Goal: Task Accomplishment & Management: Manage account settings

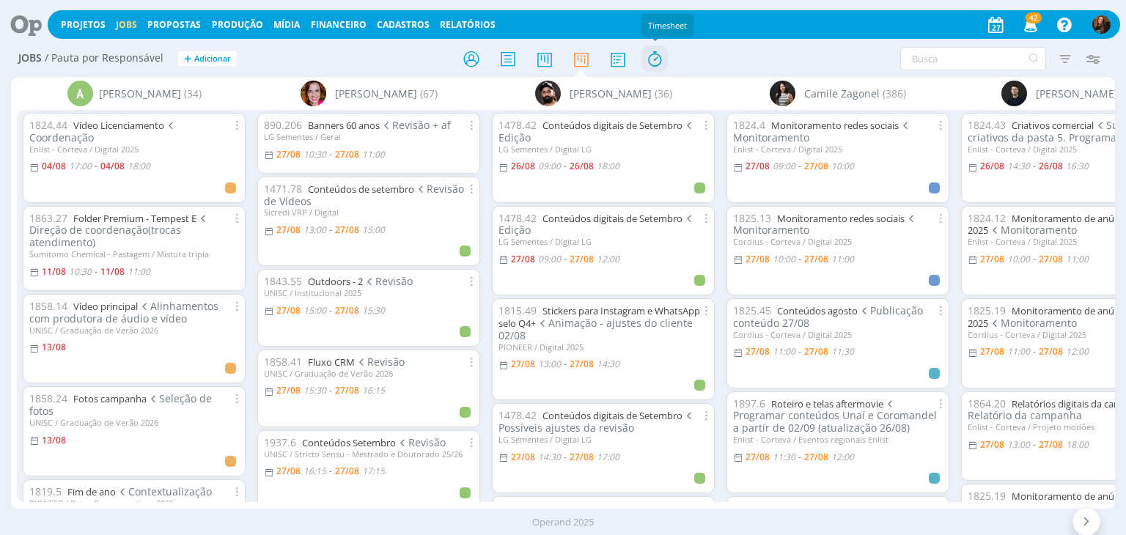
click at [651, 60] on icon at bounding box center [654, 59] width 26 height 29
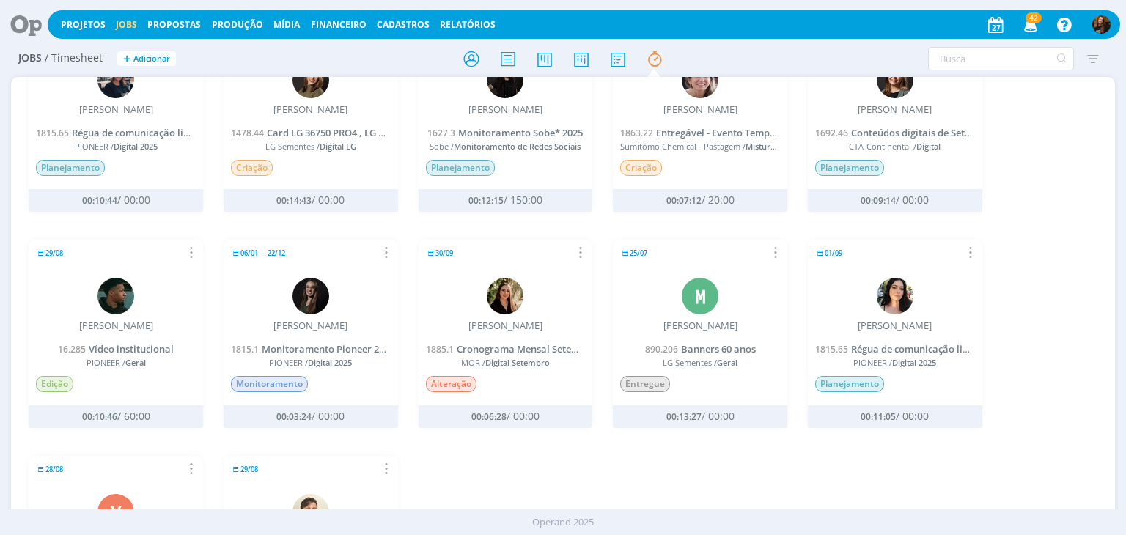
scroll to position [95, 0]
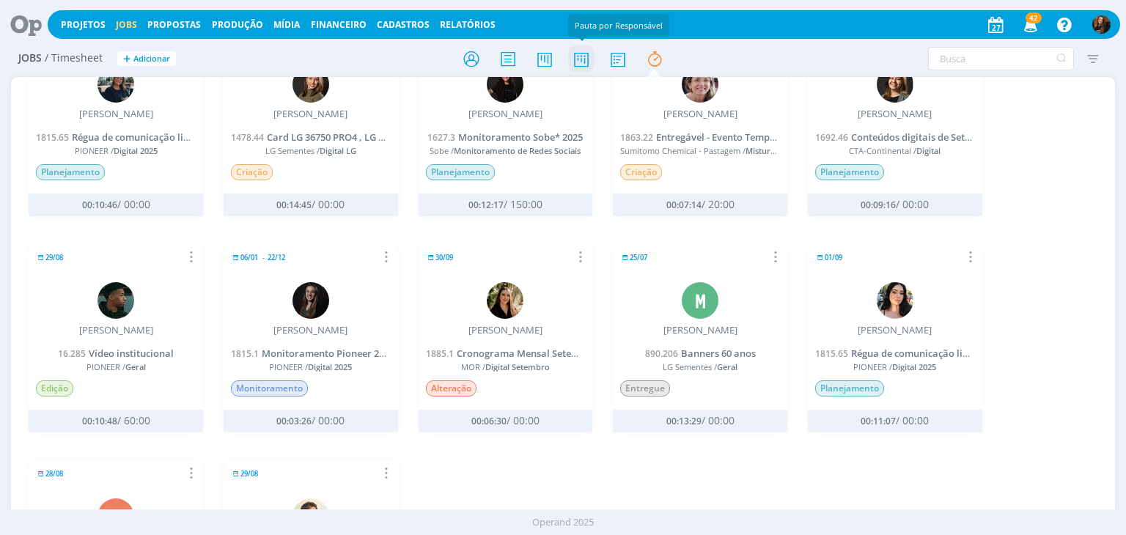
click at [586, 54] on icon at bounding box center [581, 59] width 26 height 29
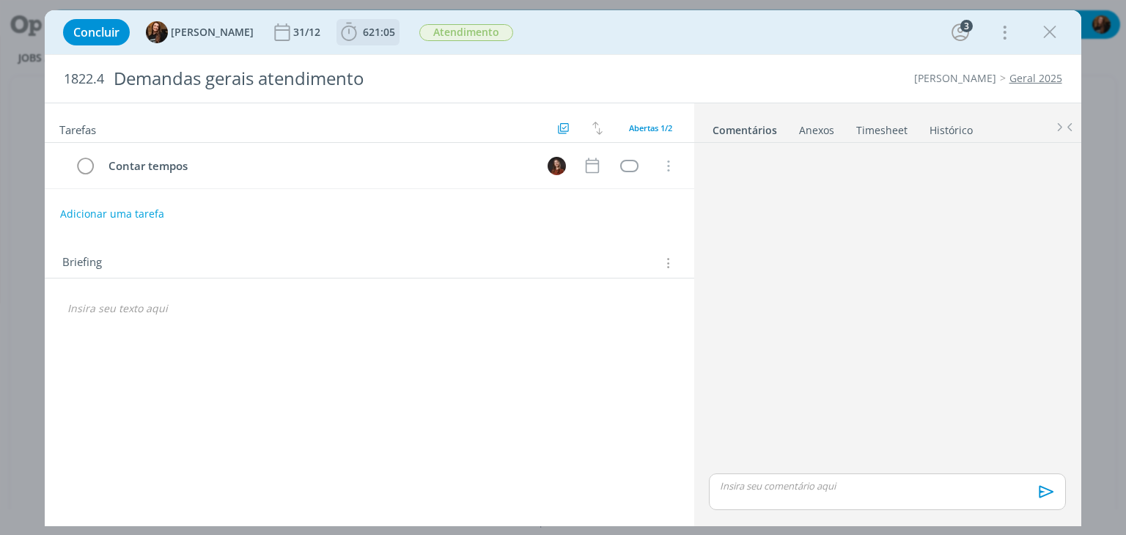
click at [375, 35] on span "621:05" at bounding box center [379, 32] width 32 height 14
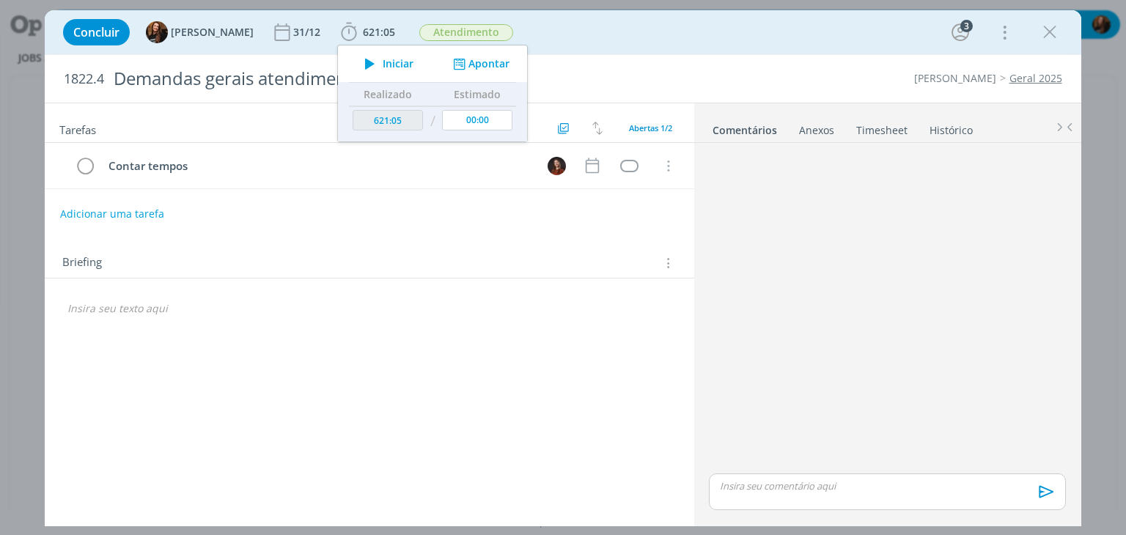
click at [386, 63] on span "Iniciar" at bounding box center [398, 64] width 31 height 10
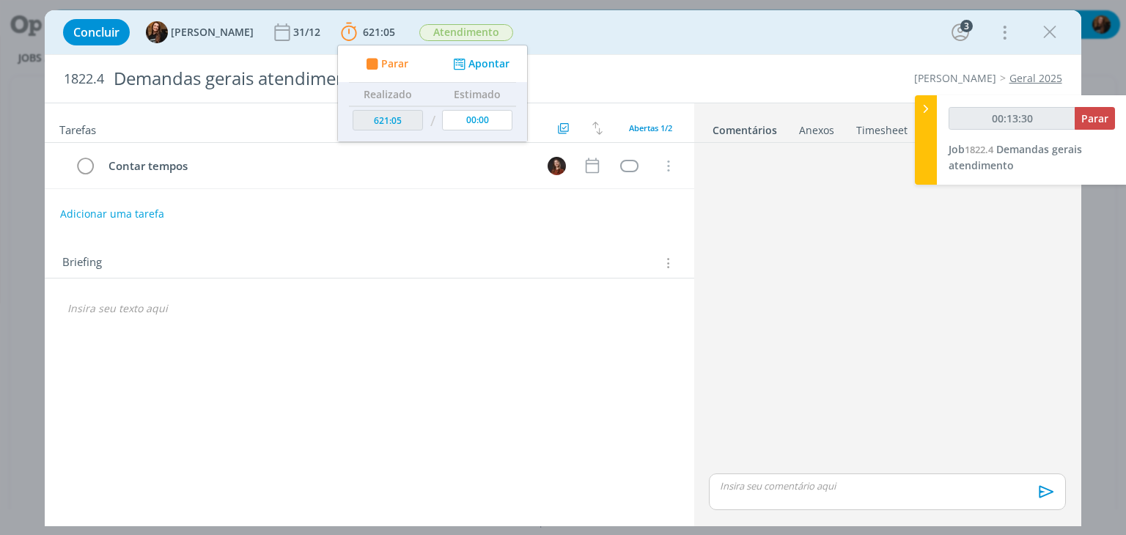
type input "00:14:30"
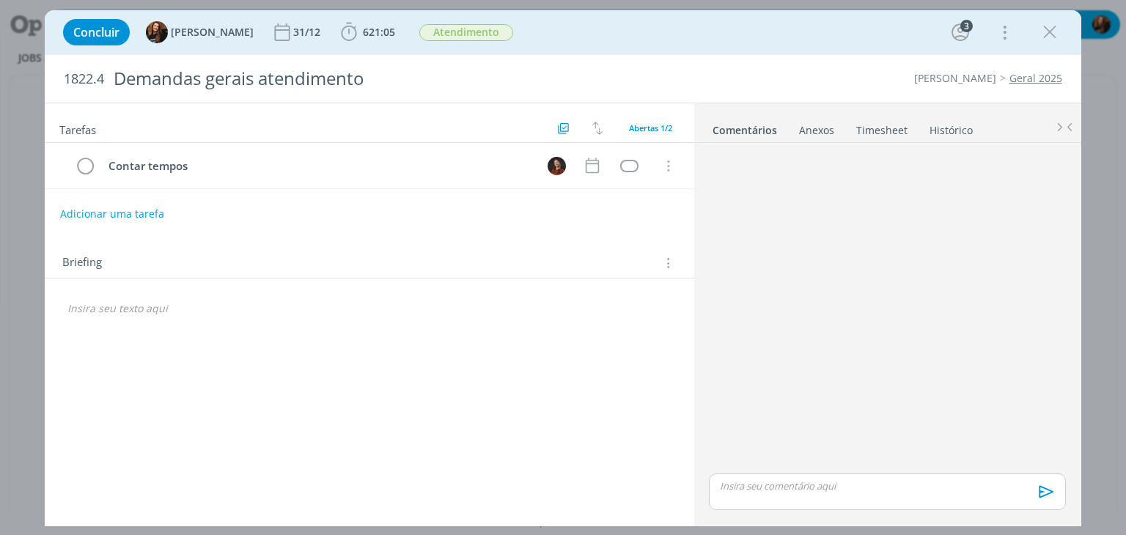
click at [878, 130] on link "Timesheet" at bounding box center [881, 127] width 53 height 21
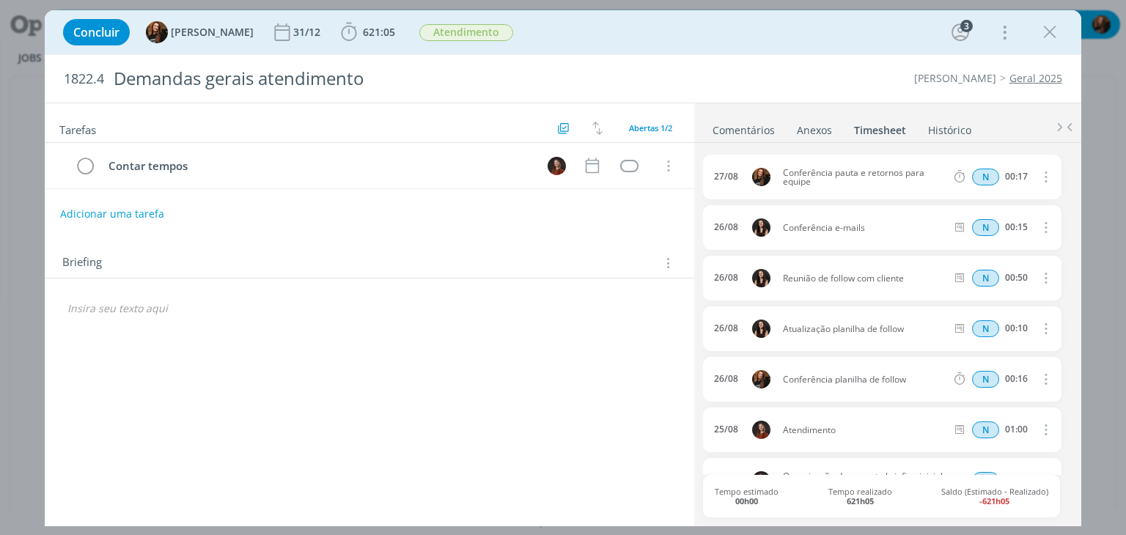
click at [847, 78] on div "Cordius - Corteva Geral 2025" at bounding box center [857, 78] width 421 height 15
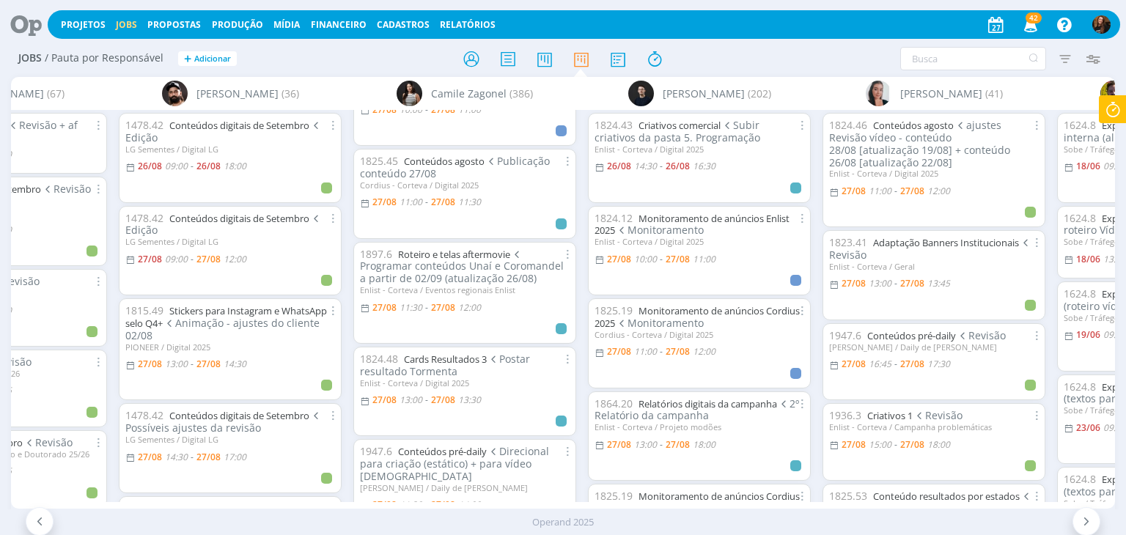
scroll to position [158, 0]
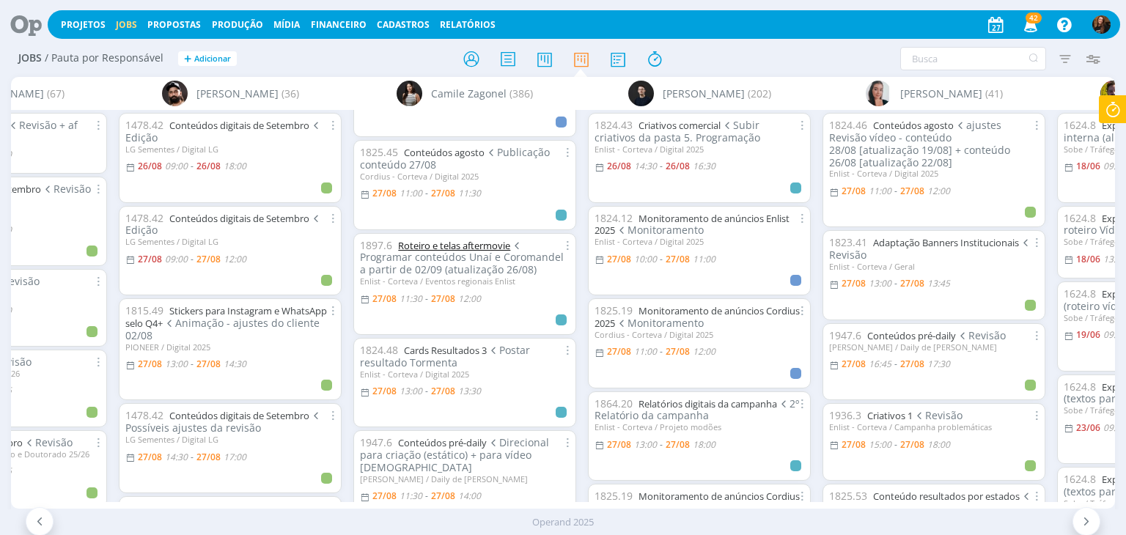
click at [445, 241] on link "Roteiro e telas aftermovie" at bounding box center [454, 245] width 112 height 13
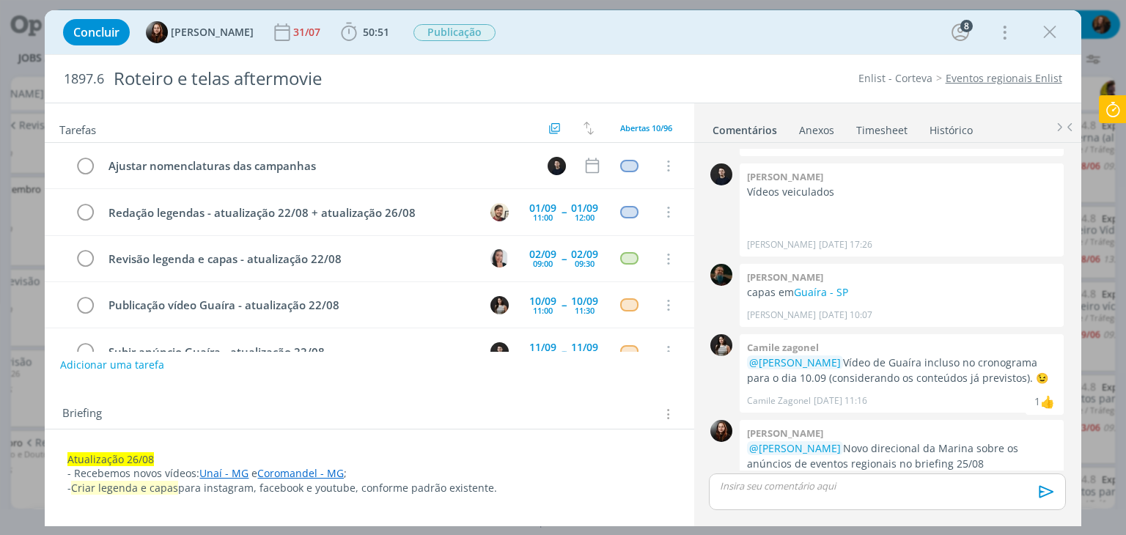
scroll to position [277, 0]
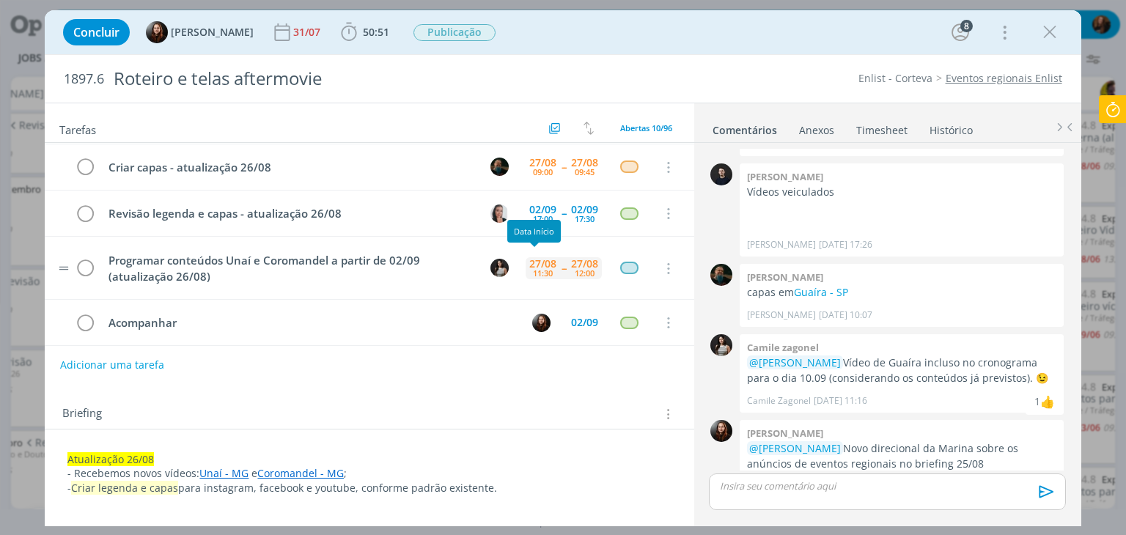
click at [530, 260] on div "27/08" at bounding box center [542, 264] width 27 height 10
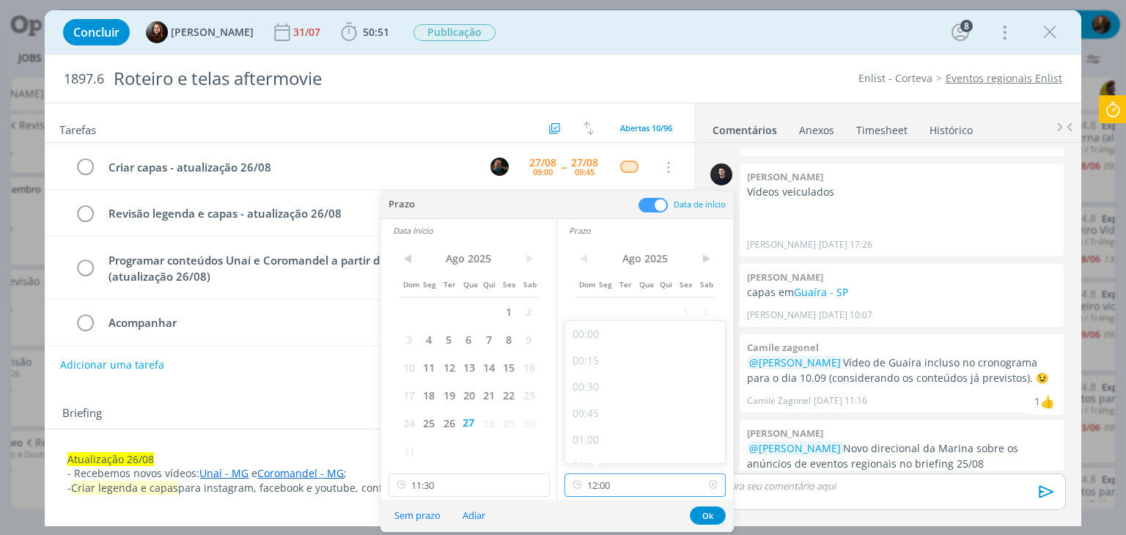
click at [663, 484] on input "12:00" at bounding box center [644, 485] width 161 height 23
drag, startPoint x: 722, startPoint y: 390, endPoint x: 725, endPoint y: 410, distance: 20.7
click at [725, 410] on div "00:00 00:15 00:30 00:45 01:00 01:15 01:30 01:45 02:00 02:15 02:30 02:45 03:00 0…" at bounding box center [644, 392] width 161 height 144
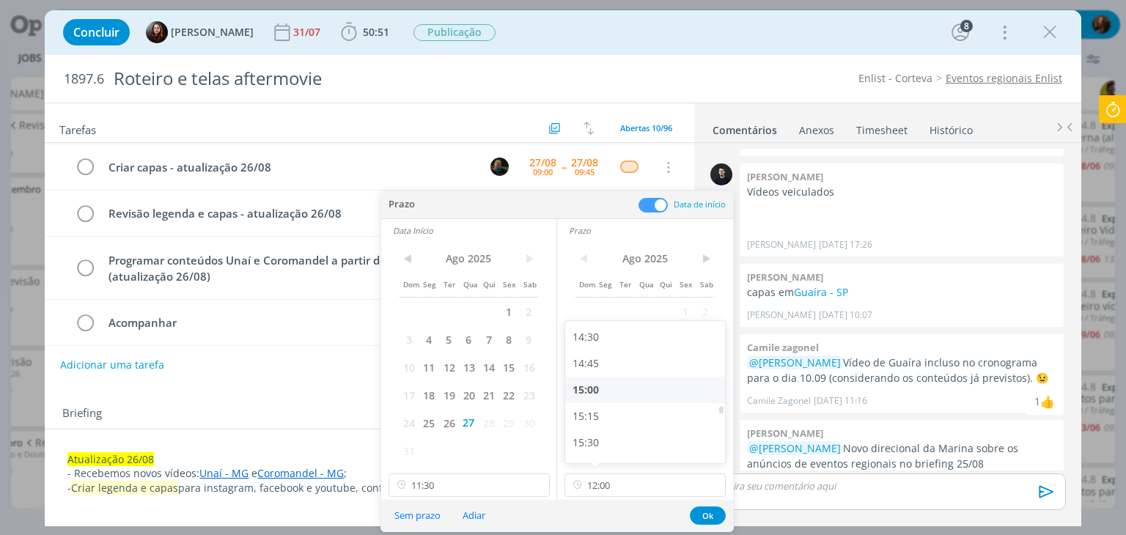
click at [650, 388] on div "15:00" at bounding box center [647, 390] width 164 height 26
type input "15:00"
click at [466, 488] on input "11:30" at bounding box center [468, 485] width 161 height 23
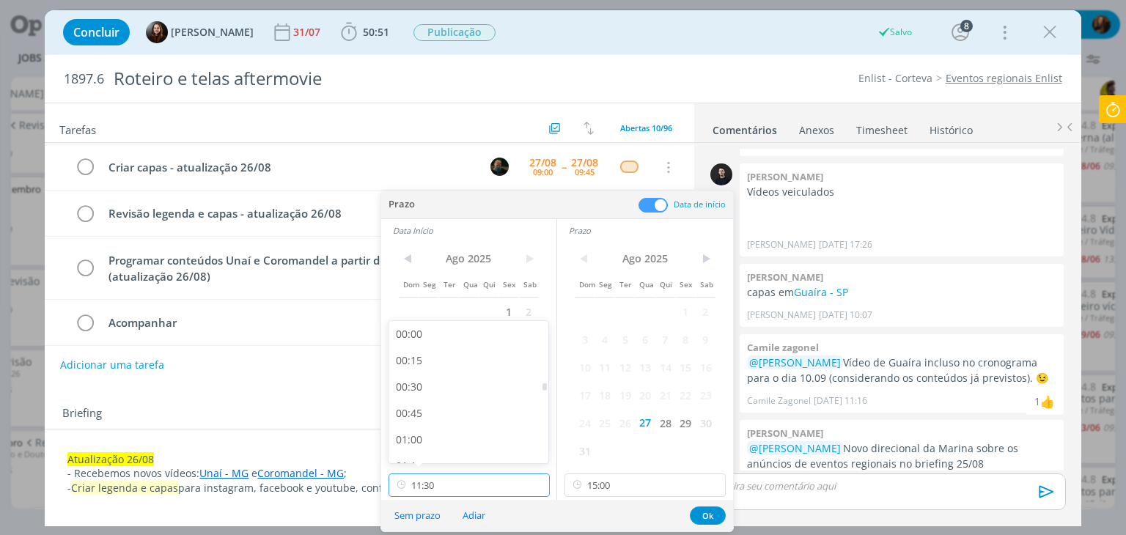
scroll to position [1102, 0]
click at [546, 399] on div at bounding box center [544, 400] width 4 height 7
click at [547, 405] on div "00:00 00:15 00:30 00:45 01:00 01:15 01:30 01:45 02:00 02:15 02:30 02:45 03:00 0…" at bounding box center [468, 392] width 160 height 142
click at [494, 410] on div "14:30" at bounding box center [470, 404] width 164 height 26
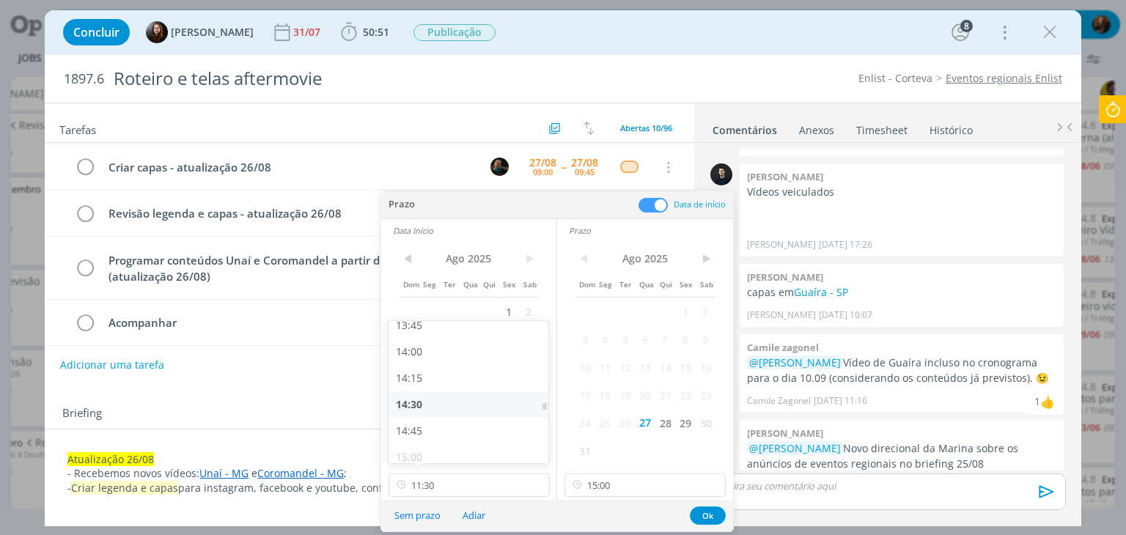
type input "14:30"
click at [668, 425] on span "28" at bounding box center [665, 423] width 20 height 28
click at [495, 421] on span "28" at bounding box center [489, 423] width 20 height 28
click at [708, 512] on button "Ok" at bounding box center [708, 516] width 36 height 18
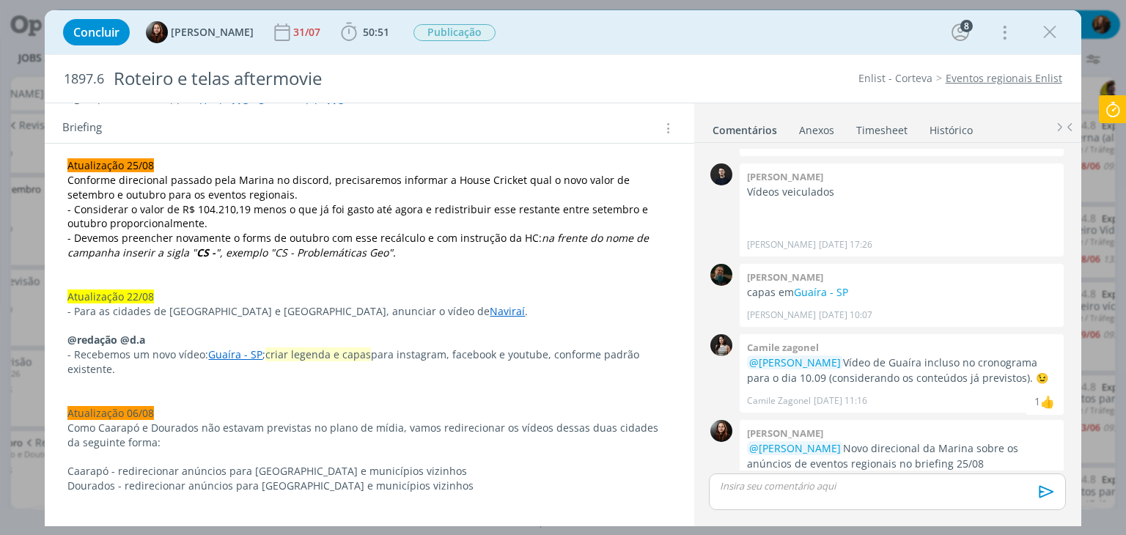
scroll to position [0, 0]
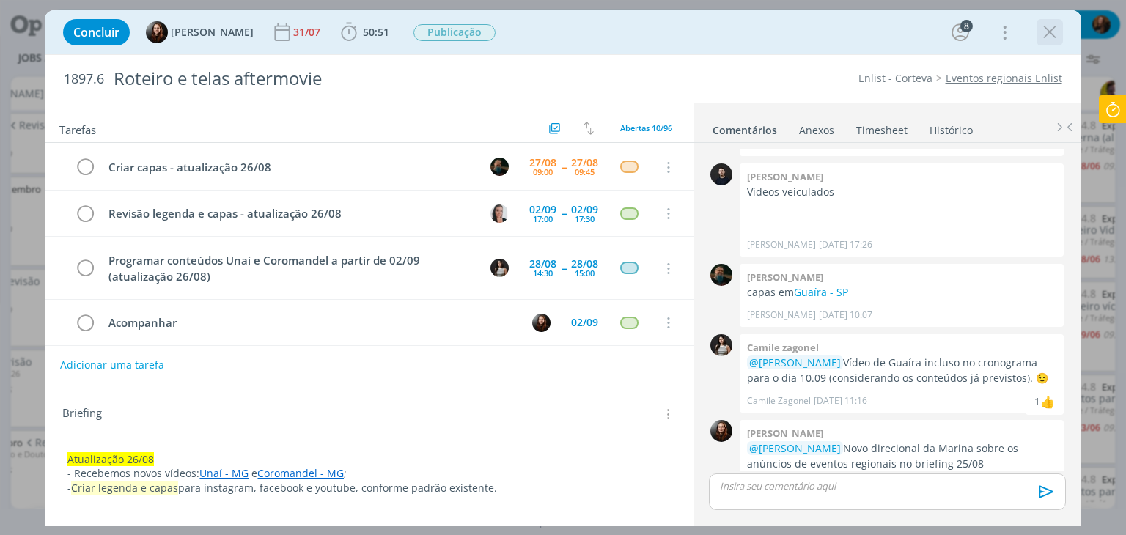
click at [1045, 31] on icon "dialog" at bounding box center [1050, 32] width 22 height 22
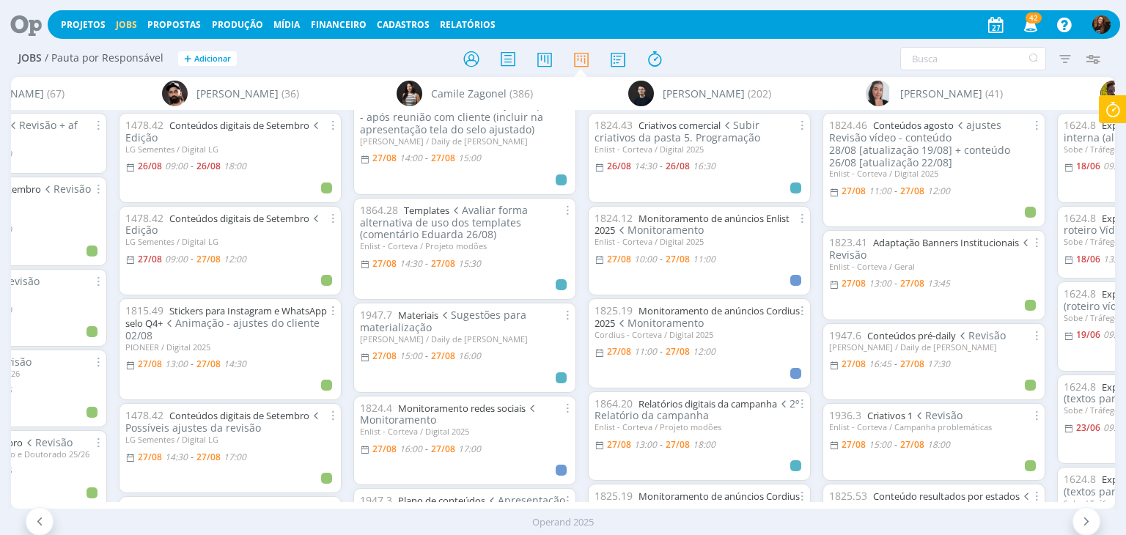
scroll to position [503, 0]
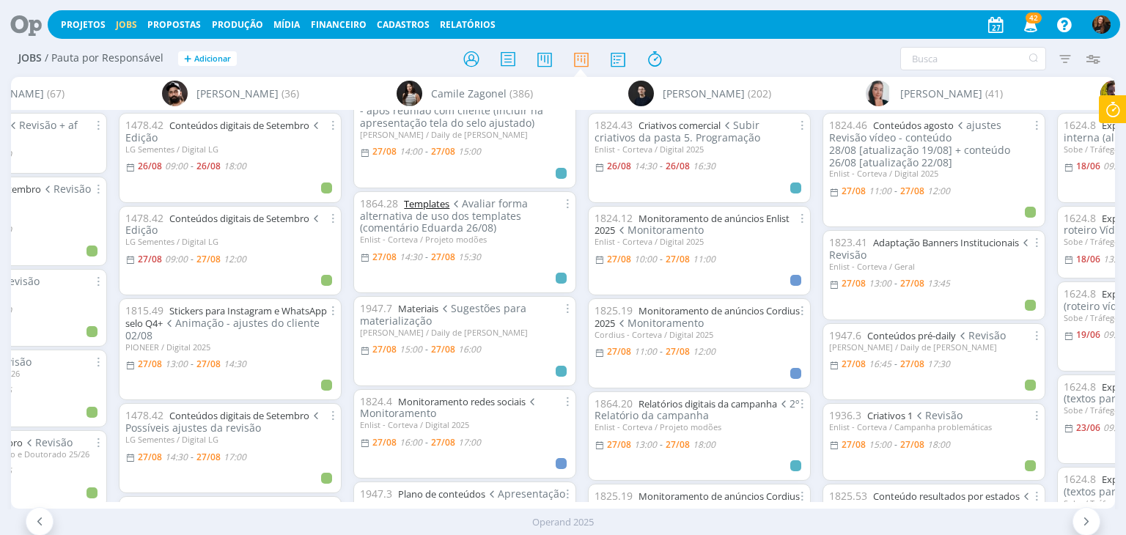
click at [424, 202] on link "Templates" at bounding box center [426, 203] width 45 height 13
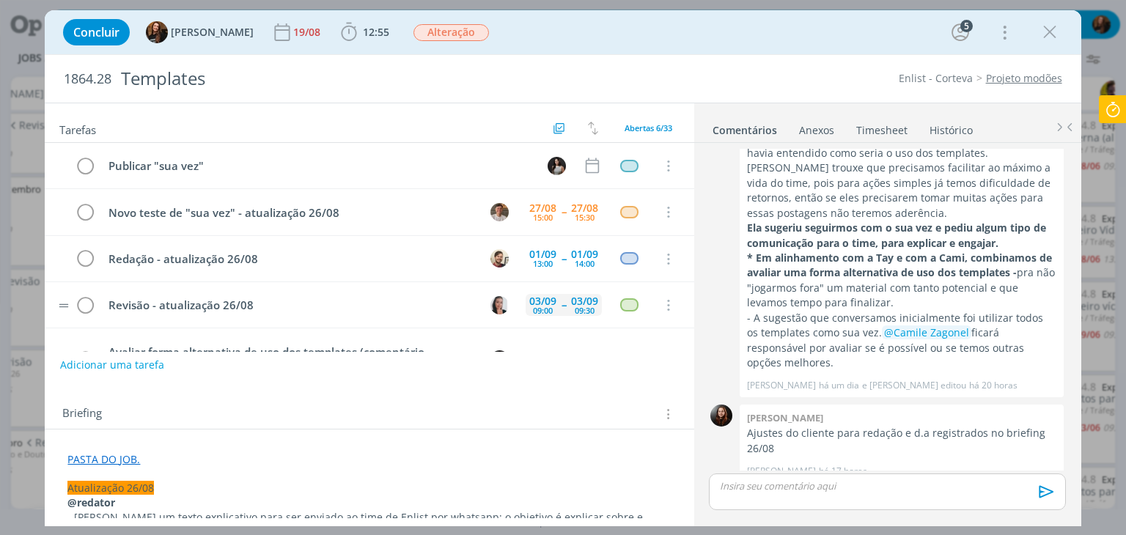
scroll to position [94, 0]
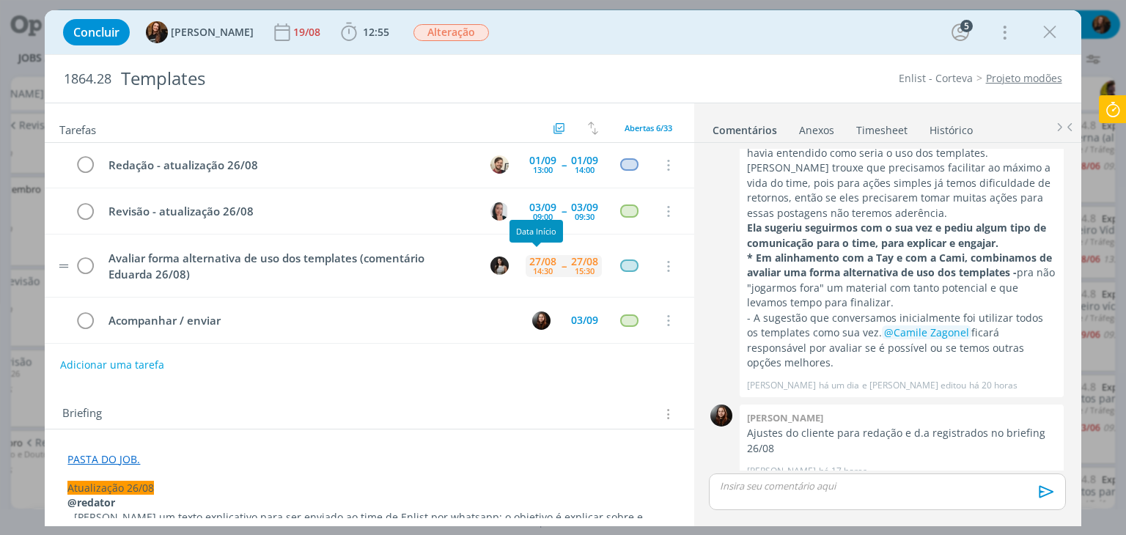
click at [541, 267] on div "14:30" at bounding box center [543, 271] width 20 height 8
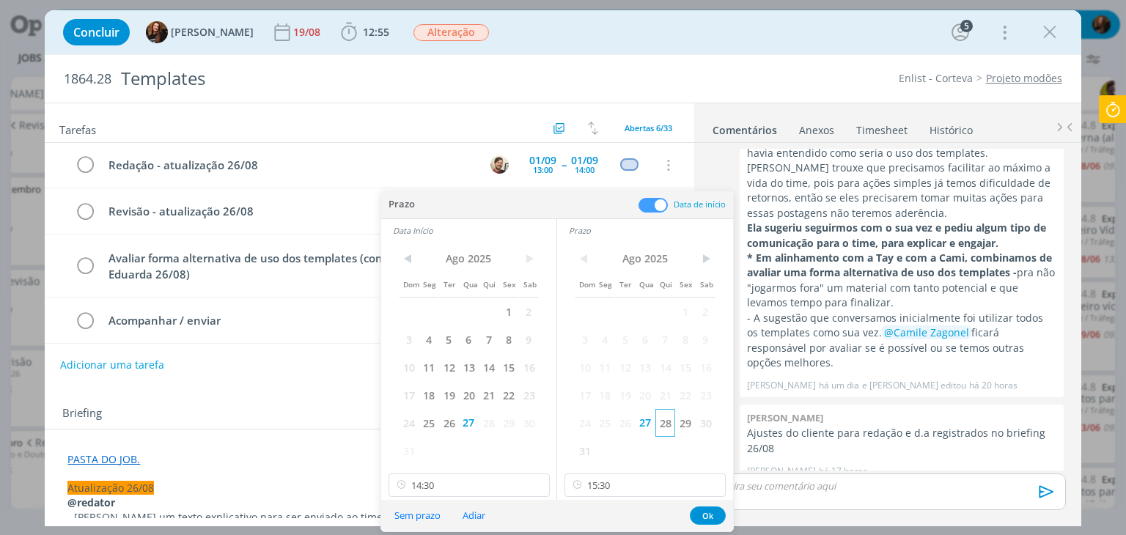
click at [662, 423] on span "28" at bounding box center [665, 423] width 20 height 28
click at [492, 429] on span "28" at bounding box center [489, 423] width 20 height 28
click at [476, 489] on input "14:30" at bounding box center [468, 485] width 161 height 23
click at [545, 408] on div at bounding box center [544, 405] width 4 height 7
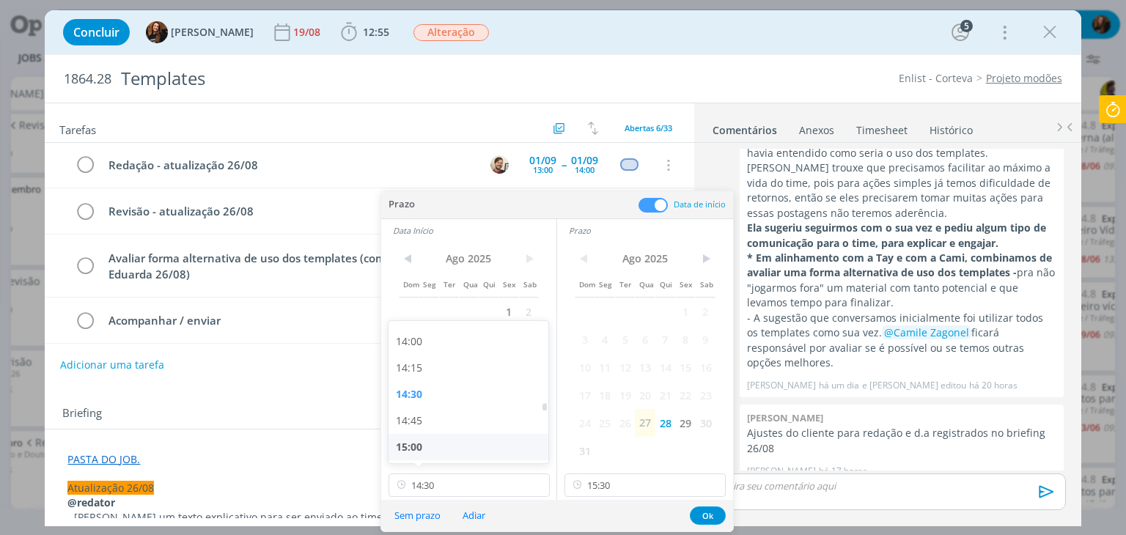
click at [467, 441] on div "15:00" at bounding box center [470, 447] width 164 height 26
type input "15:00"
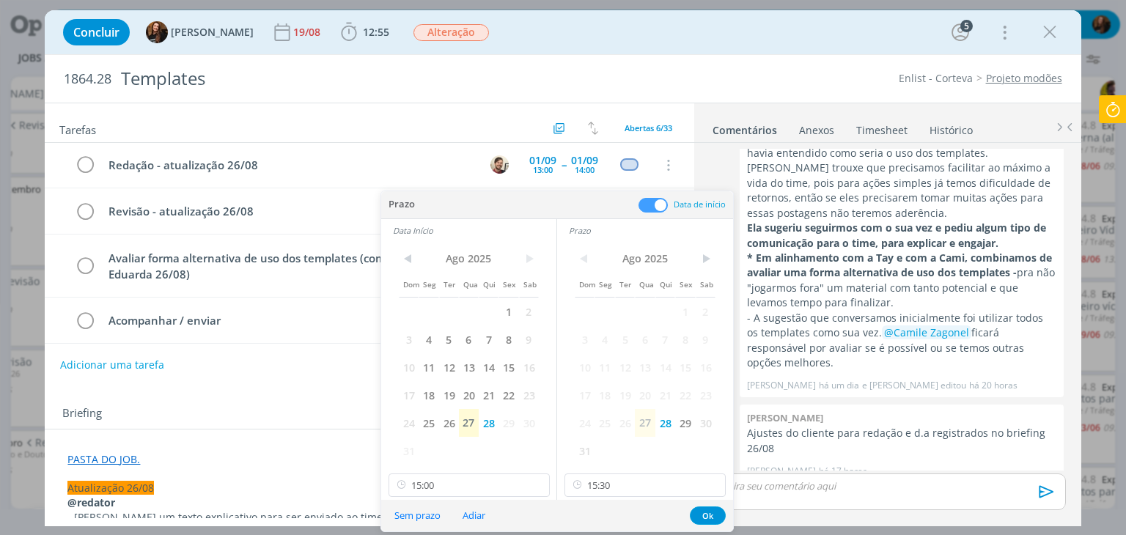
scroll to position [1472, 0]
click at [702, 511] on button "Ok" at bounding box center [708, 516] width 36 height 18
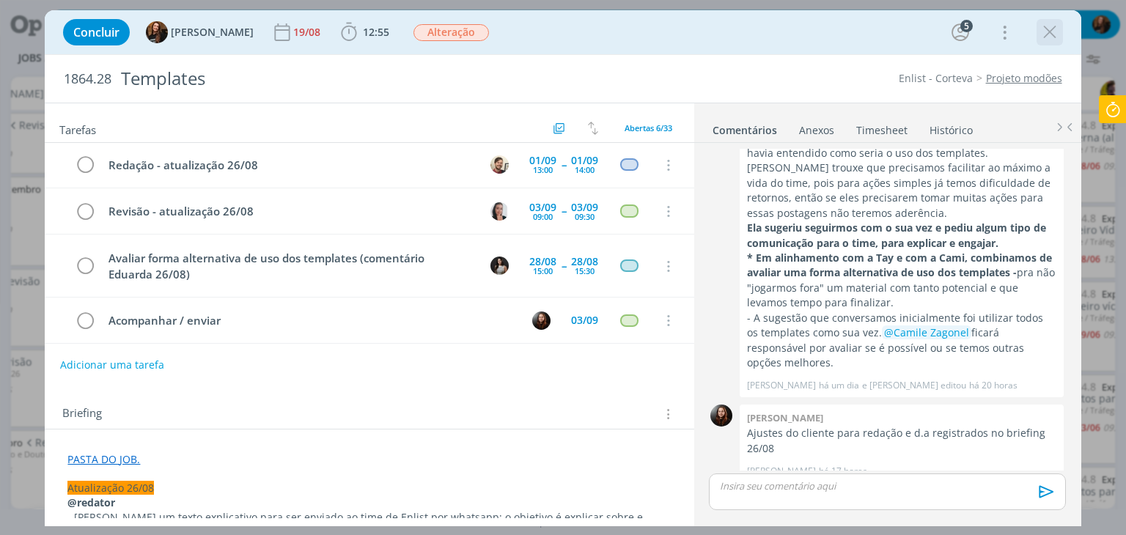
click at [1047, 36] on icon "dialog" at bounding box center [1050, 32] width 22 height 22
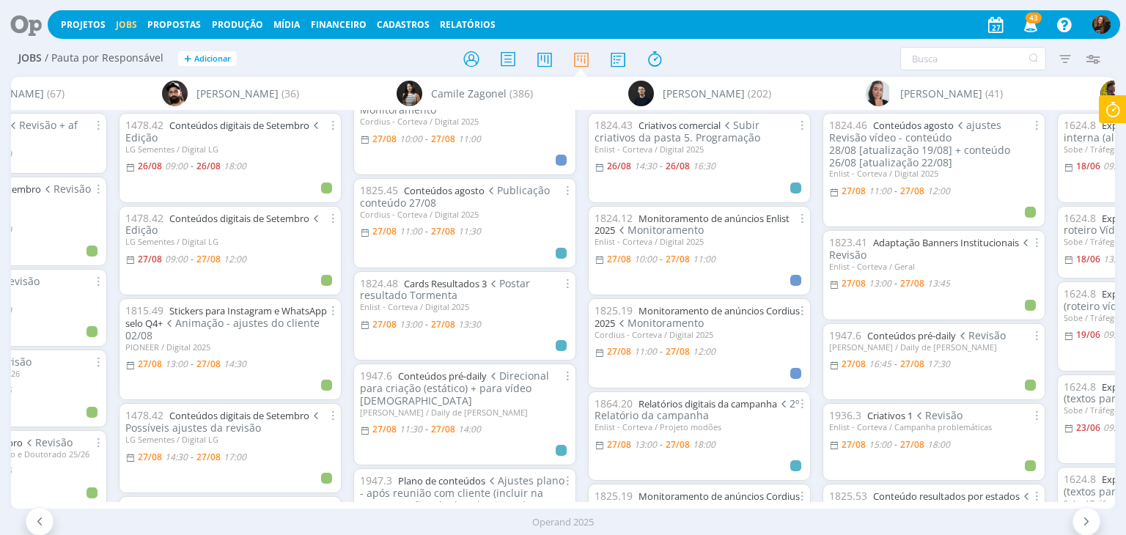
scroll to position [108, 0]
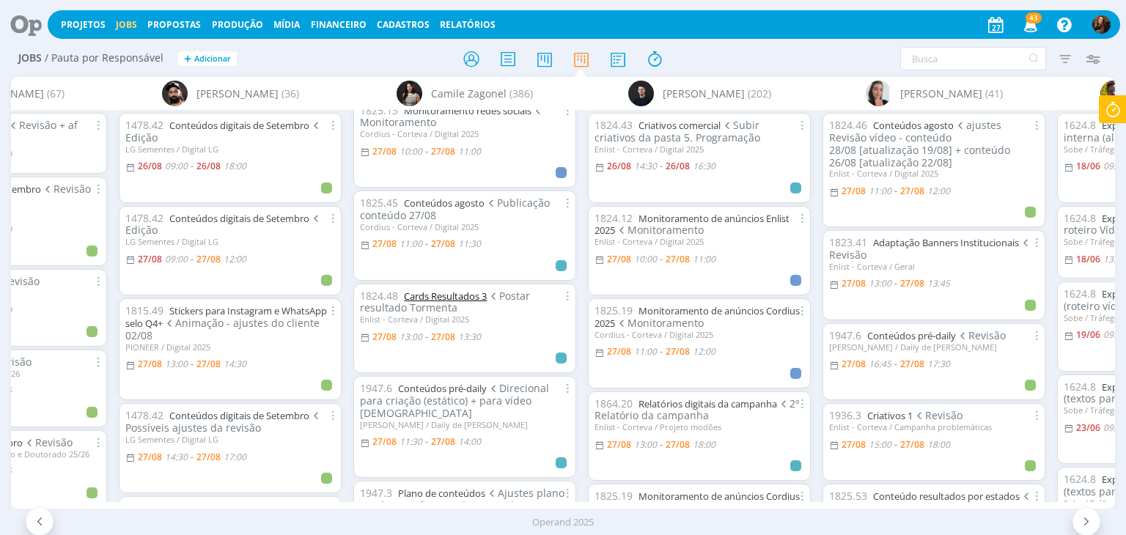
click at [455, 300] on link "Cards Resultados 3" at bounding box center [445, 296] width 83 height 13
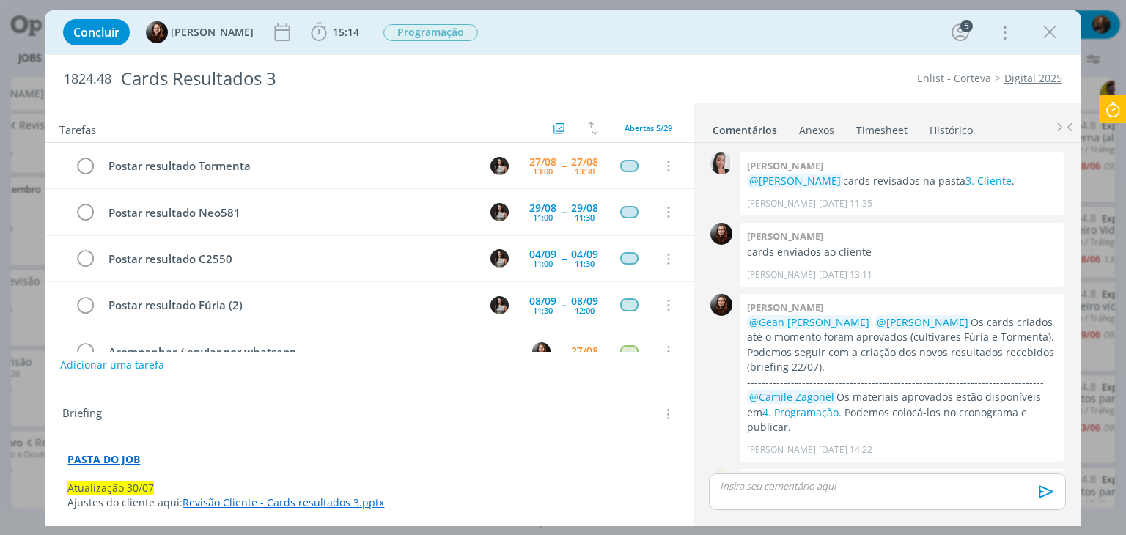
scroll to position [1725, 0]
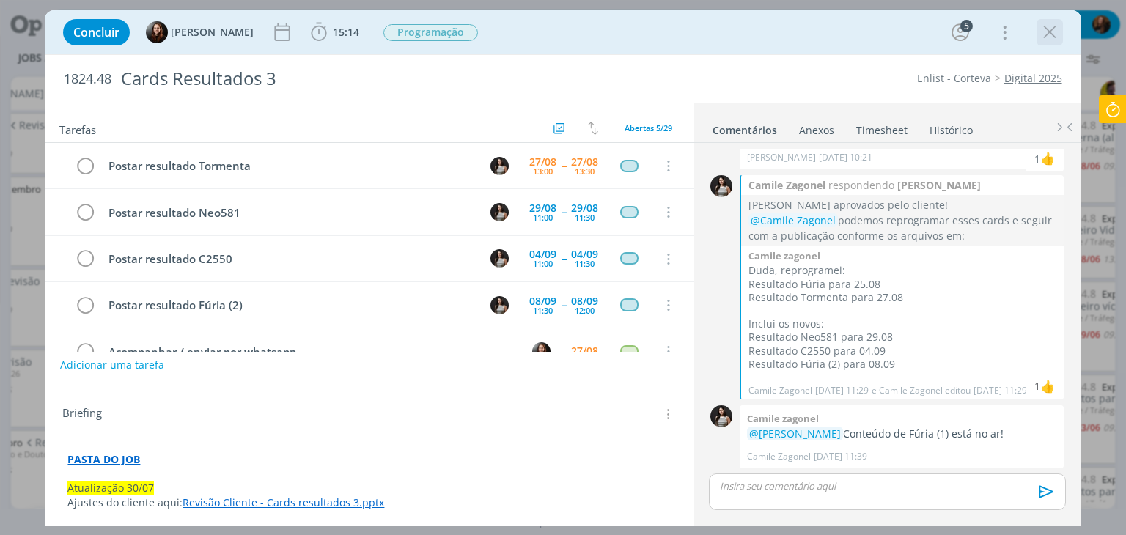
click at [1045, 36] on icon "dialog" at bounding box center [1050, 32] width 22 height 22
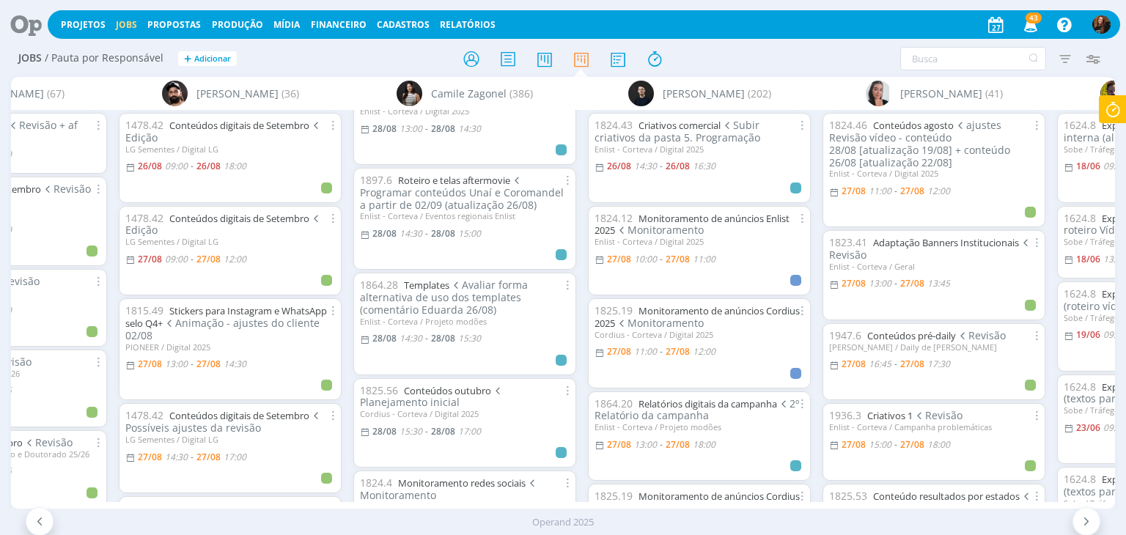
scroll to position [1195, 0]
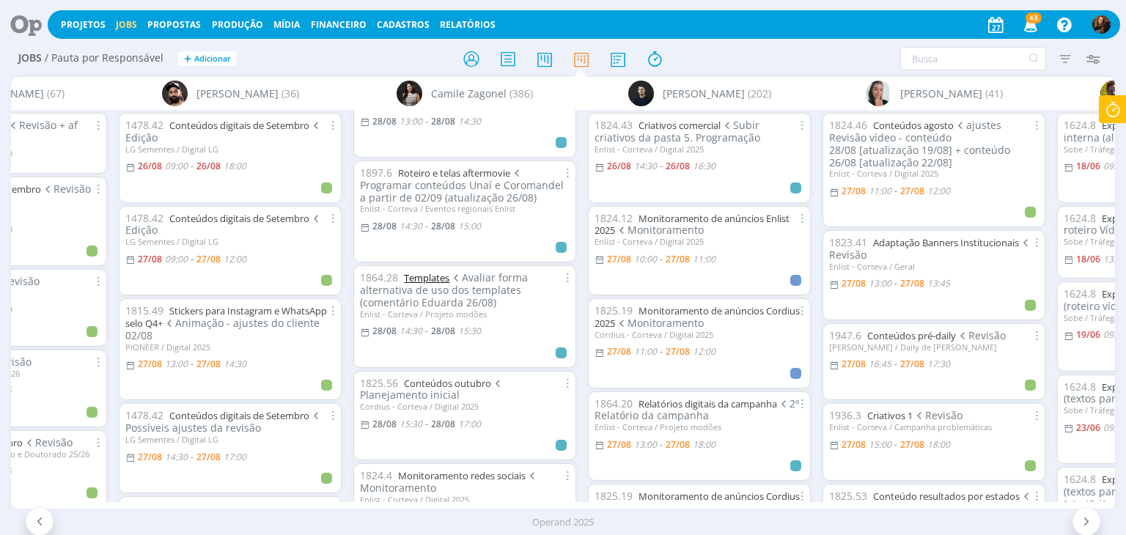
click at [419, 278] on link "Templates" at bounding box center [426, 277] width 45 height 13
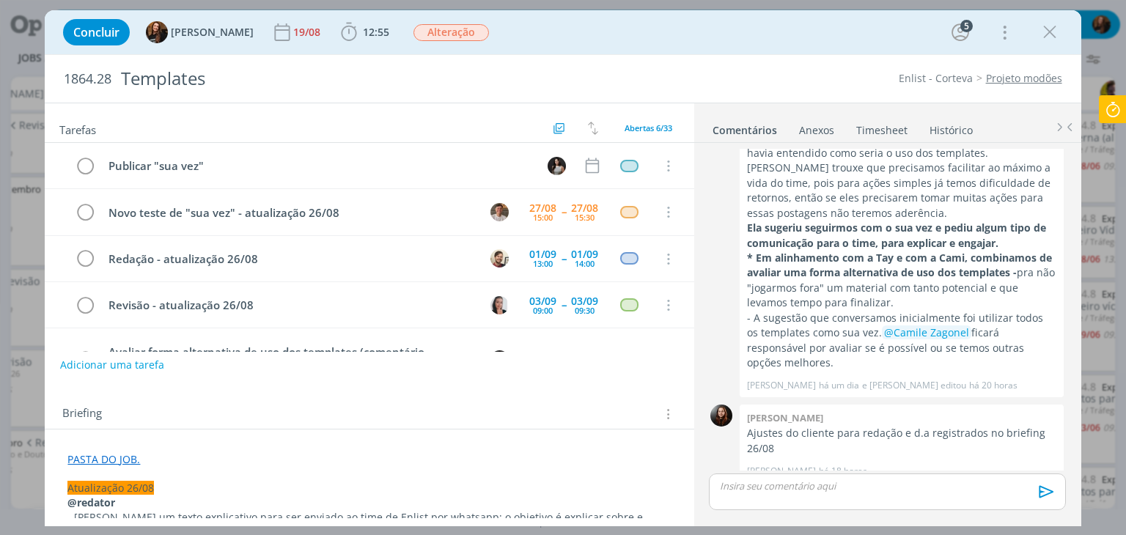
scroll to position [94, 0]
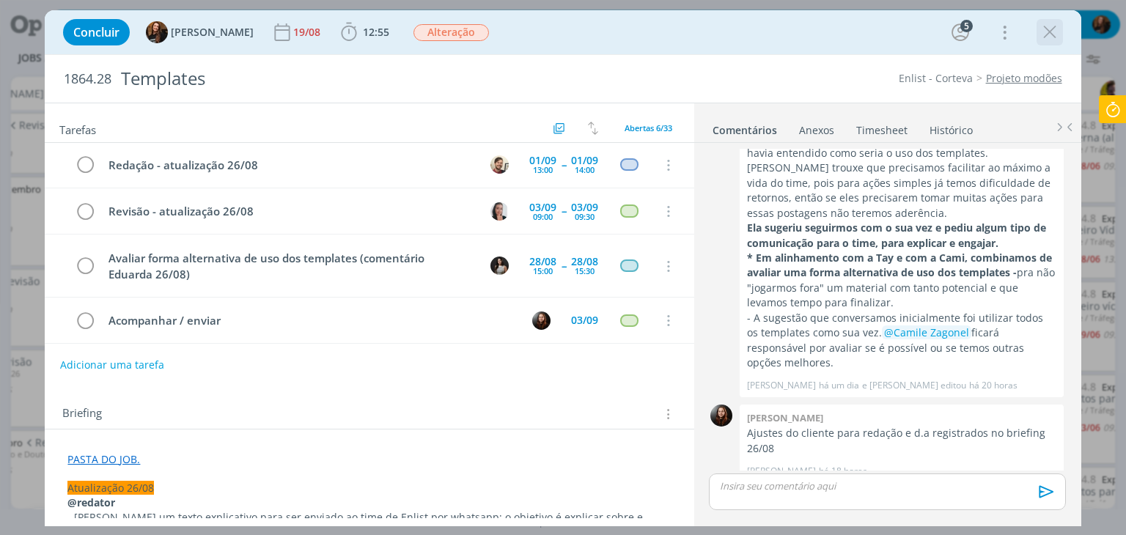
click at [1049, 32] on icon "dialog" at bounding box center [1050, 32] width 22 height 22
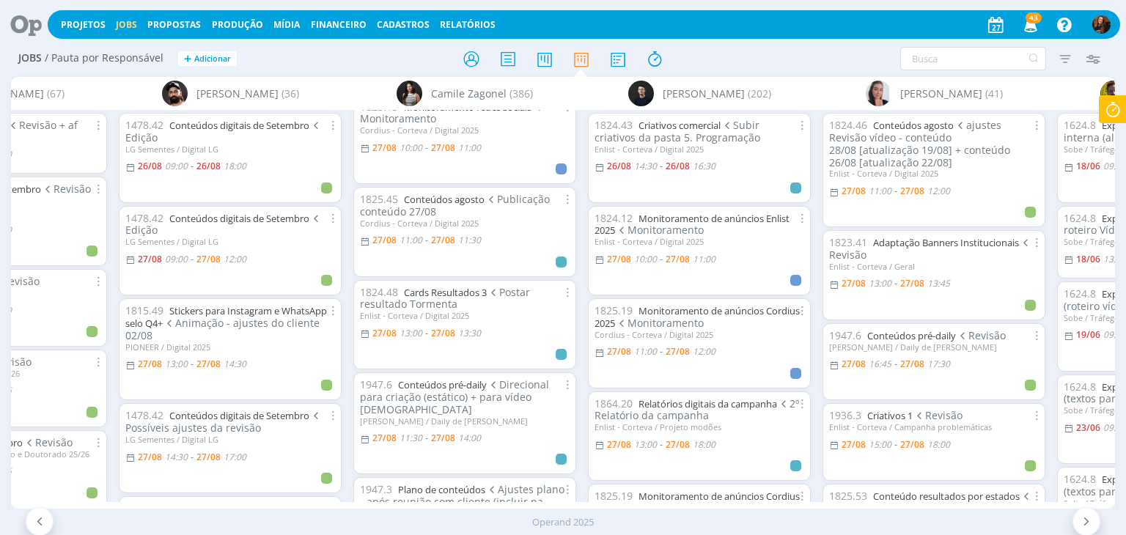
scroll to position [114, 0]
click at [265, 499] on div "A Alexandre Assumpção (34) Bruna Bueno (67) 890.206 Banners 60 anos Revisão + a…" at bounding box center [562, 293] width 1103 height 432
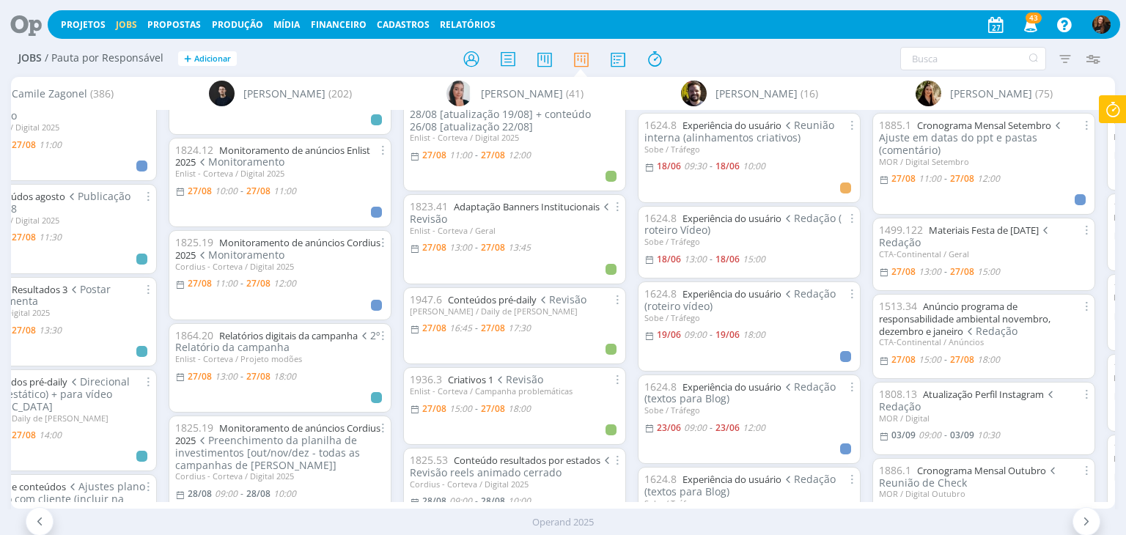
scroll to position [42, 0]
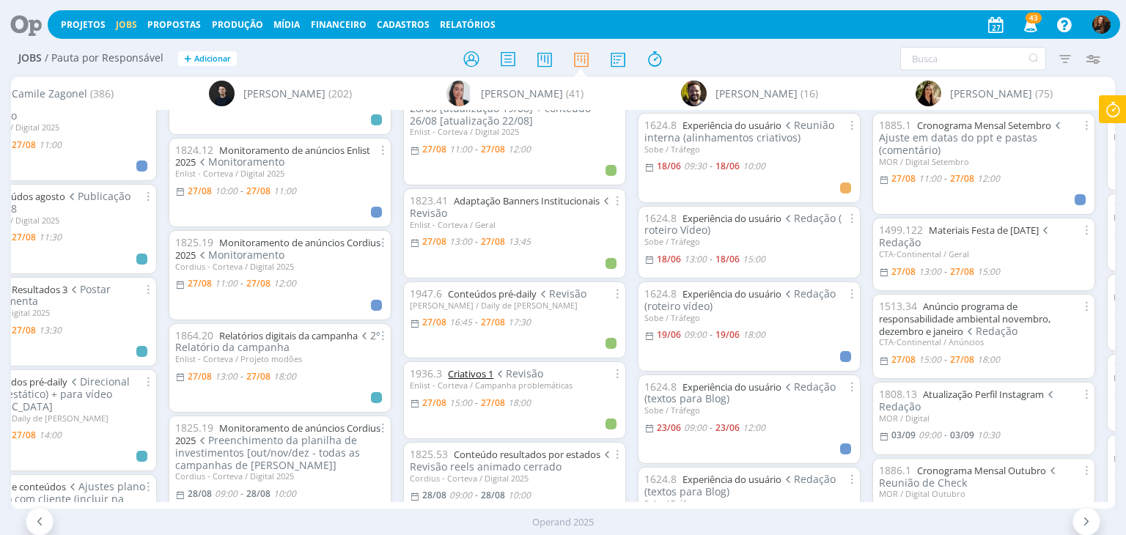
click at [478, 372] on link "Criativos 1" at bounding box center [470, 373] width 45 height 13
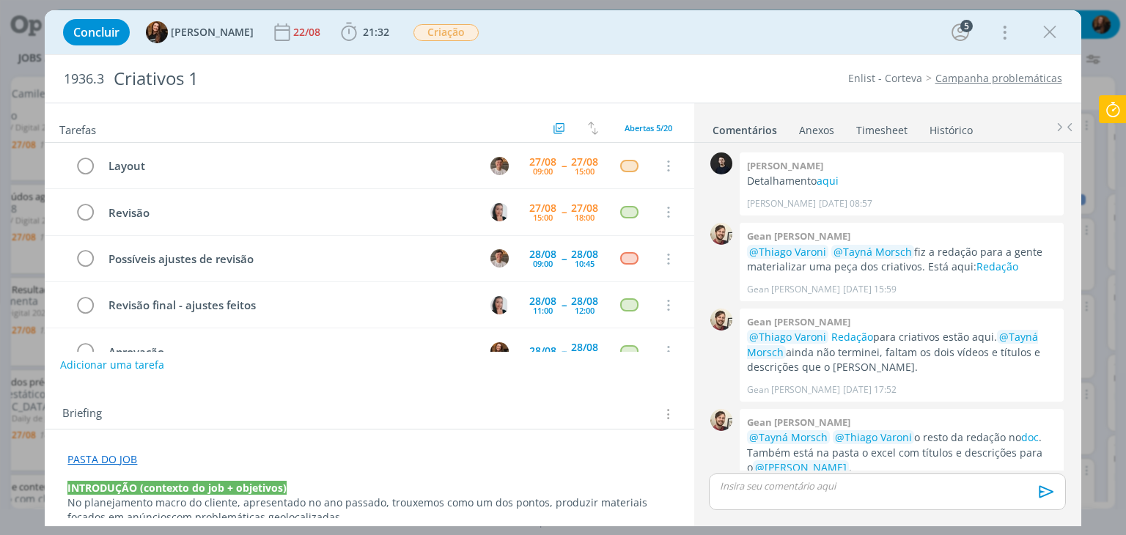
scroll to position [34, 0]
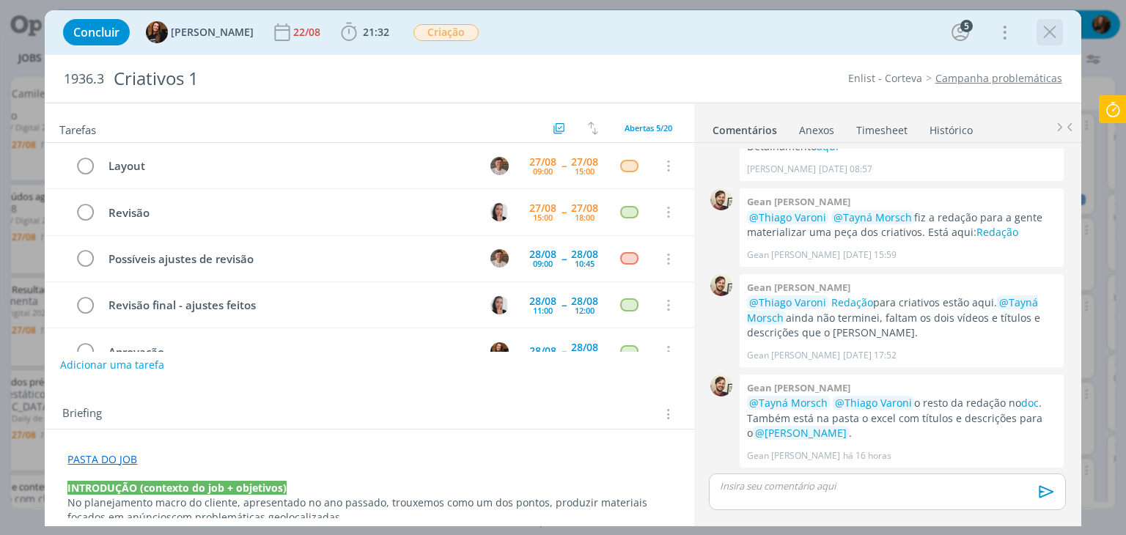
click at [1053, 29] on icon "dialog" at bounding box center [1050, 32] width 22 height 22
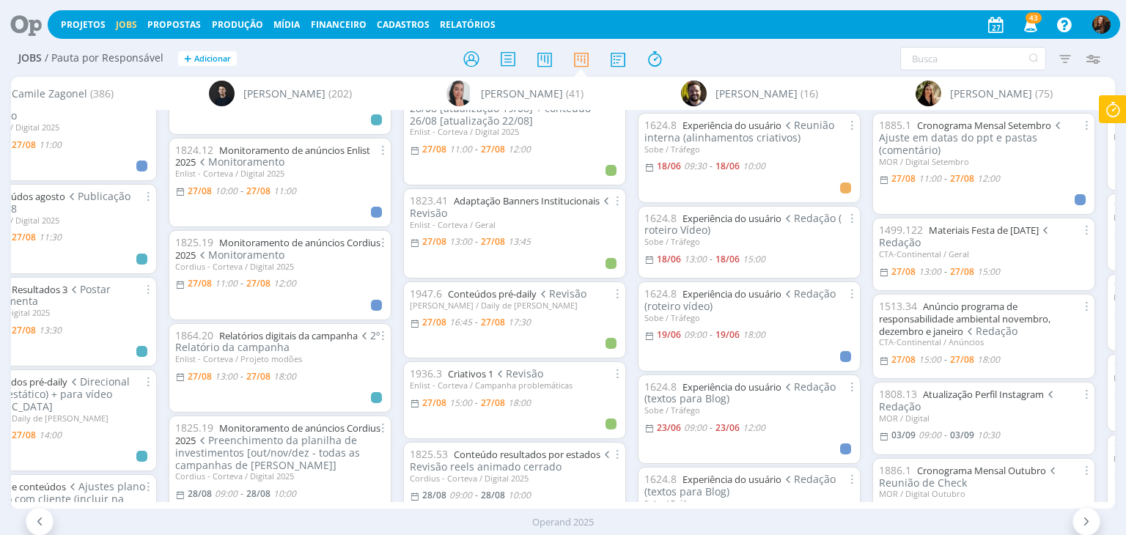
click at [1114, 108] on icon at bounding box center [1113, 109] width 26 height 29
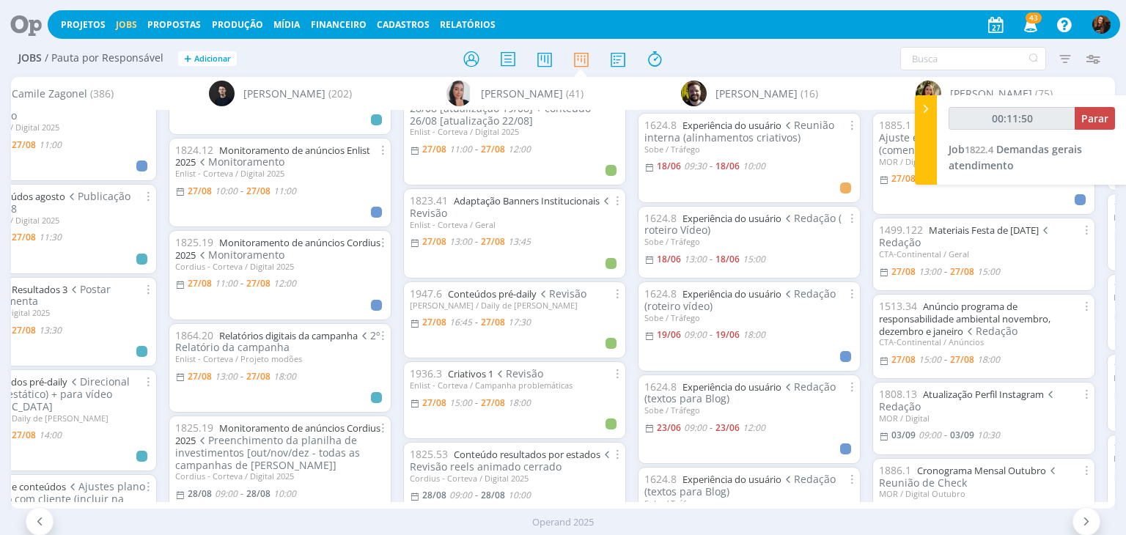
type input "00:11:51"
click at [928, 114] on icon at bounding box center [925, 108] width 15 height 15
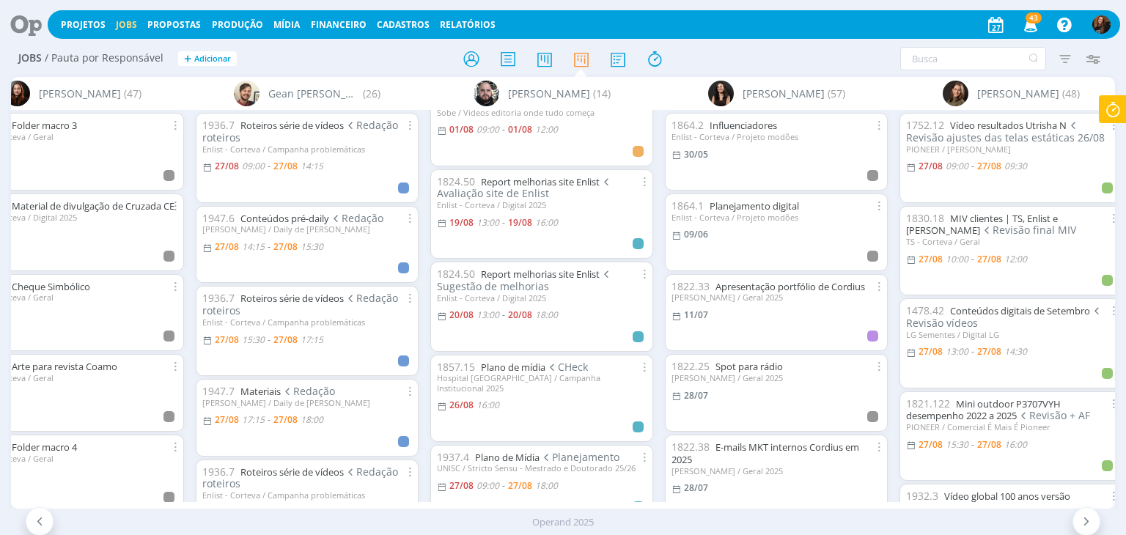
scroll to position [15, 0]
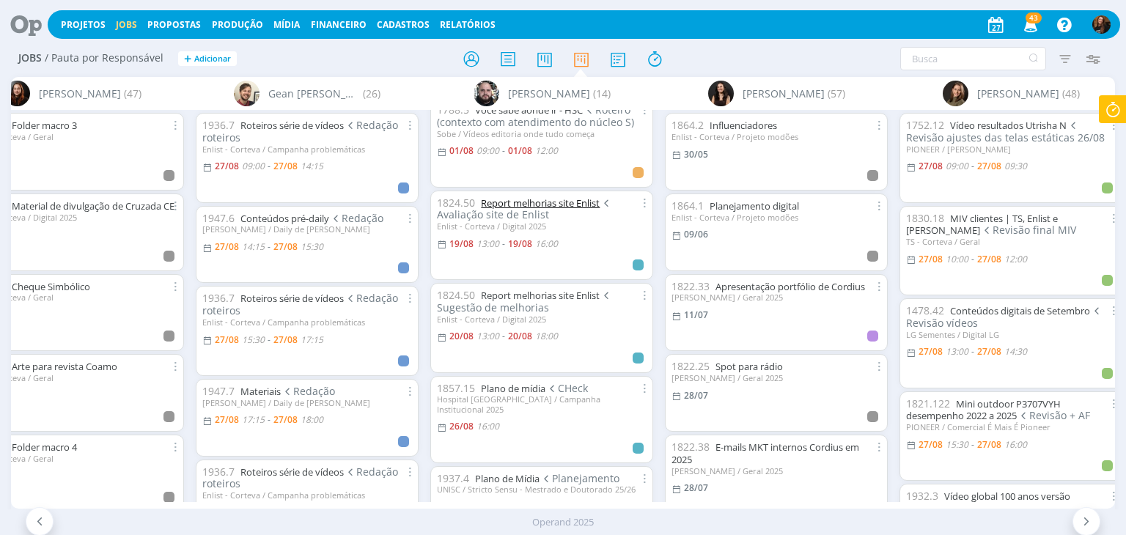
click at [554, 206] on link "Report melhorias site Enlist" at bounding box center [540, 202] width 119 height 13
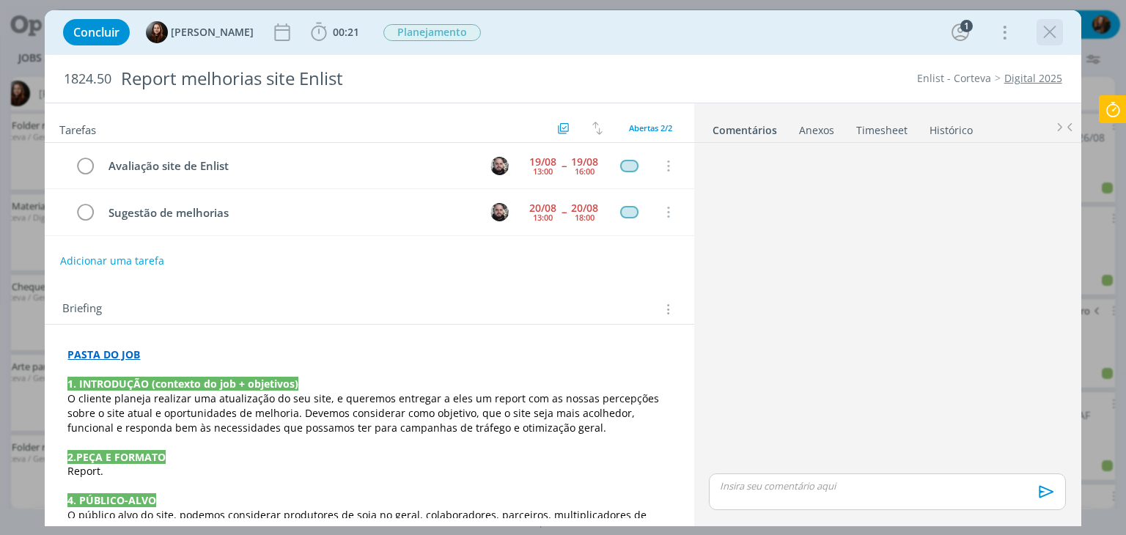
click at [1055, 36] on icon "dialog" at bounding box center [1050, 32] width 22 height 22
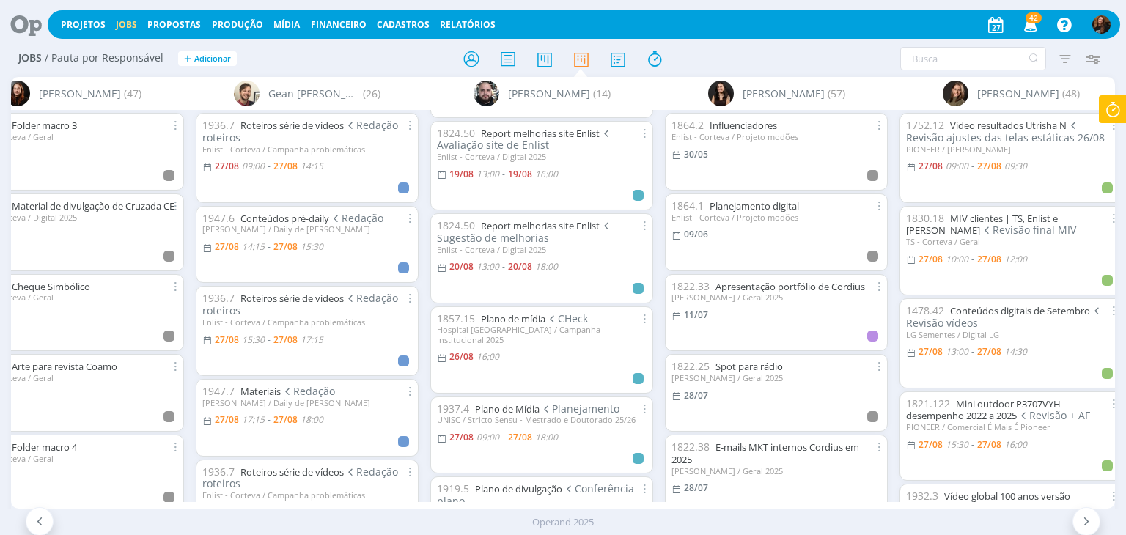
scroll to position [77, 0]
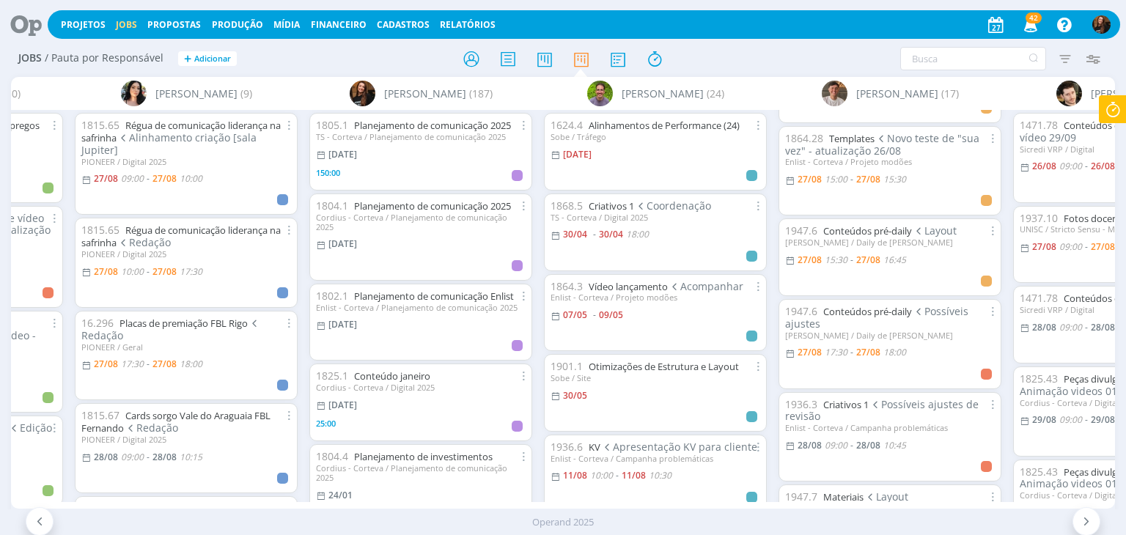
scroll to position [73, 0]
click at [1008, 210] on div "1471.78 Conteúdos de setembro Edição vídeo 29/09 Sicredi VRP / Digital 26/08 09…" at bounding box center [1124, 305] width 235 height 391
drag, startPoint x: 1001, startPoint y: 205, endPoint x: 1000, endPoint y: 193, distance: 11.8
click at [1000, 193] on div "1936.3 Criativos 1 Layout Enlist - Corteva / Campanha problemáticas 27/08 09:00…" at bounding box center [890, 305] width 235 height 391
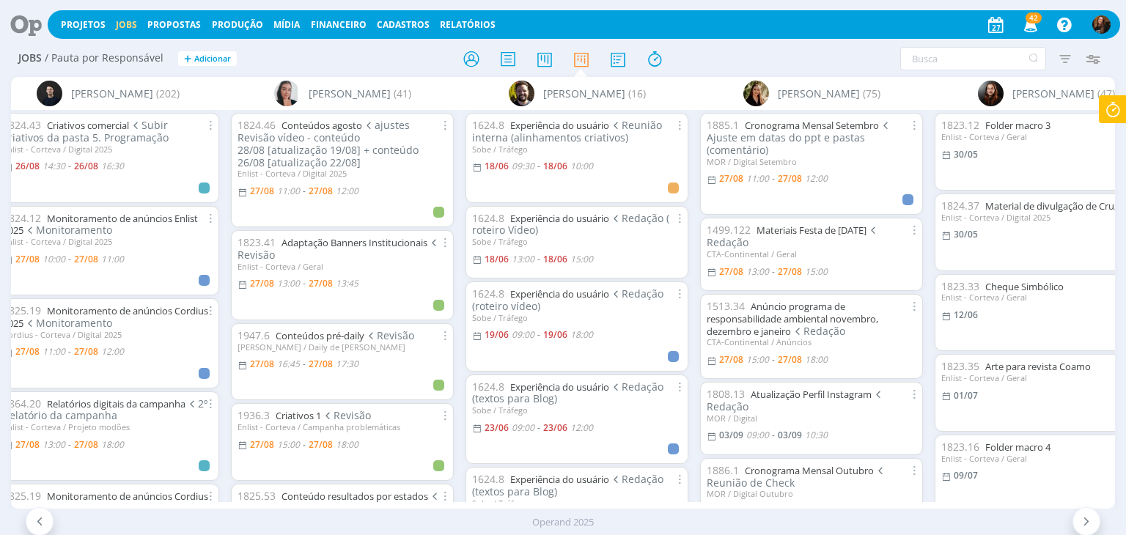
scroll to position [0, 962]
click at [1108, 109] on icon at bounding box center [1113, 109] width 26 height 29
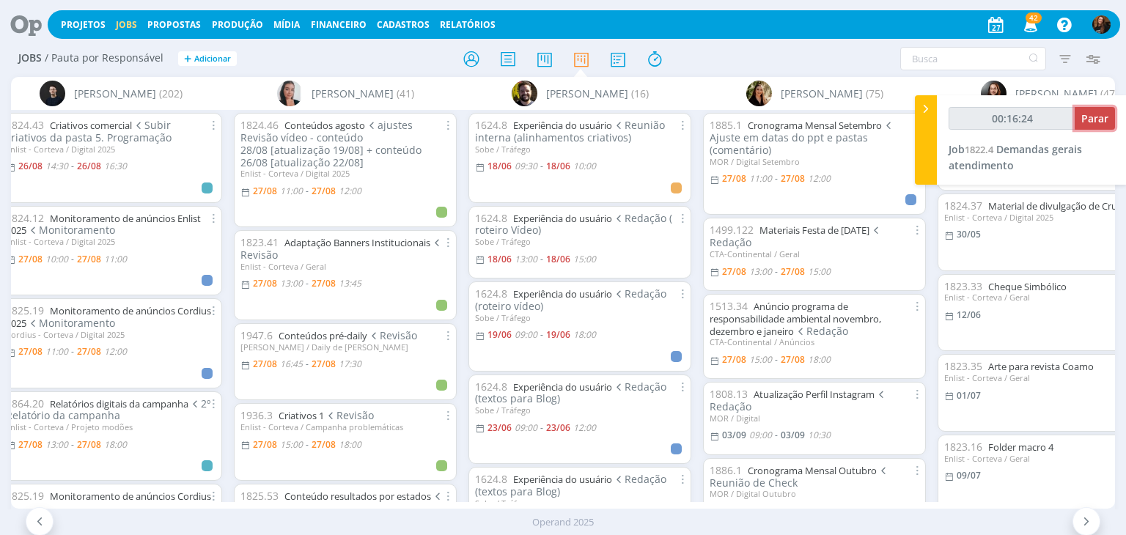
click at [1108, 114] on button "Parar" at bounding box center [1095, 118] width 40 height 23
click at [1090, 124] on span "Parar" at bounding box center [1094, 118] width 27 height 14
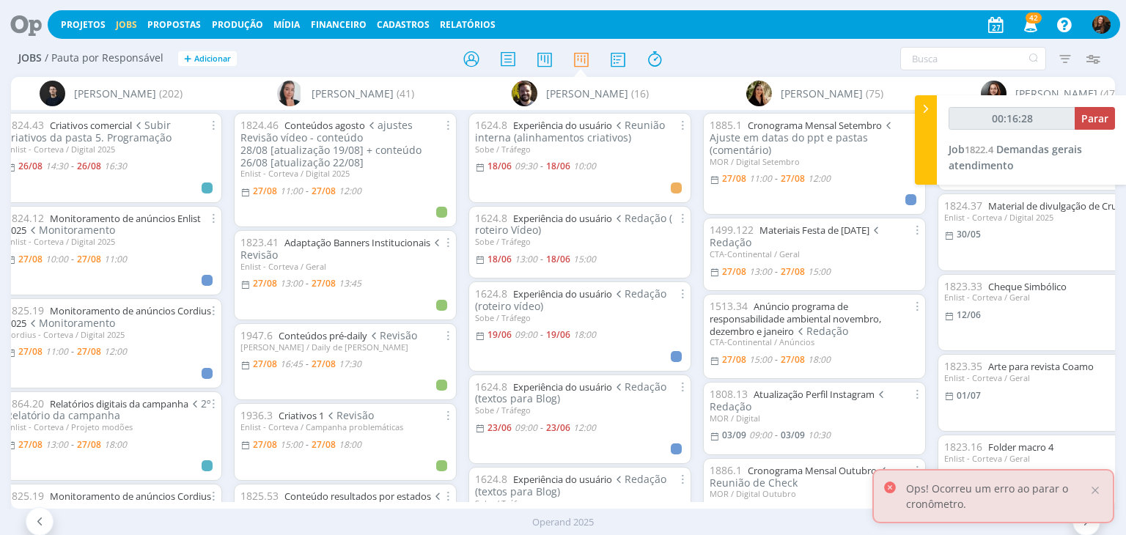
type input "00:17:00"
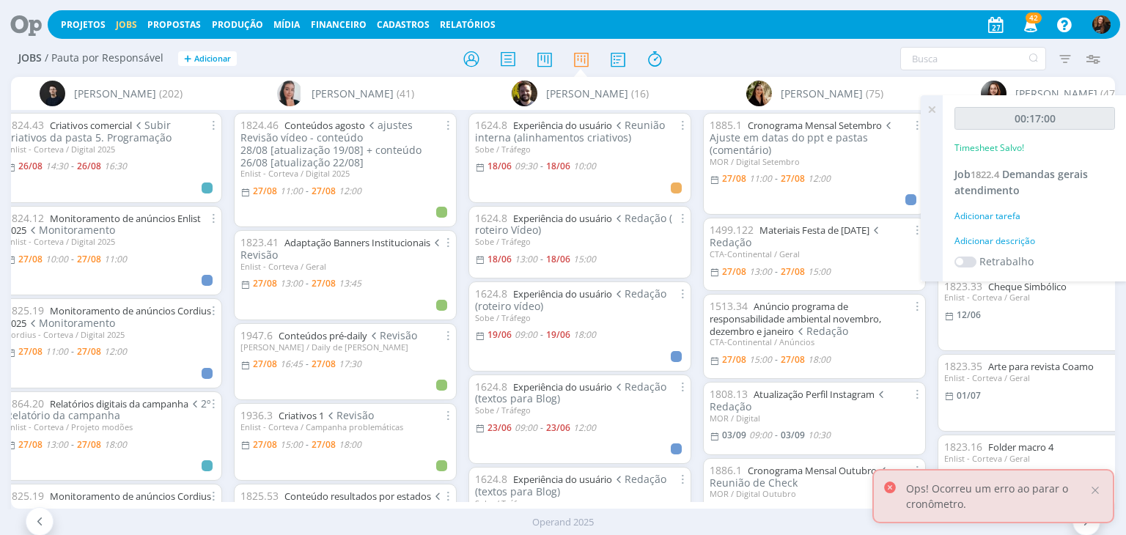
click at [1010, 236] on div "Adicionar descrição" at bounding box center [1034, 241] width 161 height 13
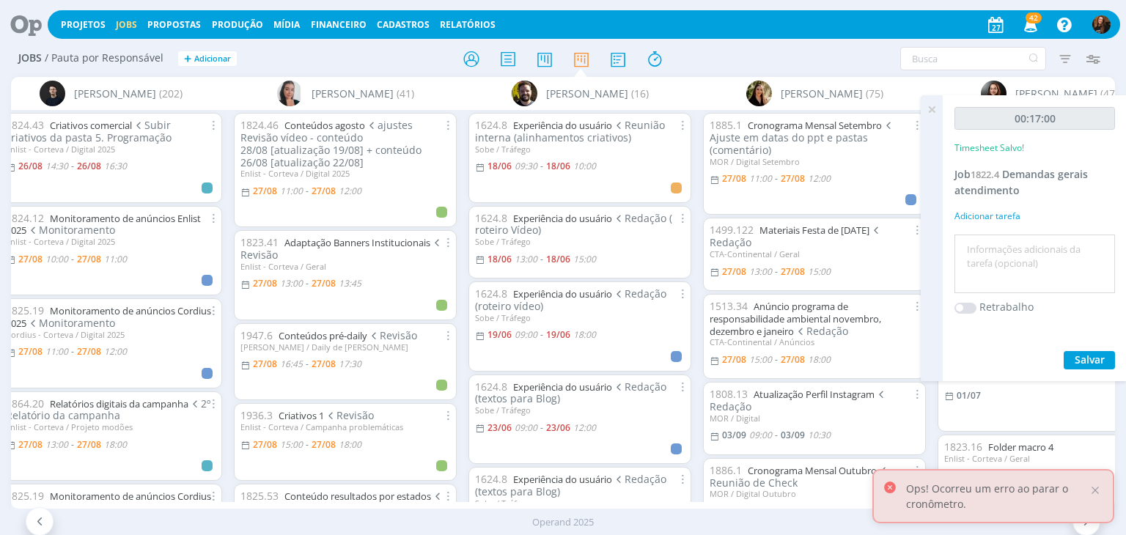
click at [997, 247] on textarea at bounding box center [1034, 264] width 153 height 52
type textarea "Conferência pauta e retornos para equipe"
click at [1107, 352] on button "Salvar" at bounding box center [1089, 360] width 51 height 18
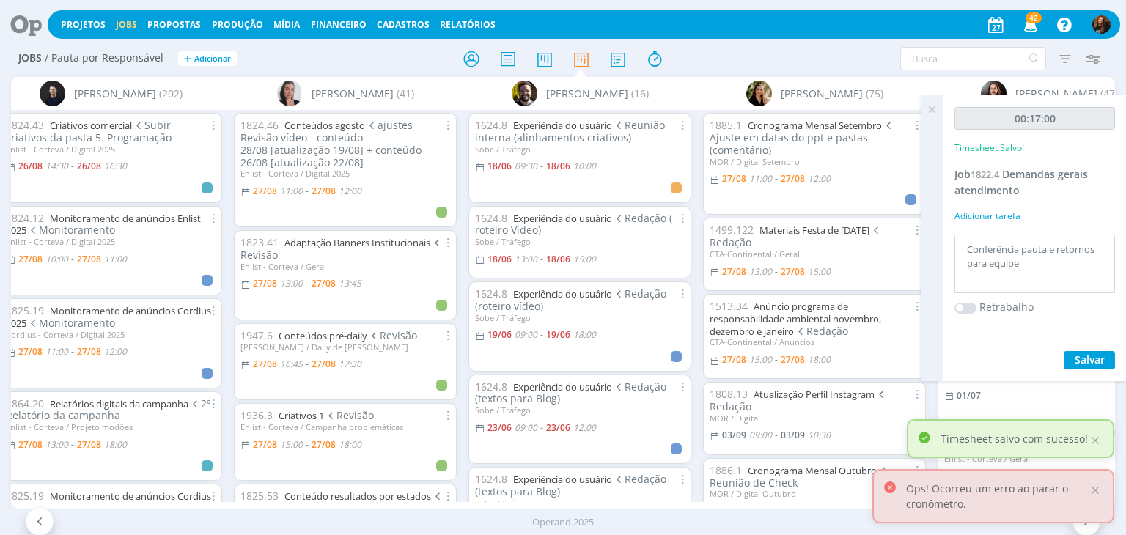
click at [929, 111] on icon at bounding box center [931, 109] width 26 height 29
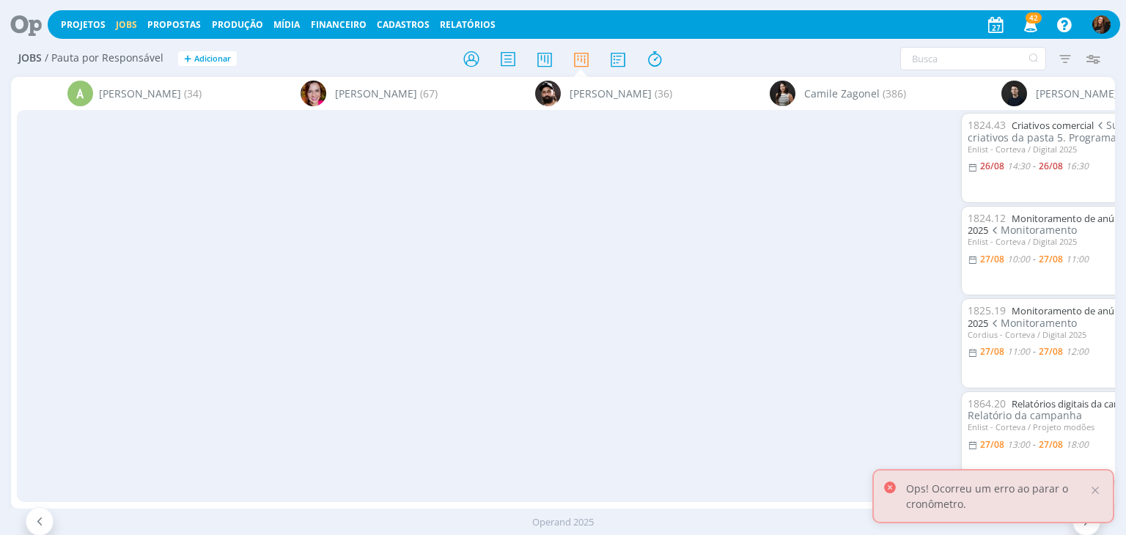
scroll to position [0, 962]
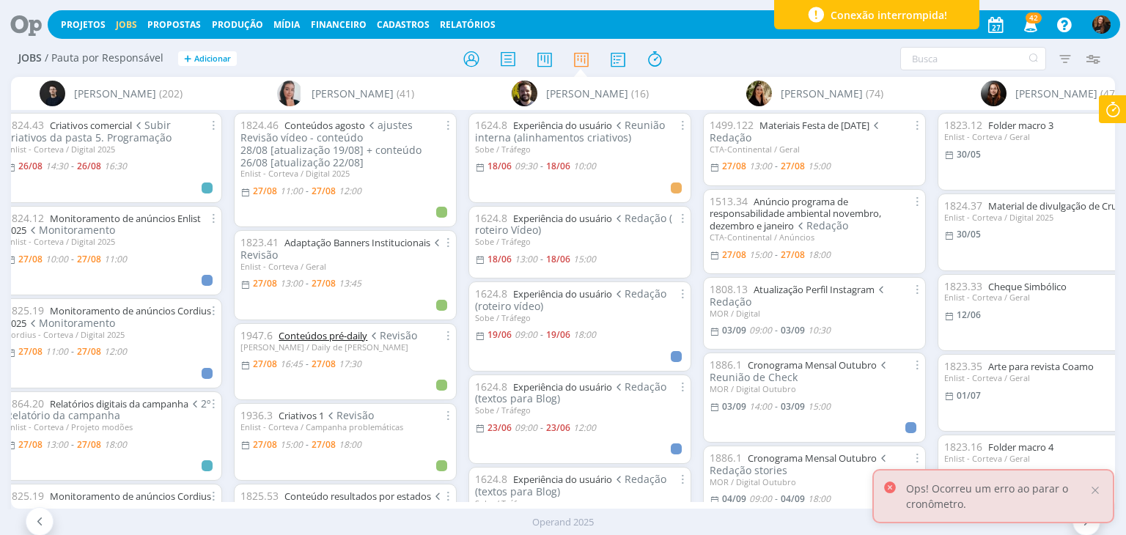
click at [347, 333] on link "Conteúdos pré-daily" at bounding box center [323, 335] width 89 height 13
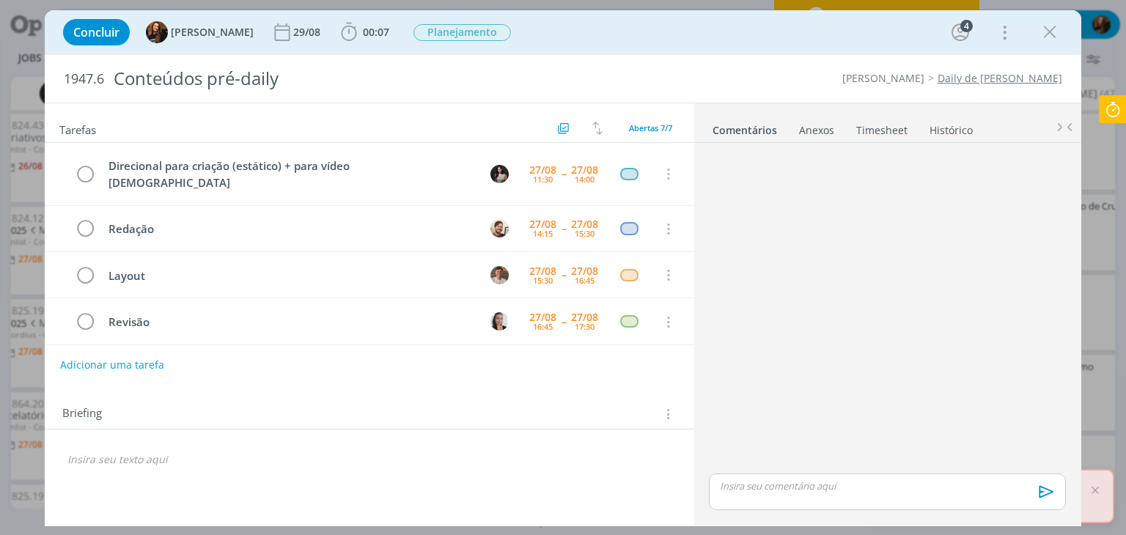
scroll to position [91, 0]
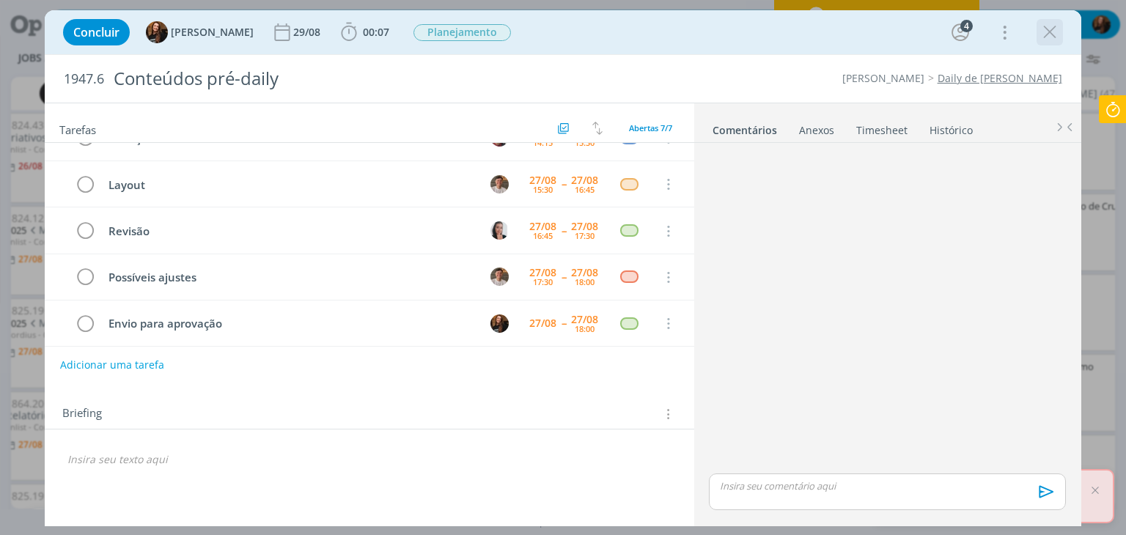
click at [1056, 33] on icon "dialog" at bounding box center [1050, 32] width 22 height 22
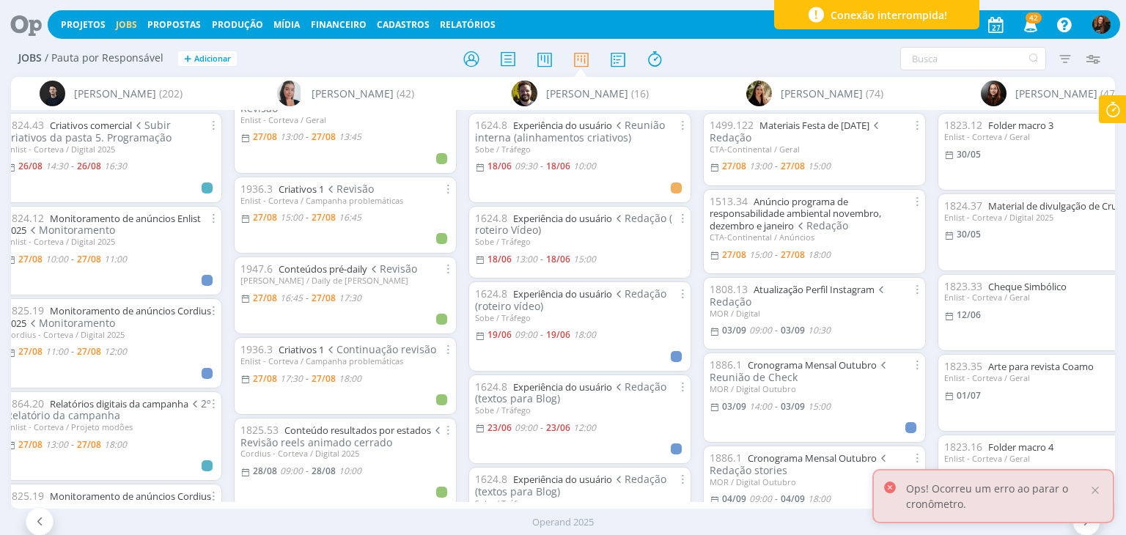
scroll to position [220, 0]
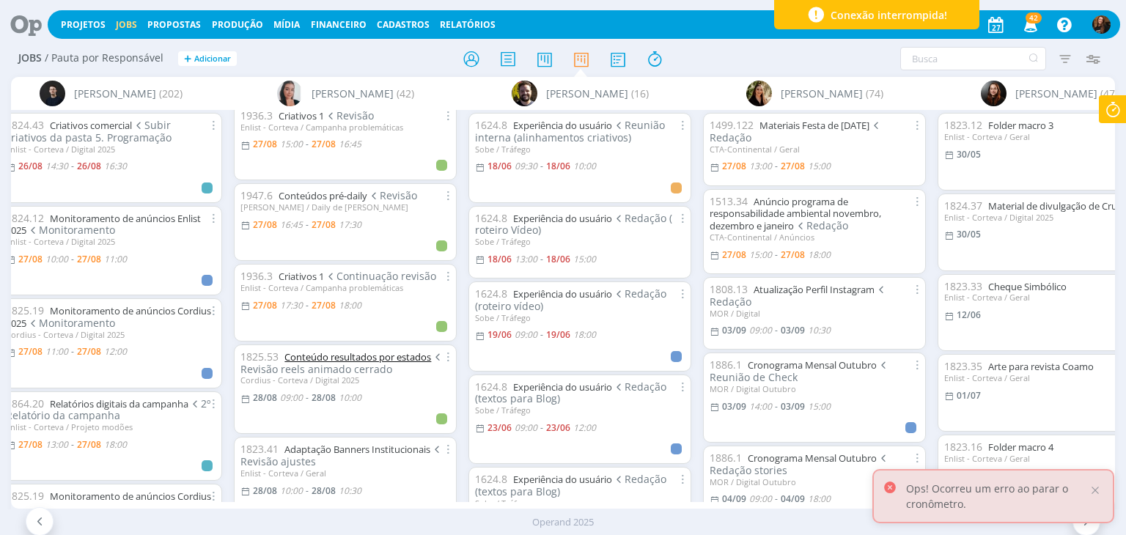
click at [402, 353] on link "Conteúdo resultados por estados" at bounding box center [357, 356] width 147 height 13
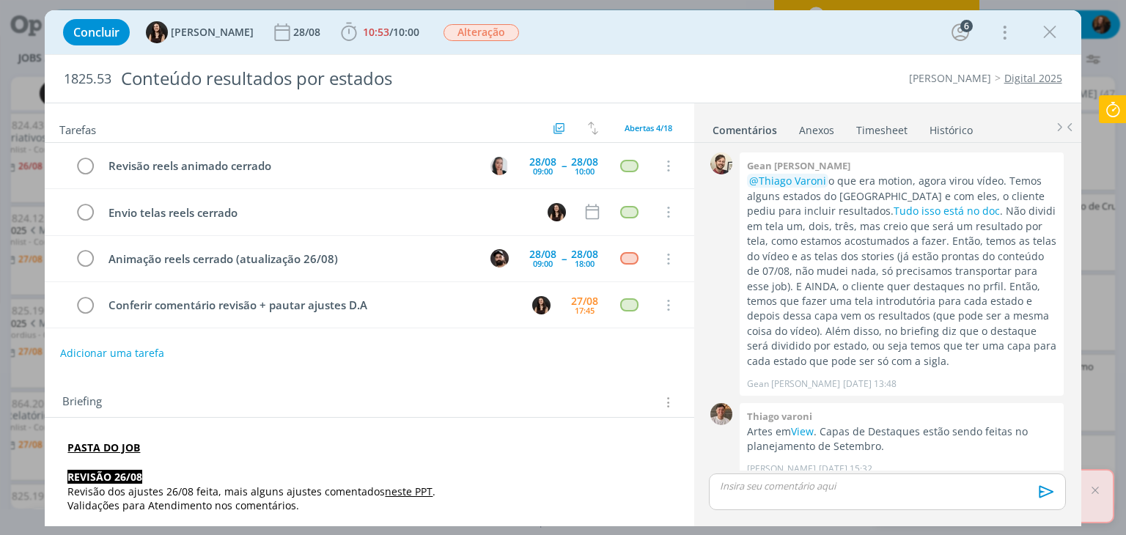
scroll to position [753, 0]
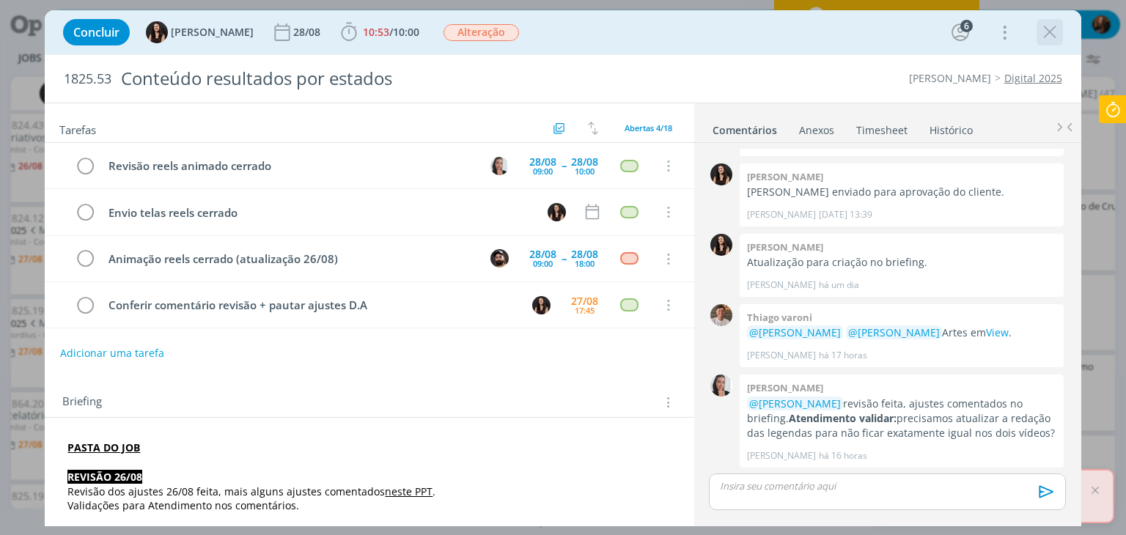
click at [1053, 42] on icon "dialog" at bounding box center [1050, 32] width 22 height 22
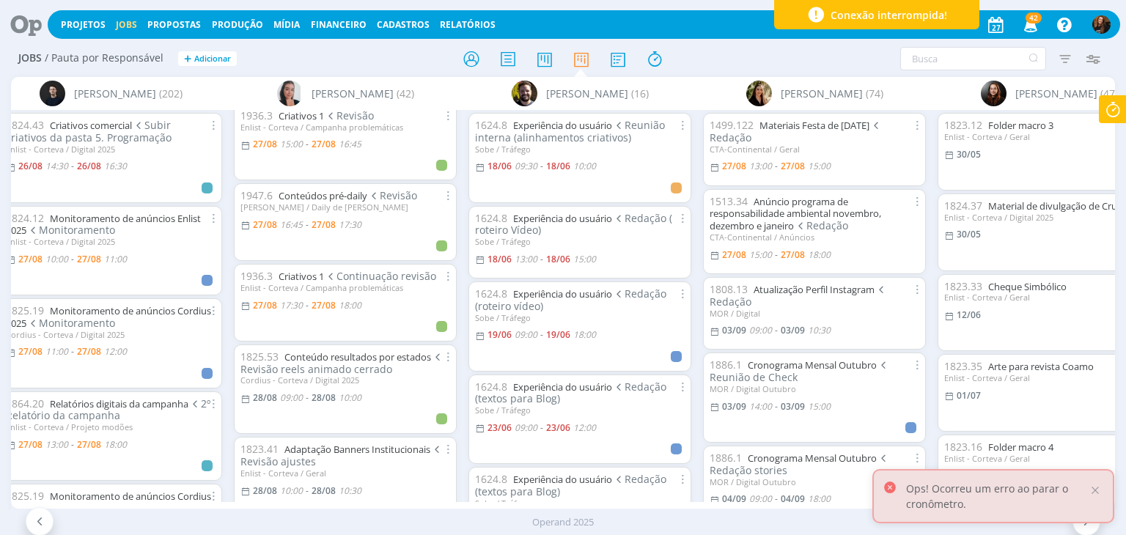
scroll to position [293, 0]
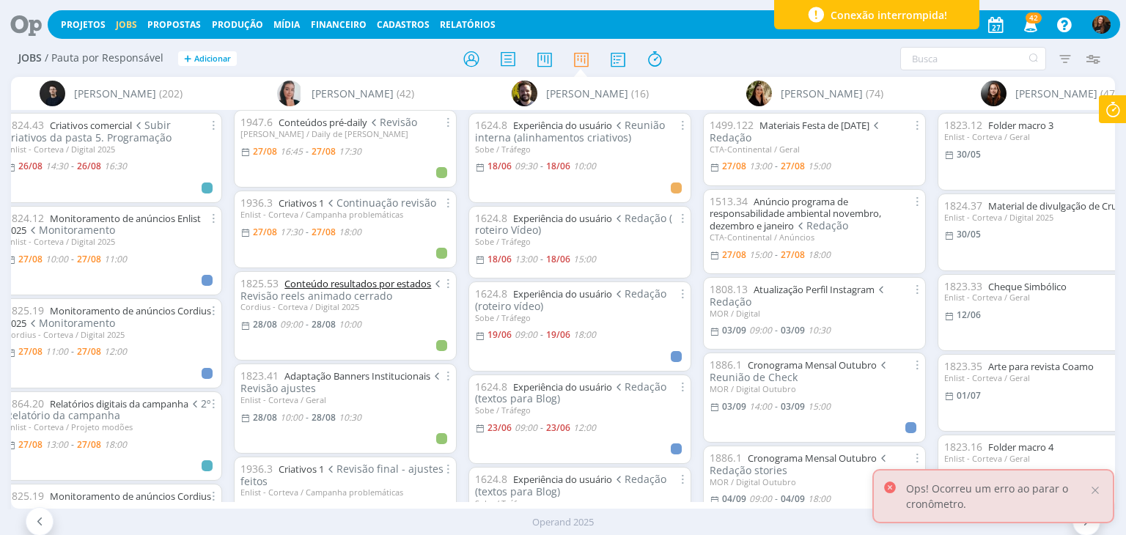
click at [388, 279] on link "Conteúdo resultados por estados" at bounding box center [357, 283] width 147 height 13
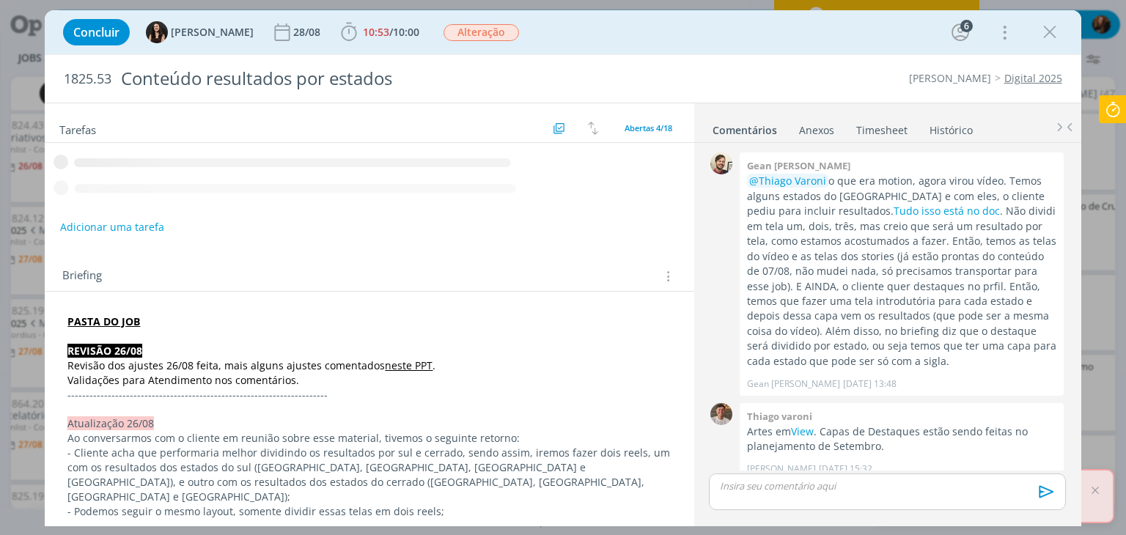
scroll to position [753, 0]
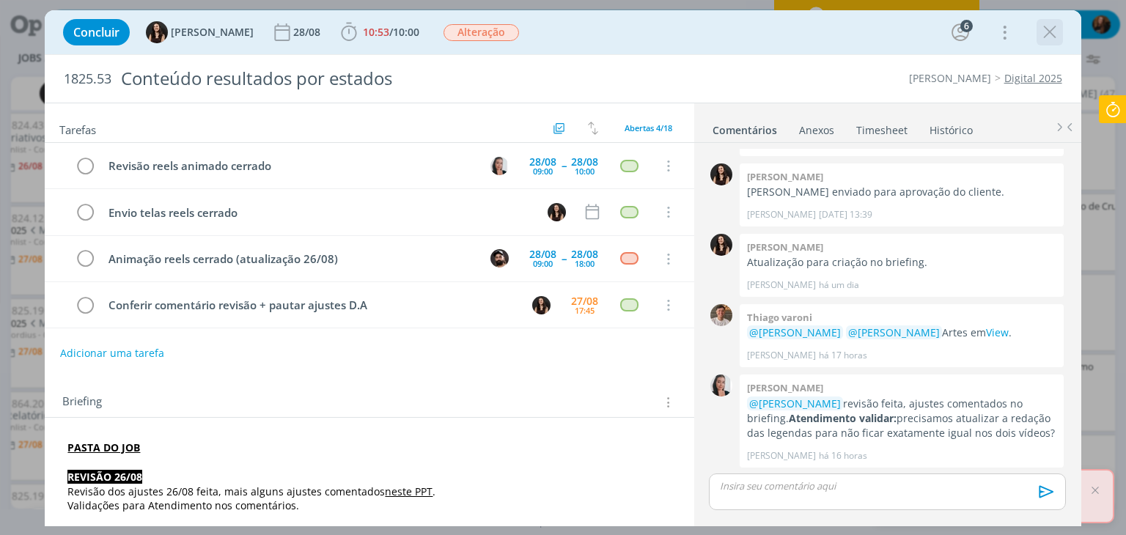
click at [1049, 41] on icon "dialog" at bounding box center [1050, 32] width 22 height 22
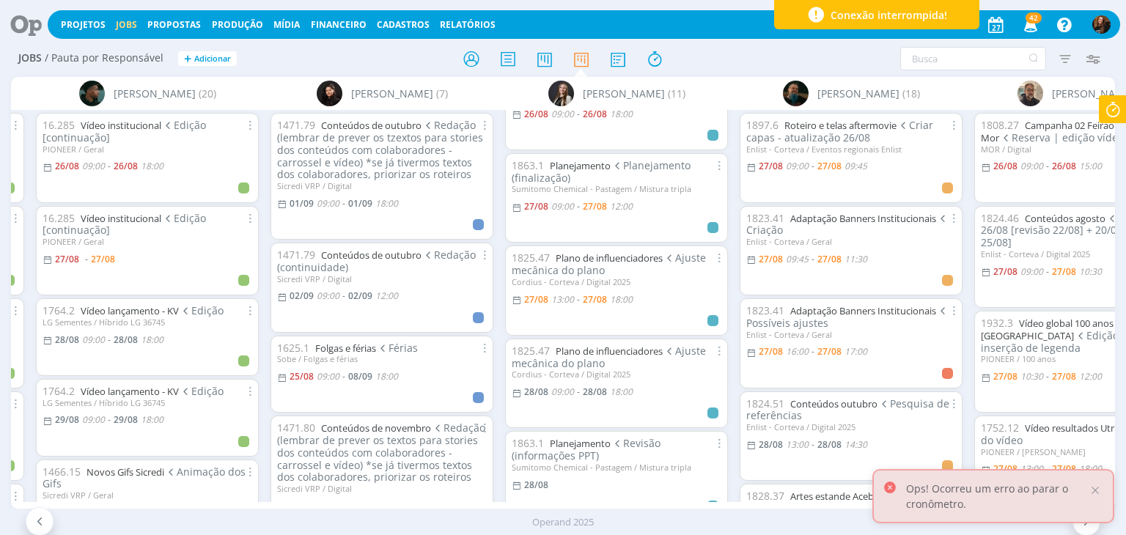
scroll to position [73, 0]
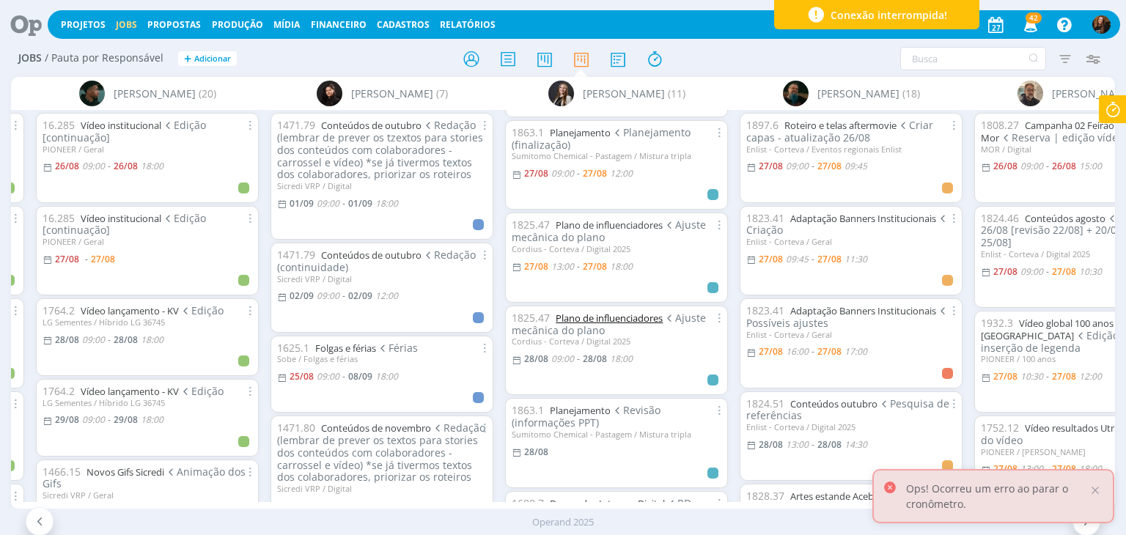
click at [634, 319] on link "Plano de influenciadores" at bounding box center [609, 318] width 107 height 13
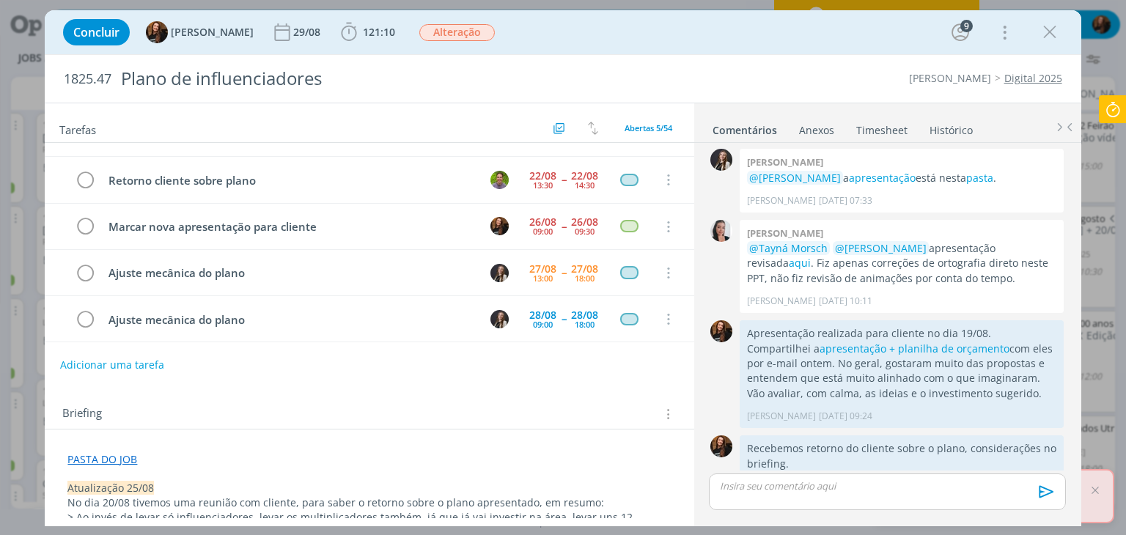
drag, startPoint x: 1055, startPoint y: 25, endPoint x: 897, endPoint y: 217, distance: 248.4
click at [1055, 26] on icon "dialog" at bounding box center [1050, 32] width 22 height 22
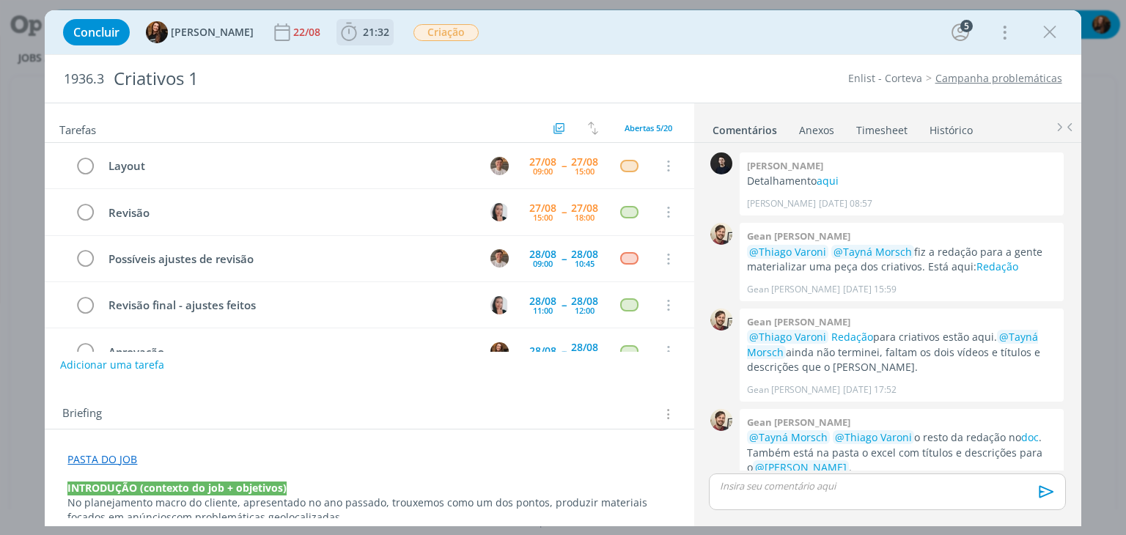
scroll to position [34, 0]
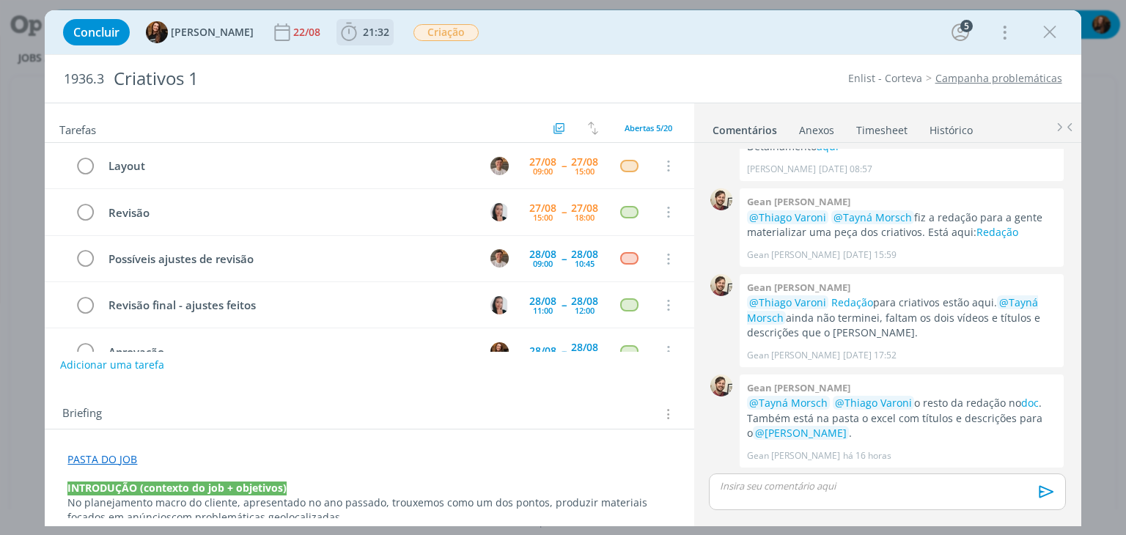
click at [363, 26] on span "21:32" at bounding box center [376, 32] width 26 height 14
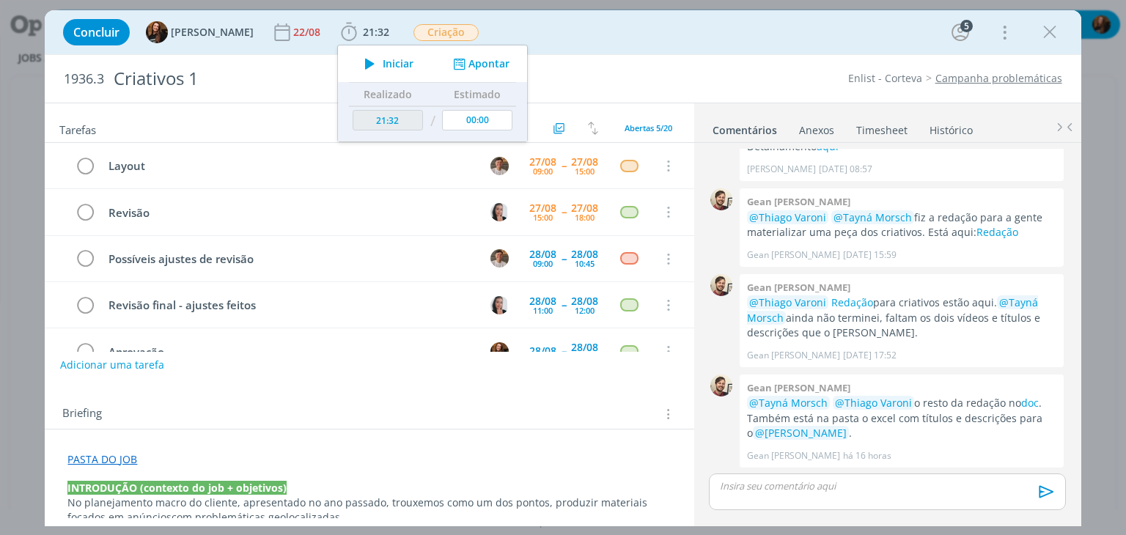
click at [383, 66] on span "Iniciar" at bounding box center [398, 64] width 31 height 10
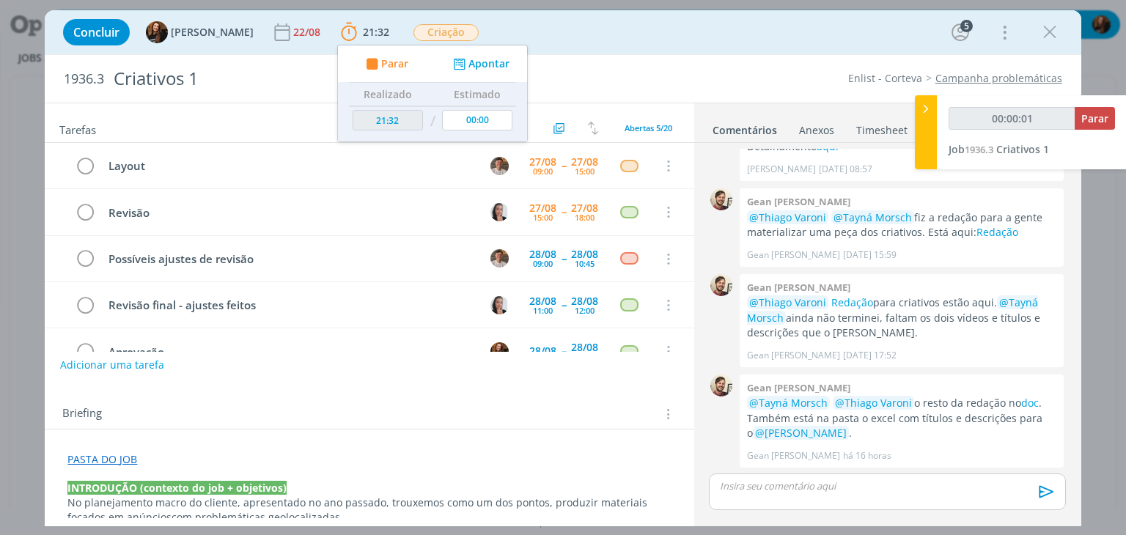
type input "00:00:02"
click at [922, 112] on icon at bounding box center [925, 108] width 15 height 15
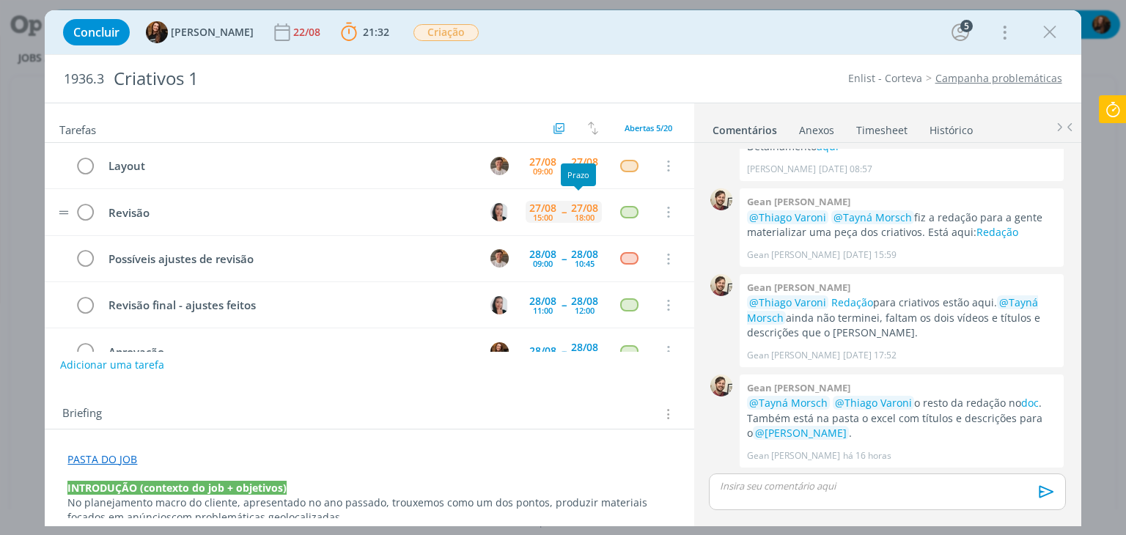
click at [578, 213] on div "18:00" at bounding box center [585, 217] width 20 height 8
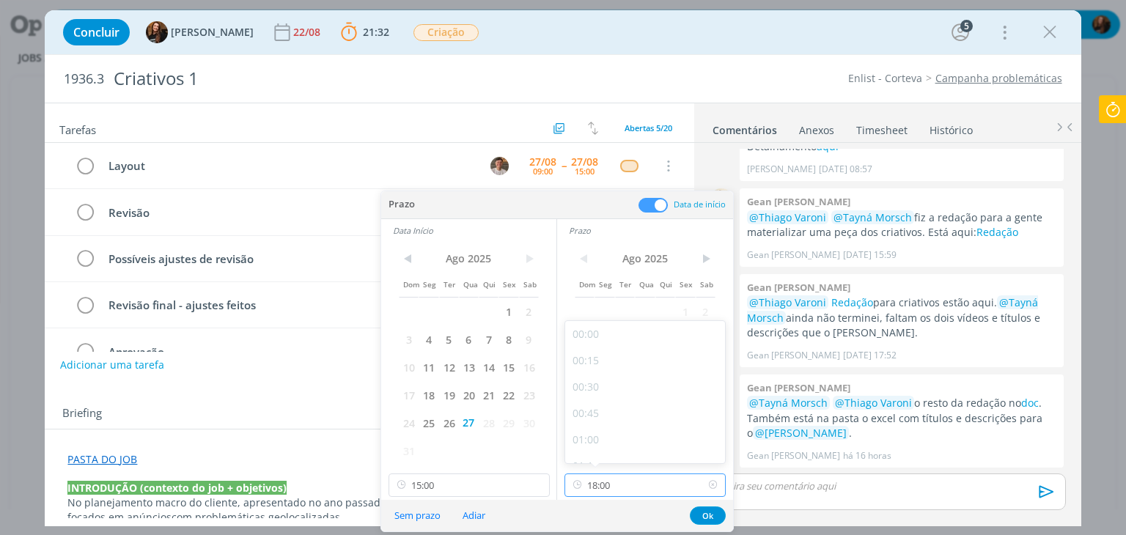
click at [641, 485] on input "18:00" at bounding box center [644, 485] width 161 height 23
click at [720, 420] on div at bounding box center [721, 421] width 4 height 7
click at [645, 375] on div "16:45" at bounding box center [647, 369] width 164 height 26
type input "16:45"
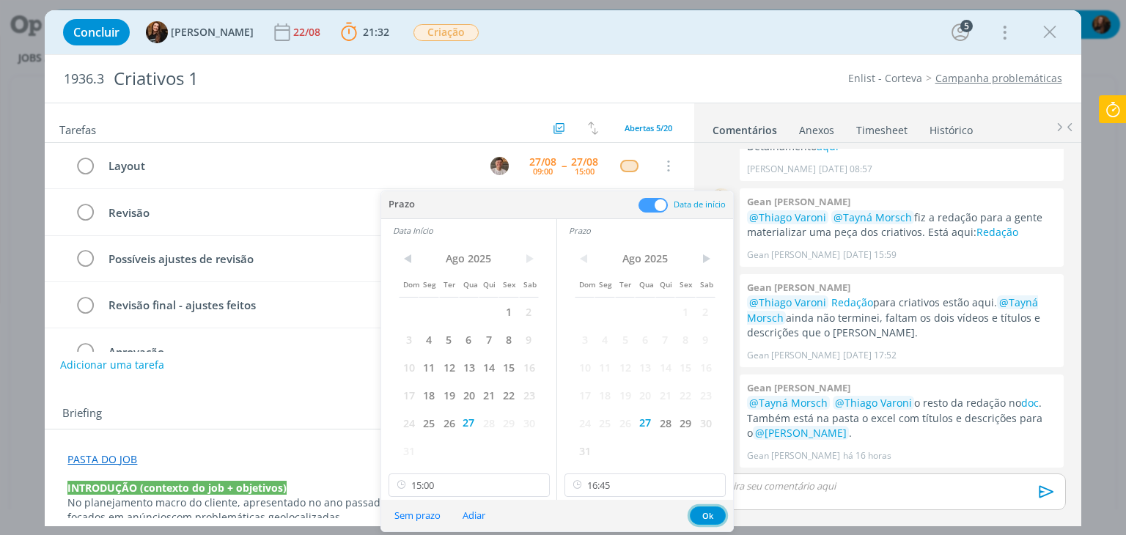
click at [705, 512] on button "Ok" at bounding box center [708, 516] width 36 height 18
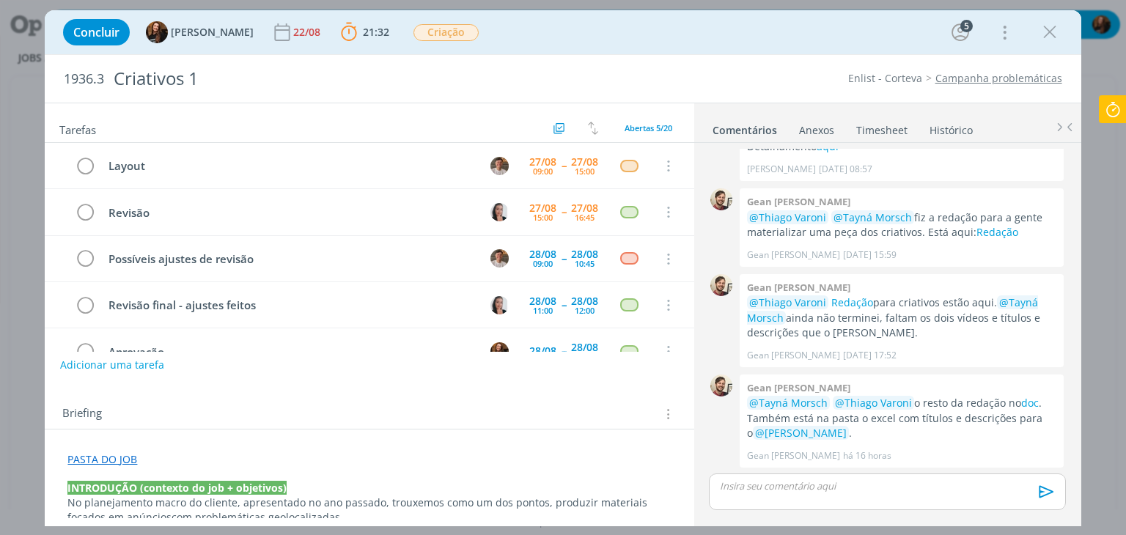
click at [879, 130] on link "Timesheet" at bounding box center [881, 127] width 53 height 21
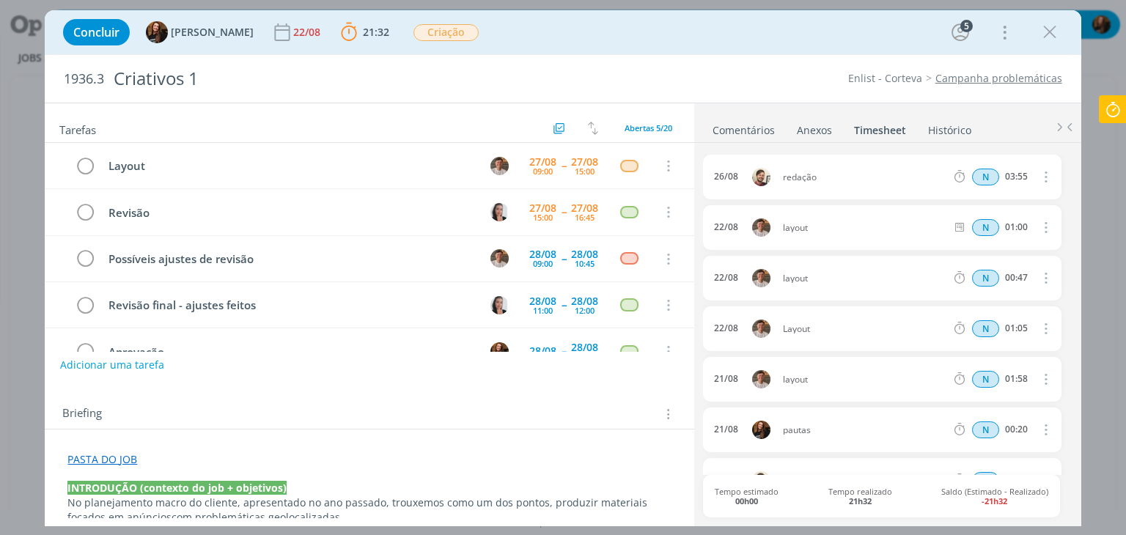
click at [742, 125] on link "Comentários" at bounding box center [744, 127] width 64 height 21
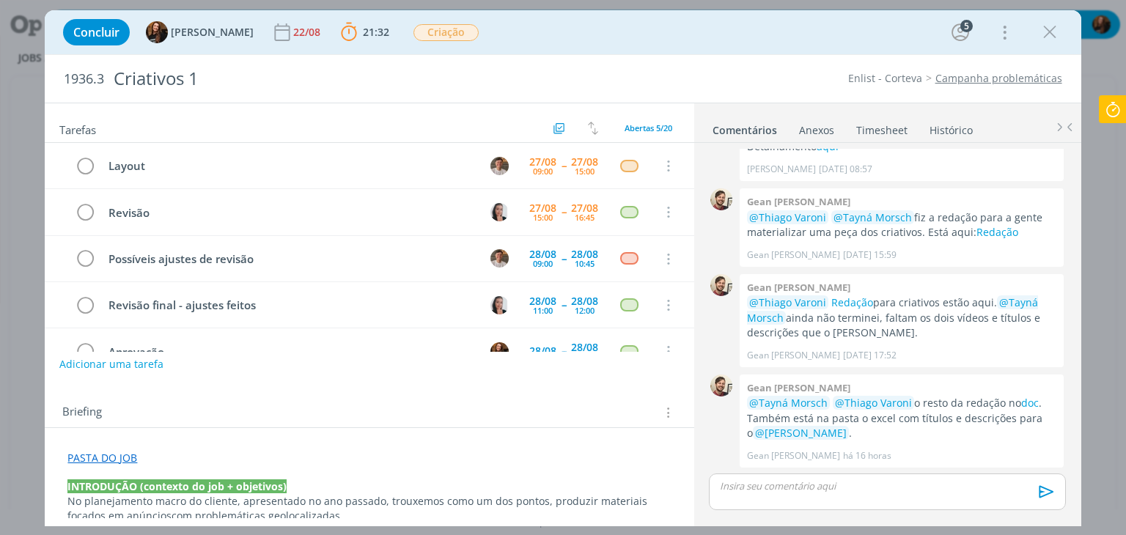
click at [122, 368] on button "Adicionar uma tarefa" at bounding box center [111, 364] width 104 height 25
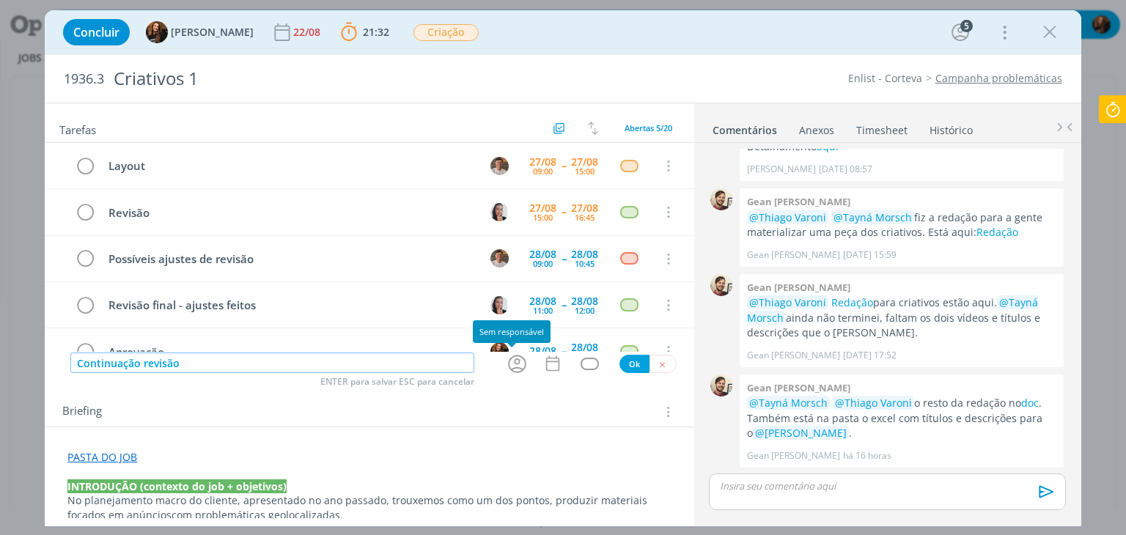
click at [517, 369] on icon "dialog" at bounding box center [517, 364] width 23 height 23
type input "Continuação revisão"
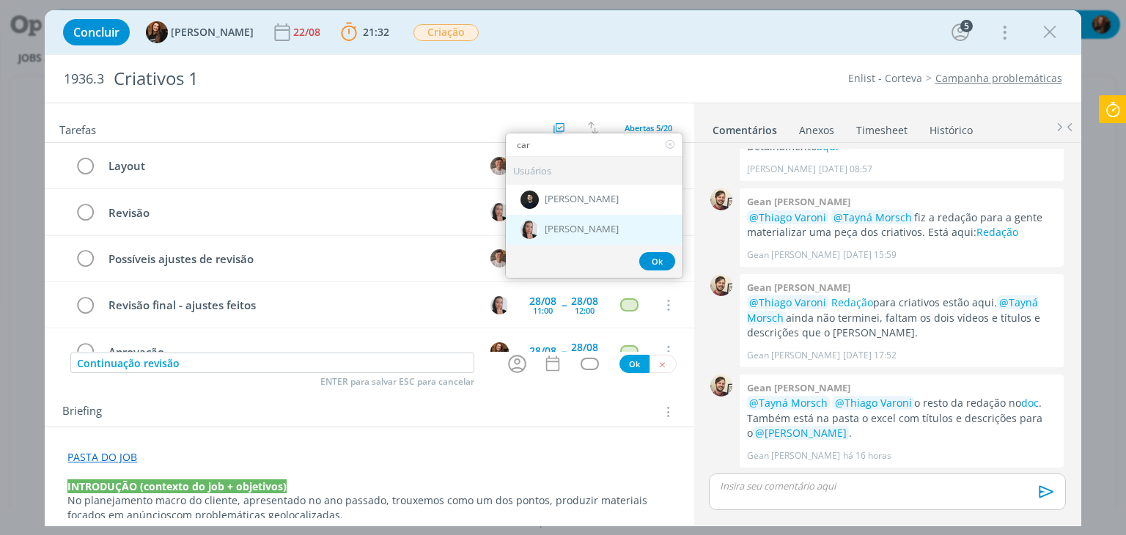
type input "car"
click at [582, 219] on div "[PERSON_NAME]" at bounding box center [594, 230] width 177 height 30
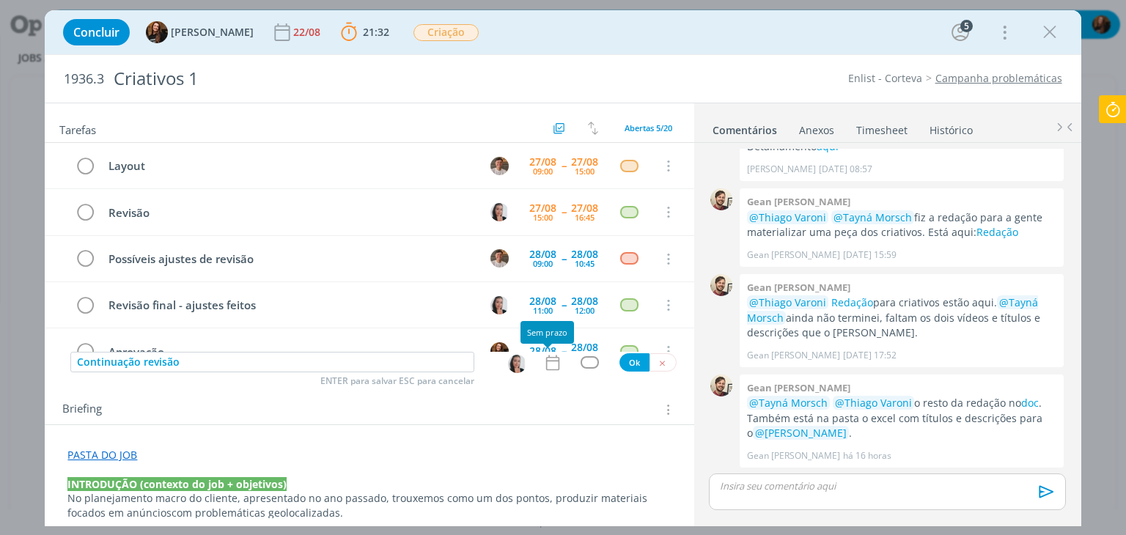
click at [548, 367] on icon "dialog" at bounding box center [552, 362] width 19 height 19
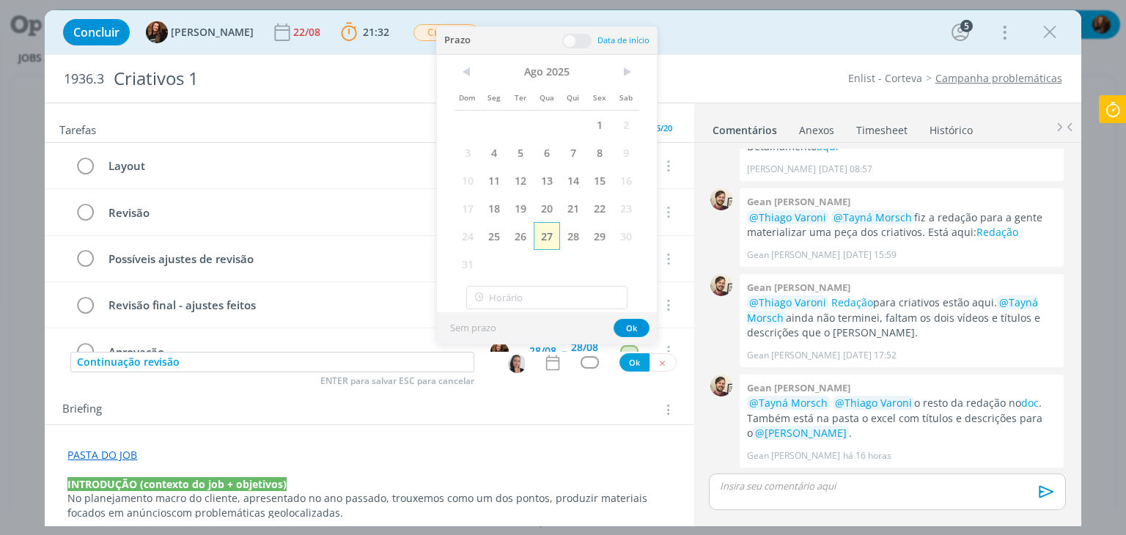
click at [553, 232] on span "27" at bounding box center [547, 236] width 26 height 28
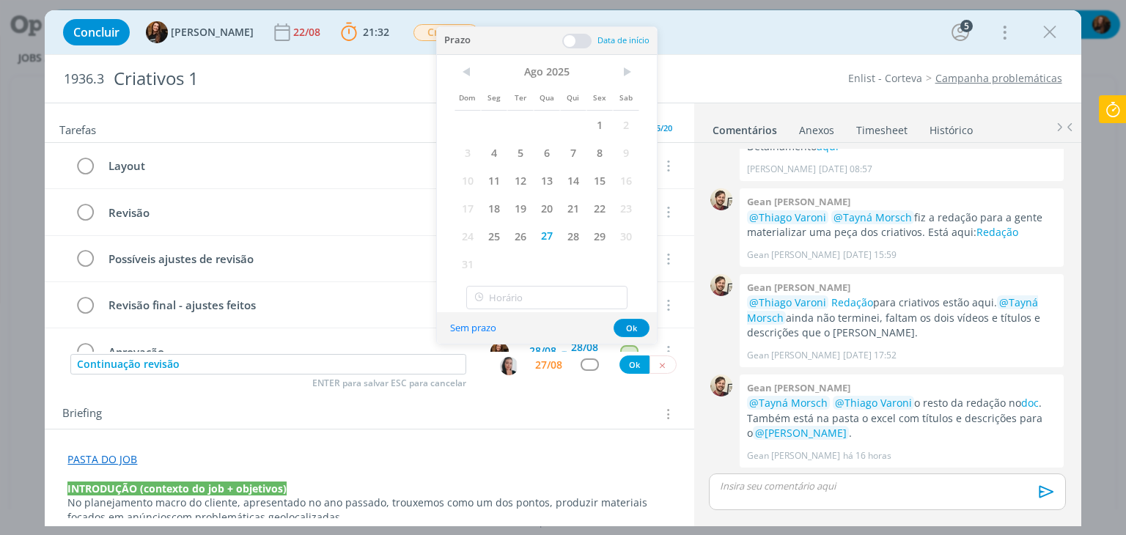
click at [581, 40] on span at bounding box center [576, 41] width 29 height 15
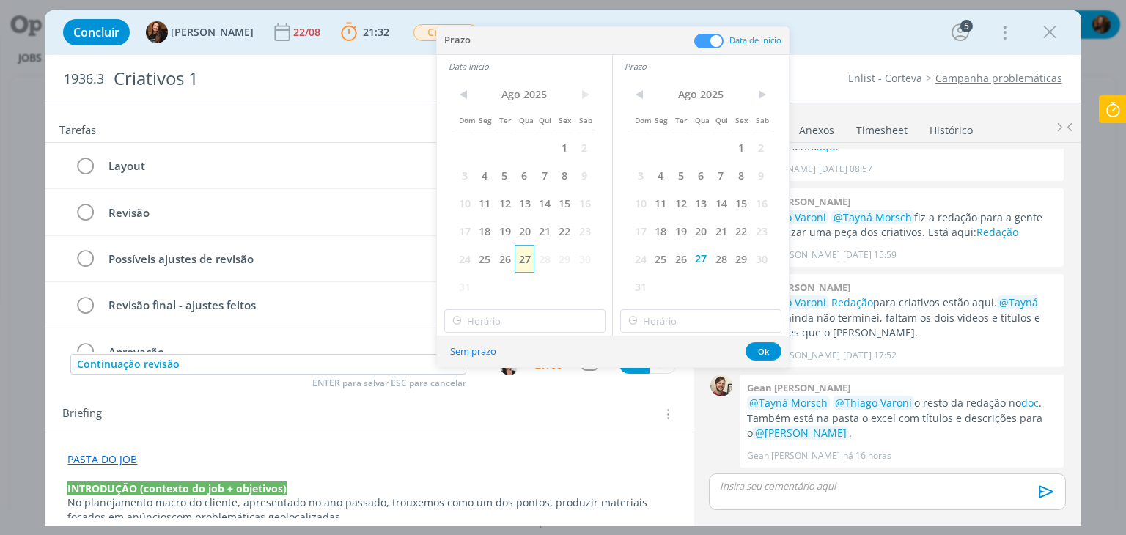
click at [527, 259] on span "27" at bounding box center [525, 259] width 20 height 28
click at [545, 417] on div "Briefing Briefings Predefinidos Versões do Briefing Ver Briefing do Projeto" at bounding box center [370, 414] width 617 height 19
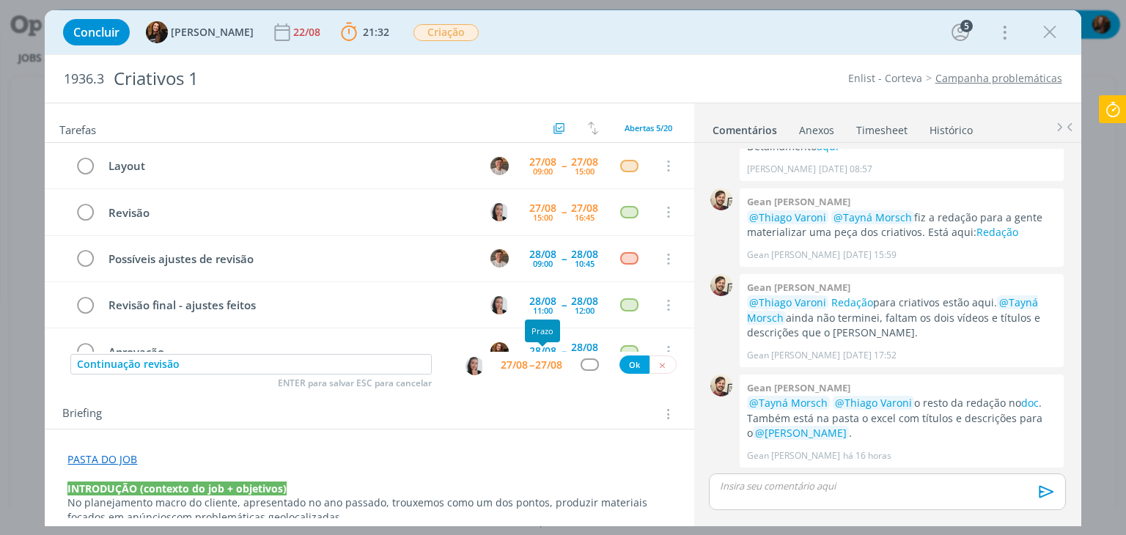
click at [549, 369] on div "27/08" at bounding box center [548, 365] width 27 height 10
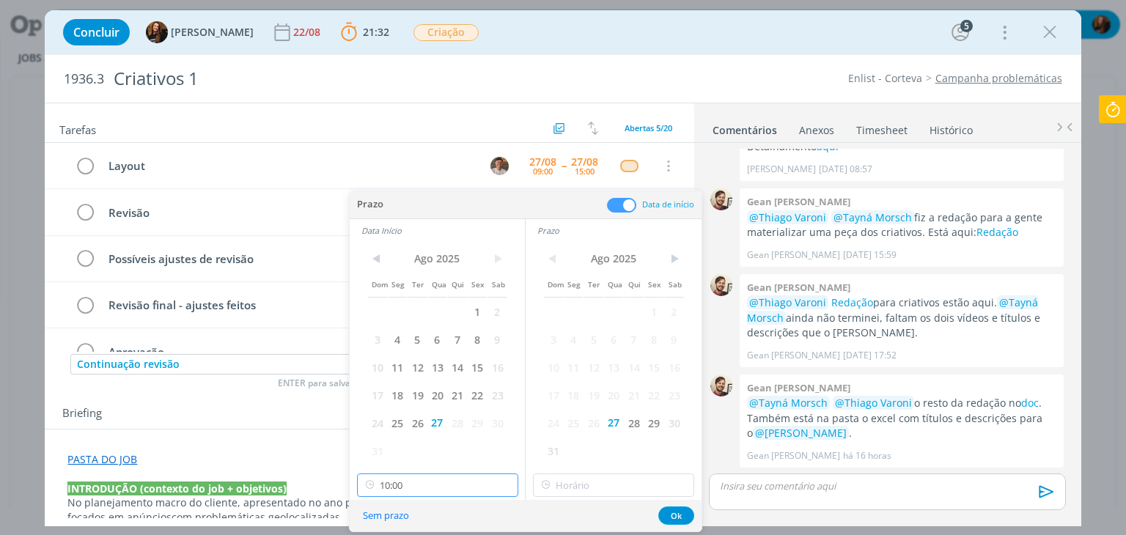
click at [444, 496] on input "10:00" at bounding box center [437, 485] width 161 height 23
drag, startPoint x: 513, startPoint y: 380, endPoint x: 517, endPoint y: 421, distance: 41.9
click at [517, 421] on div "00:00 00:15 00:30 00:45 01:00 01:15 01:30 01:45 02:00 02:15 02:30 02:45 03:00 0…" at bounding box center [436, 392] width 161 height 144
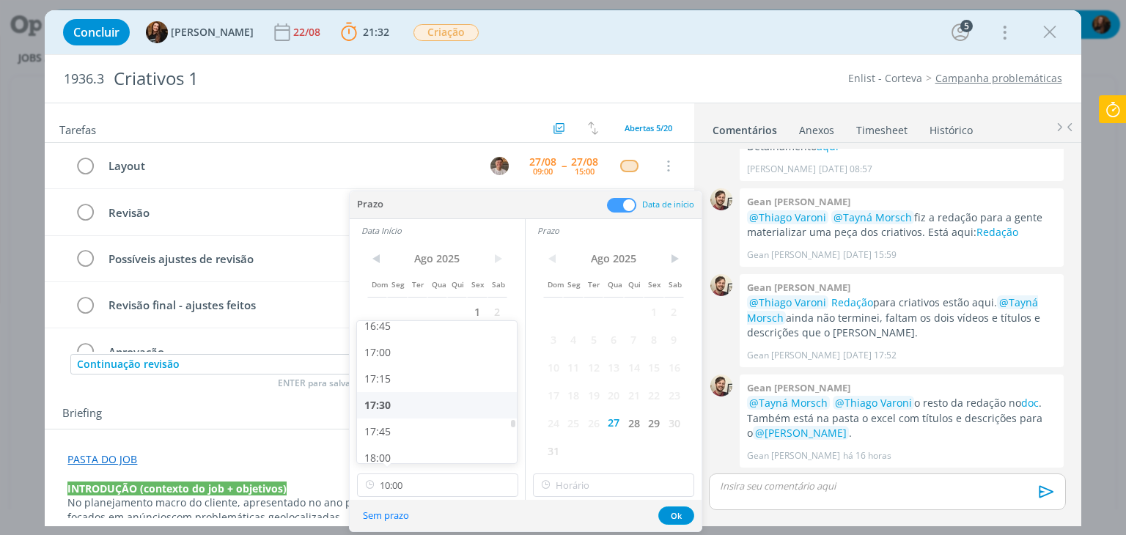
click at [416, 400] on div "17:30" at bounding box center [439, 405] width 164 height 26
type input "17:30"
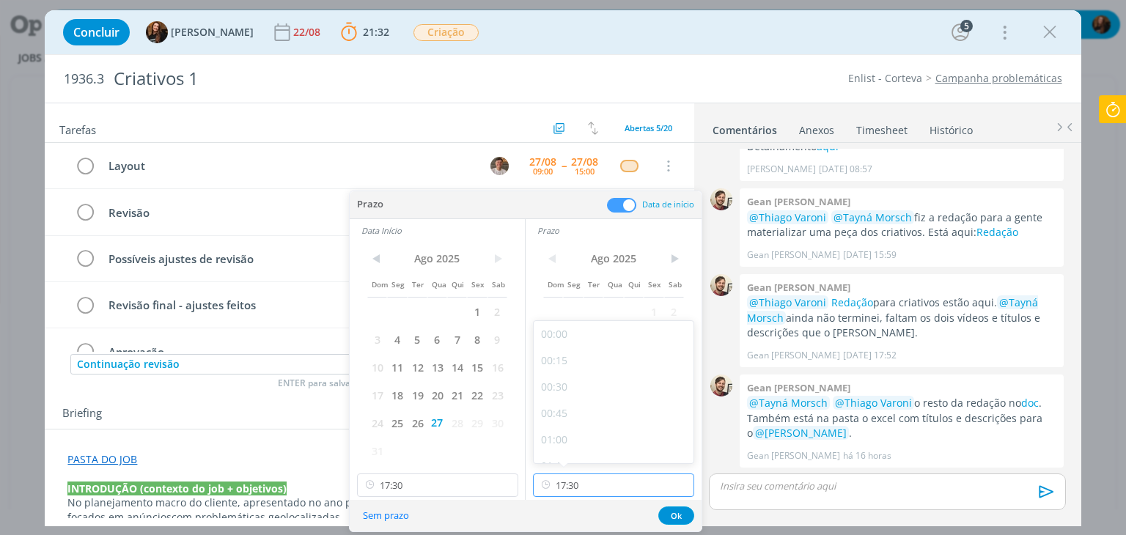
click at [601, 480] on input "17:30" at bounding box center [613, 485] width 161 height 23
click at [583, 432] on div "18:00" at bounding box center [616, 425] width 164 height 26
type input "18:00"
click at [679, 523] on button "Ok" at bounding box center [676, 516] width 36 height 18
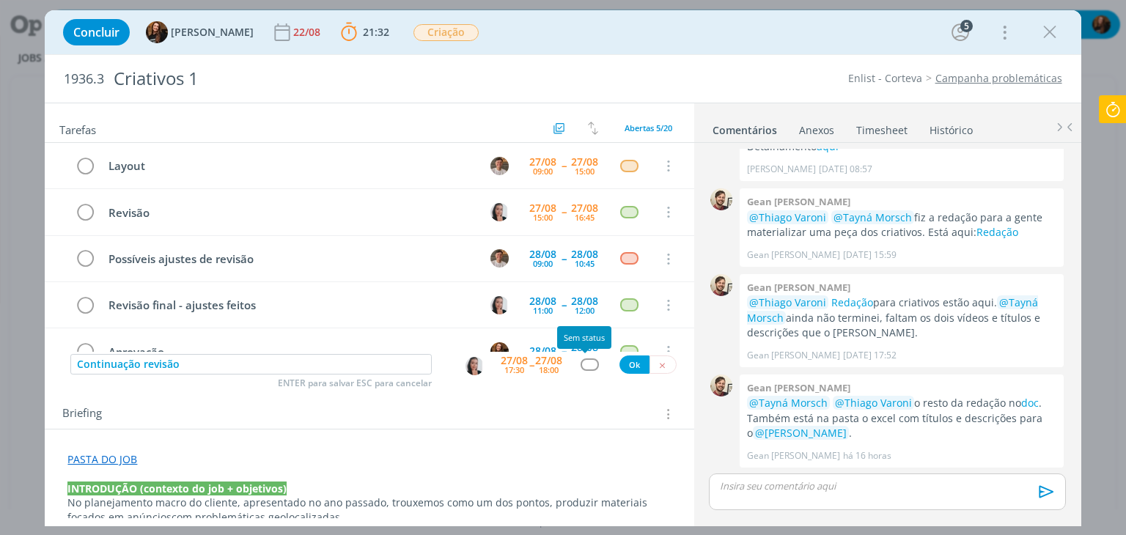
click at [583, 363] on div "dialog" at bounding box center [590, 364] width 18 height 12
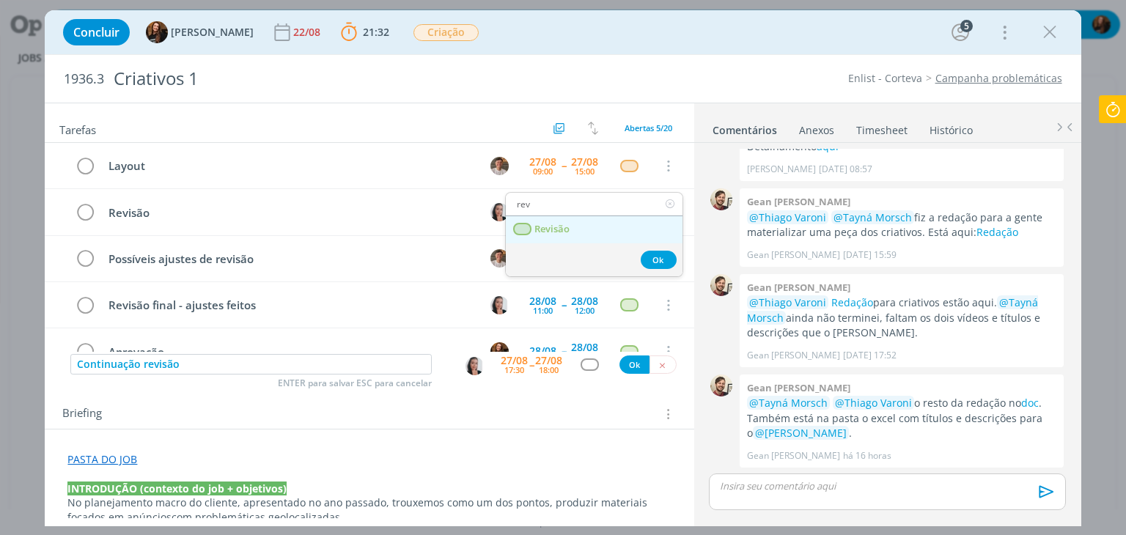
type input "rev"
drag, startPoint x: 554, startPoint y: 226, endPoint x: 622, endPoint y: 367, distance: 155.7
click at [554, 226] on span "Revisão" at bounding box center [552, 230] width 35 height 12
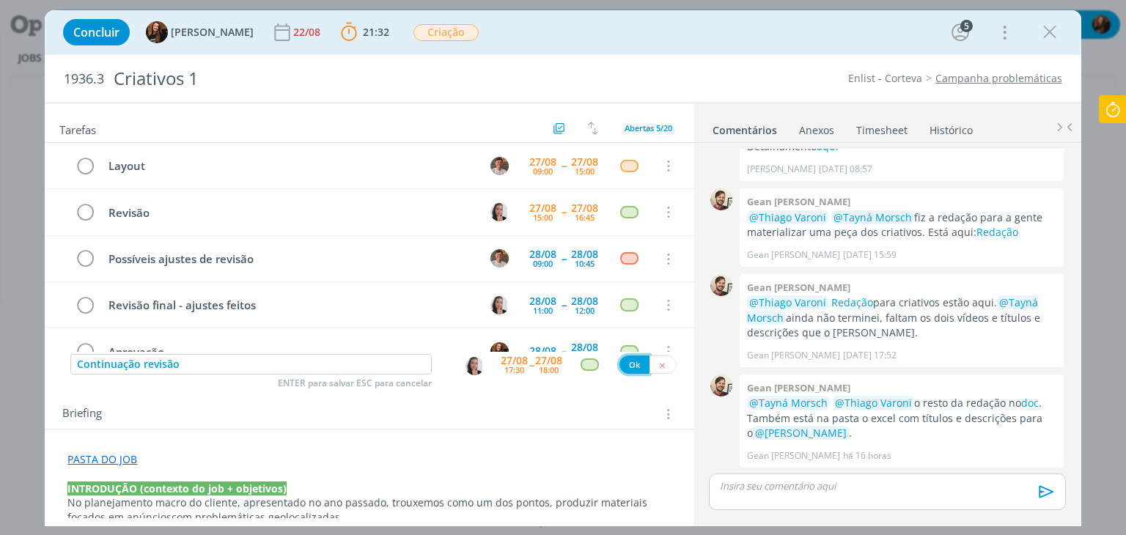
click at [625, 367] on button "Ok" at bounding box center [634, 365] width 30 height 18
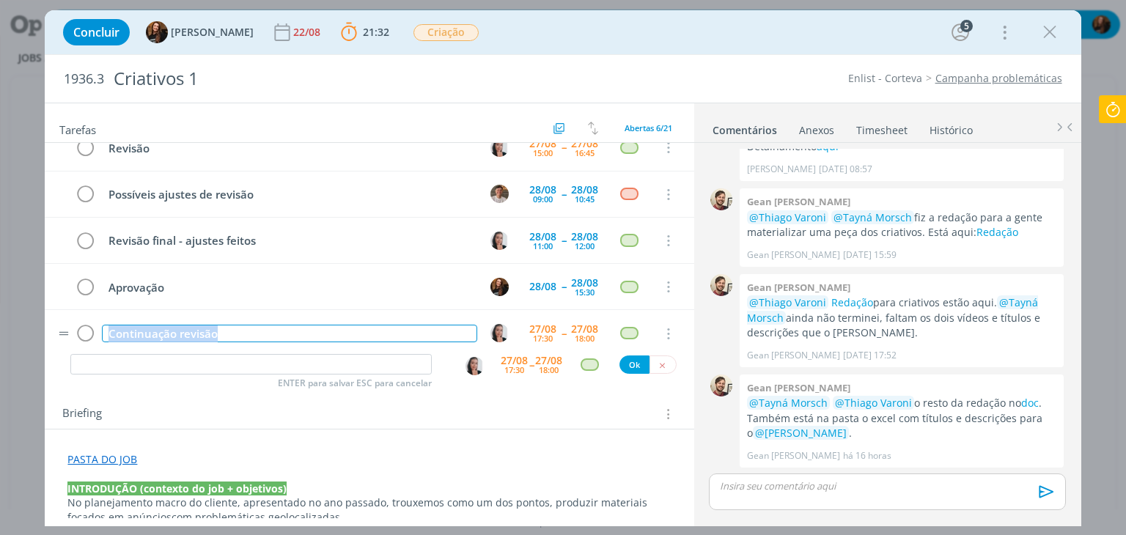
drag, startPoint x: 246, startPoint y: 328, endPoint x: 99, endPoint y: 336, distance: 146.8
click at [99, 336] on td "Continuação revisão" at bounding box center [286, 333] width 375 height 26
copy div "Continuação revisão"
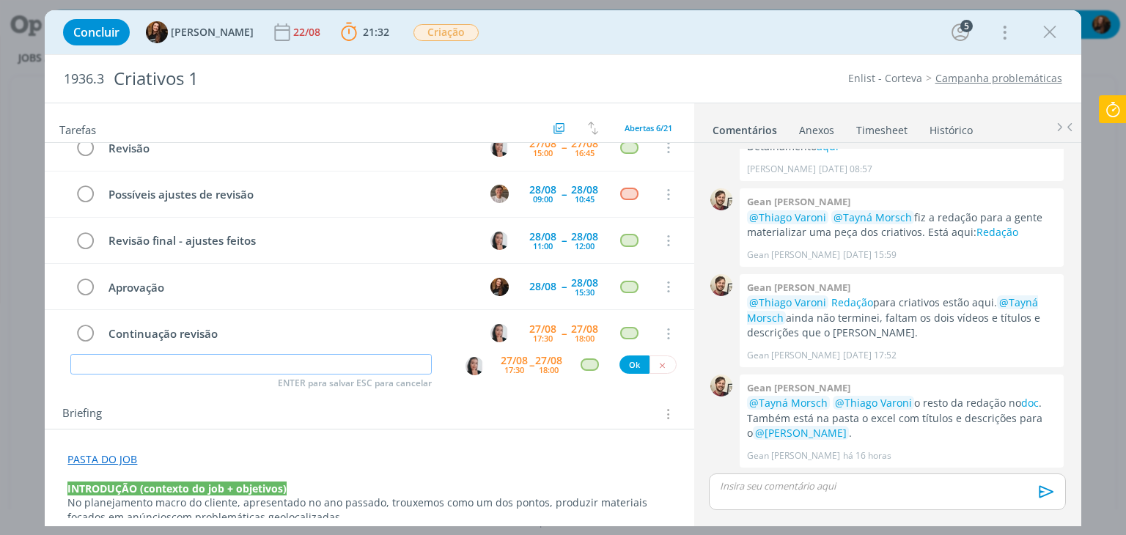
click at [245, 362] on input "dialog" at bounding box center [250, 364] width 361 height 21
paste input "Continuação revisão"
type input "Continuação revisão"
click at [506, 366] on div "17:30" at bounding box center [514, 370] width 20 height 8
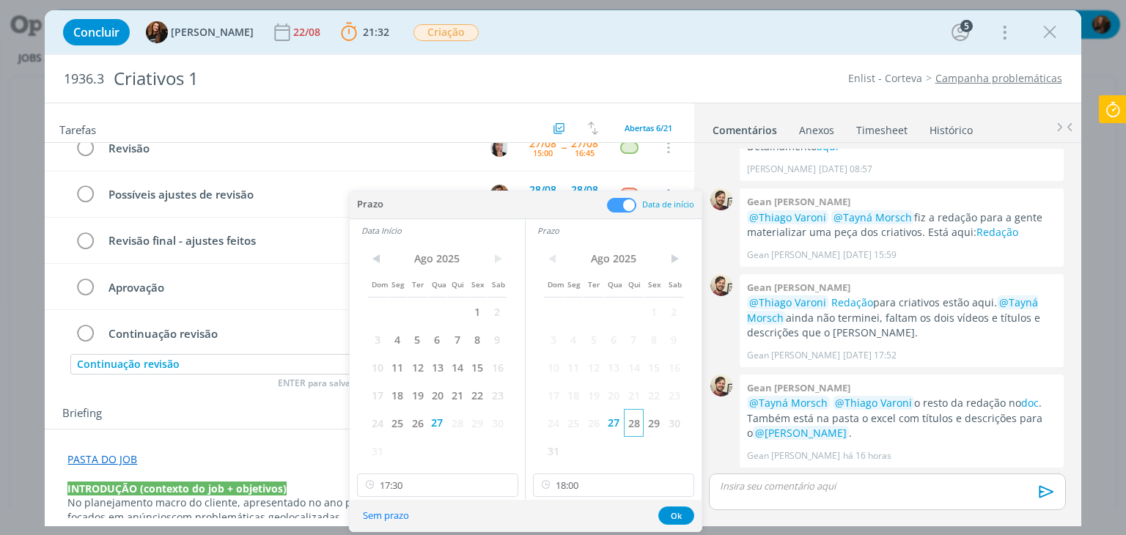
click at [632, 423] on span "28" at bounding box center [634, 423] width 20 height 28
click at [454, 421] on span "28" at bounding box center [457, 423] width 20 height 28
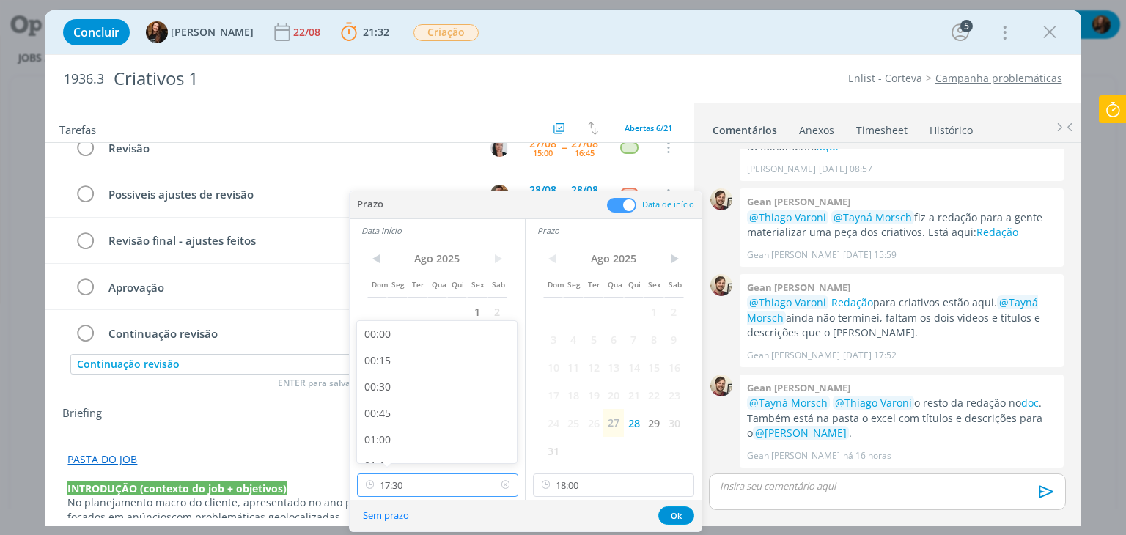
click at [449, 493] on input "17:30" at bounding box center [437, 485] width 161 height 23
click at [405, 358] on div "09:00" at bounding box center [439, 355] width 164 height 26
type input "09:00"
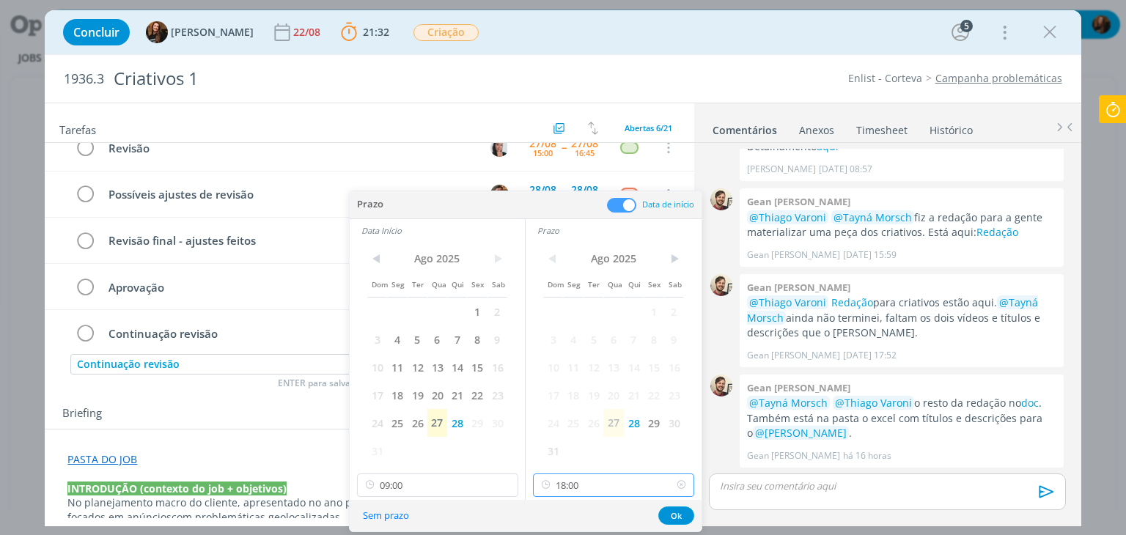
click at [608, 487] on input "18:00" at bounding box center [613, 485] width 161 height 23
click at [595, 413] on div "10:00" at bounding box center [616, 407] width 164 height 26
type input "10:00"
click at [681, 517] on button "Ok" at bounding box center [676, 516] width 36 height 18
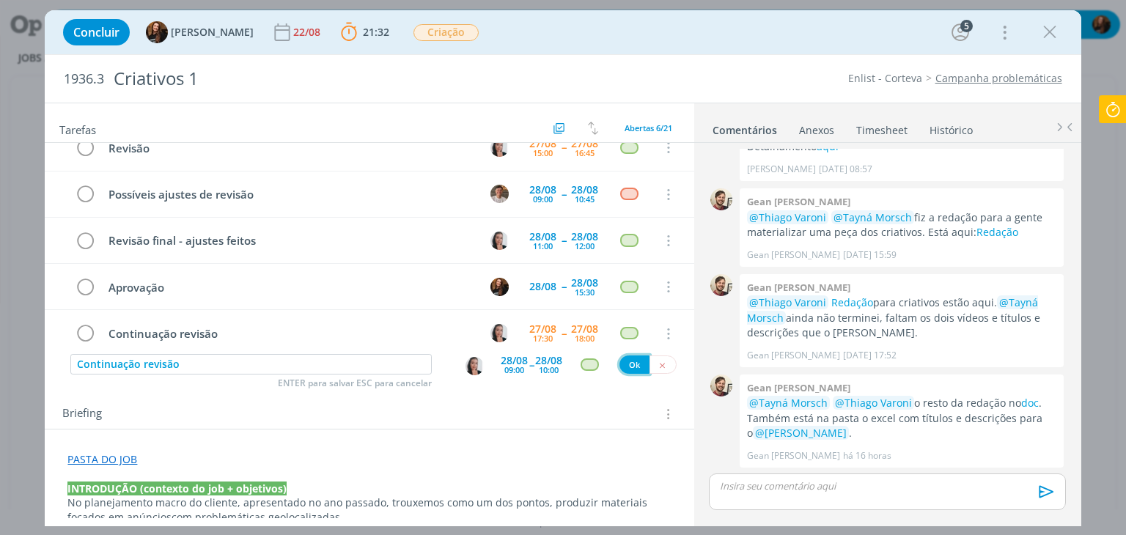
click at [629, 362] on button "Ok" at bounding box center [634, 365] width 30 height 18
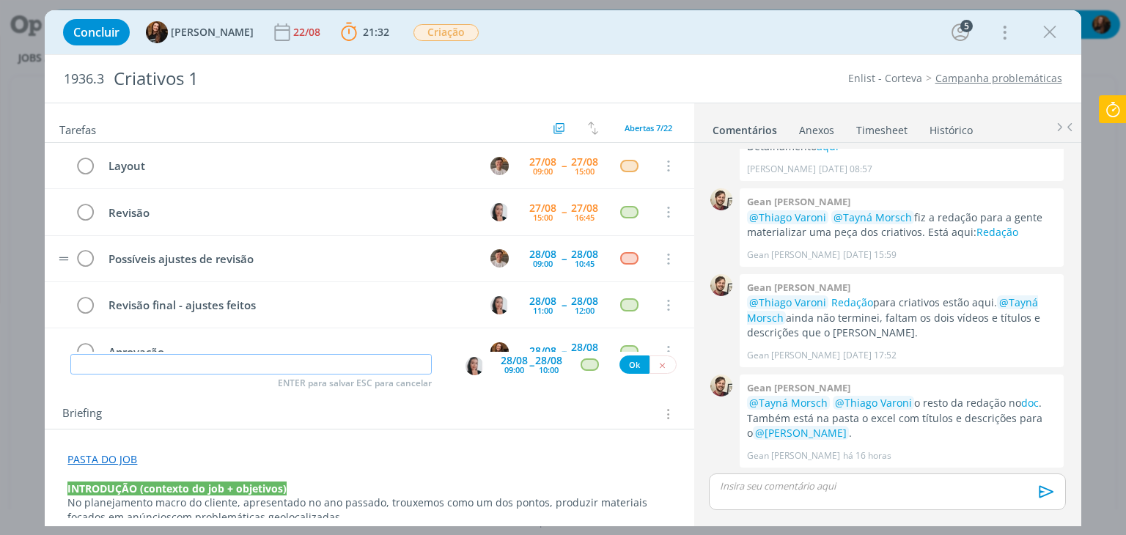
scroll to position [73, 0]
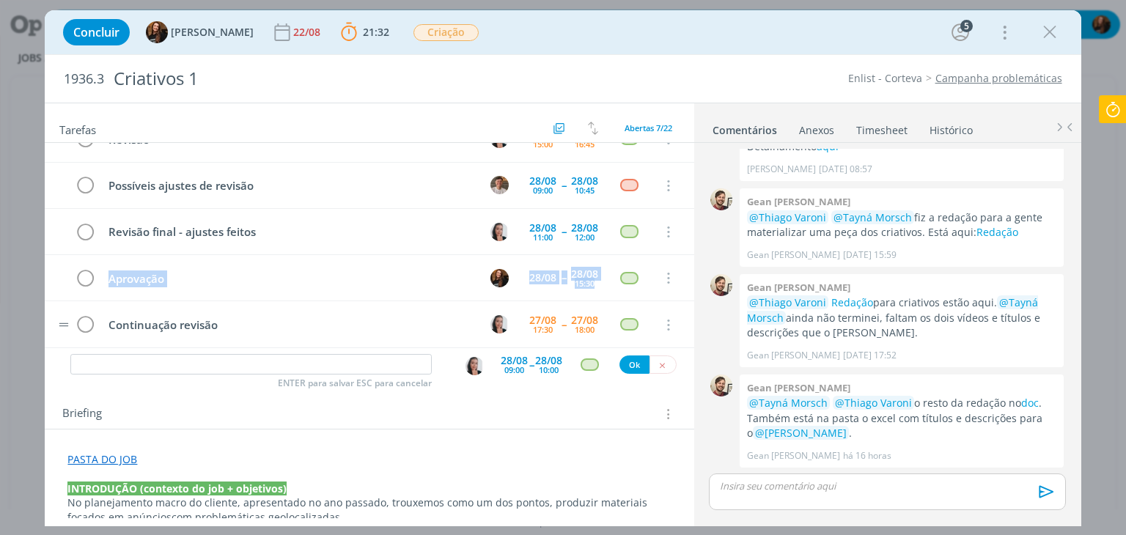
drag, startPoint x: 59, startPoint y: 324, endPoint x: 52, endPoint y: 309, distance: 16.7
click at [52, 297] on div "Layout 27/08 09:00 -- 27/08 15:00 Cancelar Revisão 27/08 15:00 -- 27/08 16:45 C…" at bounding box center [369, 232] width 649 height 325
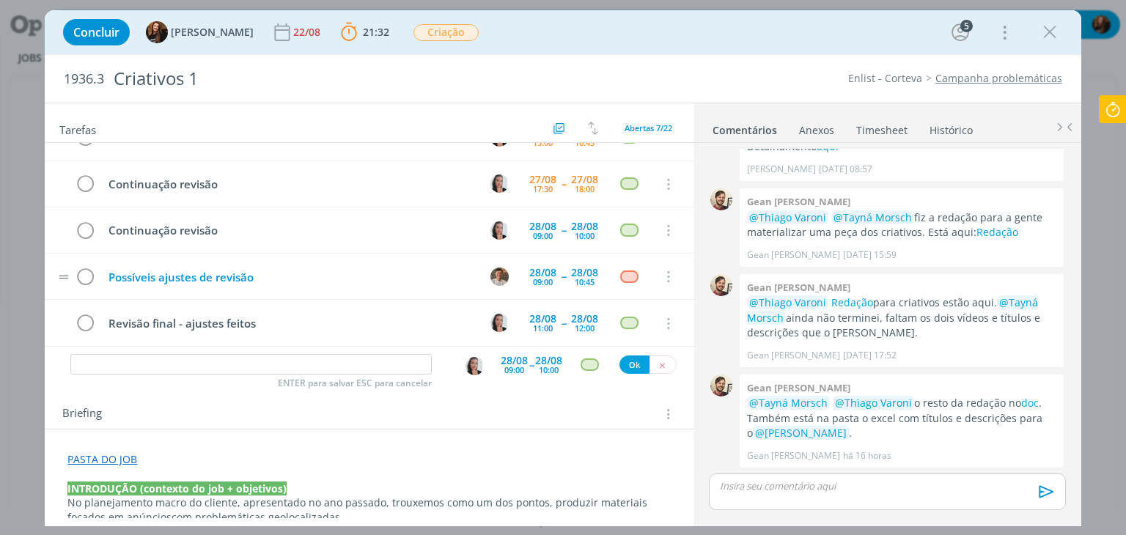
scroll to position [50, 0]
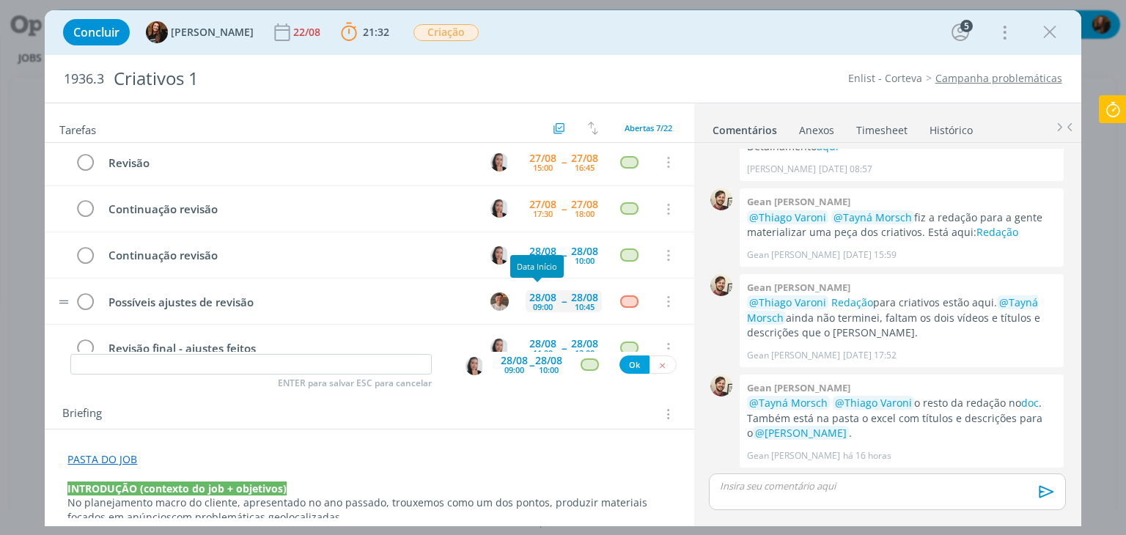
click at [538, 293] on div "28/08" at bounding box center [542, 297] width 27 height 10
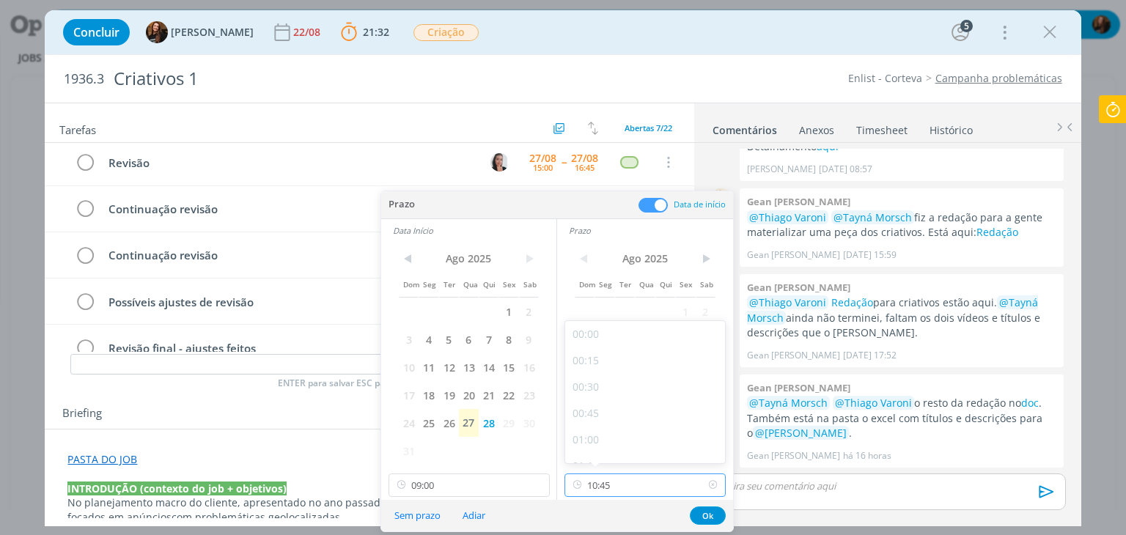
click at [654, 490] on input "10:45" at bounding box center [644, 485] width 161 height 23
drag, startPoint x: 630, startPoint y: 423, endPoint x: 523, endPoint y: 474, distance: 119.3
click at [627, 425] on div "14:45" at bounding box center [647, 428] width 164 height 26
type input "14:45"
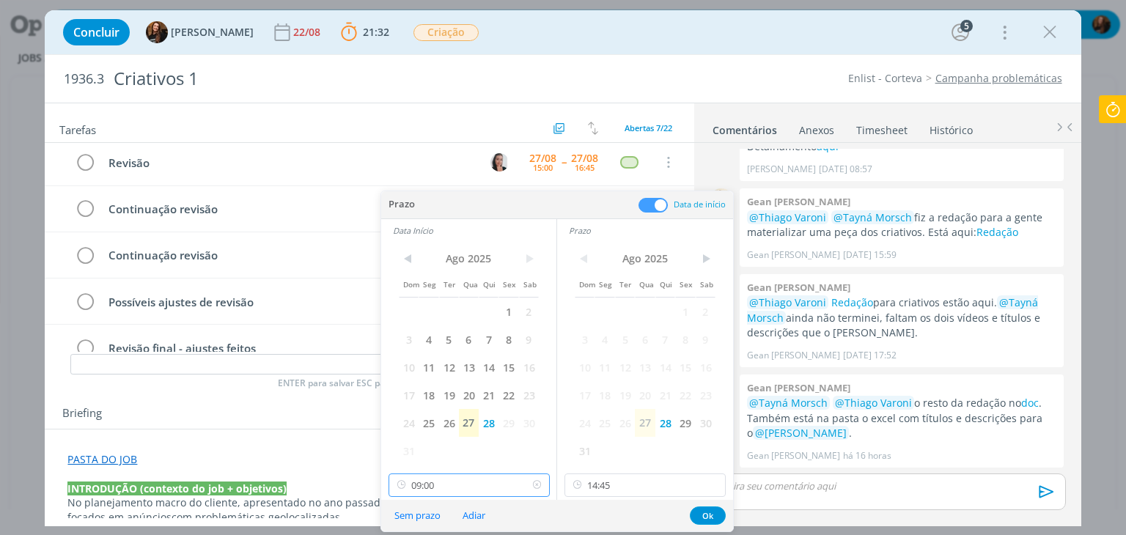
click at [490, 486] on input "09:00" at bounding box center [468, 485] width 161 height 23
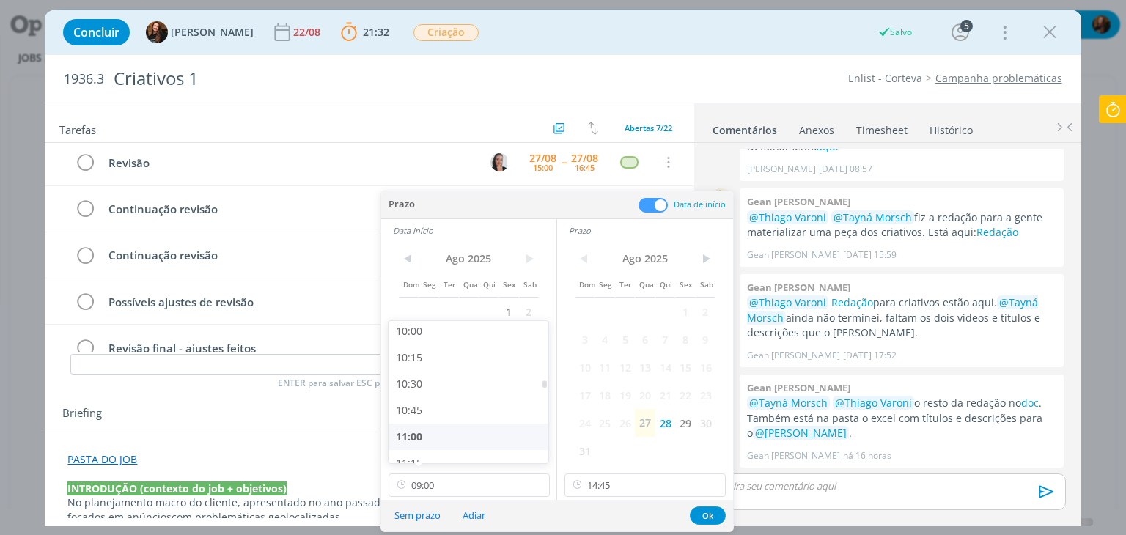
click at [448, 430] on div "11:00" at bounding box center [470, 437] width 164 height 26
type input "11:00"
click at [707, 515] on button "Ok" at bounding box center [708, 516] width 36 height 18
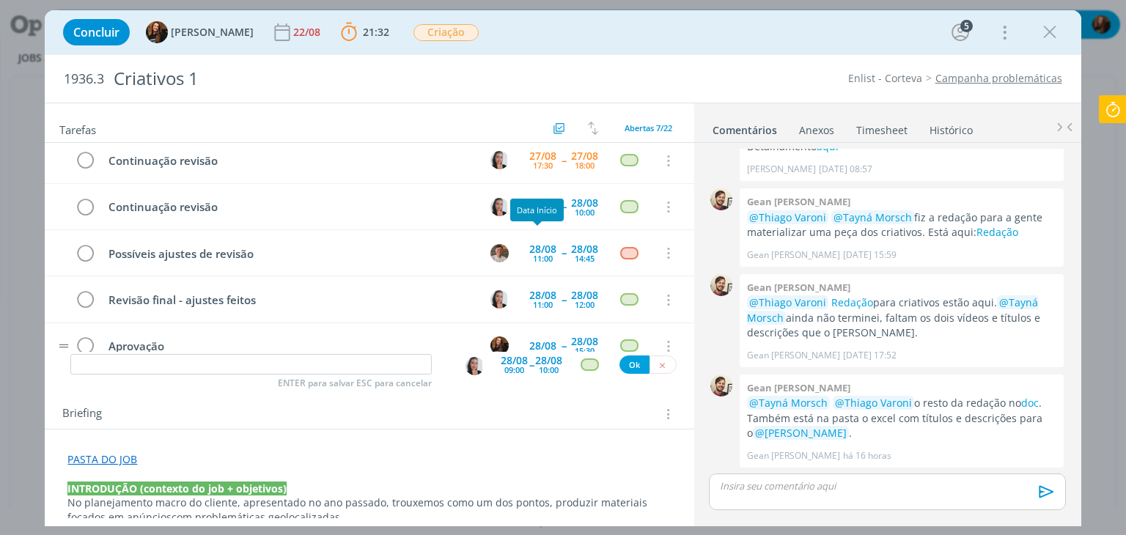
scroll to position [123, 0]
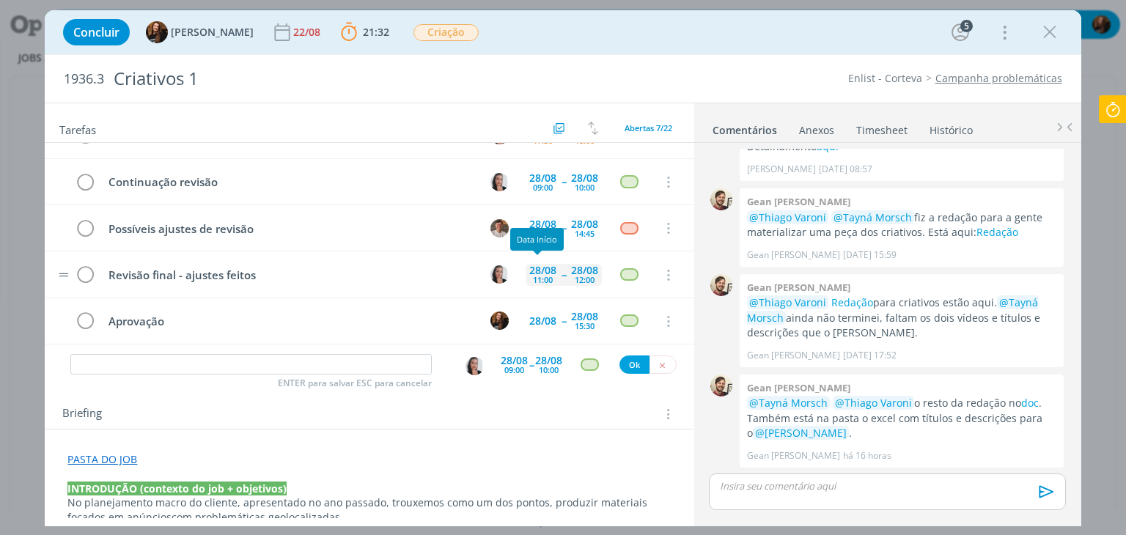
click at [536, 268] on div "28/08" at bounding box center [542, 270] width 27 height 10
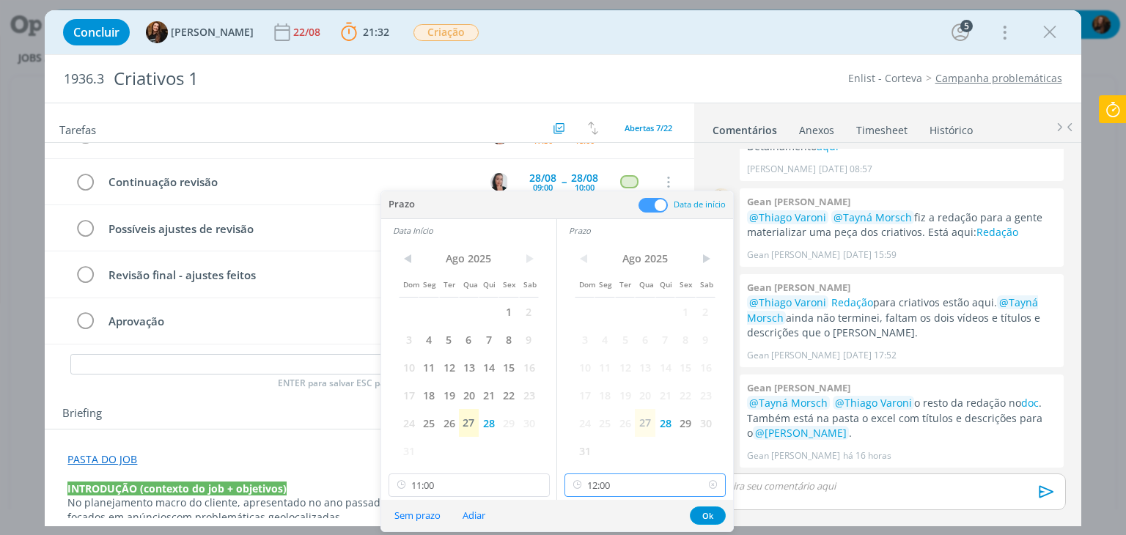
click at [625, 480] on input "12:00" at bounding box center [644, 485] width 161 height 23
drag, startPoint x: 627, startPoint y: 438, endPoint x: 512, endPoint y: 479, distance: 122.9
click at [627, 438] on div "17:30" at bounding box center [647, 440] width 164 height 26
type input "17:30"
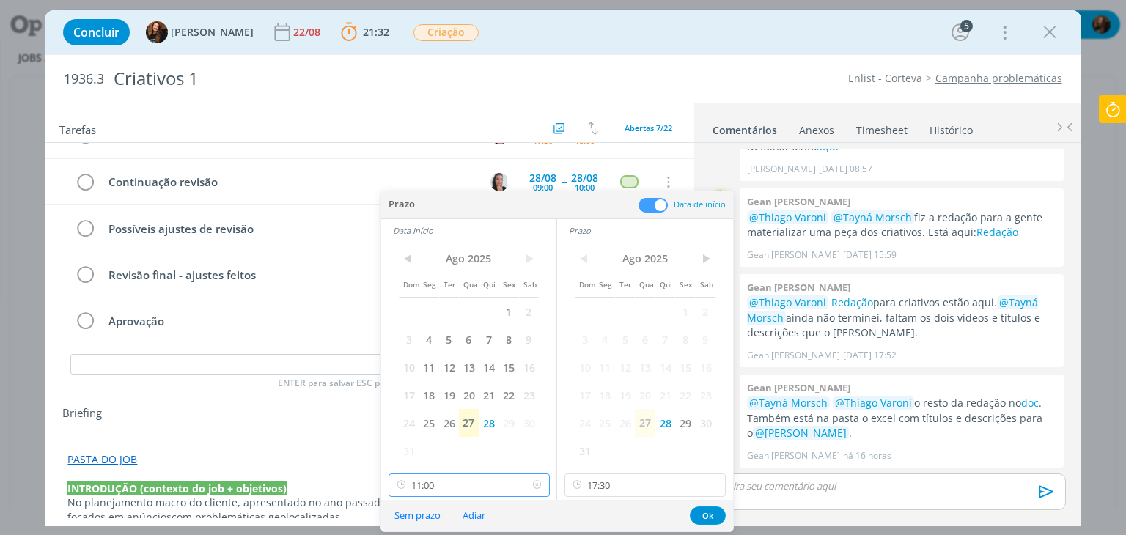
click at [492, 487] on input "11:00" at bounding box center [468, 485] width 161 height 23
click at [435, 388] on div "16:00" at bounding box center [470, 387] width 164 height 26
type input "16:00"
click at [705, 511] on button "Ok" at bounding box center [708, 516] width 36 height 18
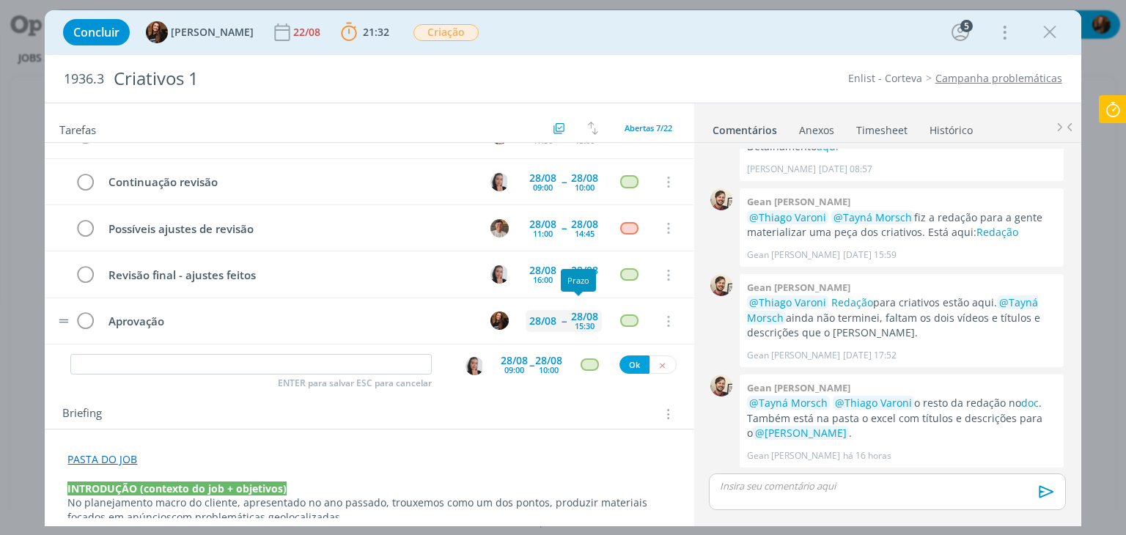
click at [576, 322] on div "15:30" at bounding box center [585, 326] width 20 height 8
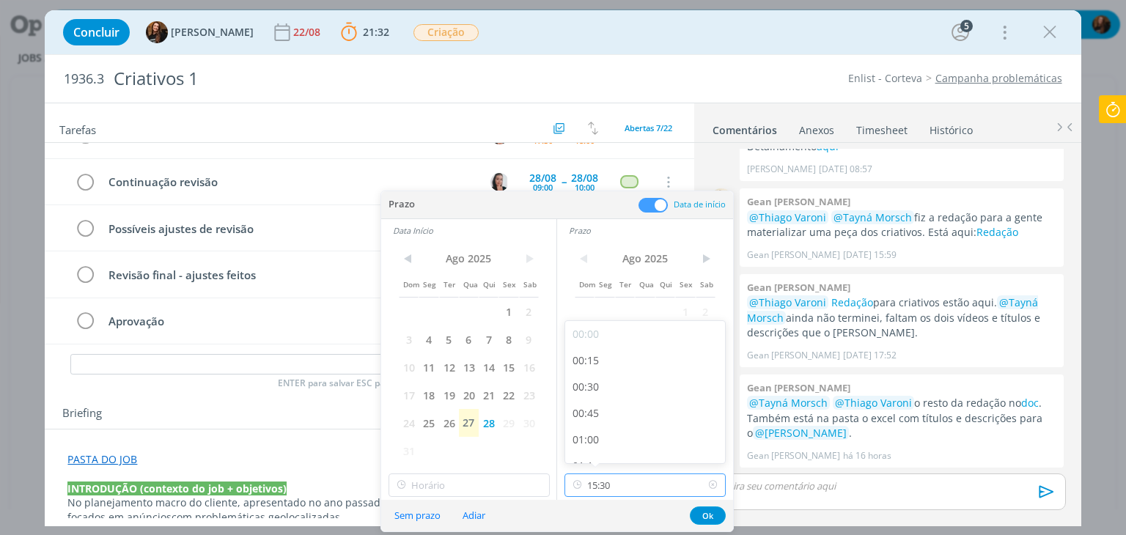
click at [638, 479] on input "15:30" at bounding box center [644, 485] width 161 height 23
drag, startPoint x: 632, startPoint y: 435, endPoint x: 697, endPoint y: 482, distance: 79.9
click at [629, 438] on div "17:30" at bounding box center [647, 437] width 164 height 26
type input "17:30"
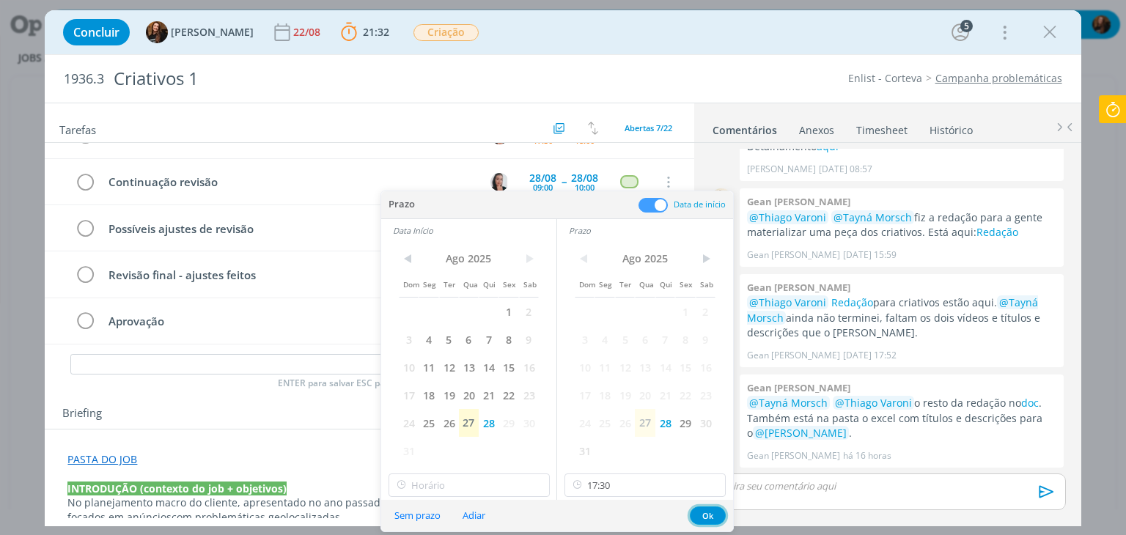
click at [704, 520] on button "Ok" at bounding box center [708, 516] width 36 height 18
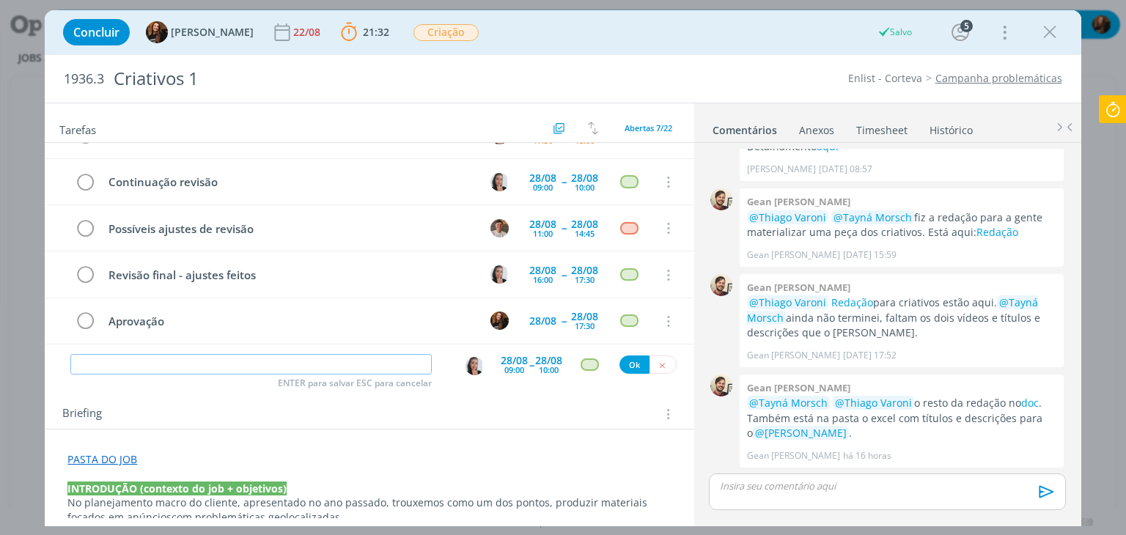
click at [361, 367] on input "dialog" at bounding box center [250, 364] width 361 height 21
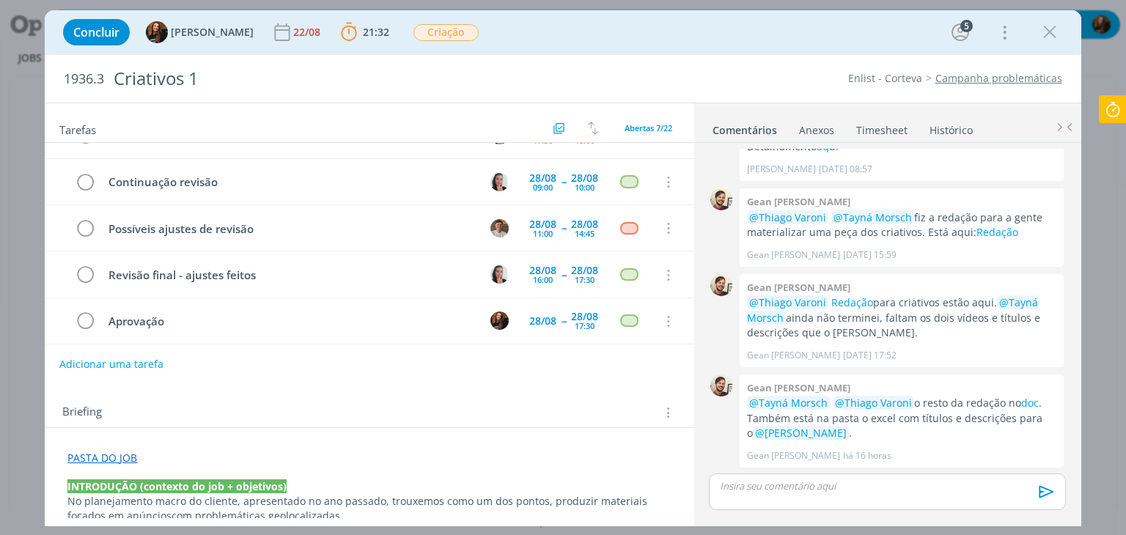
scroll to position [0, 0]
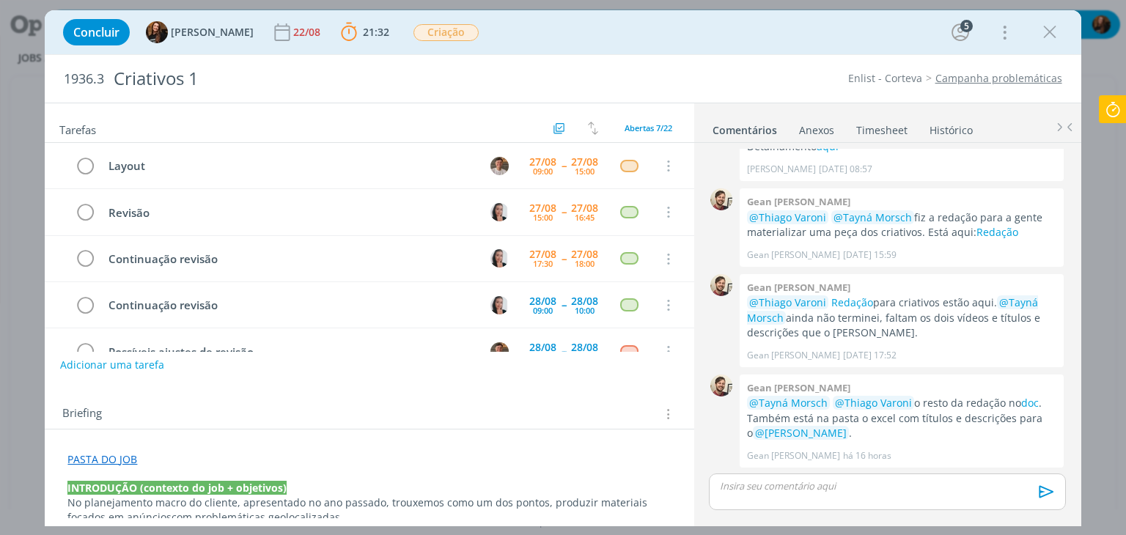
click at [1112, 107] on icon at bounding box center [1113, 109] width 26 height 29
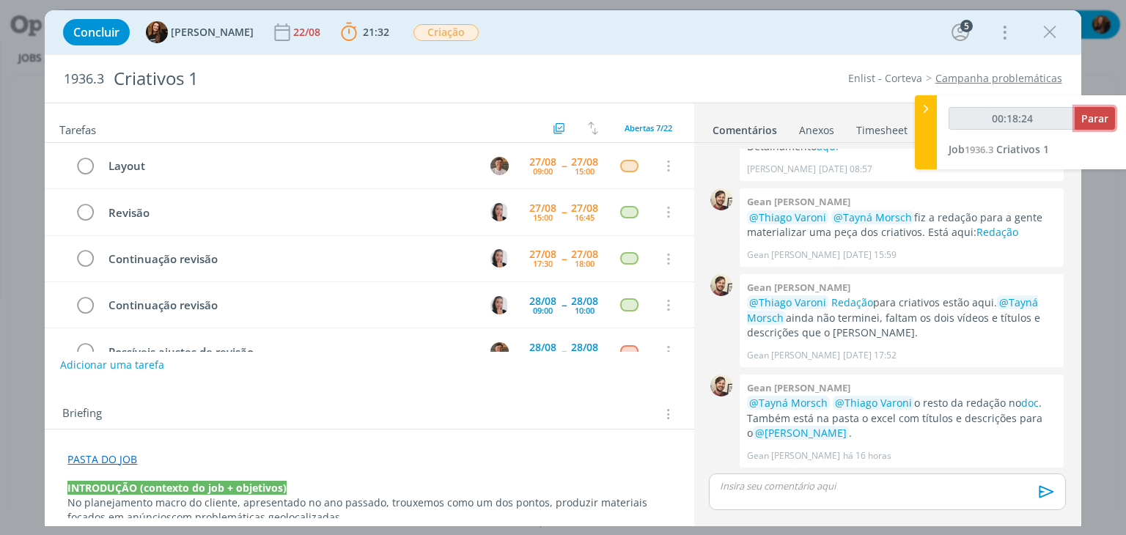
click at [1100, 109] on button "Parar" at bounding box center [1095, 118] width 40 height 23
click at [1096, 125] on span "Parar" at bounding box center [1094, 118] width 27 height 14
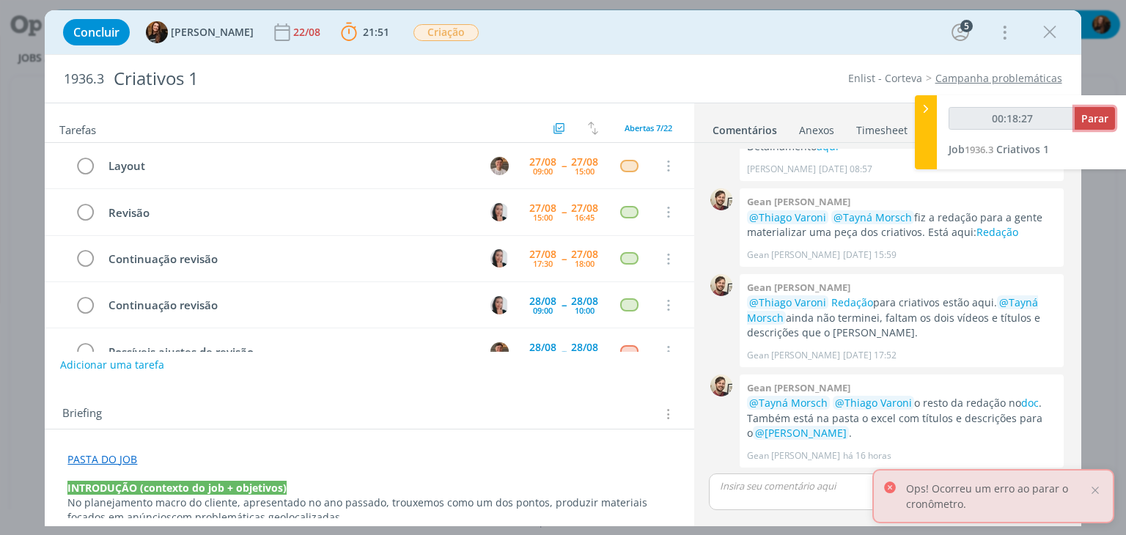
click at [1096, 125] on span "Parar" at bounding box center [1094, 118] width 27 height 14
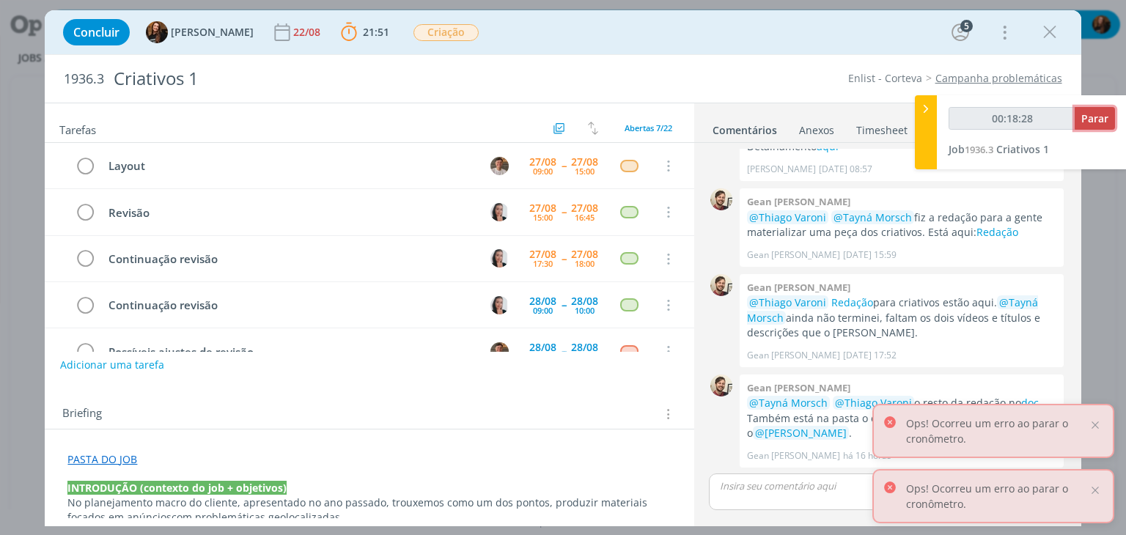
click at [1100, 119] on span "Parar" at bounding box center [1094, 118] width 27 height 14
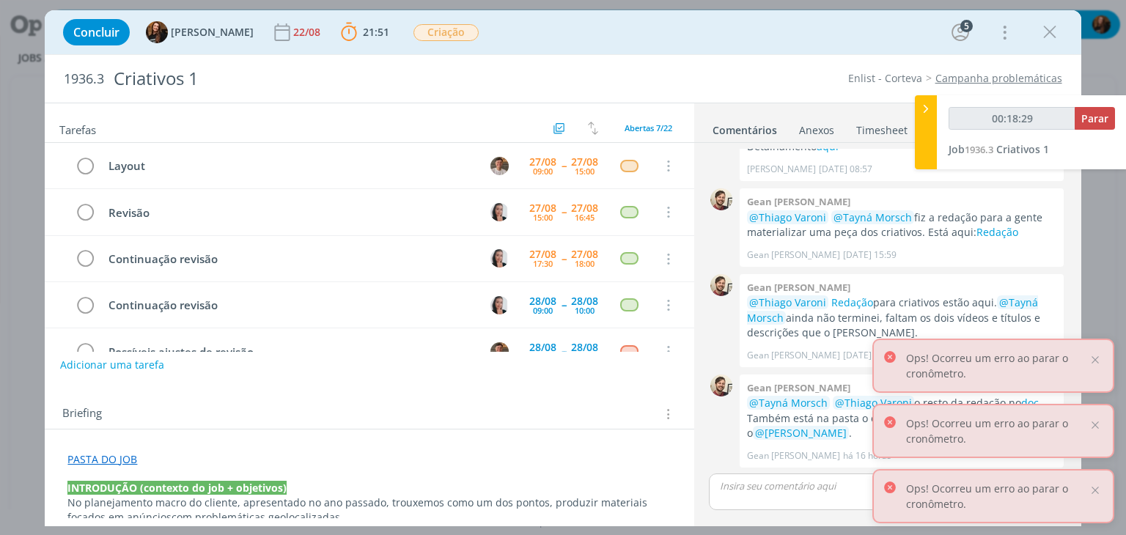
type input "00:19:00"
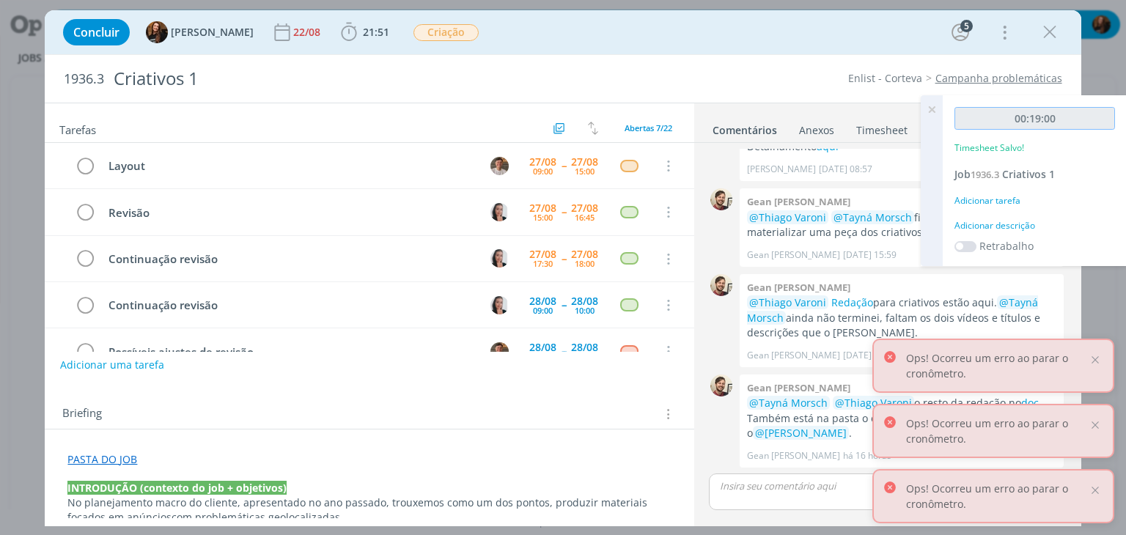
click at [1100, 118] on input "00:19:00" at bounding box center [1034, 118] width 161 height 23
click at [1014, 231] on div "Adicionar descrição" at bounding box center [1034, 225] width 161 height 13
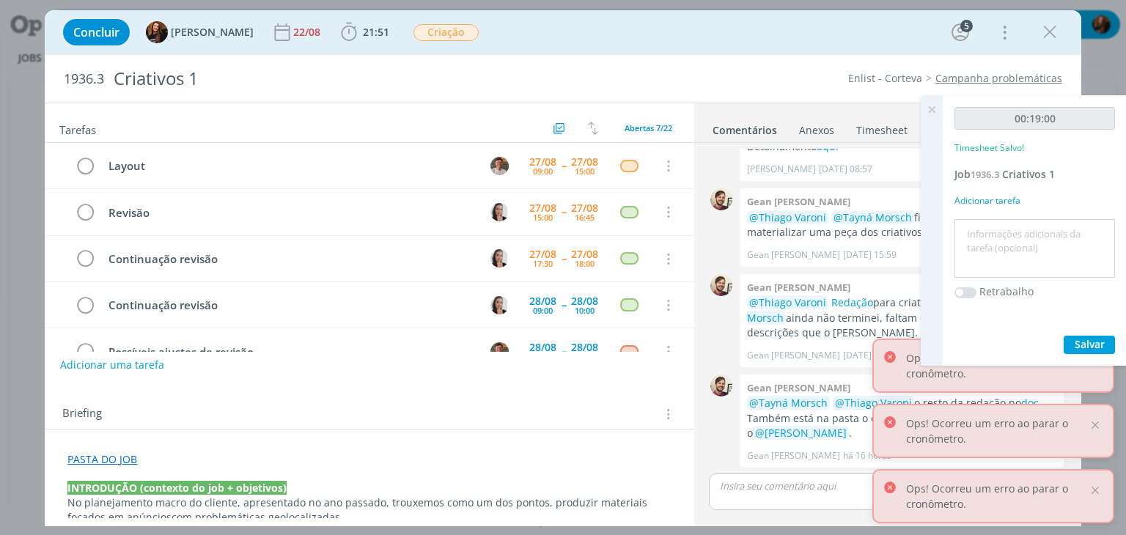
click at [1013, 223] on textarea at bounding box center [1034, 249] width 153 height 52
type textarea "Reorganização pautas"
click at [1104, 345] on span "Salvar" at bounding box center [1090, 344] width 30 height 14
click at [932, 108] on icon at bounding box center [931, 109] width 26 height 29
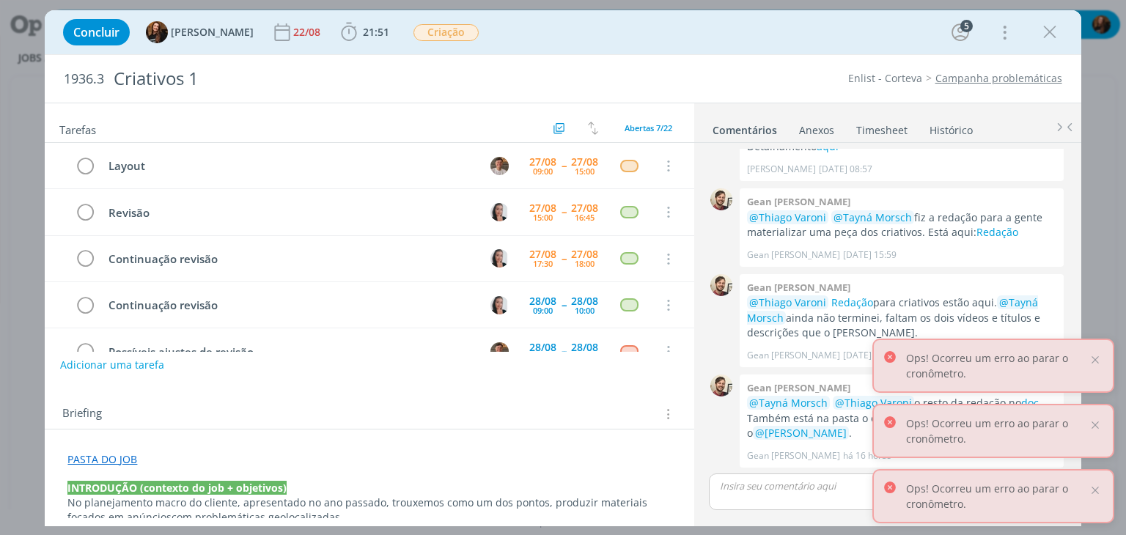
click at [858, 124] on link "Timesheet" at bounding box center [881, 127] width 53 height 21
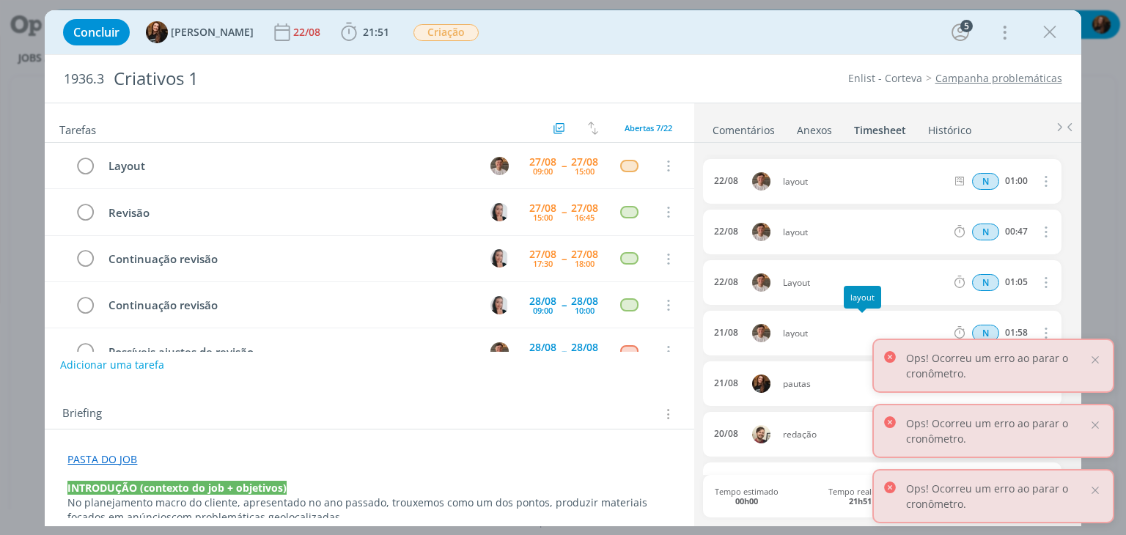
scroll to position [73, 0]
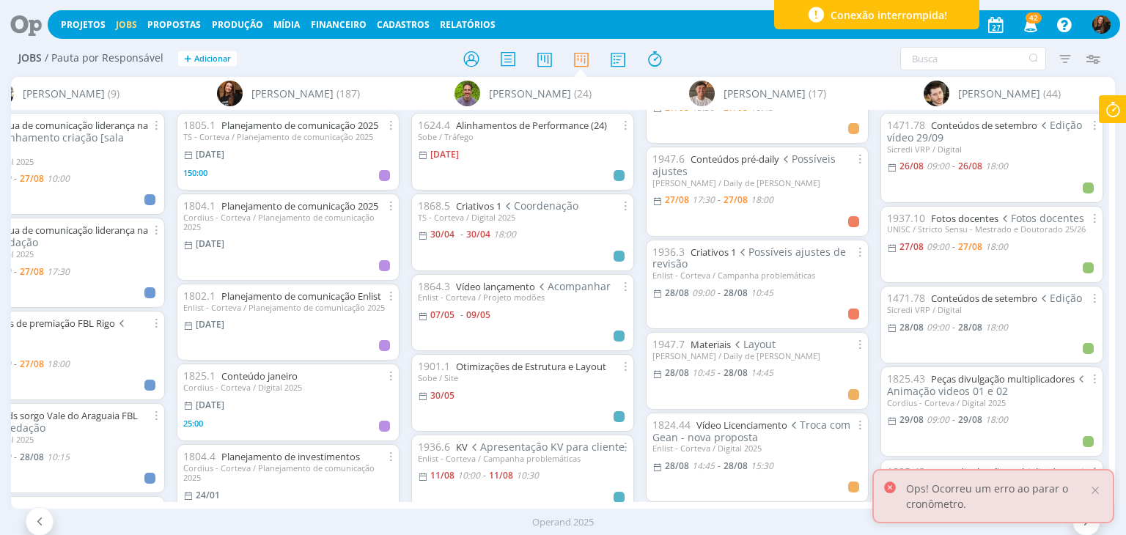
scroll to position [293, 0]
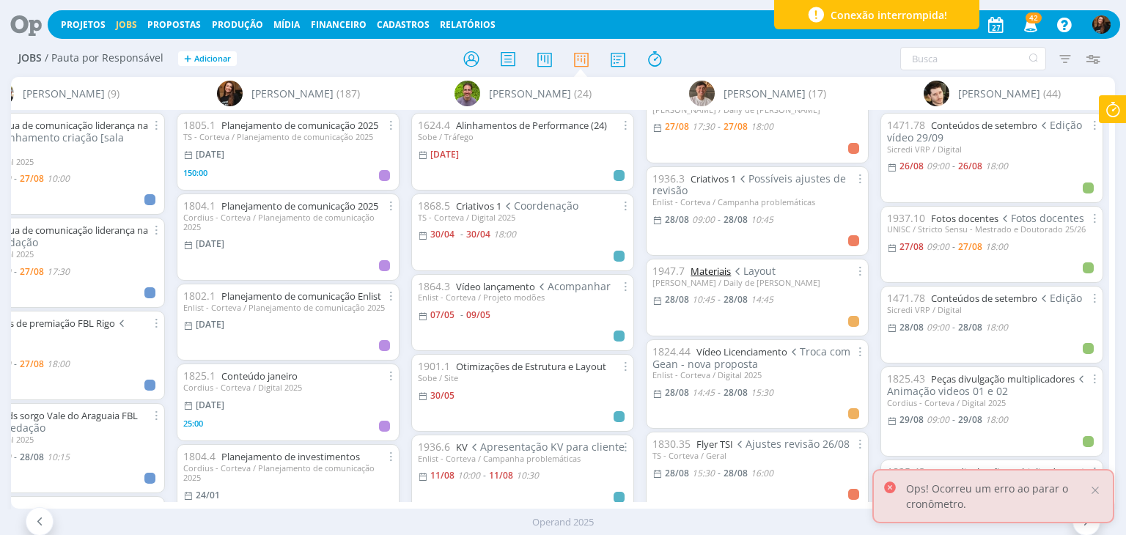
click at [710, 273] on link "Materiais" at bounding box center [710, 271] width 40 height 13
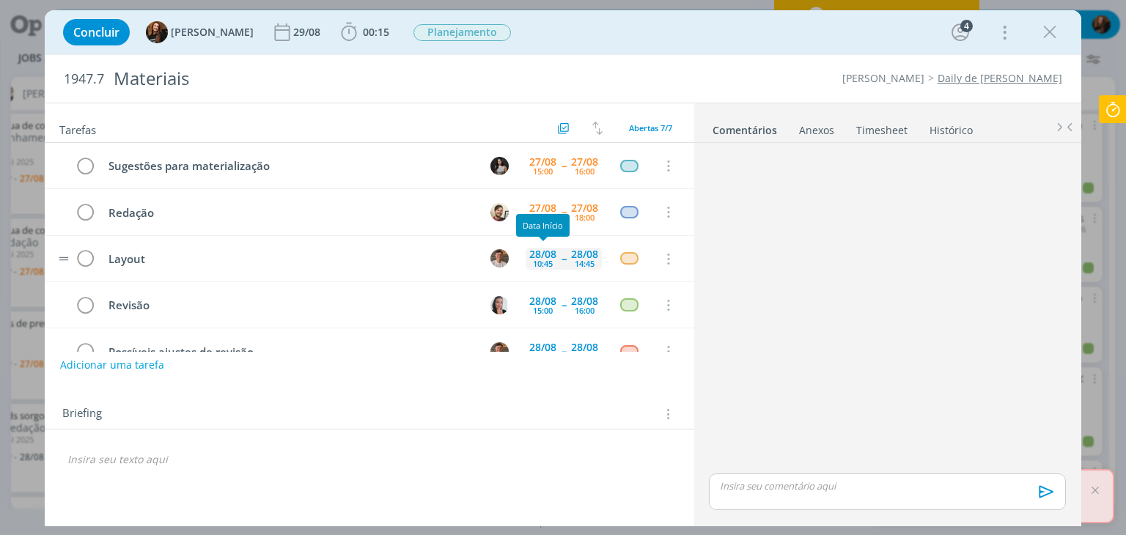
click at [544, 259] on div "10:45" at bounding box center [543, 263] width 20 height 8
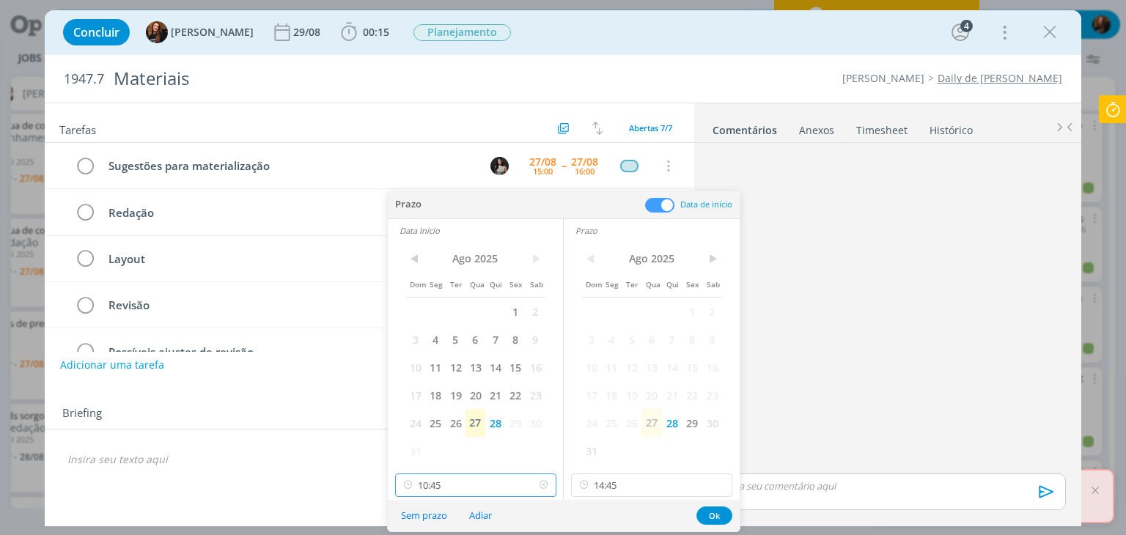
click at [471, 482] on input "10:45" at bounding box center [475, 485] width 161 height 23
click at [458, 339] on div "09:00" at bounding box center [477, 334] width 164 height 26
type input "09:00"
click at [651, 484] on input "14:45" at bounding box center [651, 485] width 161 height 23
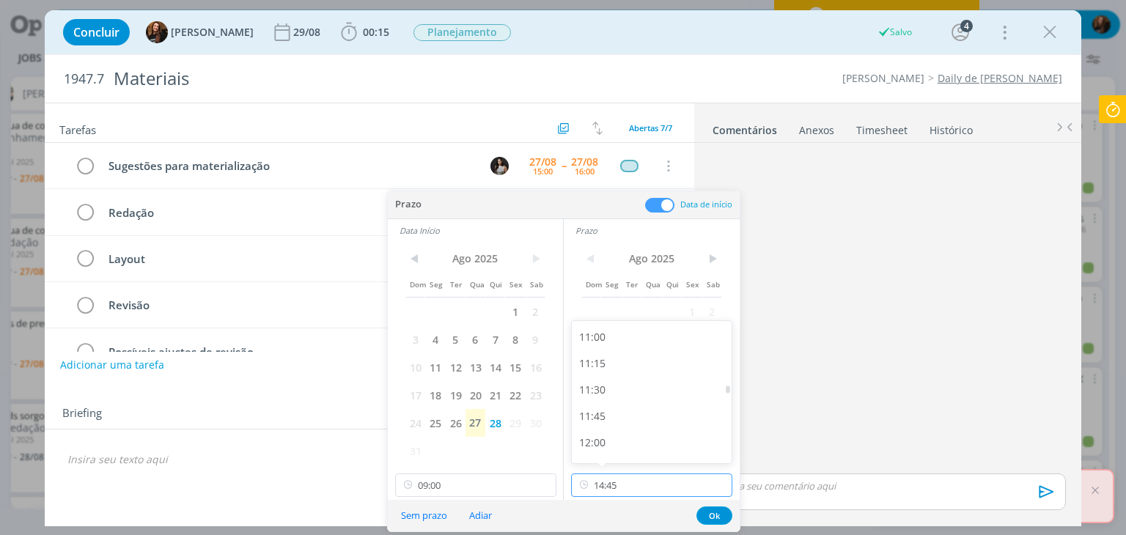
scroll to position [1152, 0]
drag, startPoint x: 651, startPoint y: 343, endPoint x: 678, endPoint y: 443, distance: 104.0
click at [651, 342] on div "11:00" at bounding box center [654, 343] width 164 height 26
type input "11:00"
click at [714, 520] on button "Ok" at bounding box center [714, 516] width 36 height 18
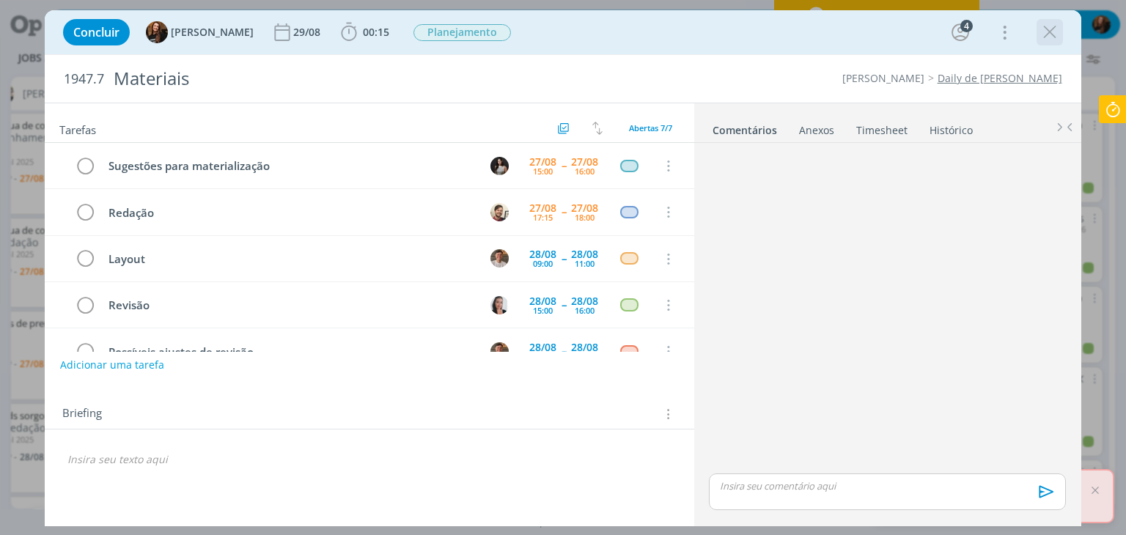
click at [1053, 32] on icon "dialog" at bounding box center [1050, 32] width 22 height 22
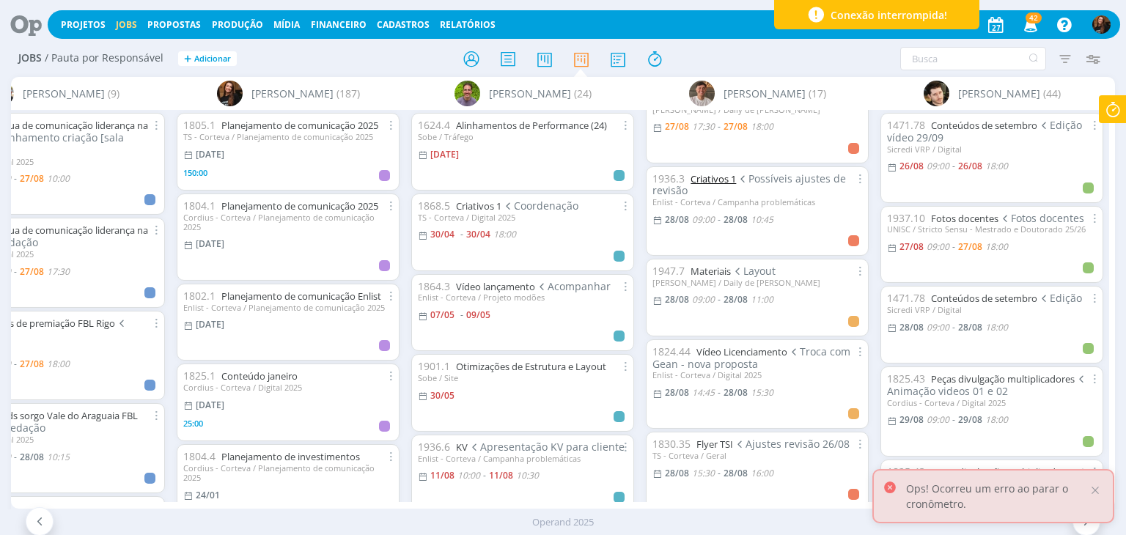
click at [712, 176] on link "Criativos 1" at bounding box center [712, 178] width 45 height 13
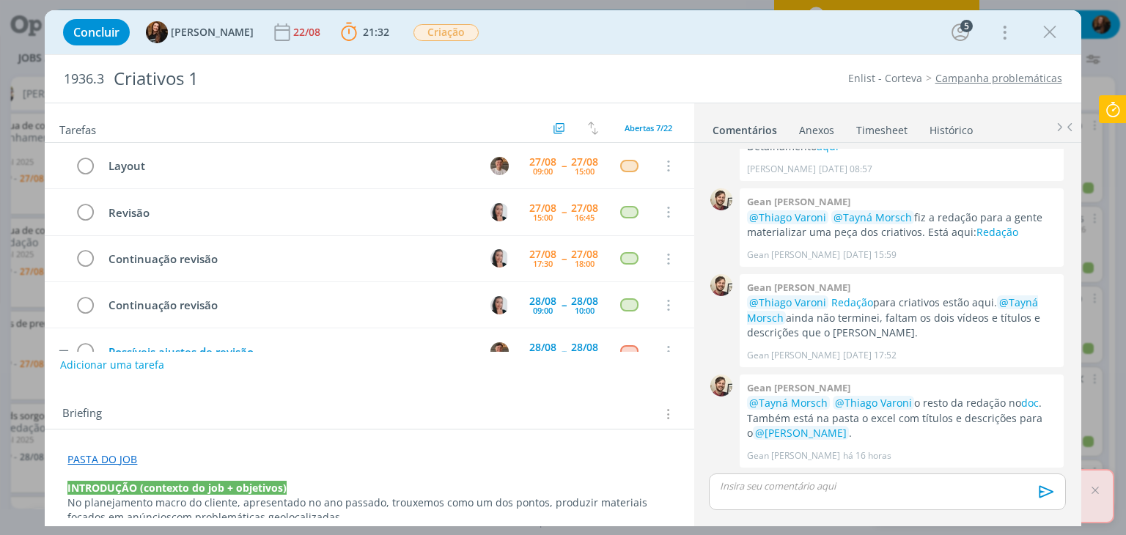
scroll to position [123, 0]
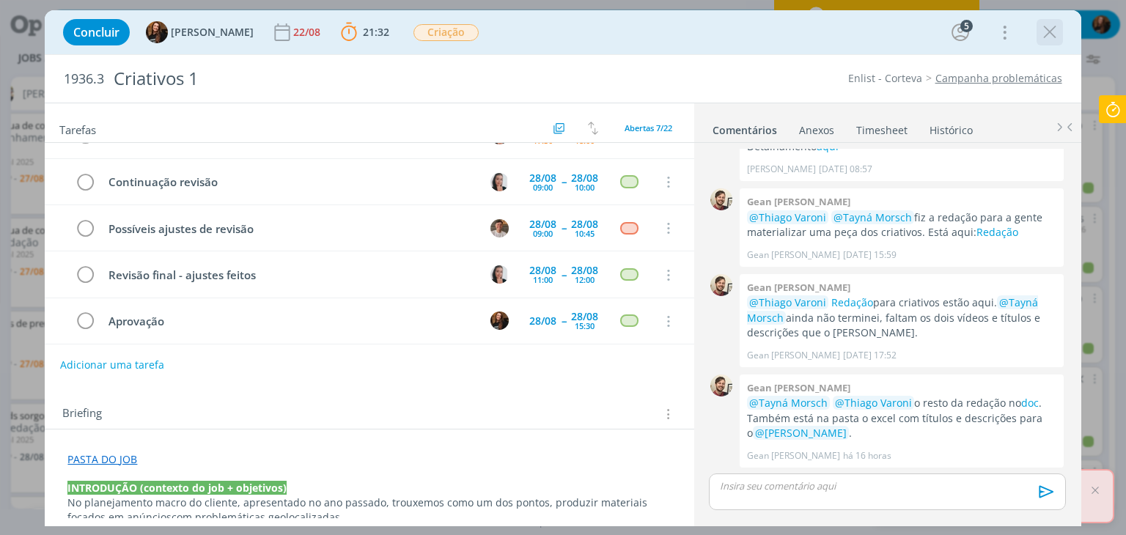
click at [1055, 34] on icon "dialog" at bounding box center [1050, 32] width 22 height 22
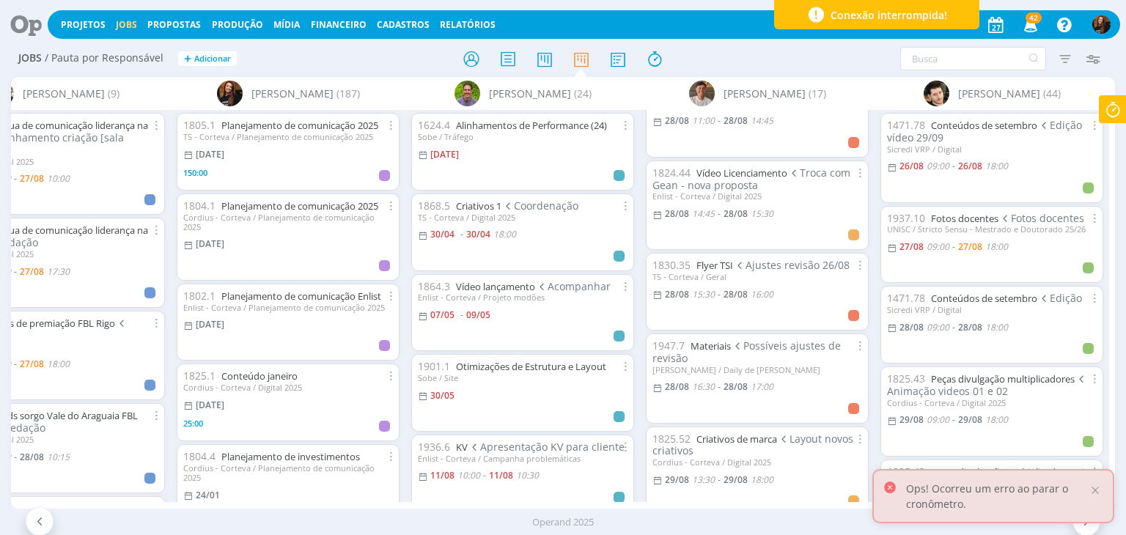
scroll to position [513, 0]
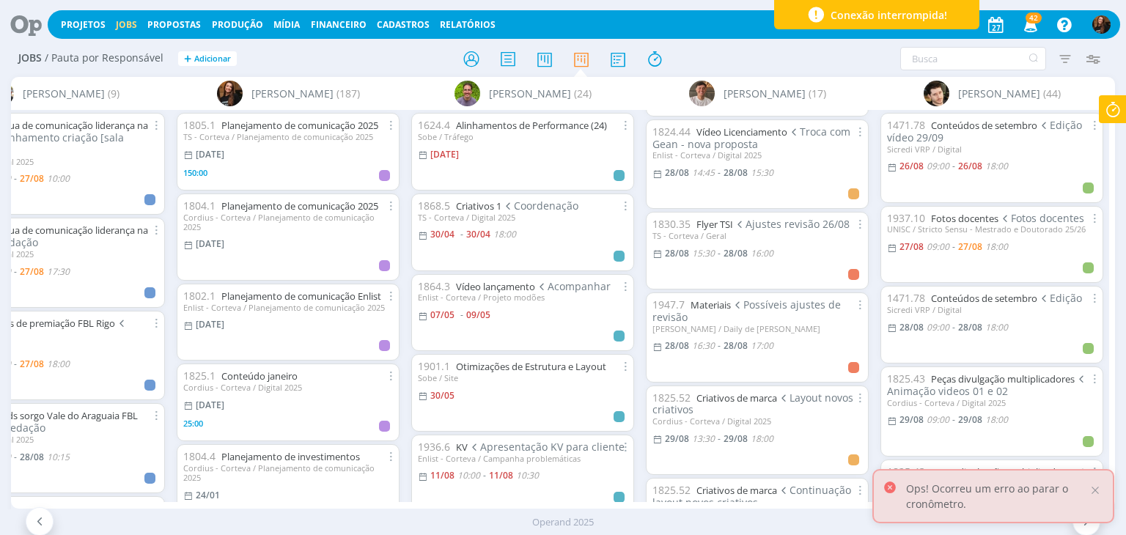
click at [723, 231] on div "TS - Corteva / Geral" at bounding box center [757, 236] width 210 height 10
click at [717, 226] on link "Flyer TSI" at bounding box center [714, 224] width 37 height 13
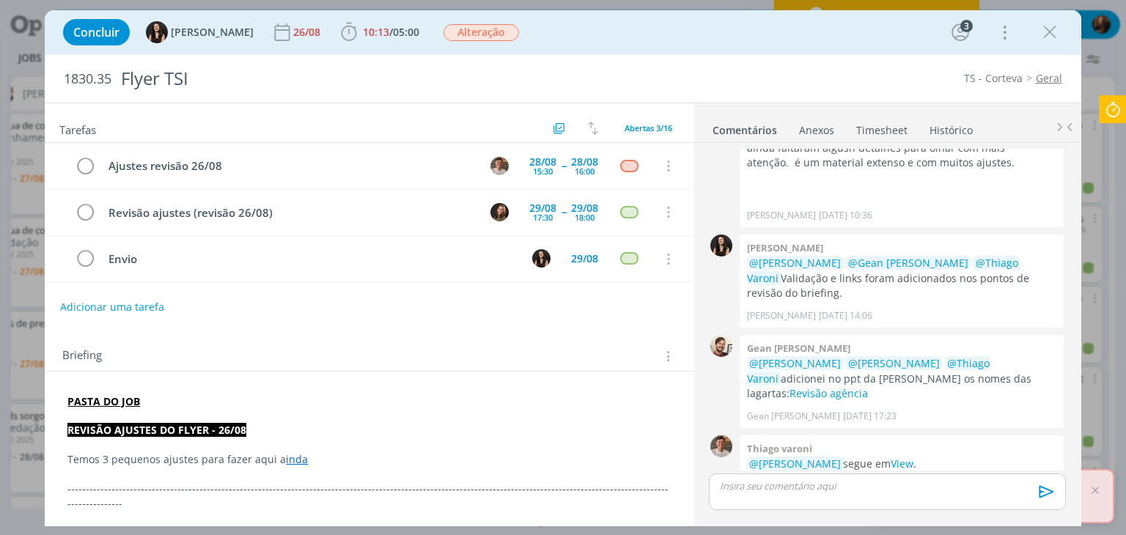
scroll to position [471, 0]
click at [1056, 36] on icon "dialog" at bounding box center [1050, 32] width 22 height 22
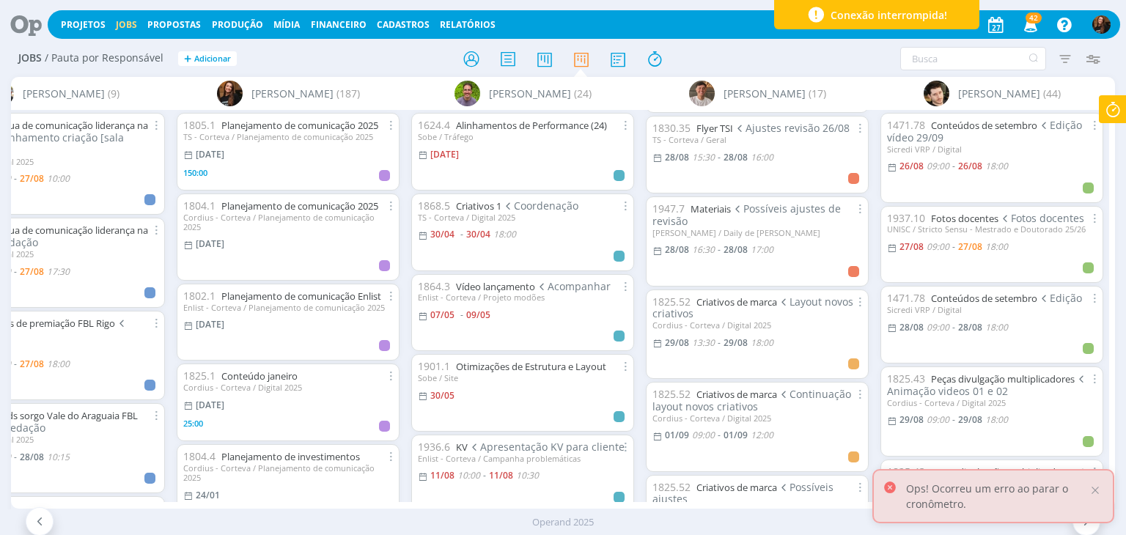
scroll to position [586, 0]
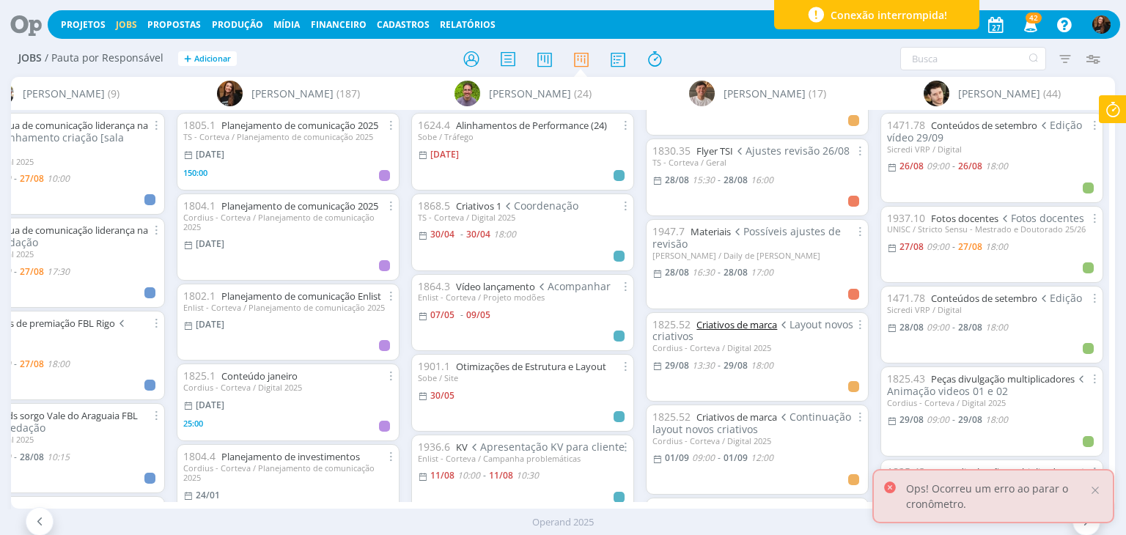
click at [753, 325] on link "Criativos de marca" at bounding box center [736, 324] width 81 height 13
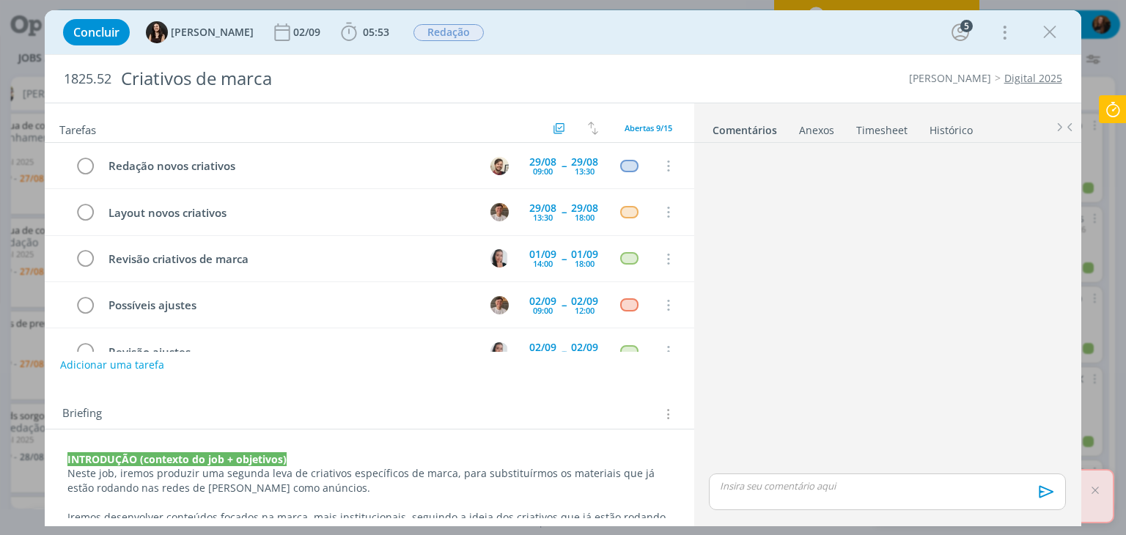
drag, startPoint x: 1051, startPoint y: 32, endPoint x: 812, endPoint y: 234, distance: 312.6
click at [1051, 32] on icon "dialog" at bounding box center [1050, 32] width 22 height 22
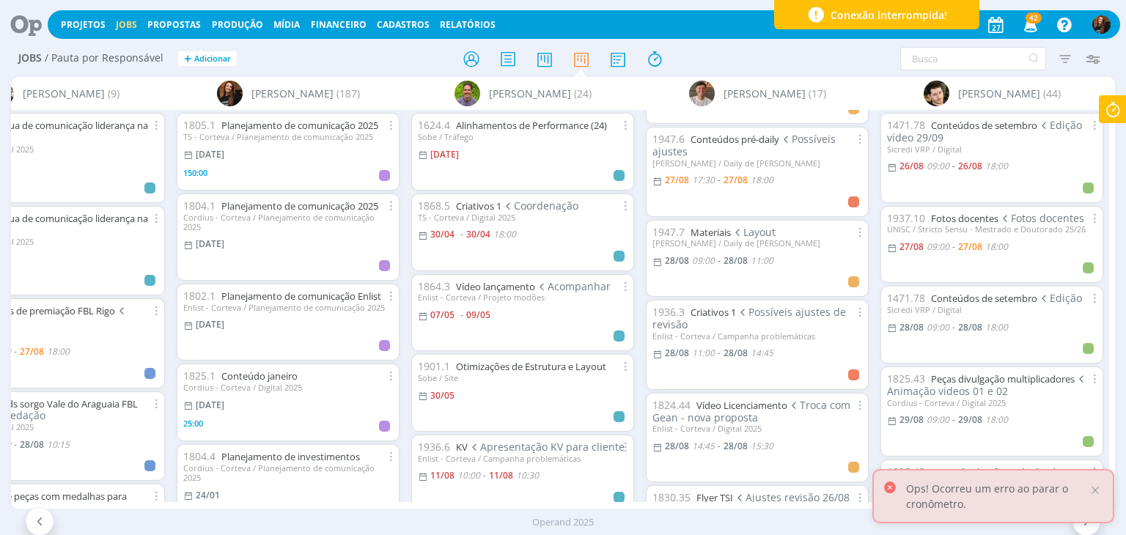
scroll to position [220, 0]
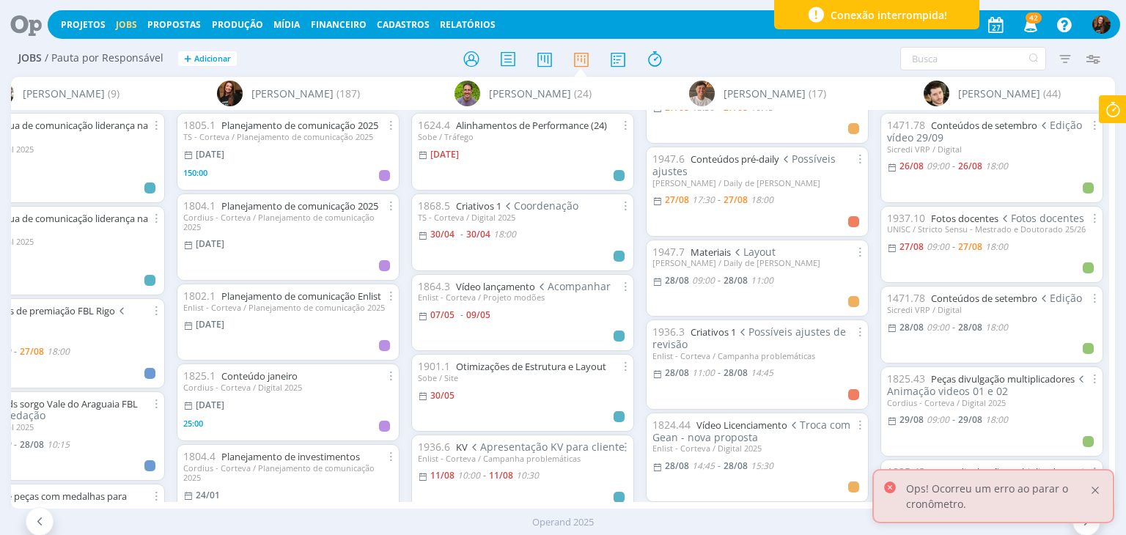
click at [1099, 489] on div at bounding box center [1095, 490] width 13 height 13
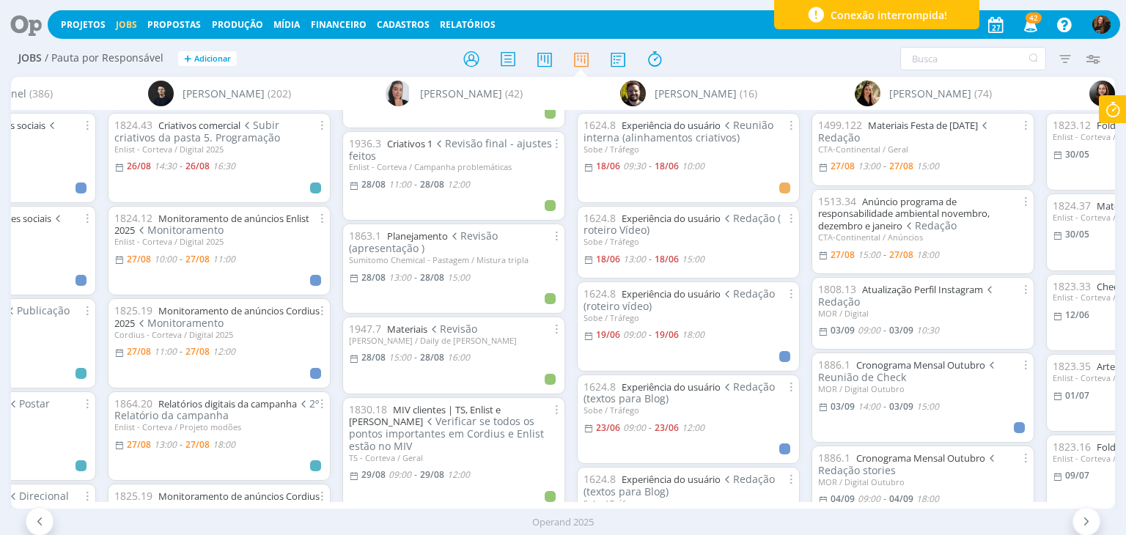
scroll to position [586, 0]
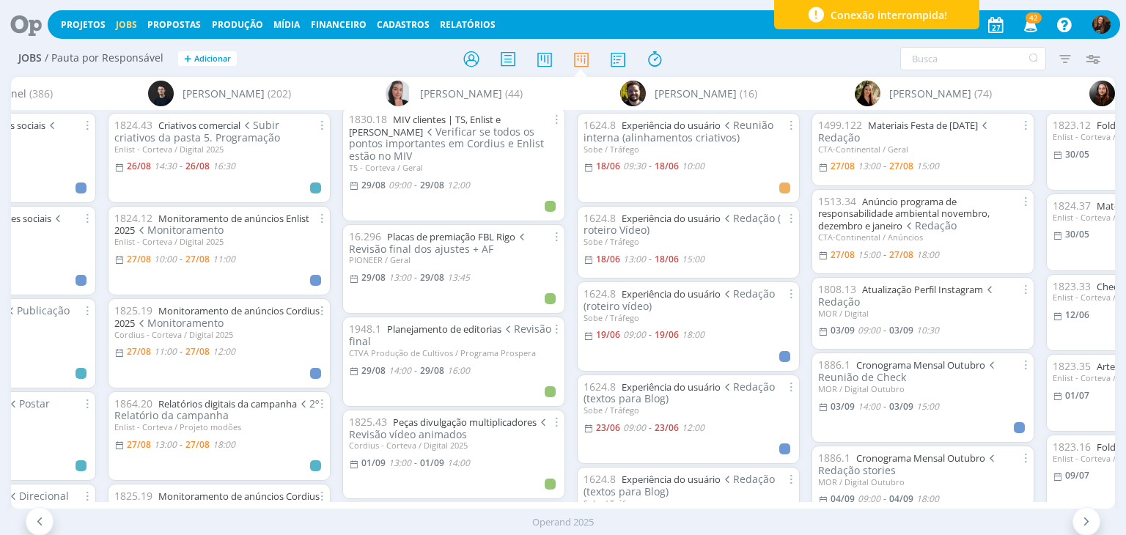
scroll to position [1126, 0]
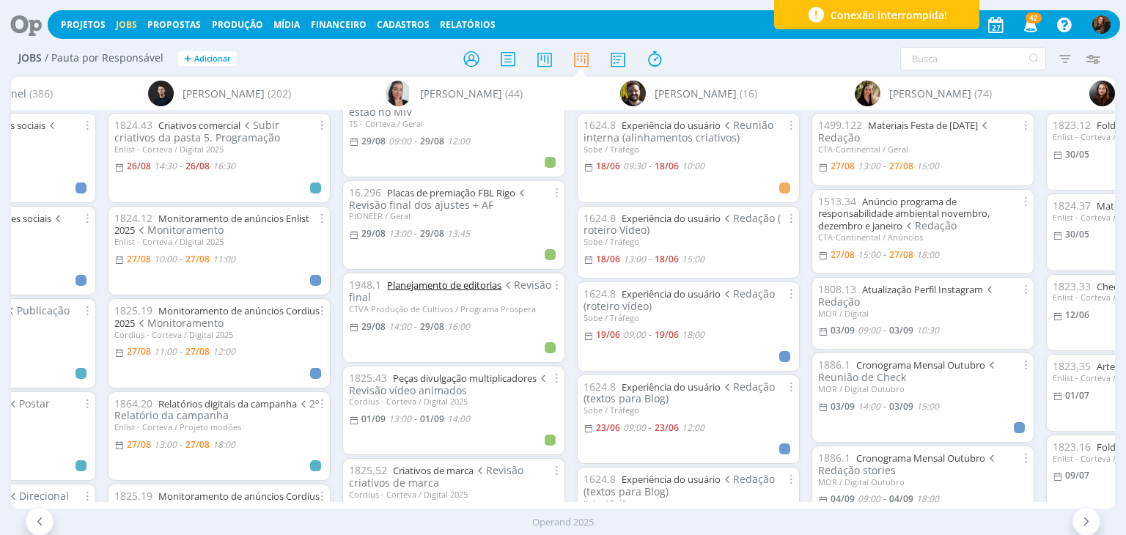
click at [471, 279] on link "Planejamento de editorias" at bounding box center [444, 285] width 114 height 13
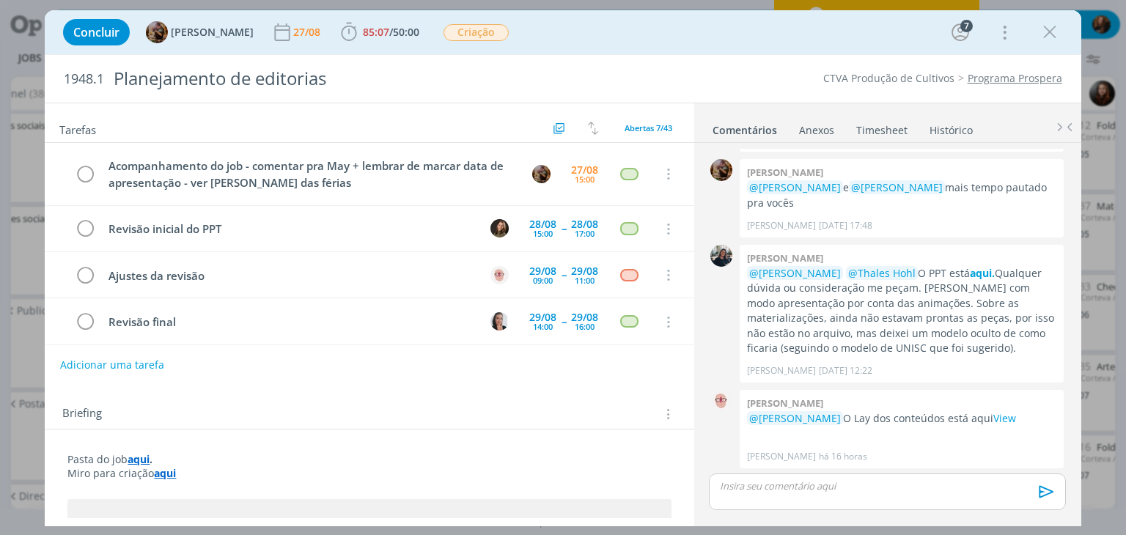
scroll to position [108, 0]
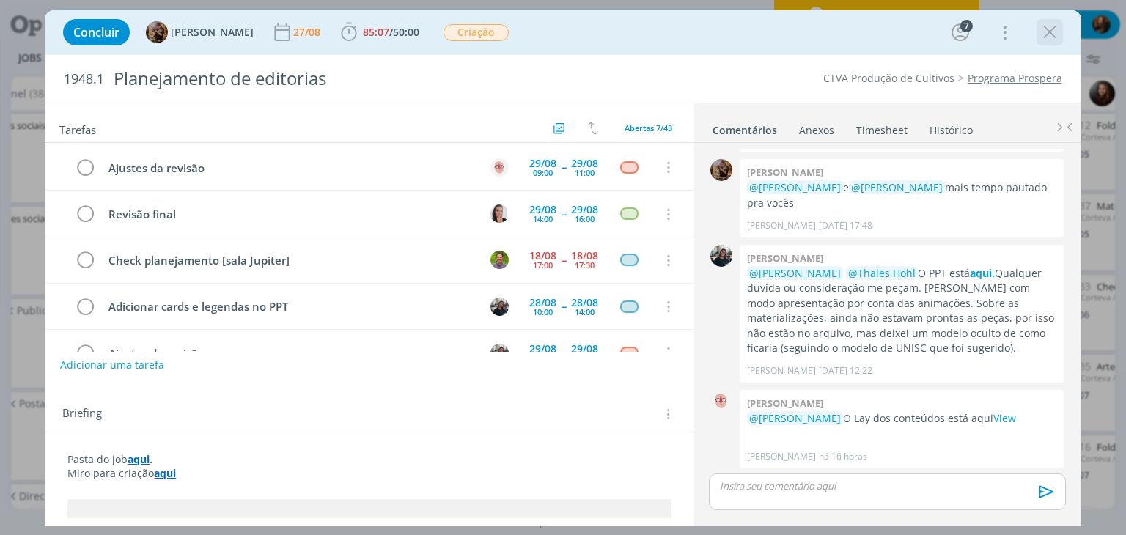
click at [1045, 42] on icon "dialog" at bounding box center [1050, 32] width 22 height 22
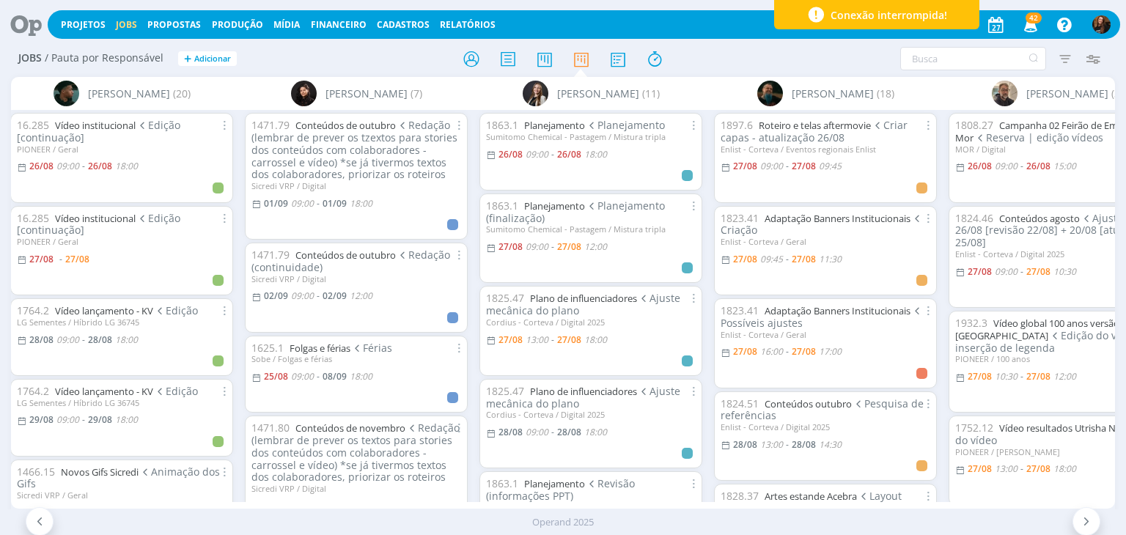
scroll to position [0, 3111]
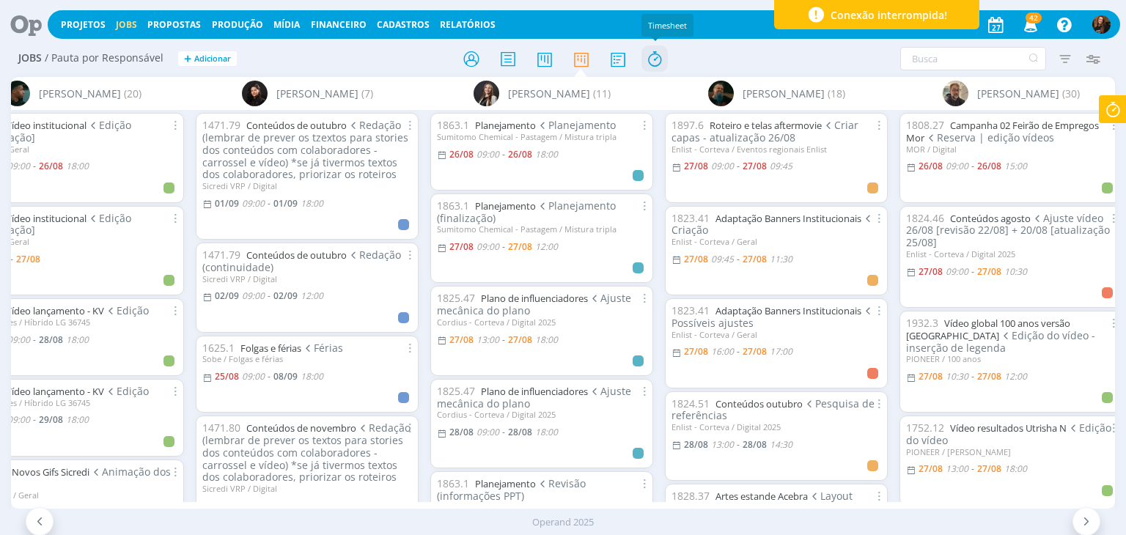
click at [652, 59] on icon at bounding box center [654, 59] width 26 height 29
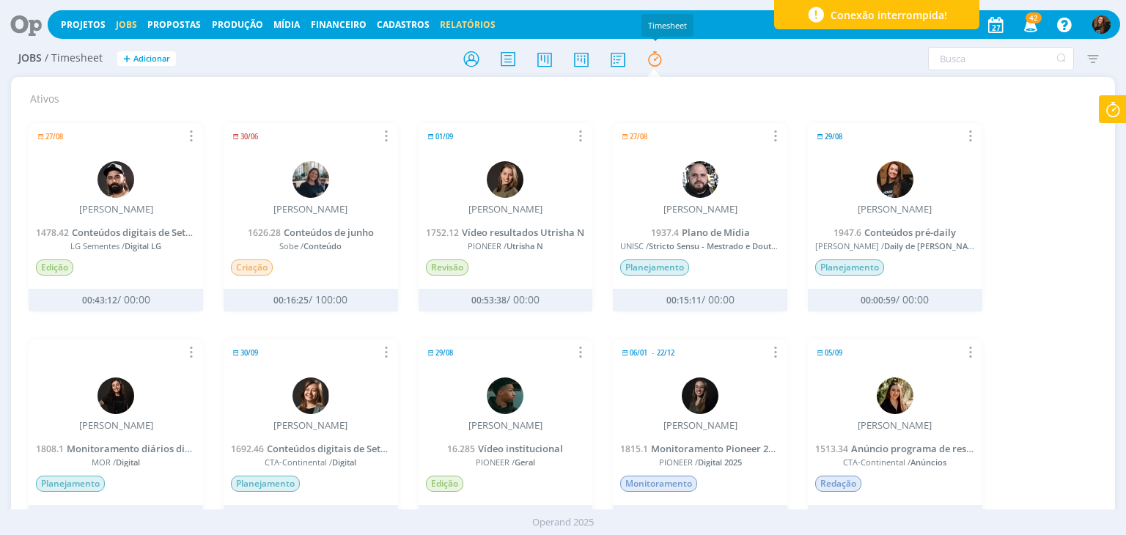
click at [460, 24] on link "Relatórios" at bounding box center [468, 24] width 56 height 12
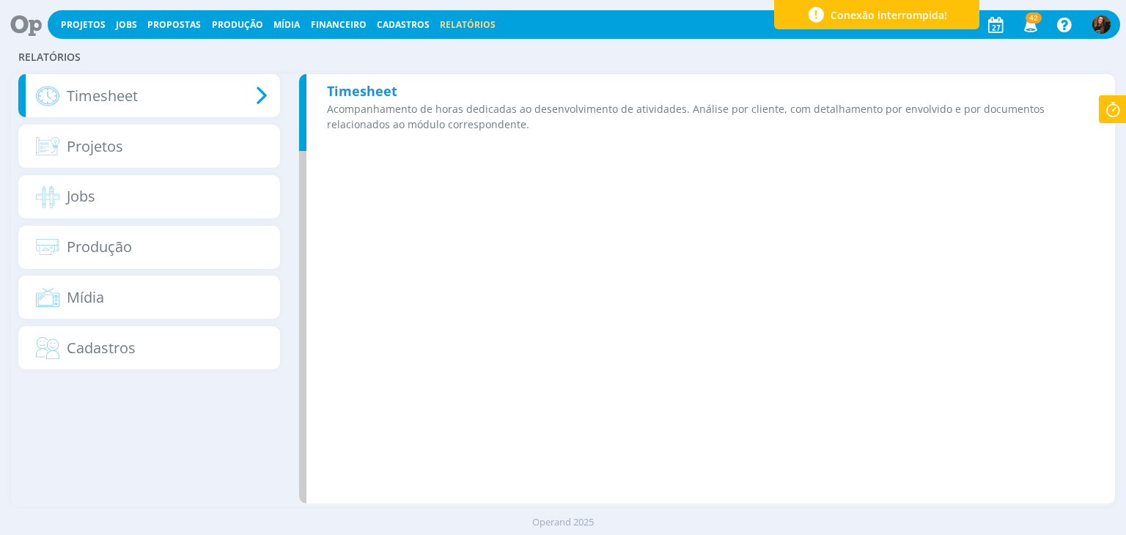
click at [434, 78] on div "Timesheet Acompanhamento de horas dedicadas ao desenvolvimento de atividades. A…" at bounding box center [707, 112] width 816 height 77
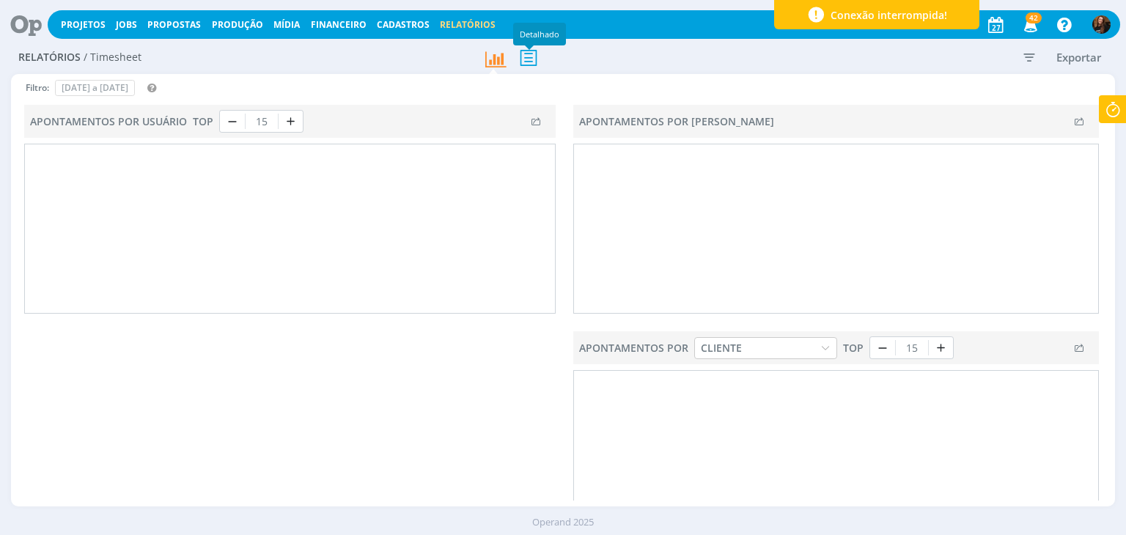
click at [534, 59] on icon at bounding box center [528, 58] width 31 height 30
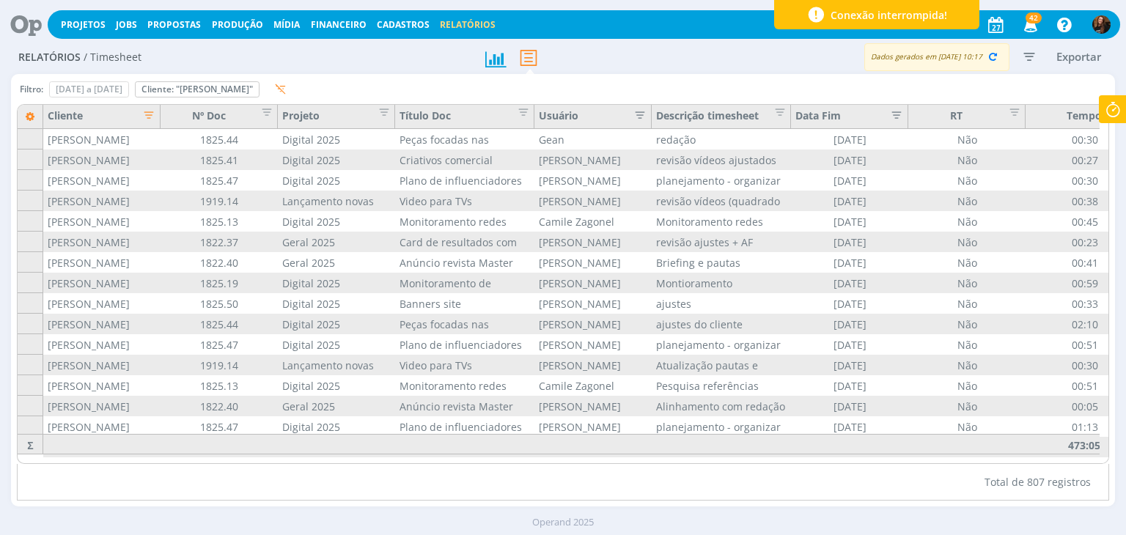
click at [152, 117] on icon "button" at bounding box center [144, 113] width 15 height 15
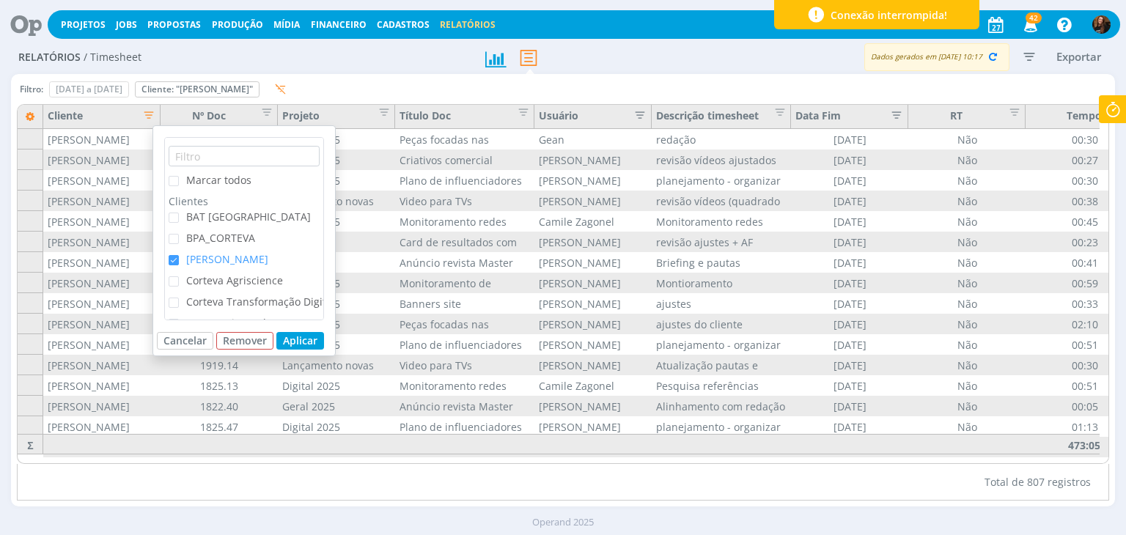
click at [172, 259] on span "checkbox-group" at bounding box center [174, 260] width 10 height 10
click at [179, 255] on input "[PERSON_NAME]" at bounding box center [179, 255] width 0 height 0
click at [302, 341] on button "Aplicar" at bounding box center [300, 341] width 48 height 18
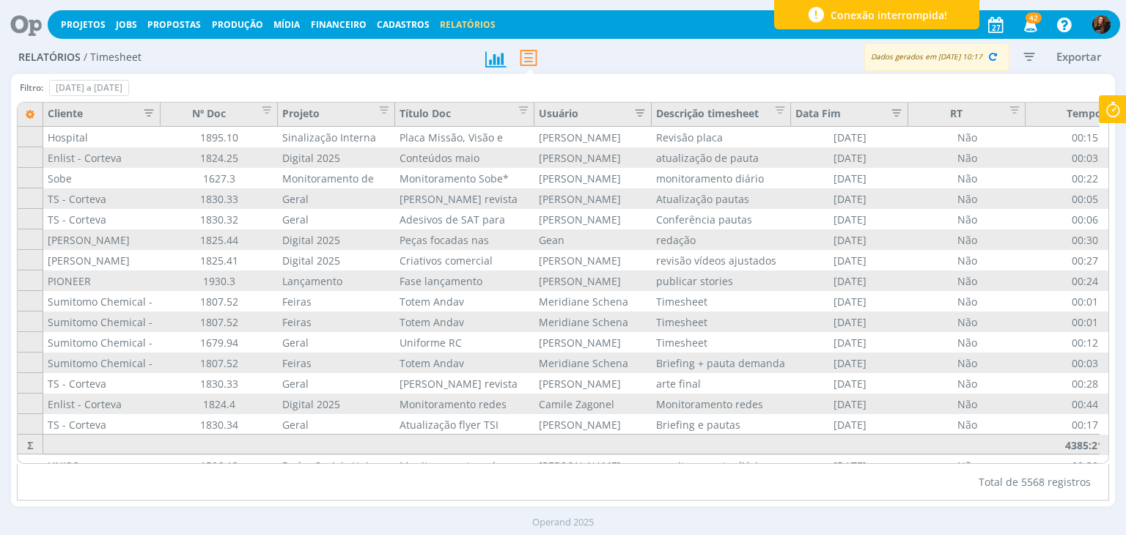
click at [633, 104] on icon "button" at bounding box center [635, 111] width 15 height 15
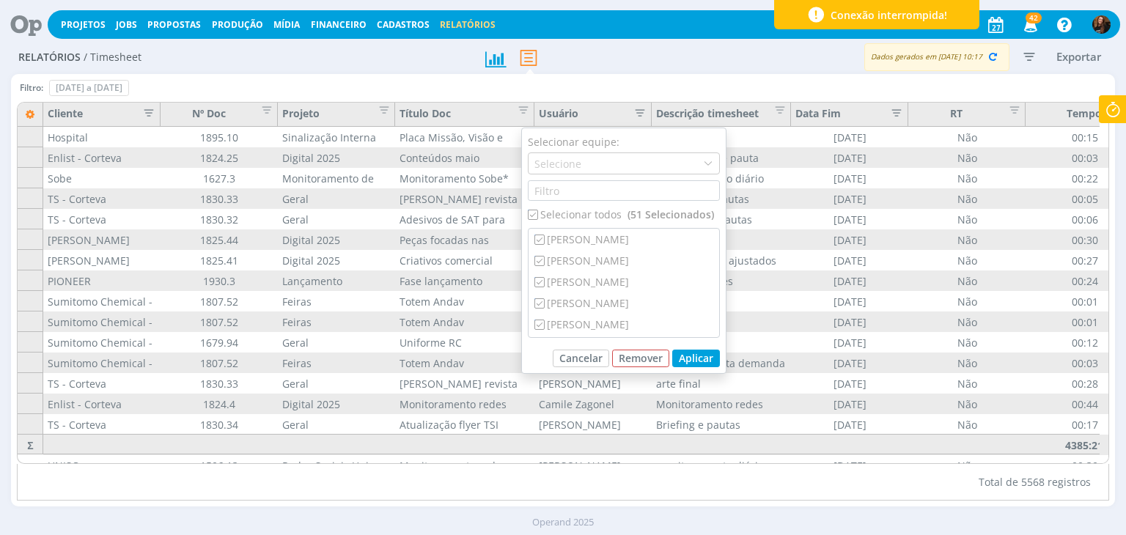
click at [1023, 54] on icon "button" at bounding box center [1029, 56] width 26 height 26
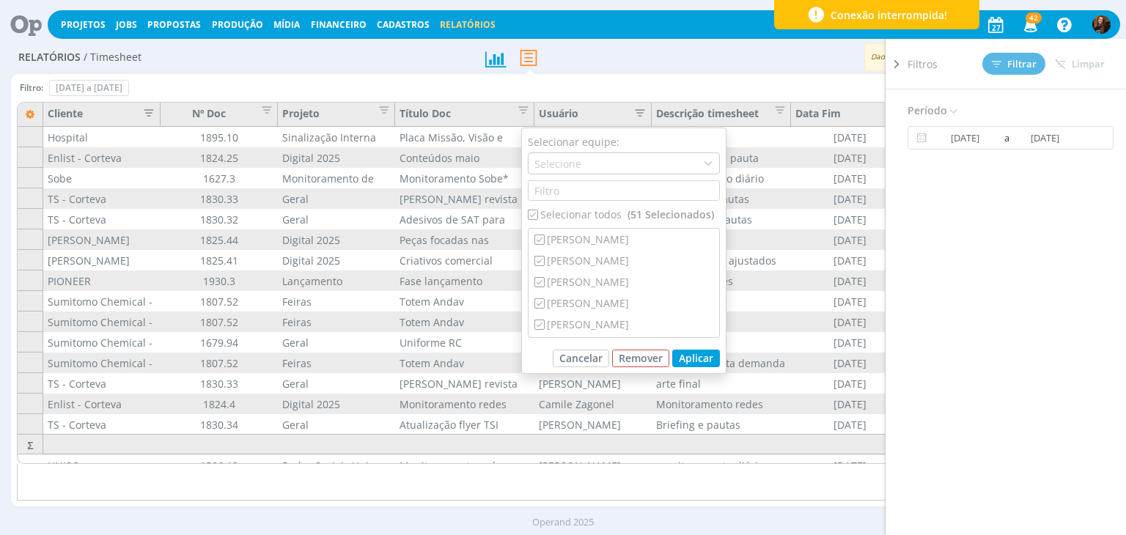
click at [965, 124] on div "Período 01/08/2025 a 31/08/2025" at bounding box center [1016, 332] width 218 height 486
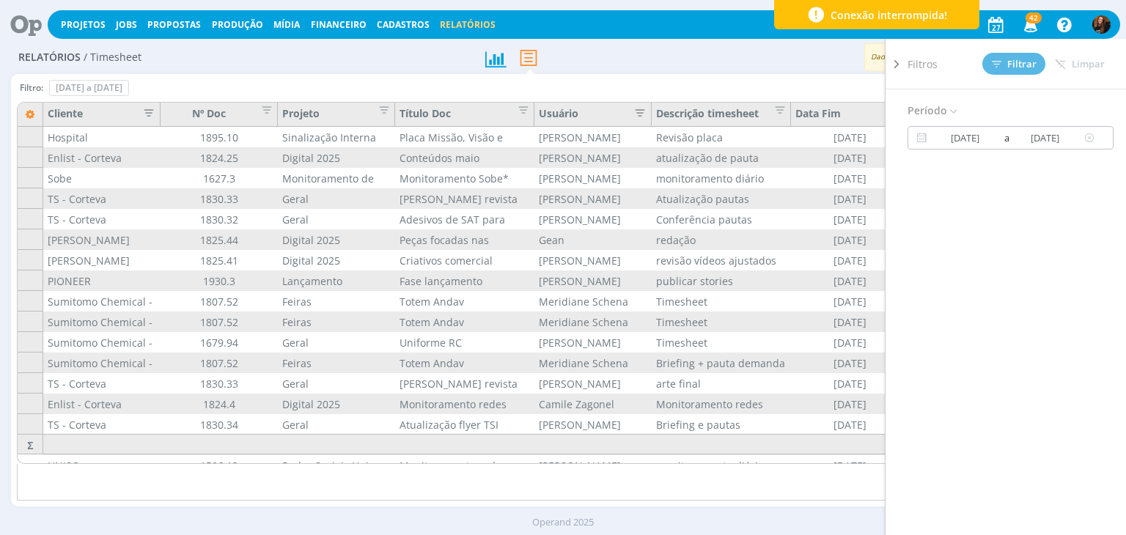
click at [965, 133] on input "01/08/2025" at bounding box center [965, 138] width 70 height 18
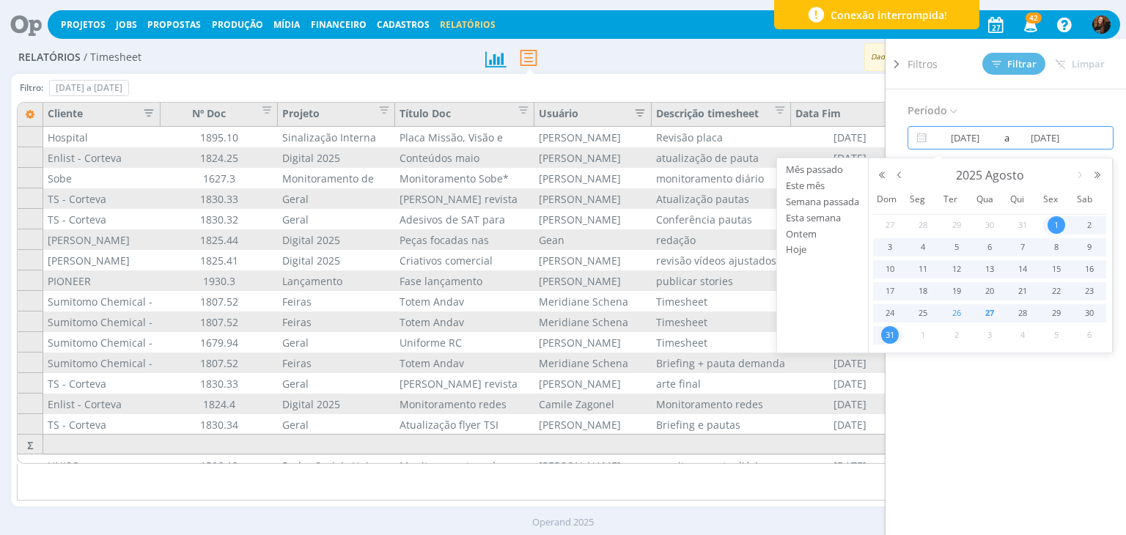
click at [958, 312] on span "26" at bounding box center [957, 313] width 18 height 18
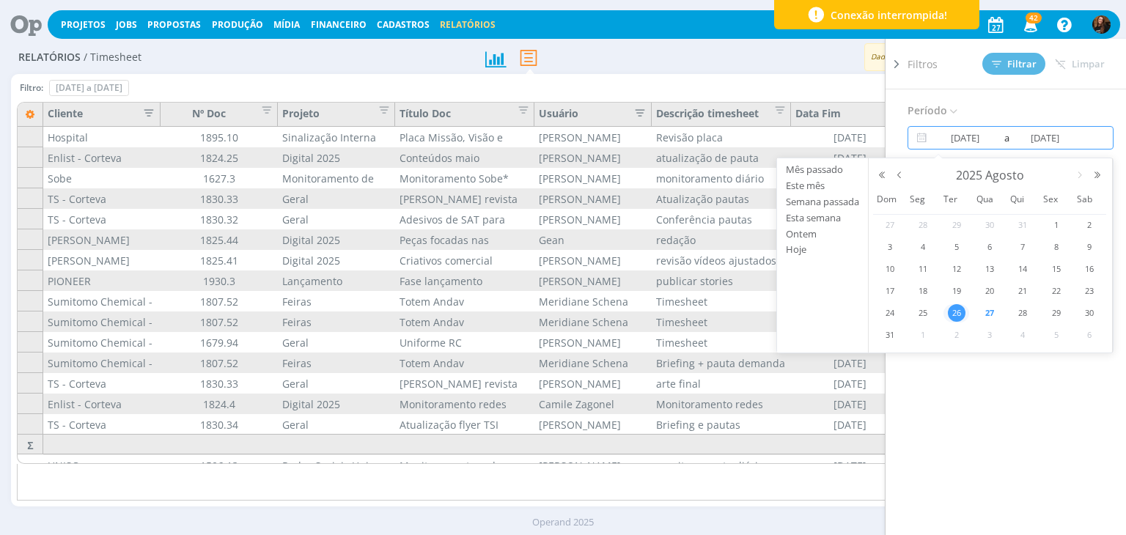
click at [958, 312] on span "26" at bounding box center [957, 313] width 18 height 18
type input "26/08/2025"
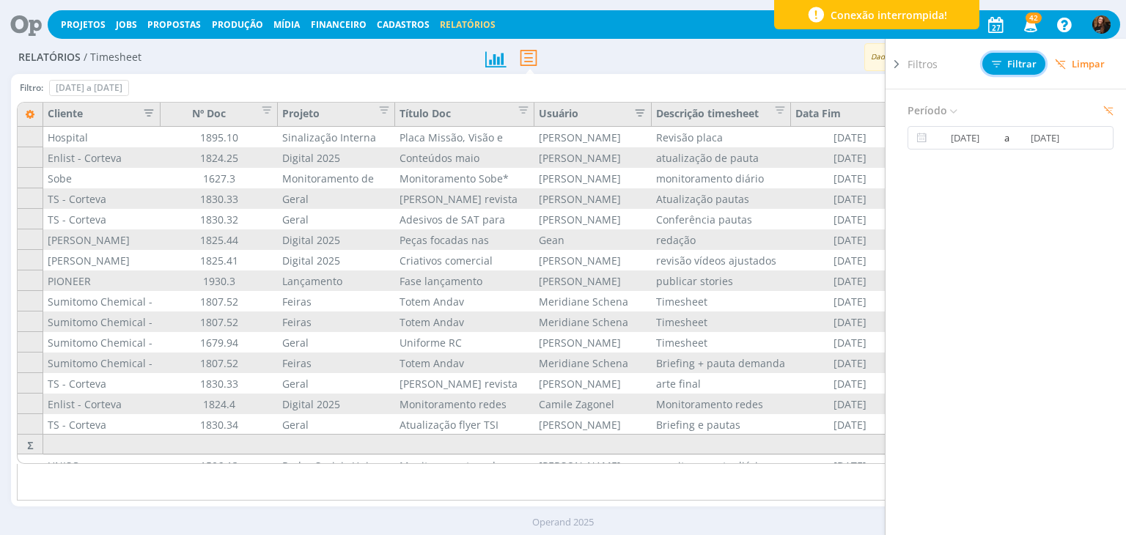
click at [1028, 54] on button "Filtrar" at bounding box center [1013, 64] width 63 height 22
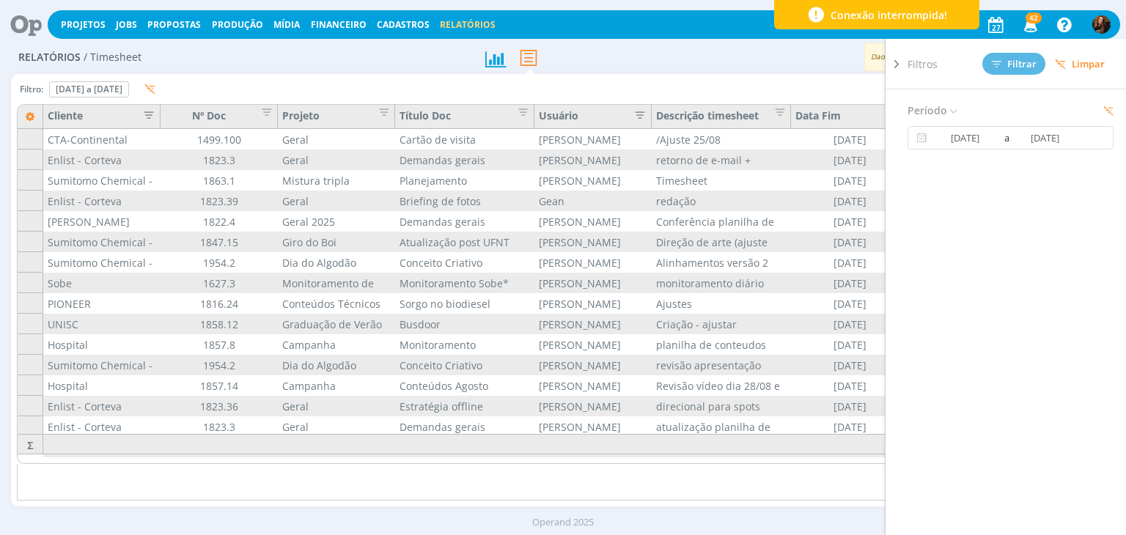
click at [896, 63] on icon at bounding box center [896, 63] width 15 height 15
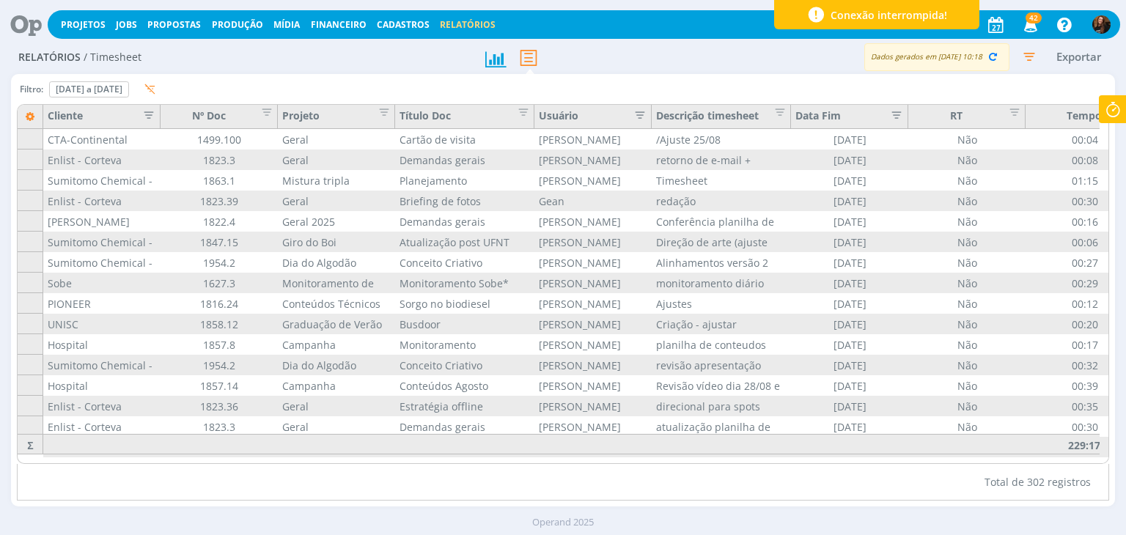
click at [643, 119] on icon "button" at bounding box center [635, 113] width 15 height 15
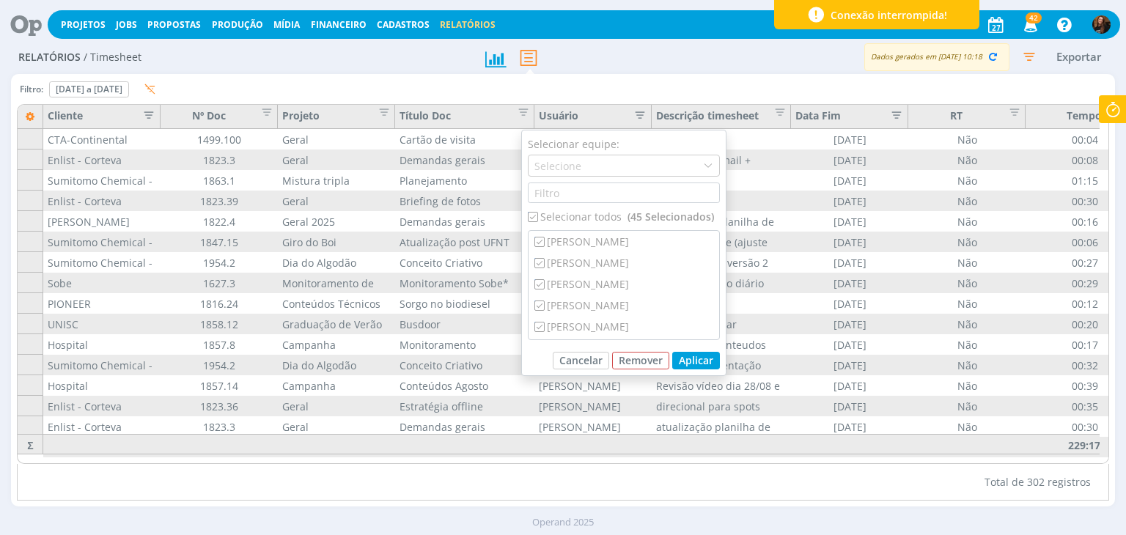
click at [528, 218] on input "checkbox" at bounding box center [533, 217] width 10 height 10
checkbox input "false"
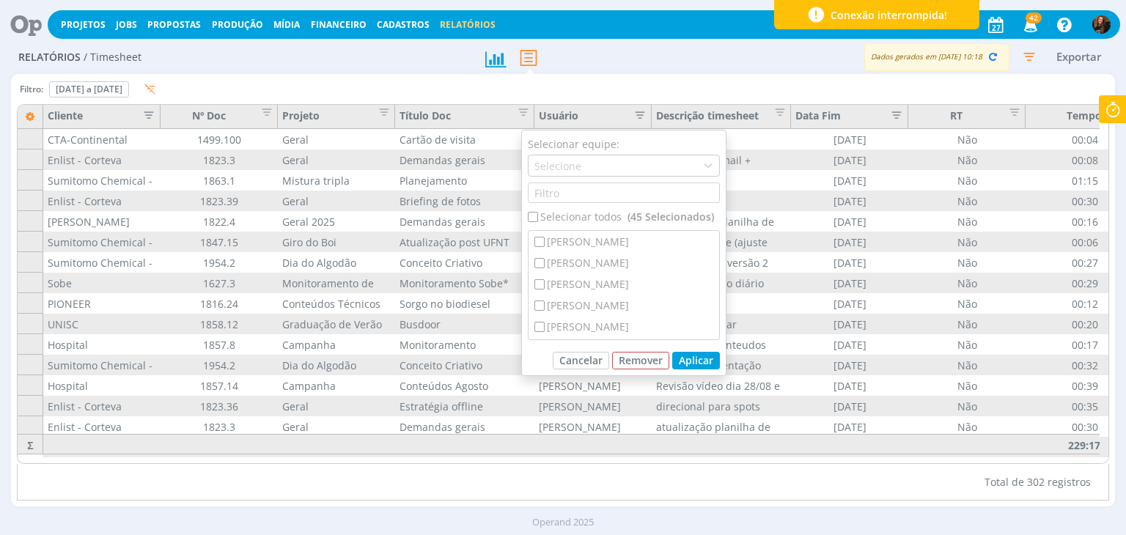
checkbox input "false"
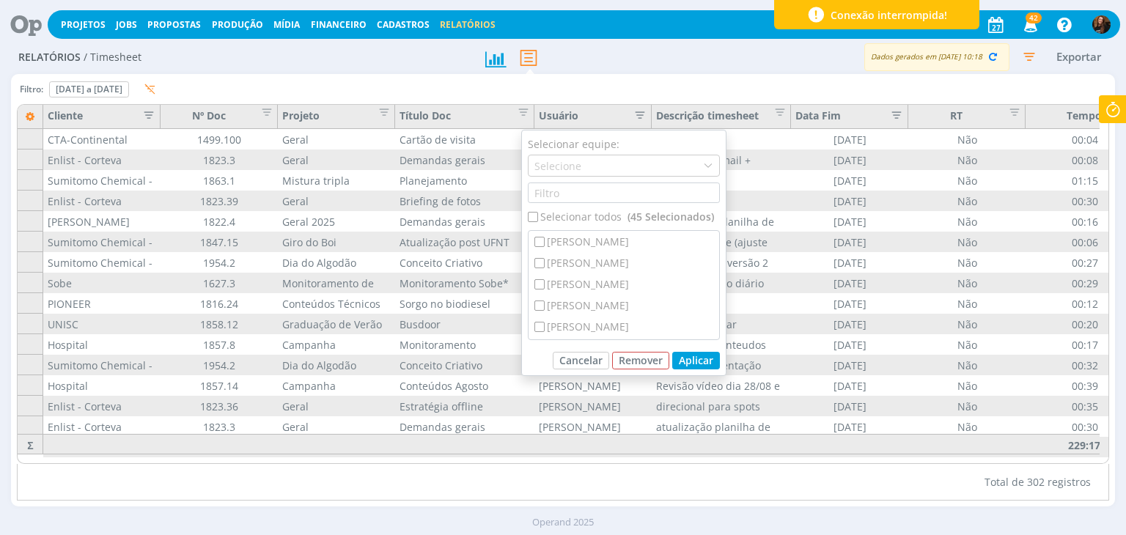
checkbox input "false"
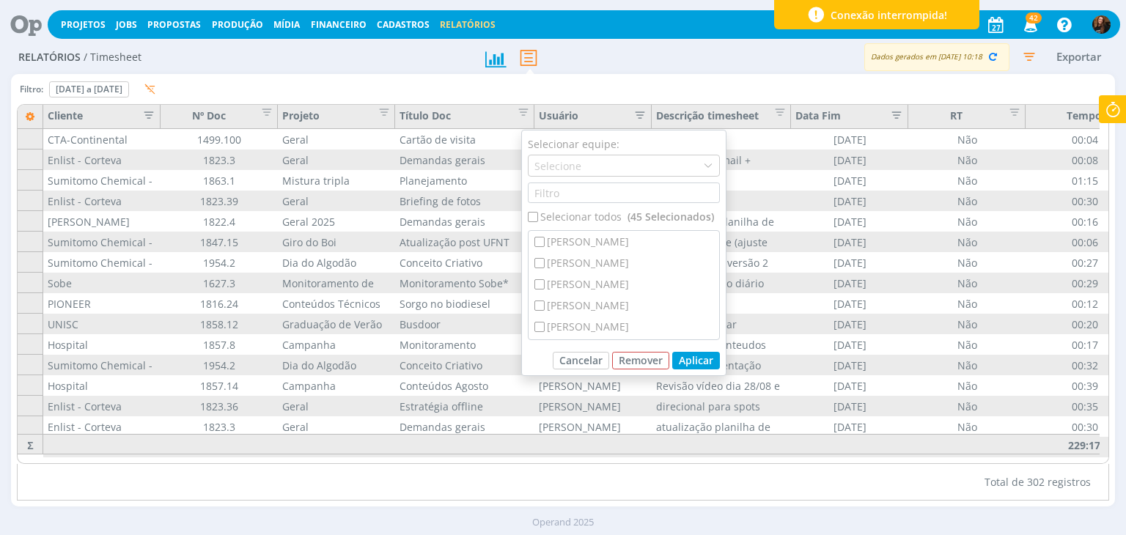
checkbox input "false"
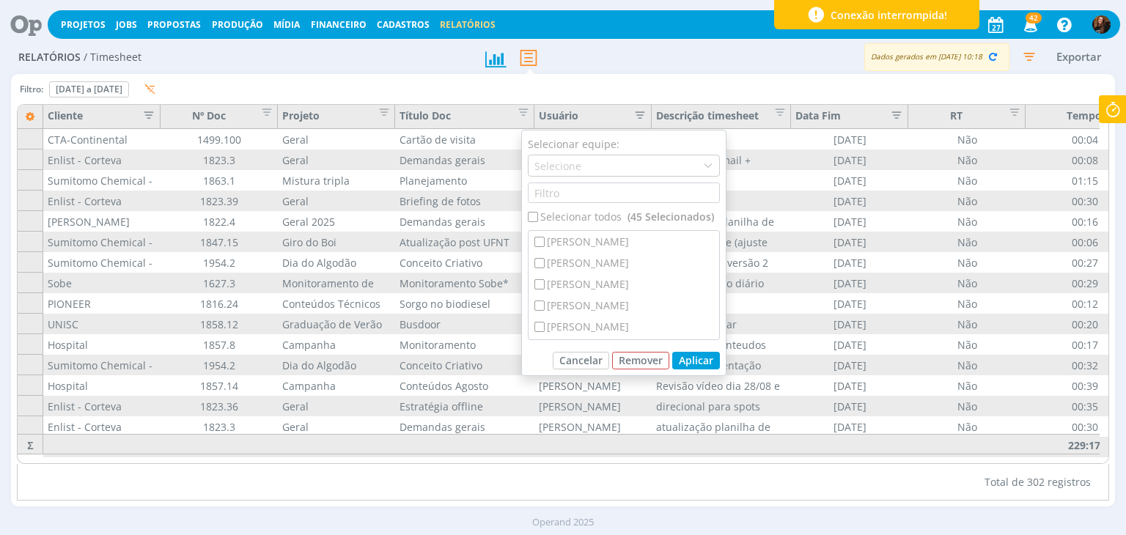
checkbox input "false"
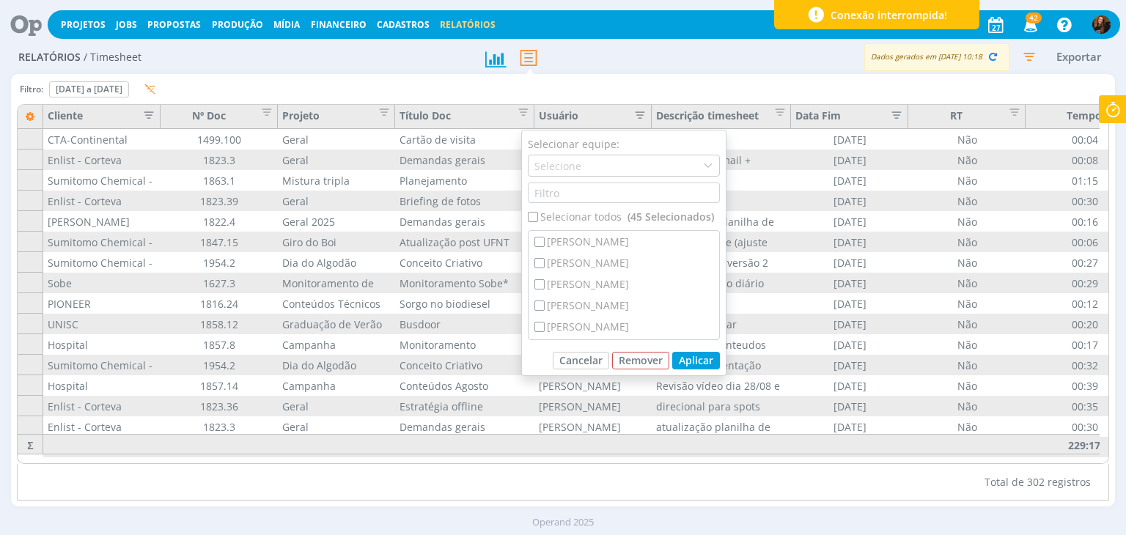
checkbox input "false"
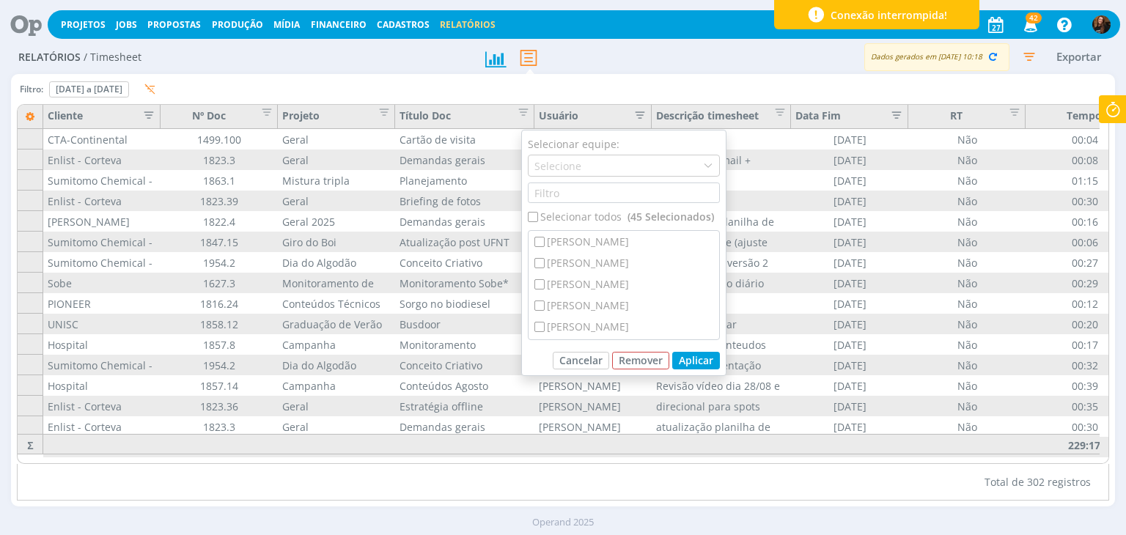
checkbox input "false"
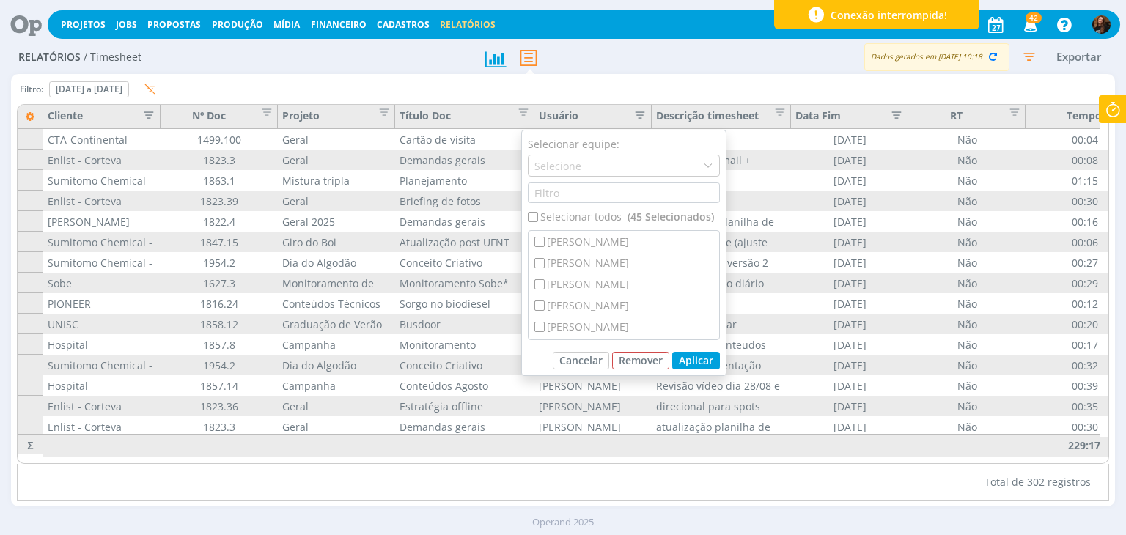
checkbox input "false"
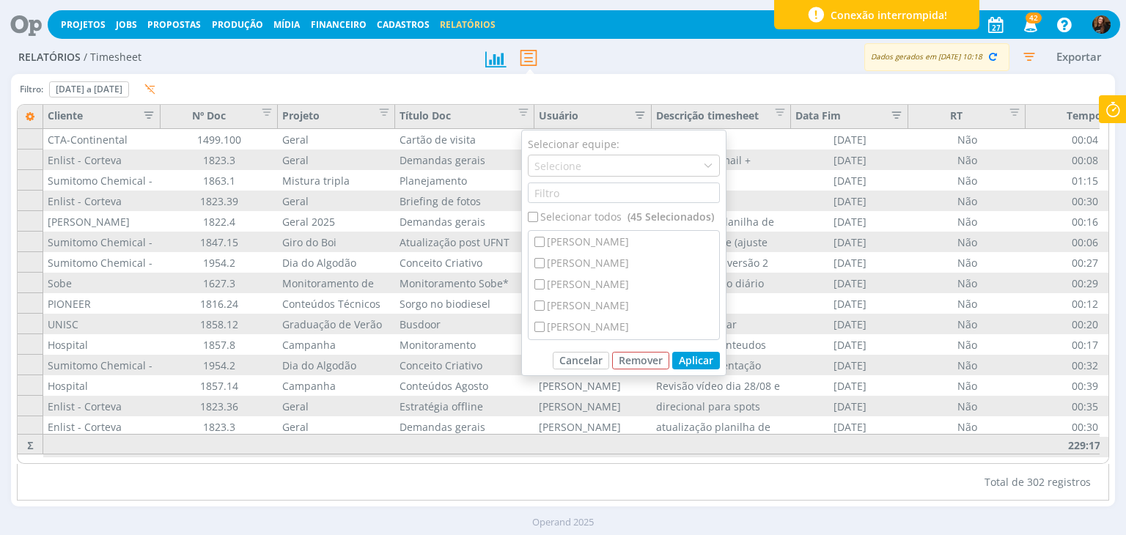
checkbox input "false"
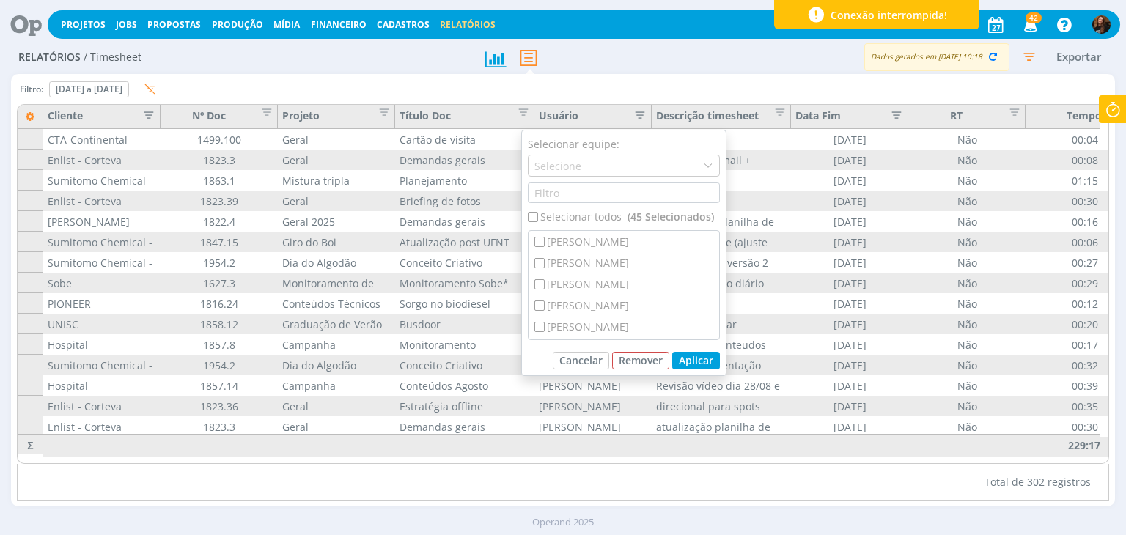
checkbox input "false"
click at [603, 229] on div "[PERSON_NAME]" at bounding box center [623, 236] width 191 height 21
checkbox input "true"
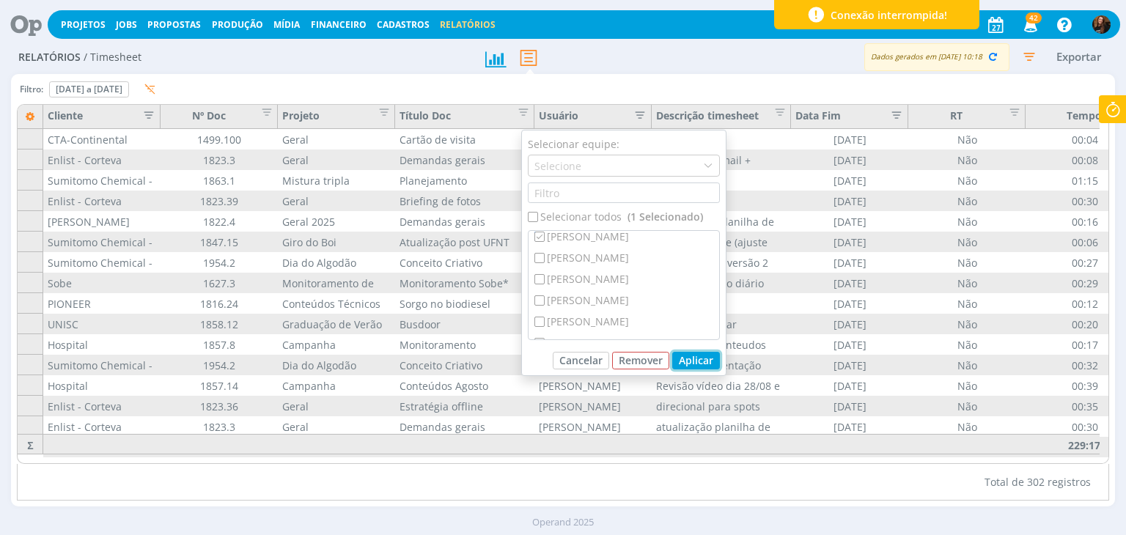
click at [707, 359] on button "Aplicar" at bounding box center [696, 361] width 48 height 18
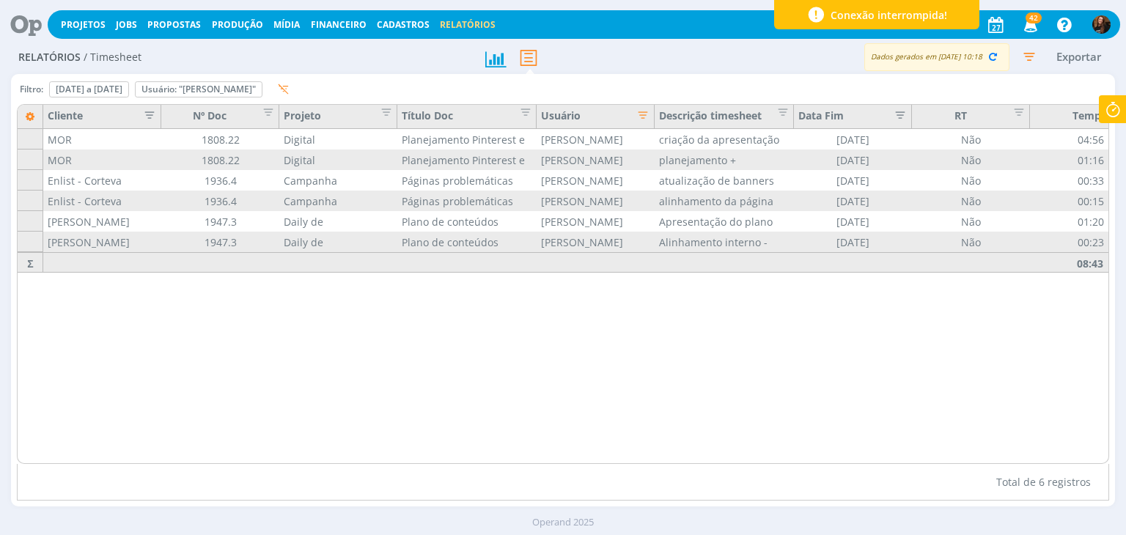
click at [643, 118] on icon "button" at bounding box center [638, 113] width 15 height 15
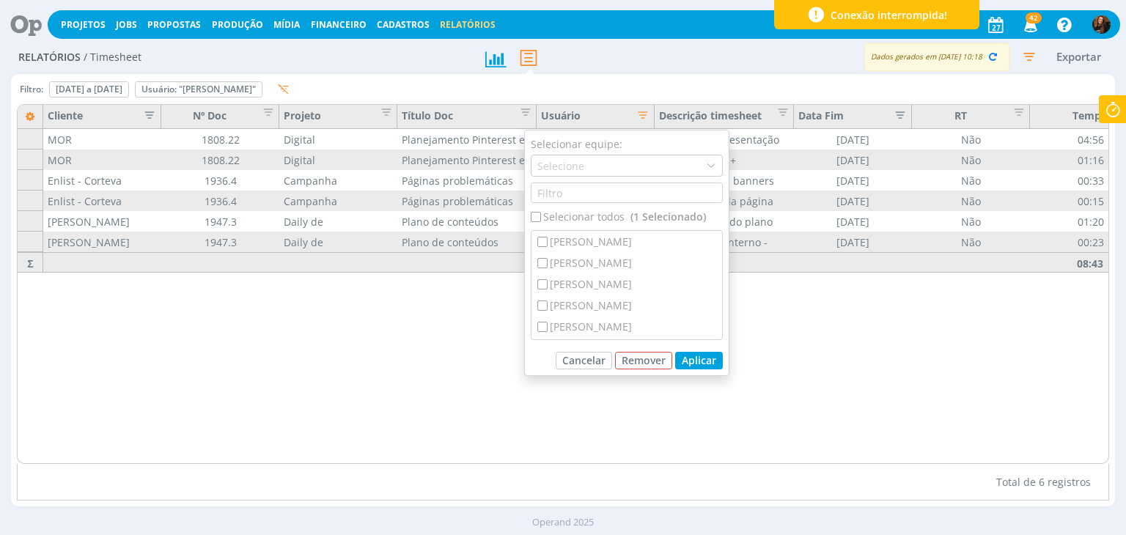
click at [539, 215] on input "checkbox" at bounding box center [536, 217] width 10 height 10
checkbox input "true"
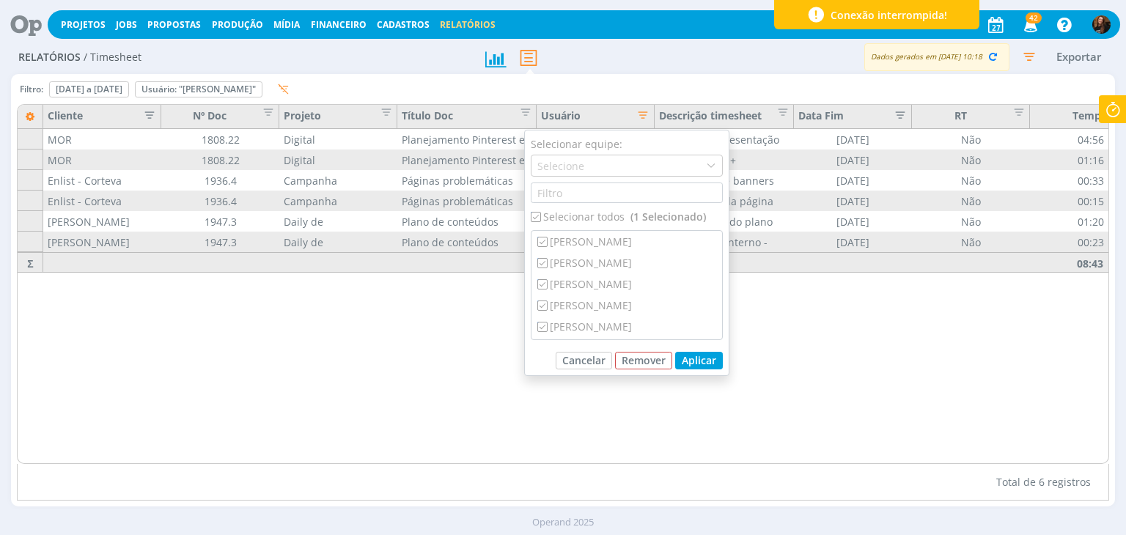
checkbox input "true"
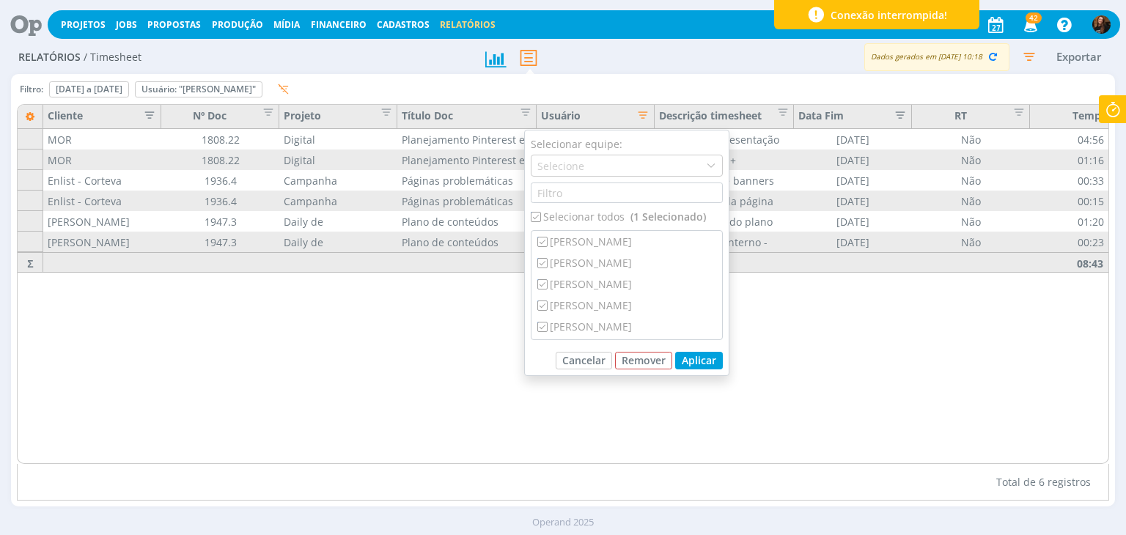
checkbox input "true"
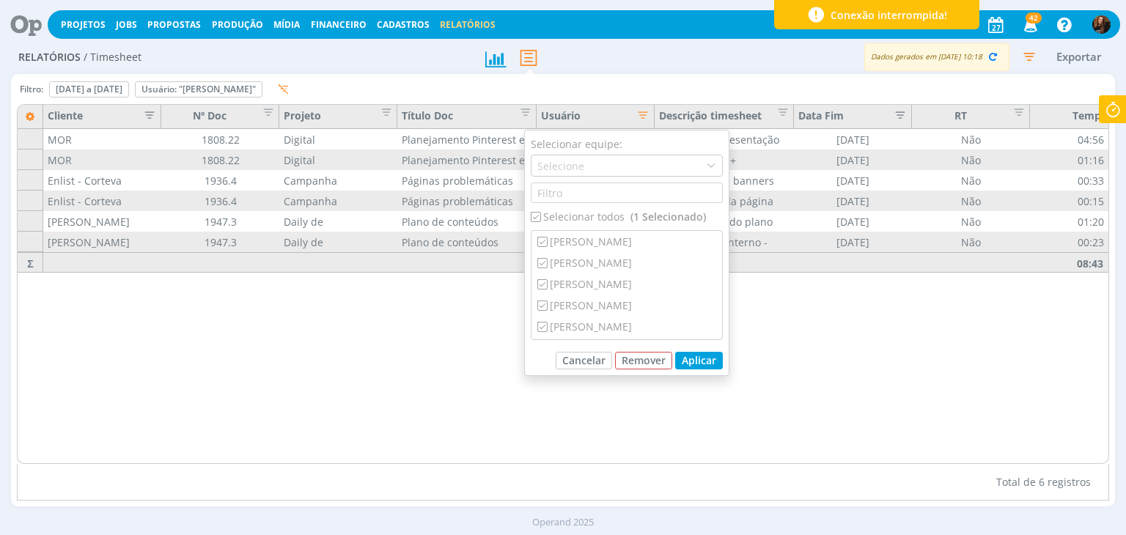
checkbox input "true"
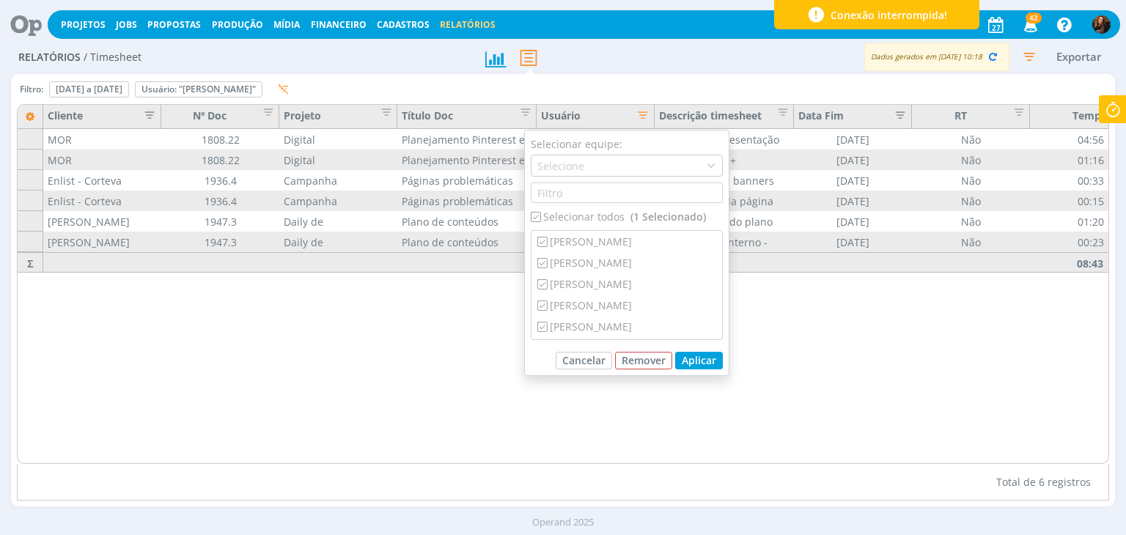
checkbox input "true"
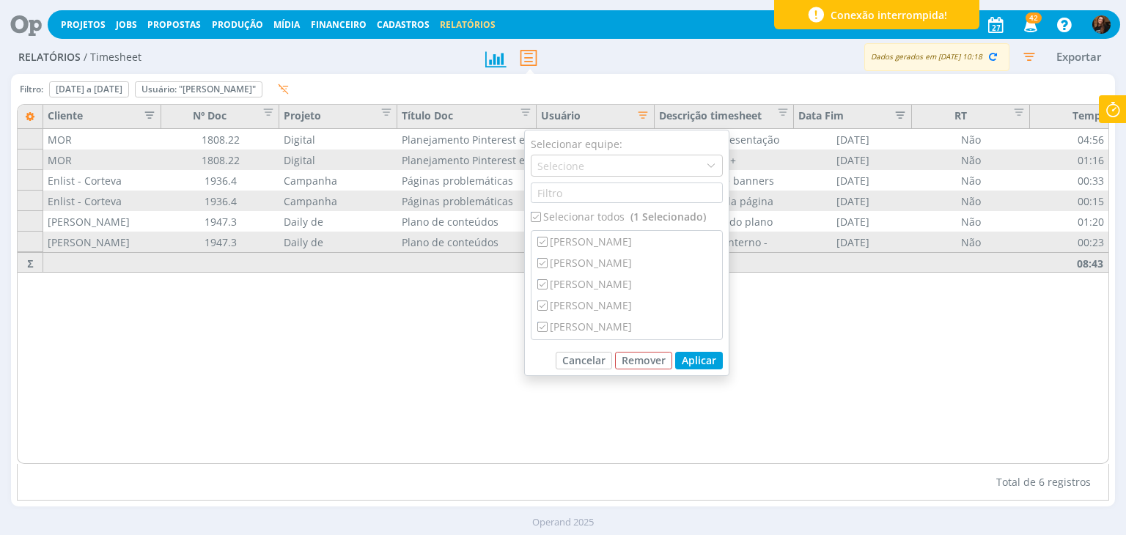
checkbox input "true"
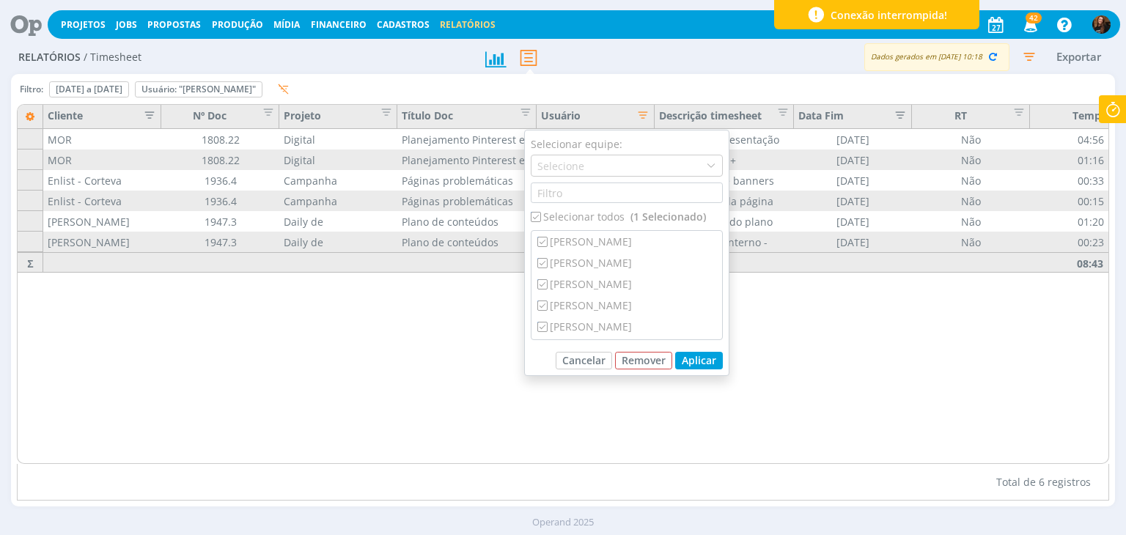
checkbox input "true"
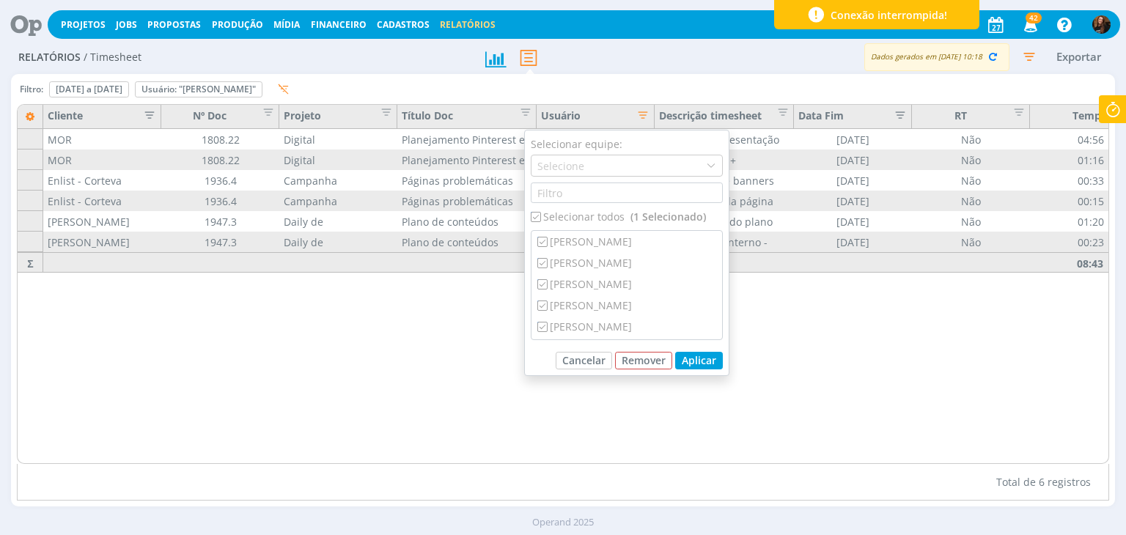
checkbox input "true"
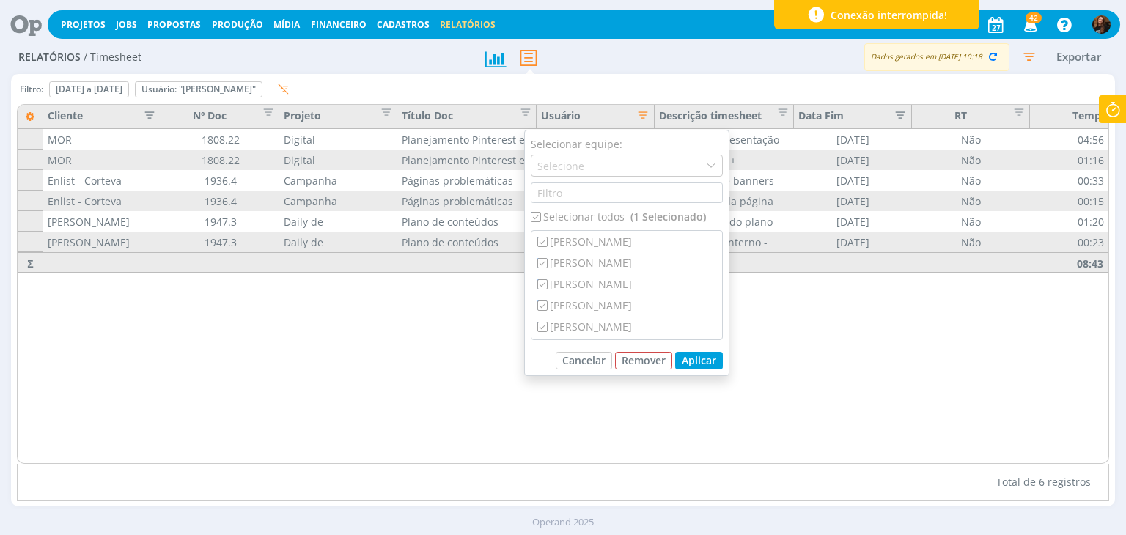
checkbox input "true"
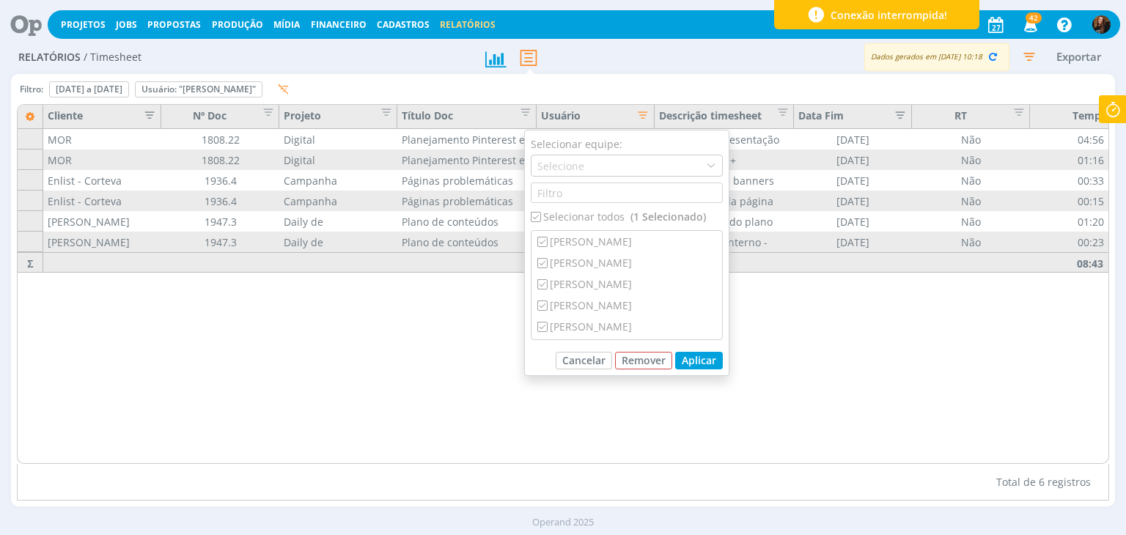
checkbox input "true"
click at [706, 353] on button "Aplicar" at bounding box center [699, 361] width 48 height 18
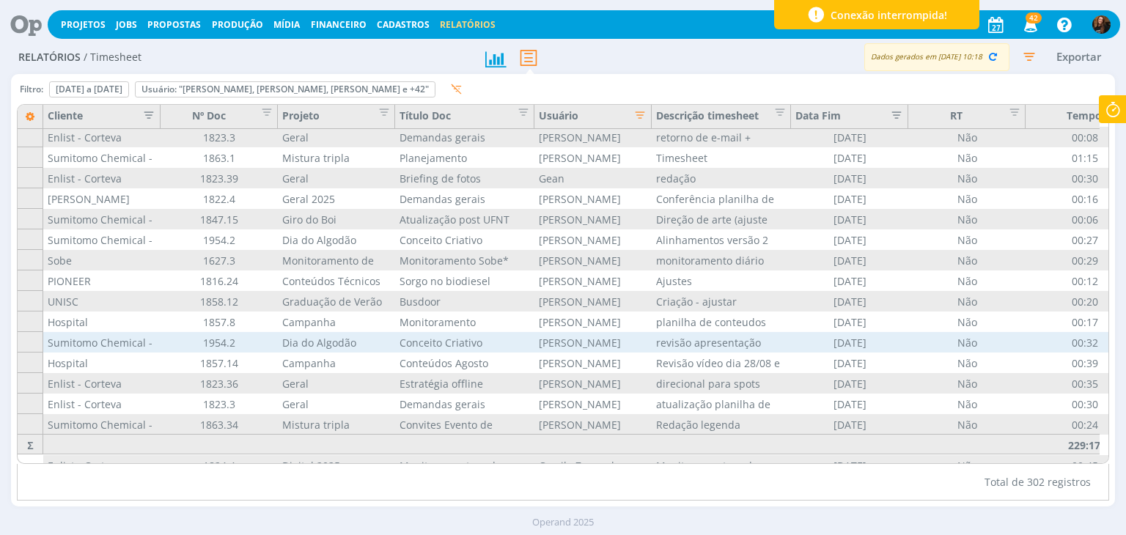
scroll to position [96, 0]
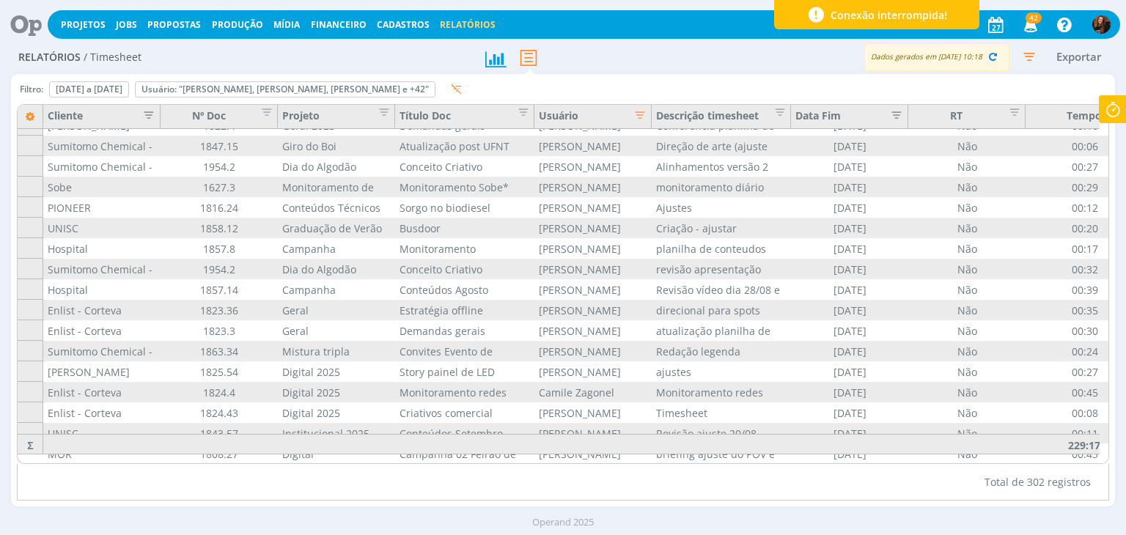
drag, startPoint x: 1023, startPoint y: 56, endPoint x: 1017, endPoint y: 117, distance: 60.4
click at [1023, 56] on icon "button" at bounding box center [1029, 56] width 26 height 26
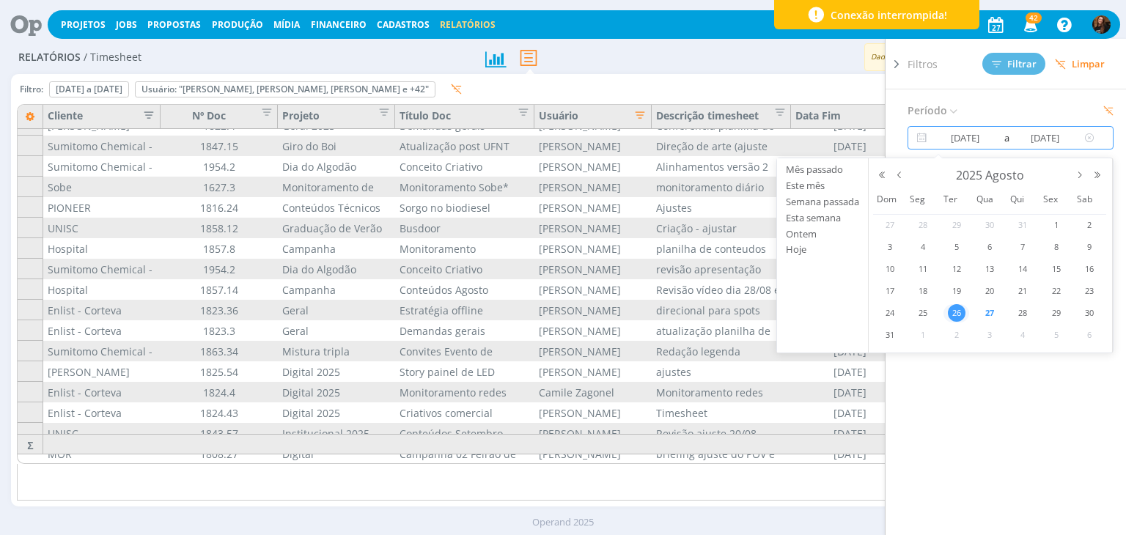
click at [965, 133] on input "26/08/2025" at bounding box center [965, 138] width 70 height 18
click at [1058, 218] on span "1" at bounding box center [1056, 225] width 18 height 18
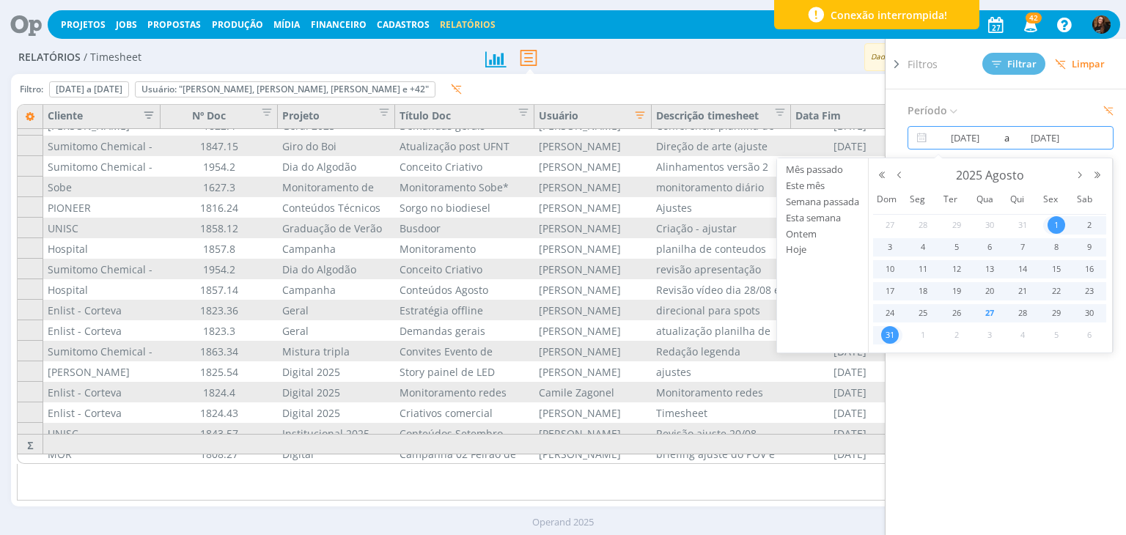
click at [876, 328] on div "31" at bounding box center [887, 335] width 29 height 18
type input "01/08/2025"
type input "31/08/2025"
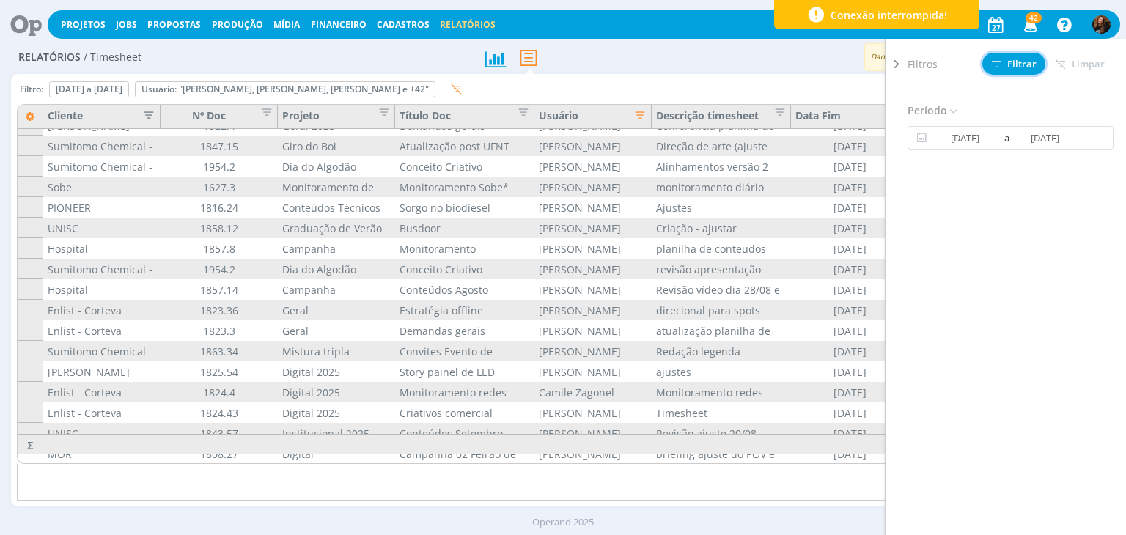
click at [1023, 65] on span "Filtrar" at bounding box center [1014, 64] width 45 height 10
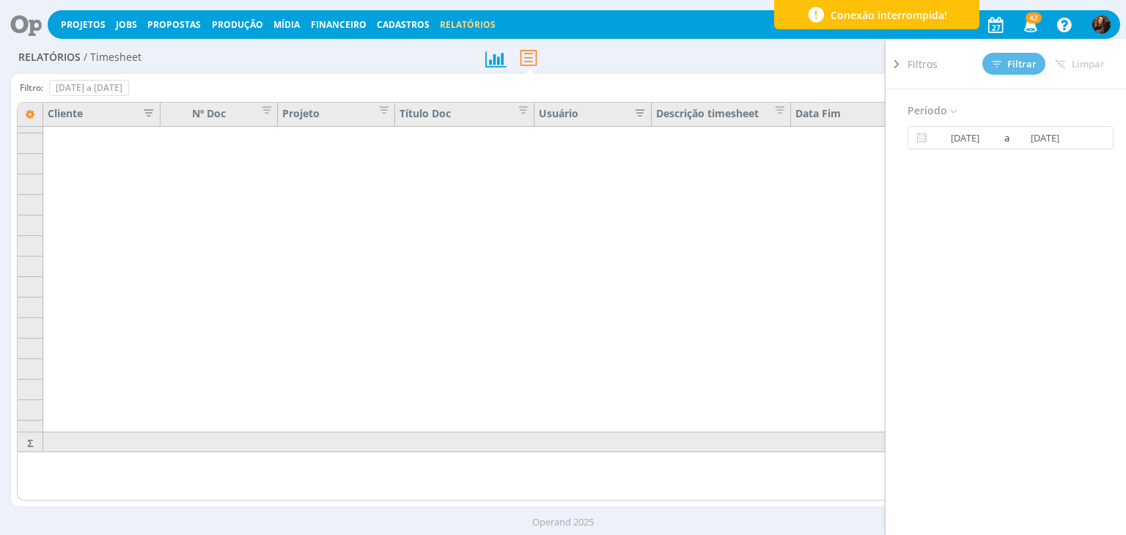
scroll to position [0, 0]
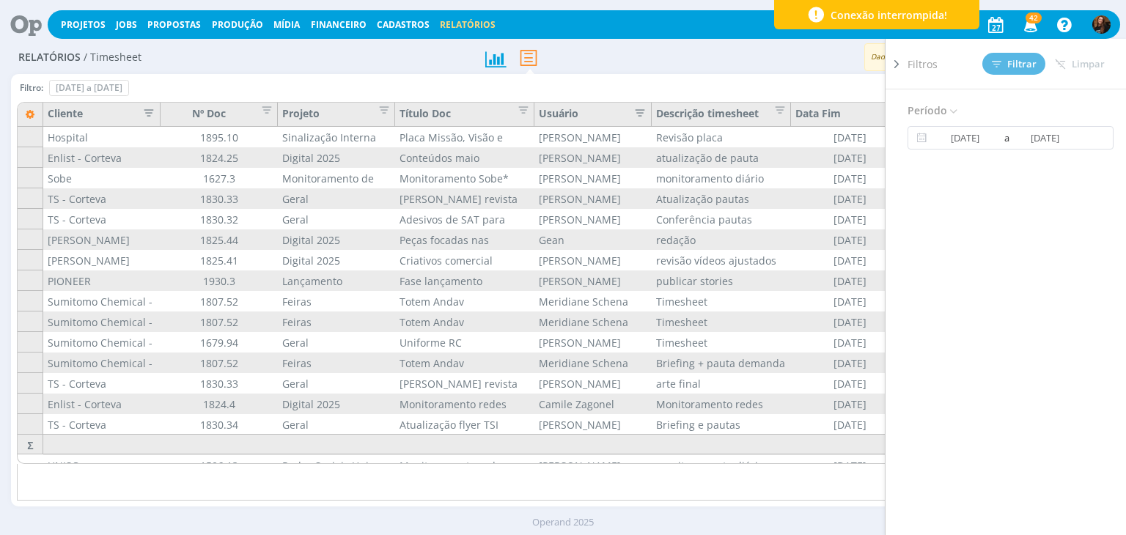
click at [895, 64] on icon at bounding box center [896, 63] width 15 height 15
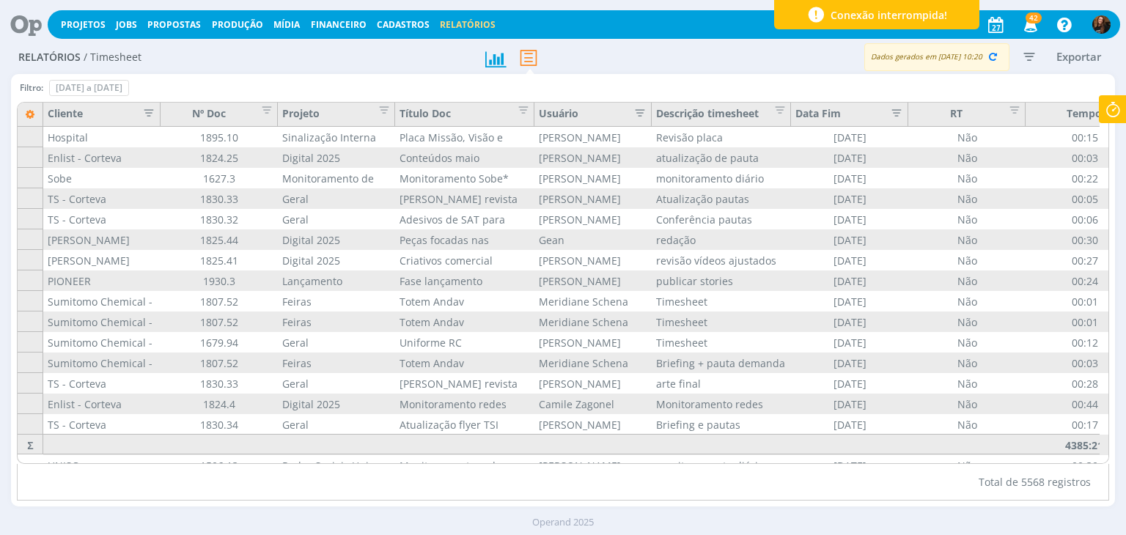
click at [152, 107] on icon "button" at bounding box center [144, 111] width 15 height 15
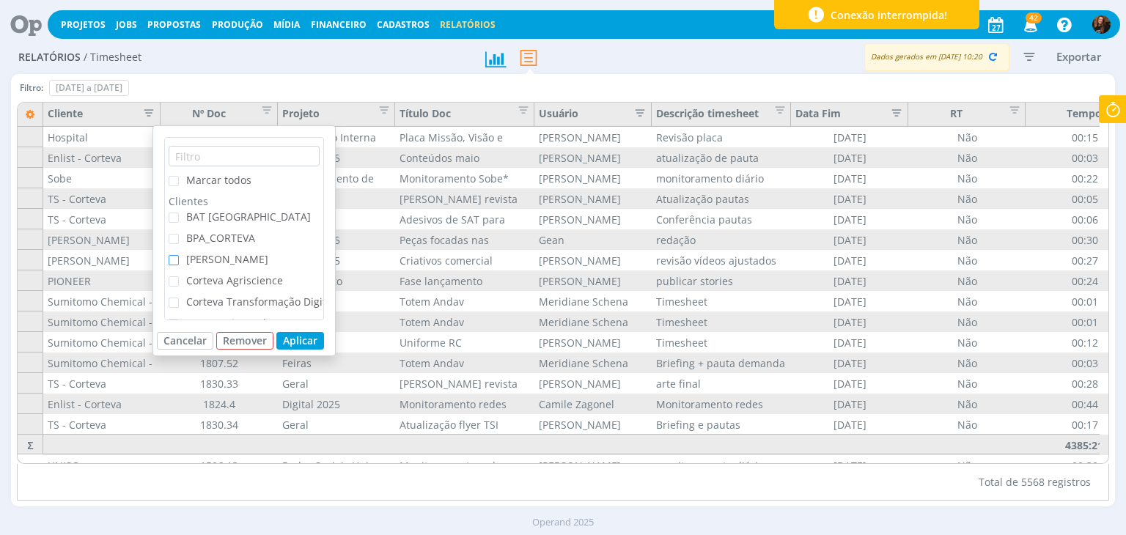
click at [173, 262] on span "checkbox-group" at bounding box center [174, 260] width 10 height 10
click at [179, 255] on input "[PERSON_NAME]" at bounding box center [179, 255] width 0 height 0
click at [302, 338] on button "Aplicar" at bounding box center [300, 341] width 48 height 18
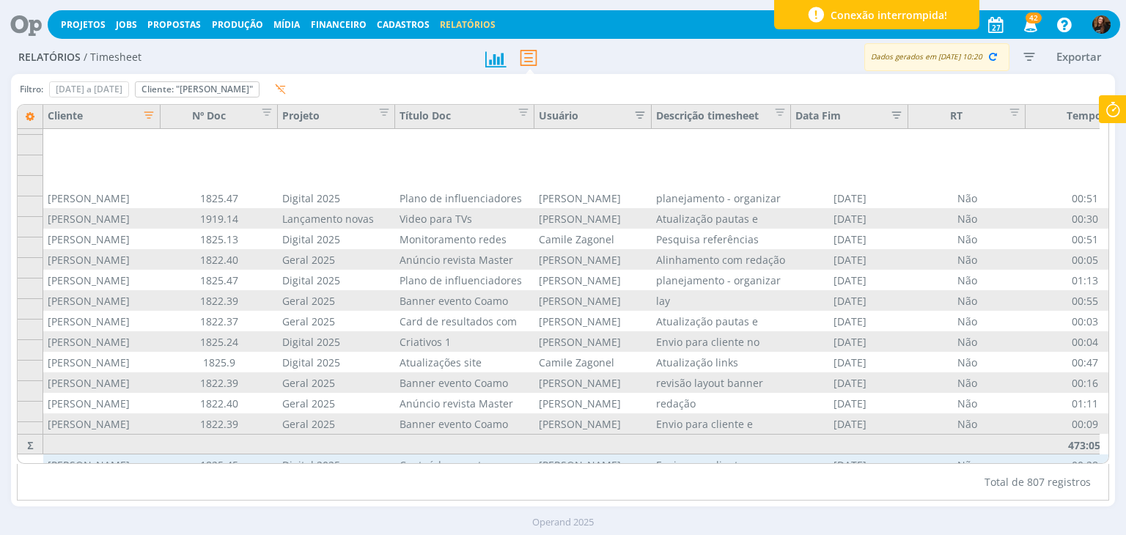
scroll to position [293, 0]
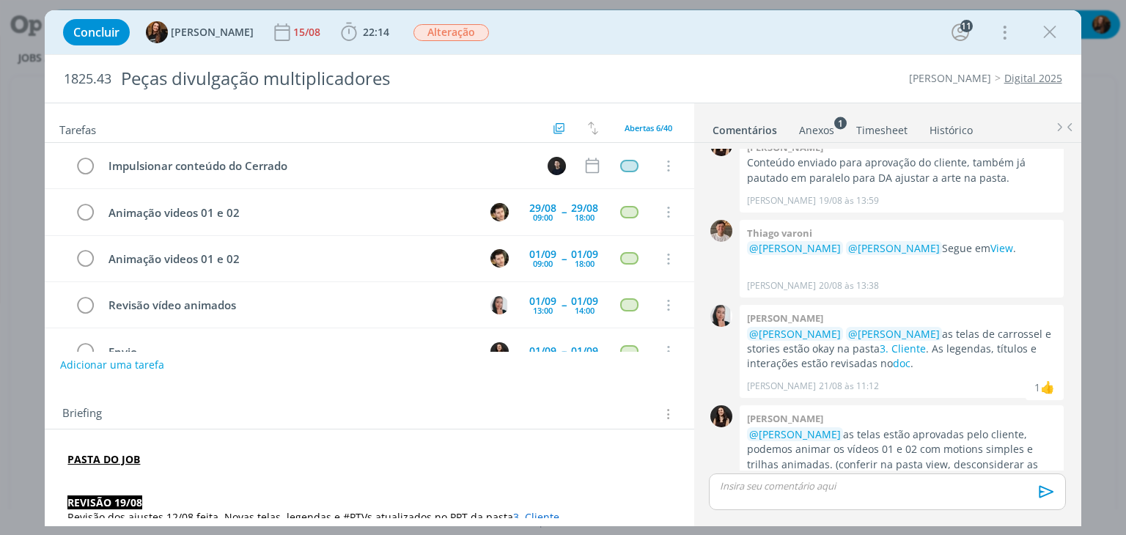
drag, startPoint x: 1047, startPoint y: 42, endPoint x: 923, endPoint y: 45, distance: 124.6
click at [1047, 42] on icon "dialog" at bounding box center [1050, 32] width 22 height 22
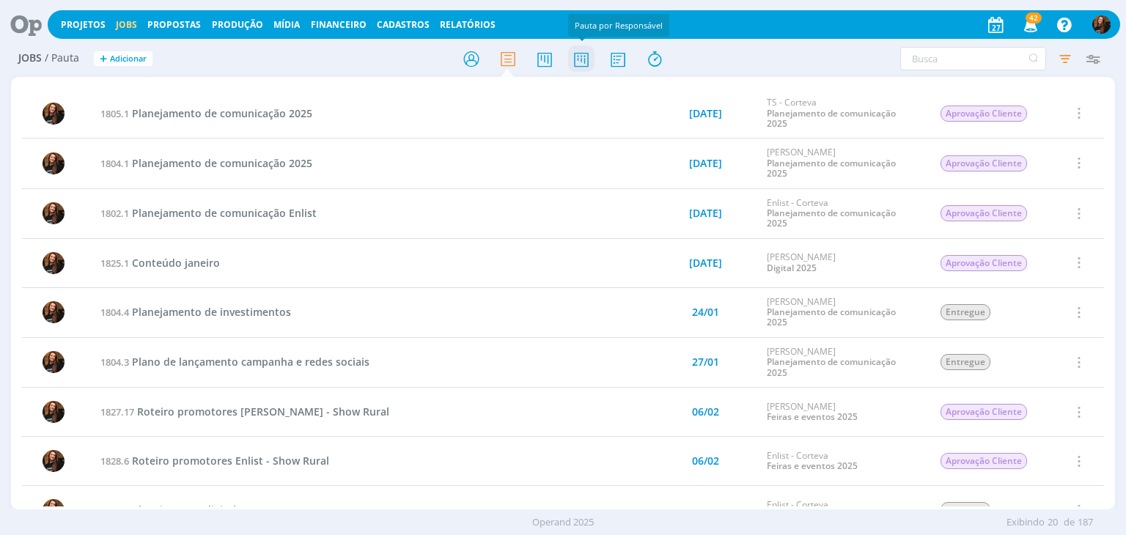
click at [575, 61] on icon at bounding box center [581, 59] width 26 height 29
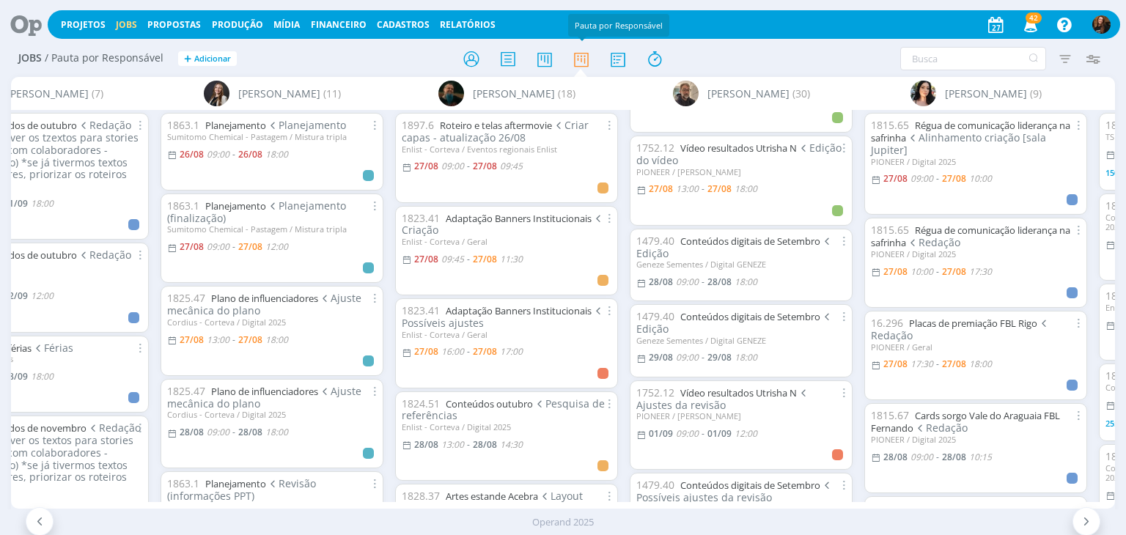
scroll to position [293, 0]
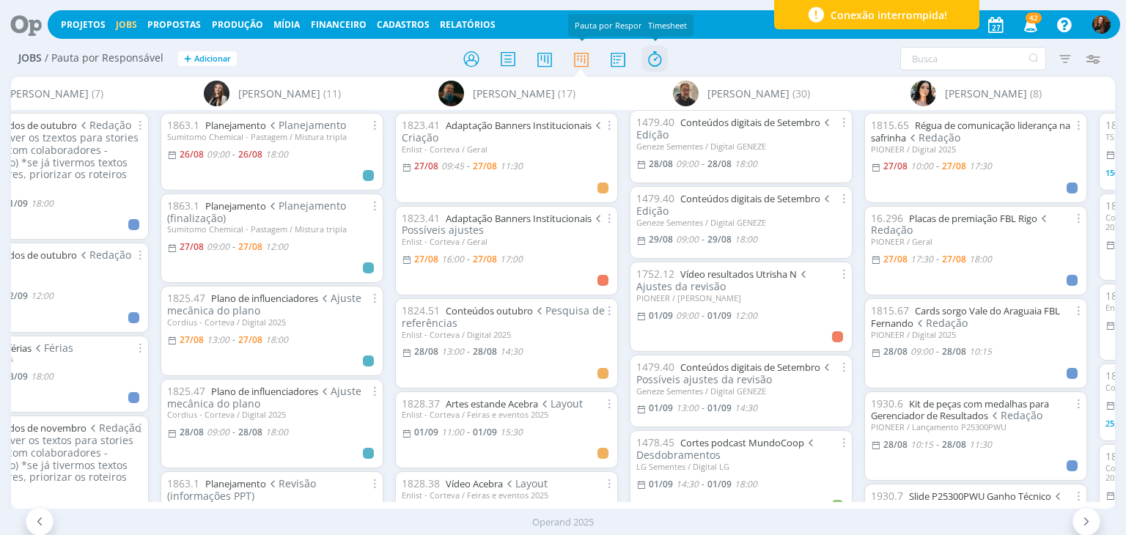
click at [659, 62] on icon at bounding box center [654, 59] width 26 height 29
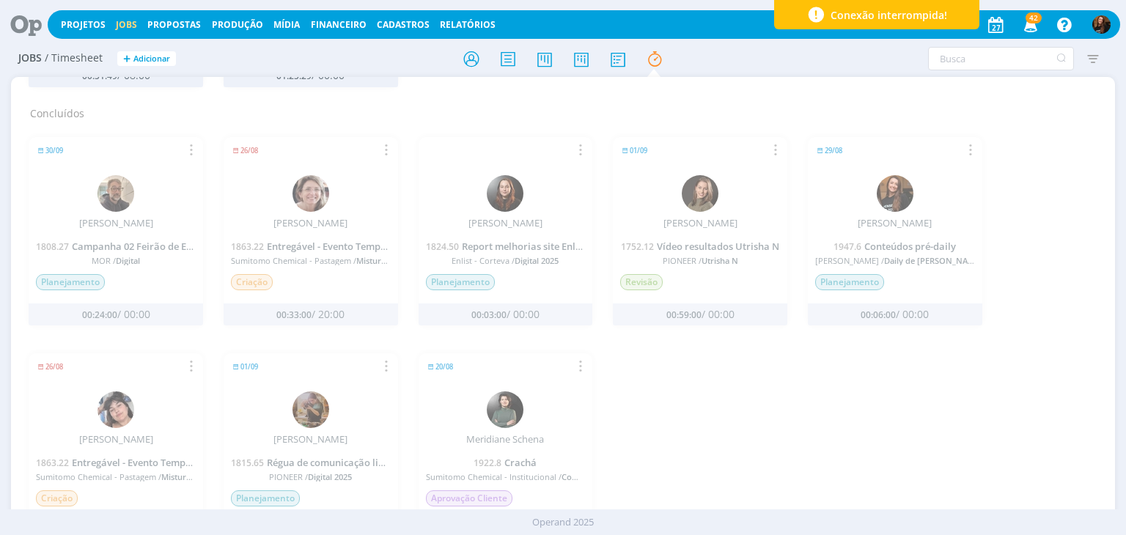
scroll to position [1097, 0]
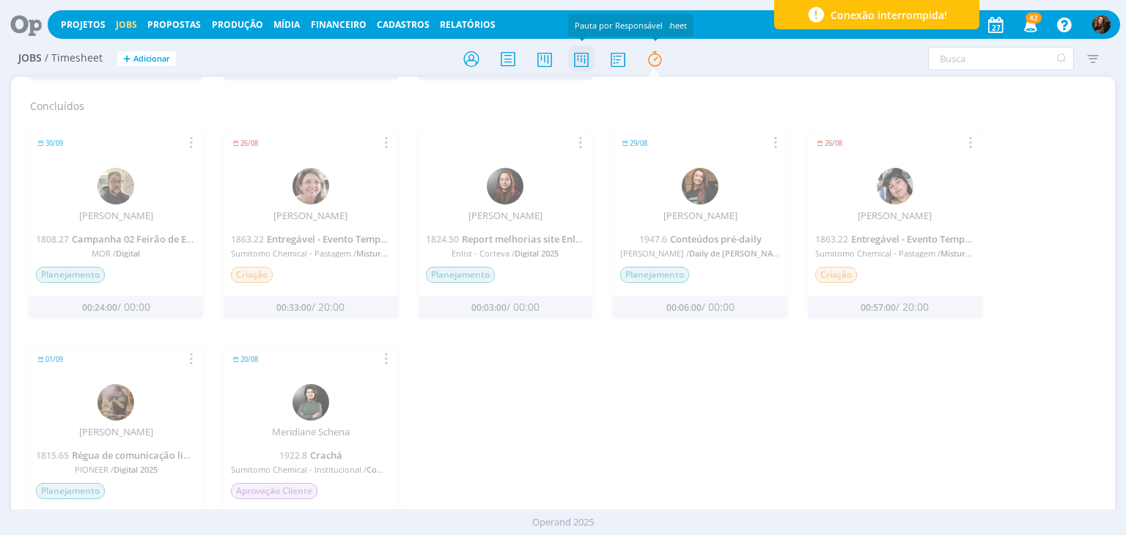
click at [581, 58] on icon at bounding box center [581, 59] width 26 height 29
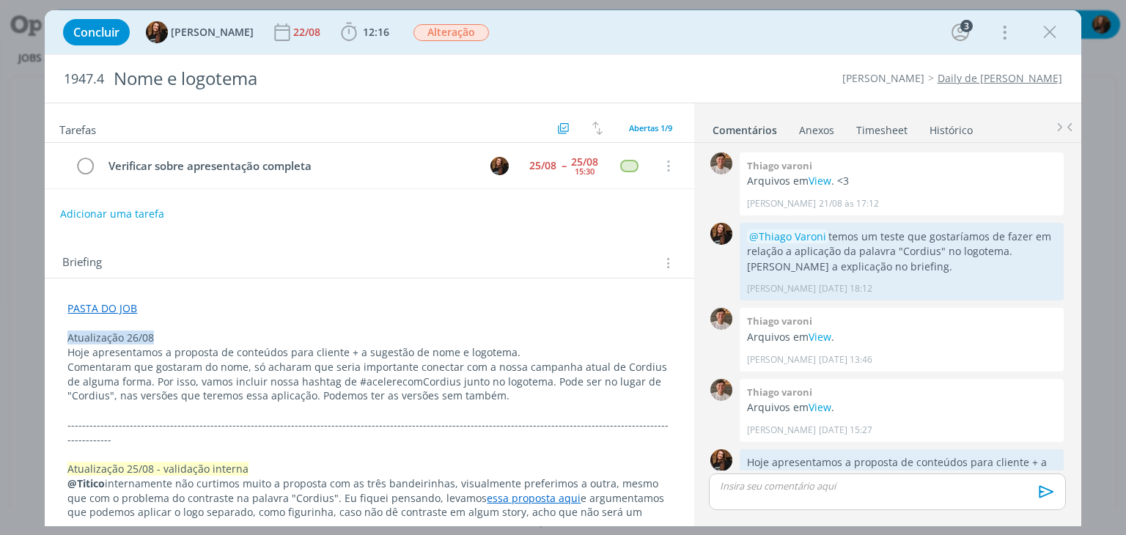
scroll to position [129, 0]
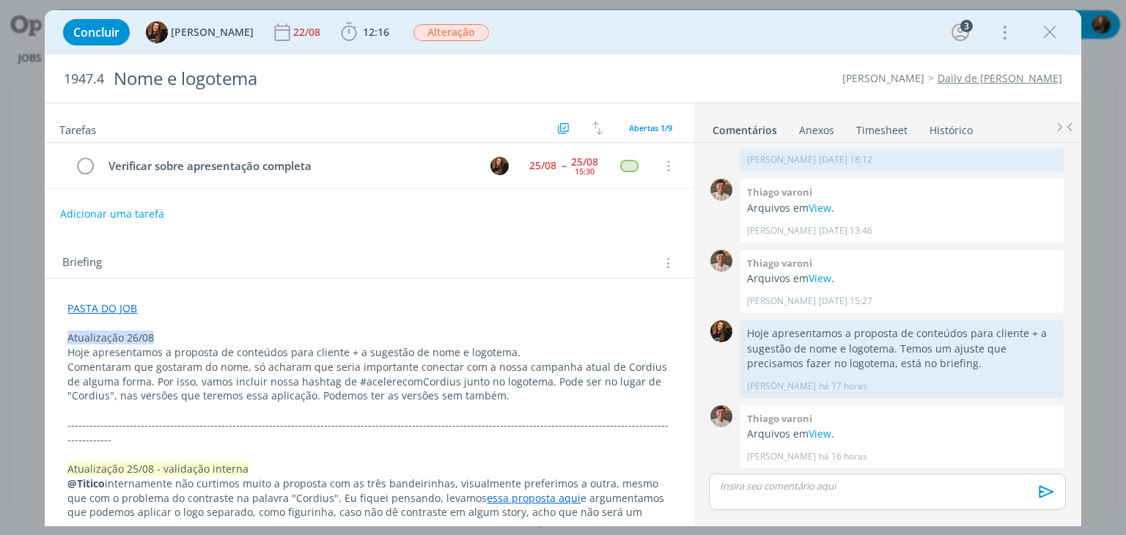
click at [891, 127] on link "Timesheet" at bounding box center [881, 127] width 53 height 21
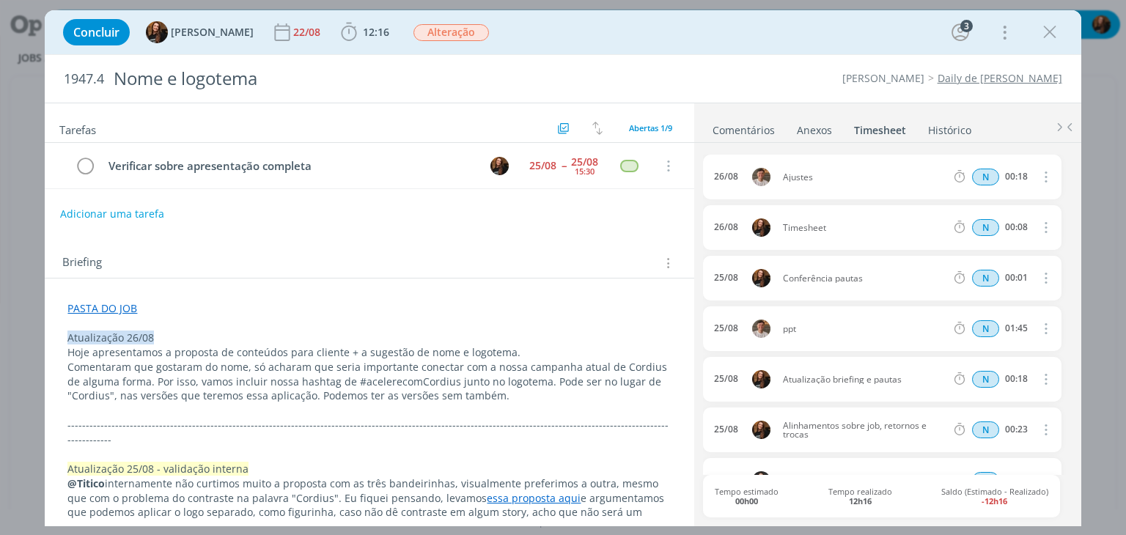
click at [1041, 232] on icon "dialog" at bounding box center [1044, 227] width 16 height 18
click at [1000, 276] on link "Editar" at bounding box center [1004, 275] width 116 height 23
drag, startPoint x: 830, startPoint y: 226, endPoint x: 782, endPoint y: 232, distance: 48.7
click at [783, 232] on div "Timesheet" at bounding box center [822, 228] width 79 height 16
click at [1039, 225] on icon "dialog" at bounding box center [1044, 228] width 12 height 12
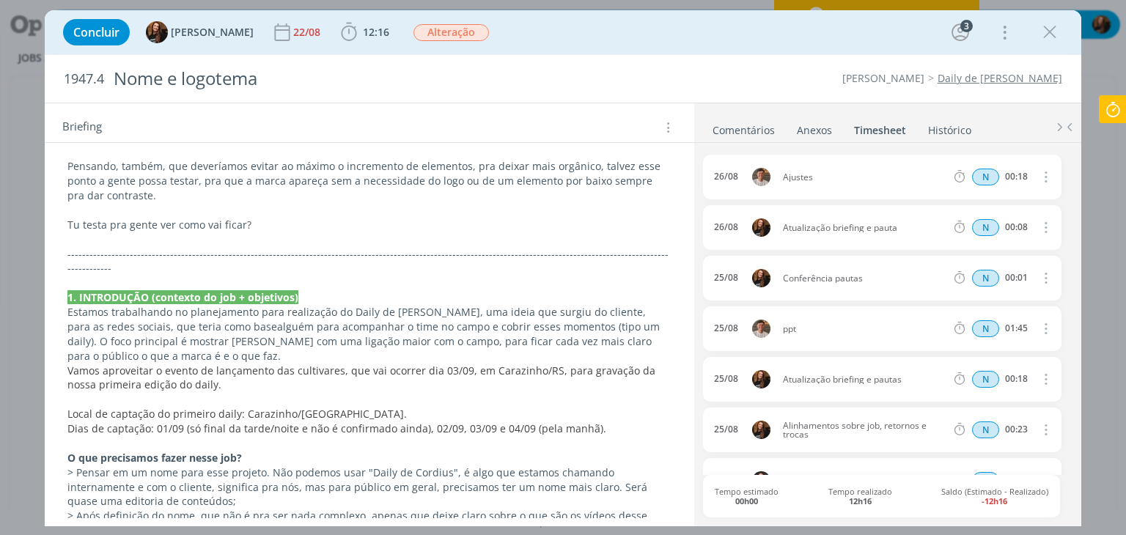
scroll to position [660, 0]
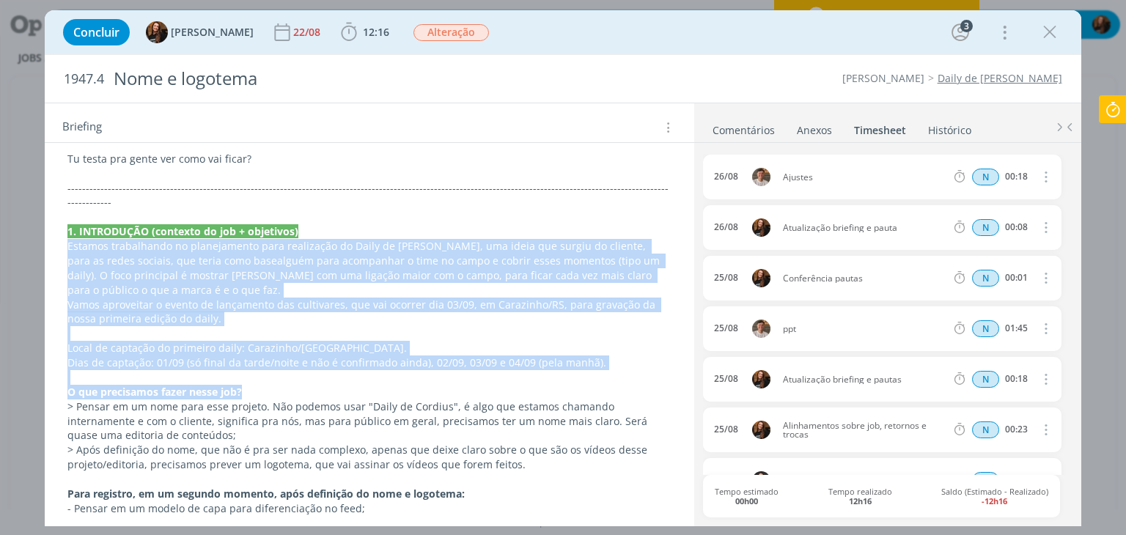
drag, startPoint x: 284, startPoint y: 320, endPoint x: 69, endPoint y: 172, distance: 260.9
click at [69, 172] on div "PASTA DO JOB Atualização 26/08 Hoje apresentamos a proposta de conteúdos para c…" at bounding box center [368, 340] width 625 height 1409
copy div "Estamos trabalhando no planejamento para realização do Daily de Cordius, uma id…"
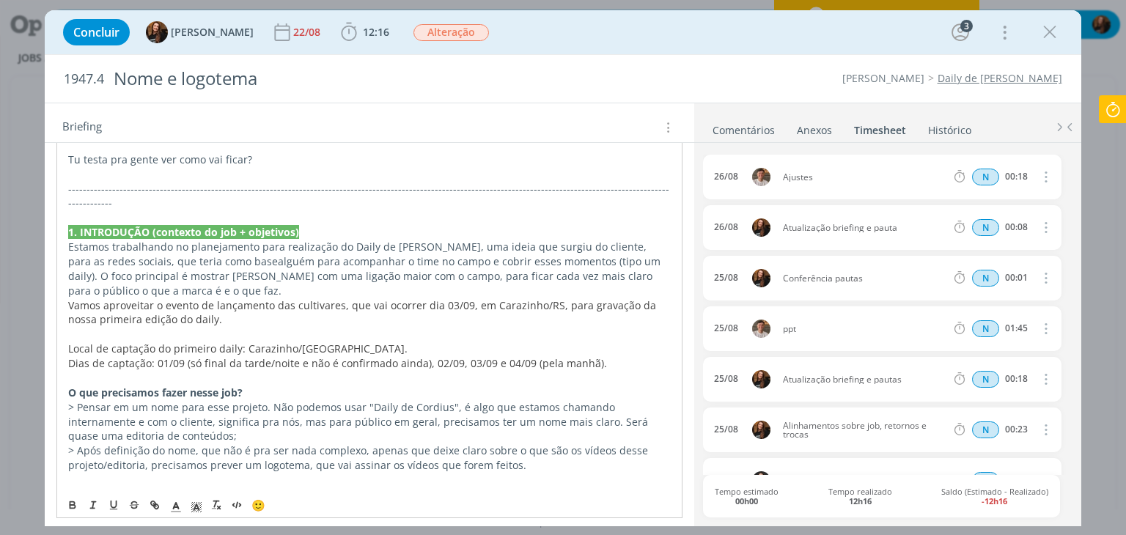
click at [262, 400] on p "> Pensar em um nome para esse projeto. Não podemos usar "Daily de Cordius", é a…" at bounding box center [369, 422] width 602 height 44
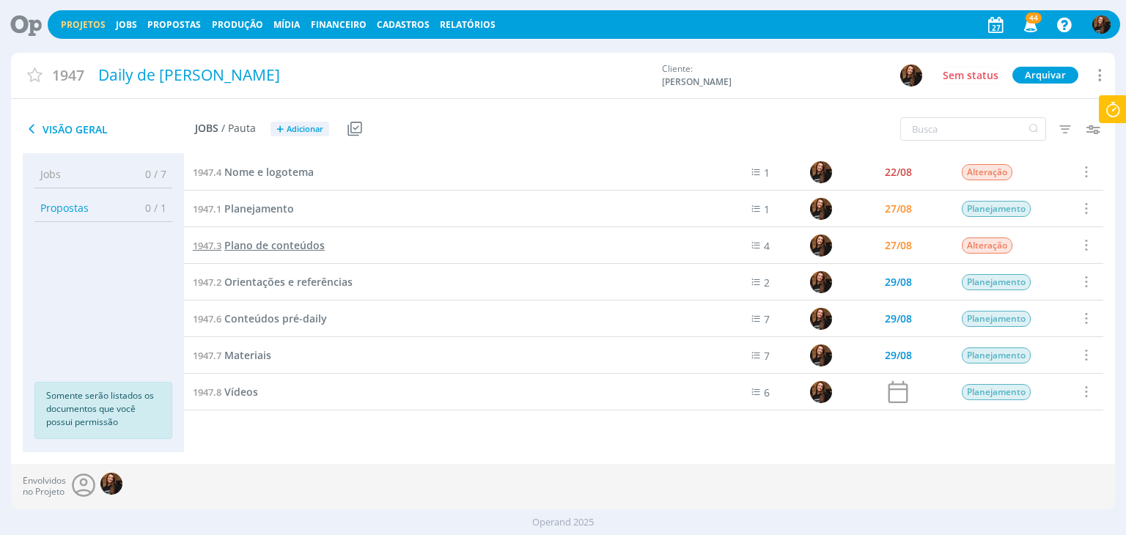
click at [280, 244] on span "Plano de conteúdos" at bounding box center [274, 245] width 100 height 14
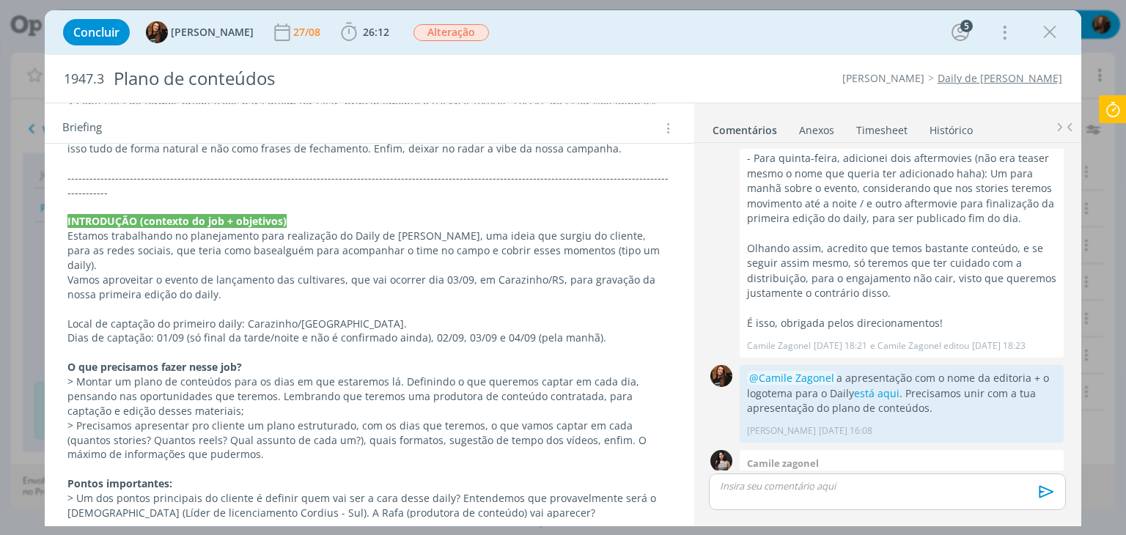
scroll to position [1393, 0]
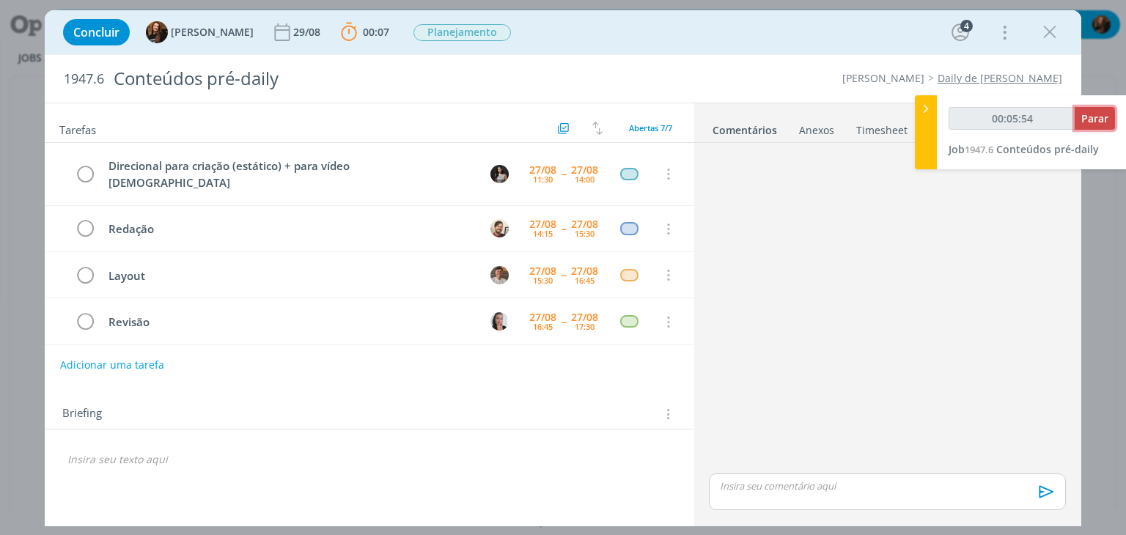
click at [1091, 118] on span "Parar" at bounding box center [1094, 118] width 27 height 14
click at [1092, 120] on span "Parar" at bounding box center [1094, 118] width 27 height 14
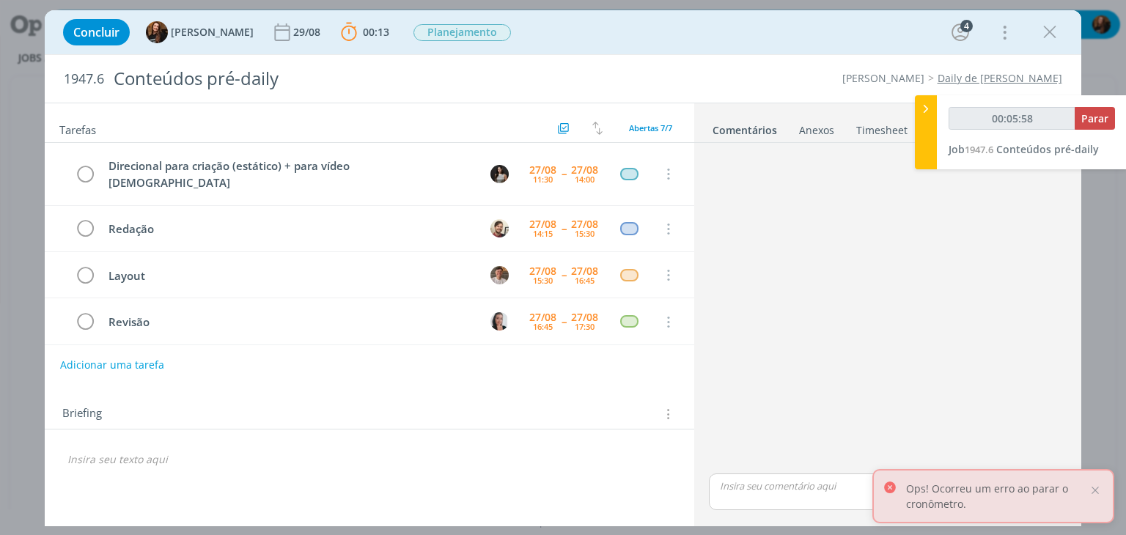
click at [1086, 130] on div "00:05:58 Parar" at bounding box center [1032, 124] width 166 height 34
click at [1091, 126] on button "Parar" at bounding box center [1095, 118] width 40 height 23
type input "00:06:00"
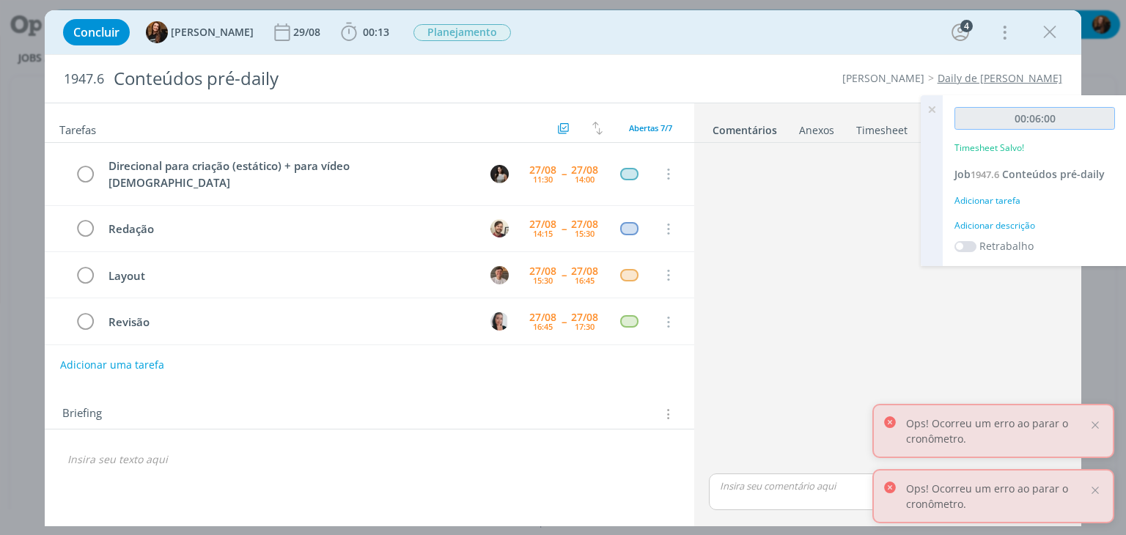
click at [1092, 119] on input "00:06:00" at bounding box center [1034, 118] width 161 height 23
click at [1011, 229] on div "Adicionar descrição" at bounding box center [1034, 225] width 161 height 13
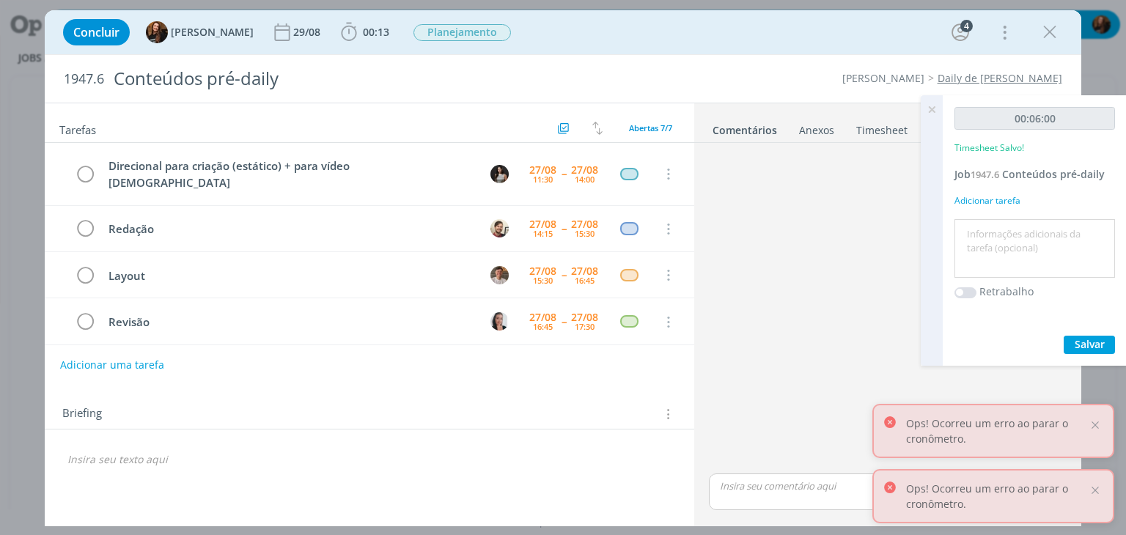
click at [1006, 228] on textarea at bounding box center [1034, 249] width 153 height 52
type textarea "Pautas"
click at [1089, 347] on span "Salvar" at bounding box center [1090, 344] width 30 height 14
click at [929, 108] on icon at bounding box center [931, 109] width 26 height 29
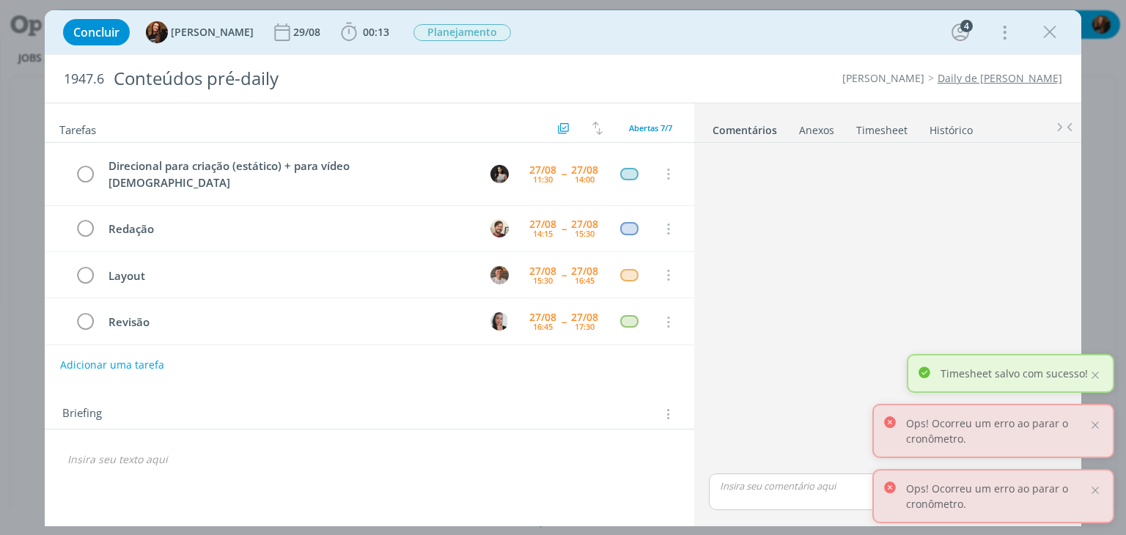
click at [891, 124] on link "Timesheet" at bounding box center [881, 127] width 53 height 21
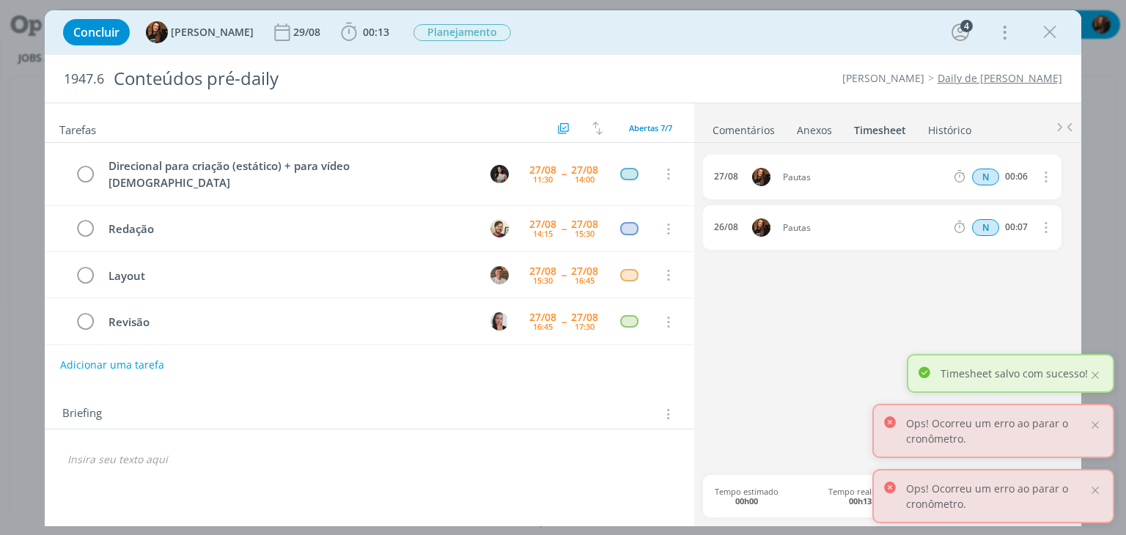
click at [758, 133] on link "Comentários" at bounding box center [744, 127] width 64 height 21
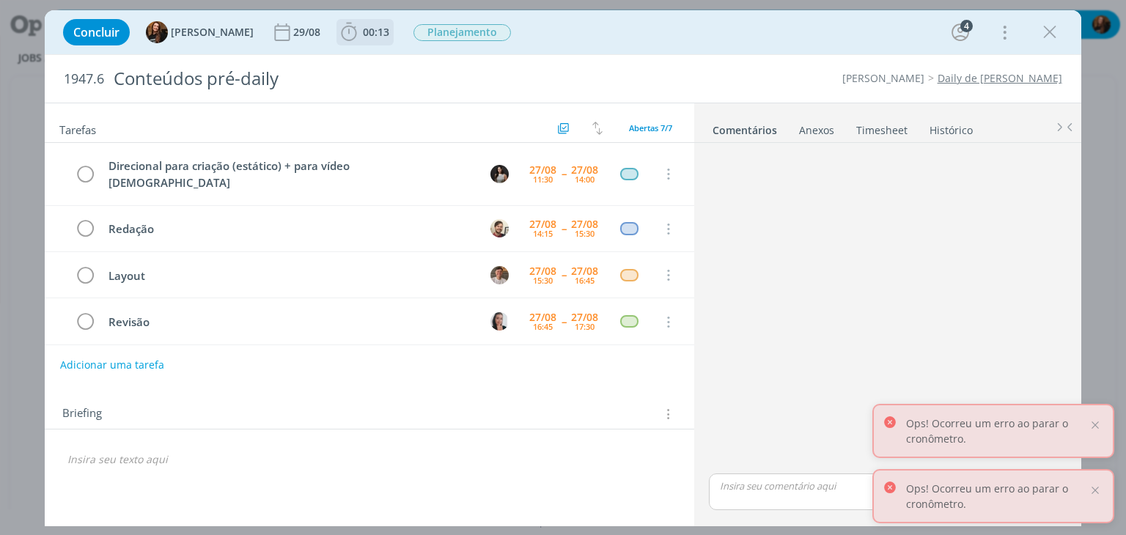
click at [363, 29] on span "00:13" at bounding box center [376, 32] width 26 height 14
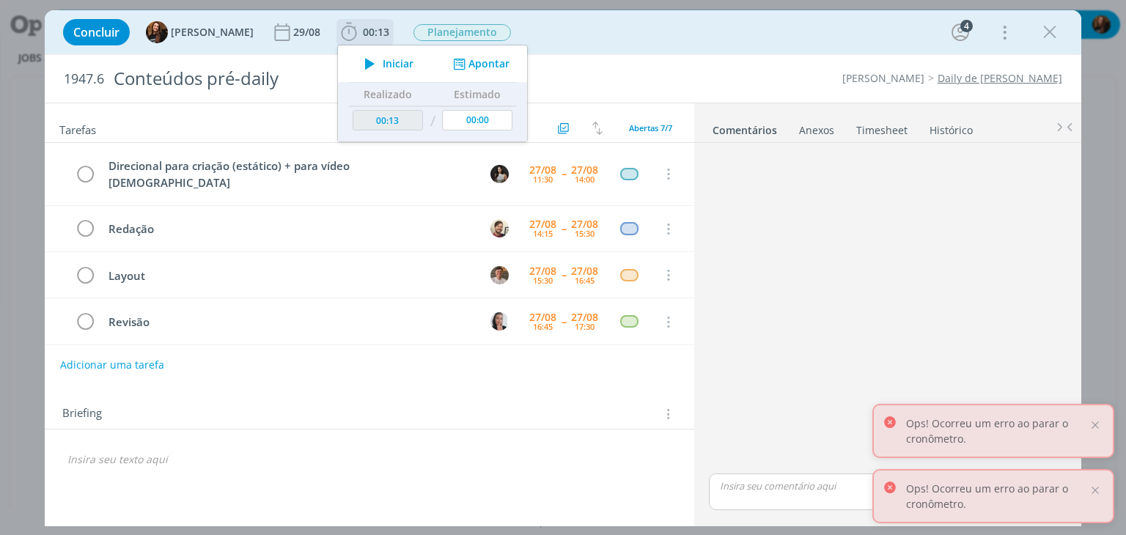
click at [383, 62] on span "Iniciar" at bounding box center [398, 64] width 31 height 10
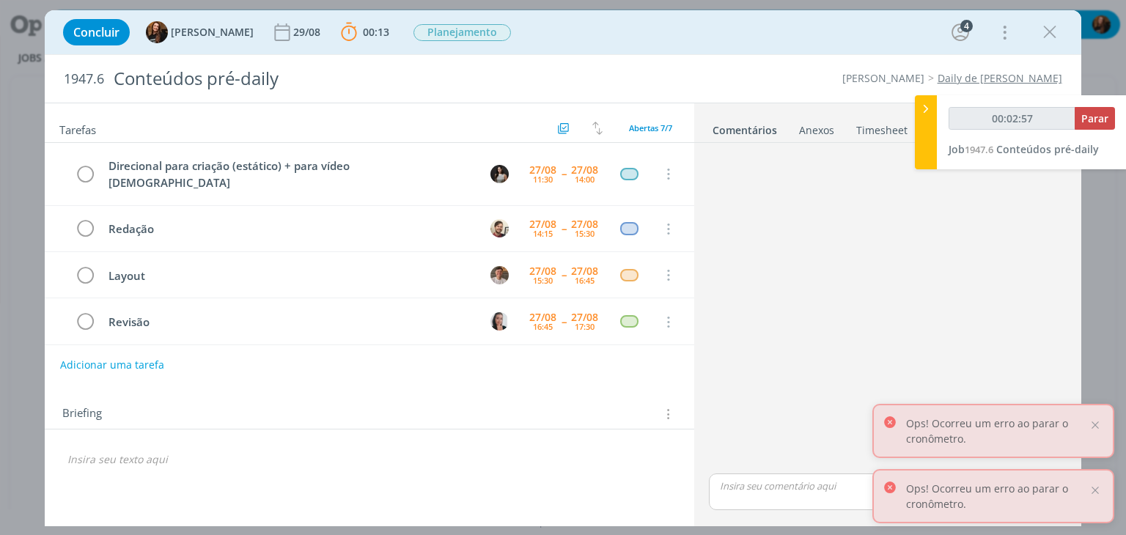
click at [669, 414] on icon "dialog" at bounding box center [667, 414] width 14 height 16
click at [611, 338] on div "Briefings Predefinidos" at bounding box center [579, 337] width 189 height 25
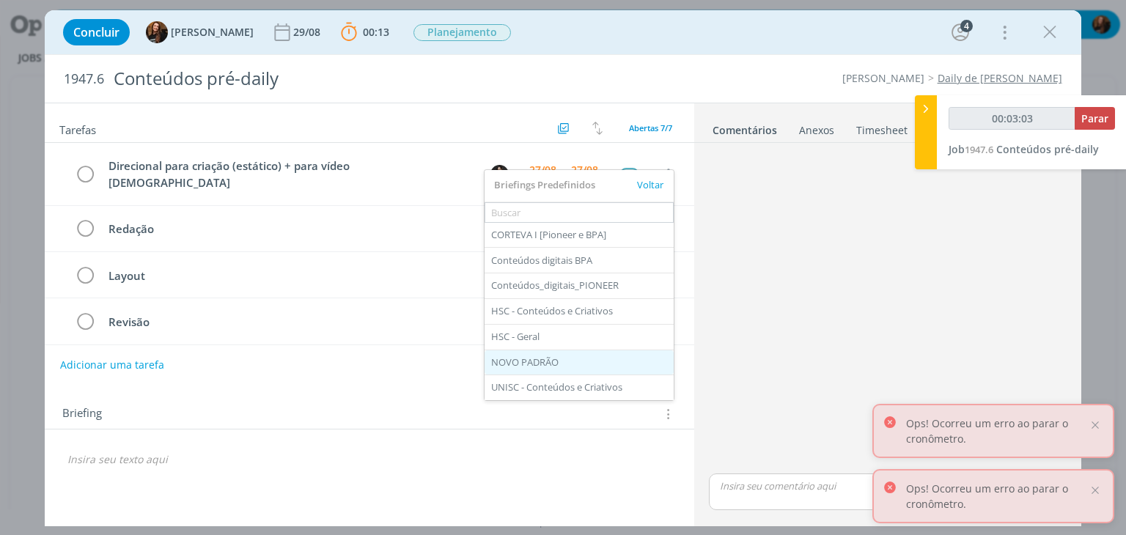
click at [584, 355] on div "NOVO PADRÃO" at bounding box center [579, 362] width 189 height 25
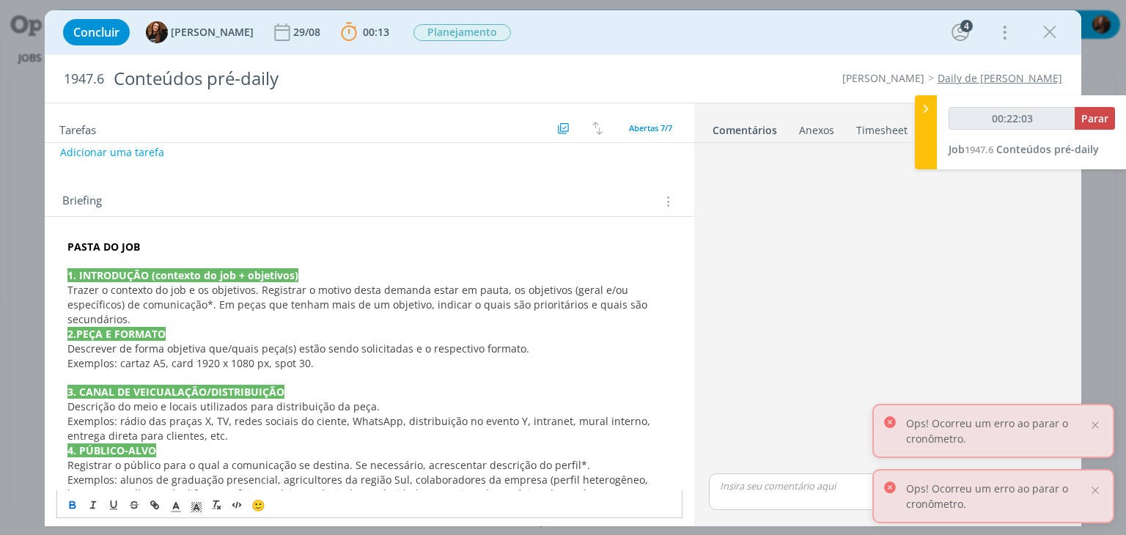
scroll to position [220, 0]
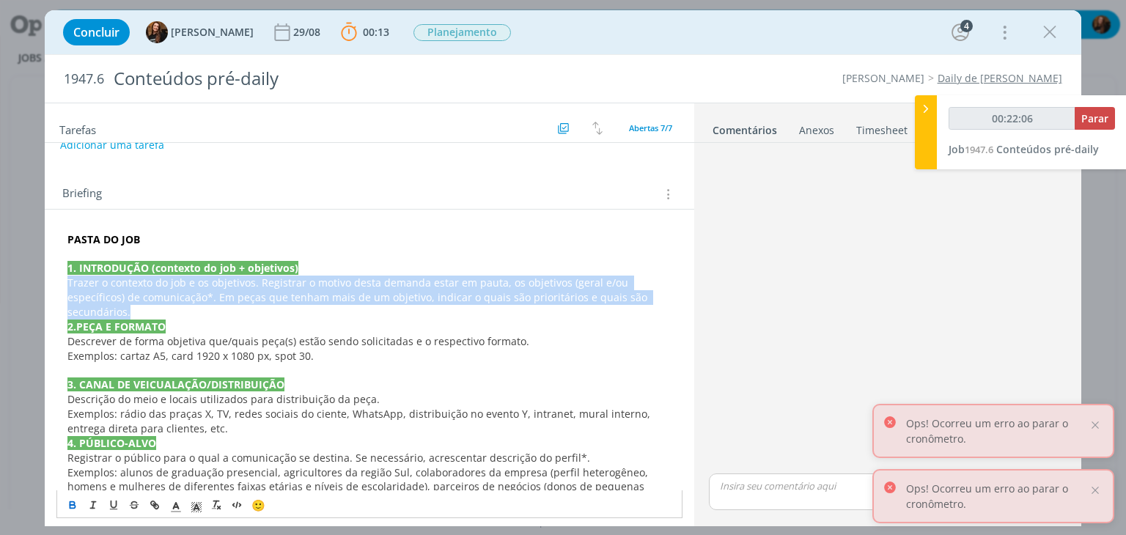
drag, startPoint x: 658, startPoint y: 296, endPoint x: 62, endPoint y: 287, distance: 596.7
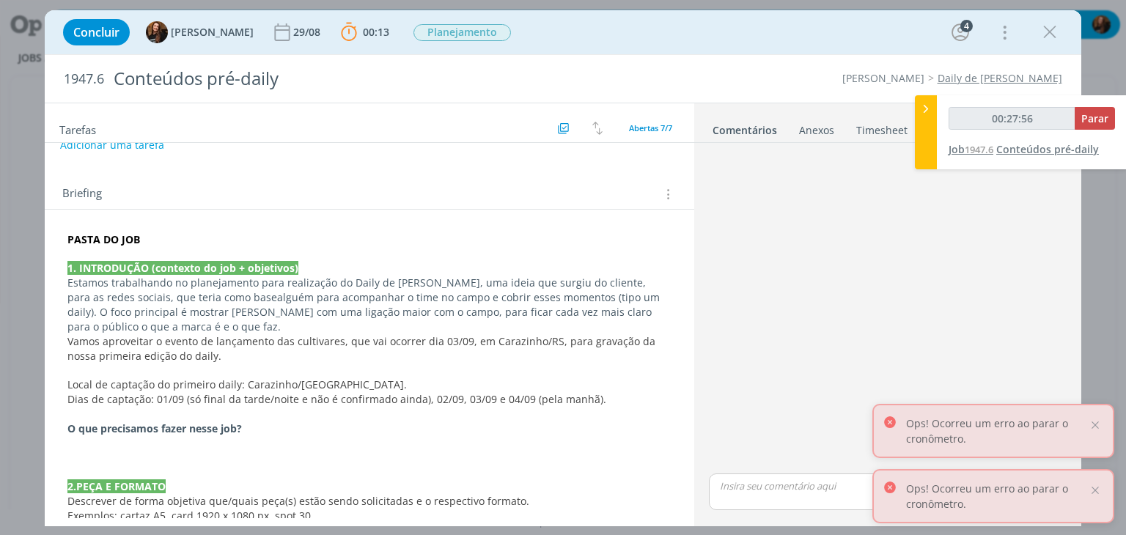
type input "00:27:57"
click at [1102, 106] on div "00:27:57 Parar Job 1947.6 Conteúdos pré-daily" at bounding box center [1032, 132] width 190 height 74
click at [1100, 113] on span "Parar" at bounding box center [1094, 118] width 27 height 14
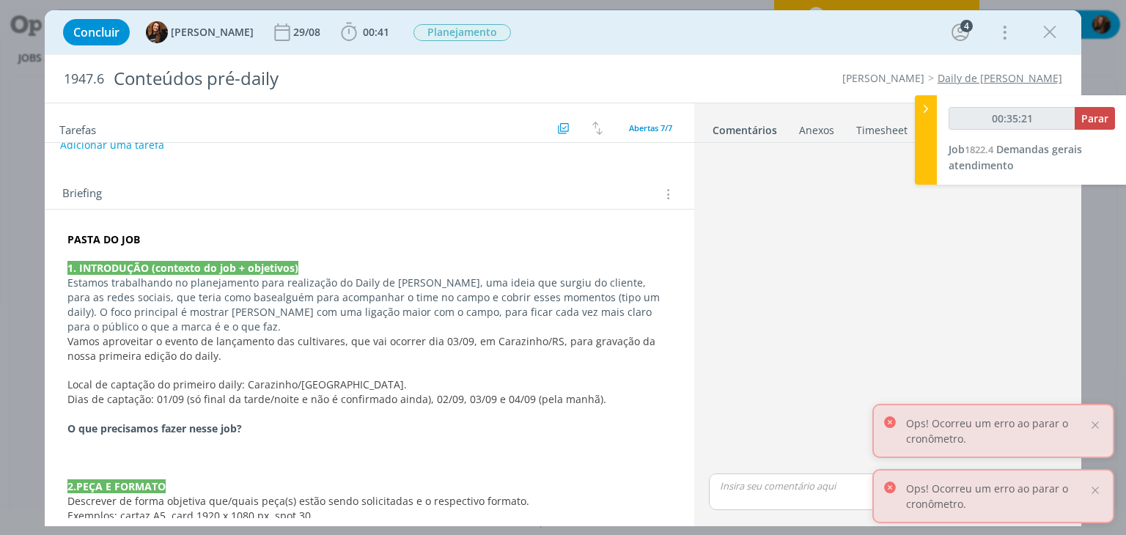
type input "00:36:21"
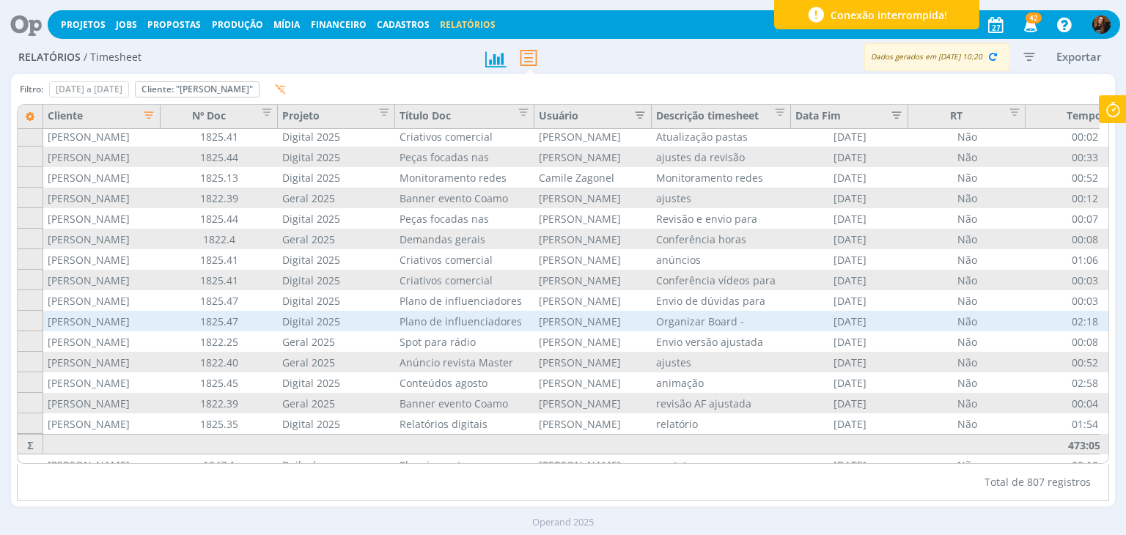
scroll to position [1759, 0]
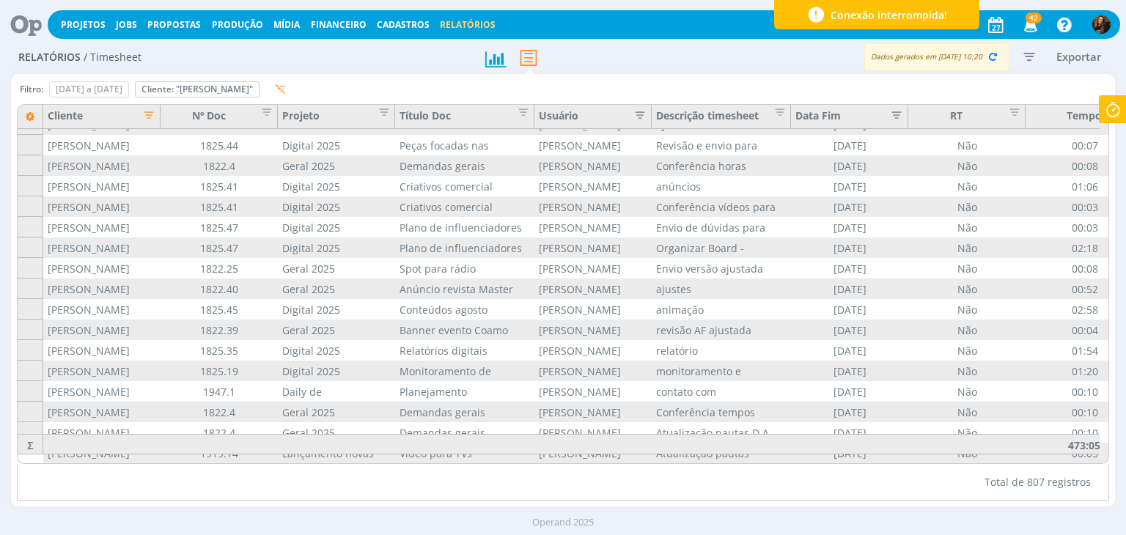
click at [144, 115] on icon "button" at bounding box center [144, 113] width 15 height 15
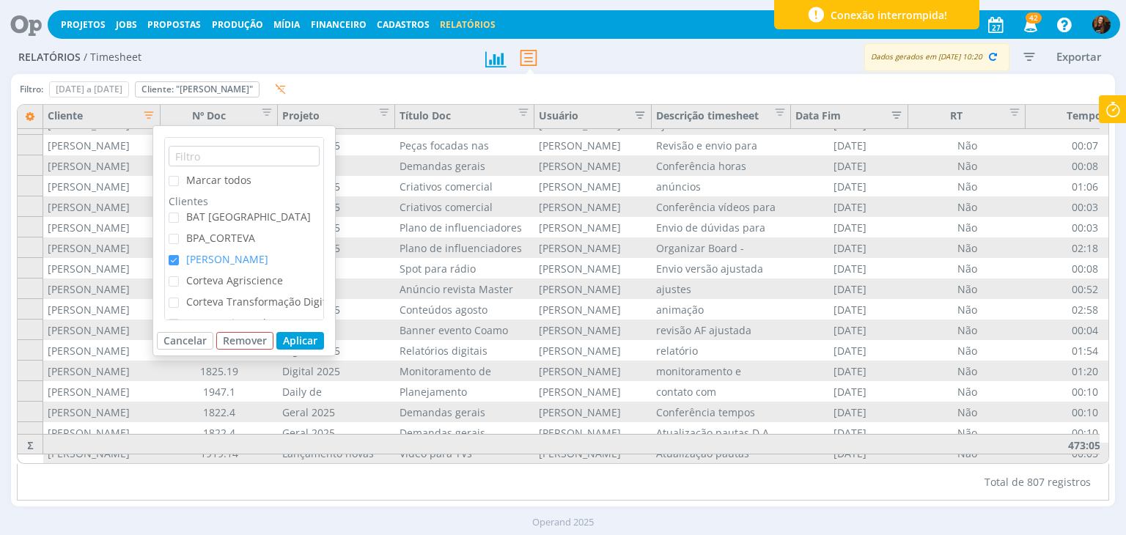
click at [169, 260] on span "checkbox-group" at bounding box center [174, 260] width 10 height 10
click at [179, 255] on input "[PERSON_NAME]" at bounding box center [179, 255] width 0 height 0
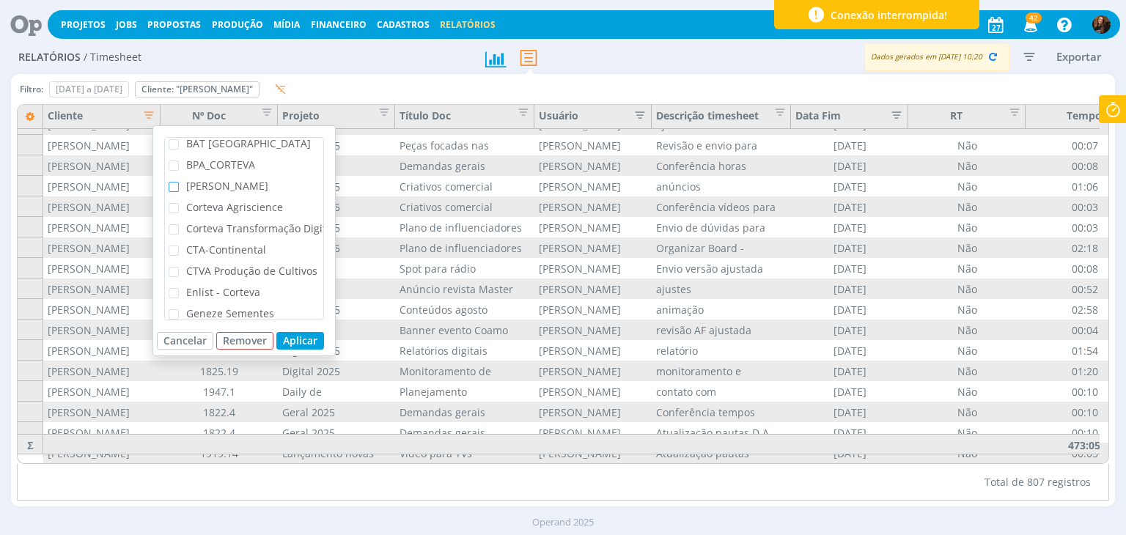
scroll to position [147, 0]
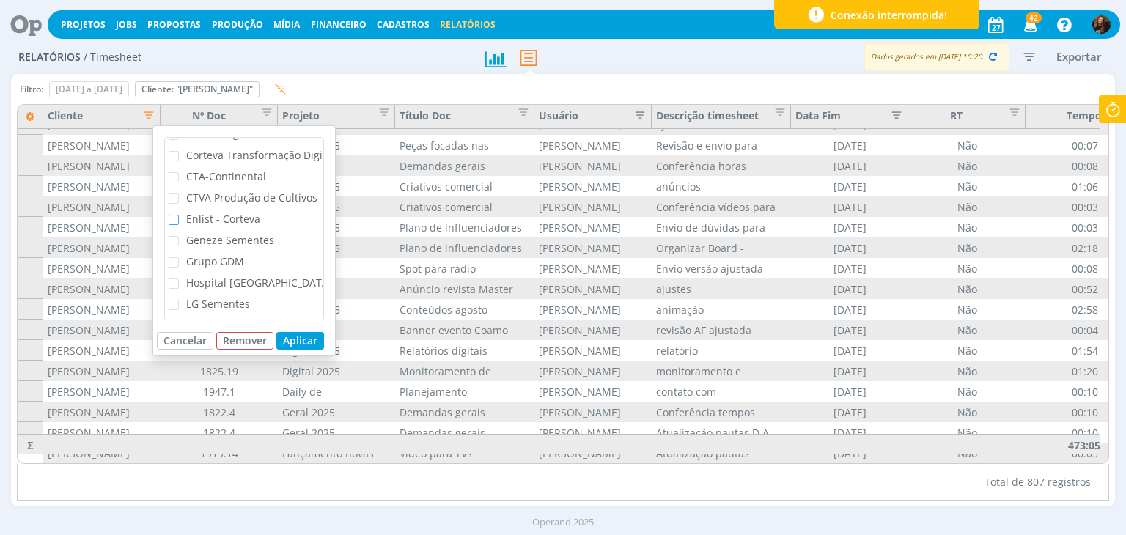
click at [175, 216] on span "checkbox-group" at bounding box center [174, 220] width 10 height 10
click at [179, 215] on input "Enlist - Corteva" at bounding box center [179, 215] width 0 height 0
click at [308, 338] on button "Aplicar" at bounding box center [300, 341] width 48 height 18
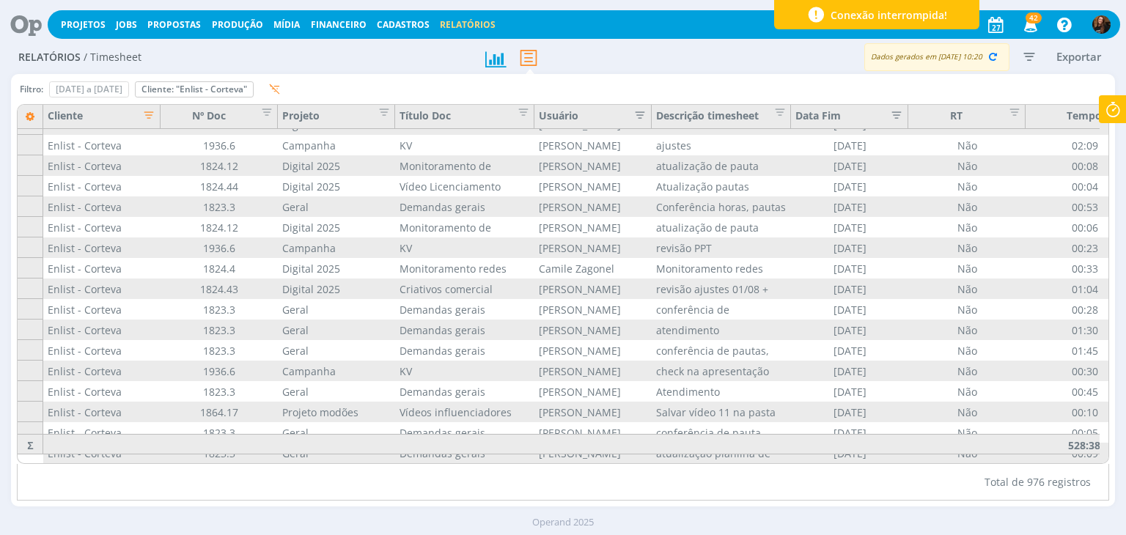
click at [147, 112] on icon "button" at bounding box center [144, 113] width 15 height 15
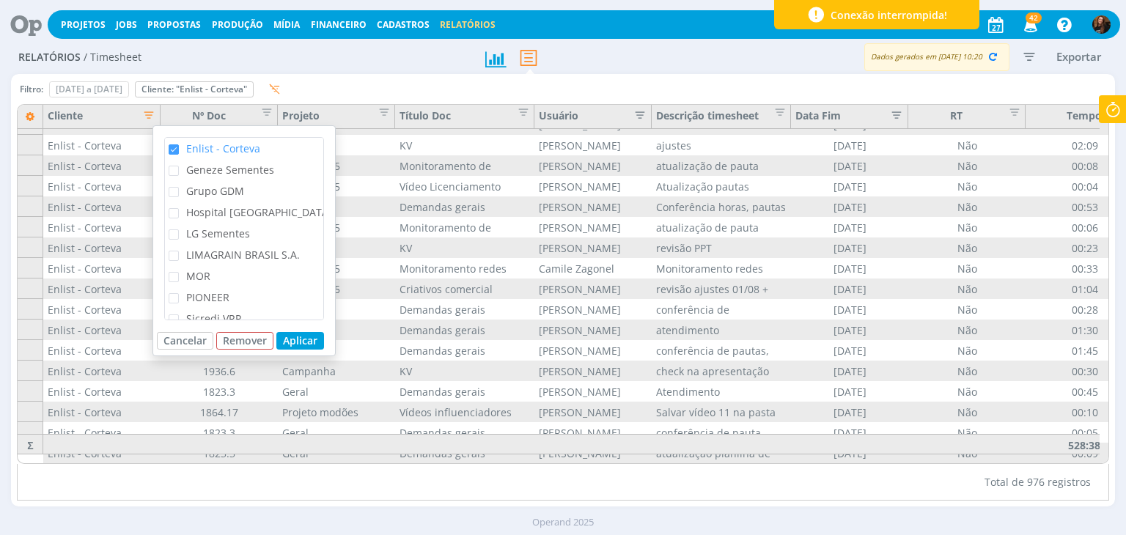
scroll to position [220, 0]
click at [172, 147] on span "checkbox-group" at bounding box center [174, 146] width 10 height 10
click at [179, 141] on input "Enlist - Corteva" at bounding box center [179, 141] width 0 height 0
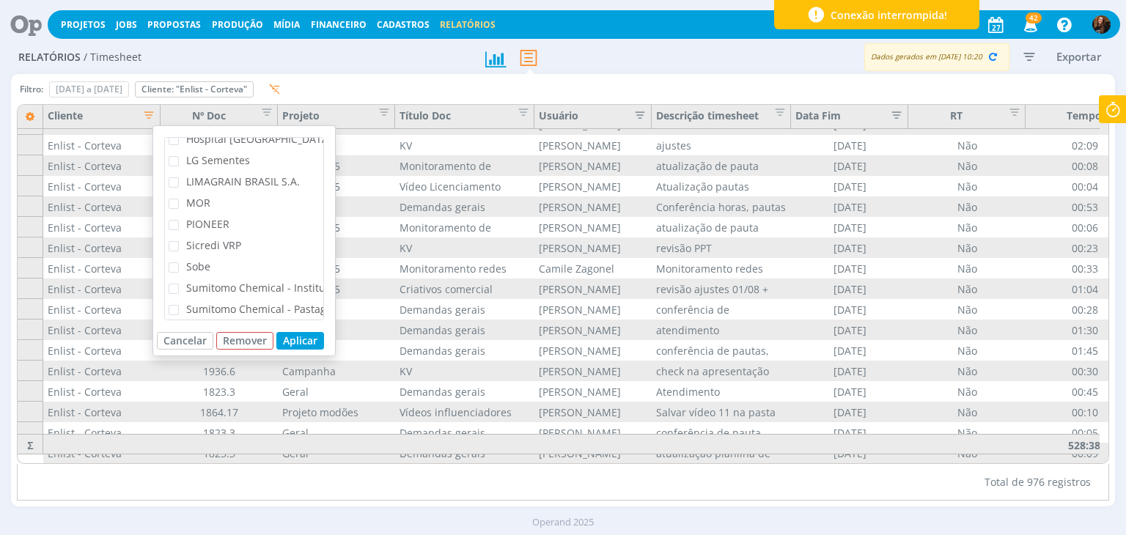
scroll to position [346, 0]
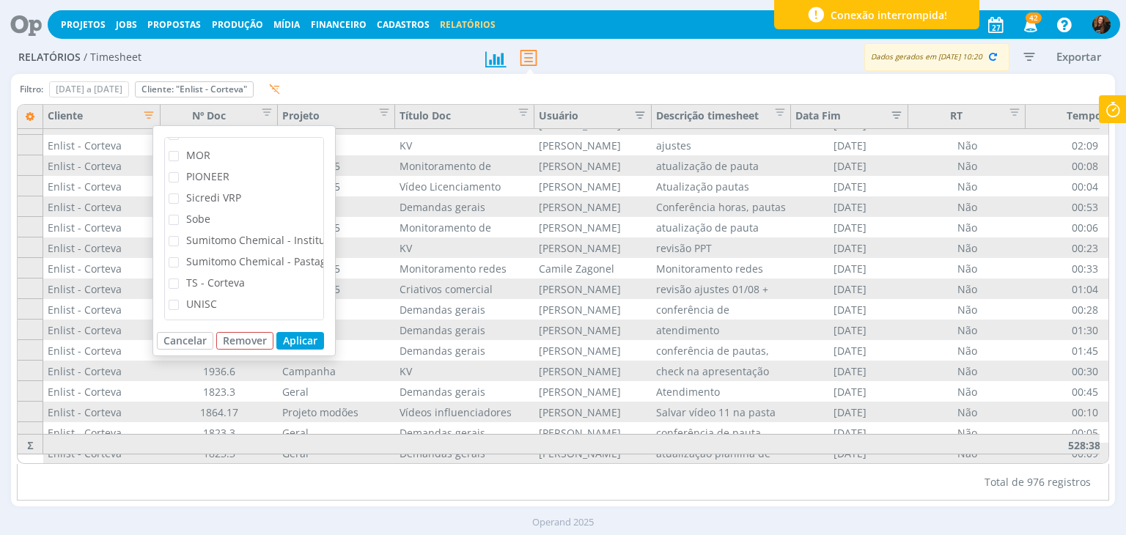
click at [183, 276] on span "TS - Corteva" at bounding box center [212, 283] width 66 height 14
click at [179, 279] on input "TS - Corteva" at bounding box center [179, 279] width 0 height 0
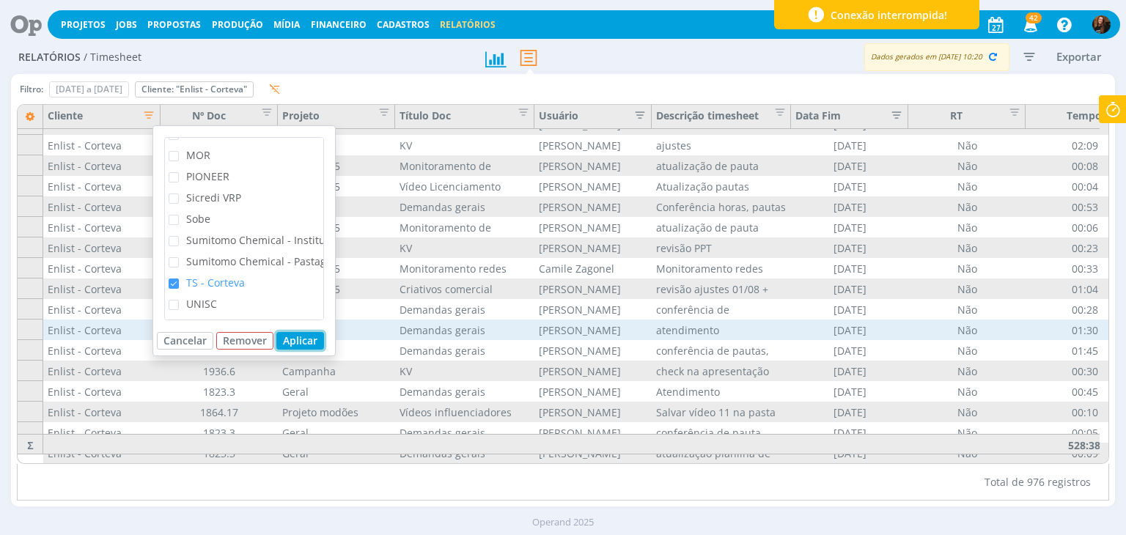
drag, startPoint x: 302, startPoint y: 338, endPoint x: 438, endPoint y: 328, distance: 136.0
click at [303, 338] on button "Aplicar" at bounding box center [300, 341] width 48 height 18
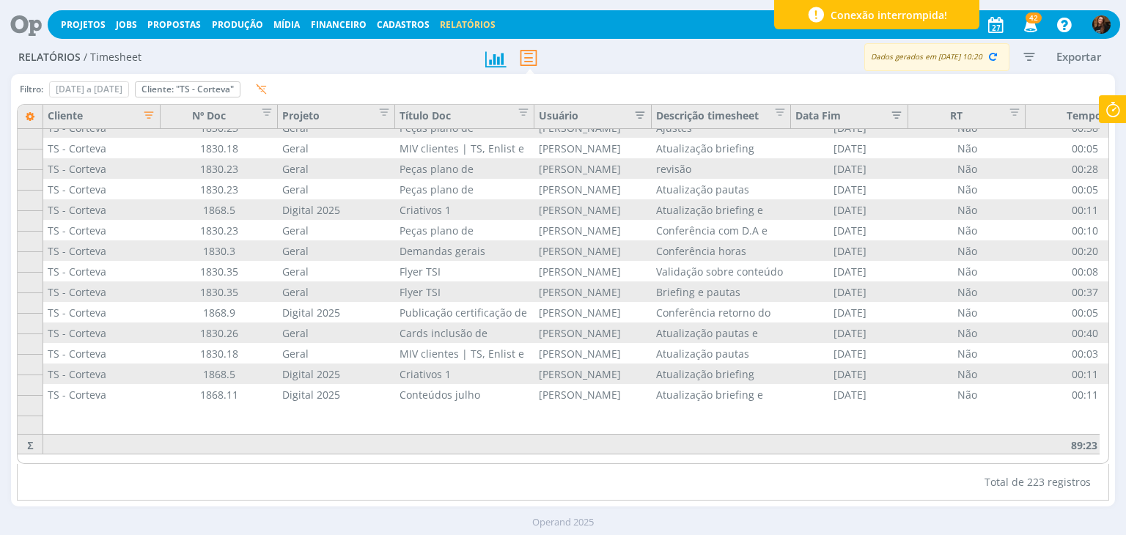
scroll to position [2052, 0]
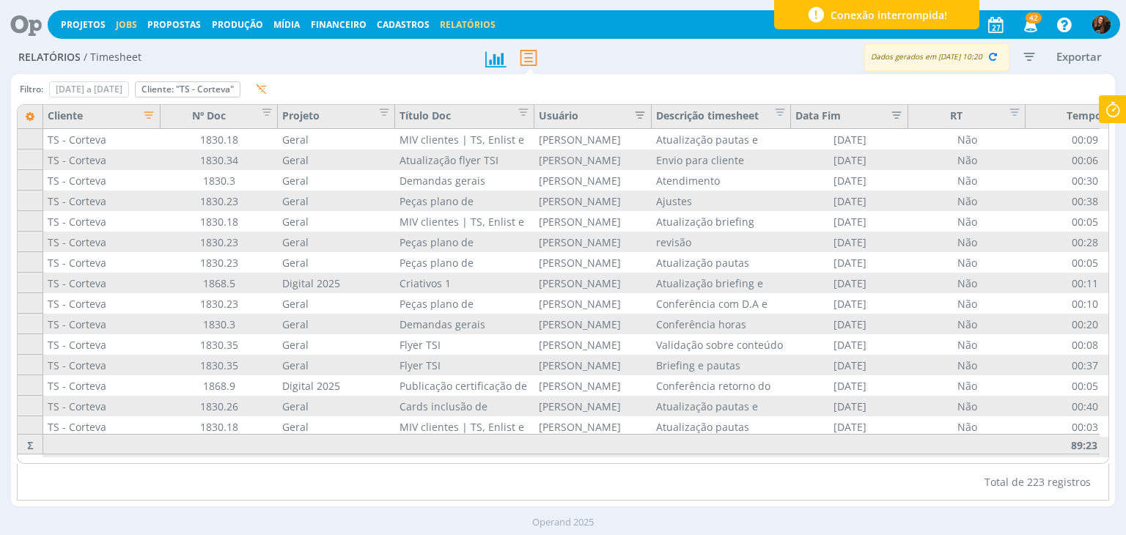
click at [123, 26] on link "Jobs" at bounding box center [126, 24] width 21 height 12
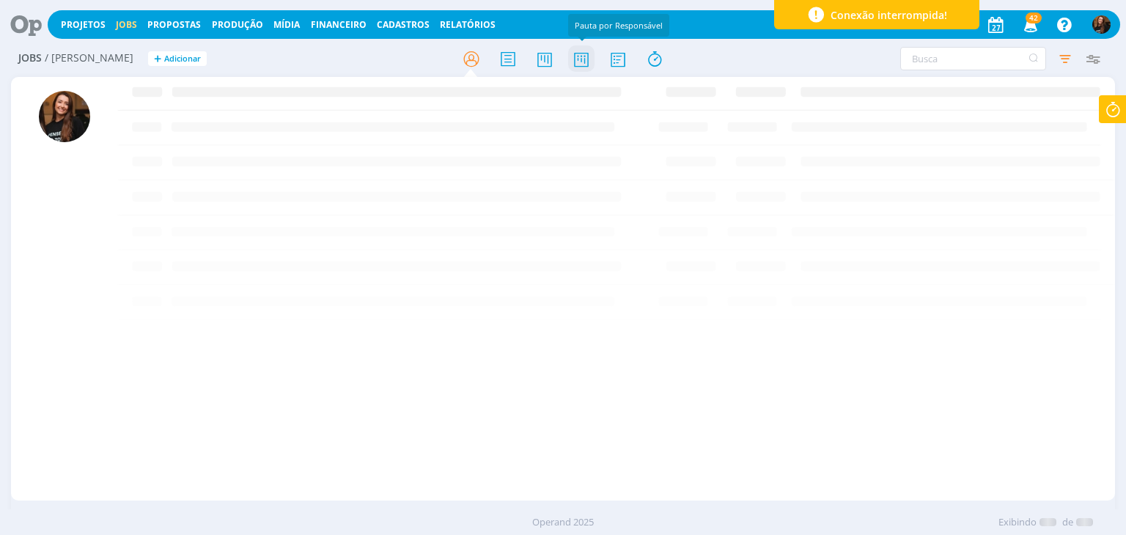
click at [581, 58] on icon at bounding box center [581, 59] width 26 height 29
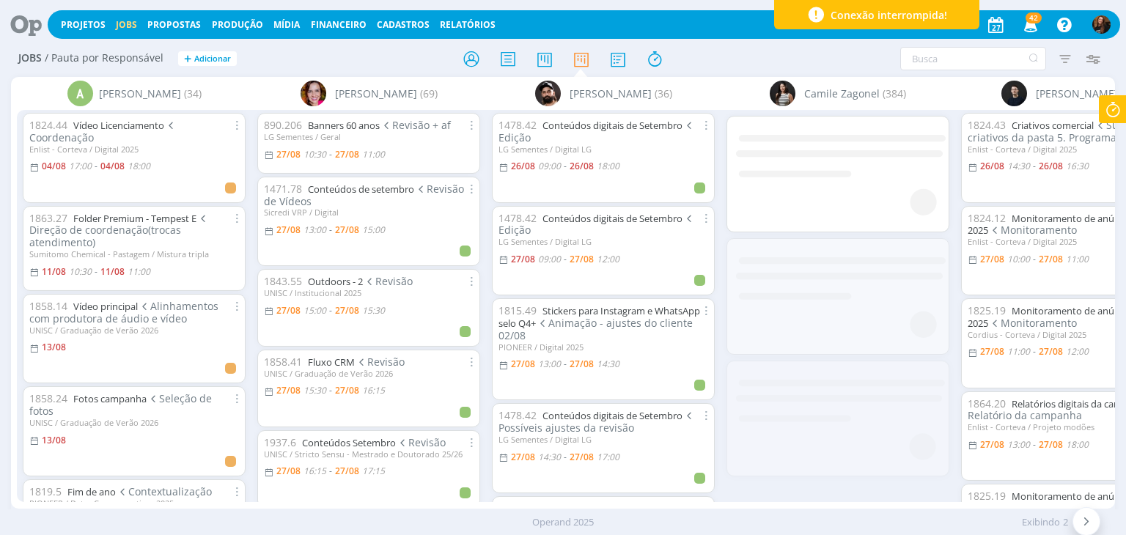
drag, startPoint x: 246, startPoint y: 511, endPoint x: 217, endPoint y: 501, distance: 30.8
click at [299, 505] on body "Projetos Jobs Propostas Produção [GEOGRAPHIC_DATA] Financeiro Cadastros Relatór…" at bounding box center [563, 267] width 1126 height 535
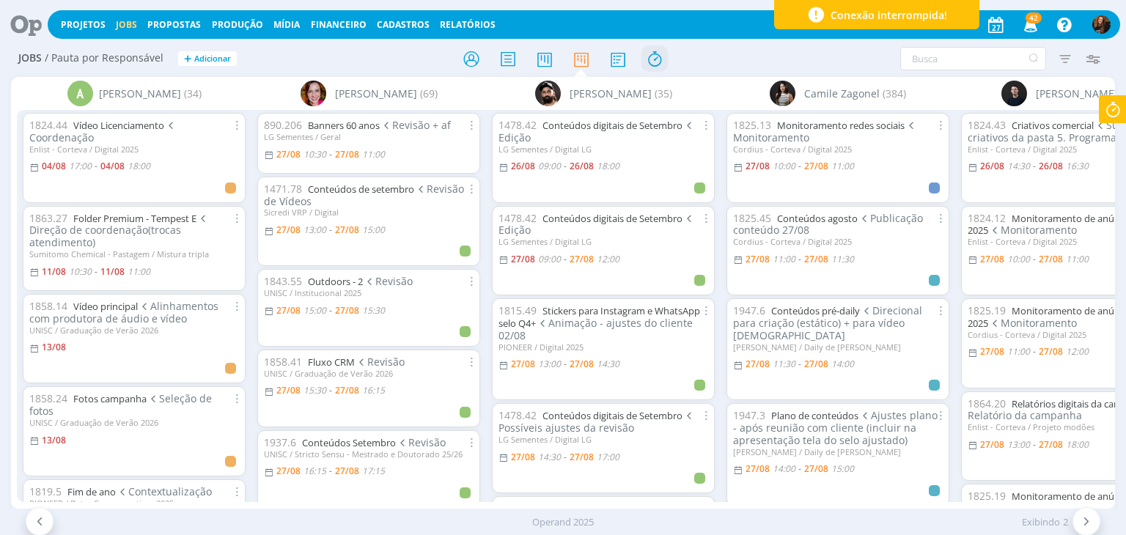
scroll to position [0, 993]
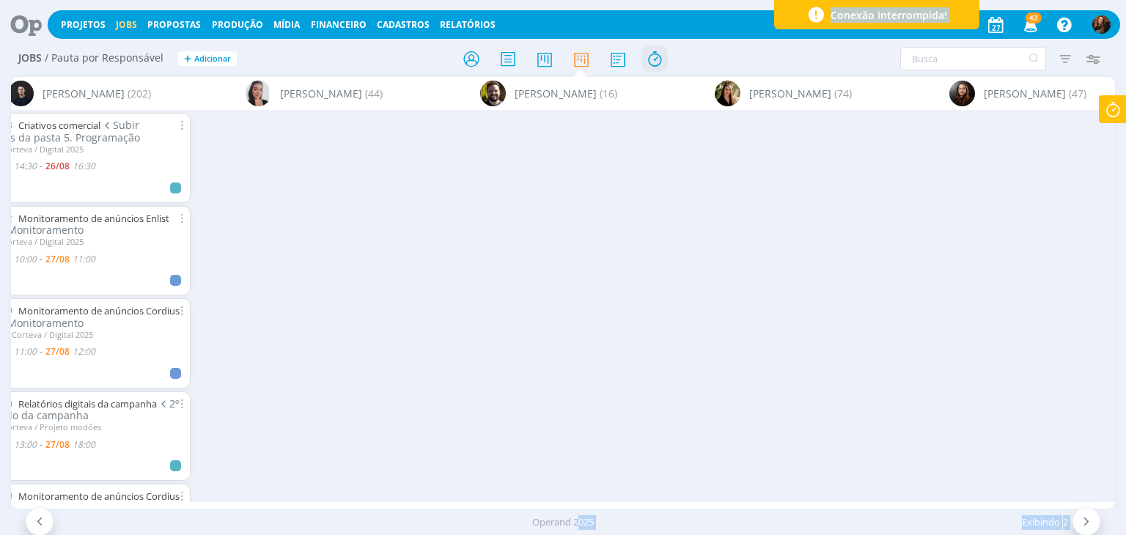
click at [658, 57] on icon at bounding box center [654, 59] width 26 height 29
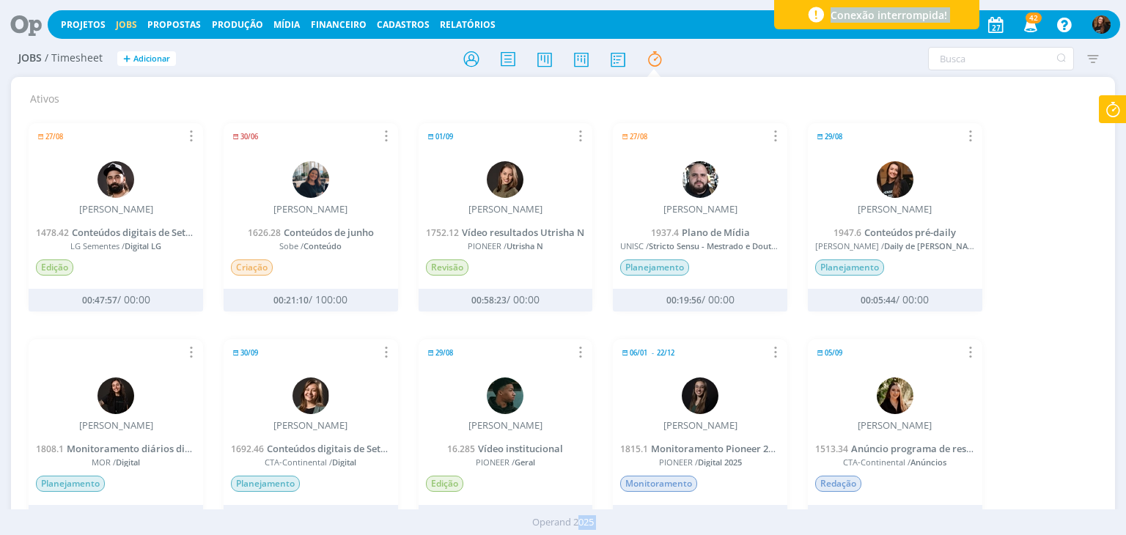
scroll to position [513, 0]
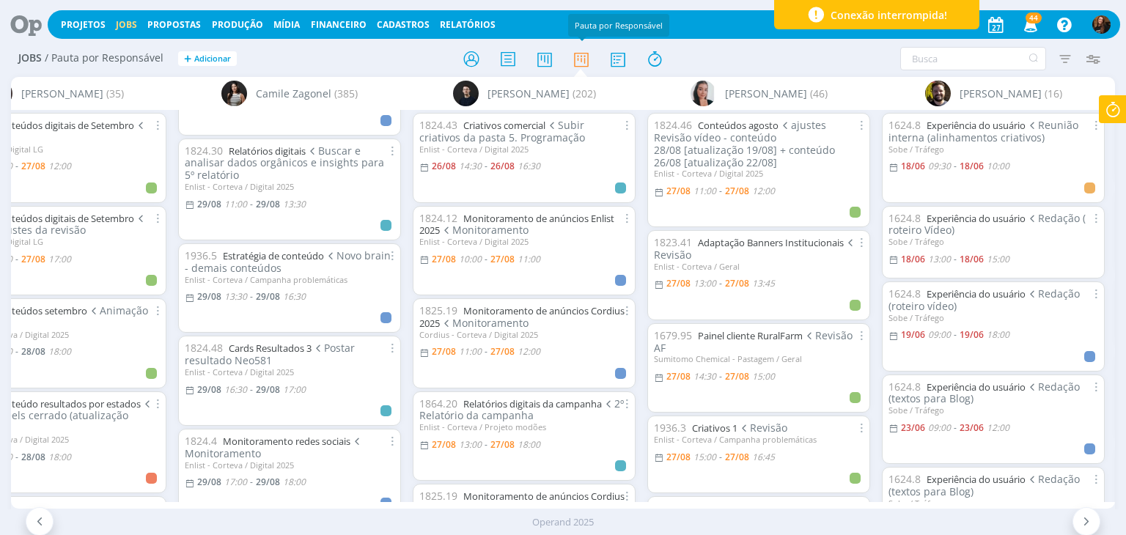
scroll to position [0, 516]
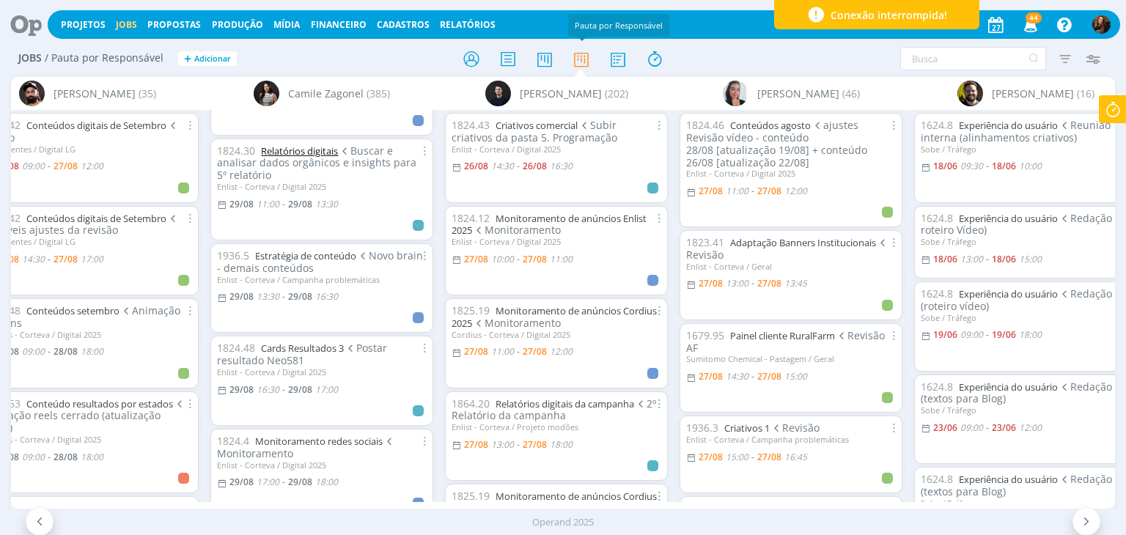
click at [318, 147] on link "Relatórios digitais" at bounding box center [299, 150] width 77 height 13
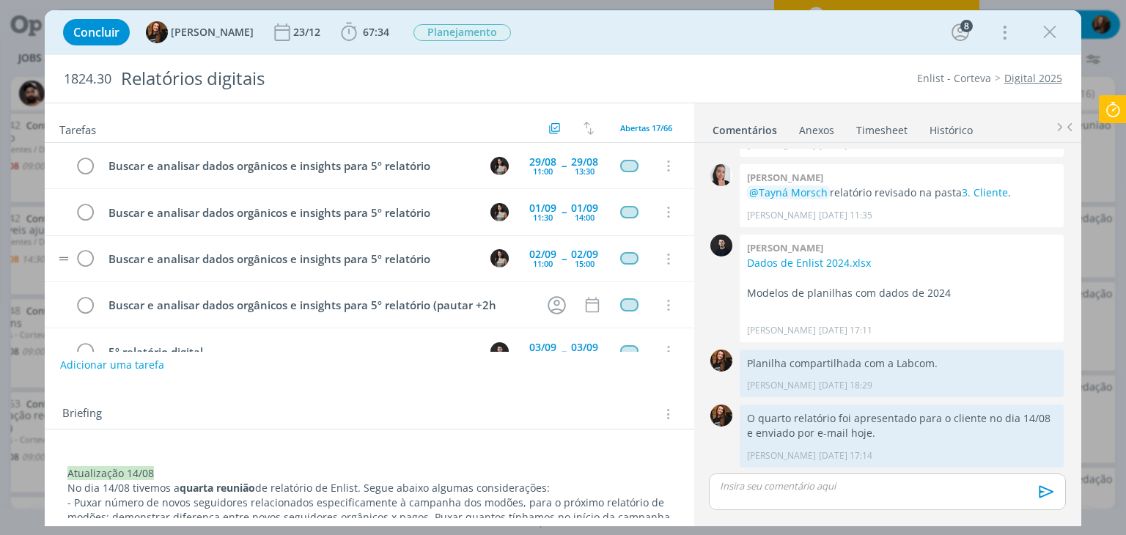
scroll to position [73, 0]
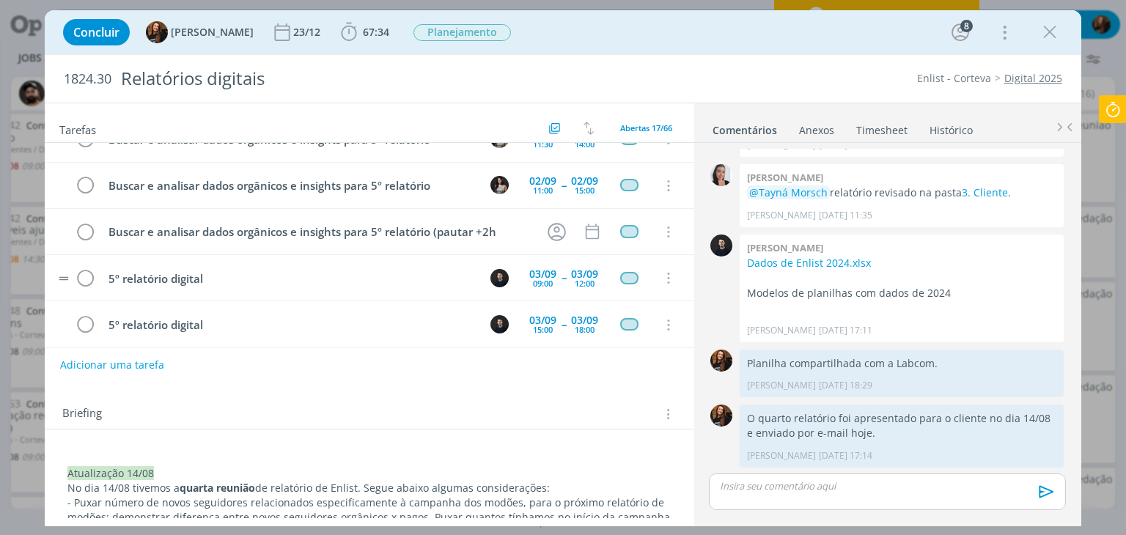
click at [408, 295] on tr "5º relatório digital 03/09 09:00 -- 03/09 12:00 Cancelar" at bounding box center [369, 278] width 649 height 46
click at [406, 291] on tr "5º relatório digital 03/09 09:00 -- 03/09 12:00 Cancelar" at bounding box center [369, 278] width 649 height 46
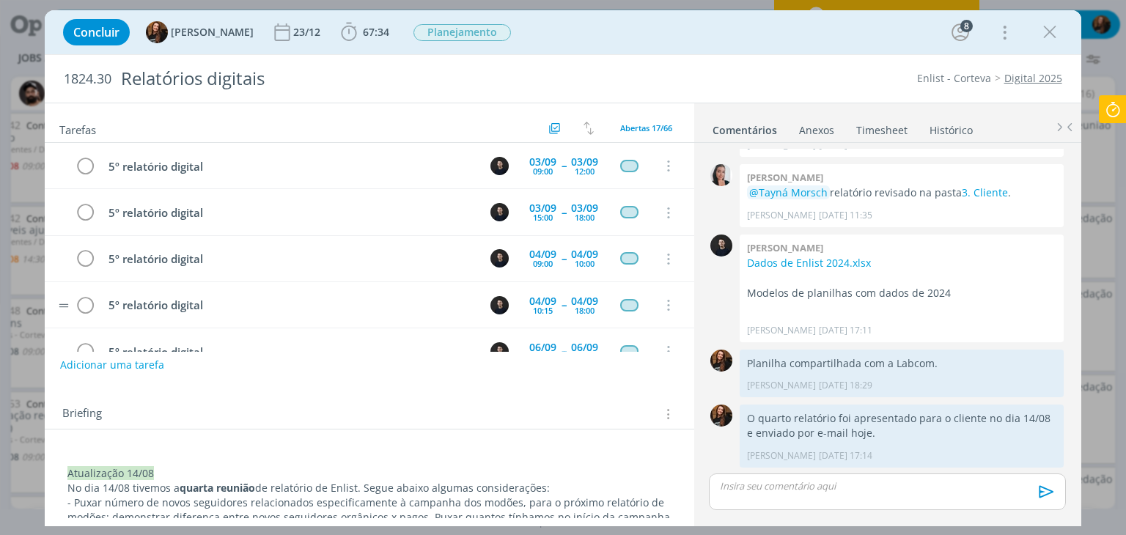
scroll to position [220, 0]
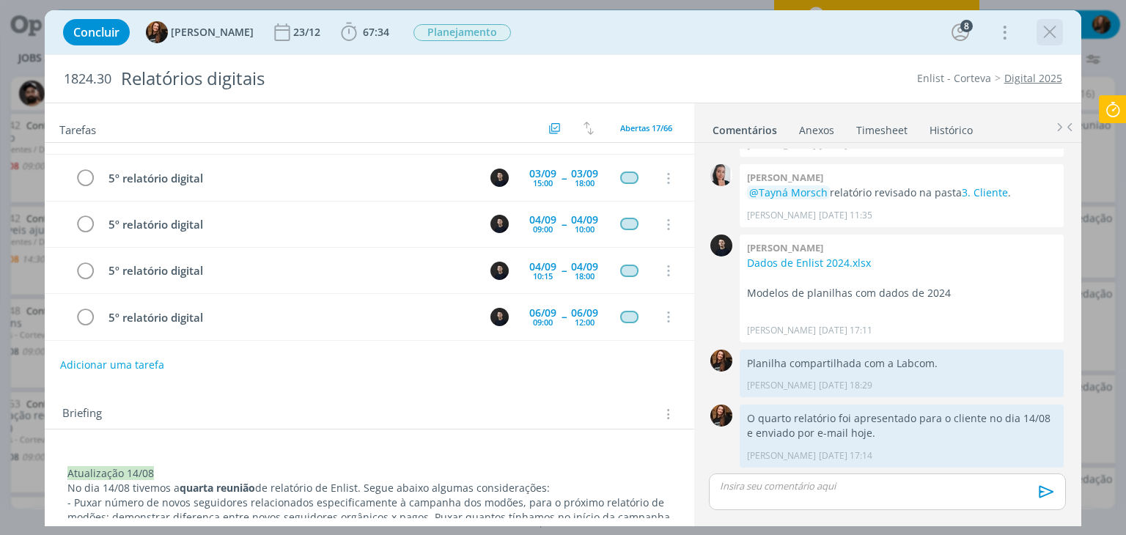
click at [1050, 39] on icon "dialog" at bounding box center [1050, 32] width 22 height 22
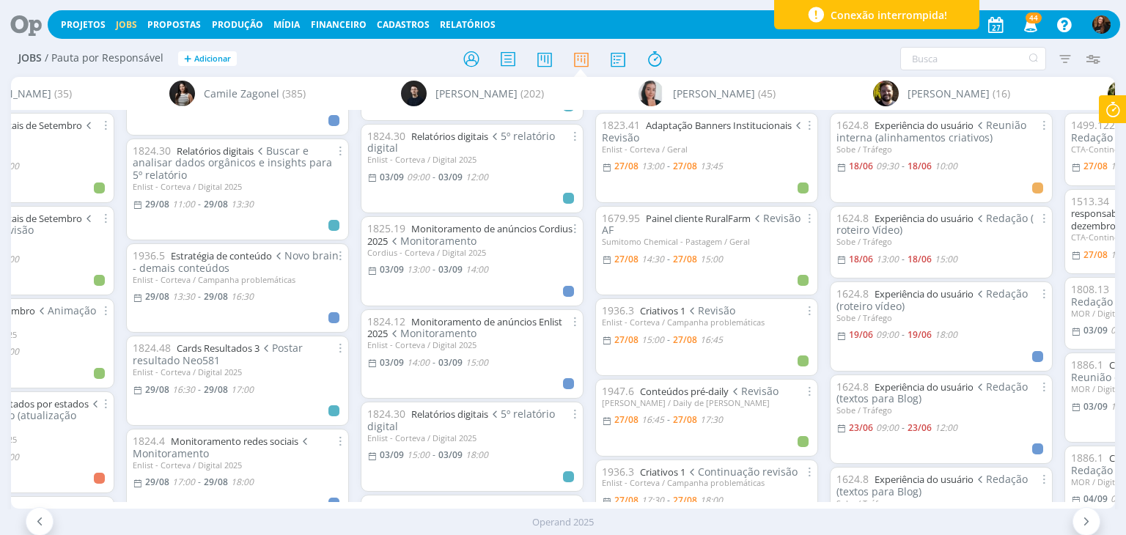
scroll to position [2492, 0]
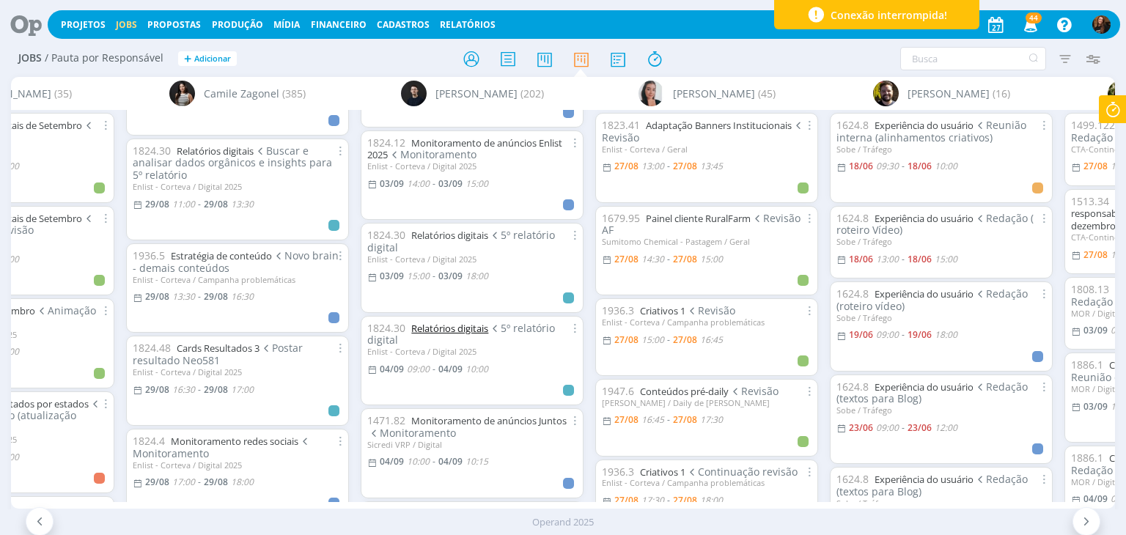
click at [472, 323] on link "Relatórios digitais" at bounding box center [449, 328] width 77 height 13
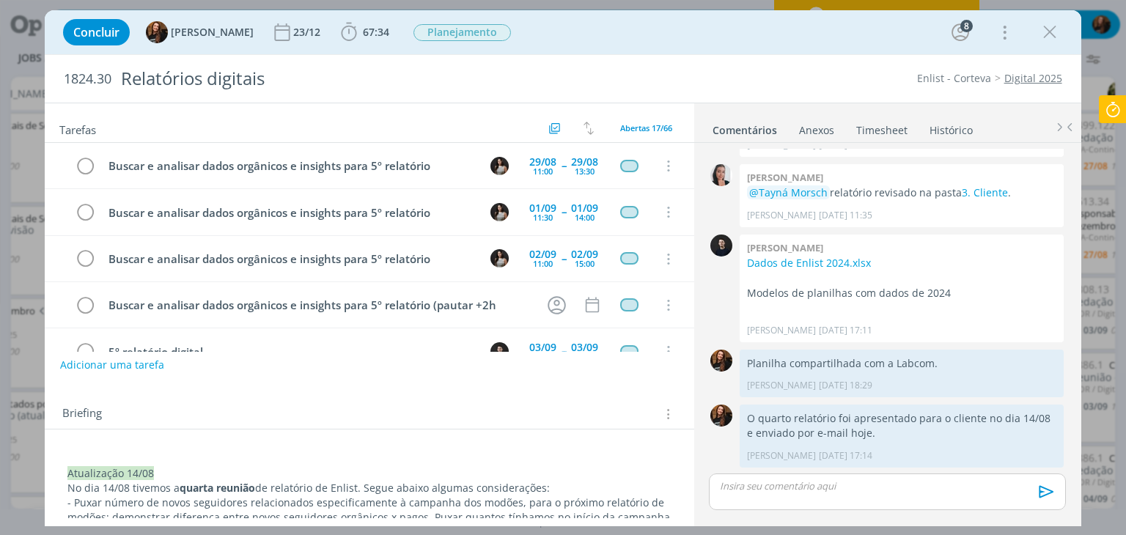
scroll to position [229, 0]
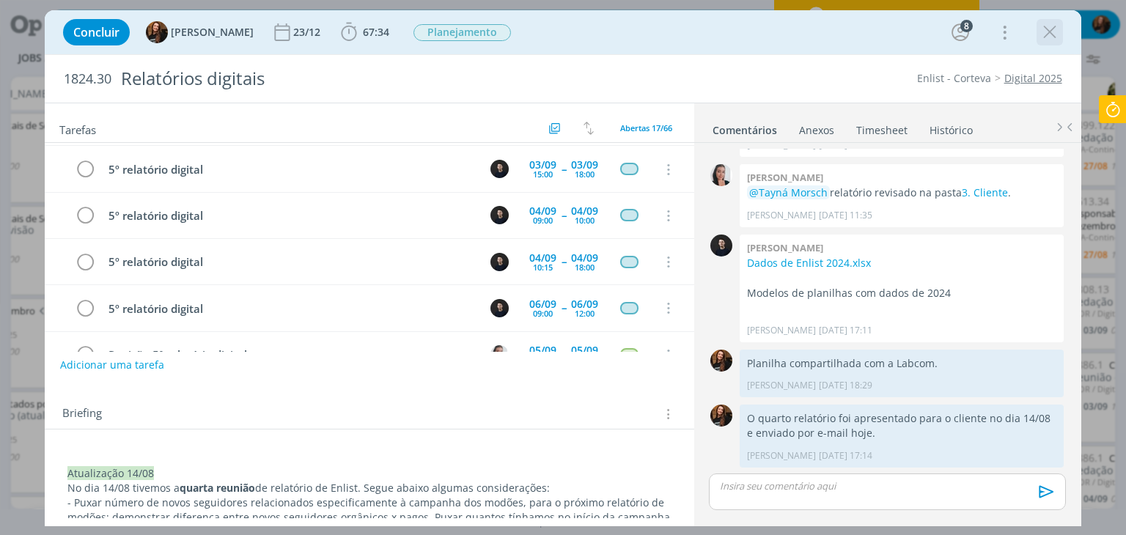
click at [1045, 32] on icon "dialog" at bounding box center [1050, 32] width 22 height 22
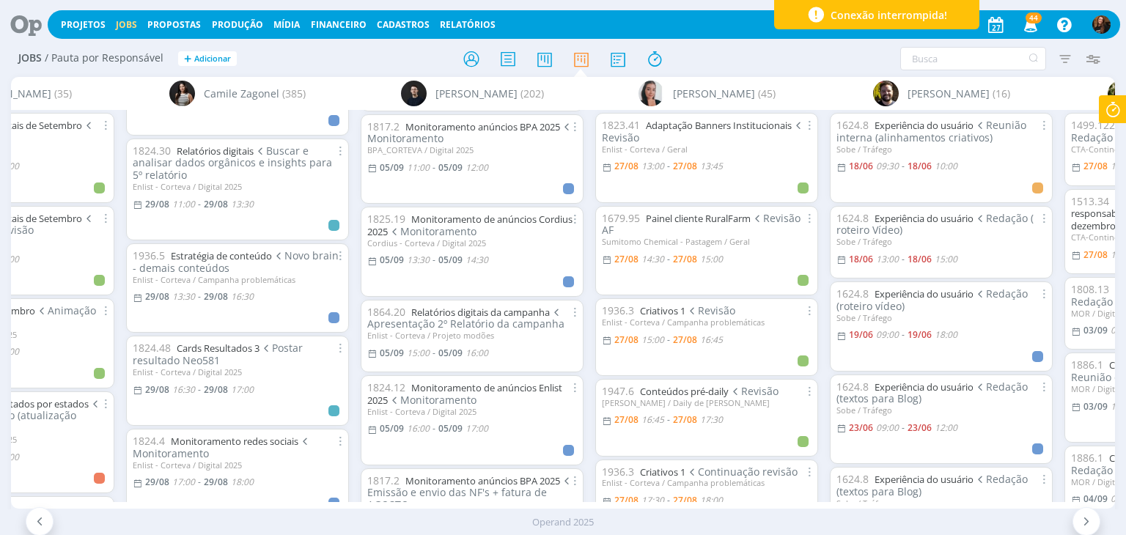
scroll to position [3079, 0]
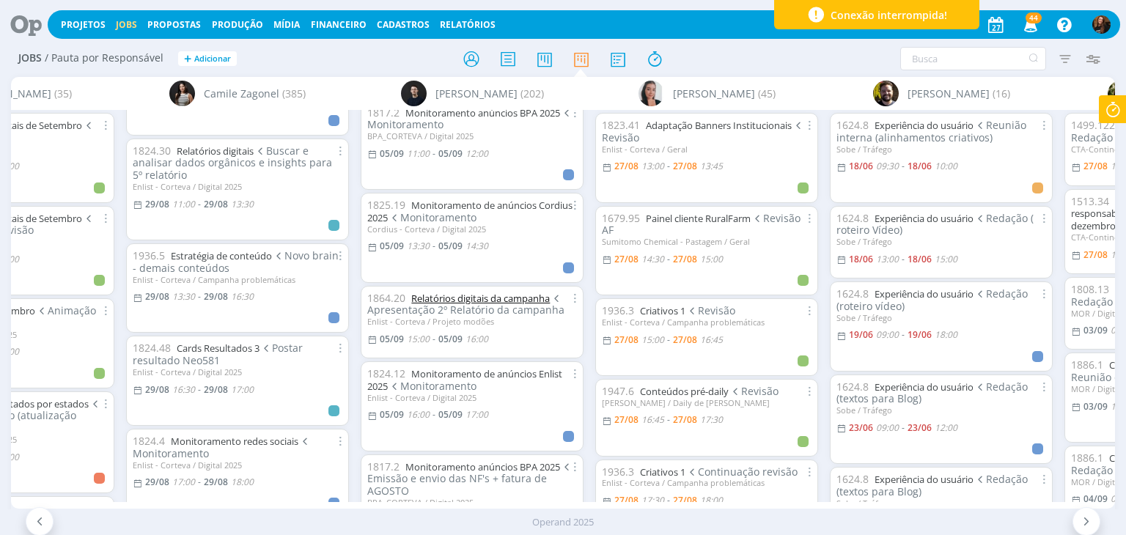
click at [504, 301] on link "Relatórios digitais da campanha" at bounding box center [480, 298] width 139 height 13
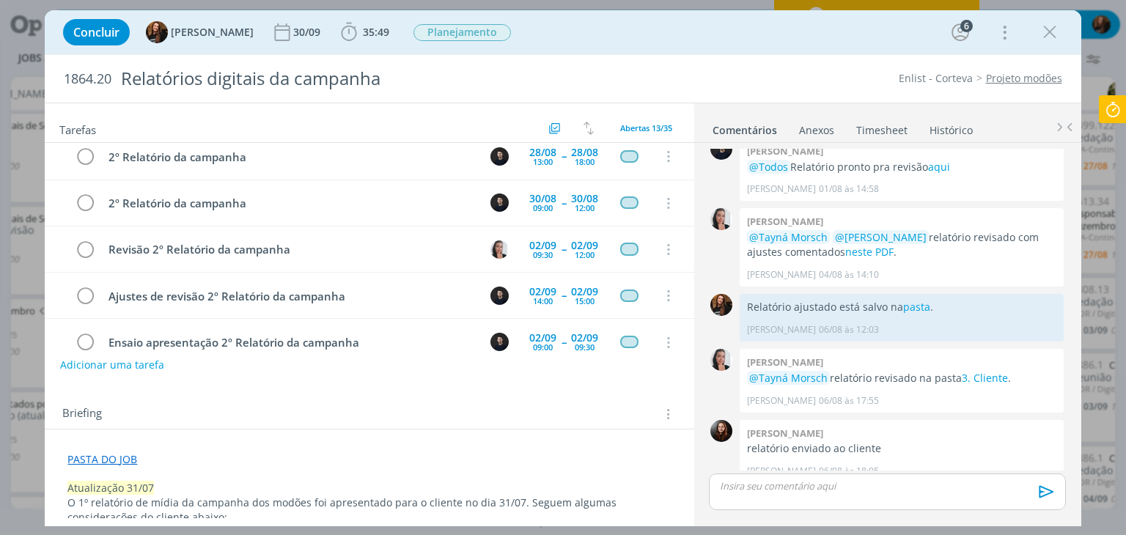
scroll to position [55, 0]
click at [922, 40] on div "Concluir Tayná Morsch 30/09 35:49 Iniciar Apontar Data * [DATE] Horas * 00:00 T…" at bounding box center [563, 32] width 1014 height 35
click at [1047, 31] on icon "dialog" at bounding box center [1050, 32] width 22 height 22
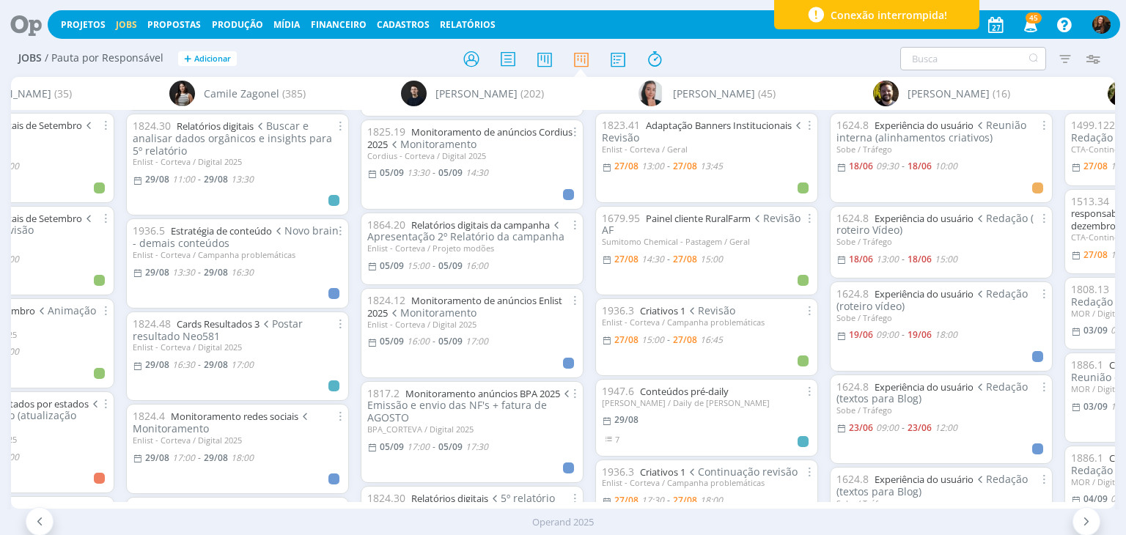
scroll to position [1588, 0]
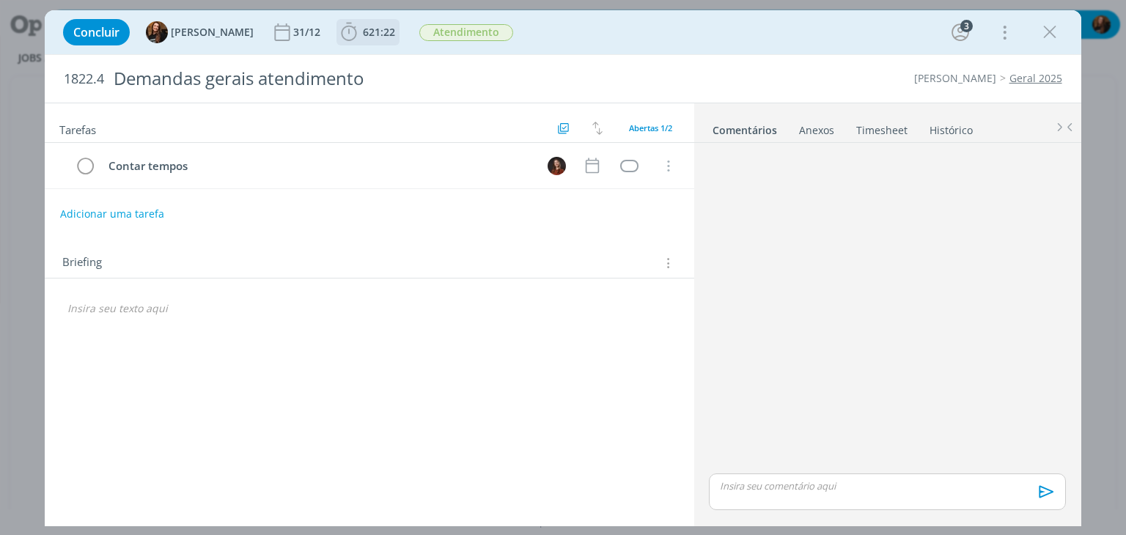
click at [378, 36] on span "621:22" at bounding box center [379, 32] width 32 height 14
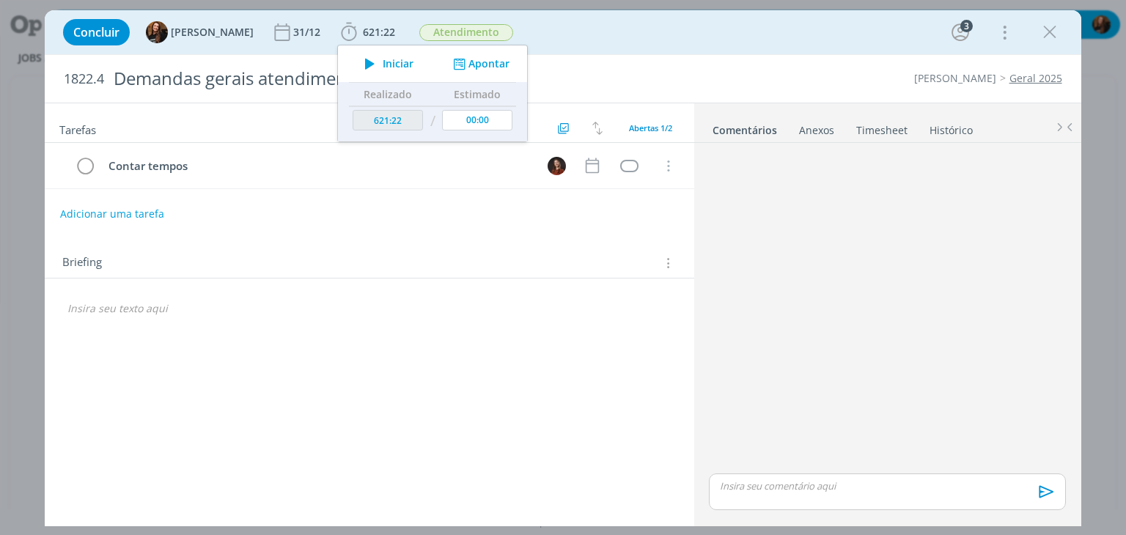
click at [383, 62] on span "Iniciar" at bounding box center [398, 64] width 31 height 10
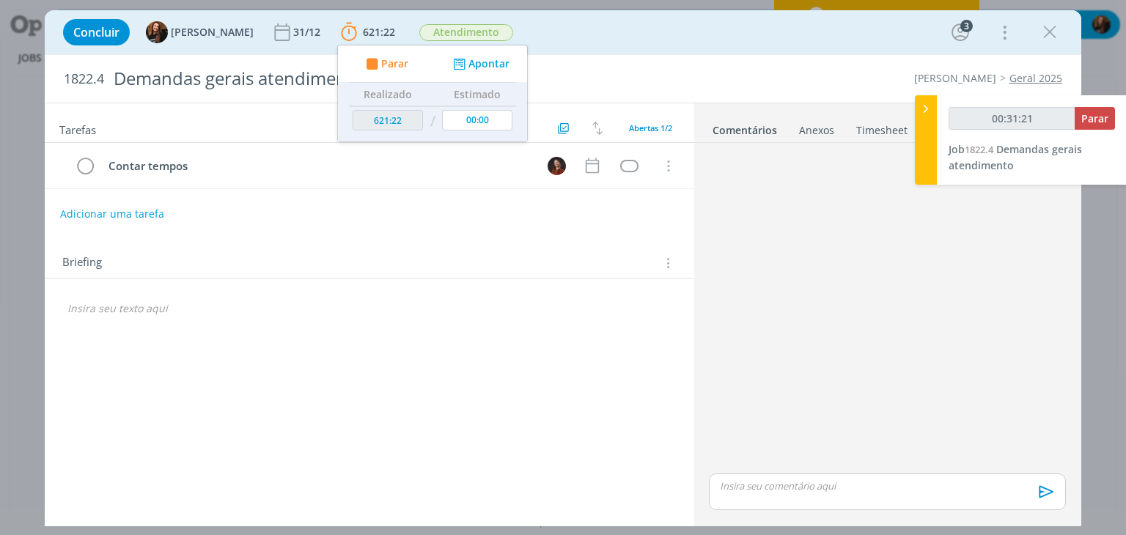
type input "00:32:21"
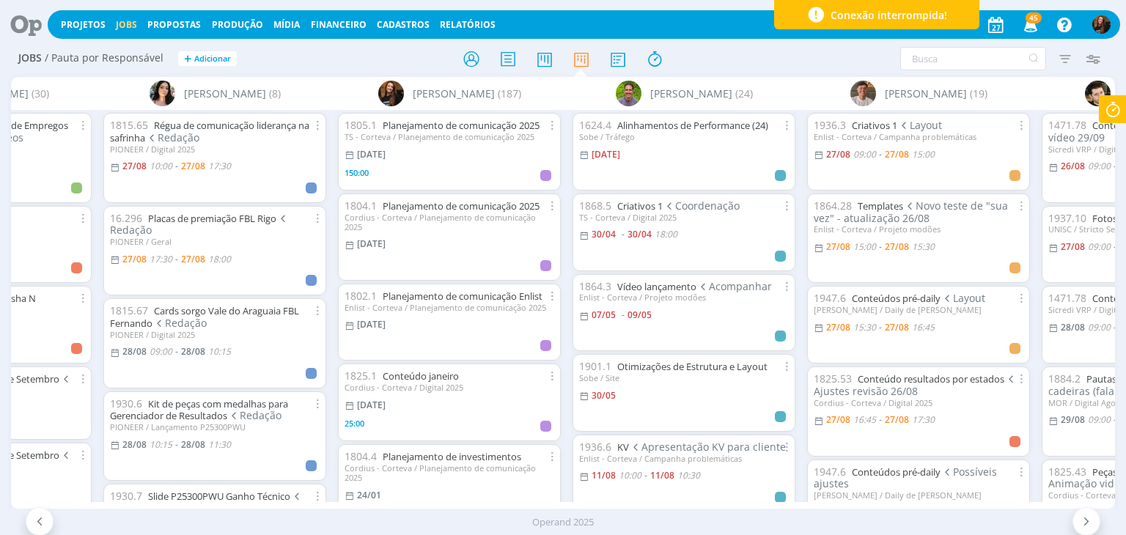
scroll to position [367, 0]
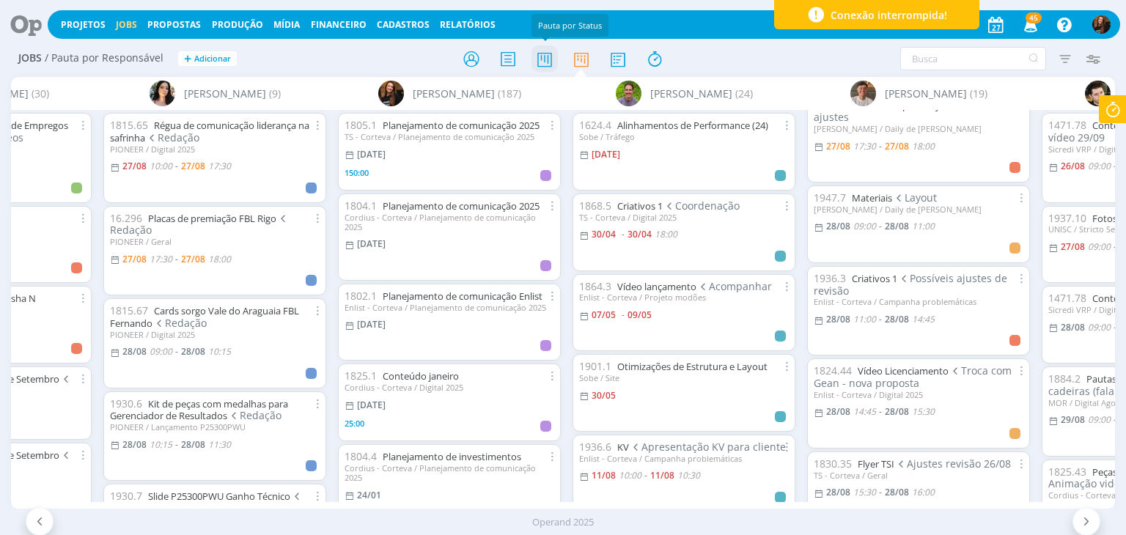
click at [547, 59] on icon at bounding box center [544, 59] width 26 height 29
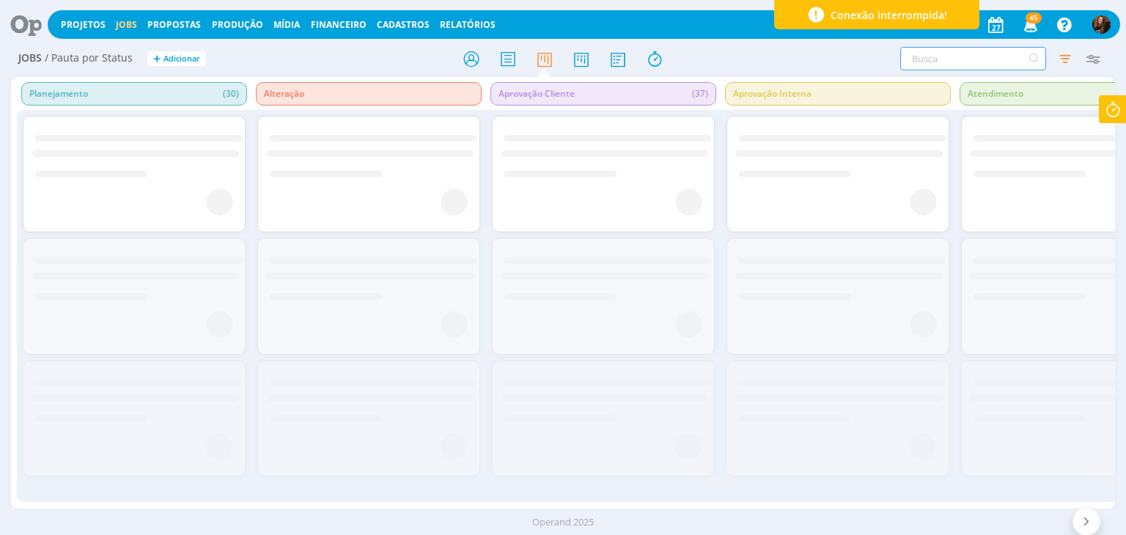
click at [962, 63] on input "text" at bounding box center [973, 58] width 146 height 23
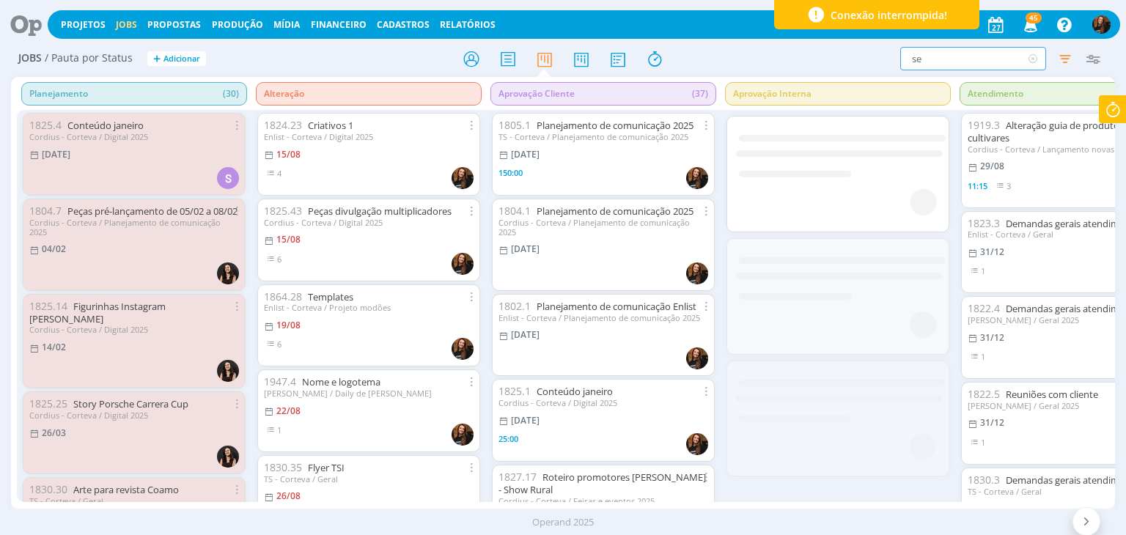
type input "s"
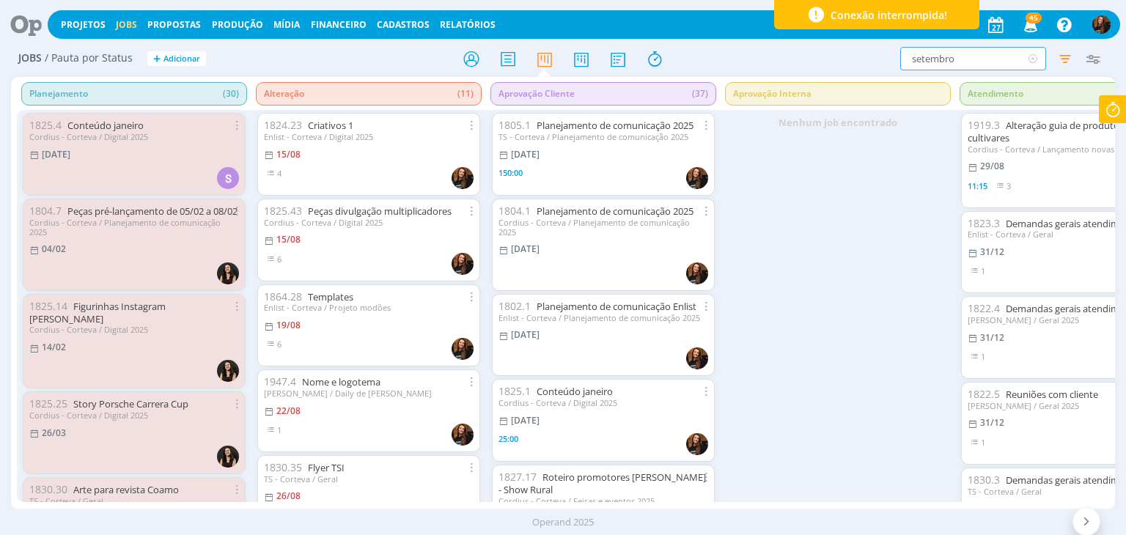
type input "setembro"
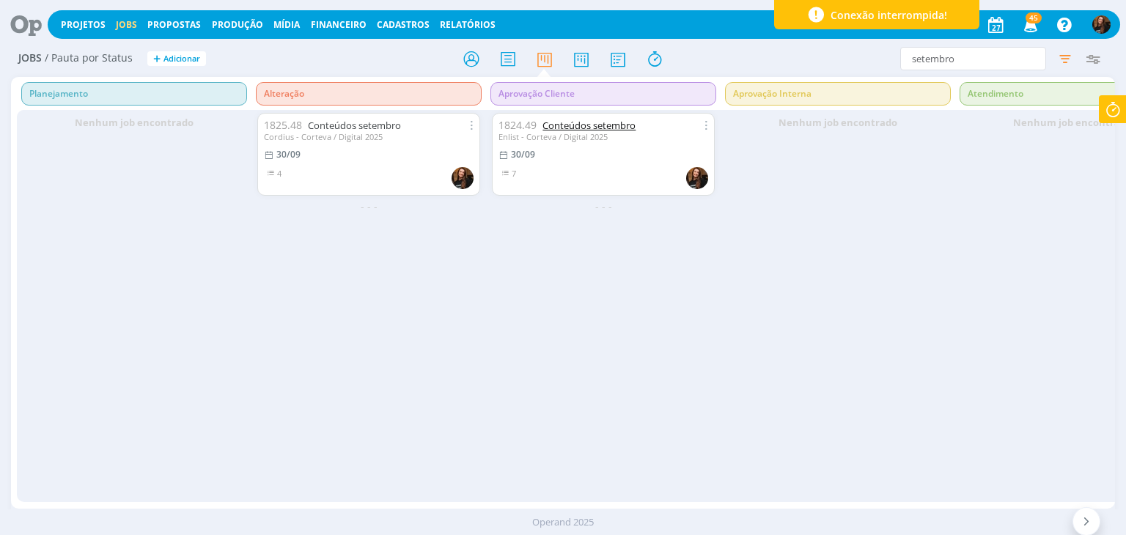
click at [595, 122] on link "Conteúdos setembro" at bounding box center [588, 125] width 93 height 13
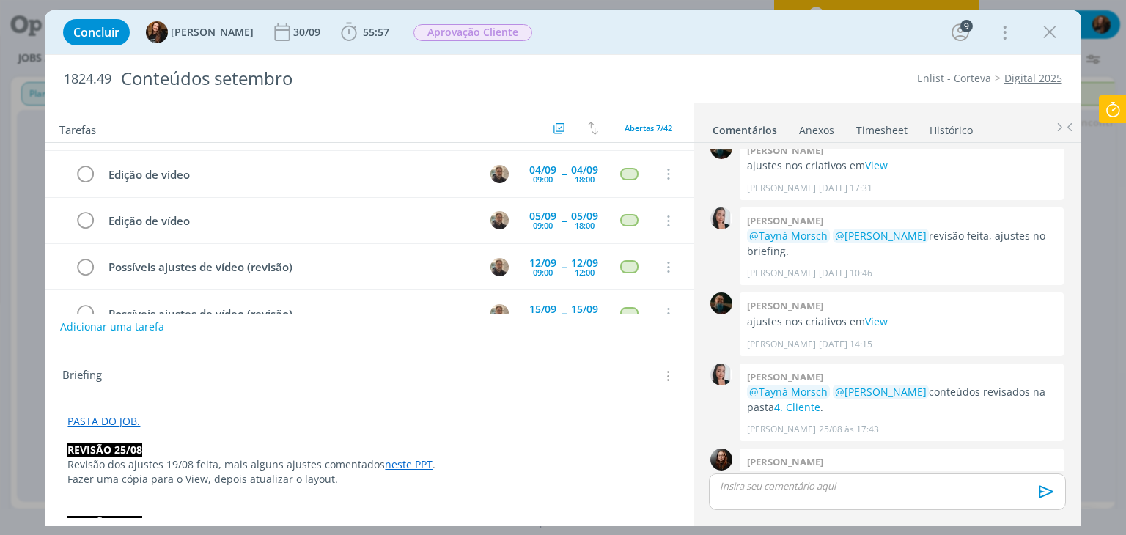
scroll to position [73, 0]
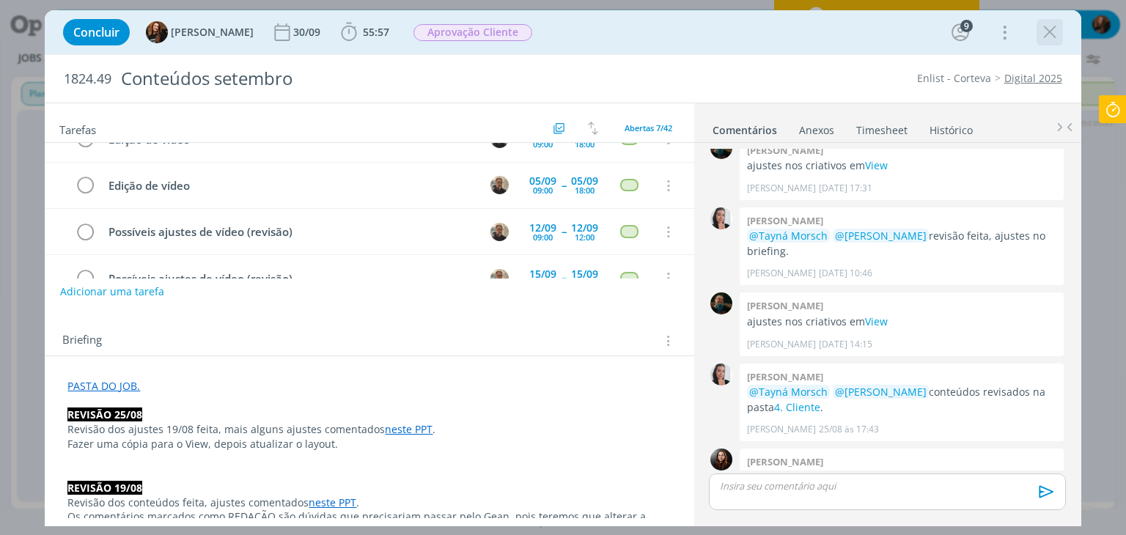
click at [1047, 28] on icon "dialog" at bounding box center [1050, 32] width 22 height 22
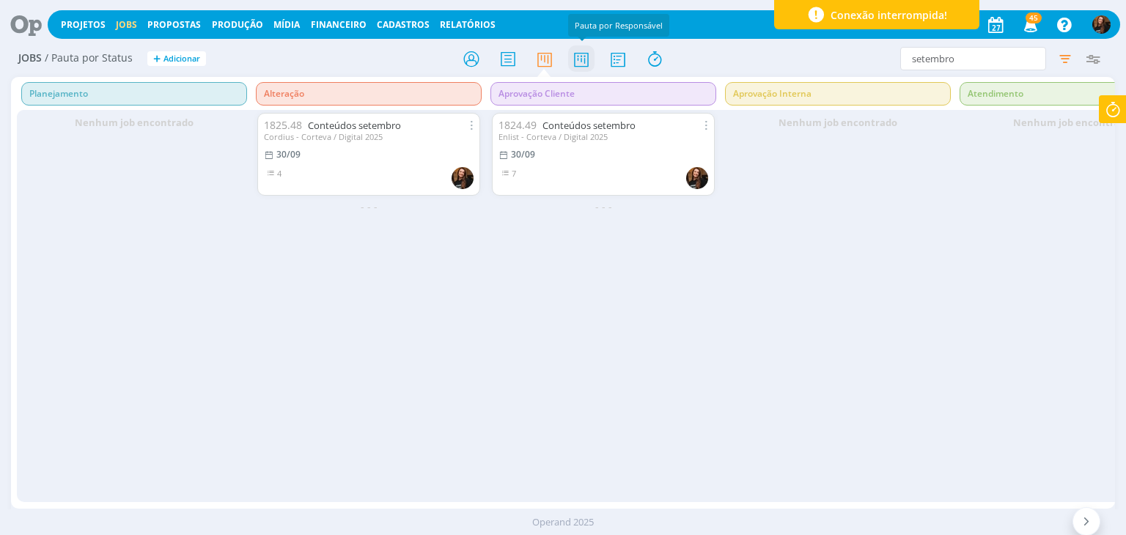
click at [583, 62] on icon at bounding box center [581, 59] width 26 height 29
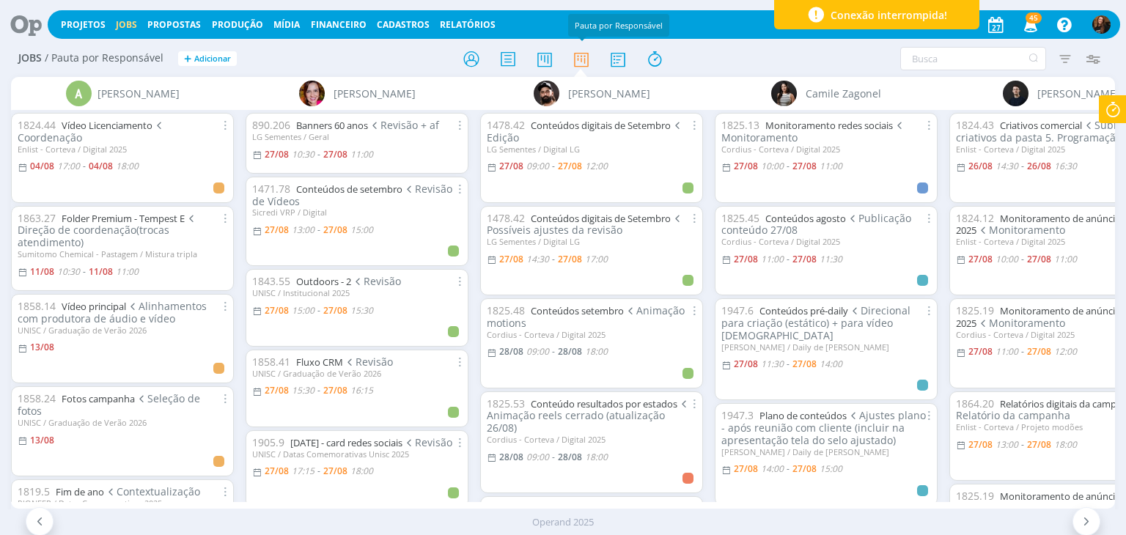
scroll to position [0, 9]
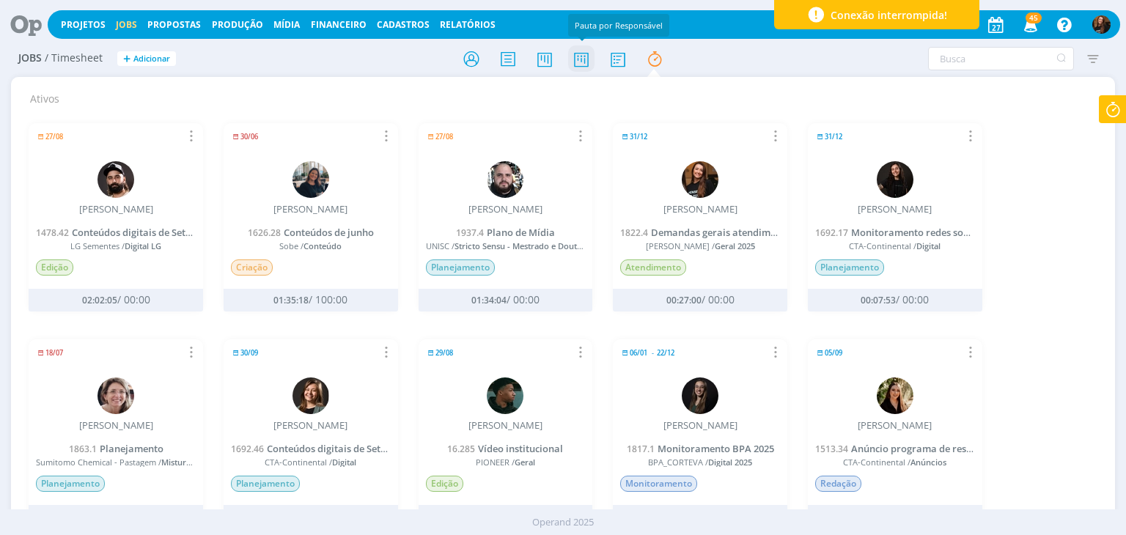
click at [581, 51] on icon at bounding box center [581, 59] width 26 height 29
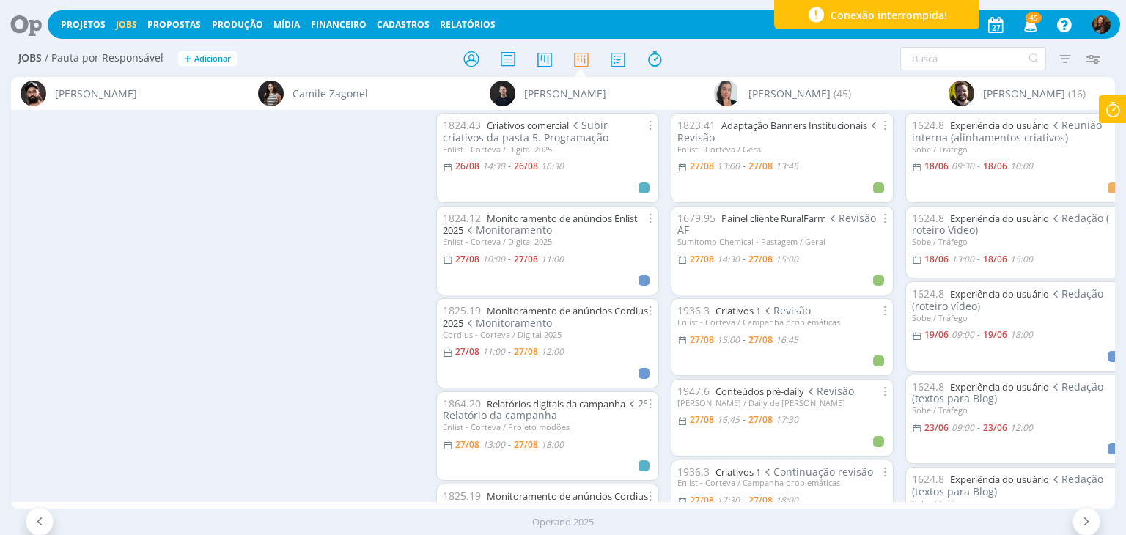
scroll to position [0, 1419]
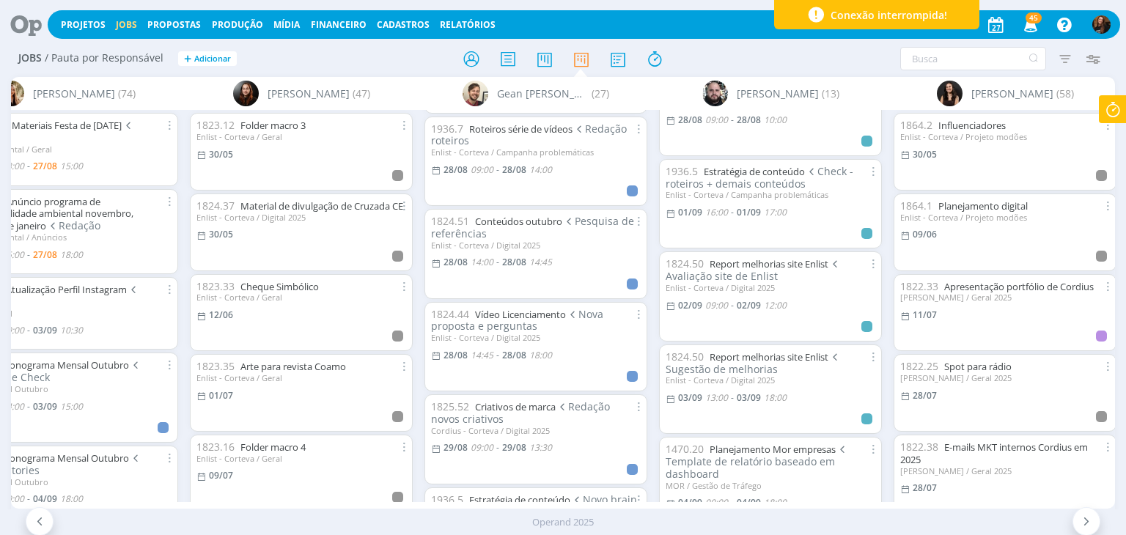
scroll to position [367, 0]
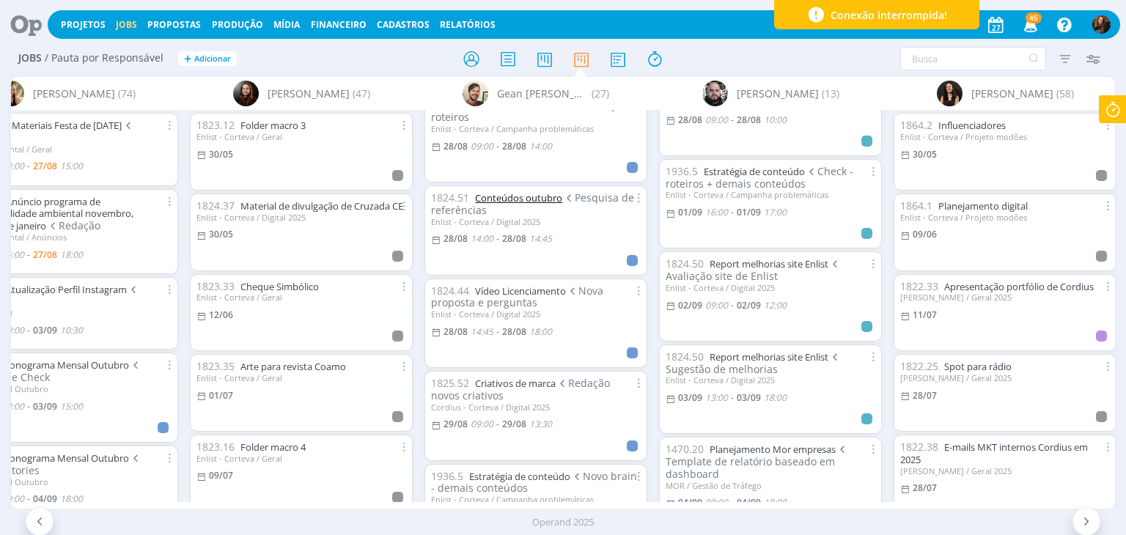
click at [540, 201] on link "Conteúdos outubro" at bounding box center [518, 197] width 87 height 13
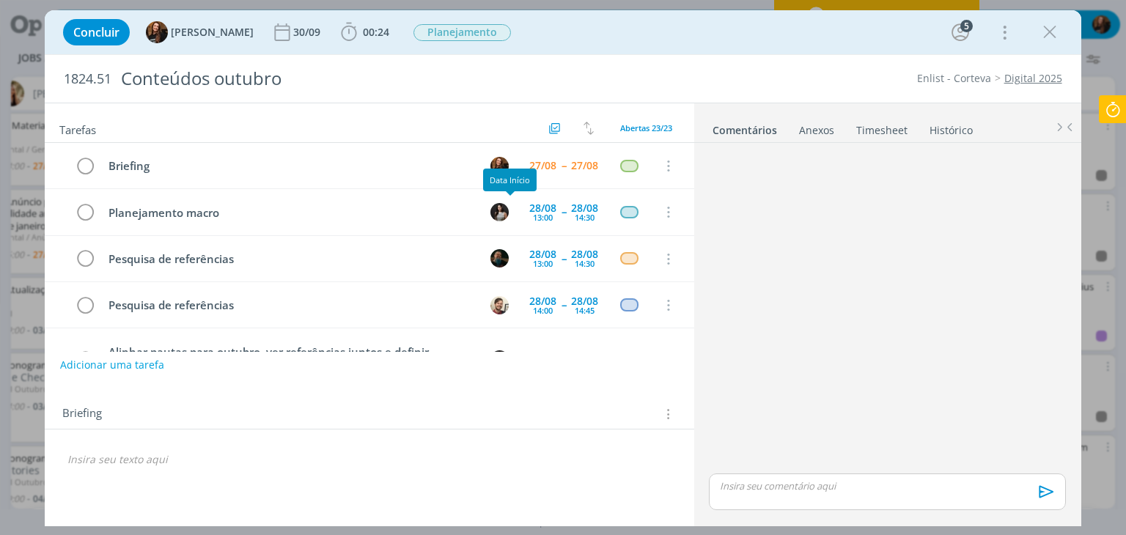
scroll to position [91, 0]
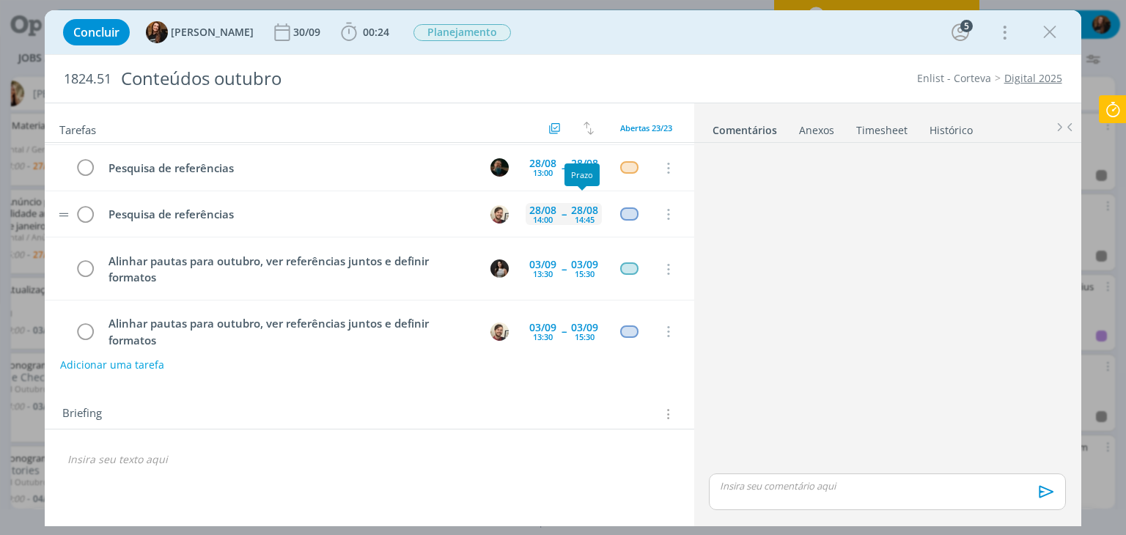
click at [548, 216] on div "14:00" at bounding box center [543, 220] width 20 height 8
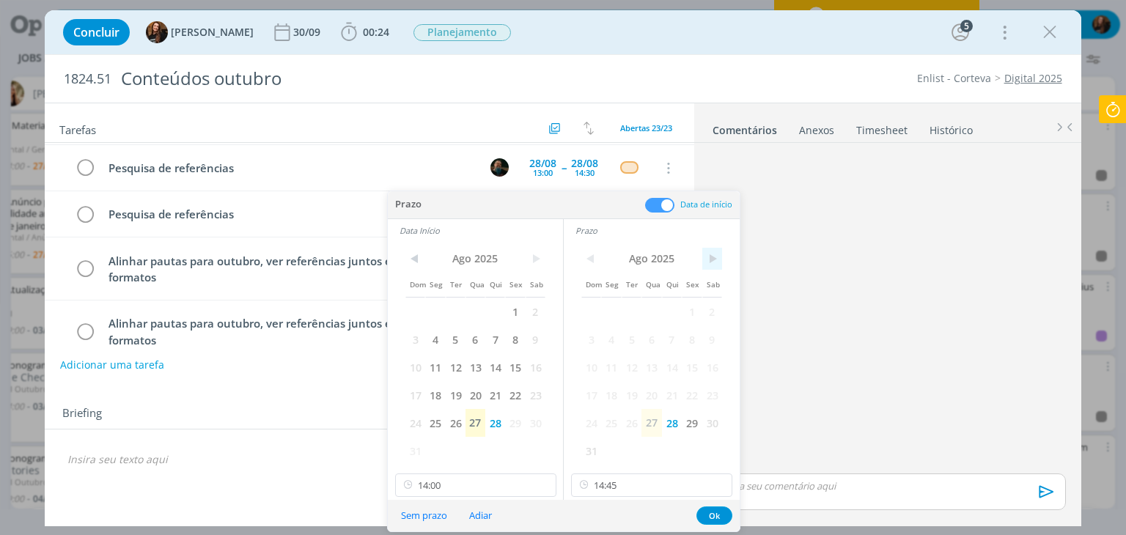
click at [717, 265] on span ">" at bounding box center [712, 259] width 20 height 22
click at [633, 320] on span "2" at bounding box center [632, 312] width 20 height 28
click at [536, 255] on span ">" at bounding box center [536, 259] width 20 height 22
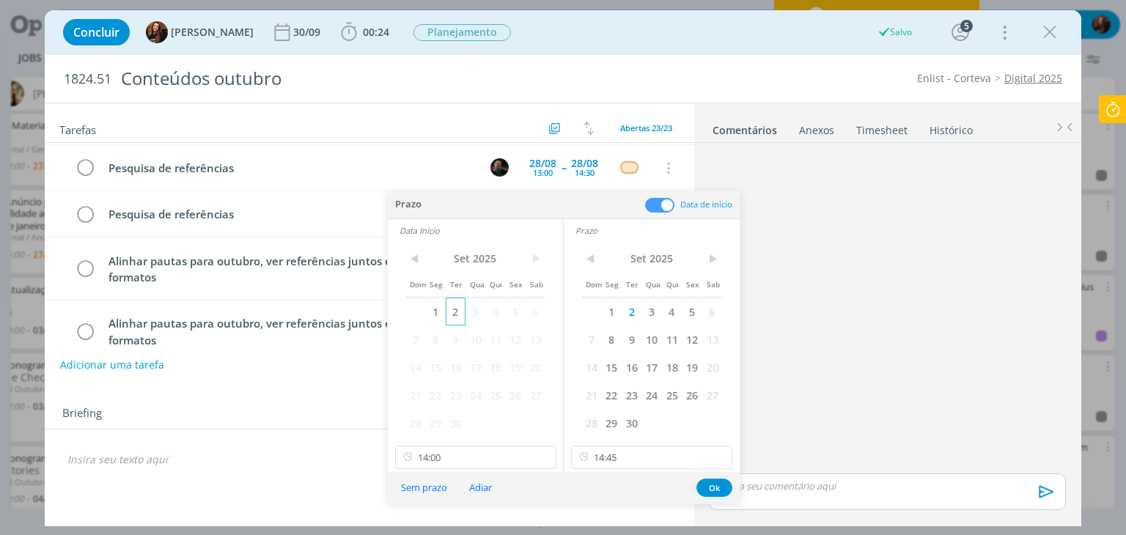
click at [455, 315] on span "2" at bounding box center [456, 312] width 20 height 28
click at [638, 455] on input "14:45" at bounding box center [651, 457] width 161 height 23
click at [641, 364] on div "15:00" at bounding box center [654, 371] width 164 height 26
type input "15:00"
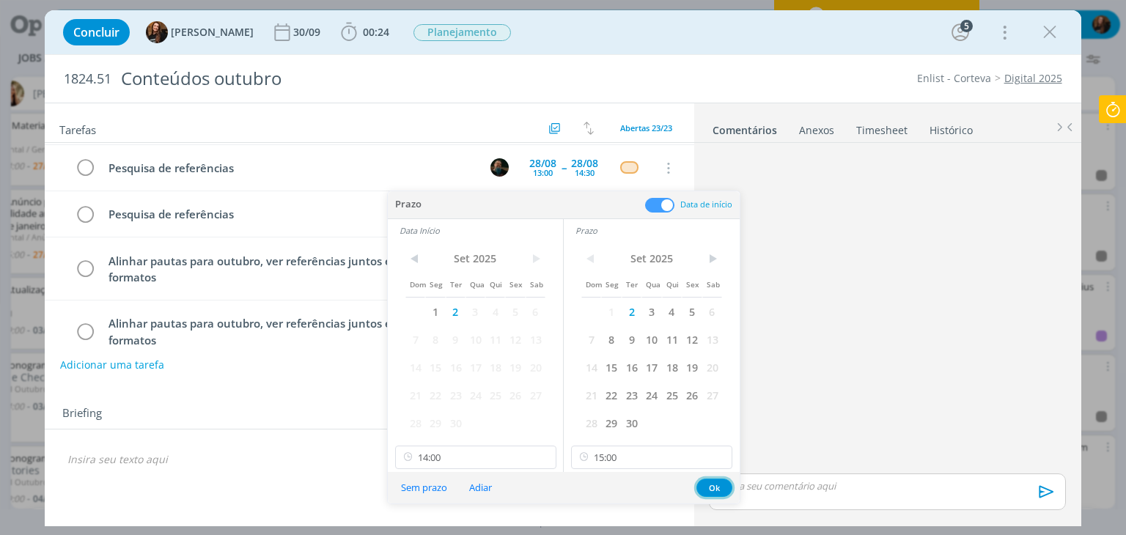
click at [711, 486] on button "Ok" at bounding box center [714, 488] width 36 height 18
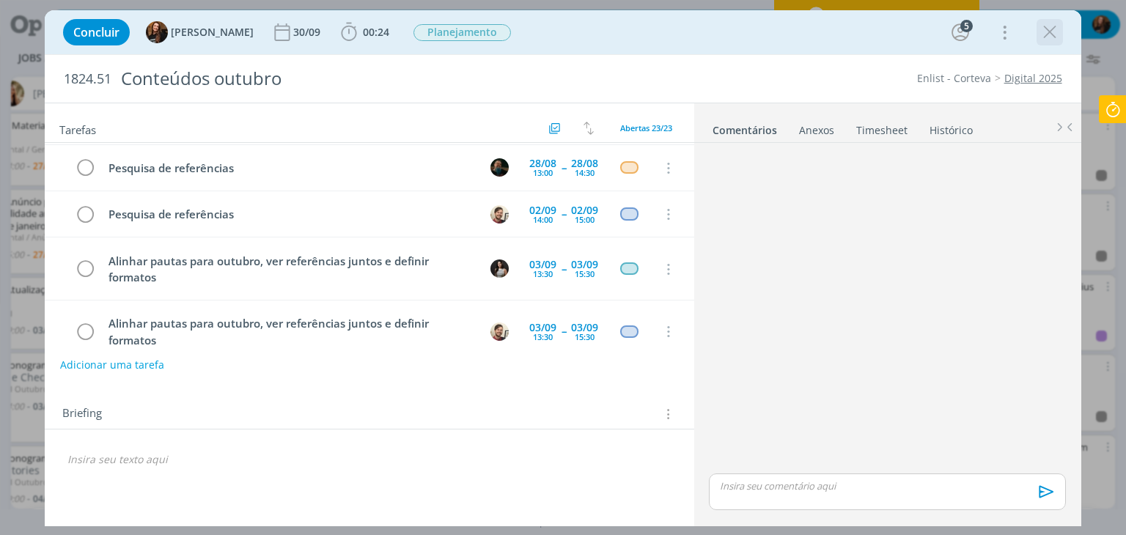
click at [1054, 36] on icon "dialog" at bounding box center [1050, 32] width 22 height 22
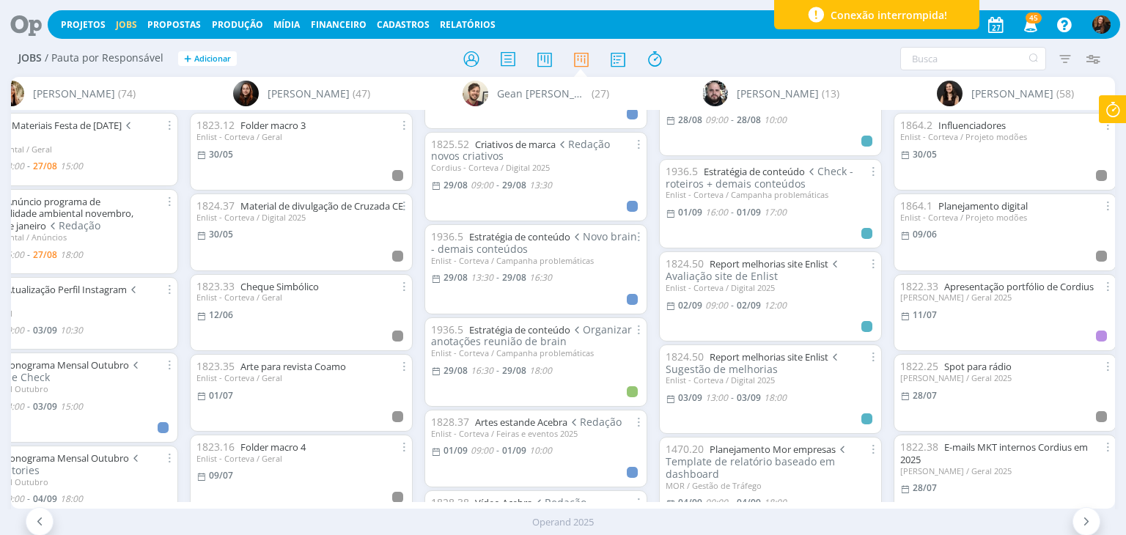
scroll to position [293, 0]
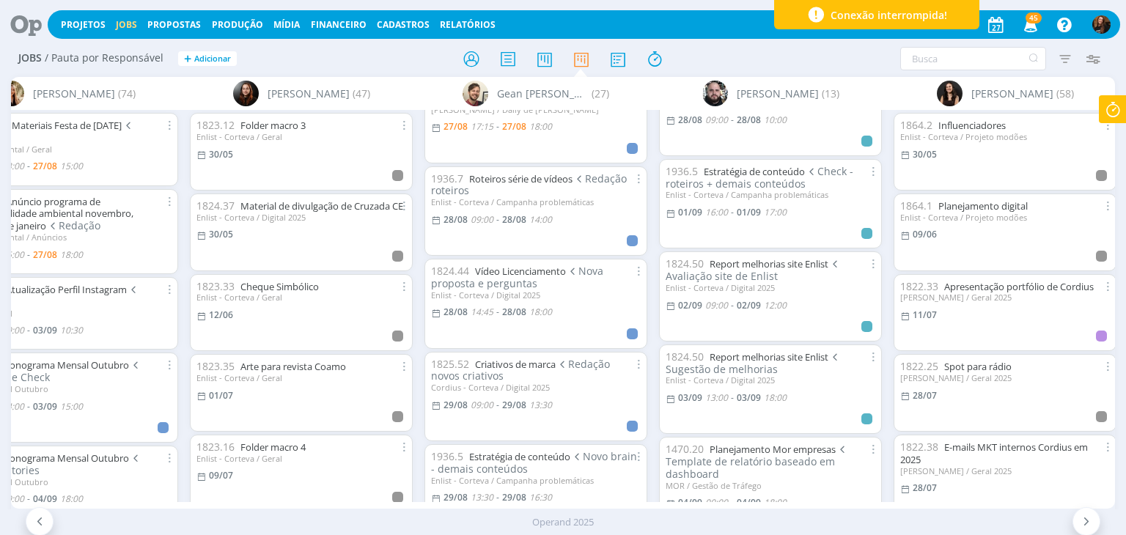
click at [528, 279] on div "1824.44 Vídeo Licenciamento Nova proposta e perguntas" at bounding box center [536, 277] width 210 height 25
click at [529, 273] on link "Vídeo Licenciamento" at bounding box center [520, 271] width 91 height 13
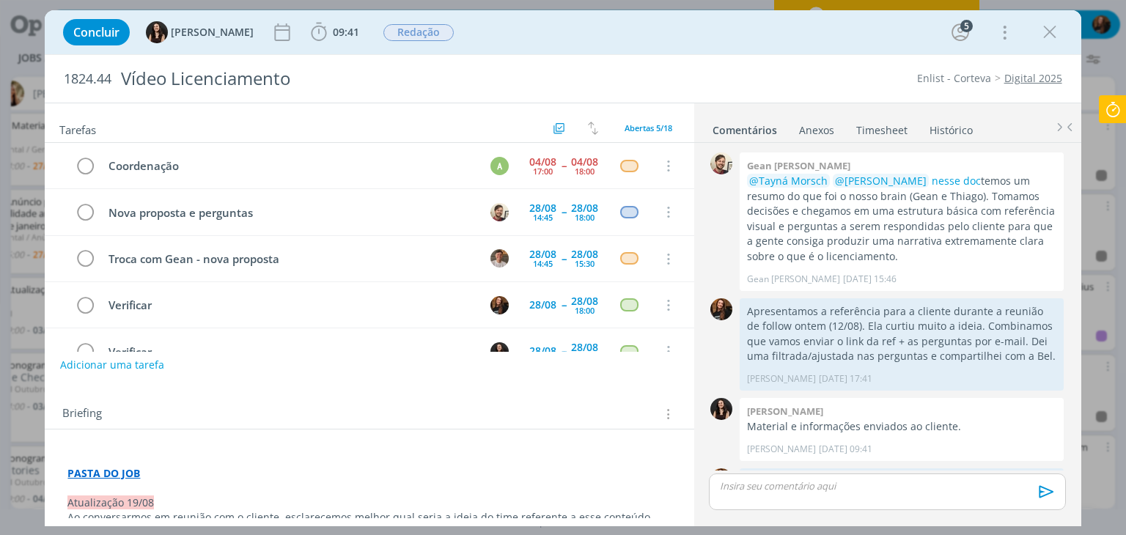
scroll to position [119, 0]
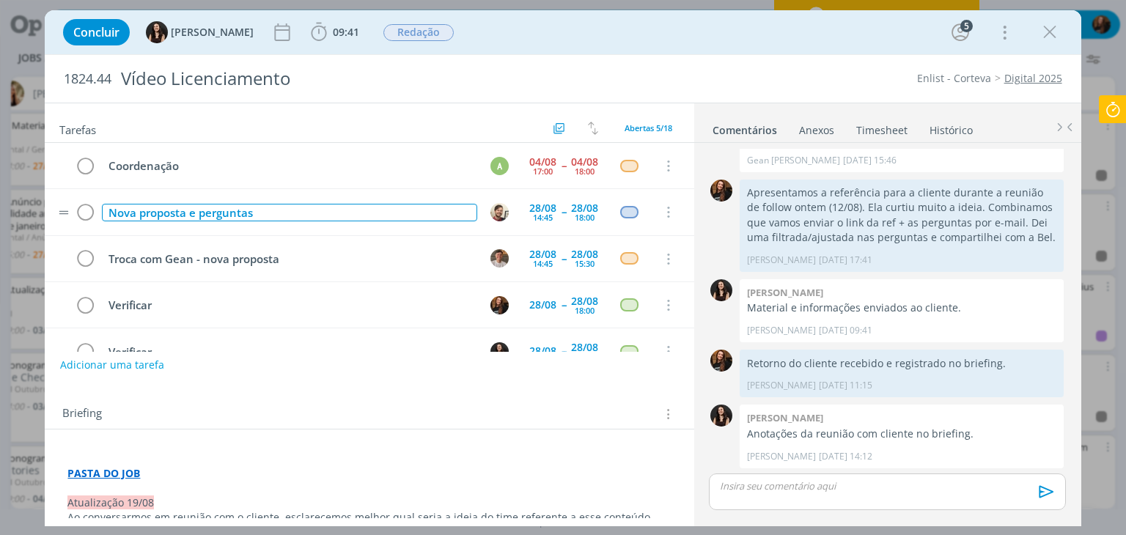
click at [110, 212] on div "Nova proposta e perguntas" at bounding box center [289, 213] width 375 height 18
click at [221, 212] on div "Troca com Thiago + Nova proposta e perguntas" at bounding box center [289, 213] width 375 height 18
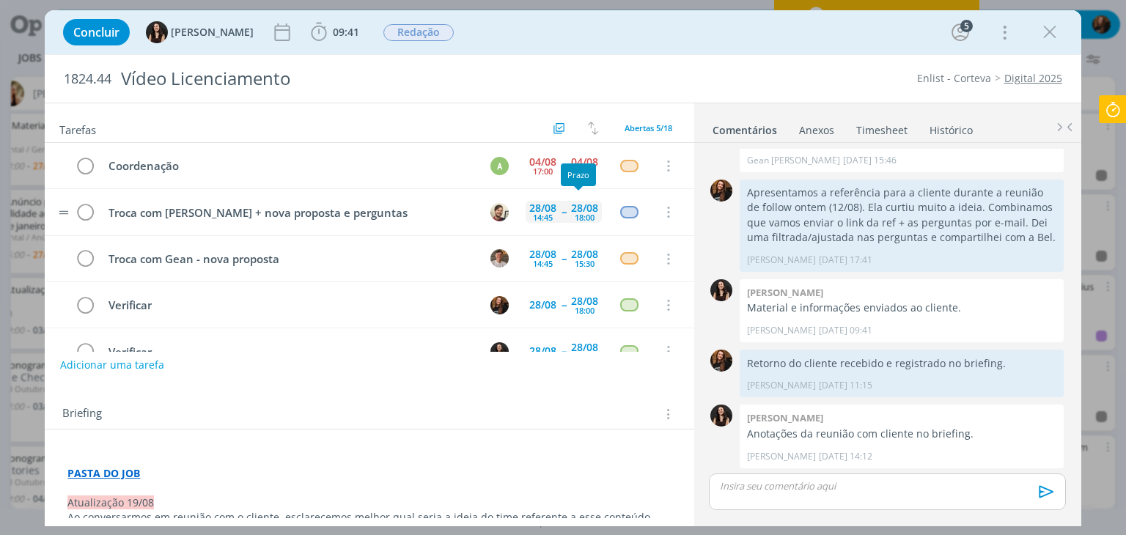
click at [575, 213] on div "18:00" at bounding box center [585, 217] width 20 height 8
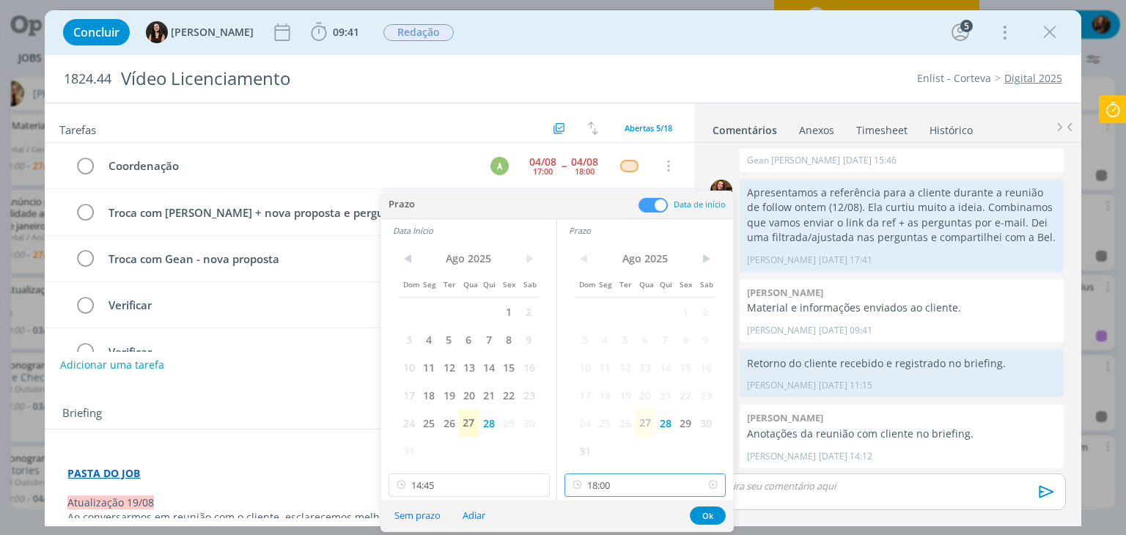
click at [658, 490] on input "18:00" at bounding box center [644, 485] width 161 height 23
click at [651, 423] on div "16:30" at bounding box center [647, 434] width 164 height 26
type input "16:30"
click at [712, 513] on button "Ok" at bounding box center [708, 516] width 36 height 18
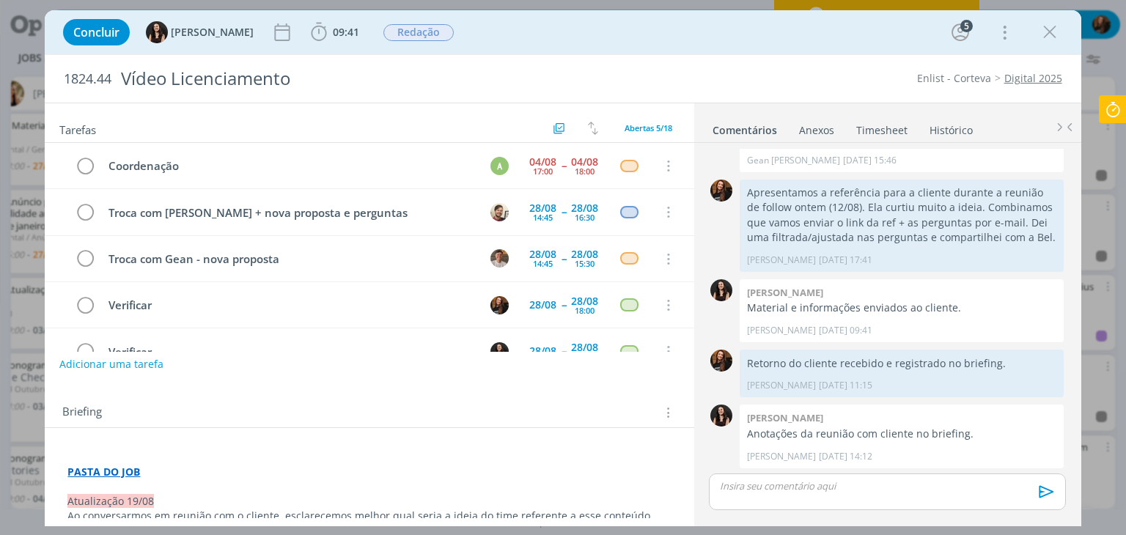
click at [150, 361] on button "Adicionar uma tarefa" at bounding box center [111, 364] width 104 height 25
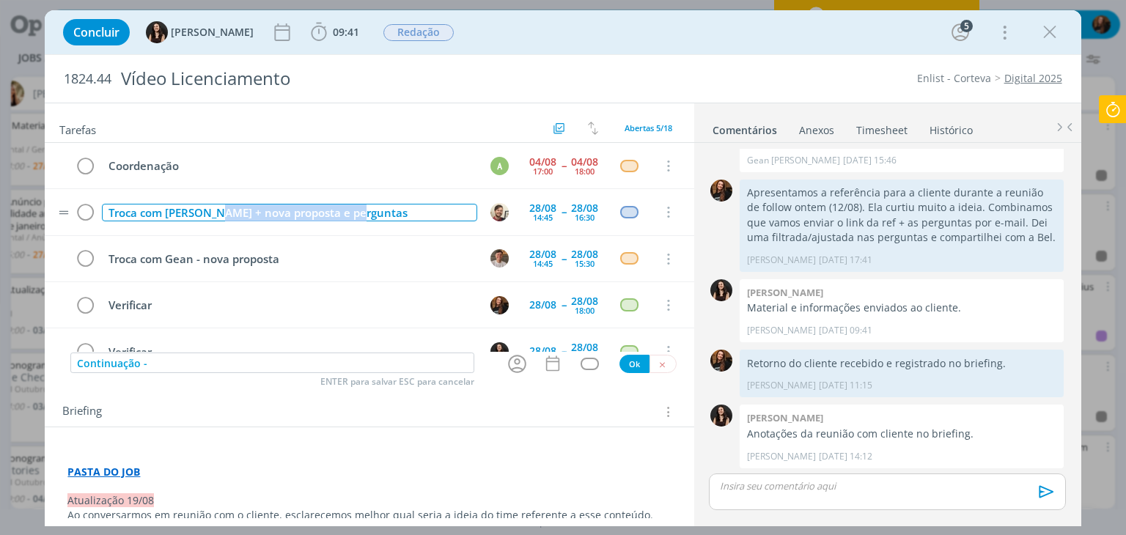
drag, startPoint x: 216, startPoint y: 211, endPoint x: 422, endPoint y: 224, distance: 206.3
click at [422, 224] on tr "Troca com Thiago + nova proposta e perguntas 28/08 14:45 -- 28/08 16:30 Cancelar" at bounding box center [369, 212] width 649 height 46
copy div "nova proposta e perguntas"
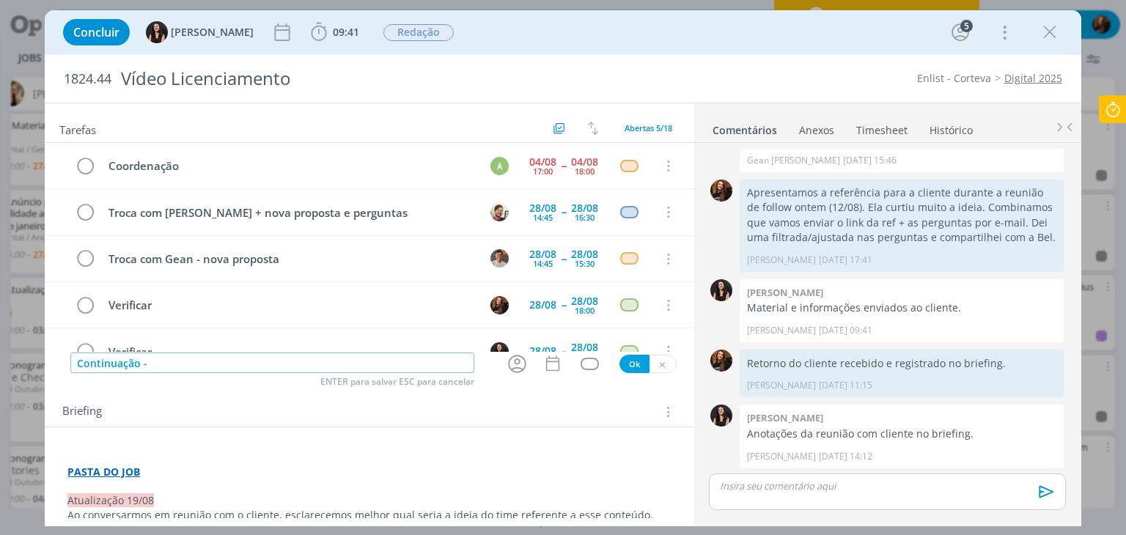
click at [261, 360] on input "Continuação -" at bounding box center [272, 363] width 404 height 21
paste input "nova proposta e perguntas"
click at [507, 361] on icon "dialog" at bounding box center [517, 364] width 23 height 23
type input "Continuação - nova proposta e perguntas"
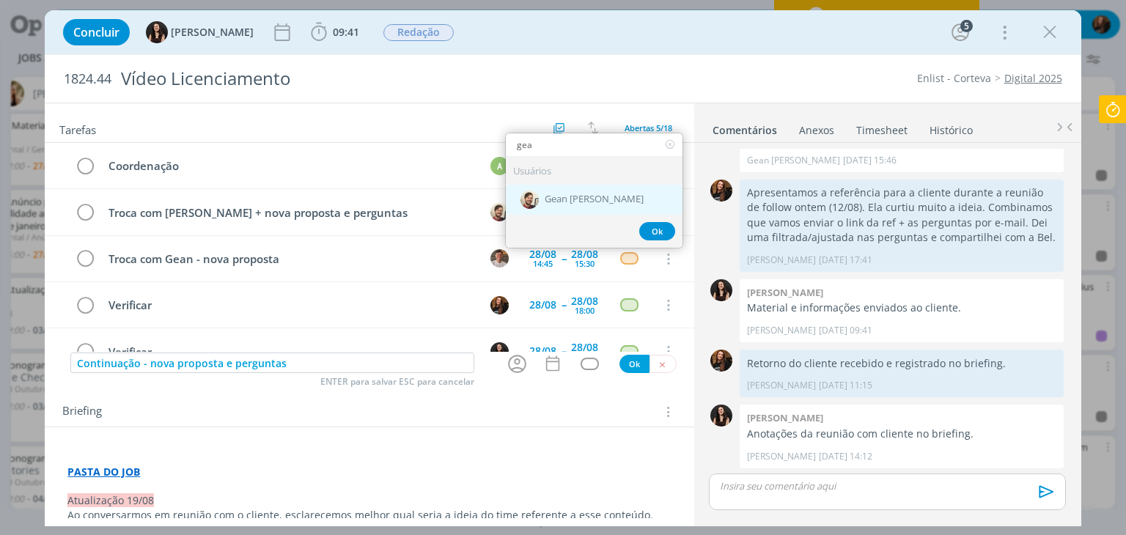
type input "gea"
drag, startPoint x: 596, startPoint y: 190, endPoint x: 563, endPoint y: 320, distance: 134.6
click at [595, 190] on div "Gean [PERSON_NAME]" at bounding box center [594, 200] width 177 height 30
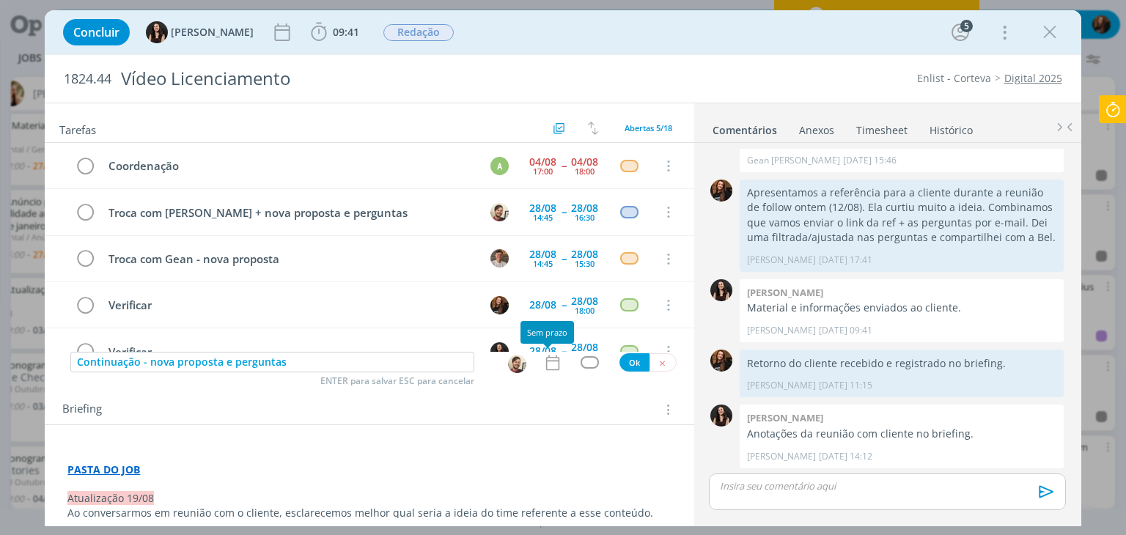
click at [545, 369] on icon "dialog" at bounding box center [551, 362] width 13 height 15
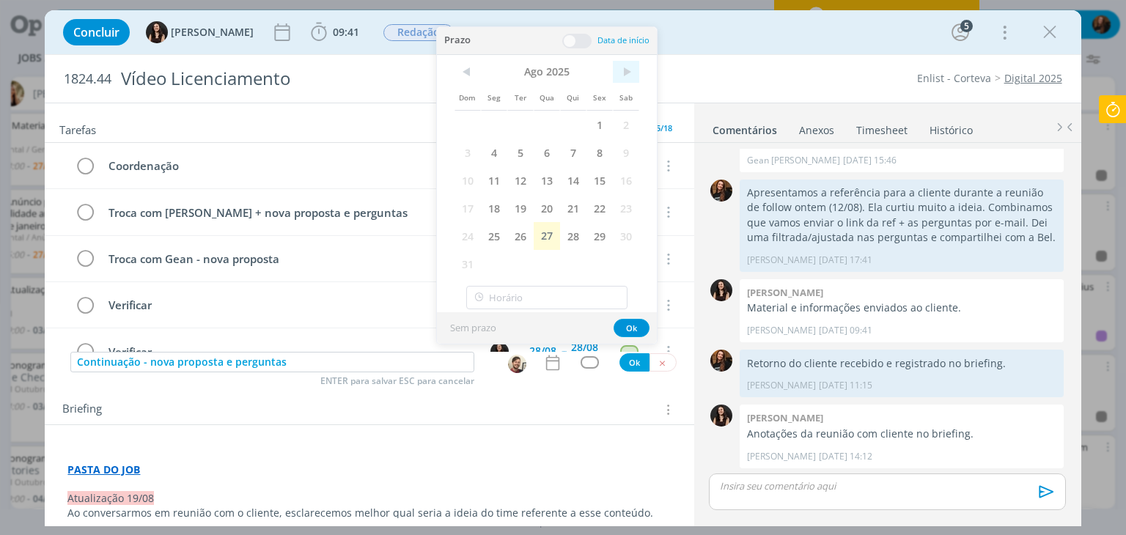
click at [622, 74] on span ">" at bounding box center [626, 72] width 26 height 22
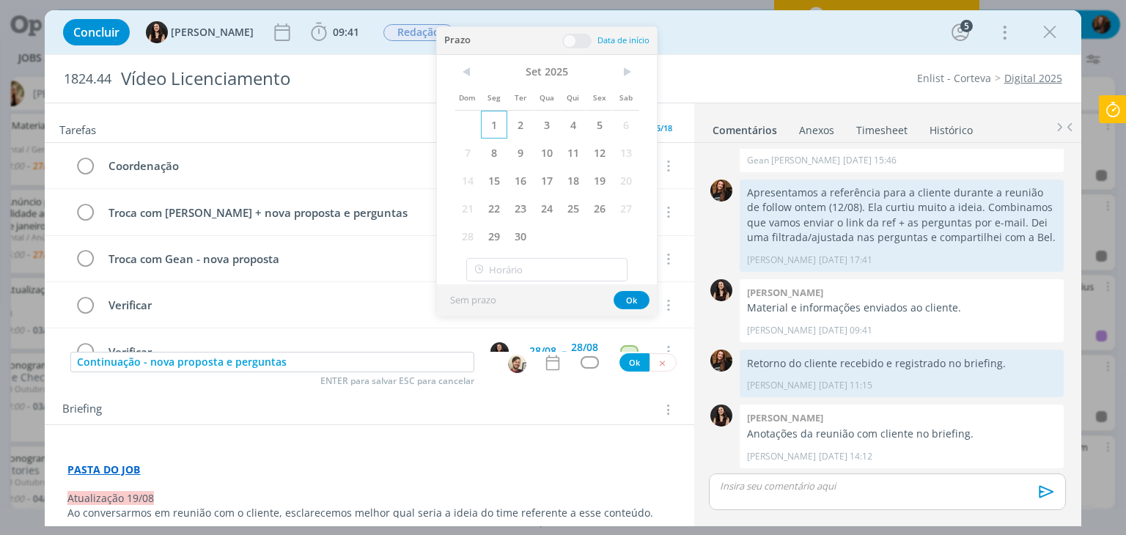
click at [496, 127] on span "1" at bounding box center [494, 125] width 26 height 28
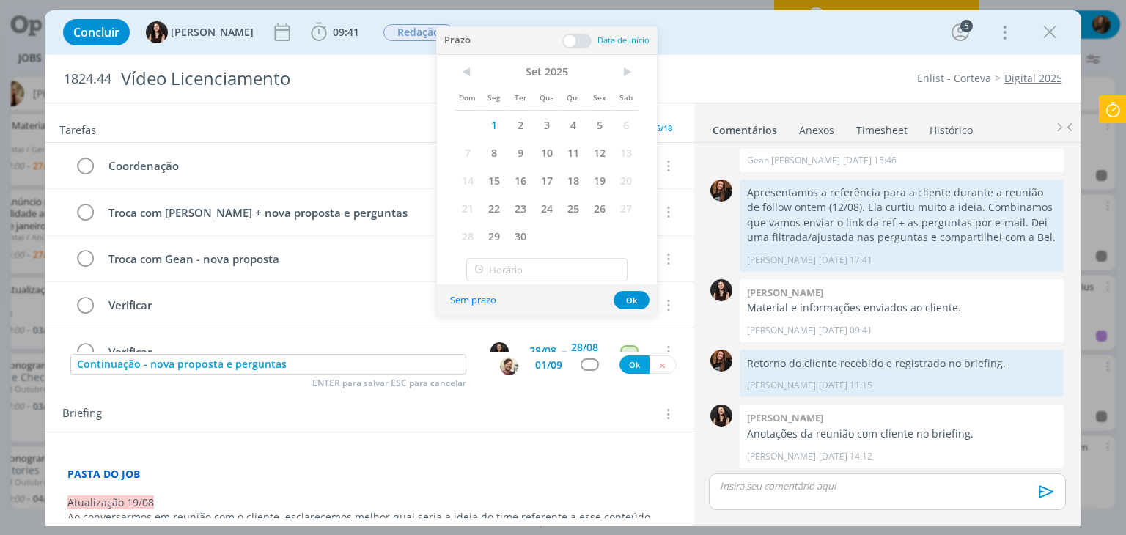
click at [578, 38] on span at bounding box center [576, 41] width 29 height 15
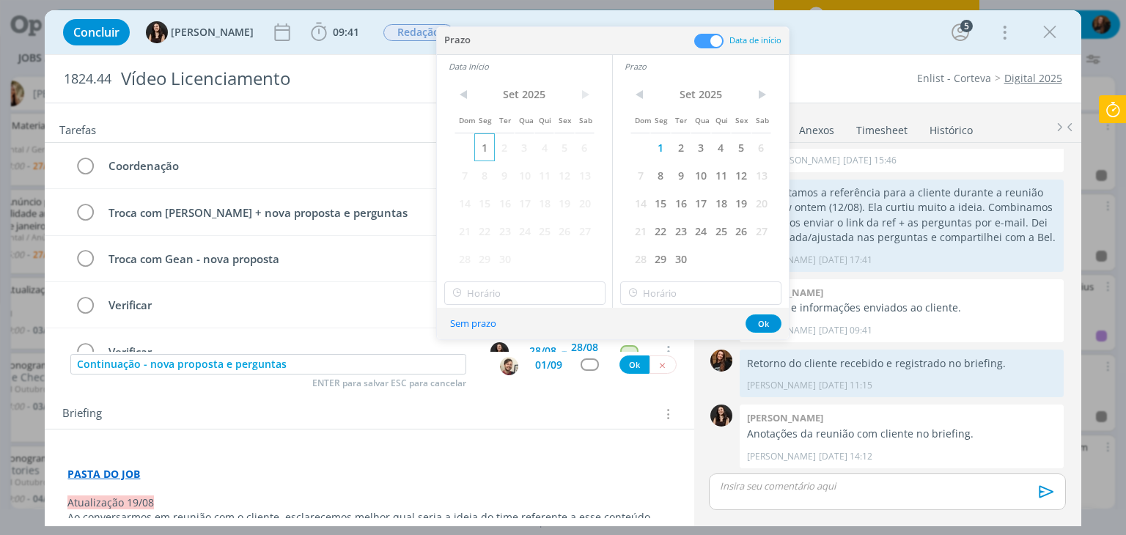
click at [482, 145] on span "1" at bounding box center [484, 147] width 20 height 28
click at [535, 302] on input "12:00" at bounding box center [524, 292] width 161 height 23
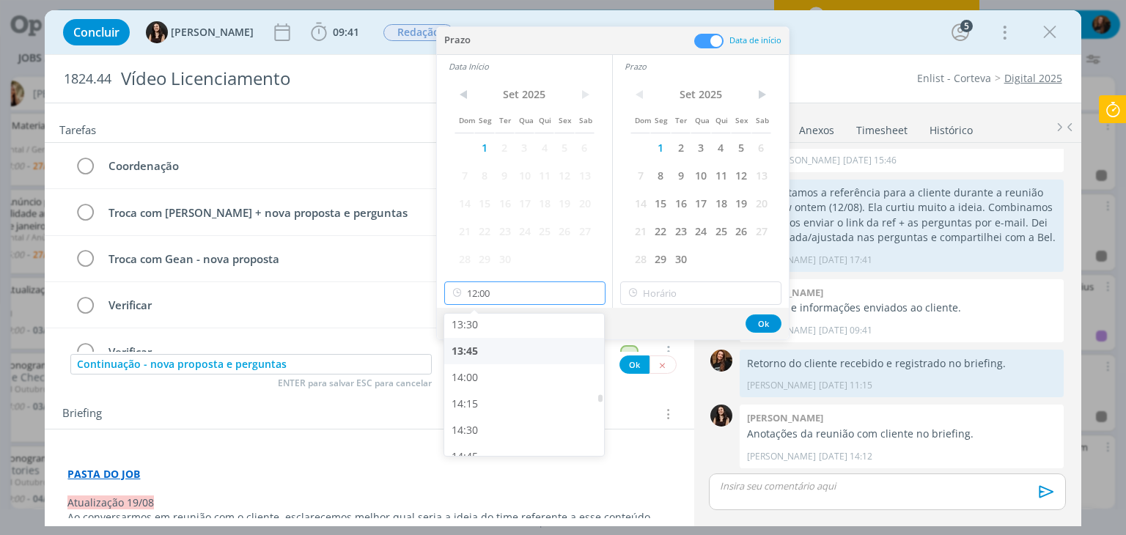
scroll to position [1448, 0]
click at [512, 401] on div "14:30" at bounding box center [526, 409] width 164 height 26
type input "14:30"
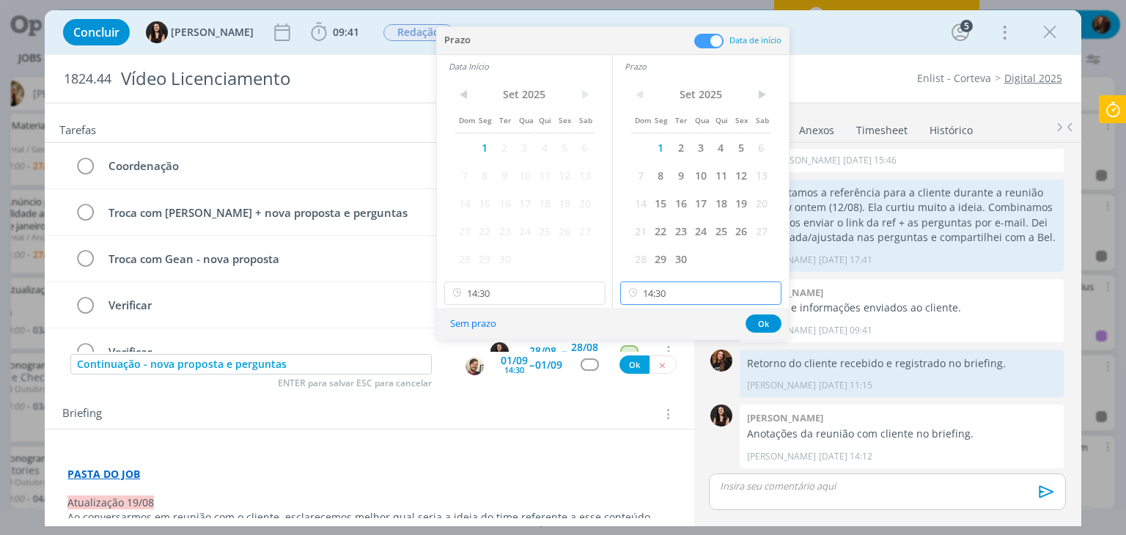
click at [696, 292] on input "14:30" at bounding box center [700, 292] width 161 height 23
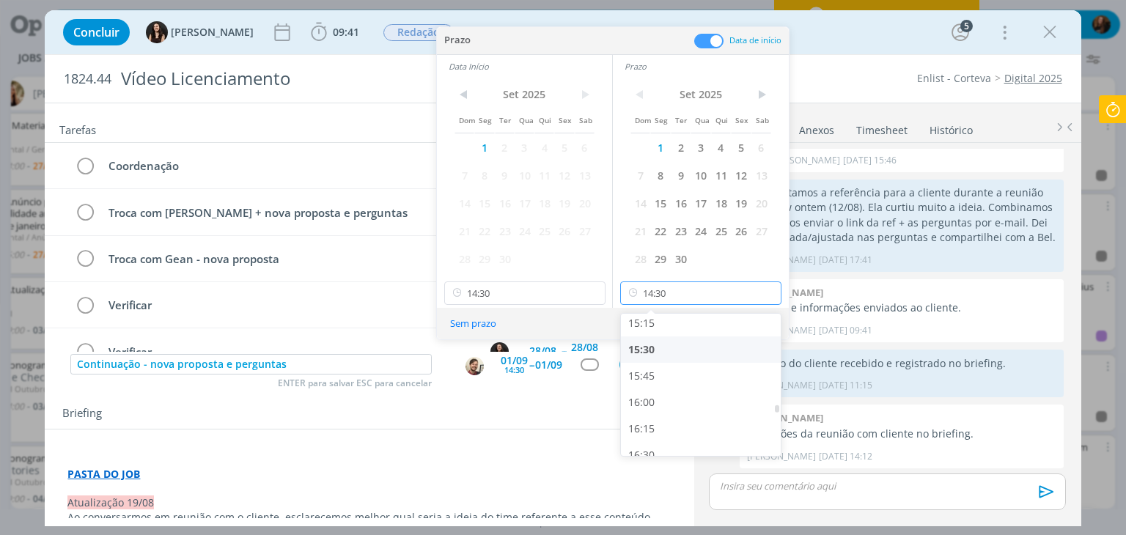
scroll to position [1639, 0]
click at [683, 377] on div "16:00" at bounding box center [703, 377] width 164 height 26
type input "16:00"
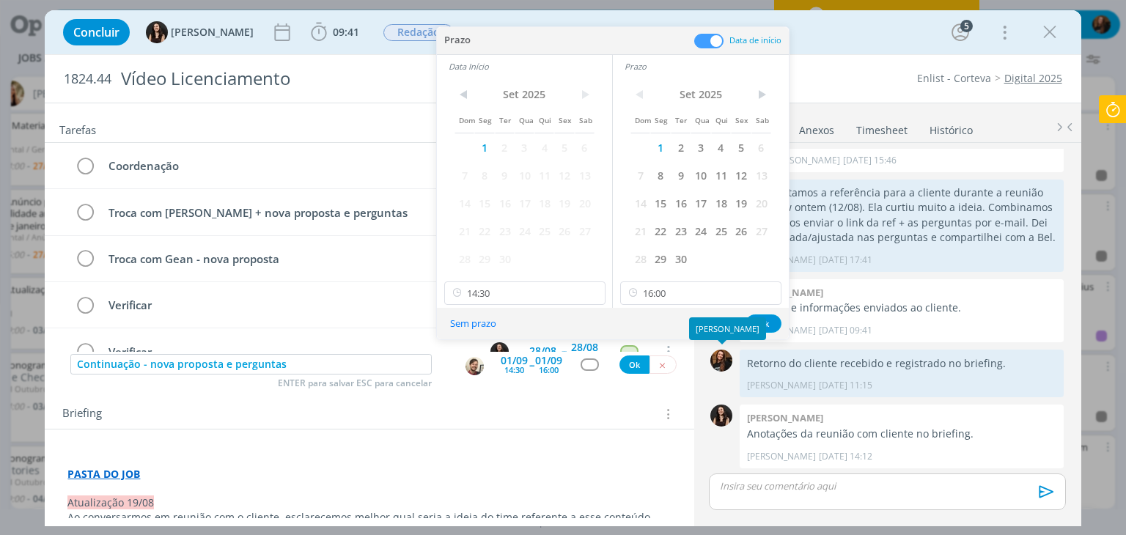
click at [771, 309] on div "Prazo Data de início Data Início < Set 2025 > Dom Seg Ter Qua Qui Sex Sab 1 2 3…" at bounding box center [613, 183] width 352 height 312
click at [755, 326] on button "Ok" at bounding box center [763, 323] width 36 height 18
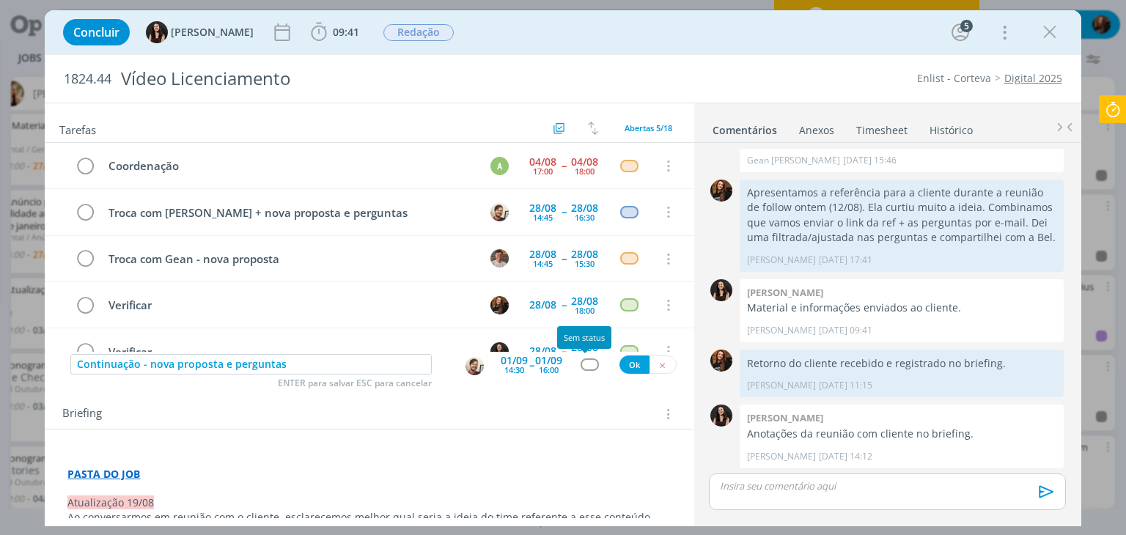
click at [584, 364] on div "dialog" at bounding box center [590, 364] width 18 height 12
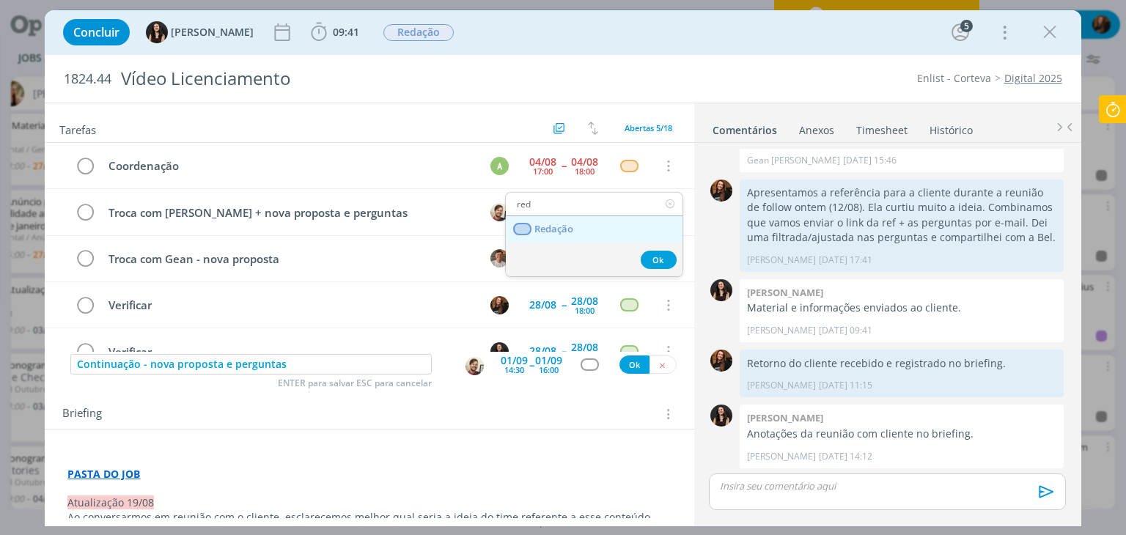
type input "red"
drag, startPoint x: 581, startPoint y: 224, endPoint x: 589, endPoint y: 286, distance: 62.1
click at [581, 224] on link "Redação" at bounding box center [594, 229] width 177 height 27
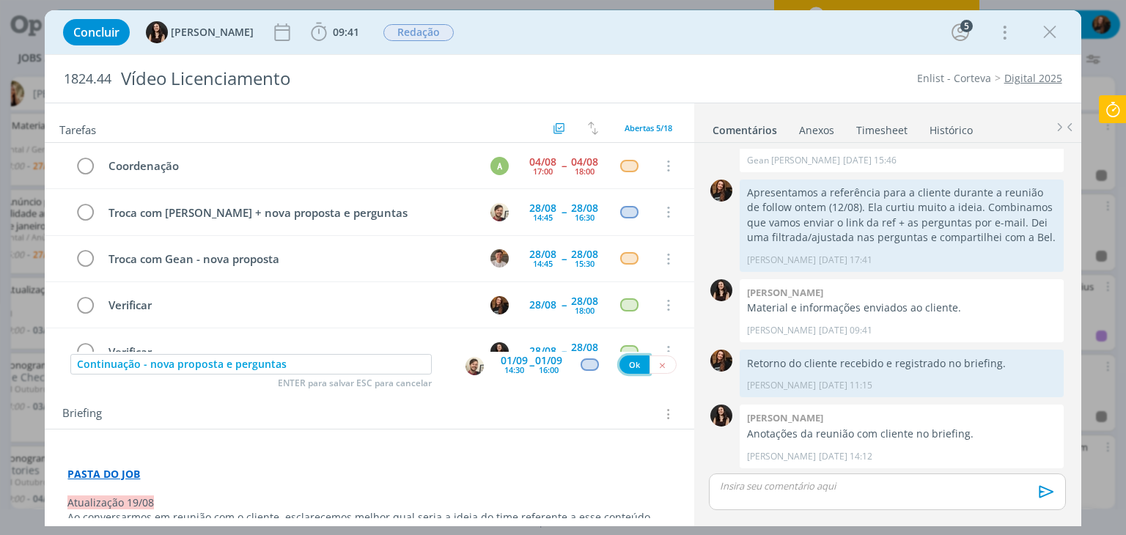
click at [623, 366] on button "Ok" at bounding box center [634, 365] width 30 height 18
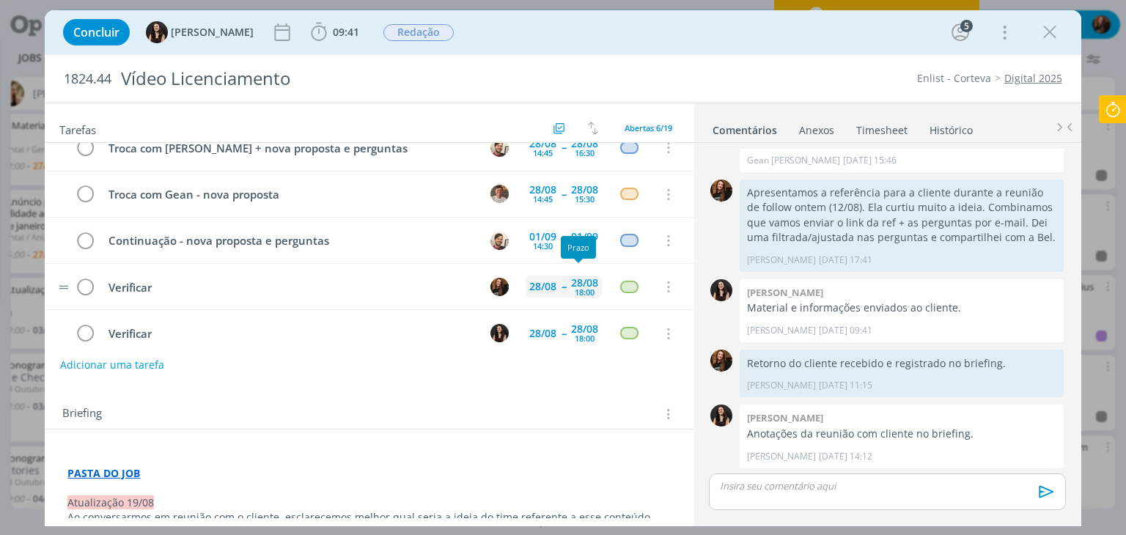
click at [579, 288] on div "18:00" at bounding box center [585, 292] width 20 height 8
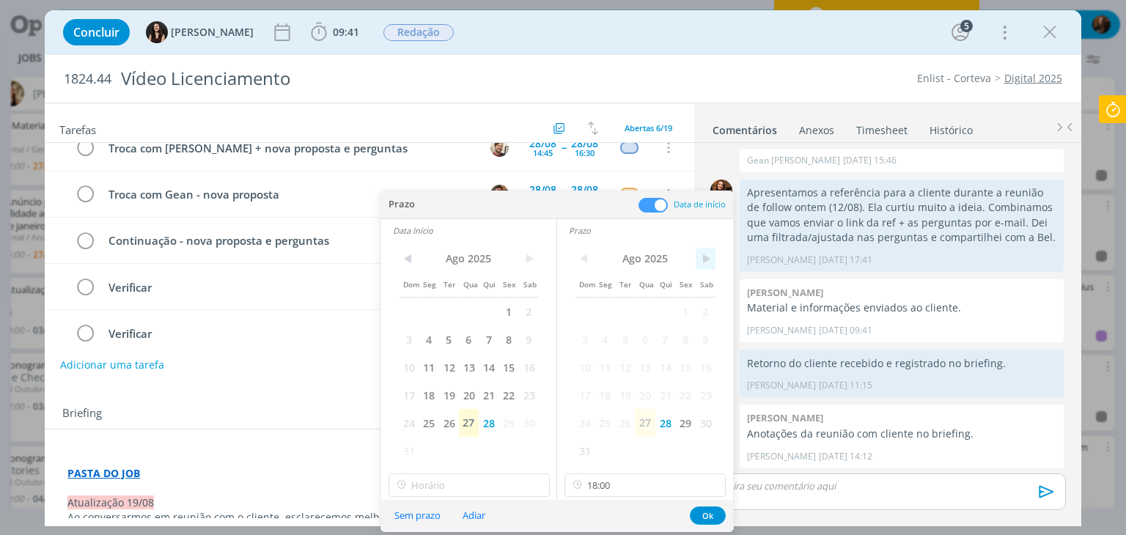
click at [707, 262] on span ">" at bounding box center [706, 259] width 20 height 22
click at [610, 312] on span "1" at bounding box center [604, 312] width 20 height 28
click at [525, 259] on span ">" at bounding box center [529, 259] width 20 height 22
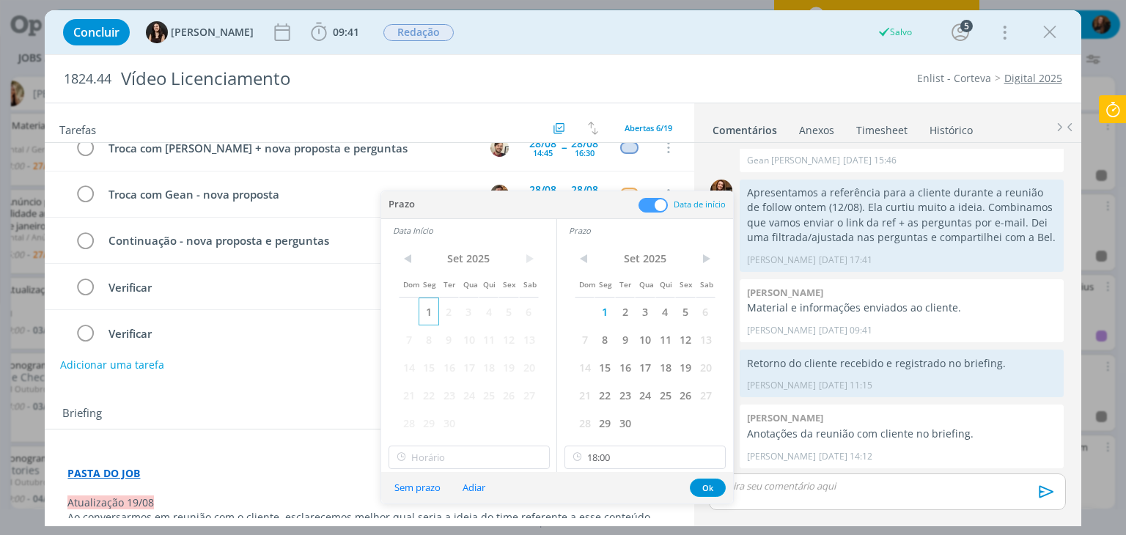
click at [430, 314] on span "1" at bounding box center [429, 312] width 20 height 28
click at [715, 505] on div "dialog" at bounding box center [887, 492] width 356 height 37
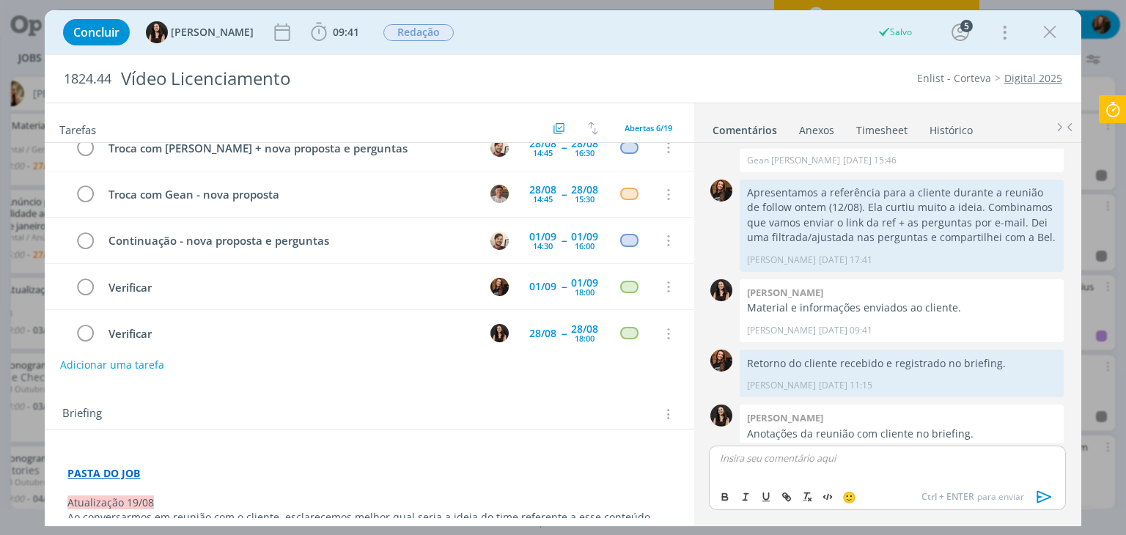
scroll to position [147, 0]
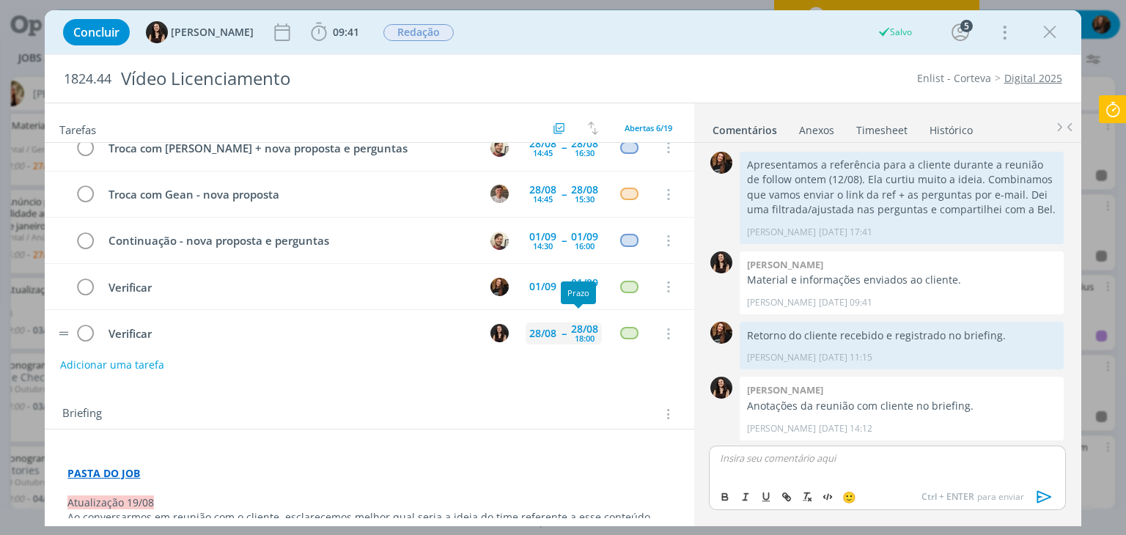
click at [575, 325] on div "28/08" at bounding box center [584, 329] width 27 height 10
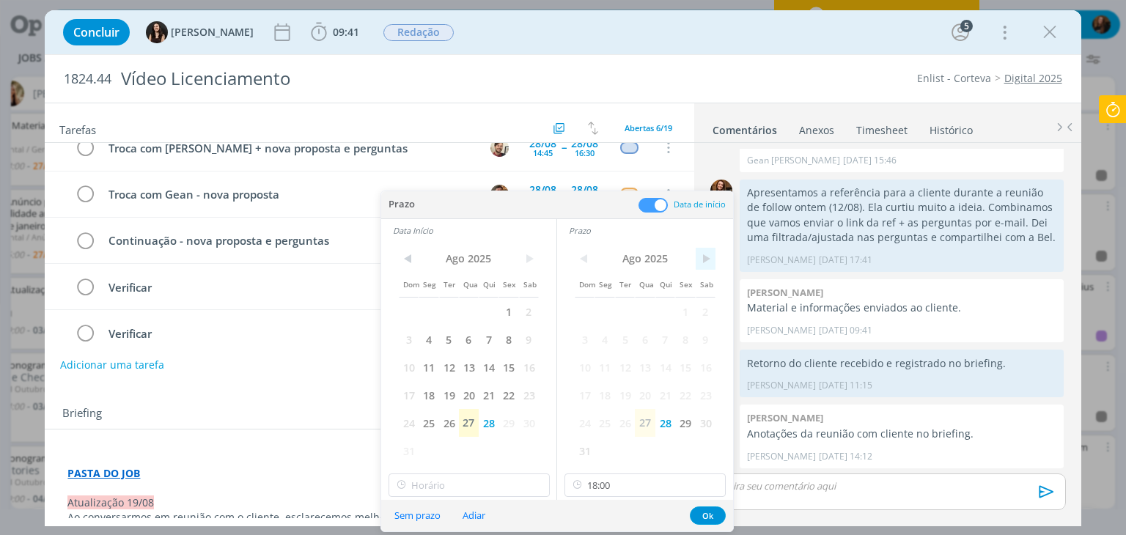
click at [704, 254] on span ">" at bounding box center [706, 259] width 20 height 22
click at [598, 308] on span "1" at bounding box center [604, 312] width 20 height 28
click at [531, 253] on span ">" at bounding box center [529, 259] width 20 height 22
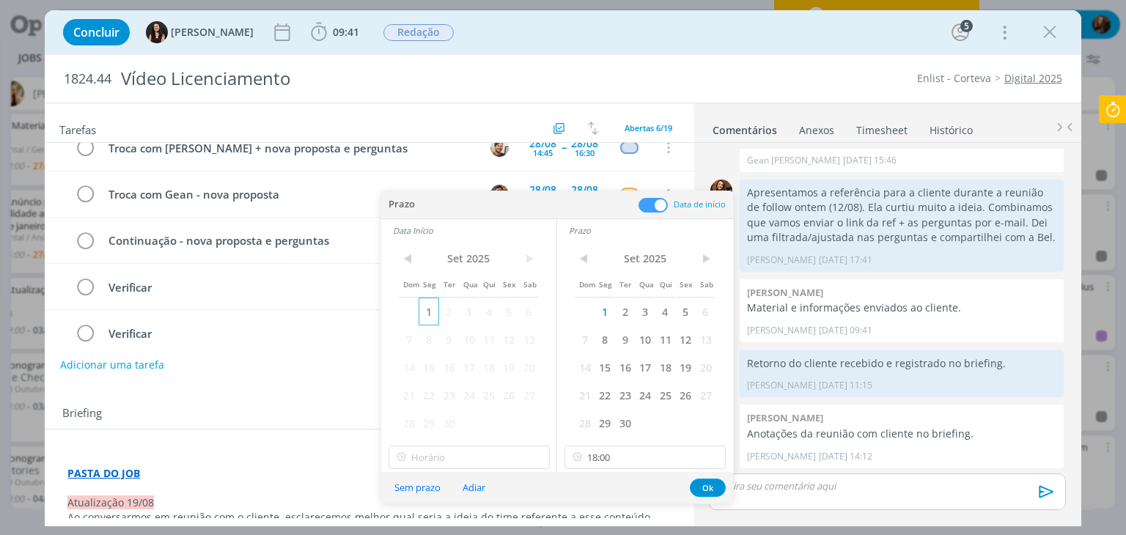
click at [431, 307] on span "1" at bounding box center [429, 312] width 20 height 28
click at [705, 485] on button "Ok" at bounding box center [708, 488] width 36 height 18
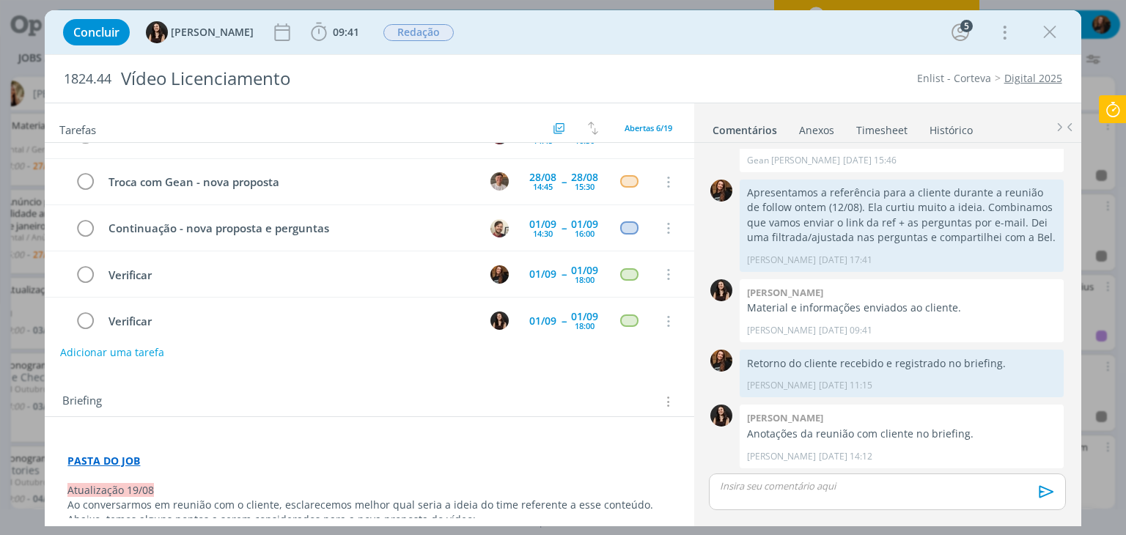
scroll to position [0, 0]
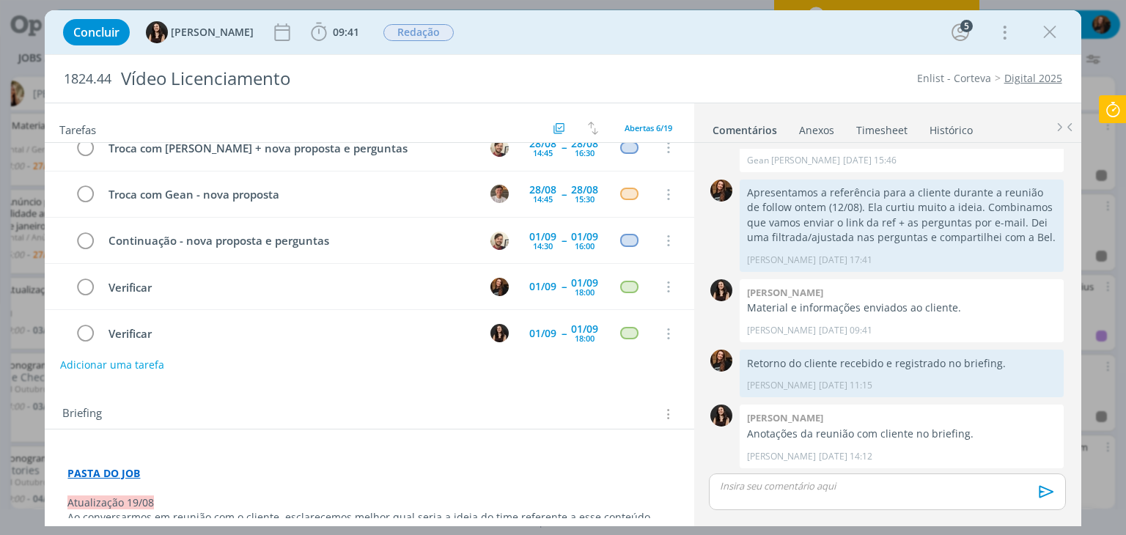
drag, startPoint x: 1053, startPoint y: 36, endPoint x: 798, endPoint y: 196, distance: 301.4
click at [1053, 36] on icon "dialog" at bounding box center [1050, 32] width 22 height 22
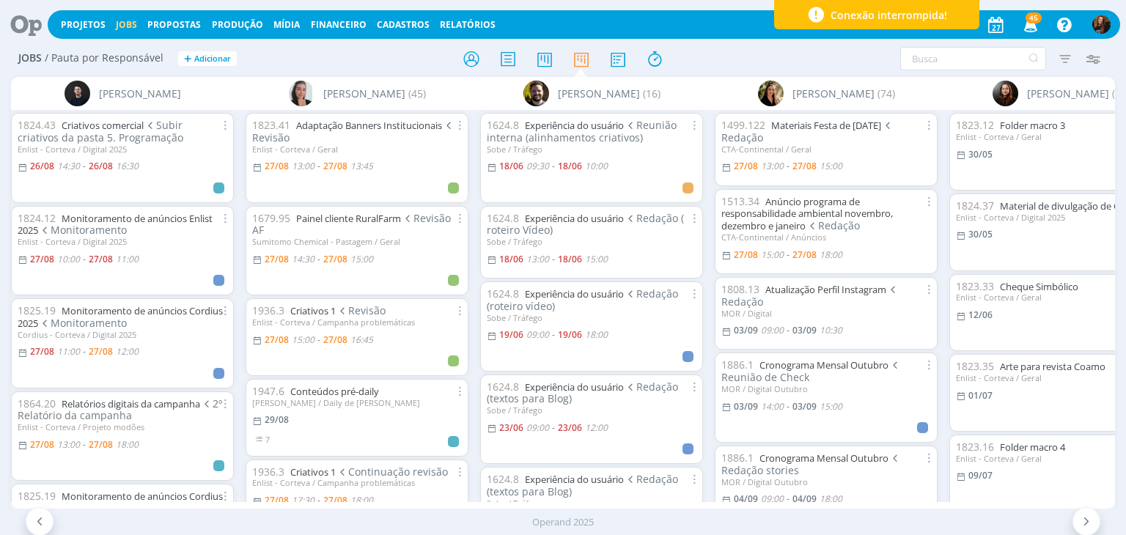
scroll to position [0, 918]
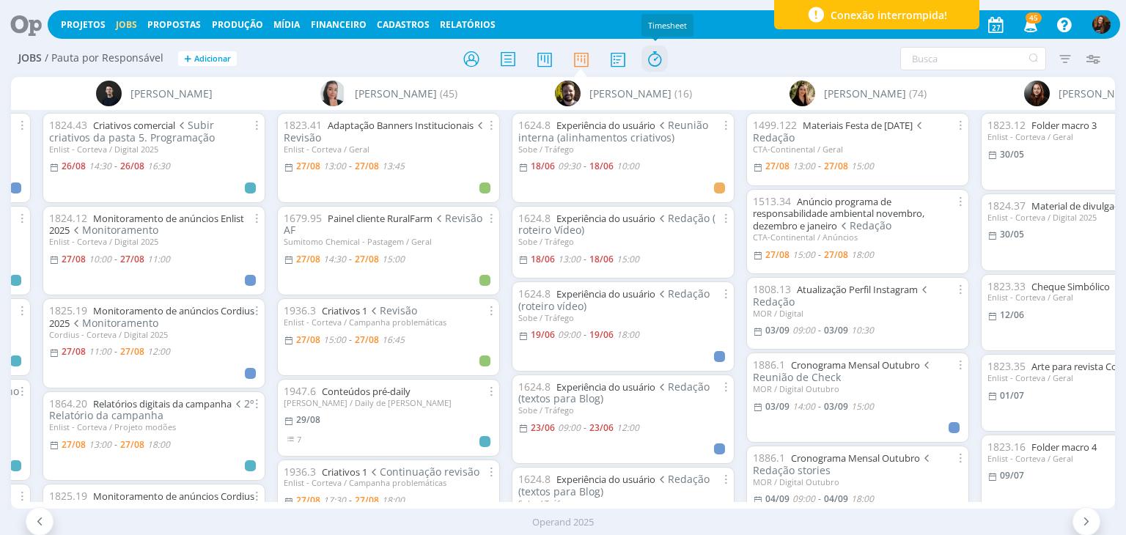
click at [655, 58] on icon at bounding box center [654, 59] width 26 height 29
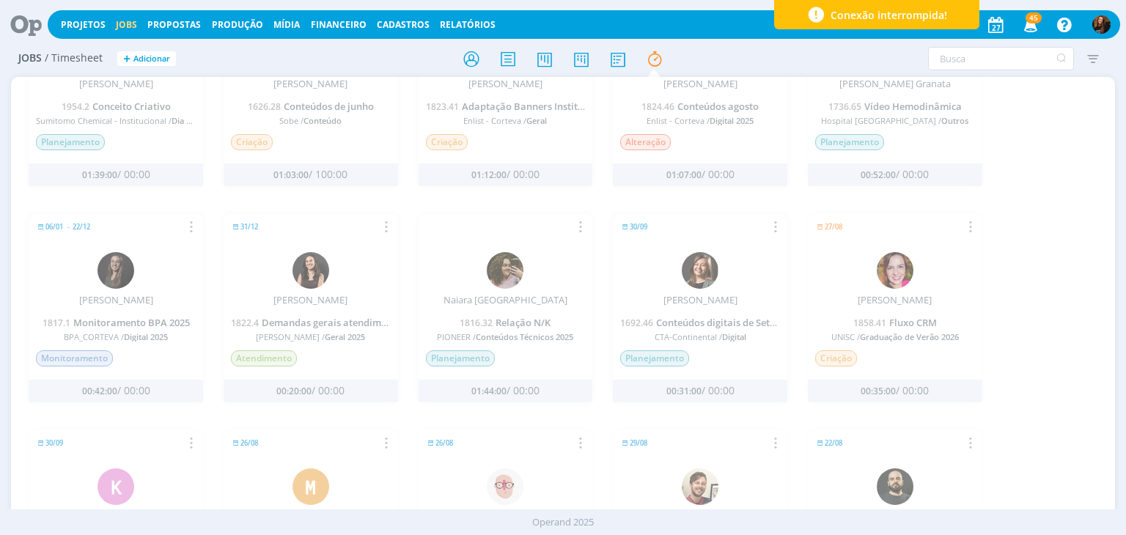
scroll to position [806, 0]
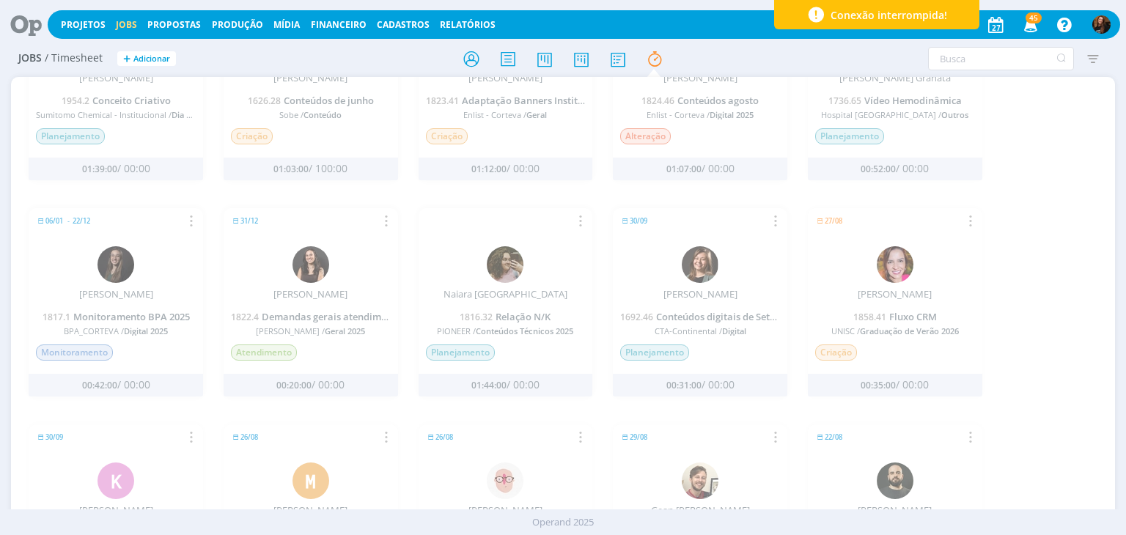
click at [26, 23] on icon at bounding box center [21, 24] width 30 height 29
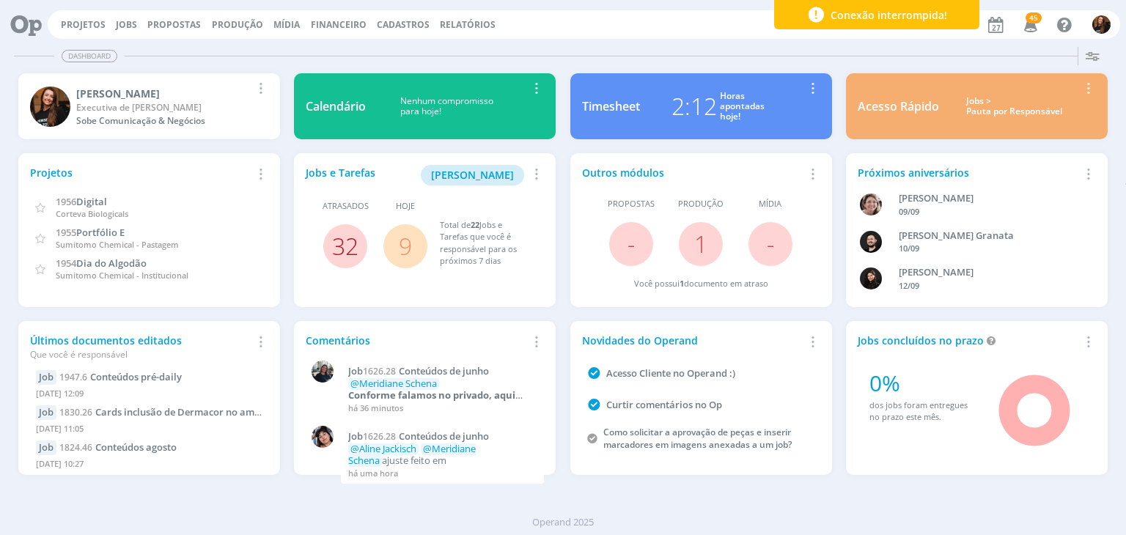
click at [343, 244] on link "32" at bounding box center [345, 246] width 26 height 32
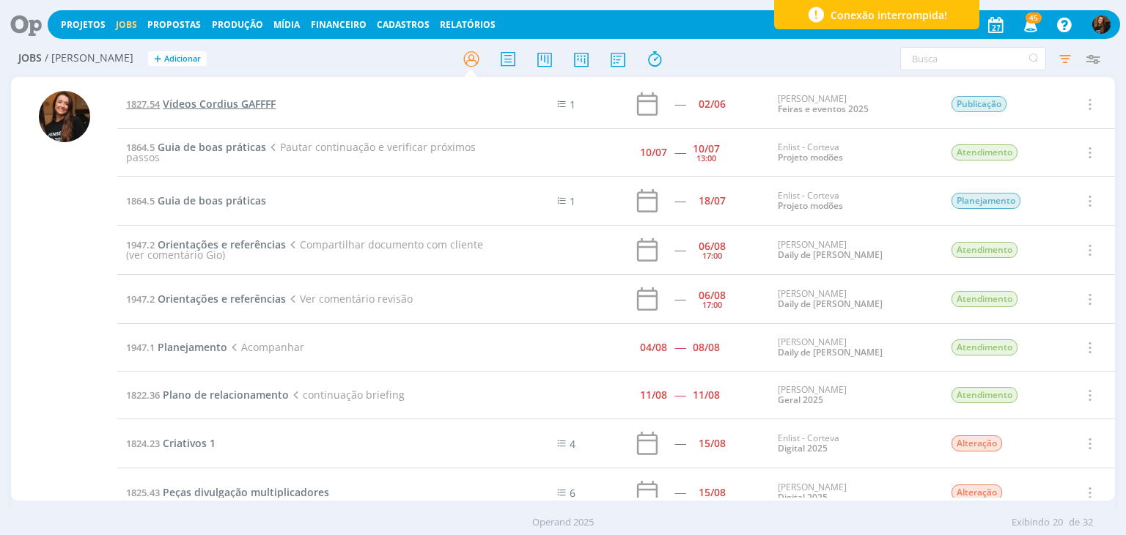
click at [233, 105] on span "Vídeos Cordius GAFFFF" at bounding box center [219, 104] width 113 height 14
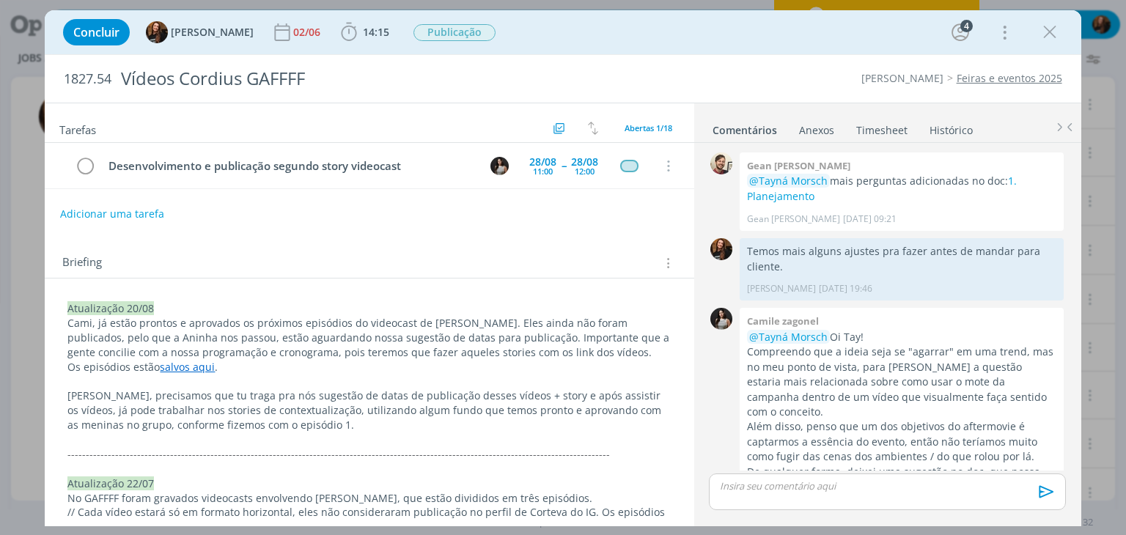
scroll to position [1847, 0]
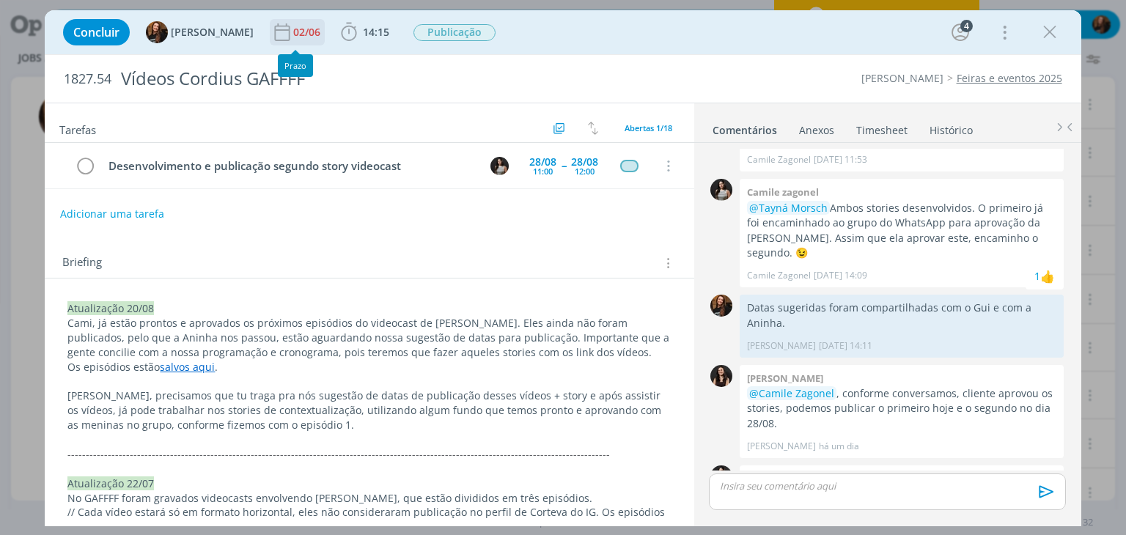
click at [301, 27] on div "02/06" at bounding box center [308, 32] width 30 height 10
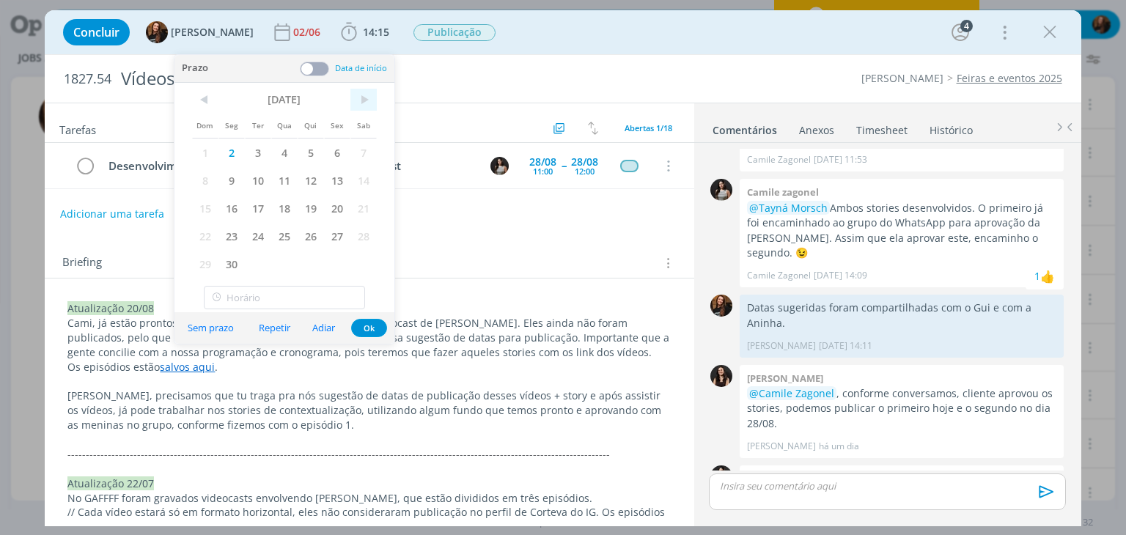
click at [352, 92] on span ">" at bounding box center [363, 100] width 26 height 22
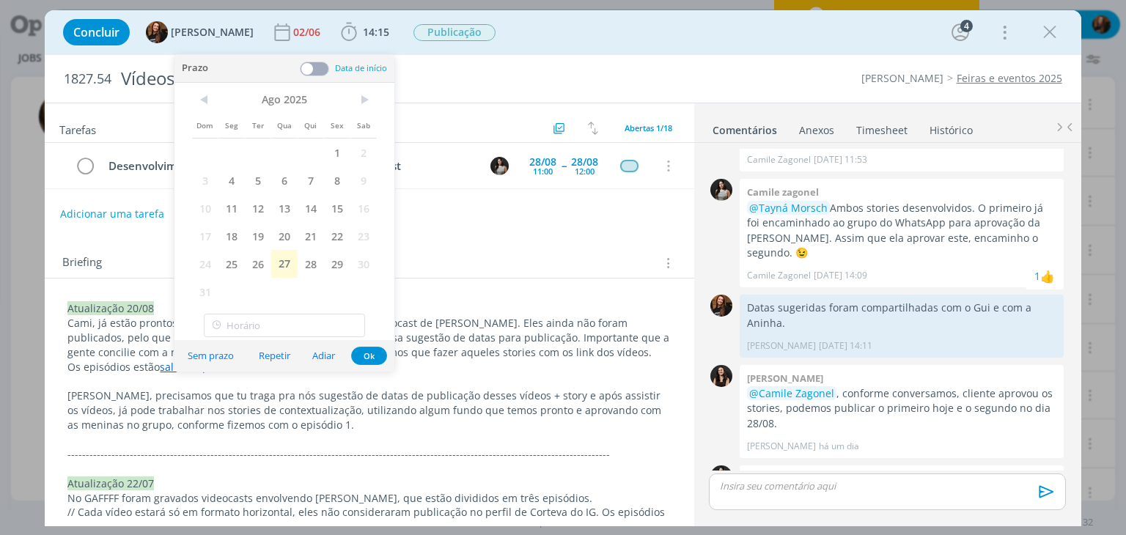
drag, startPoint x: 304, startPoint y: 262, endPoint x: 325, endPoint y: 281, distance: 28.0
click at [305, 262] on span "28" at bounding box center [311, 264] width 26 height 28
click at [370, 358] on button "Ok" at bounding box center [369, 356] width 36 height 18
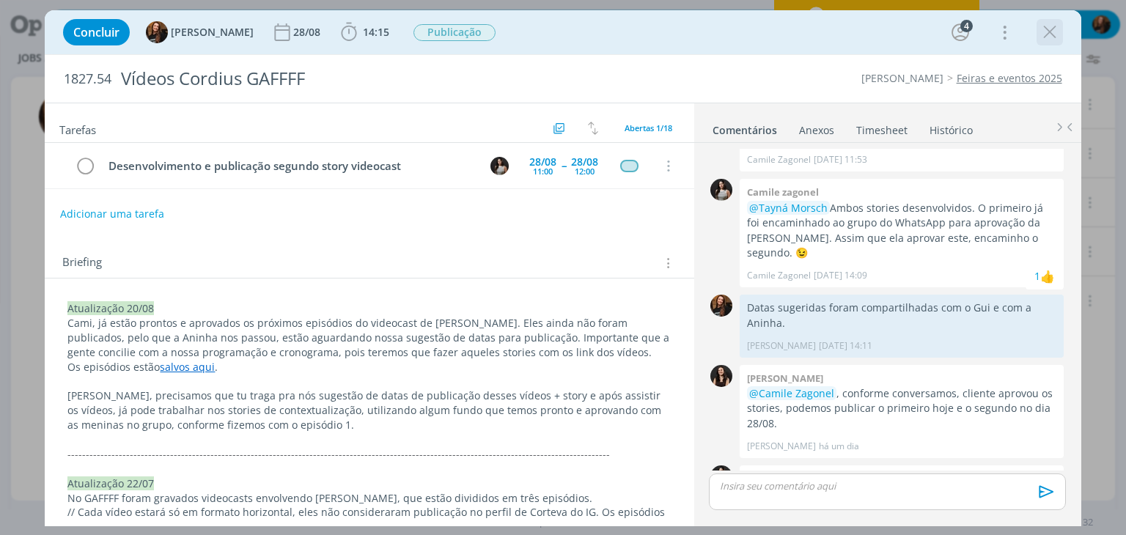
click at [1056, 31] on icon "dialog" at bounding box center [1050, 32] width 22 height 22
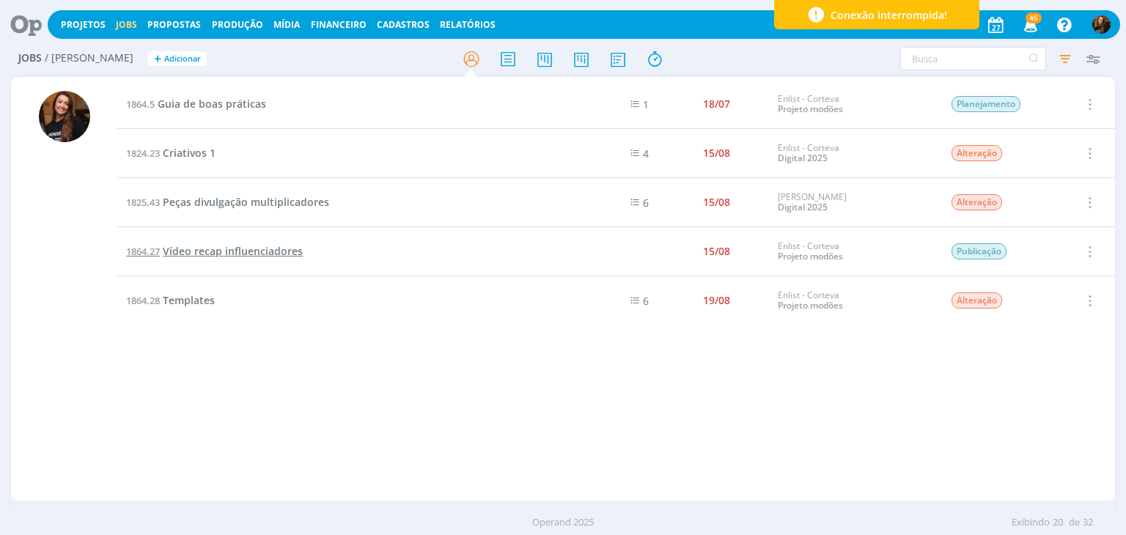
click at [213, 246] on span "Vídeo recap influenciadores" at bounding box center [233, 251] width 140 height 14
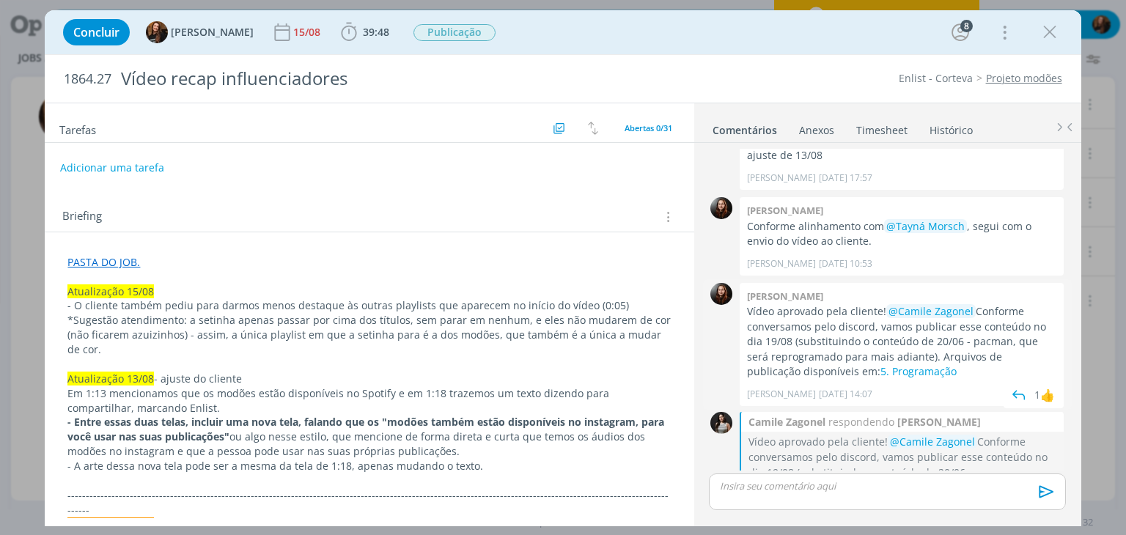
scroll to position [1649, 0]
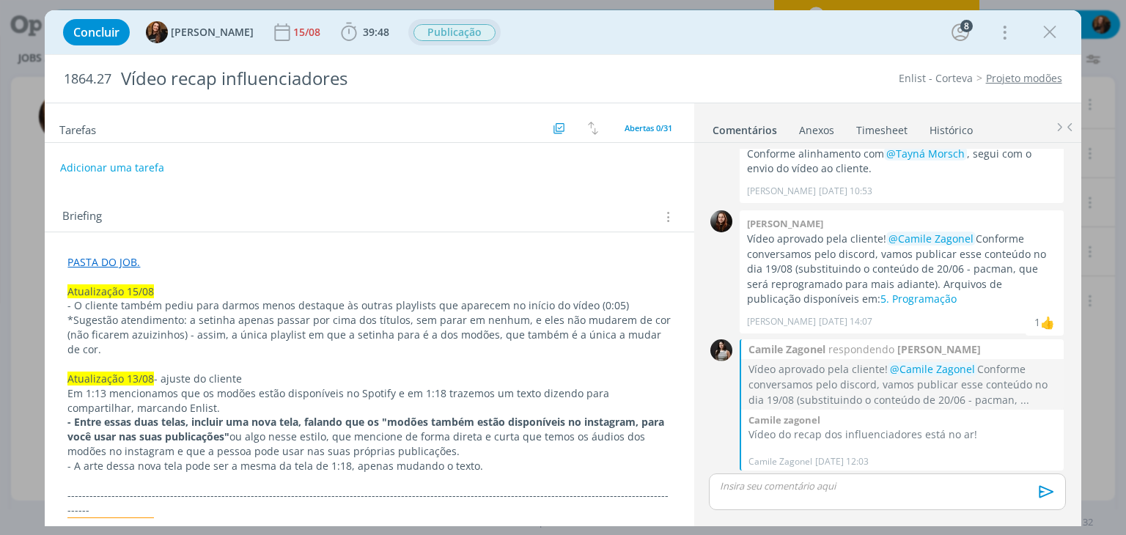
click at [427, 26] on span "Publicação" at bounding box center [454, 32] width 82 height 17
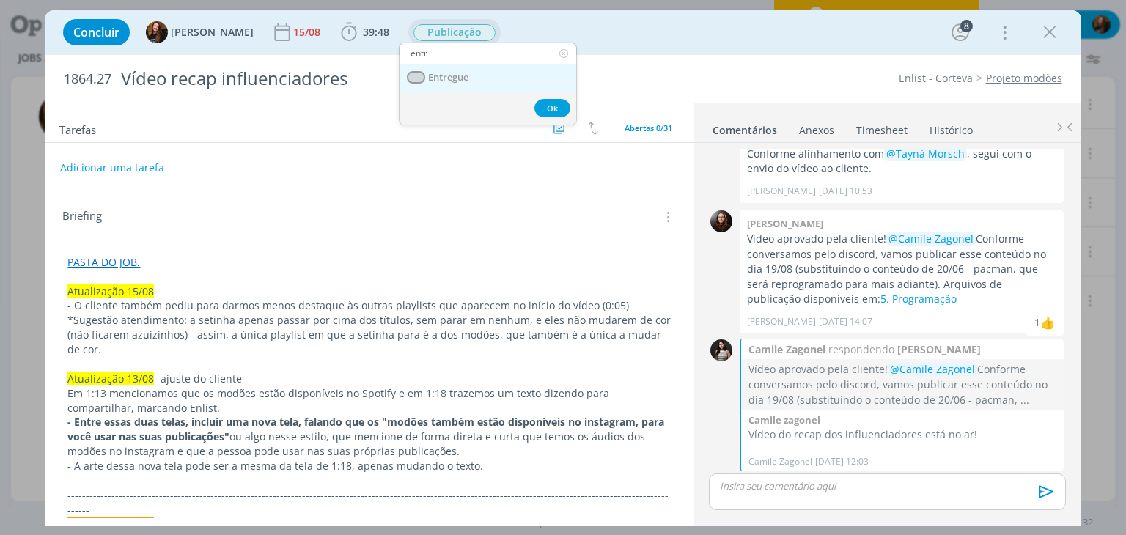
type input "entr"
click at [469, 65] on link "Entregue" at bounding box center [487, 78] width 177 height 27
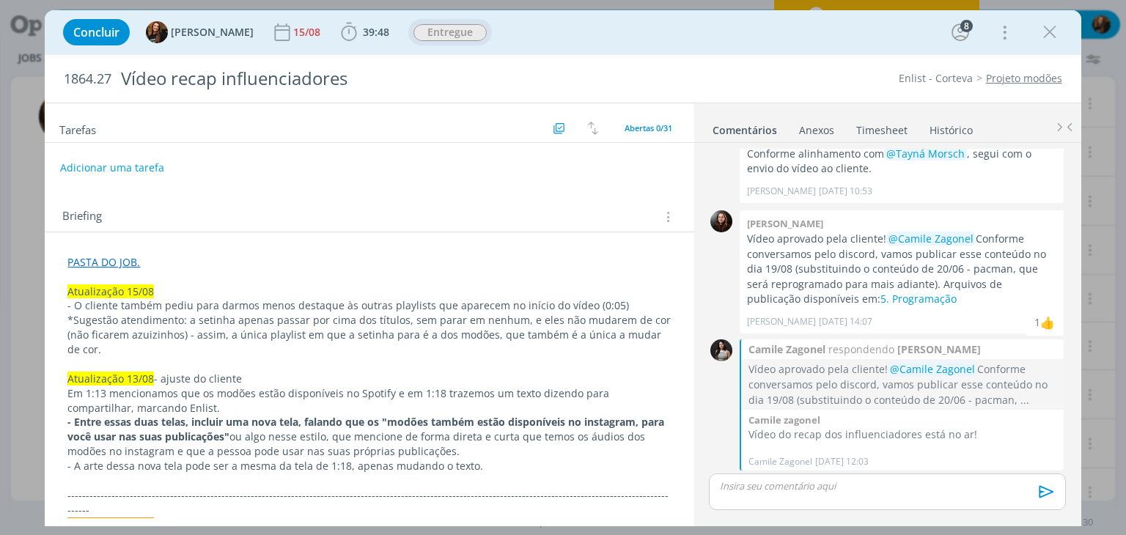
click at [796, 490] on p "dialog" at bounding box center [887, 485] width 333 height 13
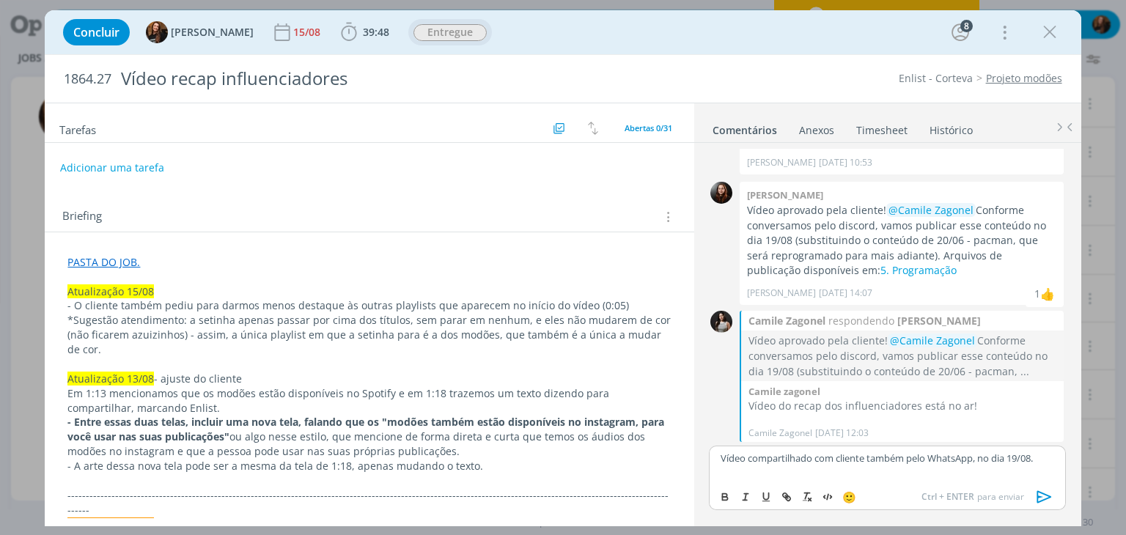
click at [1050, 498] on icon "dialog" at bounding box center [1045, 497] width 22 height 22
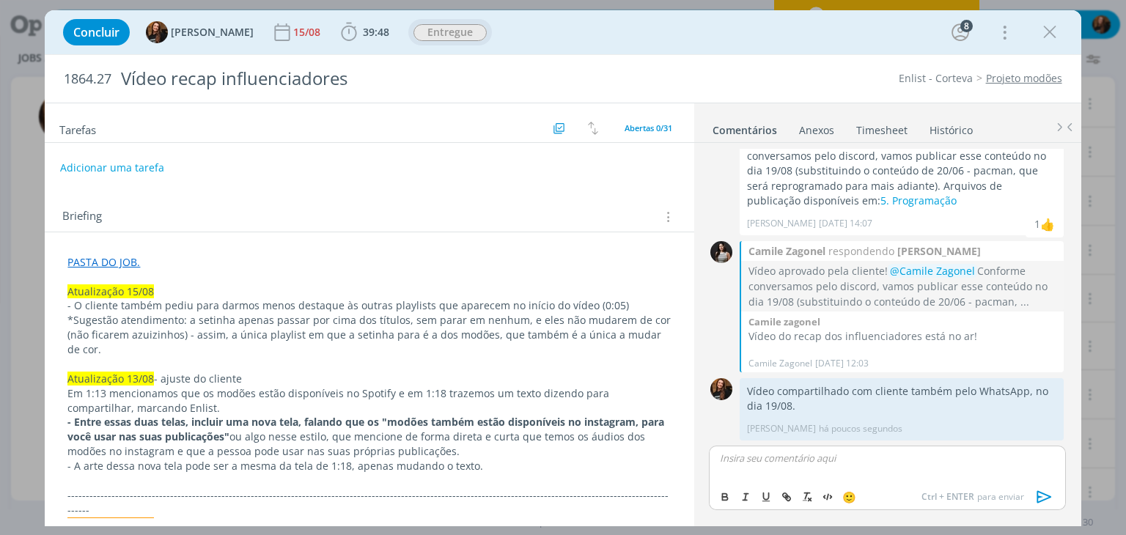
click at [880, 127] on link "Timesheet" at bounding box center [881, 127] width 53 height 21
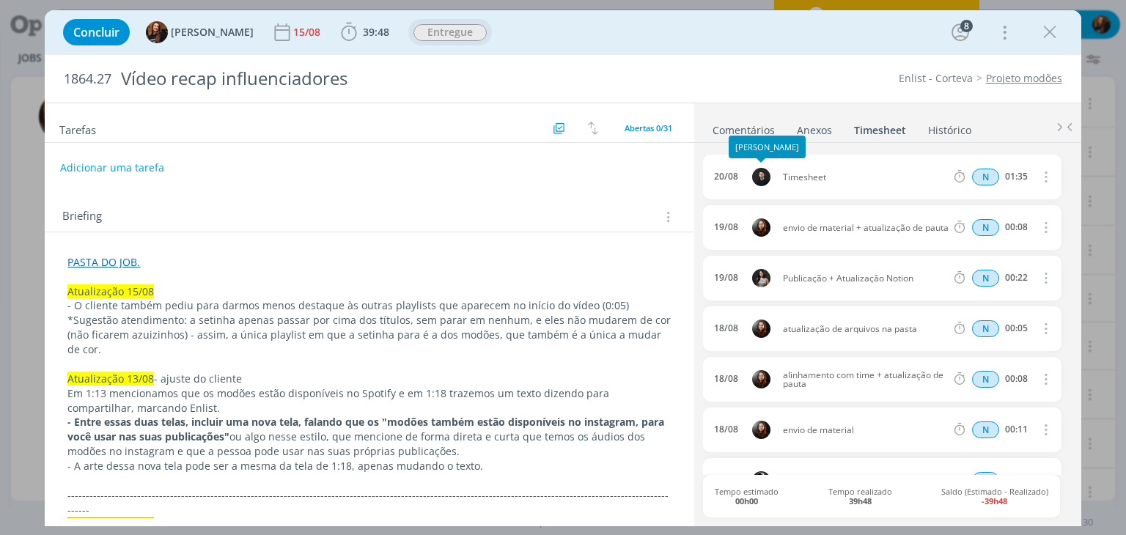
click at [740, 121] on link "Comentários" at bounding box center [744, 127] width 64 height 21
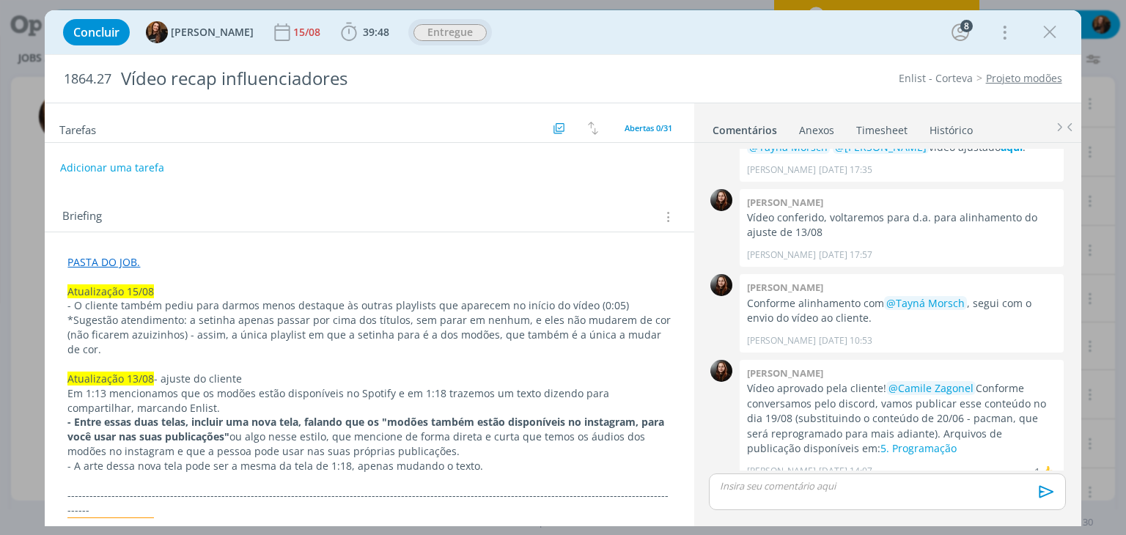
scroll to position [1719, 0]
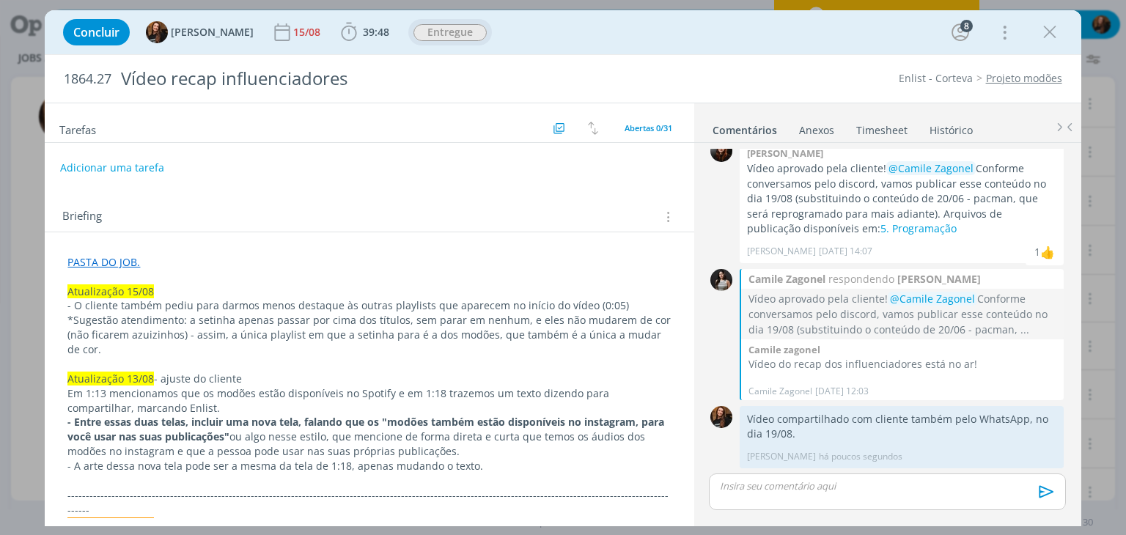
click at [500, 195] on div "Briefing Briefings Predefinidos Versões do Briefing Ver Briefing do Projeto" at bounding box center [369, 213] width 649 height 40
click at [1056, 31] on icon "dialog" at bounding box center [1050, 32] width 22 height 22
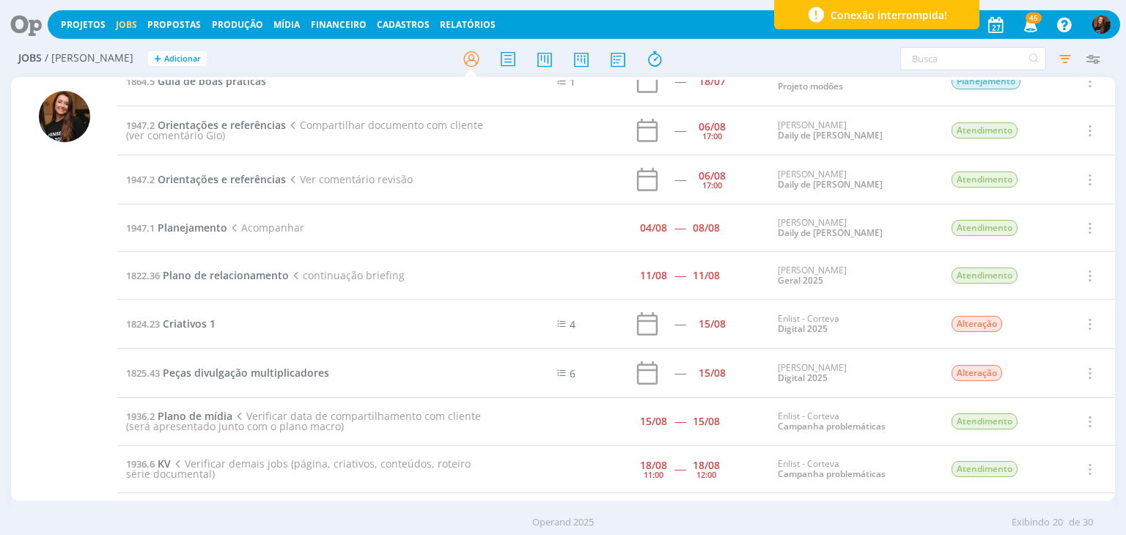
scroll to position [147, 0]
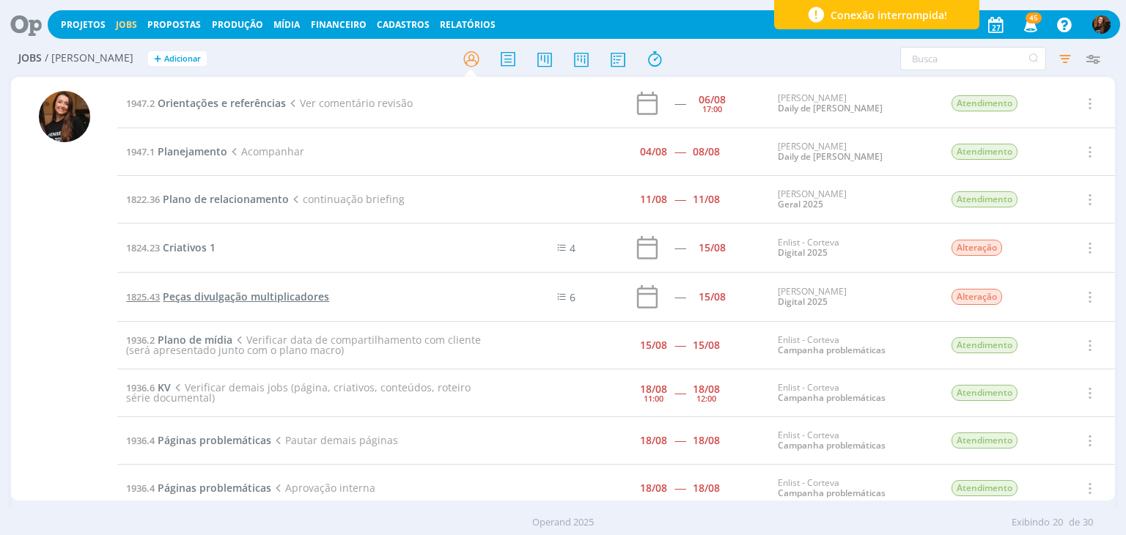
click at [279, 296] on span "Peças divulgação multiplicadores" at bounding box center [246, 297] width 166 height 14
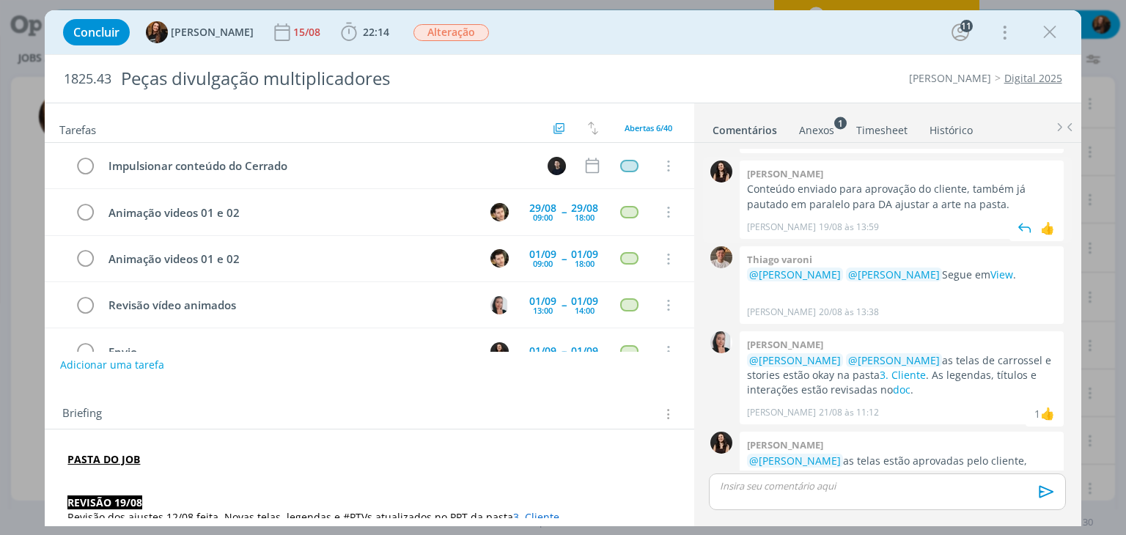
scroll to position [1671, 0]
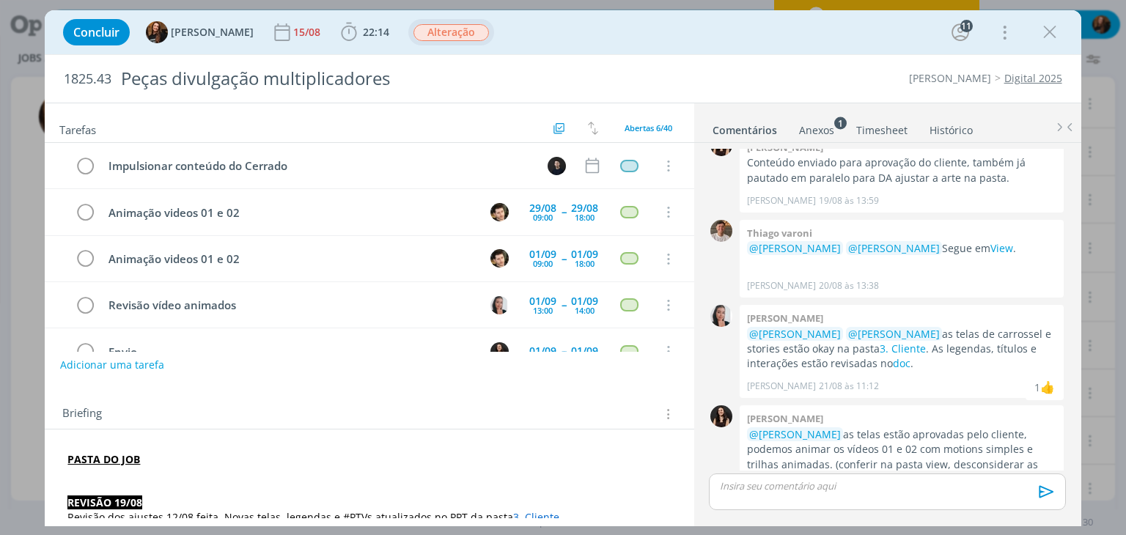
click at [454, 34] on span "Alteração" at bounding box center [450, 32] width 75 height 17
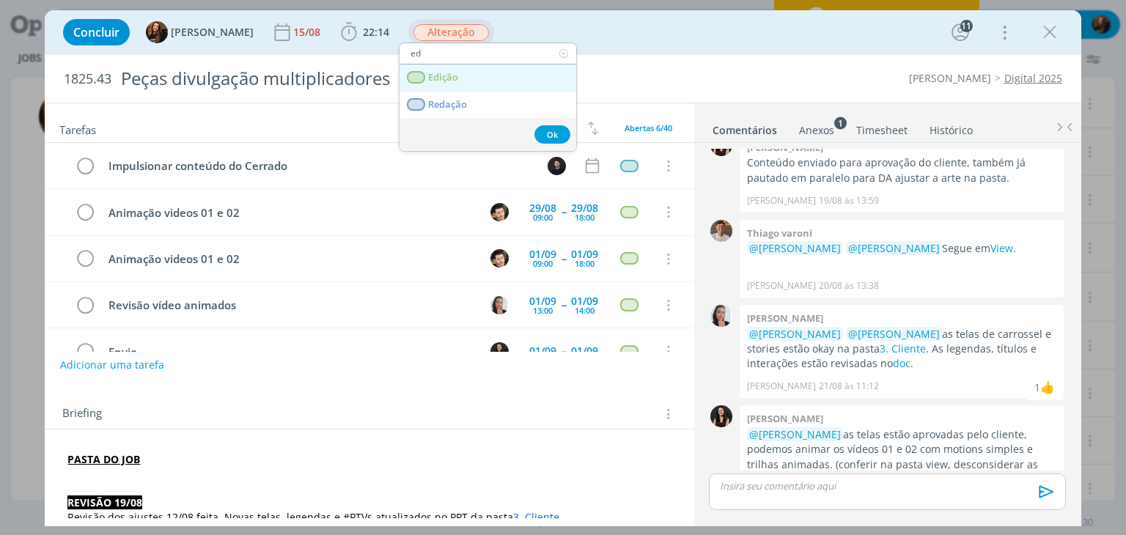
type input "ed"
click at [466, 78] on link "Edição" at bounding box center [487, 78] width 177 height 27
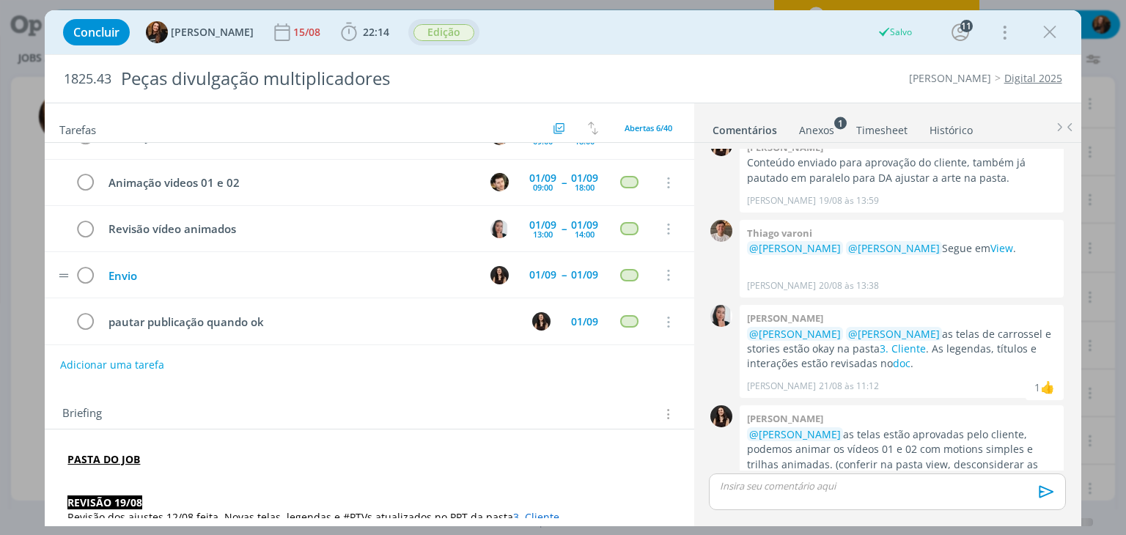
scroll to position [78, 0]
click at [301, 39] on div "15/08" at bounding box center [308, 32] width 30 height 26
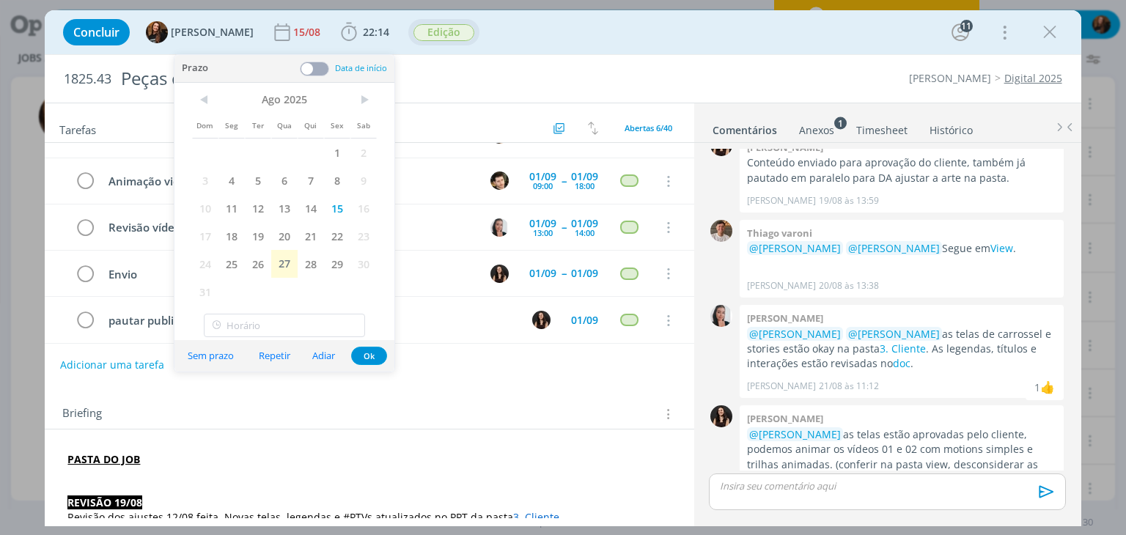
click at [377, 86] on div "< Ago 2025 > Dom Seg Ter Qua Qui Sex Sab 1 2 3 4 5 6 7 8 9 10 11 12 13 14 15 16…" at bounding box center [284, 196] width 220 height 226
click at [372, 92] on span ">" at bounding box center [363, 100] width 26 height 22
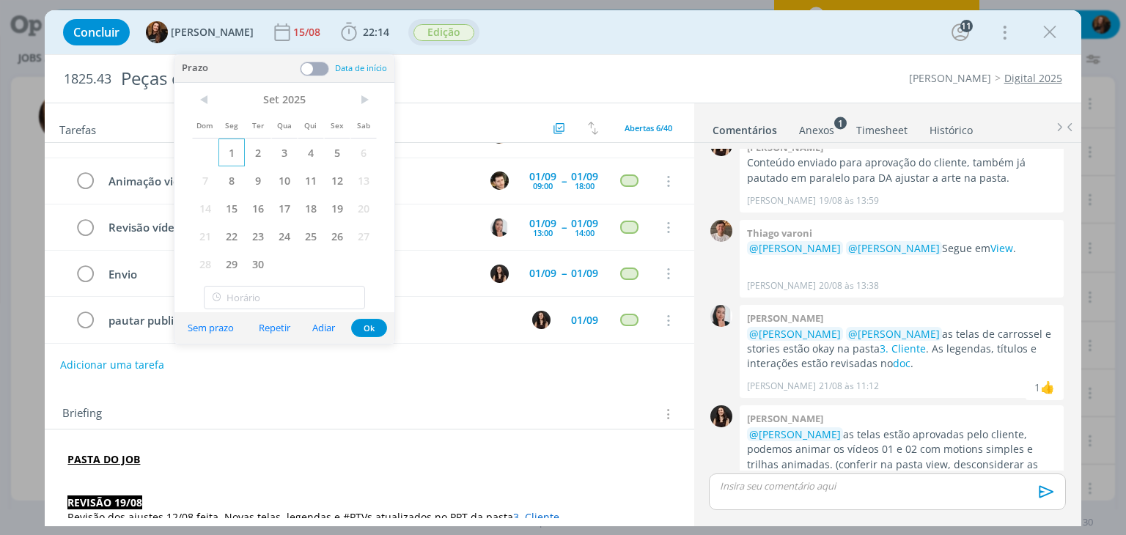
click at [229, 150] on span "1" at bounding box center [231, 153] width 26 height 28
click at [372, 321] on button "Ok" at bounding box center [369, 328] width 36 height 18
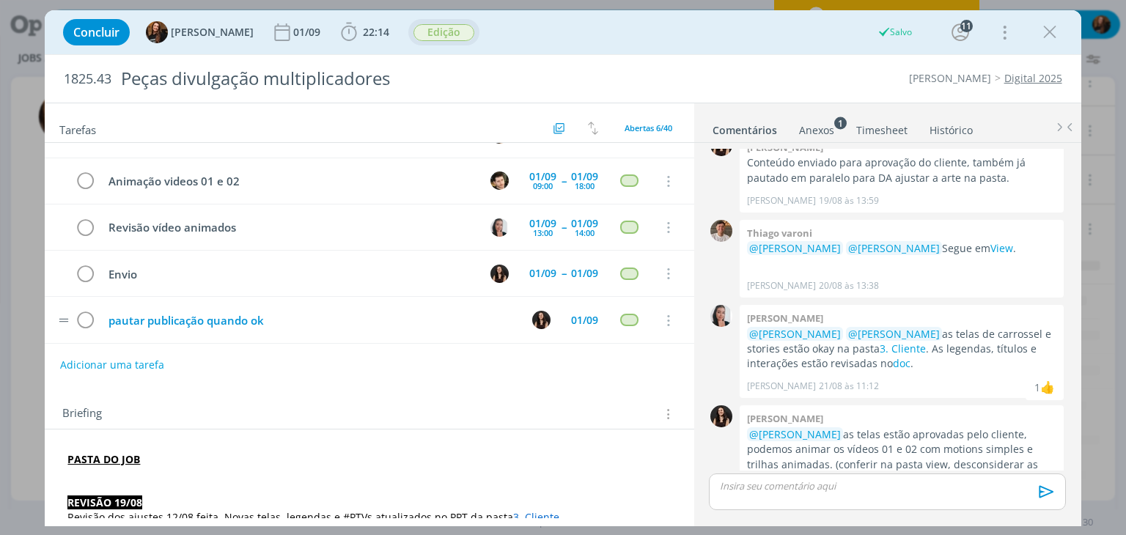
scroll to position [0, 0]
click at [1050, 33] on icon "dialog" at bounding box center [1050, 32] width 22 height 22
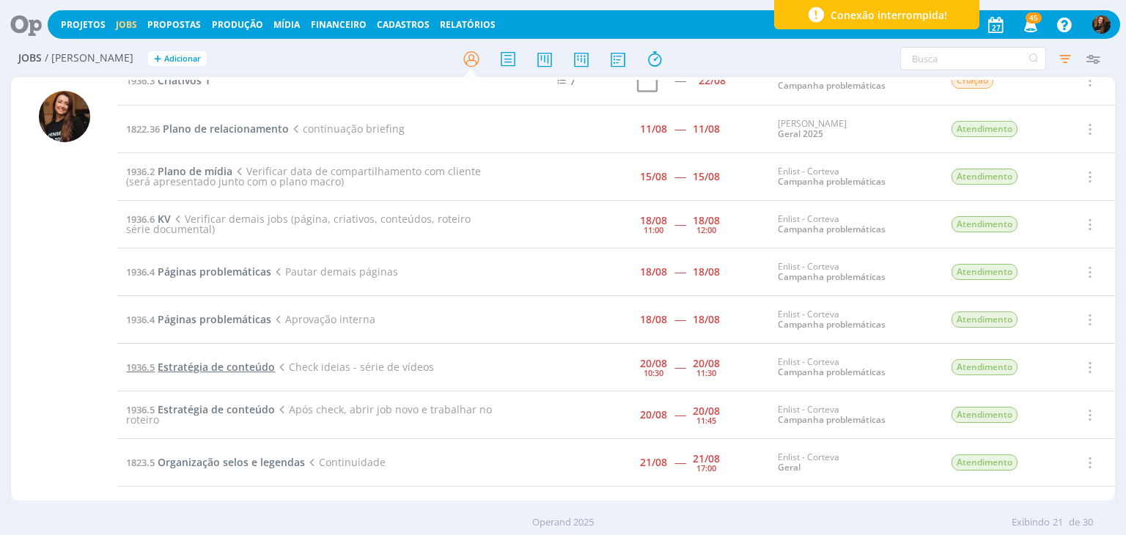
scroll to position [293, 0]
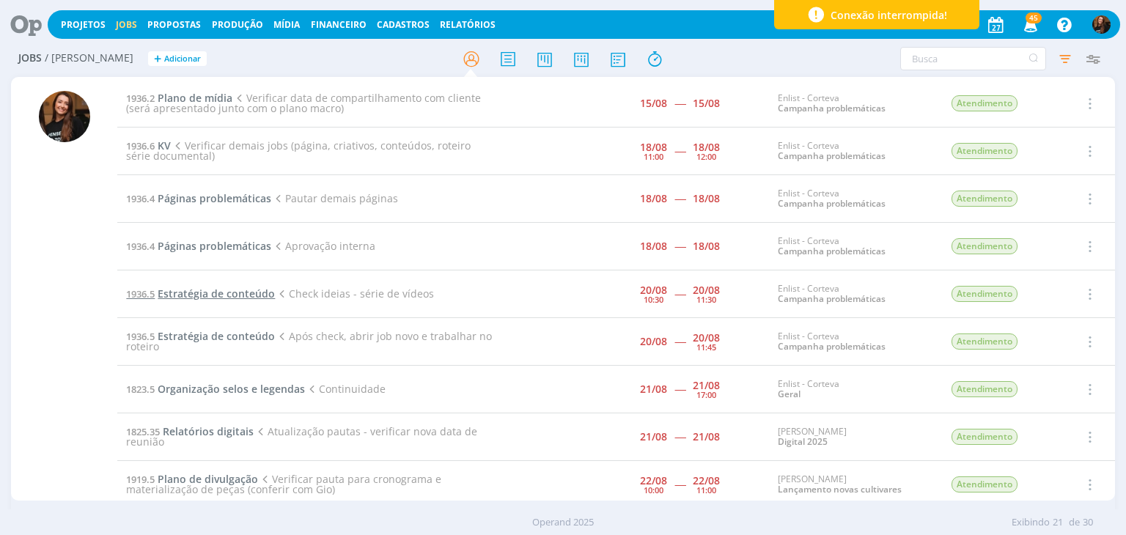
click at [226, 292] on span "Estratégia de conteúdo" at bounding box center [216, 294] width 117 height 14
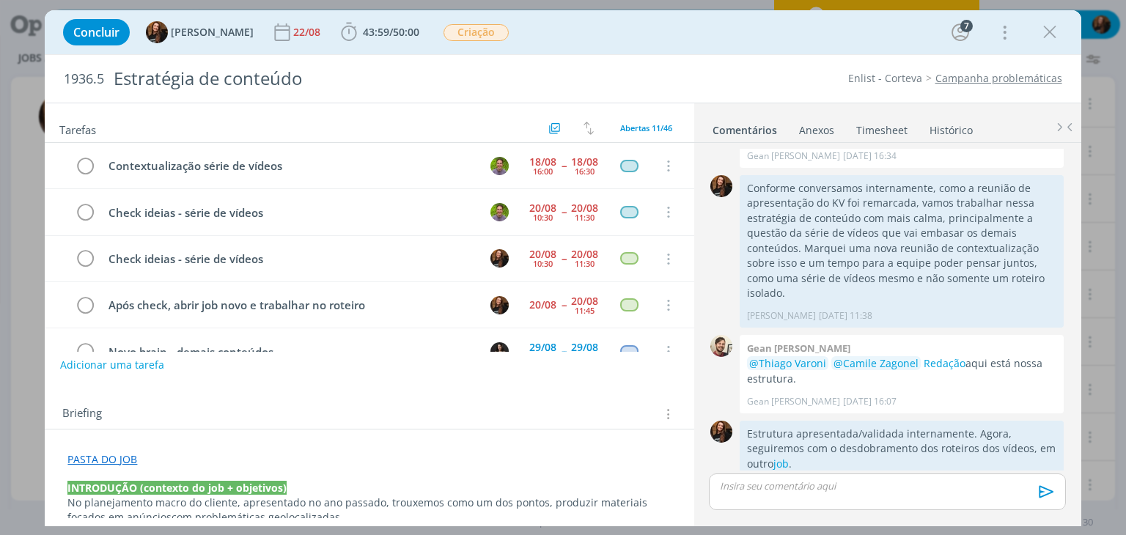
scroll to position [45, 0]
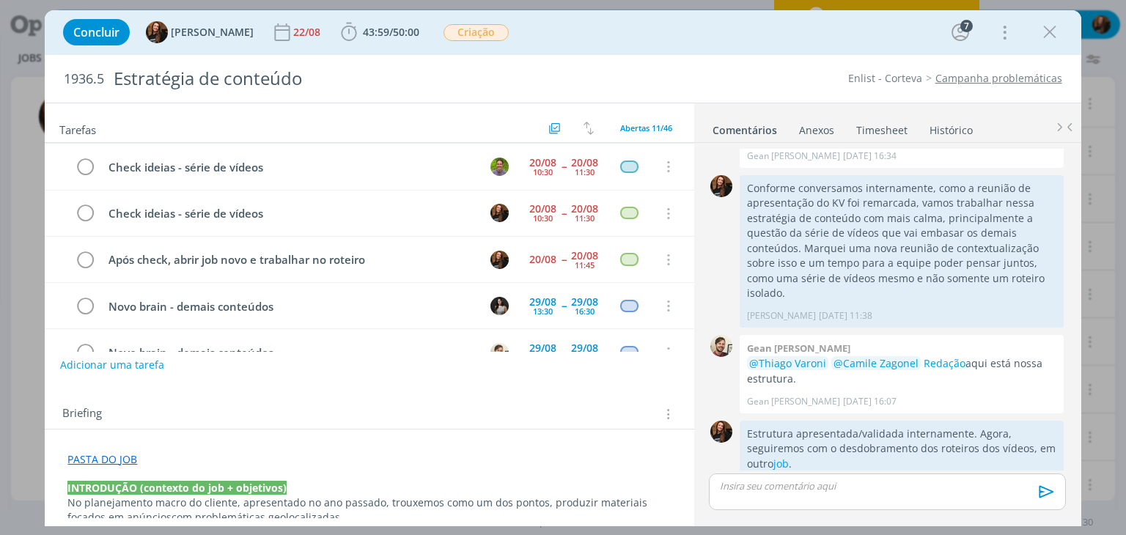
click at [891, 121] on link "Timesheet" at bounding box center [881, 127] width 53 height 21
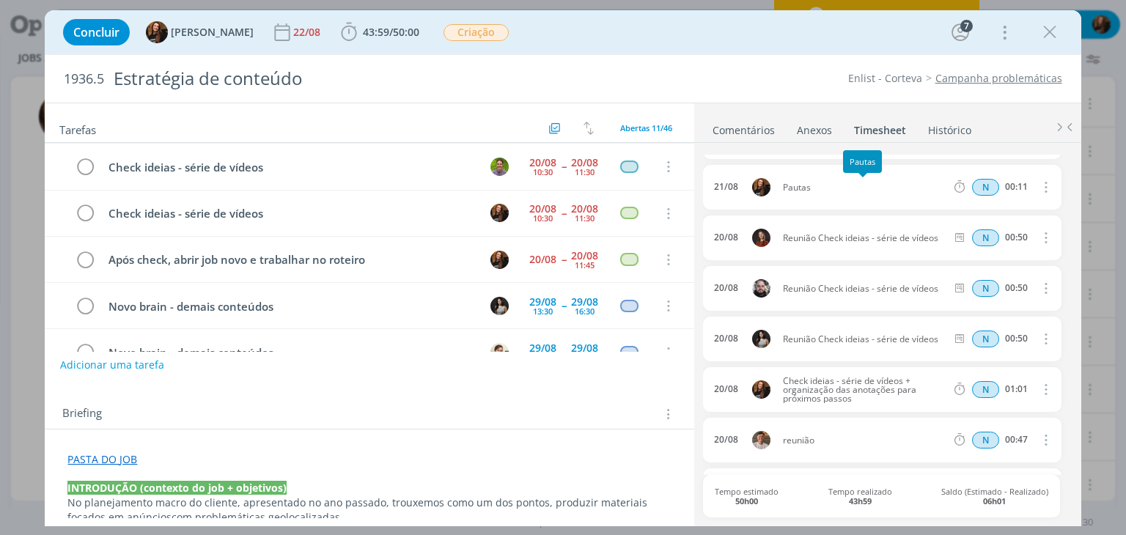
scroll to position [73, 0]
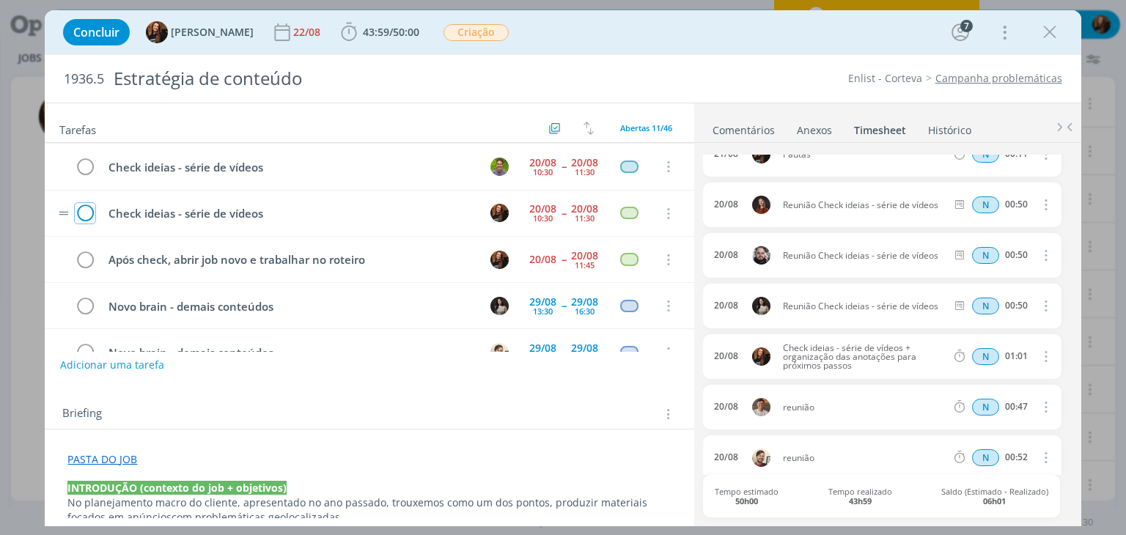
click at [83, 207] on icon "dialog" at bounding box center [85, 214] width 21 height 22
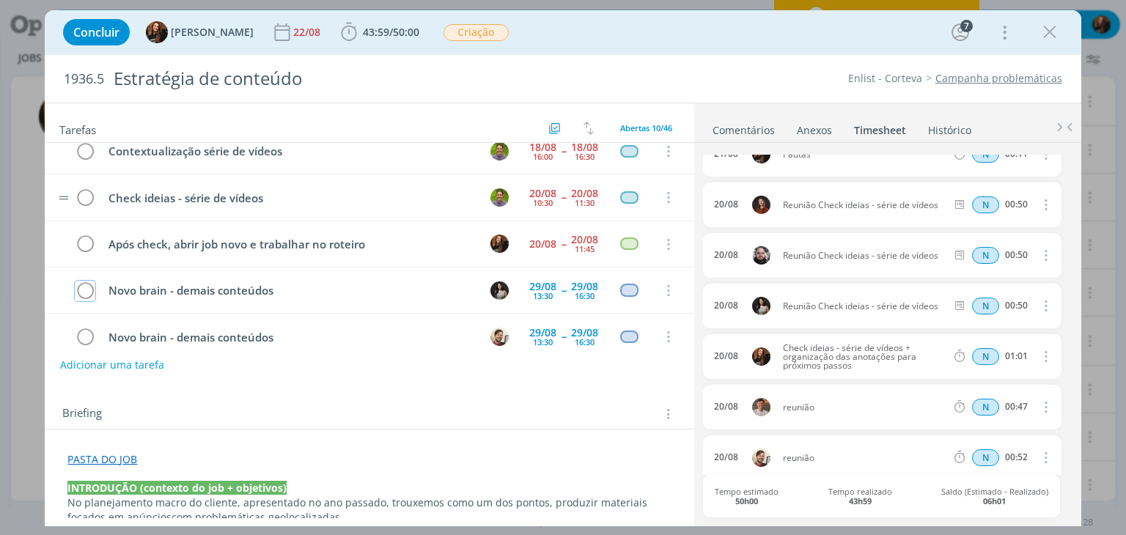
scroll to position [0, 0]
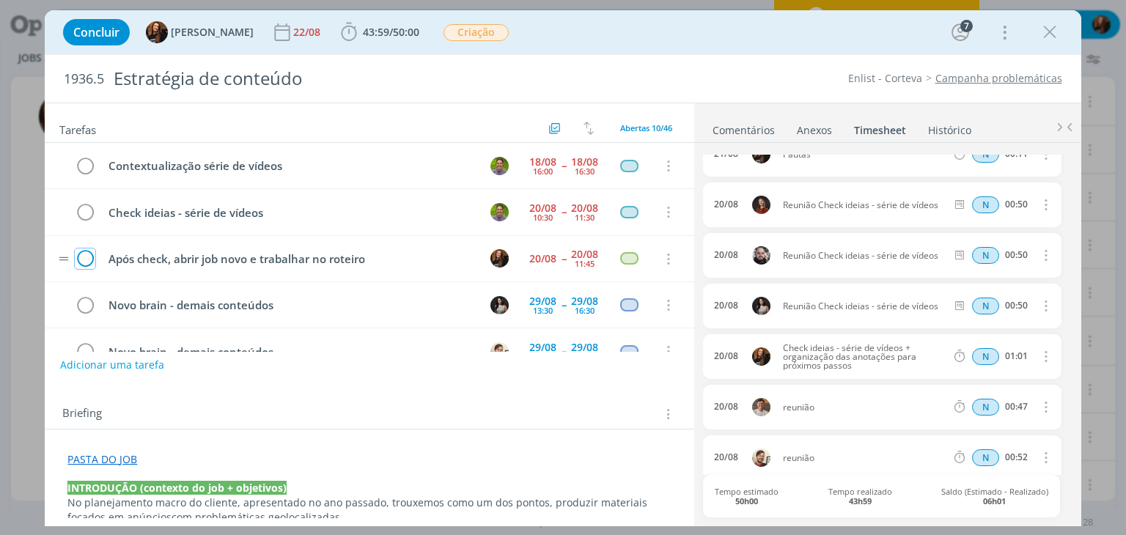
click at [84, 257] on icon "dialog" at bounding box center [85, 259] width 21 height 22
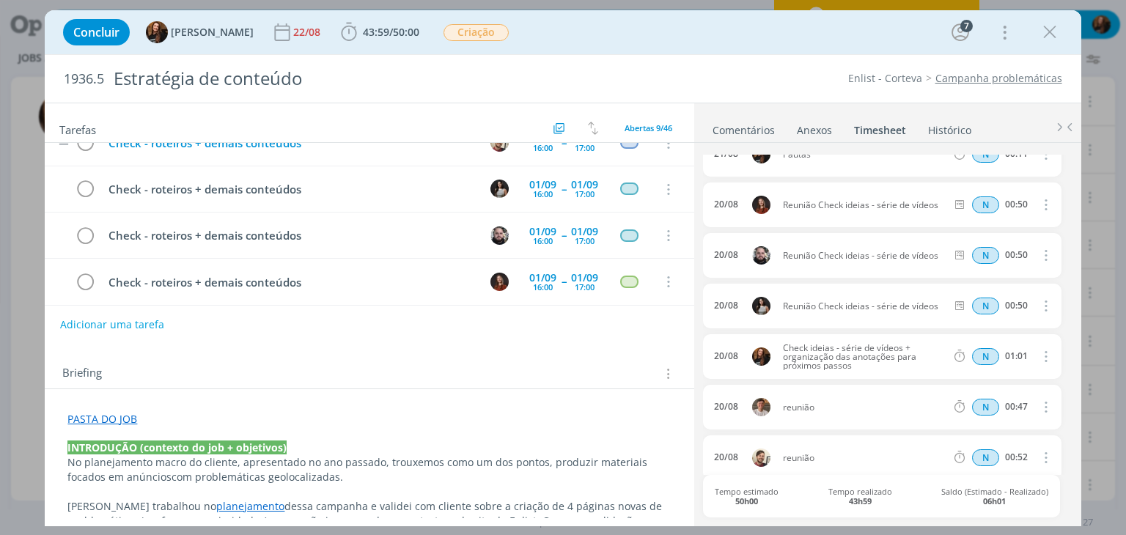
scroll to position [73, 0]
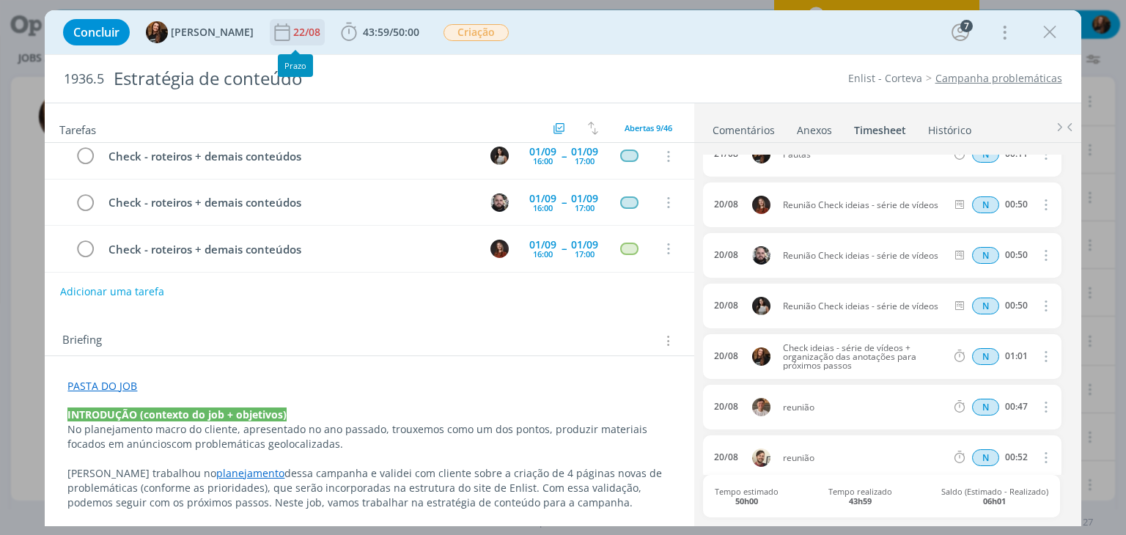
click at [293, 36] on div "22/08" at bounding box center [308, 32] width 30 height 10
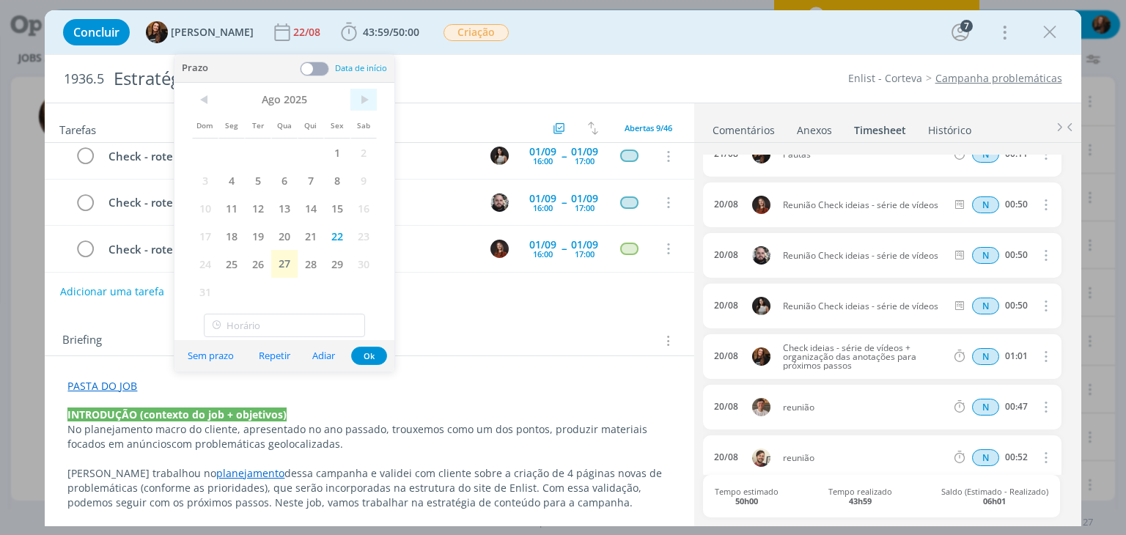
click at [372, 94] on span ">" at bounding box center [363, 100] width 26 height 22
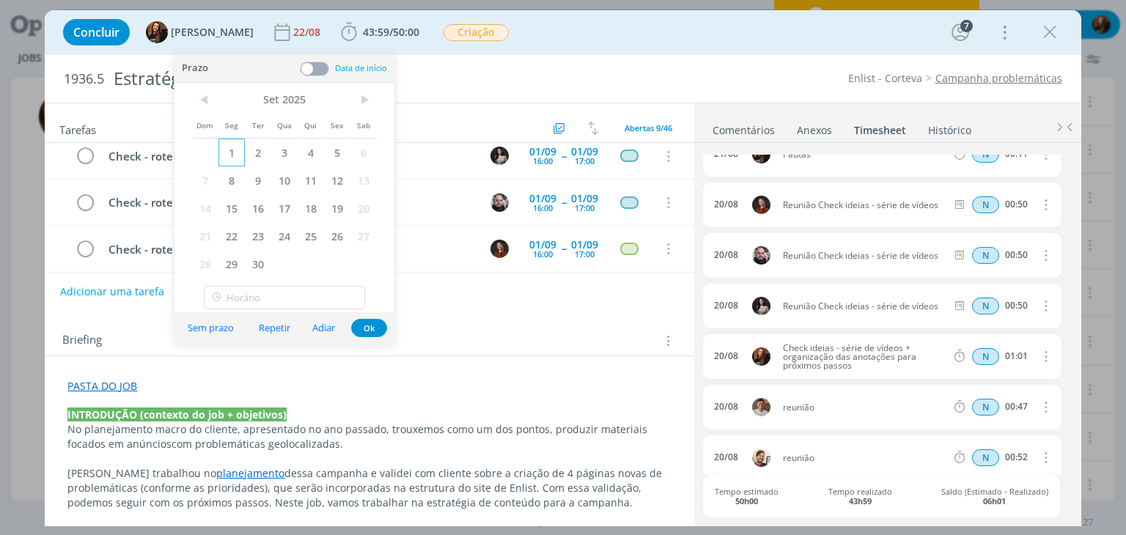
click at [226, 156] on span "1" at bounding box center [231, 153] width 26 height 28
click at [361, 325] on button "Ok" at bounding box center [369, 328] width 36 height 18
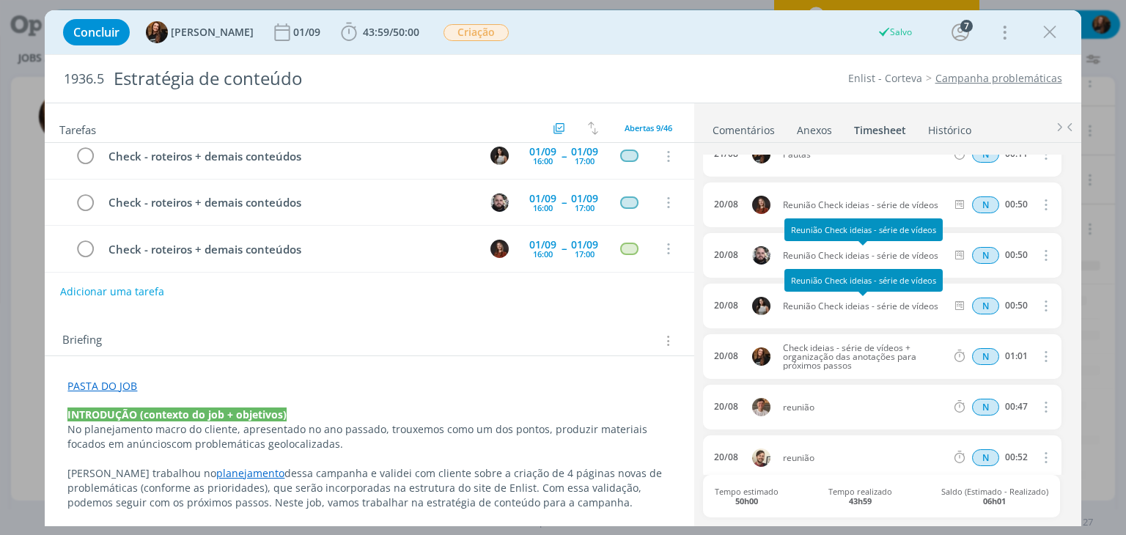
scroll to position [0, 0]
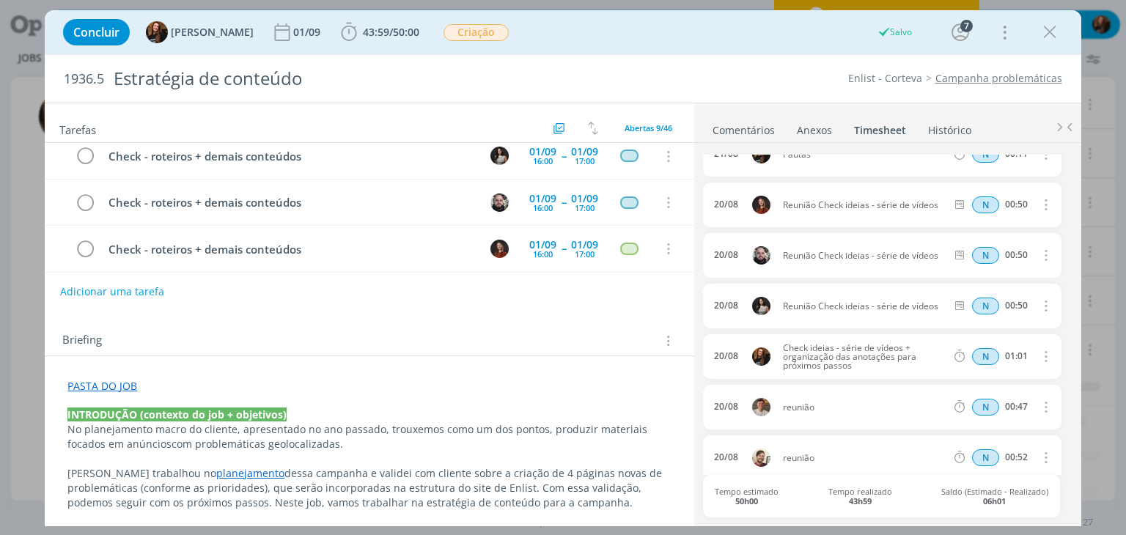
drag, startPoint x: 740, startPoint y: 131, endPoint x: 738, endPoint y: 144, distance: 13.4
click at [740, 131] on link "Comentários" at bounding box center [744, 127] width 64 height 21
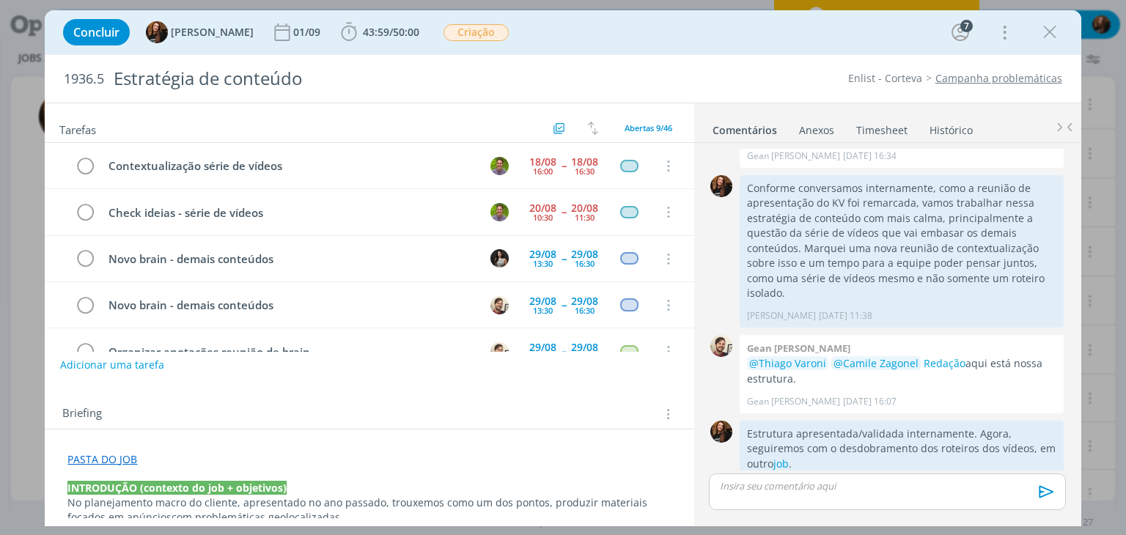
click at [872, 485] on p "dialog" at bounding box center [887, 485] width 333 height 13
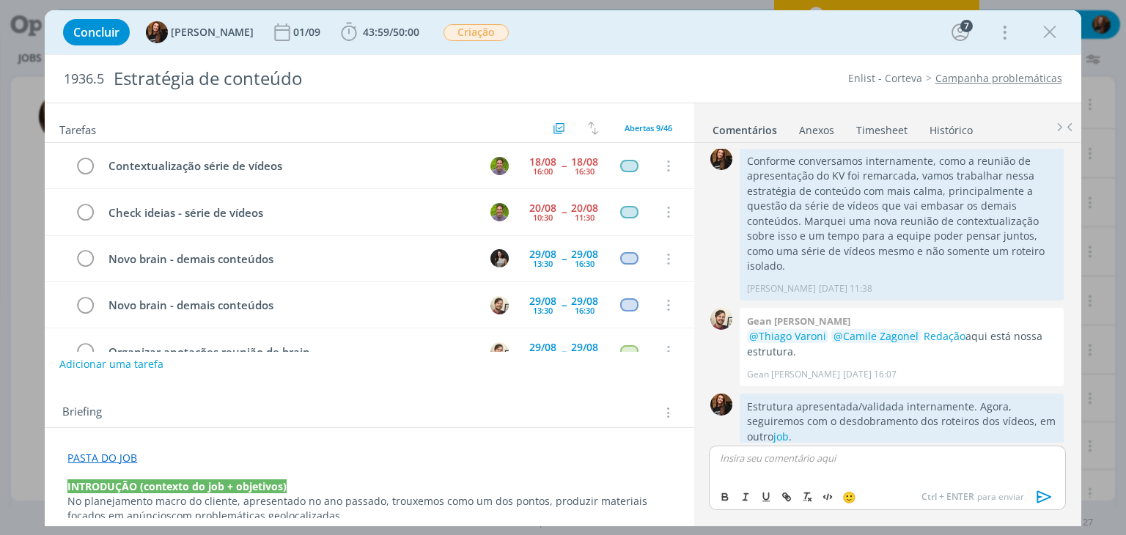
click at [106, 364] on button "Adicionar uma tarefa" at bounding box center [111, 364] width 104 height 25
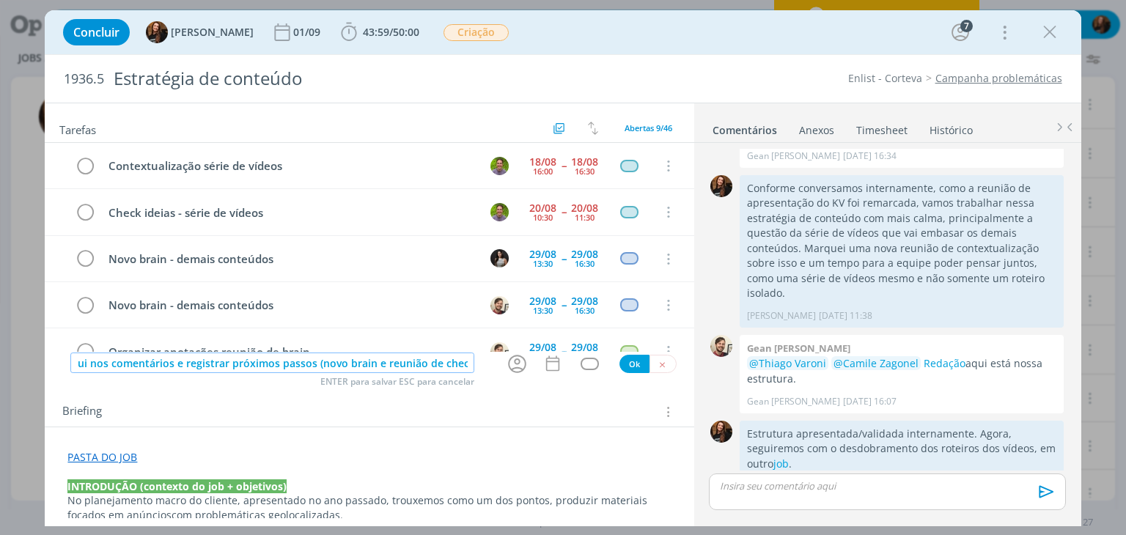
scroll to position [0, 193]
click at [506, 361] on icon "dialog" at bounding box center [517, 364] width 23 height 23
type input "Incluir link dos roteiros finalizados aqui nos comentários e registrar próximos…"
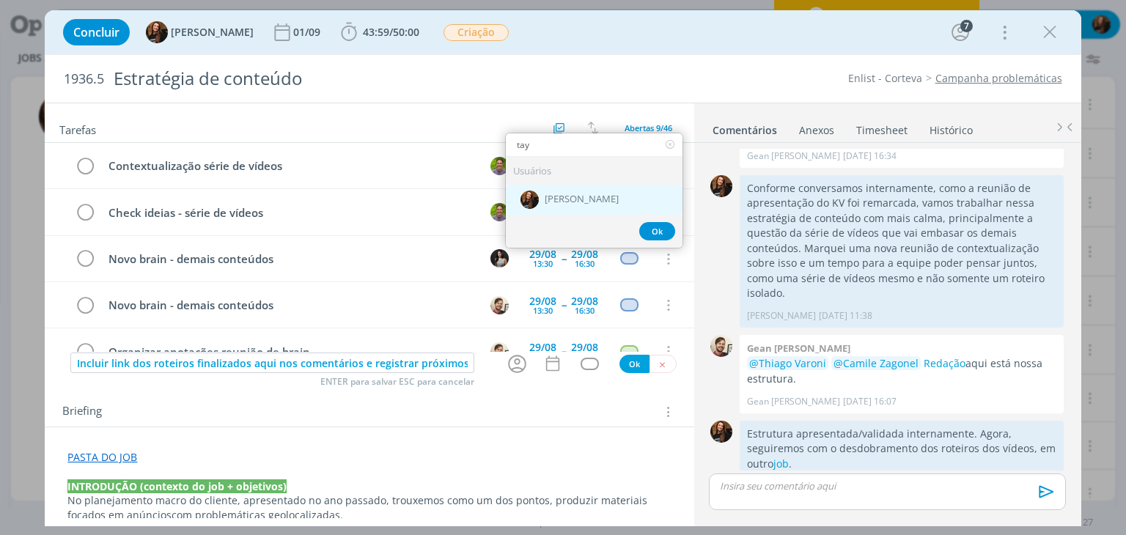
type input "tay"
drag, startPoint x: 585, startPoint y: 198, endPoint x: 583, endPoint y: 254, distance: 55.7
click at [585, 197] on span "[PERSON_NAME]" at bounding box center [582, 200] width 74 height 12
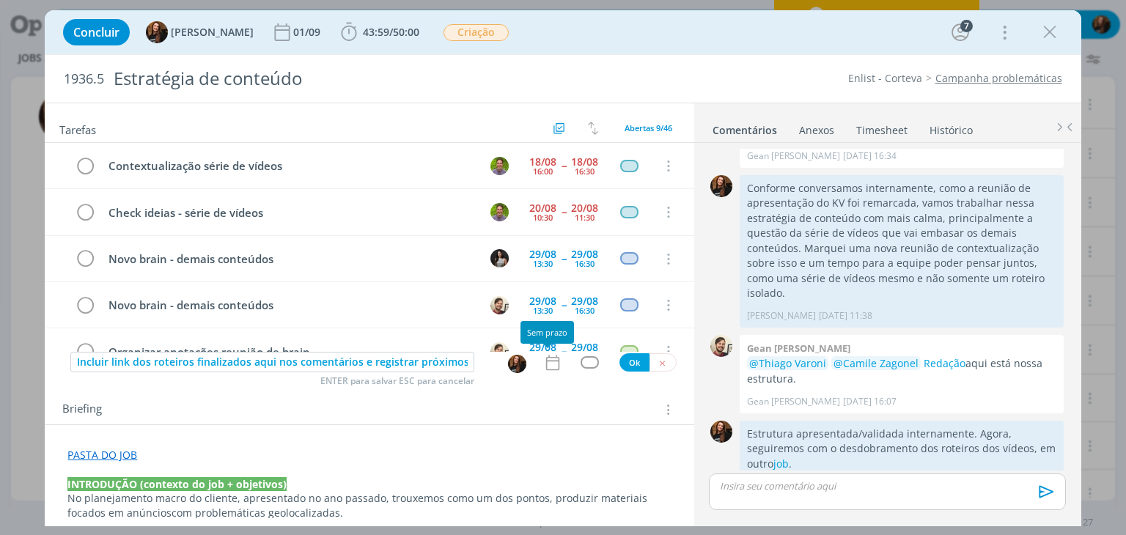
click at [547, 361] on icon "dialog" at bounding box center [552, 362] width 19 height 19
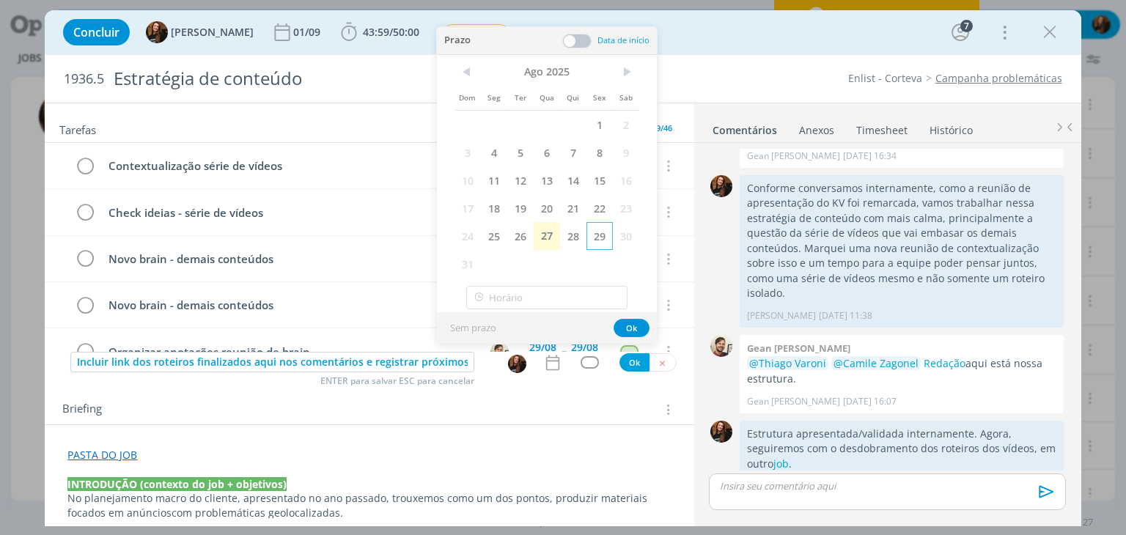
click at [596, 231] on span "29" at bounding box center [599, 236] width 26 height 28
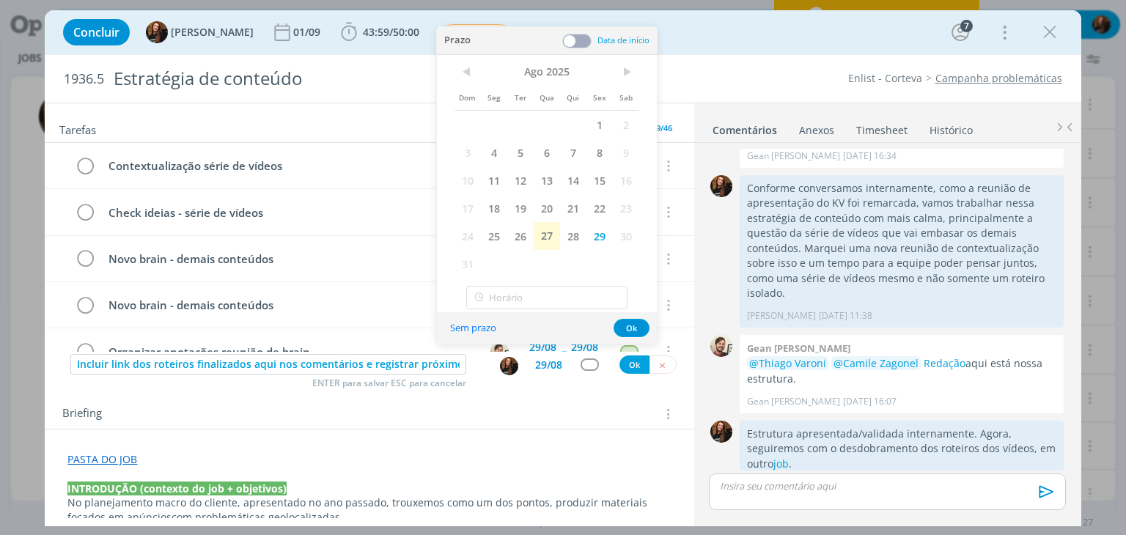
click at [577, 36] on span at bounding box center [576, 41] width 29 height 15
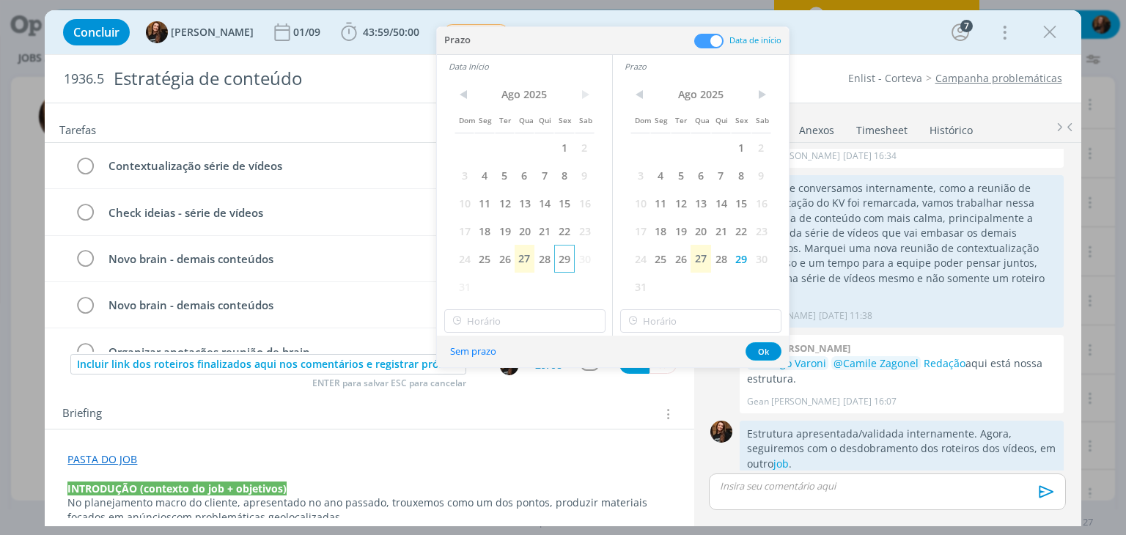
click at [572, 256] on span "29" at bounding box center [564, 259] width 20 height 28
click at [700, 320] on input "13:00" at bounding box center [700, 320] width 161 height 23
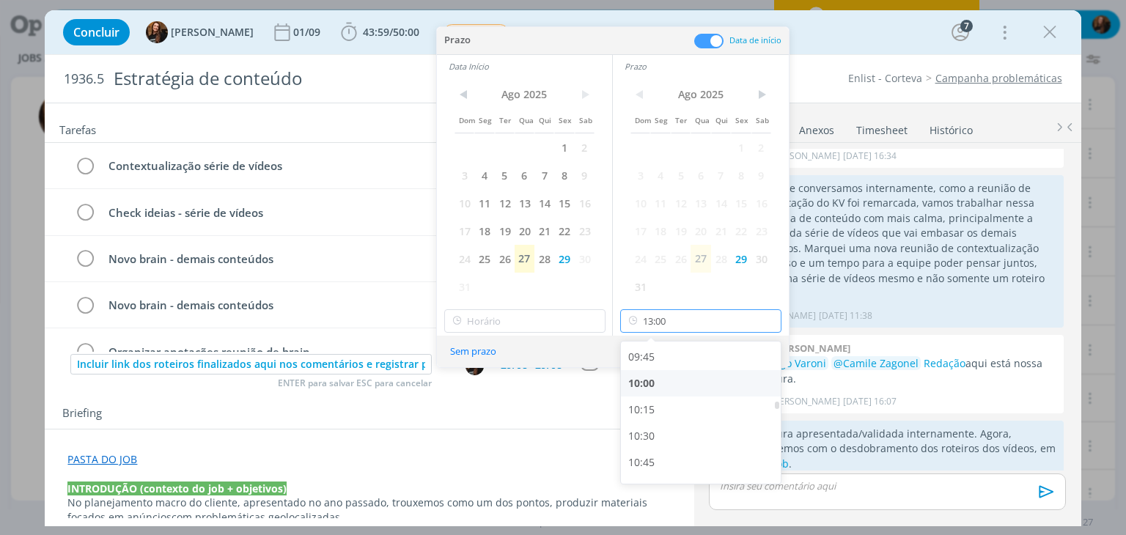
scroll to position [968, 0]
click at [692, 368] on div "09:15" at bounding box center [703, 363] width 164 height 26
type input "09:15"
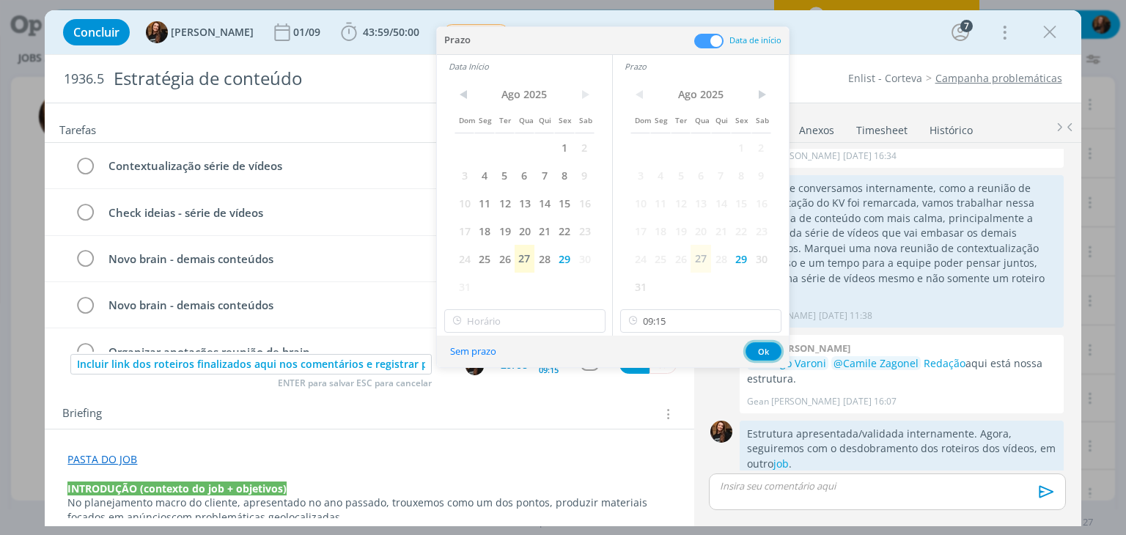
click at [762, 349] on button "Ok" at bounding box center [763, 351] width 36 height 18
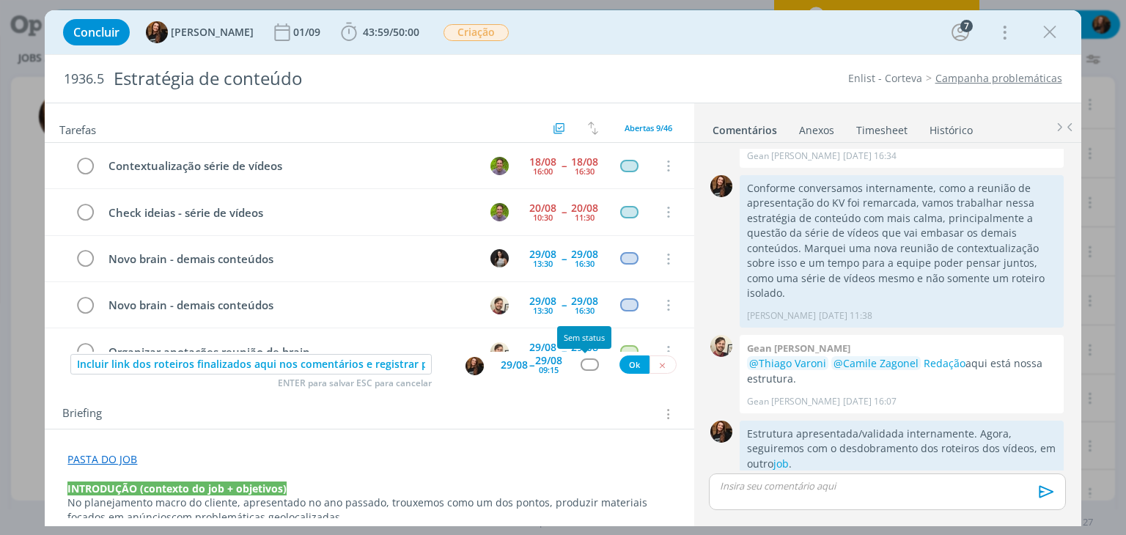
click at [581, 361] on div "dialog" at bounding box center [590, 364] width 18 height 12
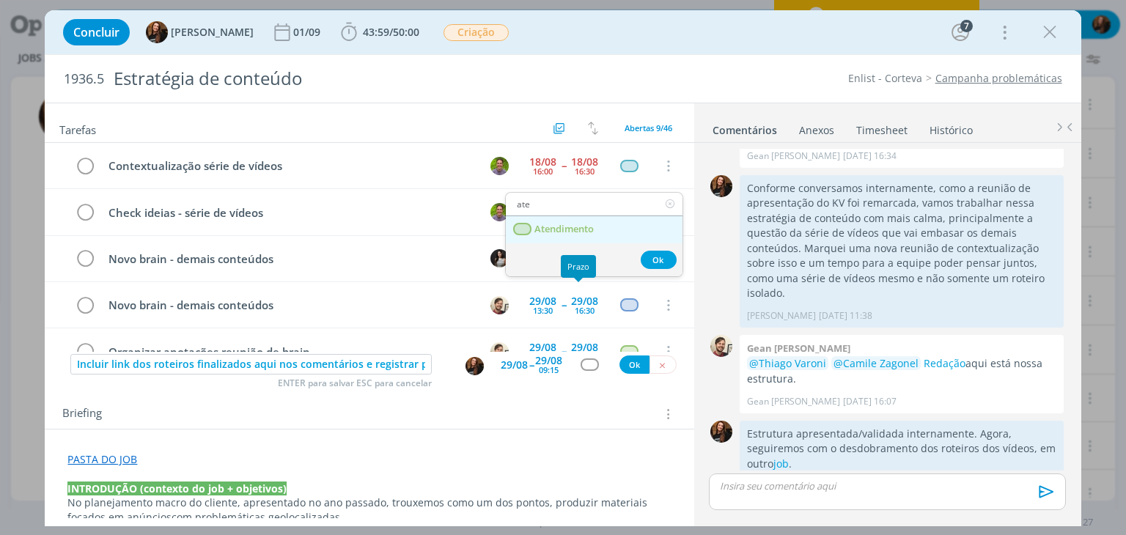
type input "ate"
drag, startPoint x: 561, startPoint y: 226, endPoint x: 589, endPoint y: 265, distance: 48.4
click at [562, 225] on span "Atendimento" at bounding box center [564, 230] width 59 height 12
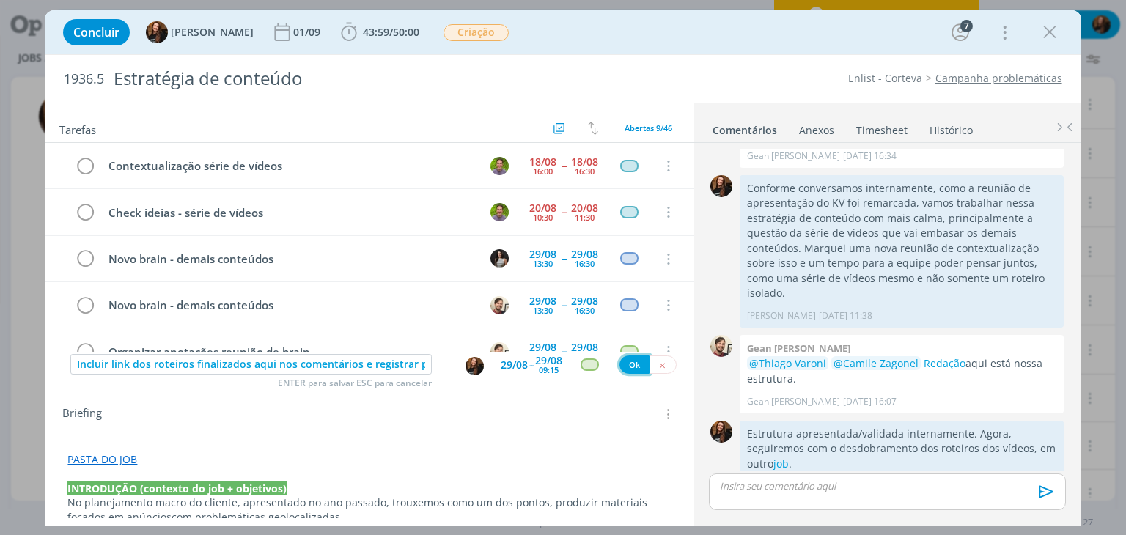
click at [625, 359] on button "Ok" at bounding box center [634, 365] width 30 height 18
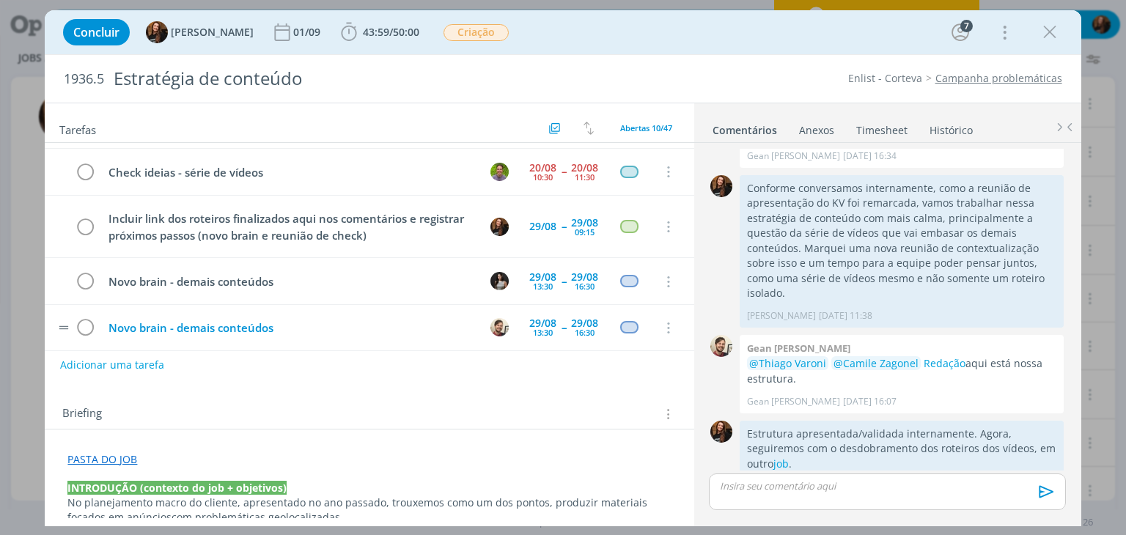
scroll to position [18, 0]
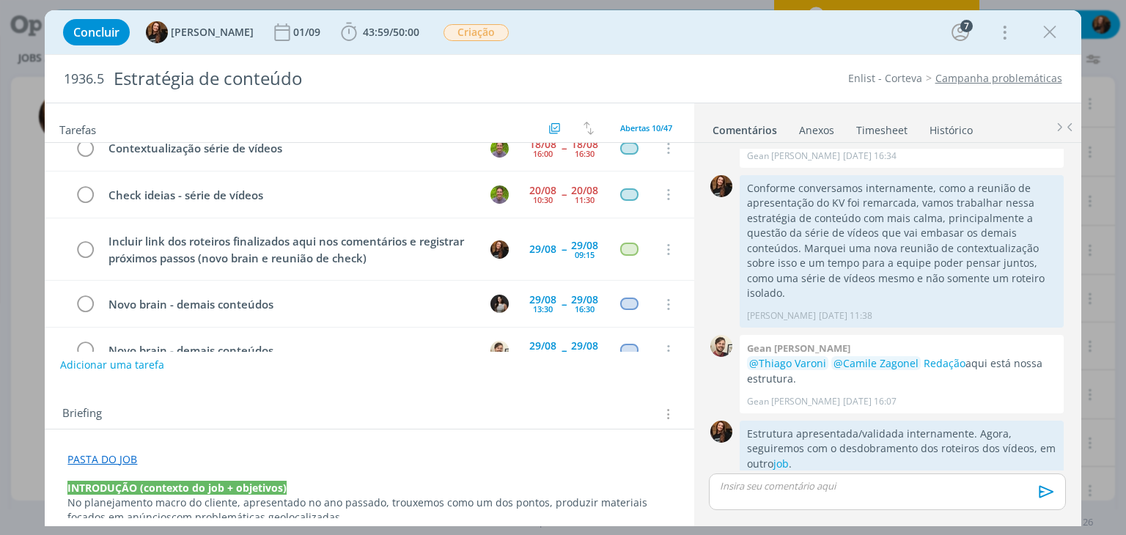
drag, startPoint x: 1047, startPoint y: 33, endPoint x: 372, endPoint y: 274, distance: 716.9
click at [1047, 33] on icon "dialog" at bounding box center [1050, 32] width 22 height 22
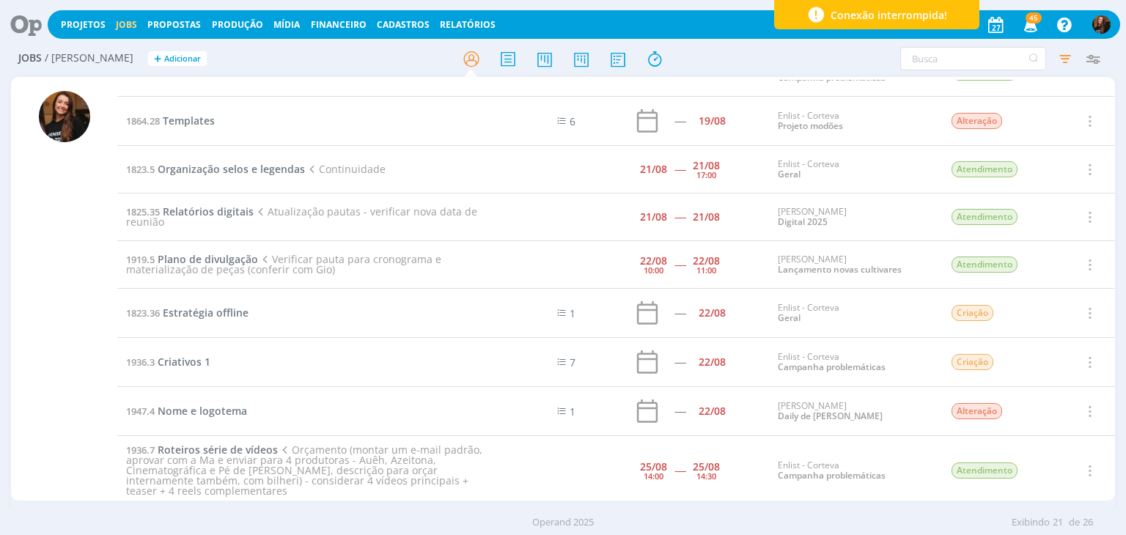
scroll to position [367, 0]
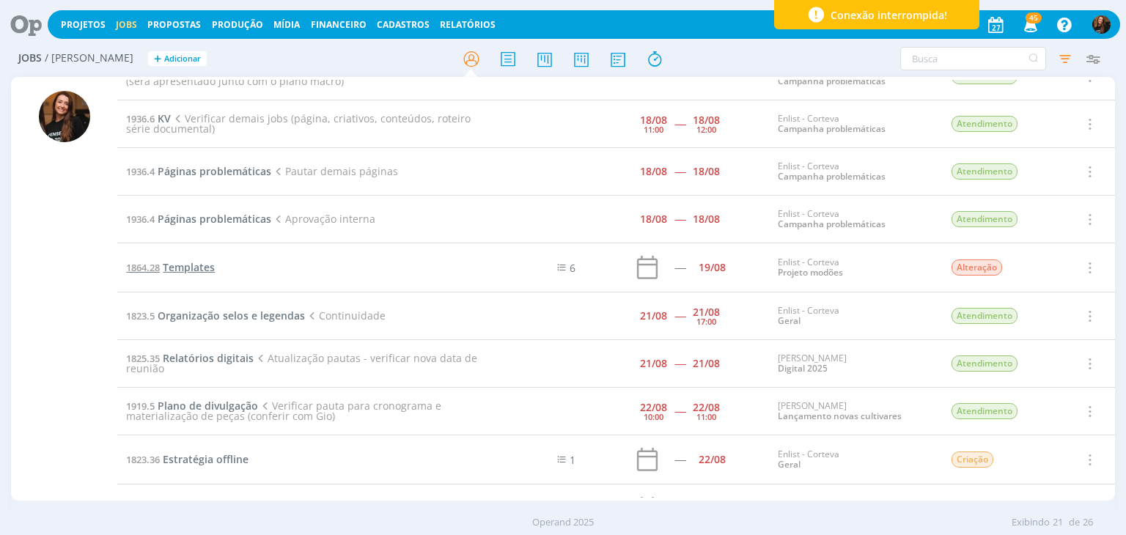
click at [193, 265] on span "Templates" at bounding box center [189, 267] width 52 height 14
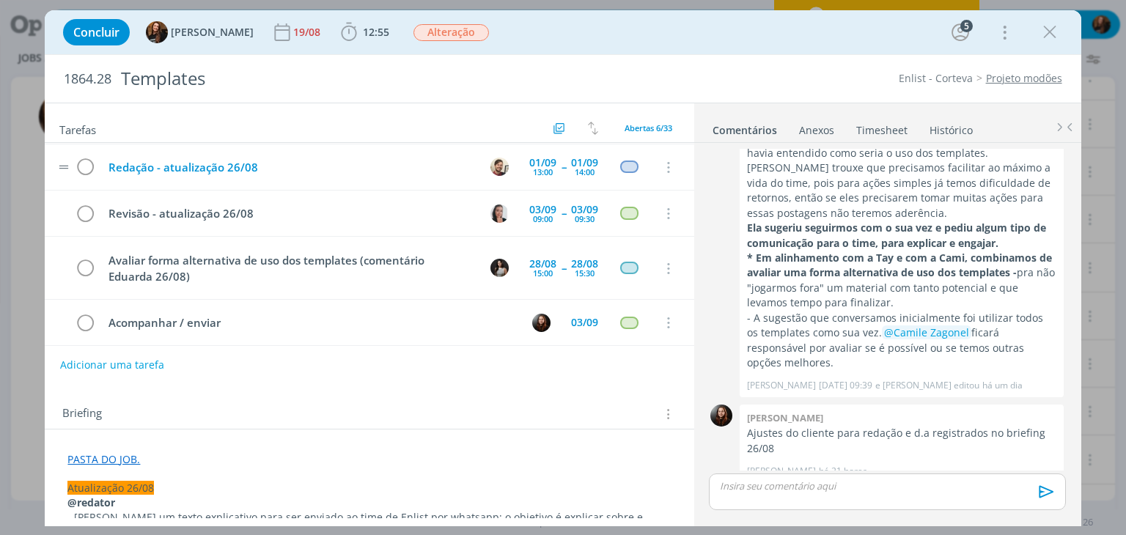
scroll to position [94, 0]
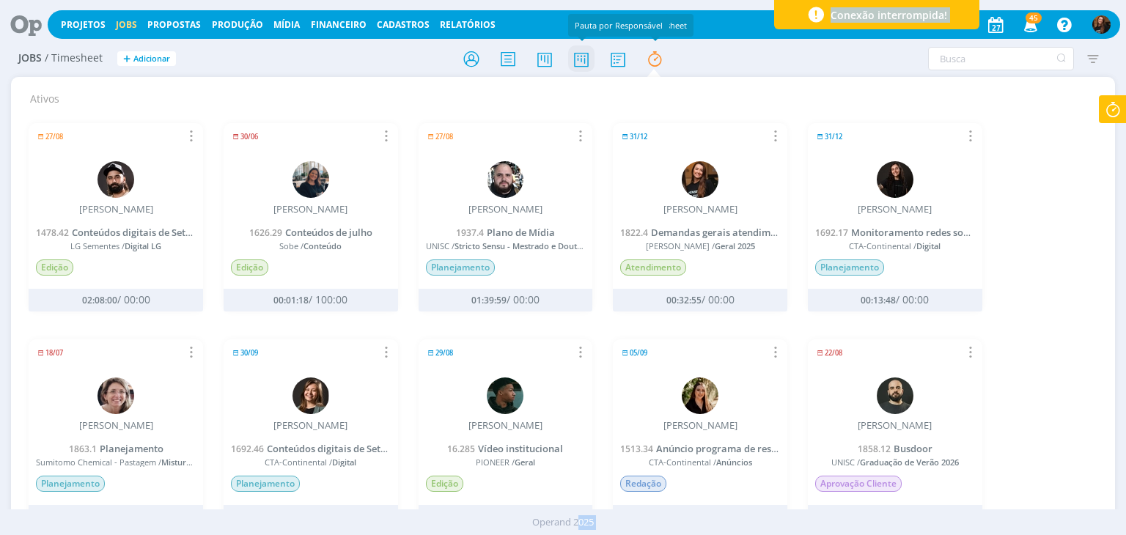
scroll to position [513, 0]
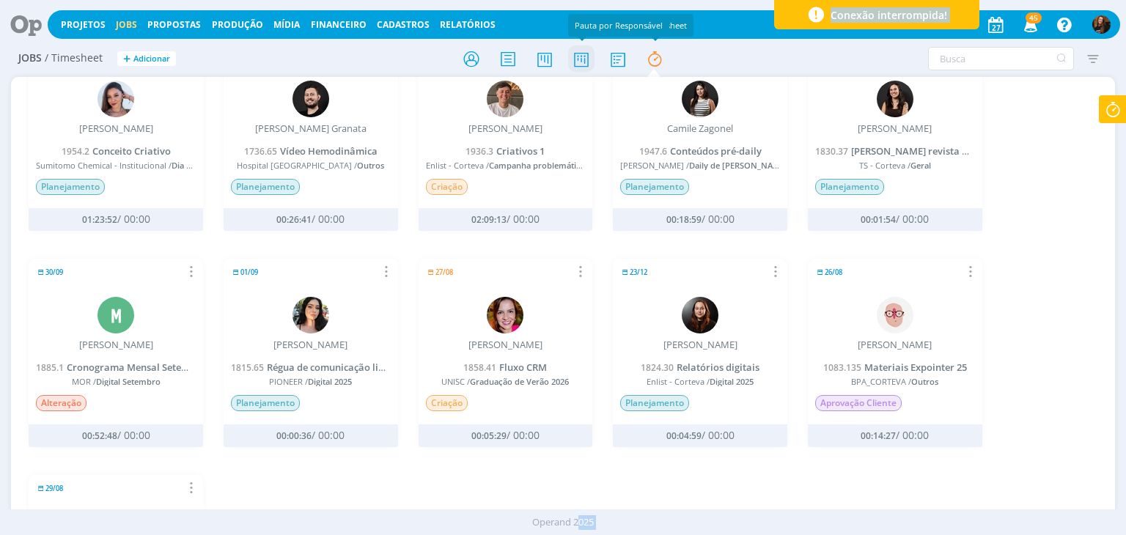
click at [578, 57] on icon at bounding box center [581, 59] width 26 height 29
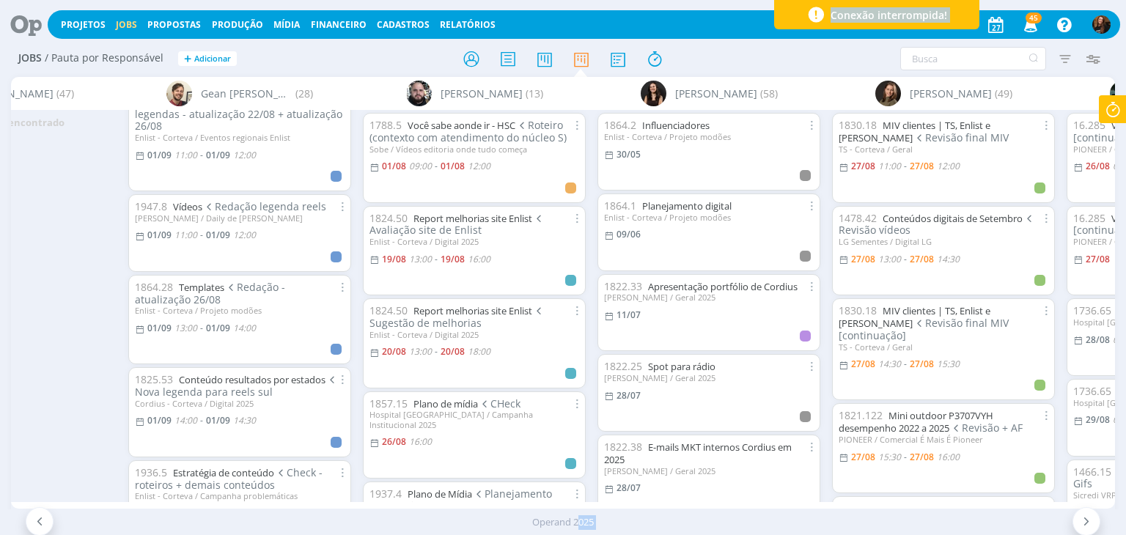
scroll to position [1173, 0]
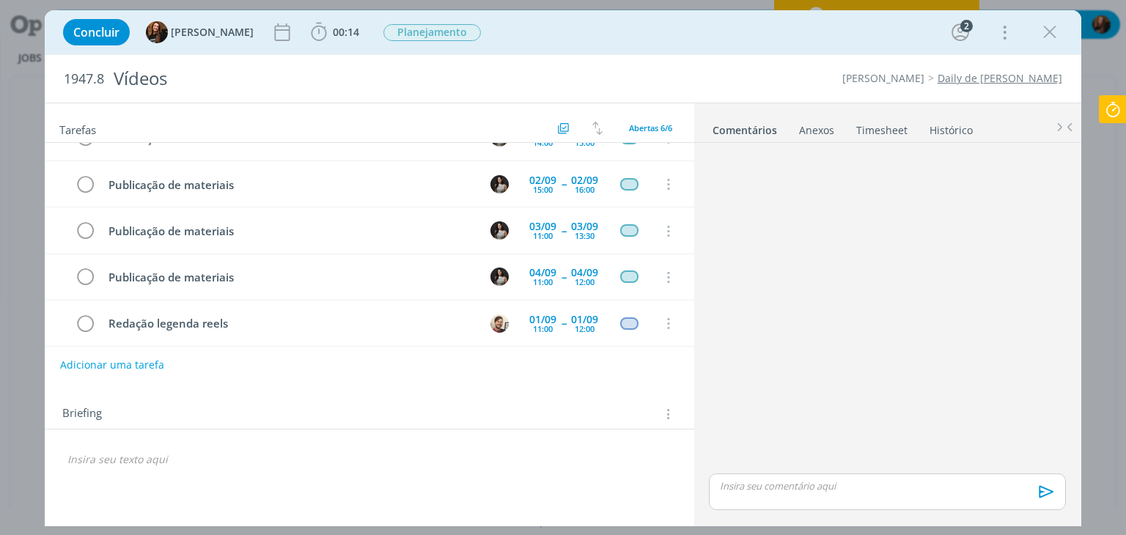
scroll to position [94, 0]
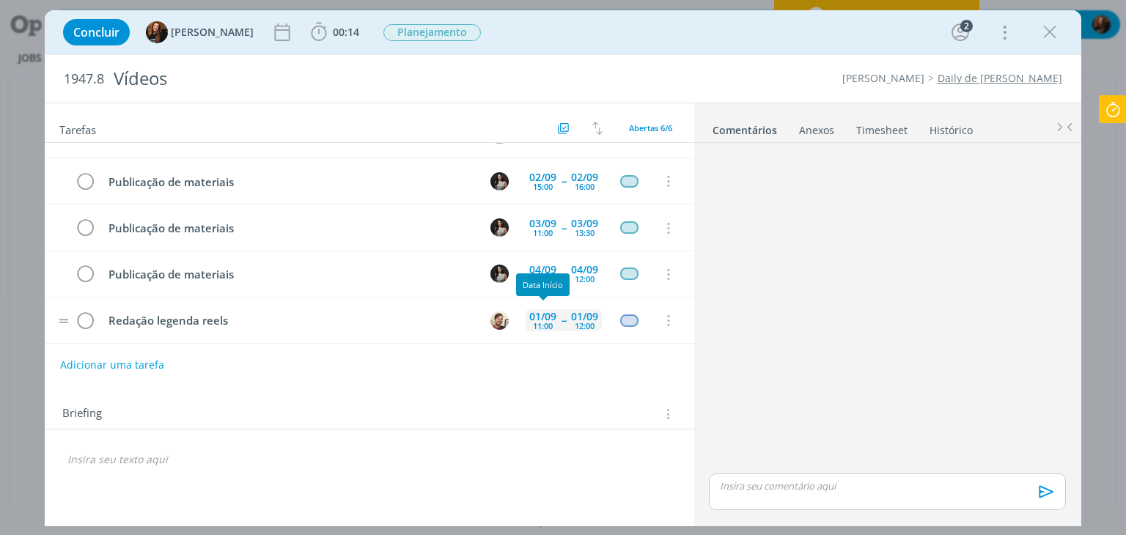
click at [552, 322] on div "11:00" at bounding box center [543, 326] width 20 height 8
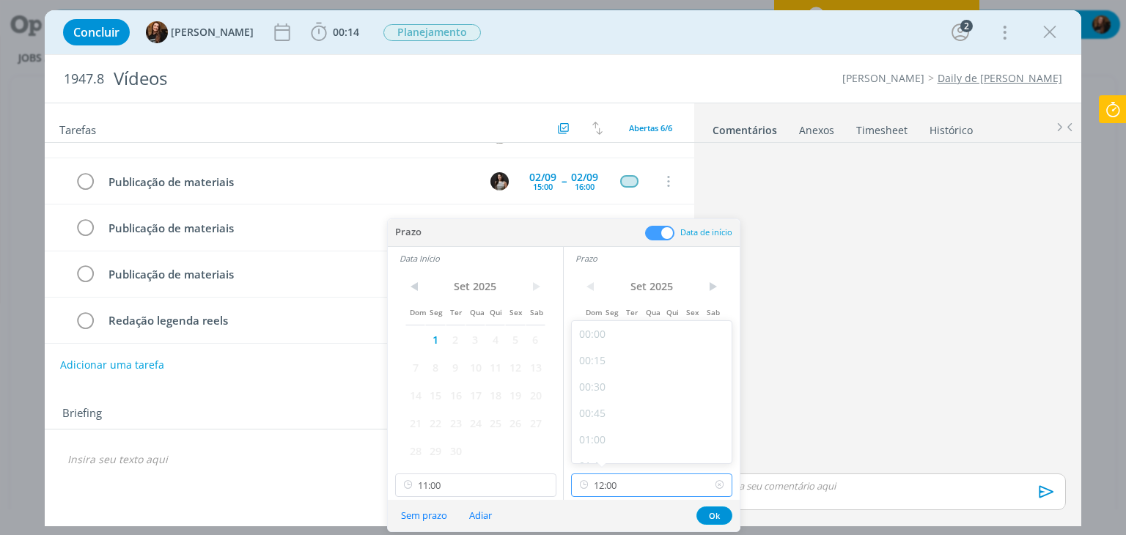
click at [655, 485] on input "12:00" at bounding box center [651, 485] width 161 height 23
drag, startPoint x: 648, startPoint y: 414, endPoint x: 481, endPoint y: 484, distance: 181.1
click at [648, 415] on div "18:00" at bounding box center [654, 419] width 164 height 26
type input "18:00"
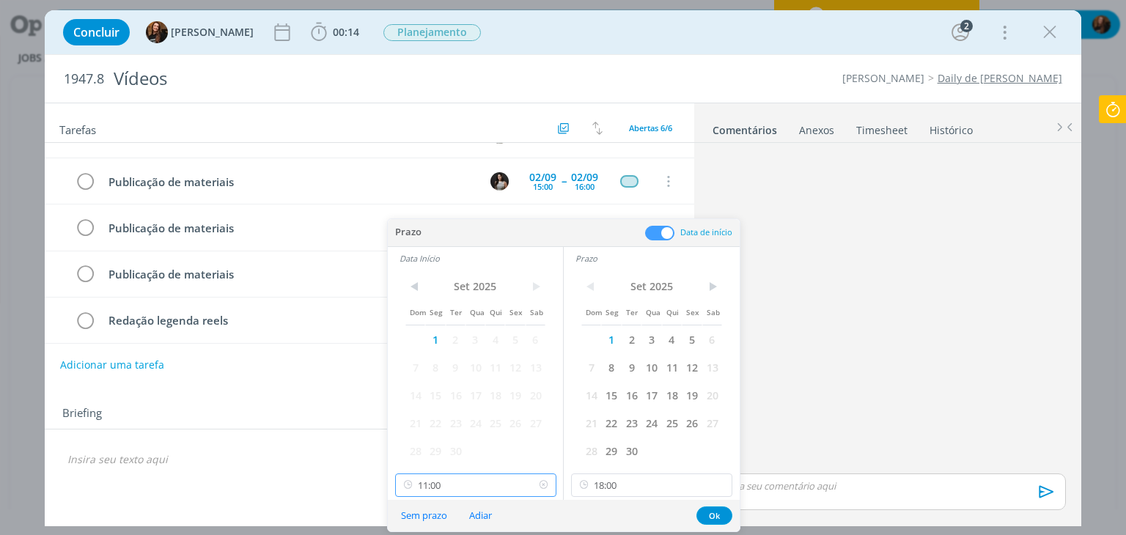
click at [456, 490] on input "11:00" at bounding box center [475, 485] width 161 height 23
click at [469, 406] on div "17:00" at bounding box center [477, 419] width 164 height 26
type input "17:00"
click at [707, 517] on button "Ok" at bounding box center [714, 516] width 36 height 18
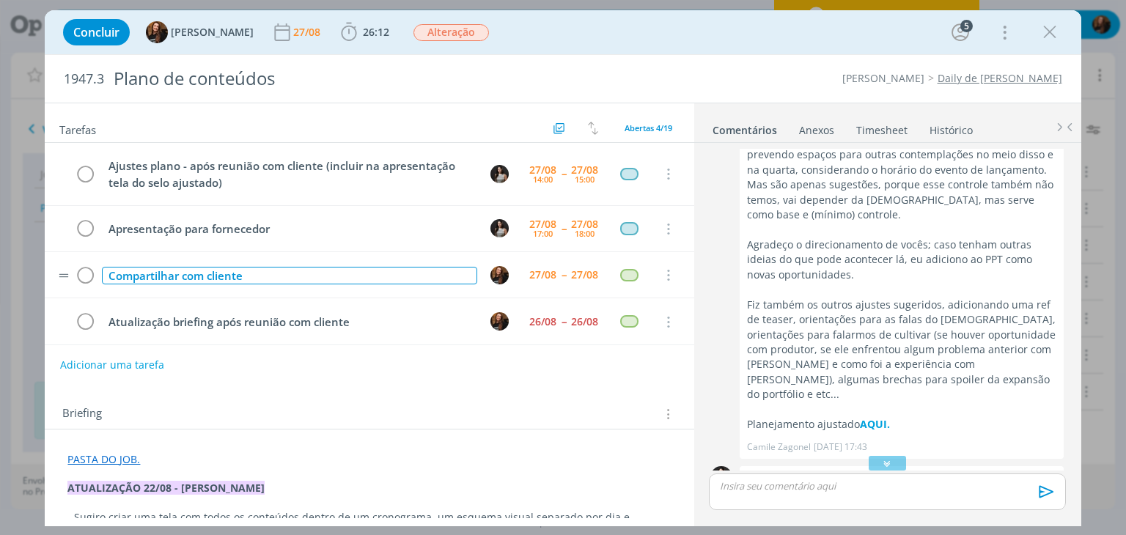
click at [298, 279] on div "Compartilhar com cliente" at bounding box center [289, 276] width 375 height 18
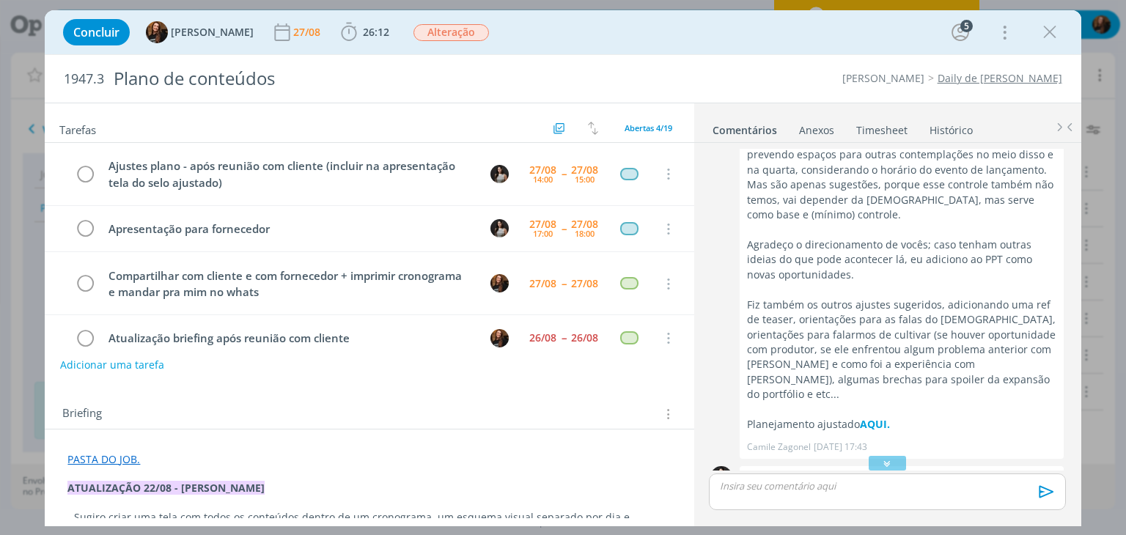
click at [493, 427] on div "Briefing Briefings Predefinidos Versões do Briefing Ver Briefing do Projeto" at bounding box center [369, 410] width 649 height 40
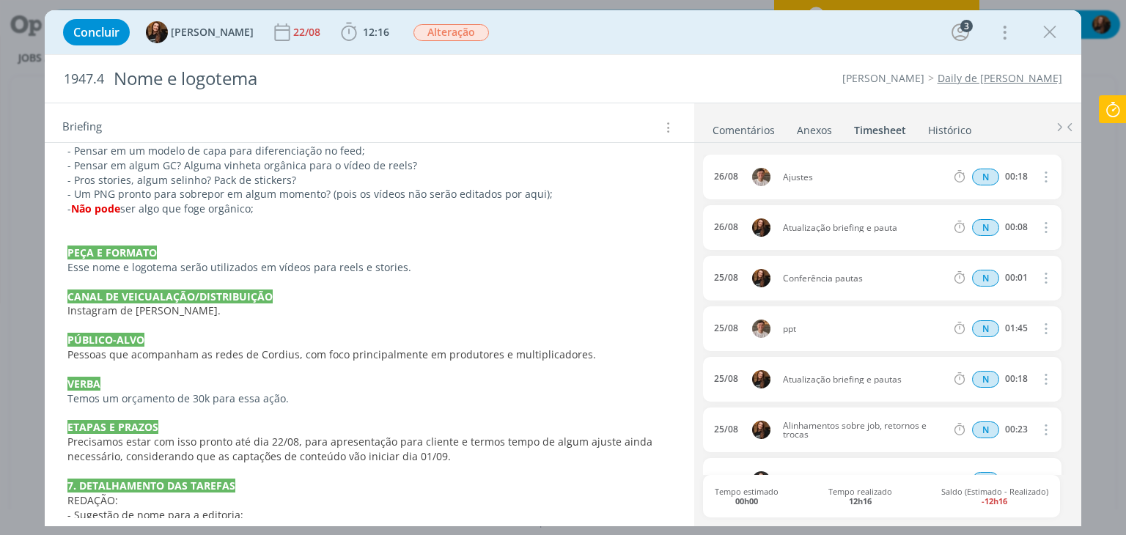
scroll to position [1026, 0]
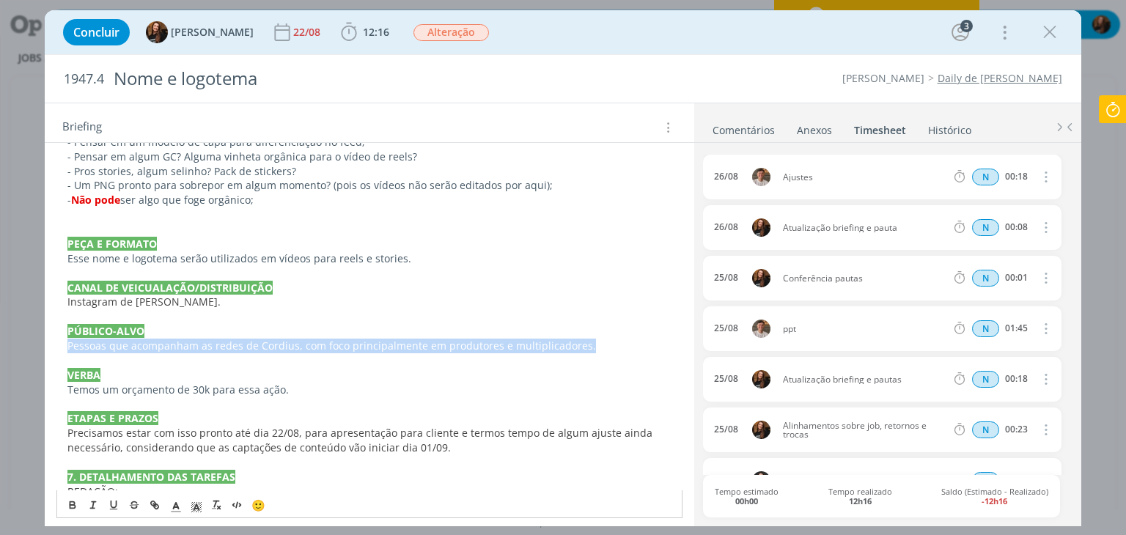
drag, startPoint x: 627, startPoint y: 268, endPoint x: 66, endPoint y: 275, distance: 561.5
copy span "Pessoas que acompanham as redes de Cordius, com foco principalmente em produtor…"
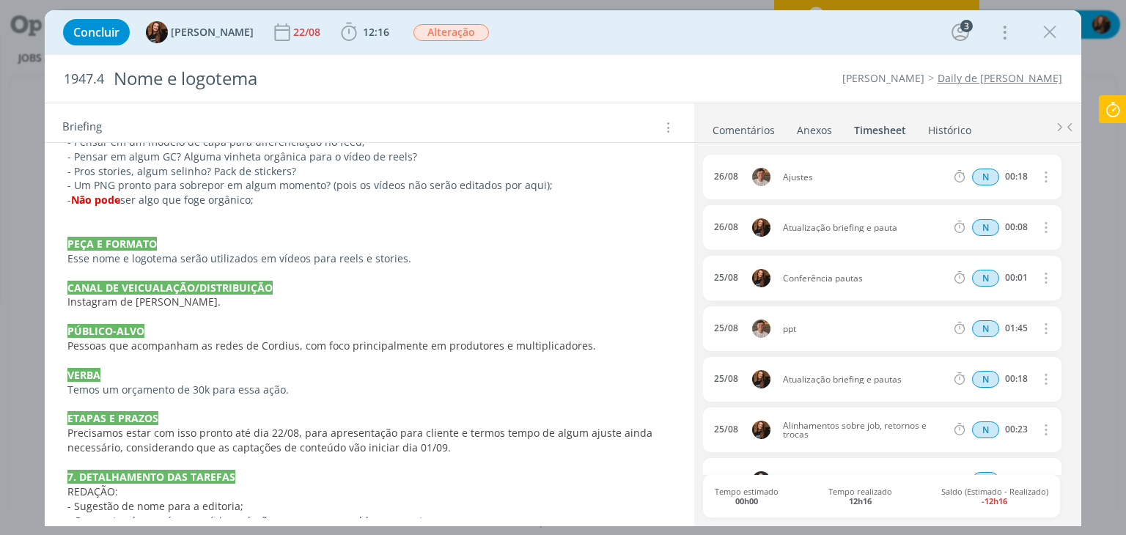
click at [304, 426] on span "Precisamos estar com isso pronto até dia 22/08, para apresentação para cliente …" at bounding box center [361, 440] width 588 height 29
click at [423, 106] on div "Briefing Briefings Predefinidos Versões do Briefing Ver Briefing do Projeto" at bounding box center [369, 123] width 649 height 40
click at [771, 130] on link "Comentários" at bounding box center [744, 127] width 64 height 21
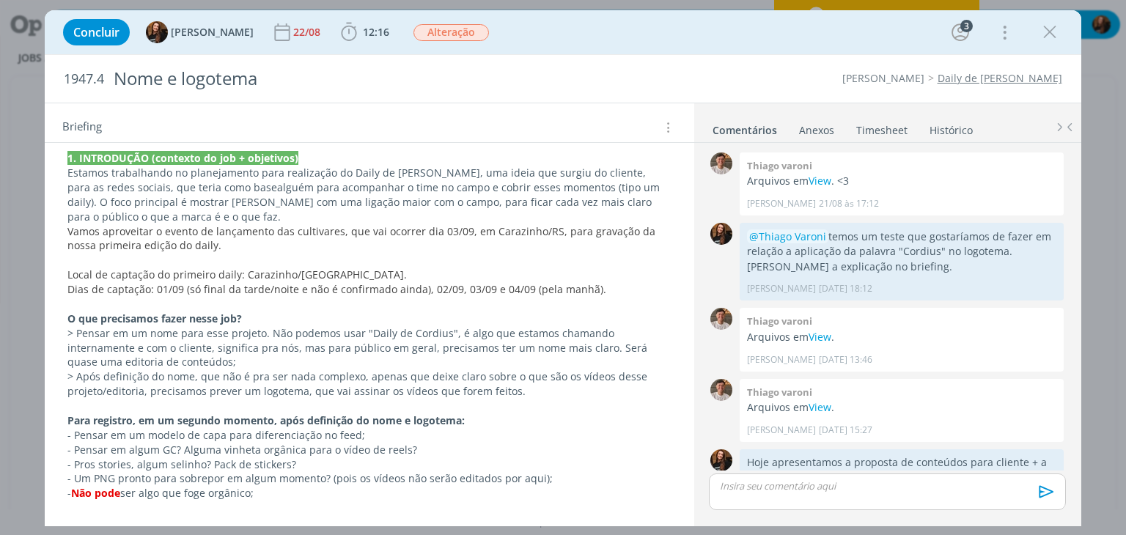
scroll to position [733, 0]
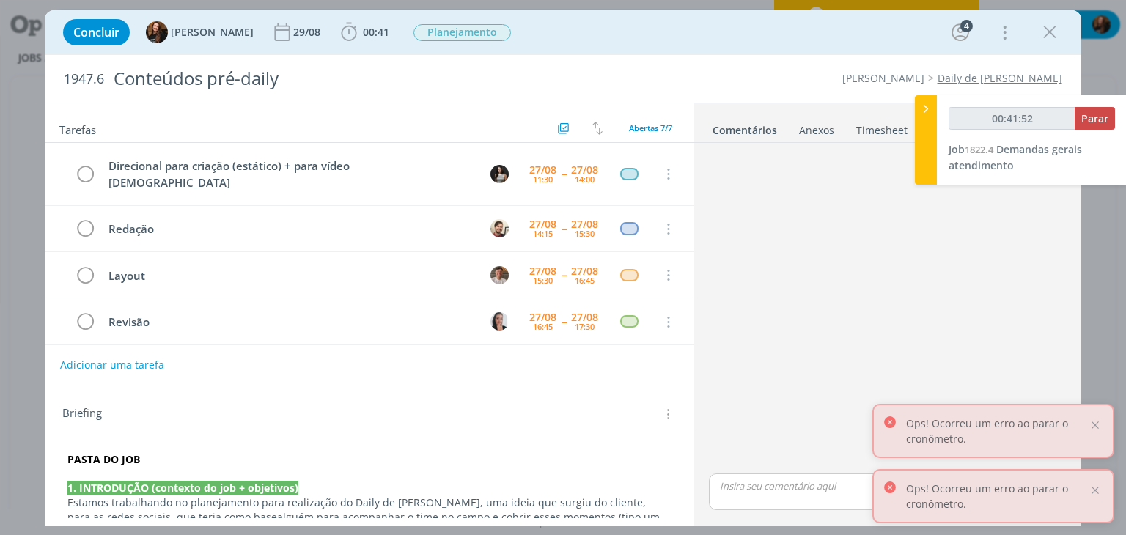
scroll to position [220, 0]
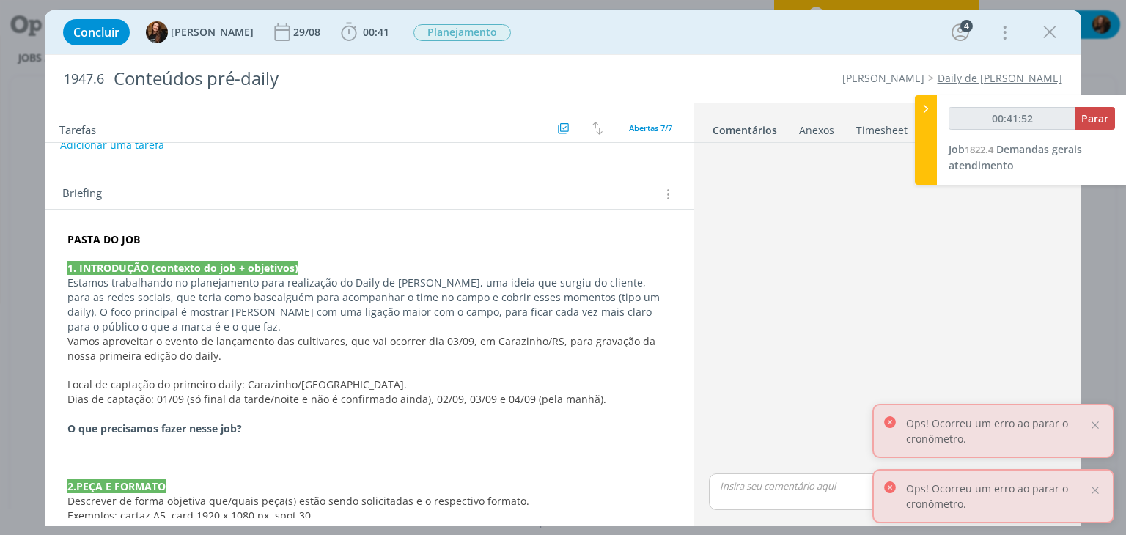
click at [930, 113] on icon at bounding box center [925, 108] width 15 height 15
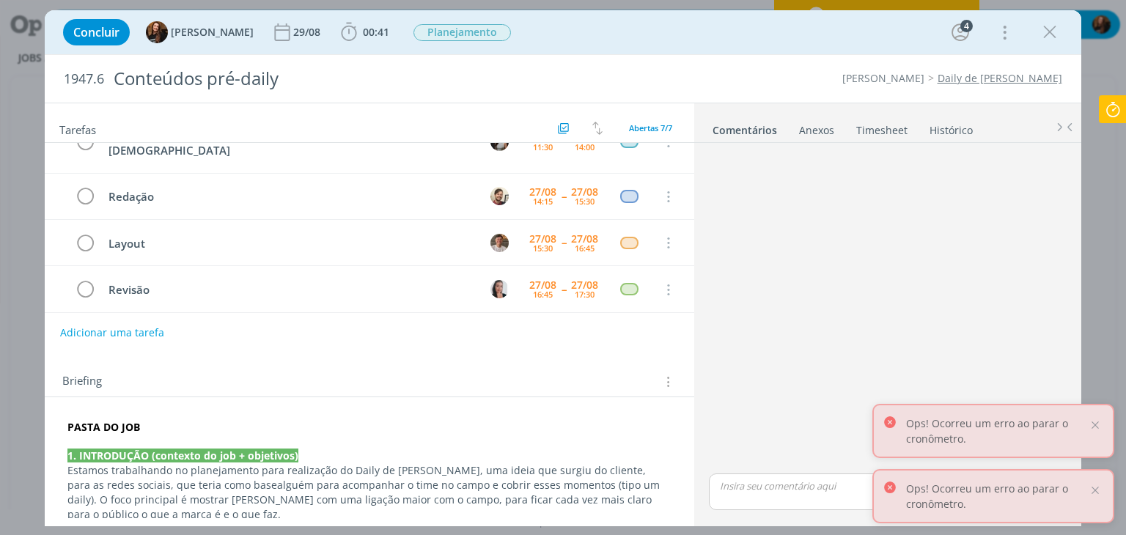
scroll to position [0, 0]
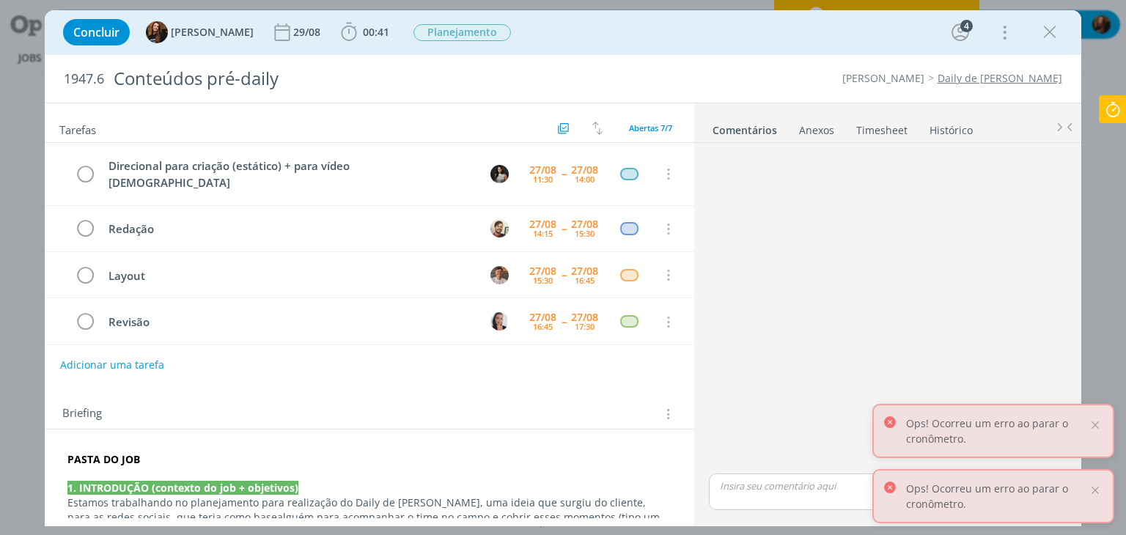
click at [870, 133] on link "Timesheet" at bounding box center [881, 127] width 53 height 21
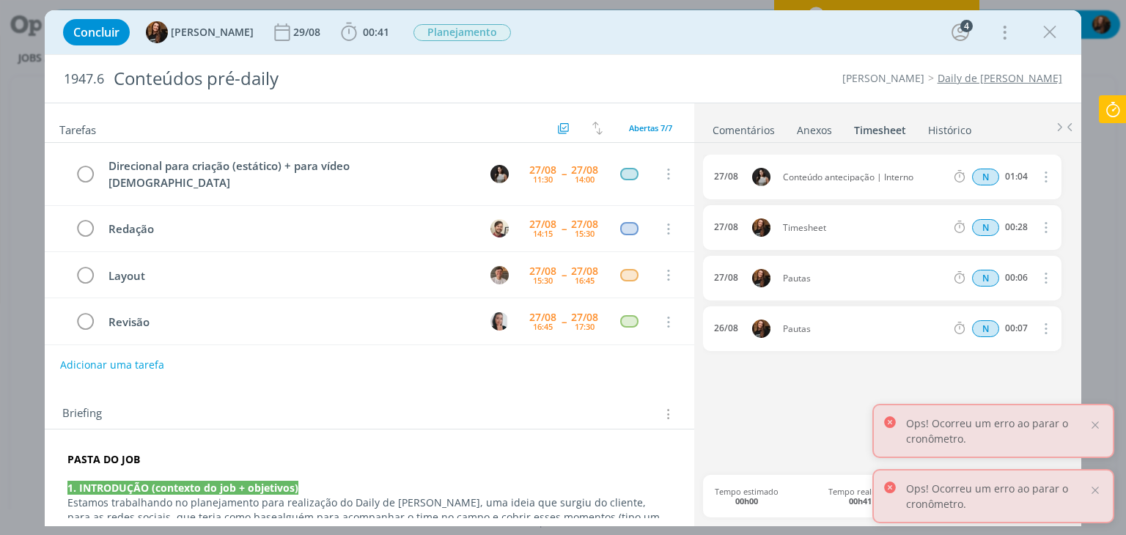
click at [1048, 224] on icon "dialog" at bounding box center [1044, 227] width 16 height 18
click at [997, 268] on link "Editar" at bounding box center [1004, 275] width 116 height 23
drag, startPoint x: 844, startPoint y: 224, endPoint x: 762, endPoint y: 229, distance: 83.0
click at [762, 229] on div "[DATE] 11:08 Timesheet Selecione a tarefa N 00:28" at bounding box center [882, 227] width 358 height 45
click at [1047, 226] on icon "dialog" at bounding box center [1044, 228] width 12 height 12
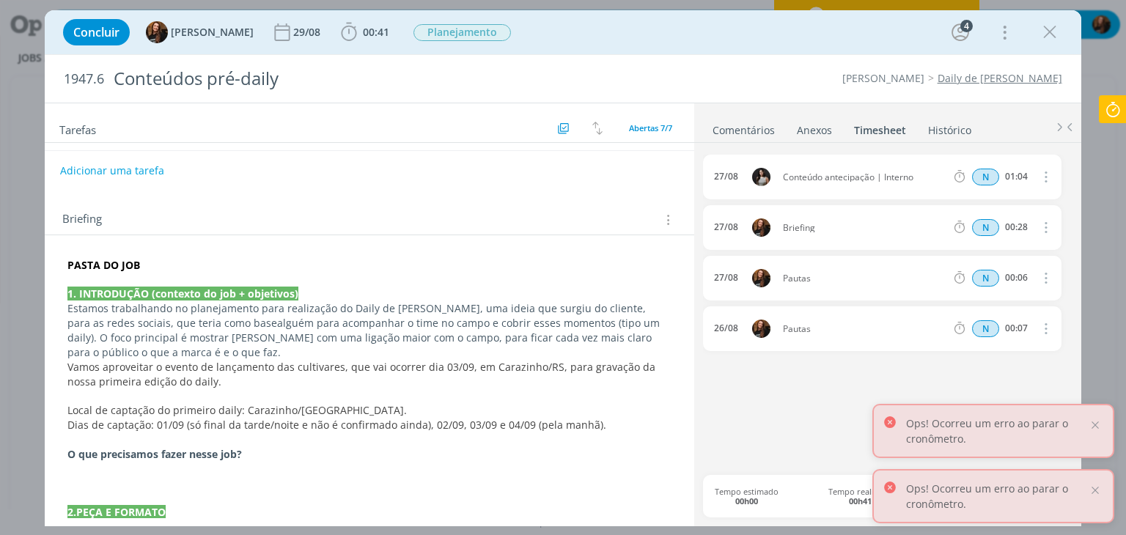
scroll to position [220, 0]
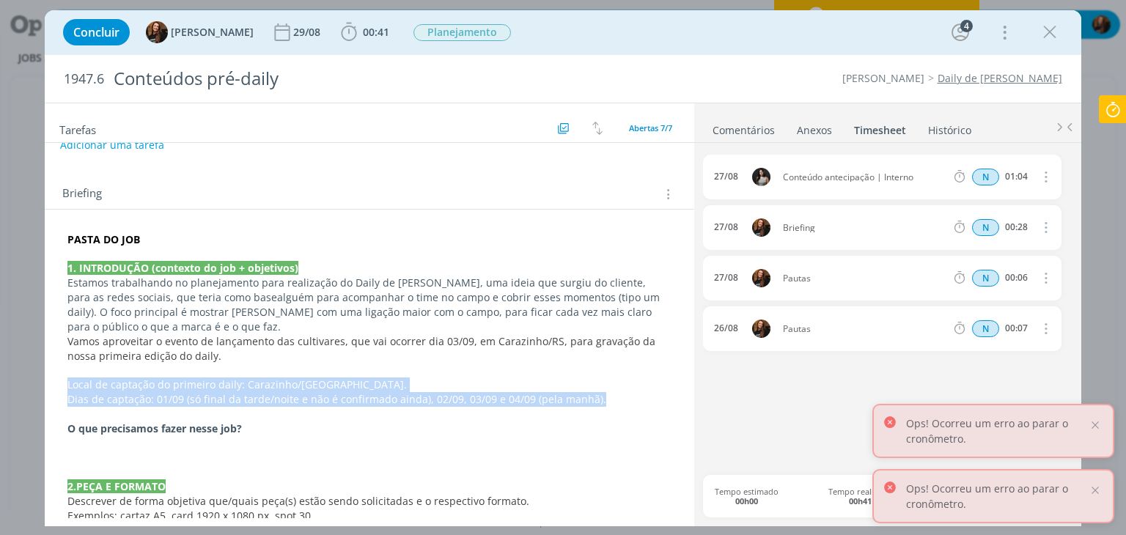
drag, startPoint x: 66, startPoint y: 386, endPoint x: 635, endPoint y: 401, distance: 569.0
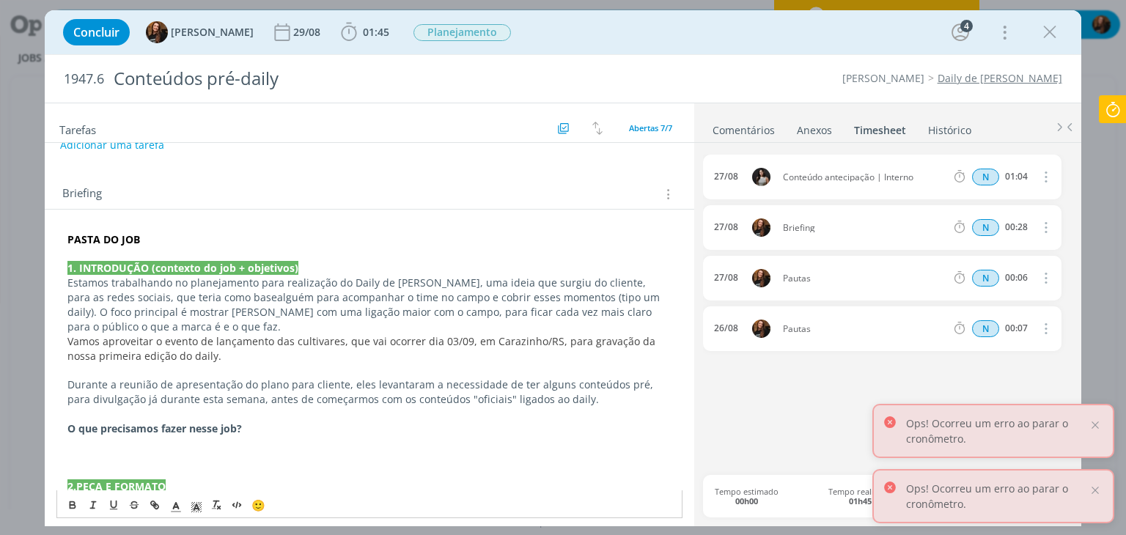
click at [578, 402] on p "Durante a reunião de apresentação do plano para cliente, eles levantaram a nece…" at bounding box center [368, 391] width 603 height 29
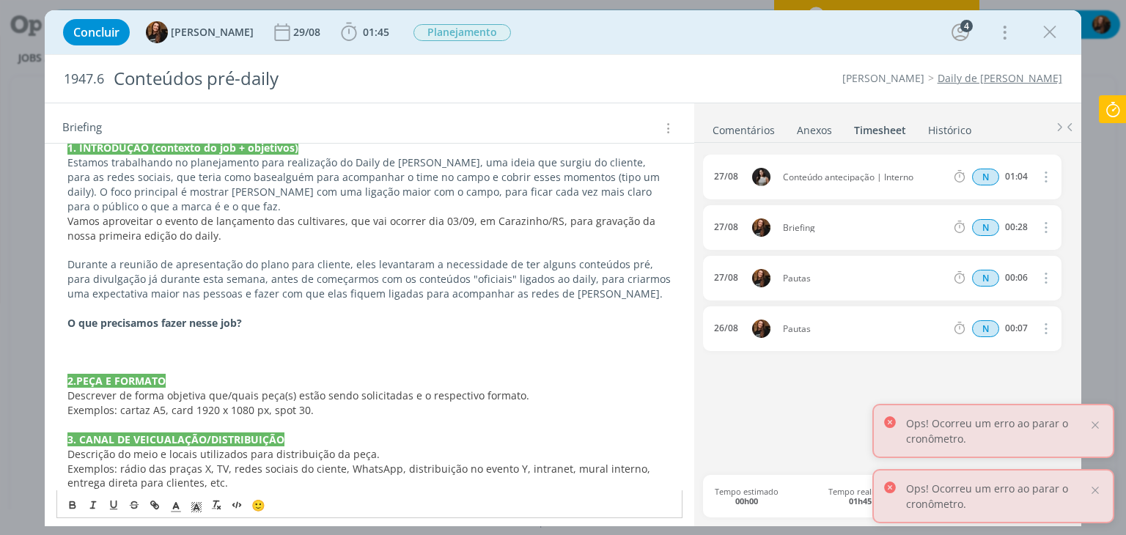
scroll to position [367, 0]
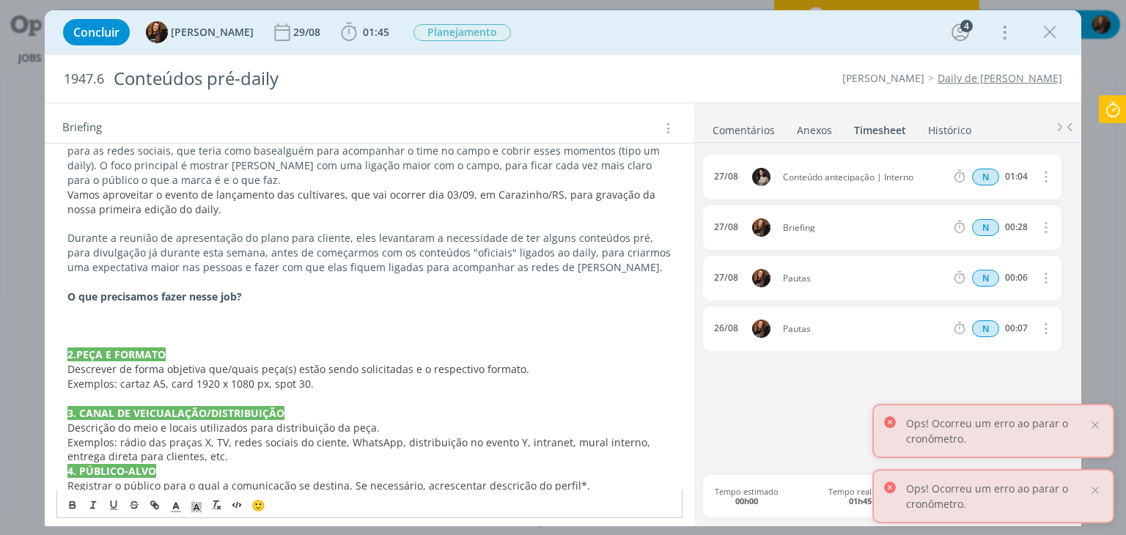
click at [235, 309] on p "dialog" at bounding box center [368, 311] width 603 height 15
drag, startPoint x: 251, startPoint y: 295, endPoint x: 70, endPoint y: 297, distance: 181.8
click at [70, 297] on p "O que precisamos fazer nesse job?" at bounding box center [368, 297] width 603 height 15
click at [81, 309] on p "> Produzir alguns conteúdos pré-daily" at bounding box center [368, 311] width 603 height 15
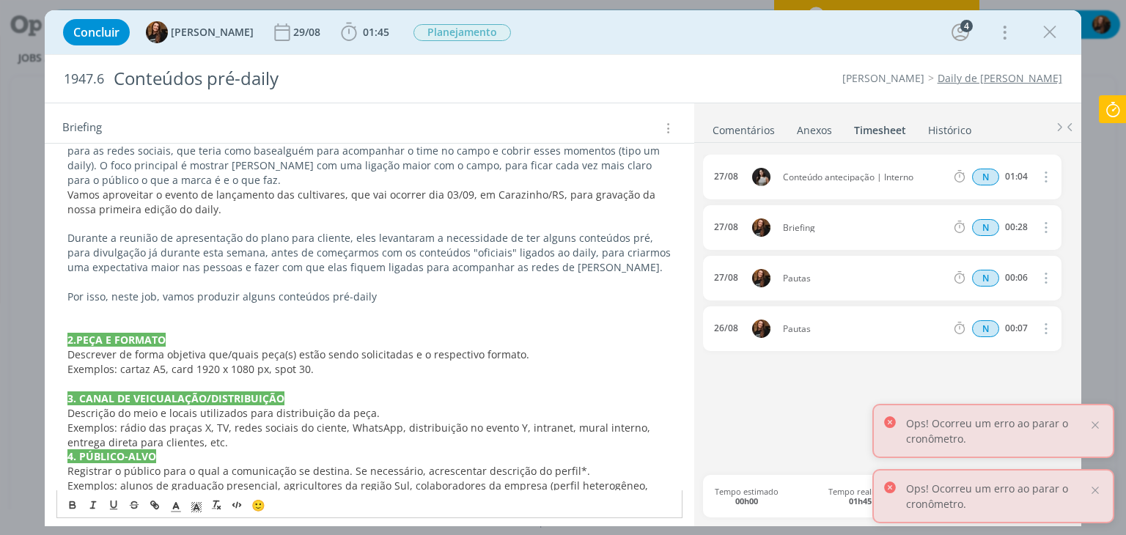
click at [475, 300] on p "Por isso, neste job, vamos produzir alguns conteúdos pré-daily" at bounding box center [368, 297] width 603 height 15
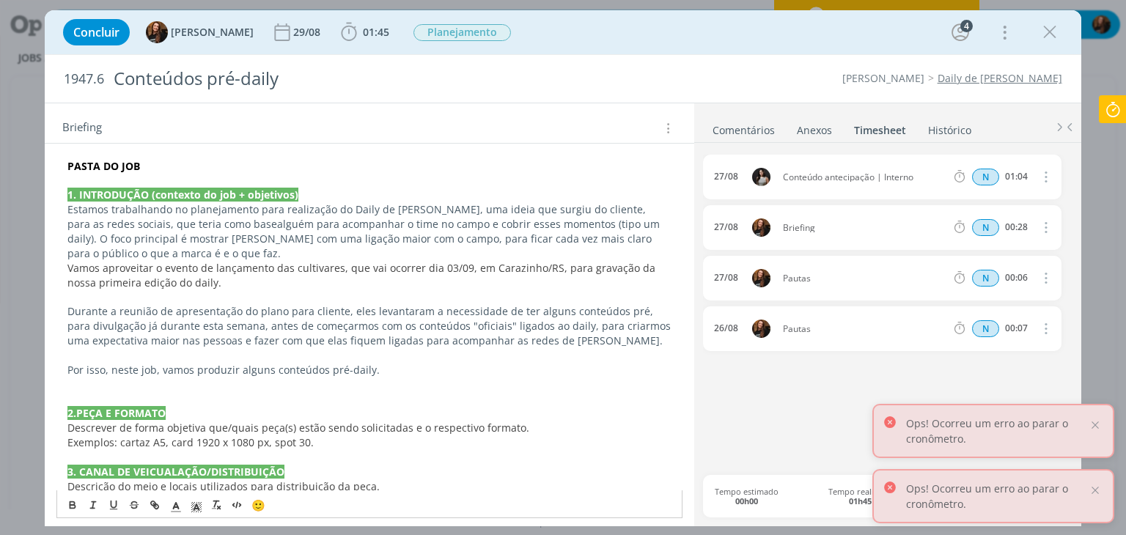
click at [560, 325] on p "Durante a reunião de apresentação do plano para cliente, eles levantaram a nece…" at bounding box center [368, 326] width 603 height 44
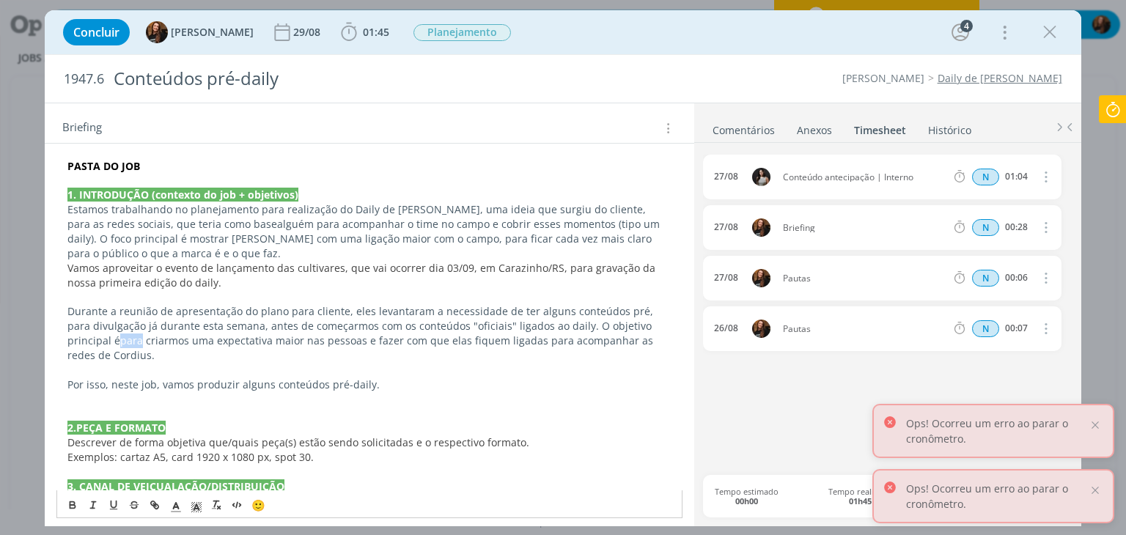
drag, startPoint x: 95, startPoint y: 342, endPoint x: 74, endPoint y: 339, distance: 21.6
click at [74, 339] on p "Durante a reunião de apresentação do plano para cliente, eles levantaram a nece…" at bounding box center [368, 333] width 603 height 59
click at [396, 363] on p "dialog" at bounding box center [368, 370] width 603 height 15
click at [402, 363] on p "dialog" at bounding box center [368, 370] width 603 height 15
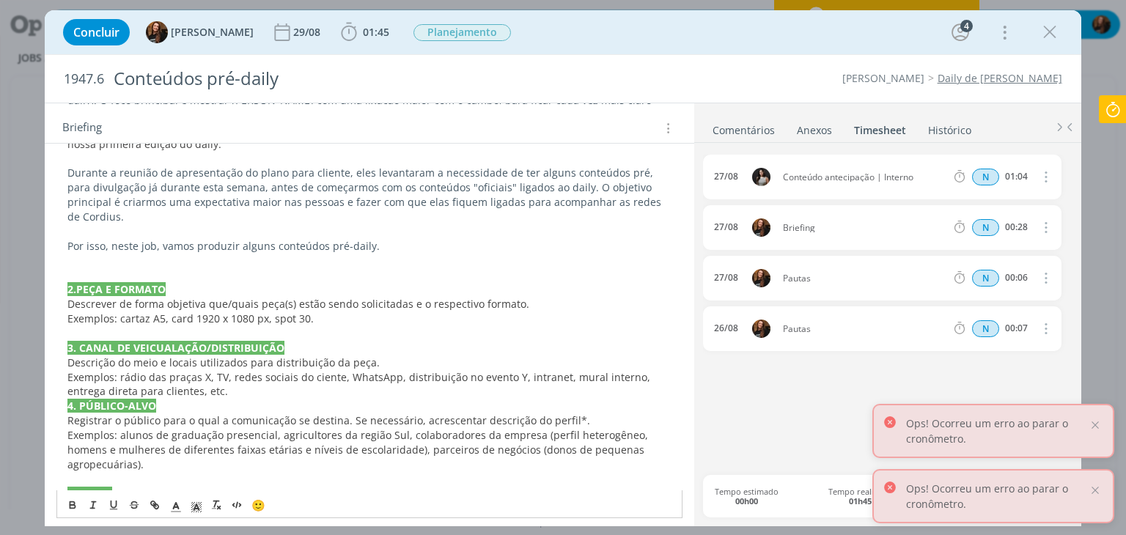
scroll to position [440, 0]
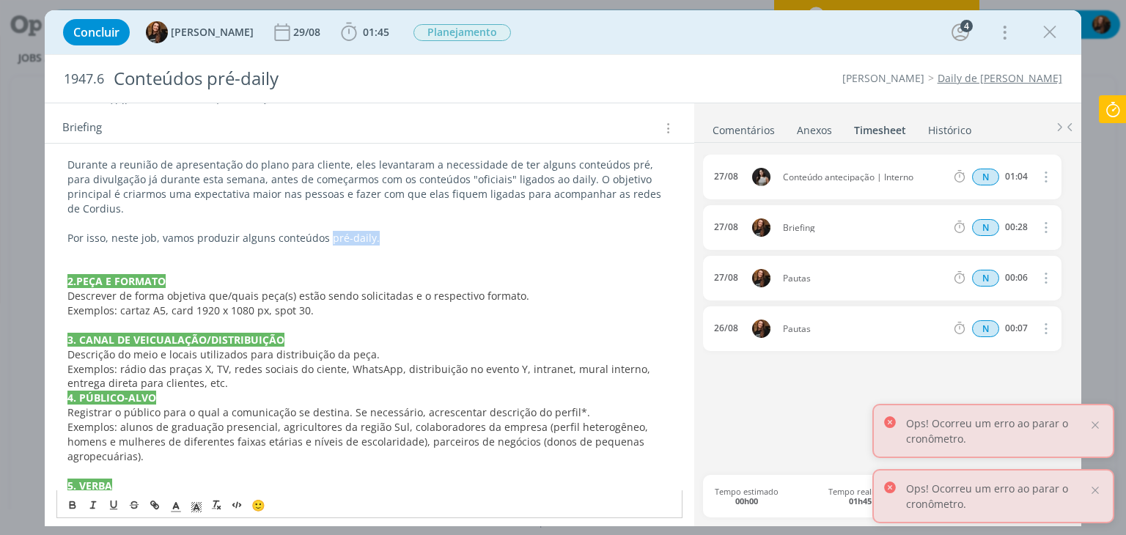
drag, startPoint x: 377, startPoint y: 224, endPoint x: 326, endPoint y: 225, distance: 51.3
click at [326, 231] on p "Por isso, neste job, vamos produzir alguns conteúdos pré-daily." at bounding box center [368, 238] width 603 height 15
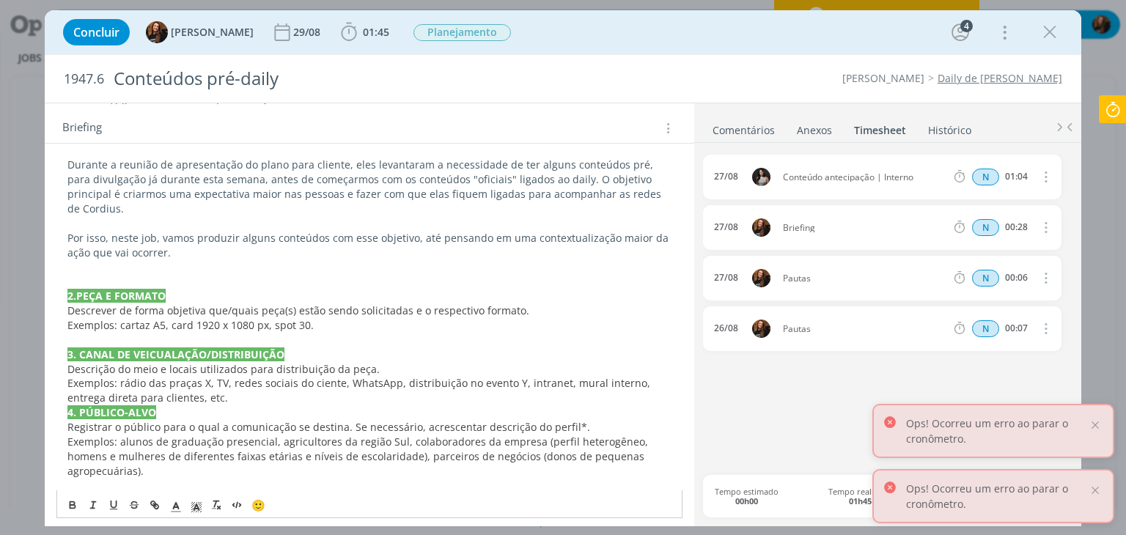
click at [308, 274] on p "dialog" at bounding box center [368, 281] width 603 height 15
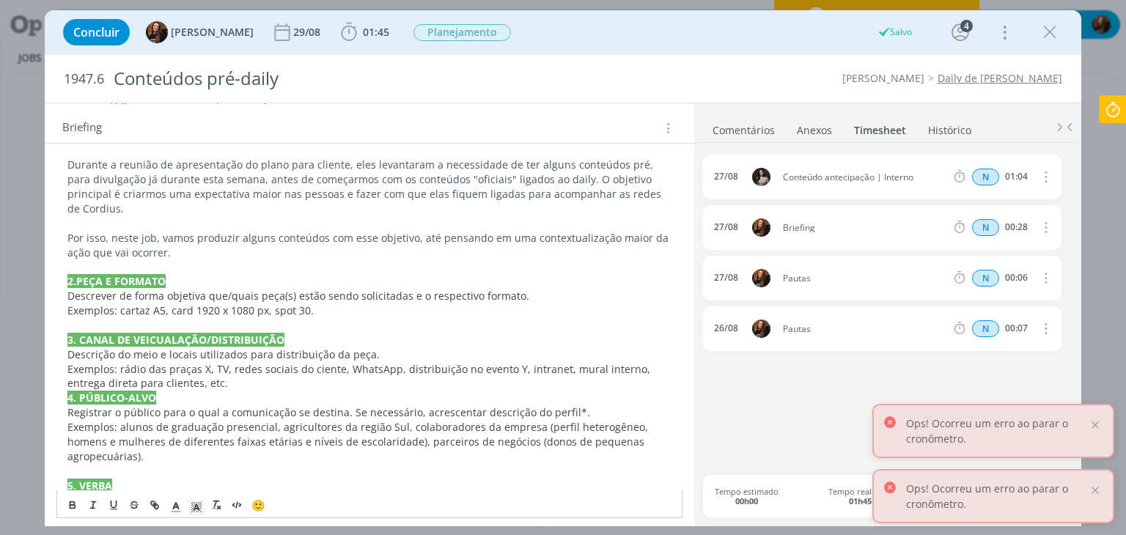
click at [314, 259] on p "dialog" at bounding box center [368, 266] width 603 height 15
click at [321, 231] on p "Por isso, neste job, vamos produzir alguns conteúdos com esse objetivo, até pen…" at bounding box center [368, 245] width 603 height 29
click at [487, 231] on p "Por isso, neste job, vamos produzir alguns conteúdos com esse objetivo, até pen…" at bounding box center [368, 245] width 603 height 29
click at [501, 231] on p "Por isso, neste job, vamos produzir alguns conteúdos com esse objetivo, até pen…" at bounding box center [368, 245] width 603 height 29
click at [248, 237] on p "Por isso, neste job, vamos produzir alguns conteúdos com esse objetivo, até pen…" at bounding box center [368, 245] width 603 height 29
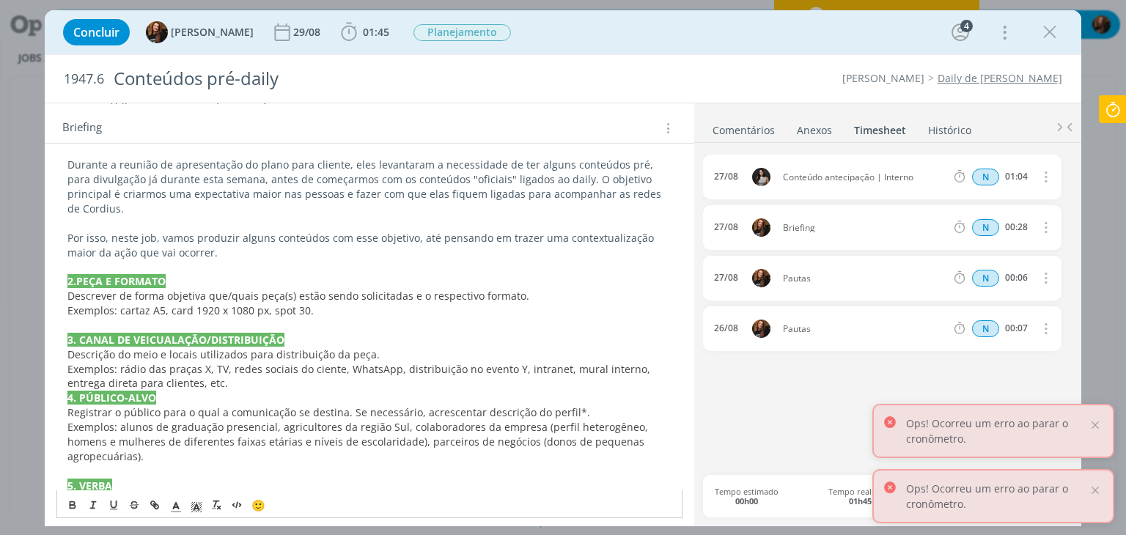
scroll to position [513, 0]
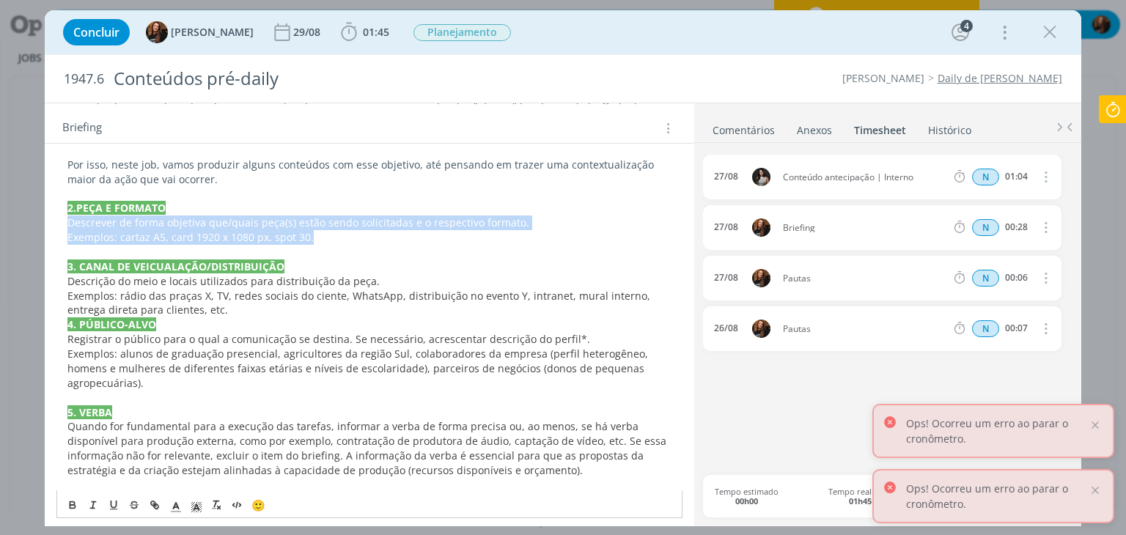
drag, startPoint x: 323, startPoint y: 221, endPoint x: 61, endPoint y: 210, distance: 262.6
click at [61, 210] on div "PASTA DO JOB 1. INTRODUÇÃO (contexto do job + objetivos) Estamos trabalhando no…" at bounding box center [368, 398] width 625 height 928
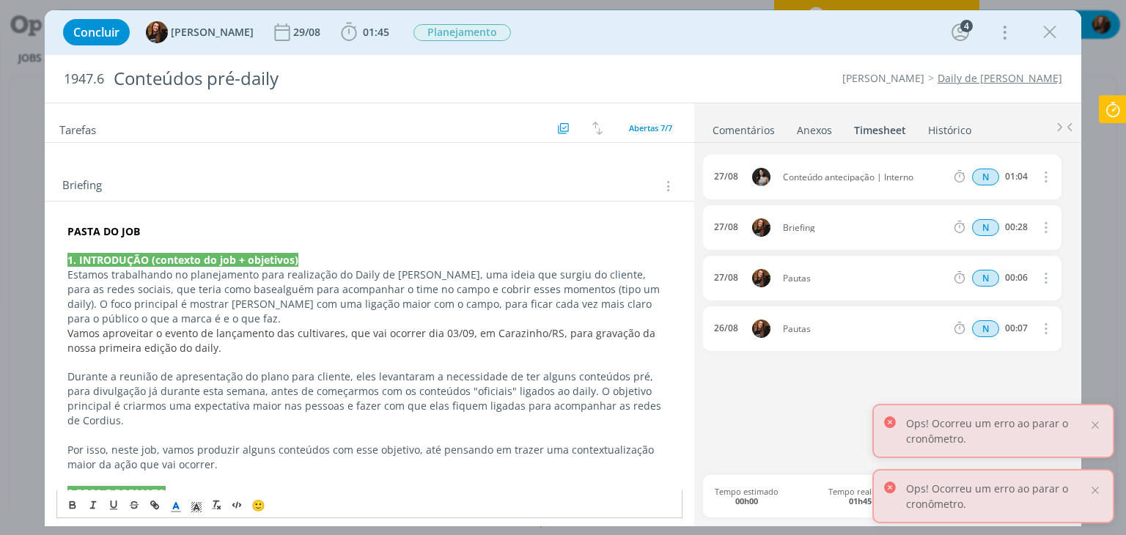
scroll to position [220, 0]
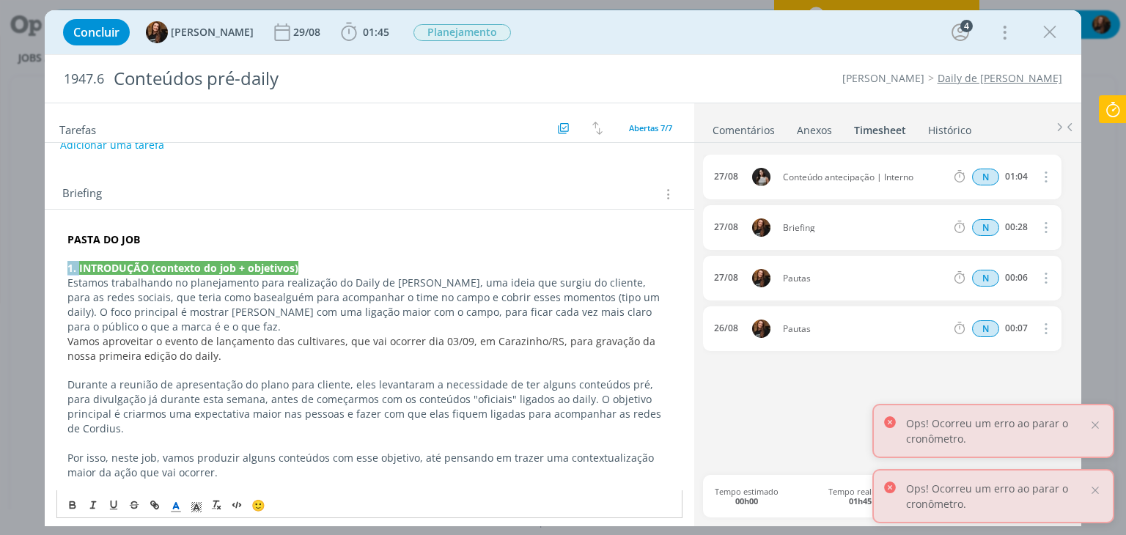
drag, startPoint x: 79, startPoint y: 270, endPoint x: 68, endPoint y: 265, distance: 11.8
click at [68, 265] on strong "1. INTRODUÇÃO (contexto do job + objetivos)" at bounding box center [182, 268] width 231 height 14
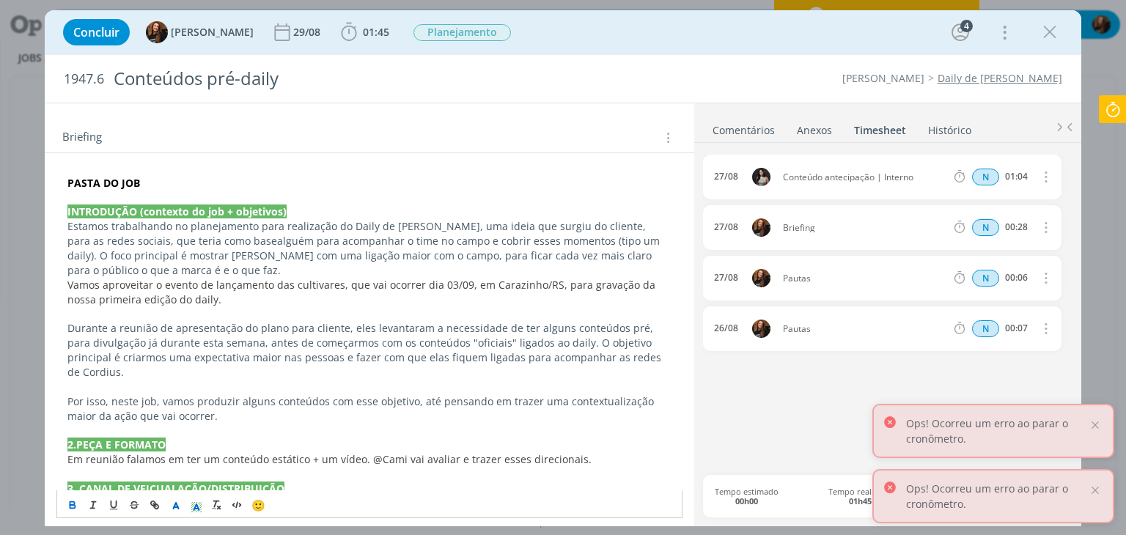
scroll to position [293, 0]
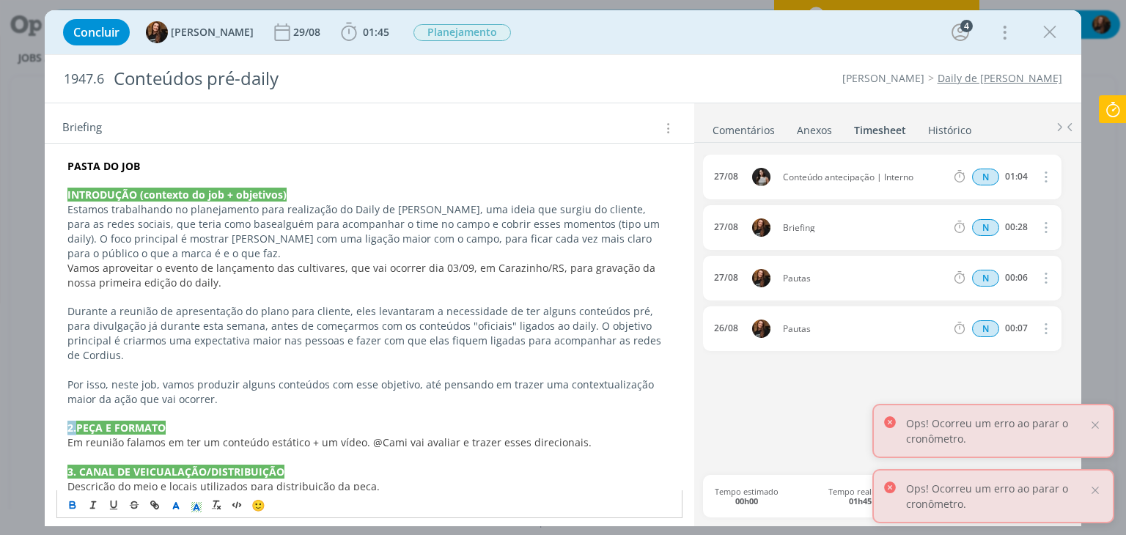
drag, startPoint x: 76, startPoint y: 411, endPoint x: 112, endPoint y: 399, distance: 38.0
click at [355, 346] on p "Durante a reunião de apresentação do plano para cliente, eles levantaram a nece…" at bounding box center [368, 333] width 603 height 59
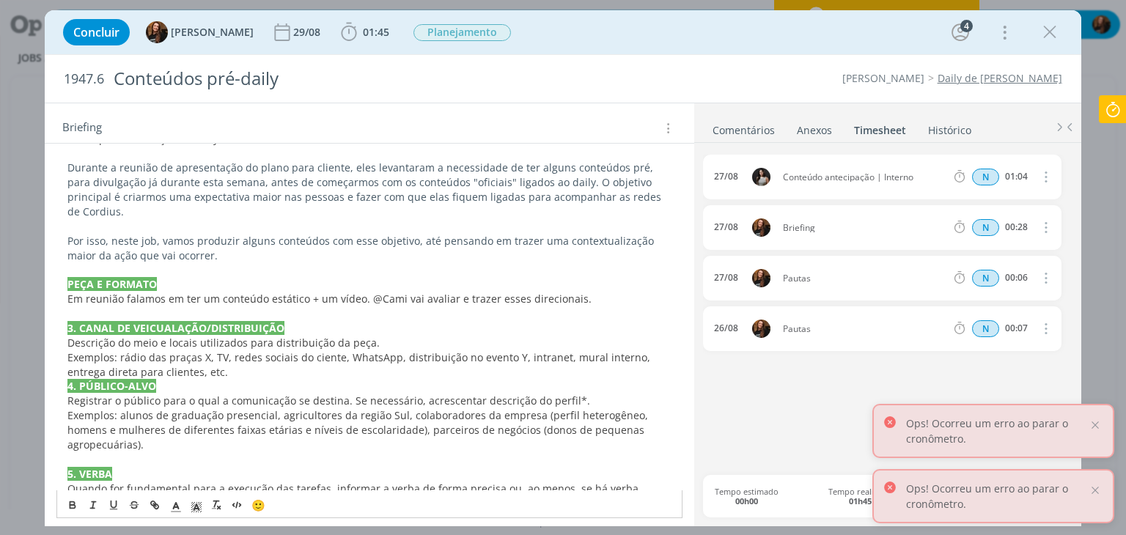
scroll to position [440, 0]
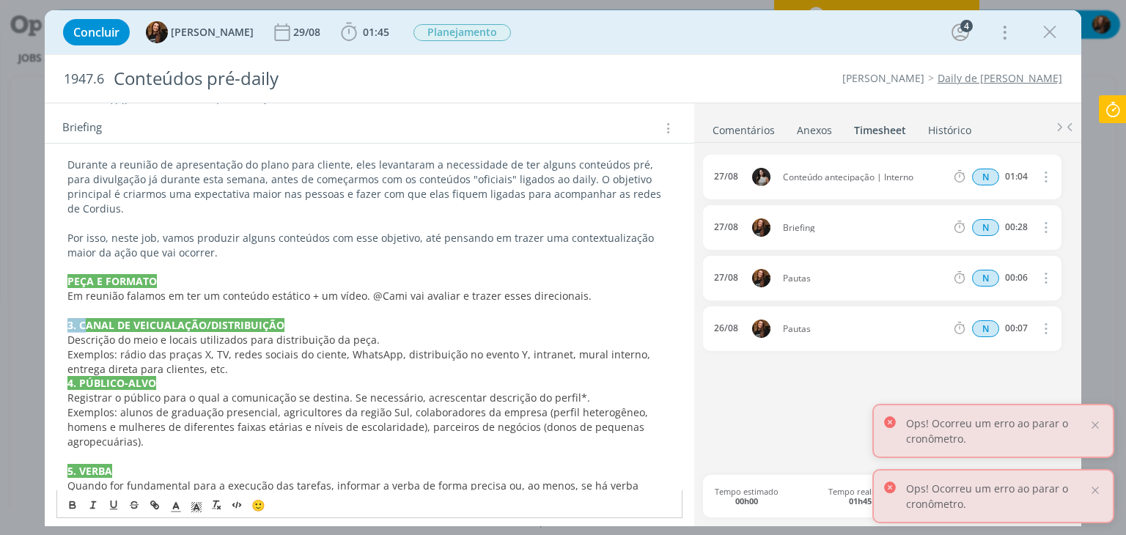
drag, startPoint x: 82, startPoint y: 306, endPoint x: 70, endPoint y: 311, distance: 13.5
click at [70, 318] on strong "3. CANAL DE VEICUALAÇÃO/DISTRIBUIÇÃO" at bounding box center [175, 325] width 217 height 14
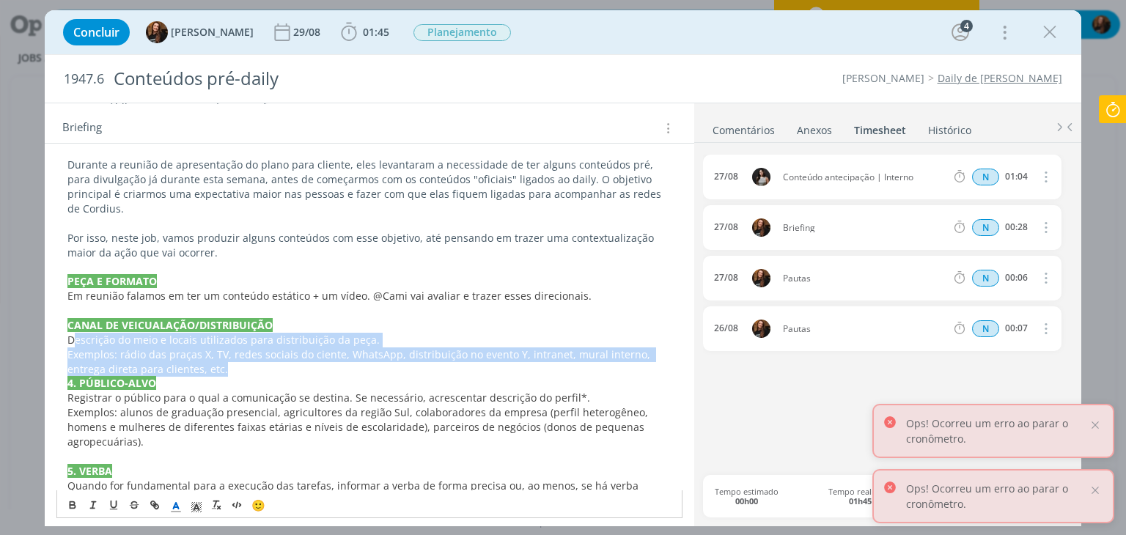
drag, startPoint x: 192, startPoint y: 344, endPoint x: 71, endPoint y: 323, distance: 122.7
click at [71, 323] on div "PASTA DO JOB INTRODUÇÃO (contexto do job + objetivos) Estamos trabalhando no pl…" at bounding box center [368, 463] width 625 height 913
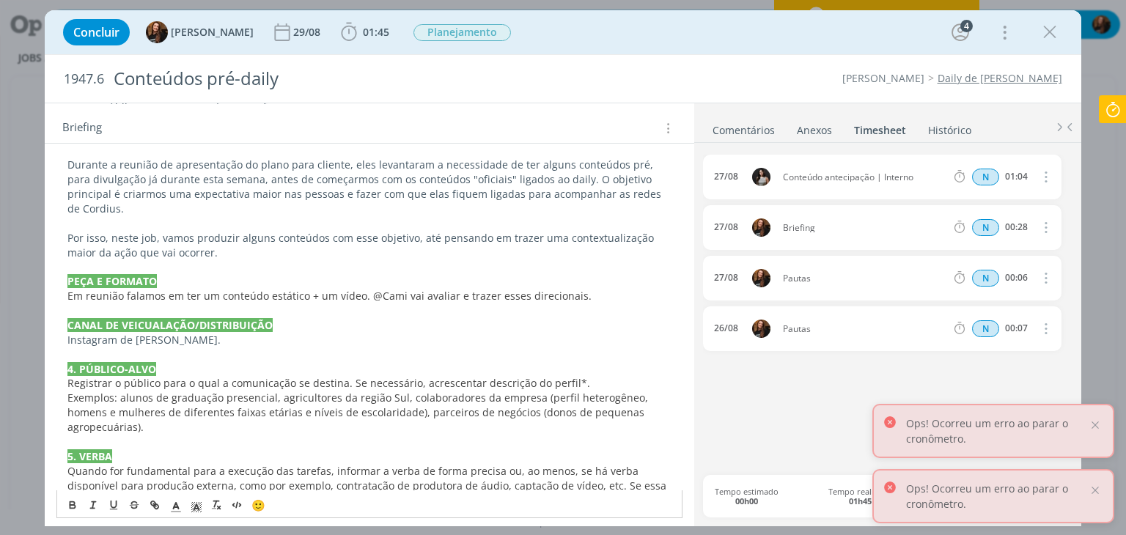
click at [72, 333] on p "Instagram de Cordius." at bounding box center [368, 340] width 603 height 15
click at [281, 318] on p "CANAL DE VEICUALAÇÃO/DISTRIBUIÇÃO" at bounding box center [368, 325] width 603 height 15
click at [121, 333] on p "Focado no instagram de Cordius." at bounding box center [368, 340] width 603 height 15
click at [316, 391] on span "Exemplos: alunos de graduação presencial, agricultores da região Sul, colaborad…" at bounding box center [358, 412] width 583 height 43
click at [244, 333] on p "Focado no Instagram de Cordius." at bounding box center [368, 340] width 603 height 15
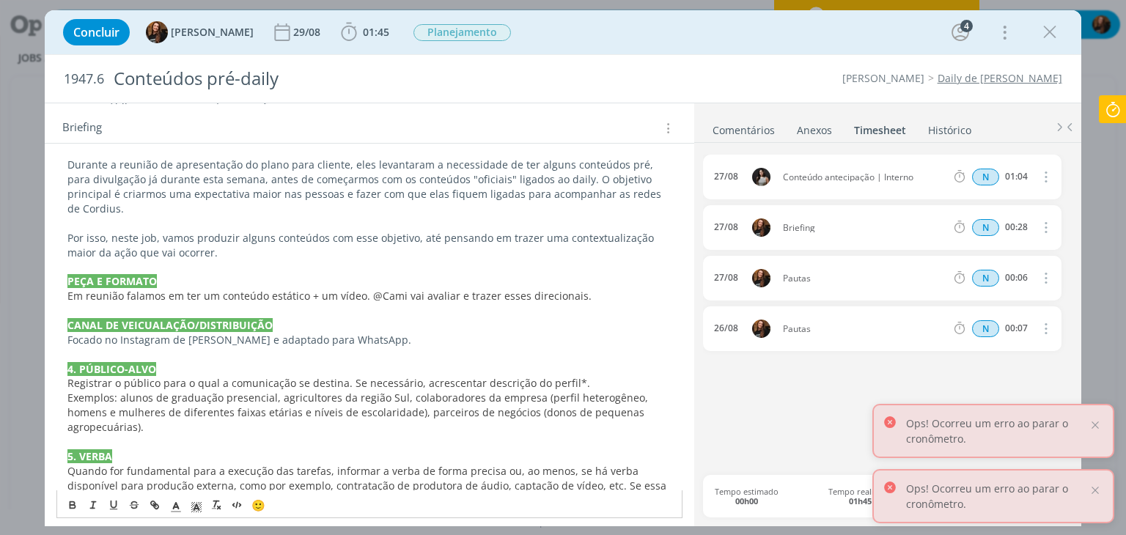
click at [163, 376] on span "Registrar o público para o qual a comunicação se destina. Se necessário, acresc…" at bounding box center [328, 383] width 523 height 14
click at [367, 333] on p "Focado no Instagram de Cordius e adaptado para WhatsApp." at bounding box center [368, 340] width 603 height 15
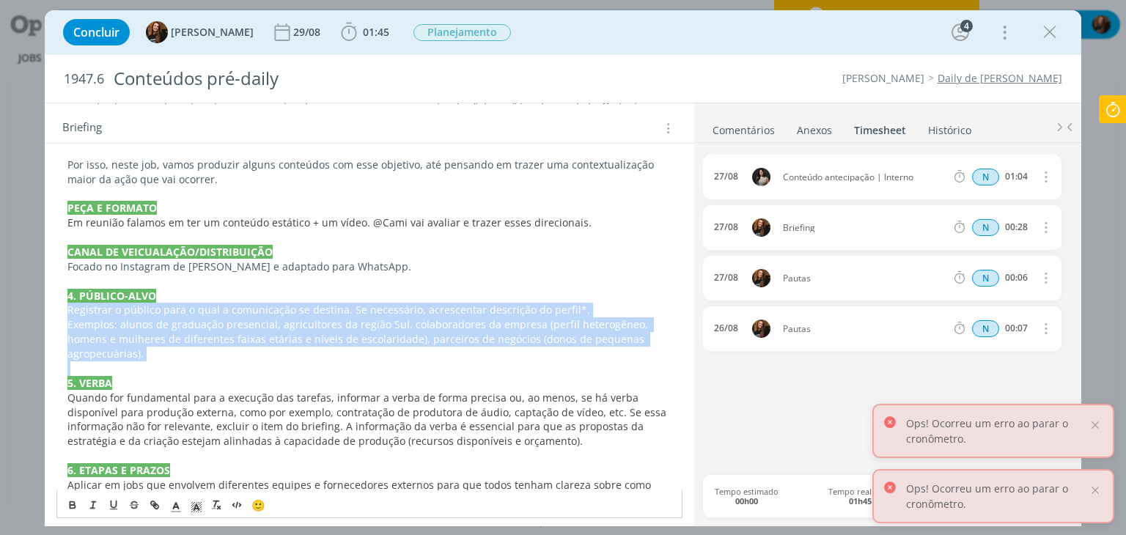
drag, startPoint x: 169, startPoint y: 347, endPoint x: 53, endPoint y: 293, distance: 127.6
click at [53, 293] on div "PASTA DO JOB INTRODUÇÃO (contexto do job + objetivos) Estamos trabalhando no pl…" at bounding box center [369, 391] width 649 height 950
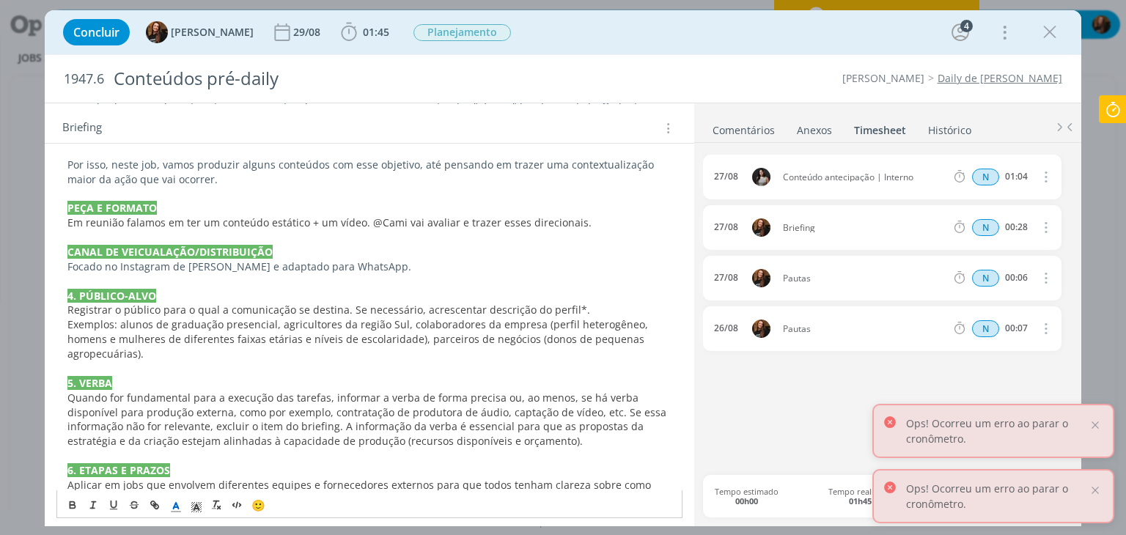
click at [166, 376] on p "5. VERBA" at bounding box center [368, 383] width 603 height 15
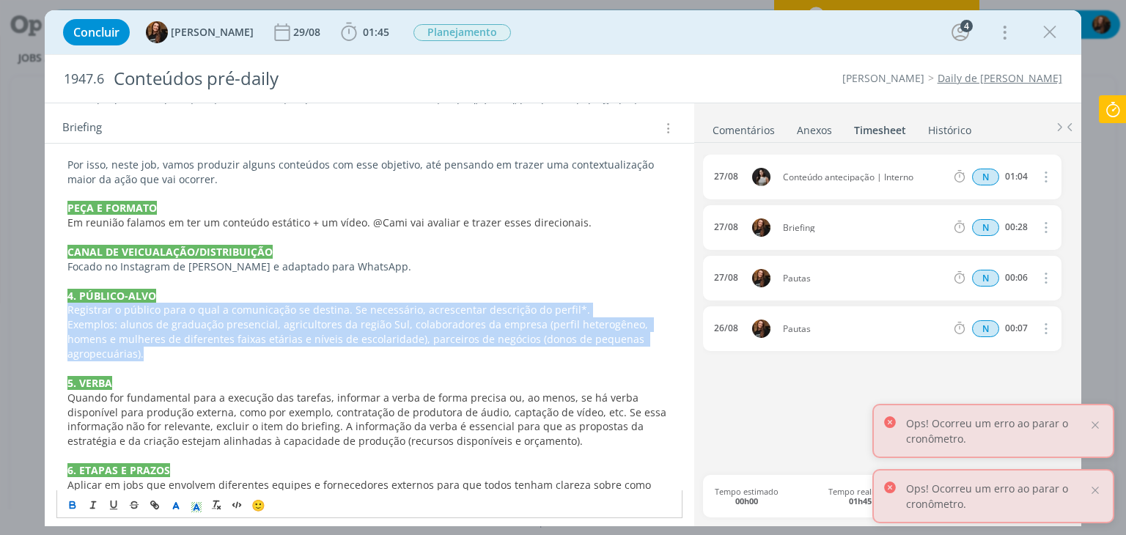
drag, startPoint x: 156, startPoint y: 336, endPoint x: 62, endPoint y: 293, distance: 103.3
click at [62, 293] on div "PASTA DO JOB INTRODUÇÃO (contexto do job + objetivos) Estamos trabalhando no pl…" at bounding box center [368, 383] width 625 height 899
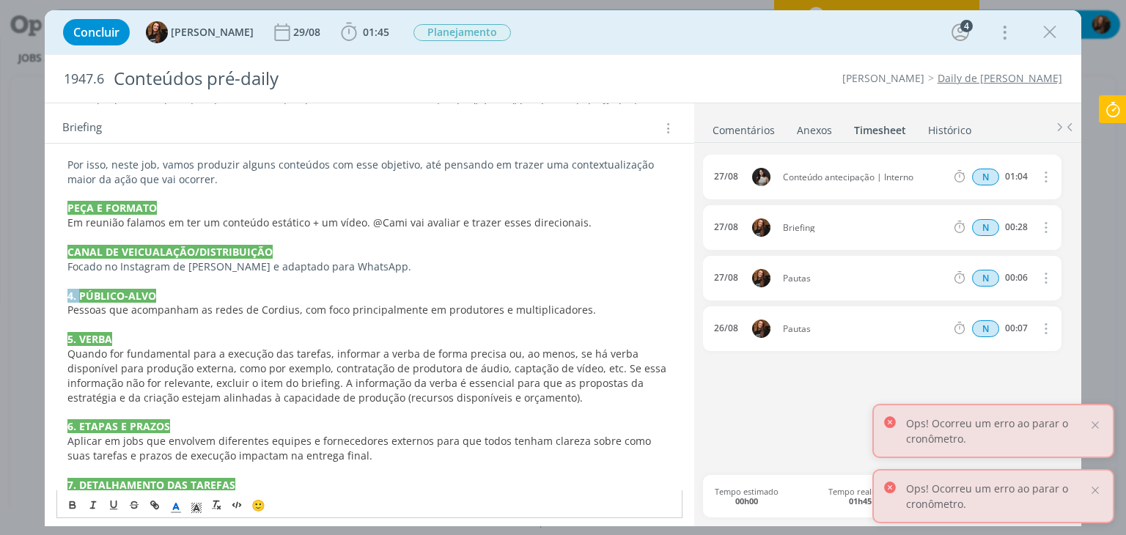
drag, startPoint x: 80, startPoint y: 278, endPoint x: 68, endPoint y: 276, distance: 11.9
click at [68, 289] on strong "4. PÚBLICO-ALVO" at bounding box center [111, 296] width 89 height 14
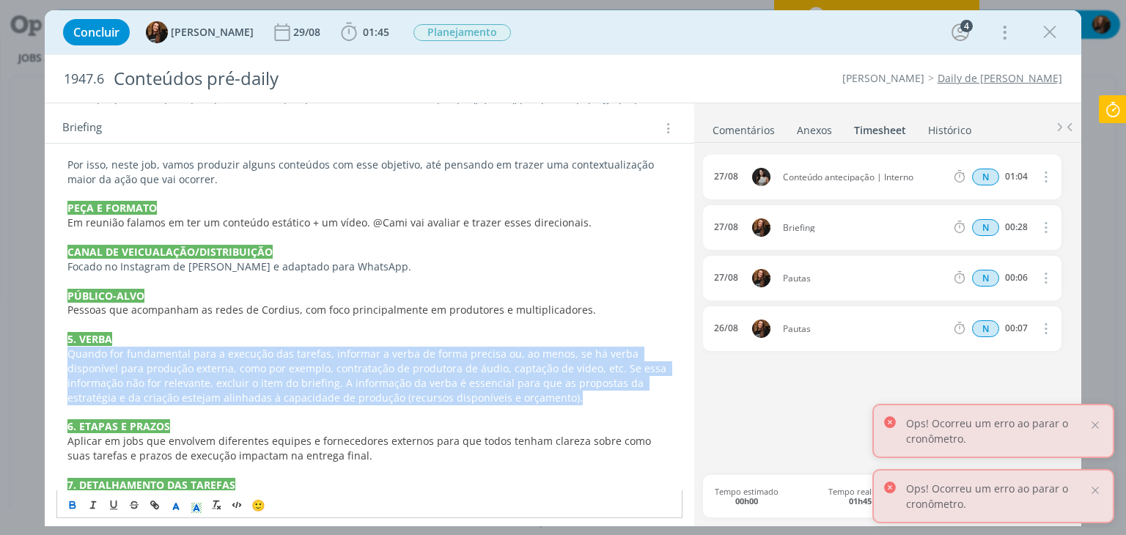
drag, startPoint x: 500, startPoint y: 382, endPoint x: 61, endPoint y: 336, distance: 441.5
click at [61, 336] on div "PASTA DO JOB INTRODUÇÃO (contexto do job + objetivos) Estamos trabalhando no pl…" at bounding box center [368, 361] width 625 height 855
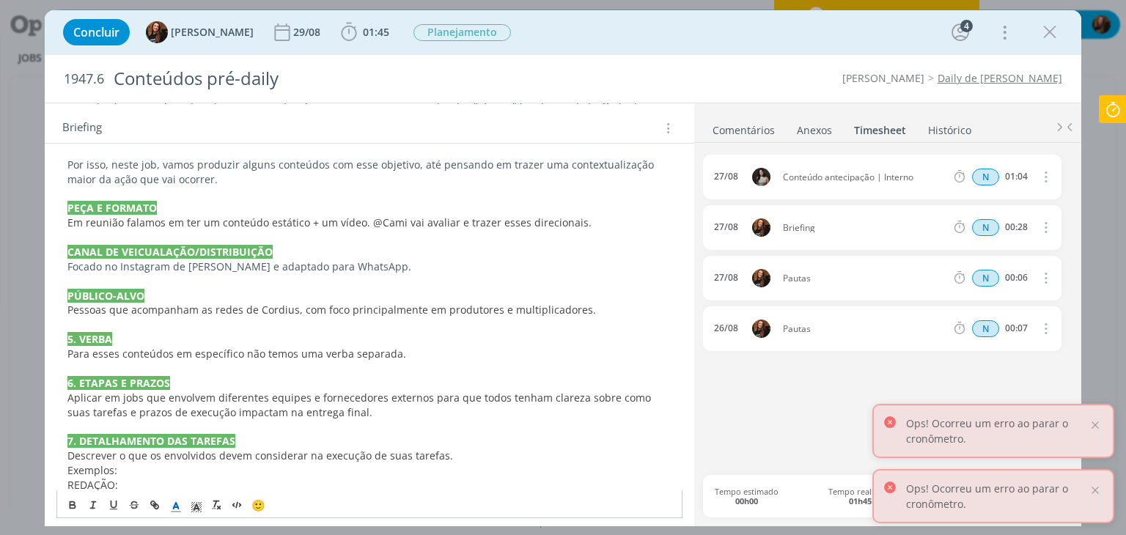
click at [81, 332] on strong "5. VERBA" at bounding box center [89, 339] width 45 height 14
drag, startPoint x: 80, startPoint y: 318, endPoint x: 67, endPoint y: 323, distance: 13.2
click at [67, 332] on p "5. VERBA" at bounding box center [368, 339] width 603 height 15
click at [367, 376] on p "6. ETAPAS E PRAZOS" at bounding box center [368, 383] width 603 height 15
click at [367, 400] on p "Aplicar em jobs que envolvem diferentes equipes e fornecedores externos para qu…" at bounding box center [368, 405] width 603 height 29
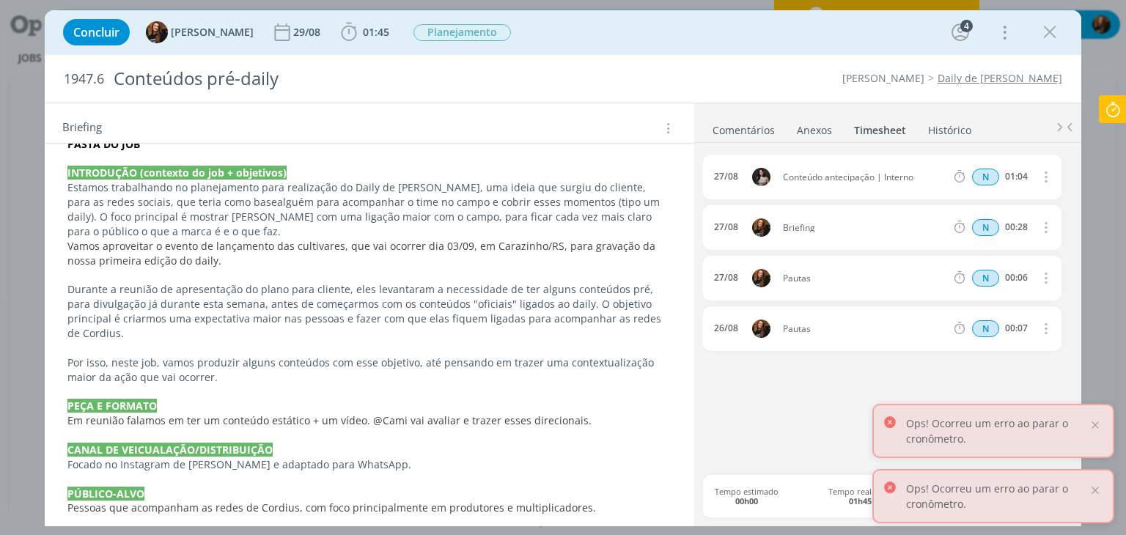
scroll to position [293, 0]
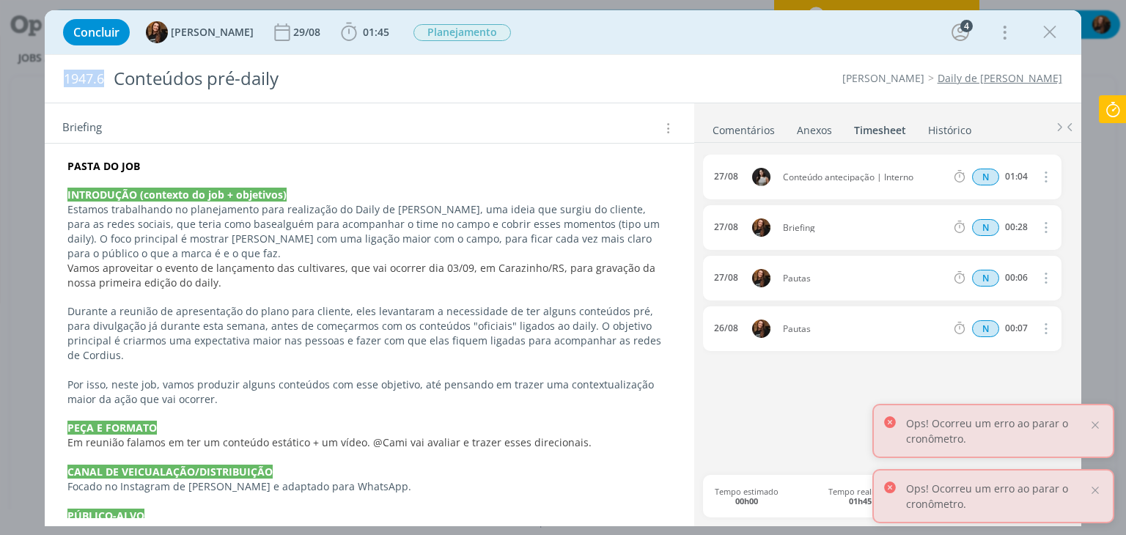
drag, startPoint x: 66, startPoint y: 74, endPoint x: 103, endPoint y: 81, distance: 38.1
click at [103, 81] on span "1947.6" at bounding box center [84, 79] width 40 height 16
copy span "1947.6"
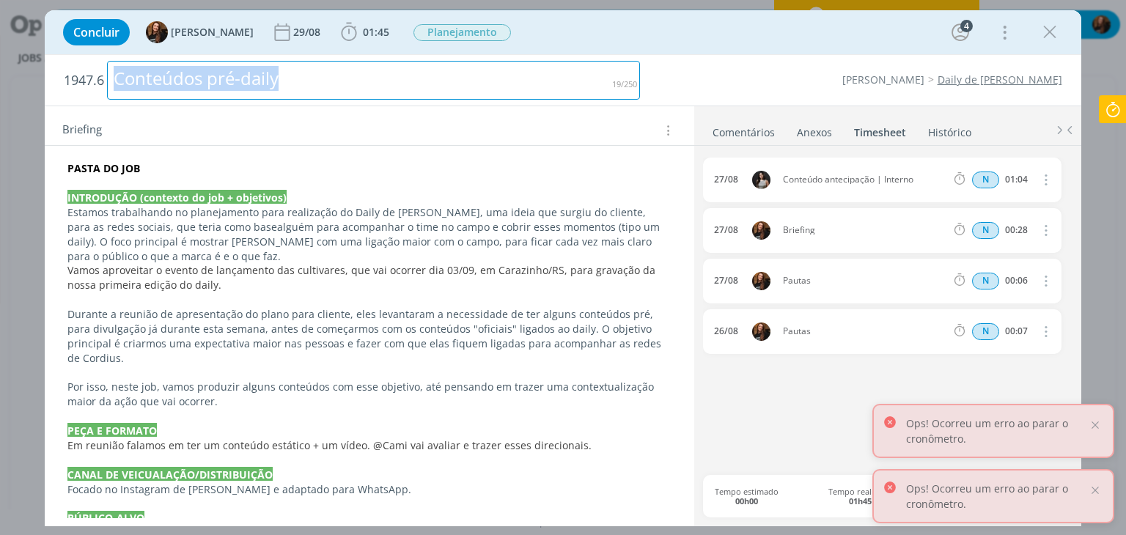
drag, startPoint x: 342, startPoint y: 80, endPoint x: 102, endPoint y: 104, distance: 240.9
click at [102, 104] on h2 "1947.6 Conteúdos pré-daily" at bounding box center [352, 80] width 576 height 51
copy div "Conteúdos pré-daily"
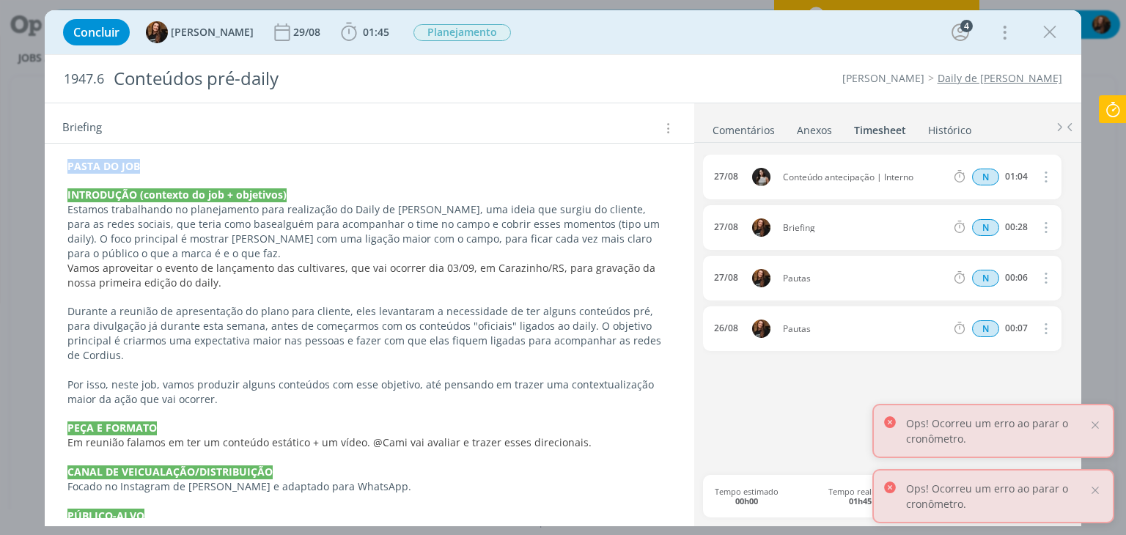
drag, startPoint x: 174, startPoint y: 166, endPoint x: 53, endPoint y: 161, distance: 121.8
click at [156, 500] on icon "dialog" at bounding box center [155, 505] width 12 height 12
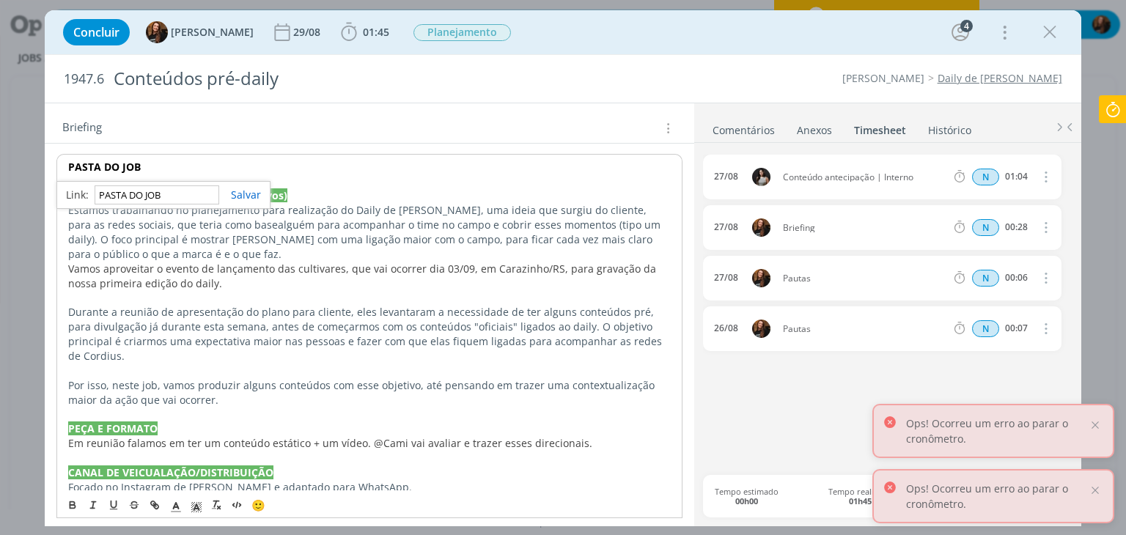
paste input "https://sobeae.sharepoint.com/:f:/s/SOBEAE/EkETI1RYzC9Li6aeybNWxg8BgAbxEGJgtOM4…"
click at [255, 194] on link "dialog" at bounding box center [240, 195] width 42 height 14
click at [198, 174] on p "dialog" at bounding box center [369, 181] width 602 height 15
drag, startPoint x: 169, startPoint y: 166, endPoint x: 73, endPoint y: 208, distance: 105.7
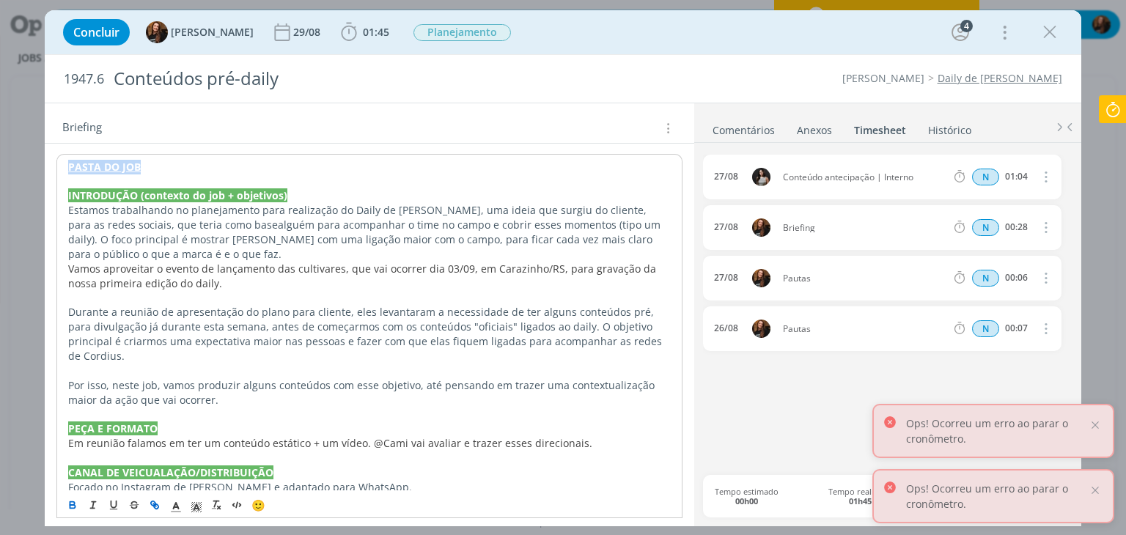
click at [68, 505] on icon "dialog" at bounding box center [73, 505] width 12 height 12
drag, startPoint x: 176, startPoint y: 505, endPoint x: 186, endPoint y: 490, distance: 17.9
click at [175, 505] on icon "dialog" at bounding box center [175, 507] width 13 height 13
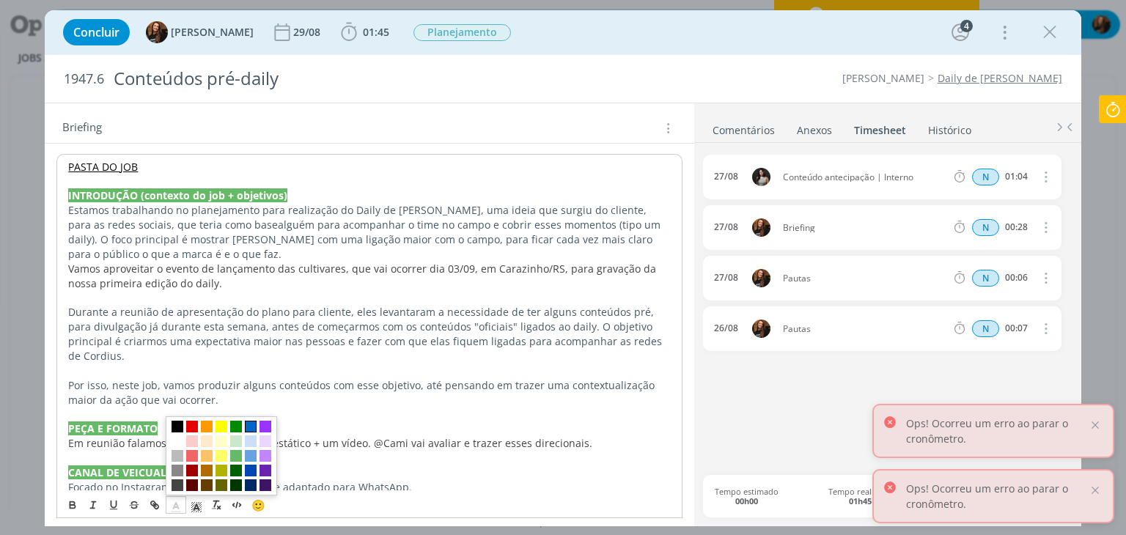
click at [251, 425] on span "dialog" at bounding box center [251, 427] width 12 height 12
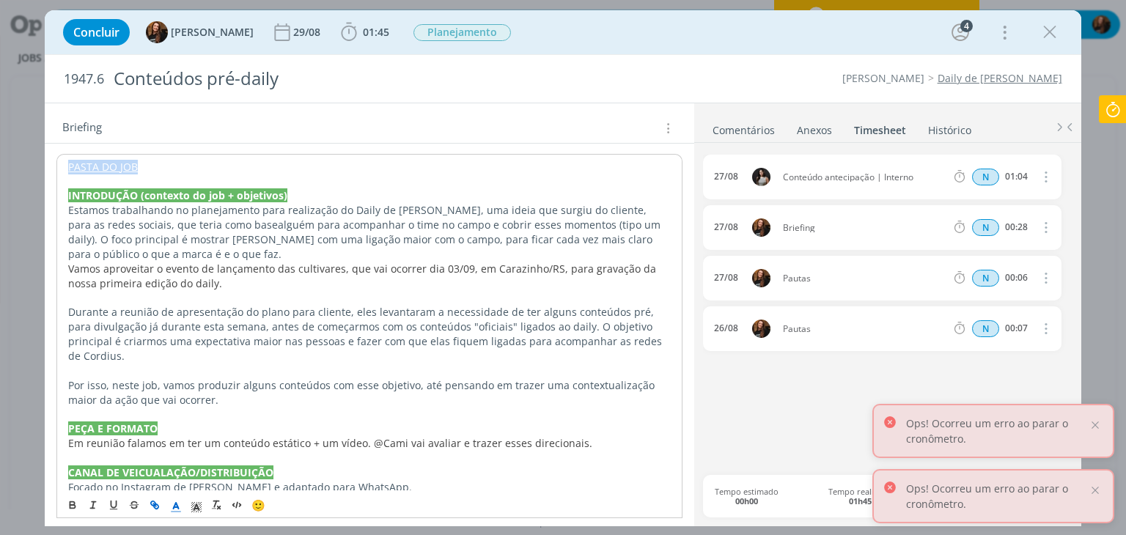
click at [226, 314] on p "Durante a reunião de apresentação do plano para cliente, eles levantaram a nece…" at bounding box center [369, 334] width 602 height 59
click at [112, 168] on link "PASTA DO JOB" at bounding box center [103, 167] width 70 height 14
click at [152, 188] on link "https://sobeae.sharepoint.com/:f:/s/SOBEAE/EkETI1RYzC9Li6aeybNWxg8BgAbxEGJgtOM4…" at bounding box center [163, 194] width 111 height 19
click at [357, 332] on p "Durante a reunião de apresentação do plano para cliente, eles levantaram a nece…" at bounding box center [369, 334] width 602 height 59
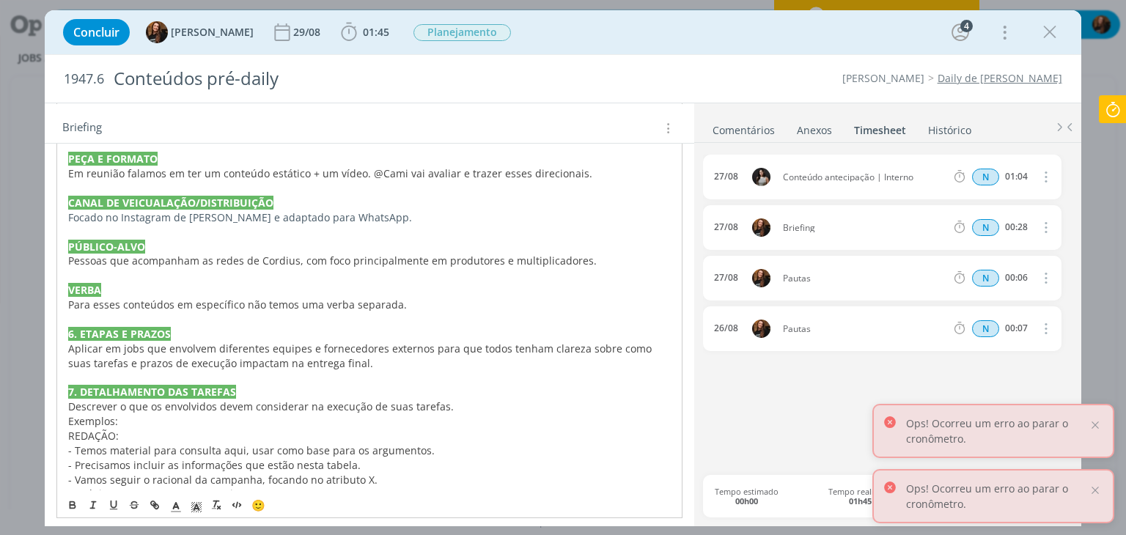
scroll to position [586, 0]
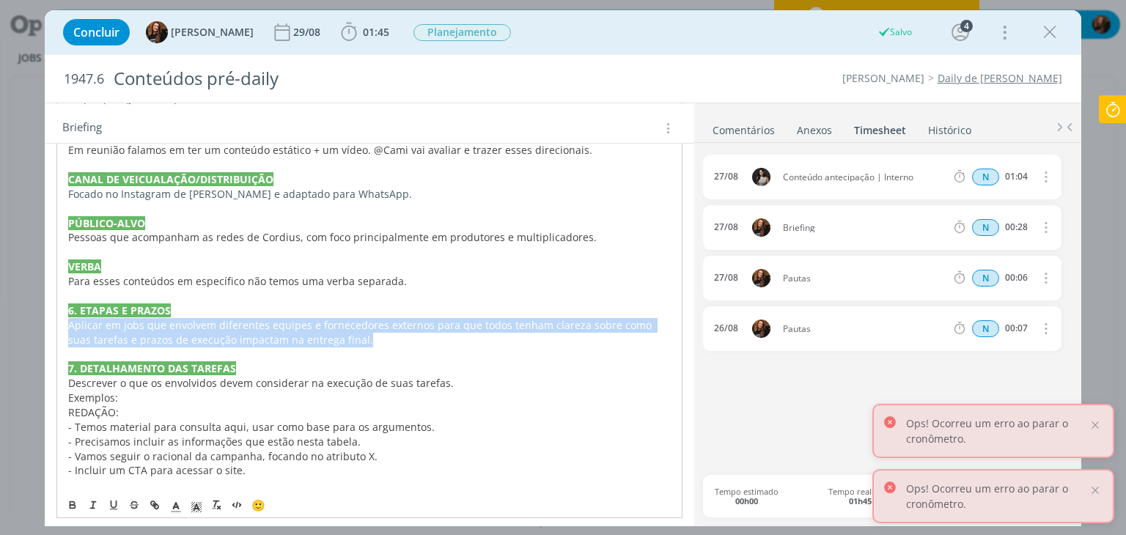
drag, startPoint x: 381, startPoint y: 330, endPoint x: 67, endPoint y: 314, distance: 314.1
click at [65, 314] on div "PASTA DO JOB INTRODUÇÃO (contexto do job + objetivos) Estamos trabalhando no pl…" at bounding box center [368, 267] width 625 height 812
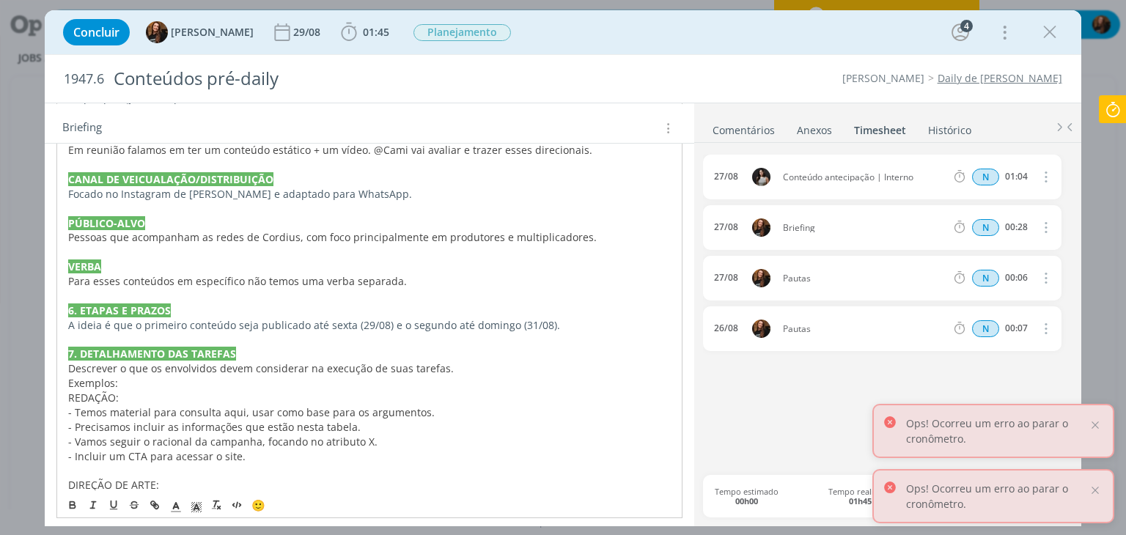
click at [128, 376] on p "Exemplos:" at bounding box center [369, 383] width 602 height 15
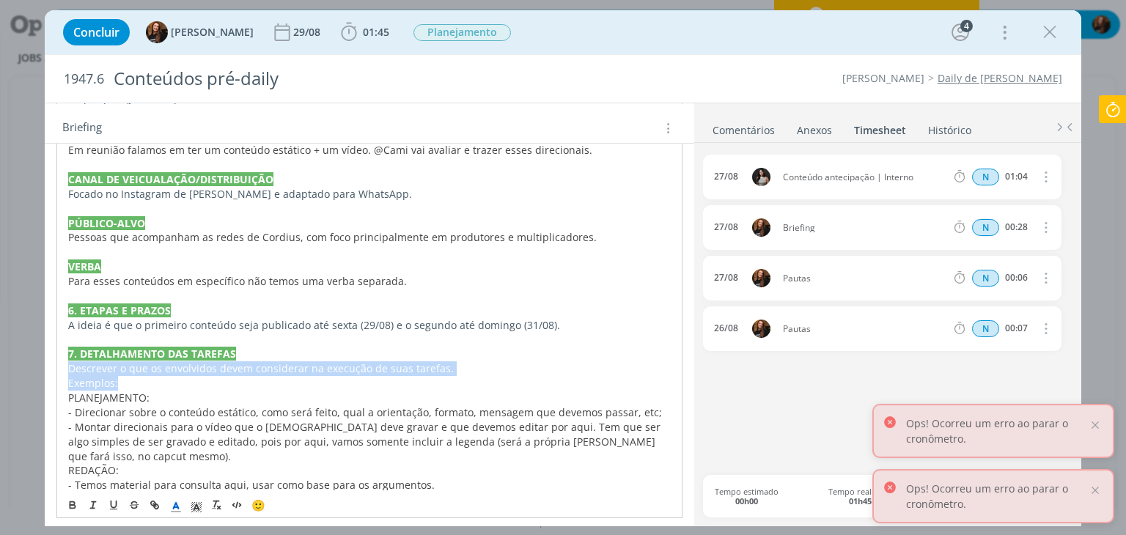
drag, startPoint x: 154, startPoint y: 370, endPoint x: 66, endPoint y: 358, distance: 88.7
click at [66, 358] on div "PASTA DO JOB INTRODUÇÃO (contexto do job + objetivos) Estamos trabalhando no pl…" at bounding box center [368, 296] width 625 height 871
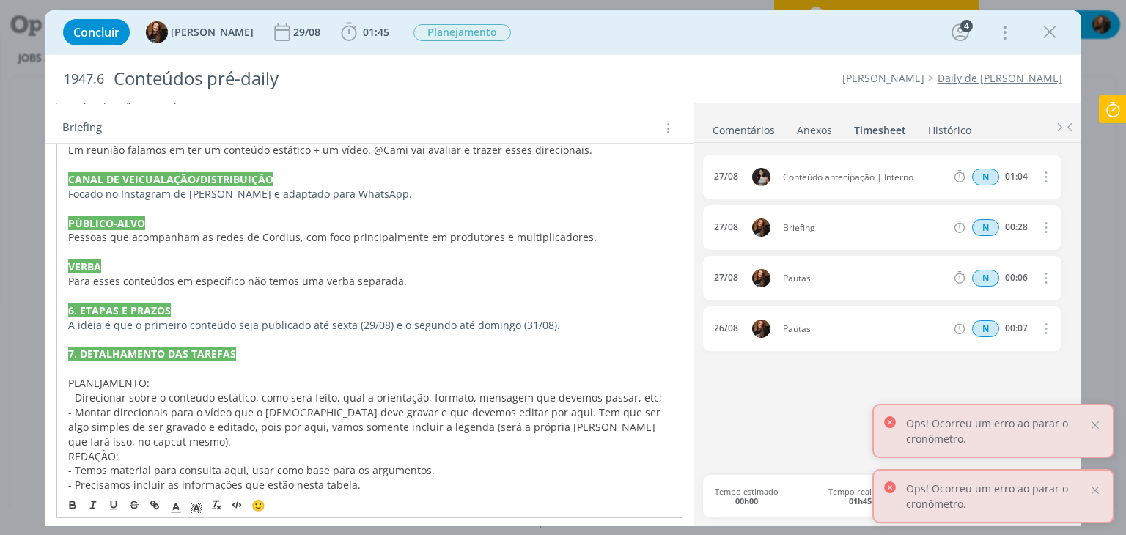
click at [67, 428] on div "PASTA DO JOB INTRODUÇÃO (contexto do job + objetivos) Estamos trabalhando no pl…" at bounding box center [368, 289] width 625 height 856
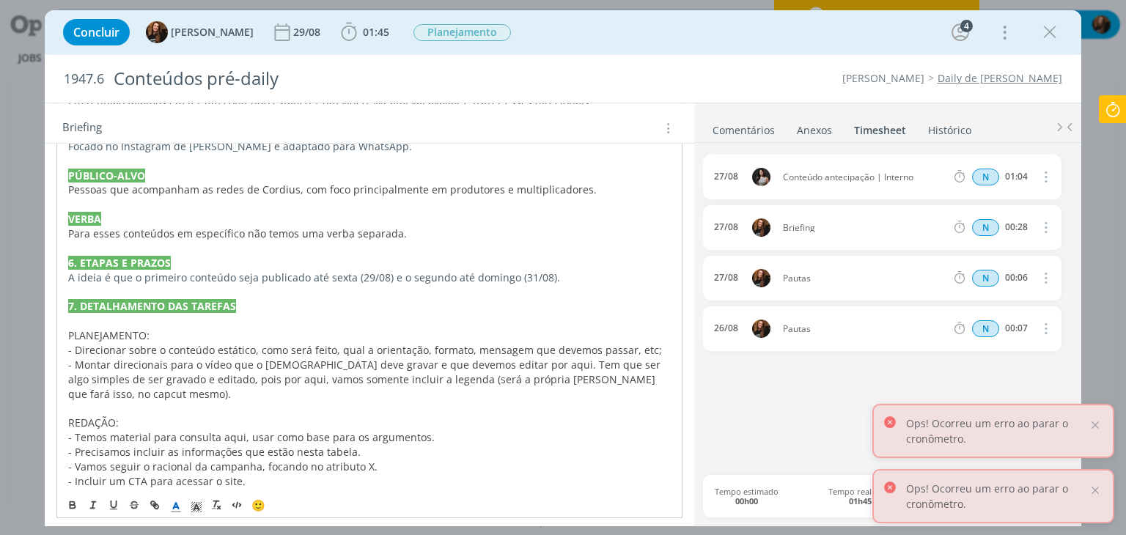
scroll to position [660, 0]
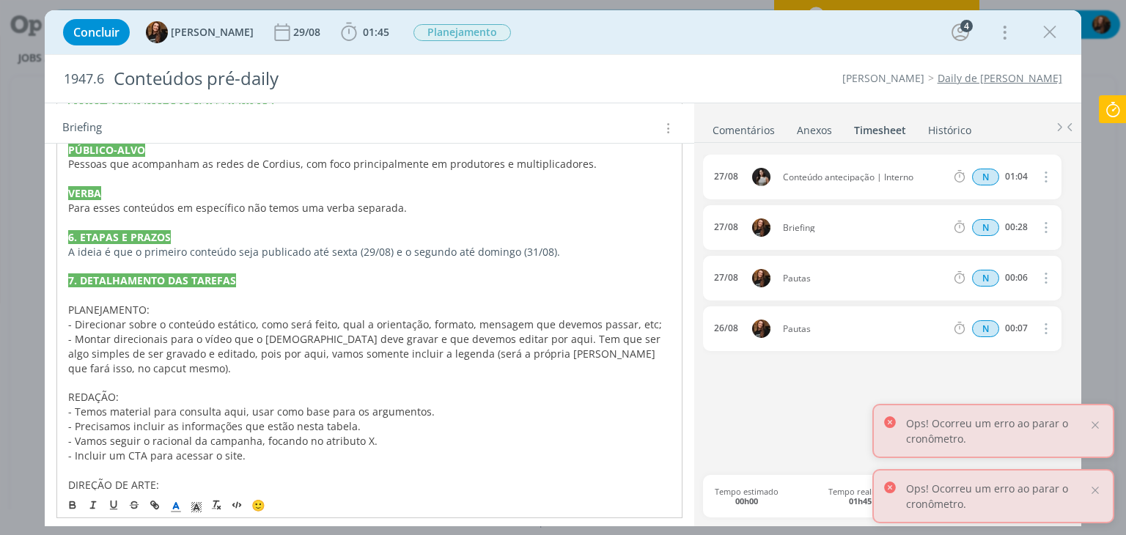
click at [65, 298] on div "PASTA DO JOB INTRODUÇÃO (contexto do job + objetivos) Estamos trabalhando no pl…" at bounding box center [368, 222] width 625 height 871
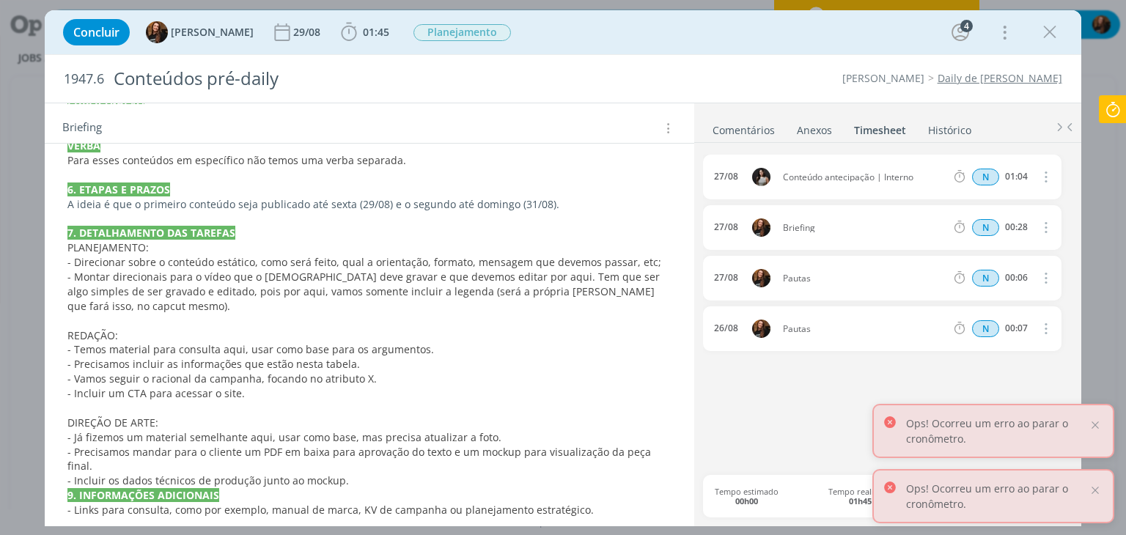
scroll to position [733, 0]
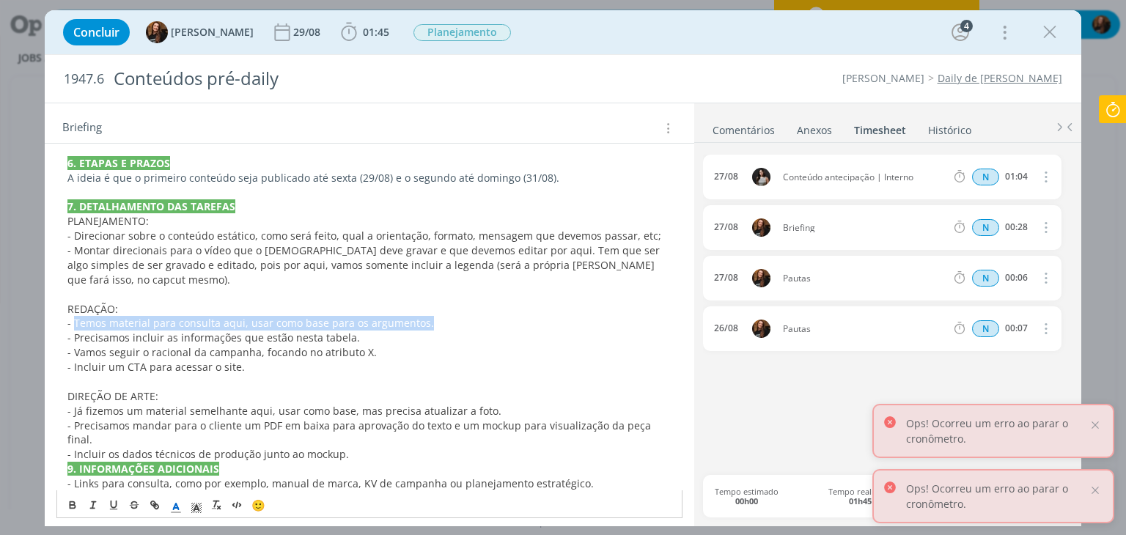
drag, startPoint x: 434, startPoint y: 296, endPoint x: 73, endPoint y: 296, distance: 360.6
click at [73, 316] on p "- Temos material para consulta aqui, usar como base para os argumentos." at bounding box center [368, 323] width 603 height 15
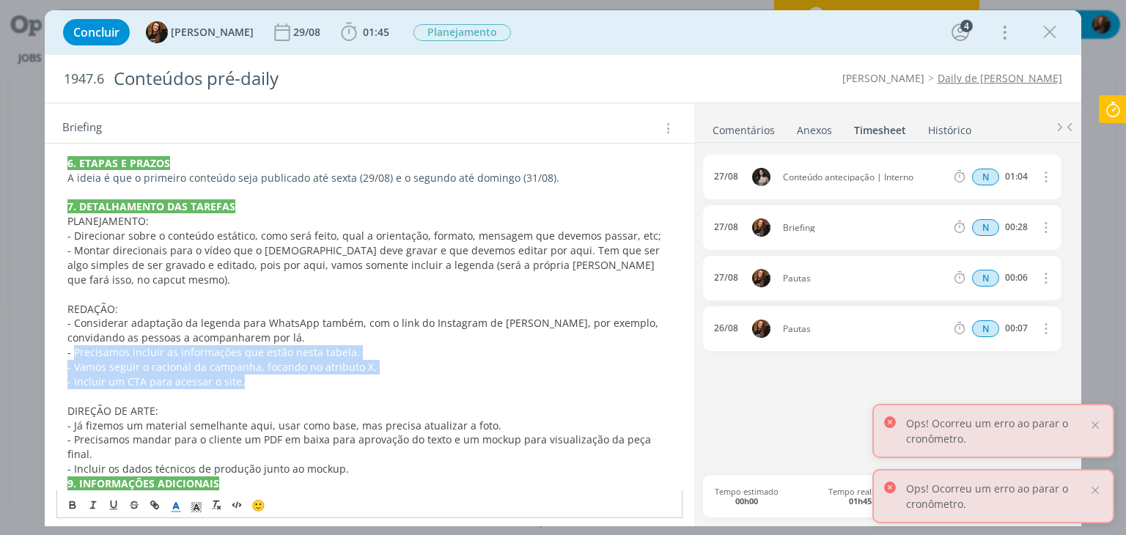
drag, startPoint x: 310, startPoint y: 356, endPoint x: 76, endPoint y: 325, distance: 235.8
click at [76, 325] on div "PASTA DO JOB INTRODUÇÃO (contexto do job + objetivos) Estamos trabalhando no pl…" at bounding box center [368, 149] width 625 height 870
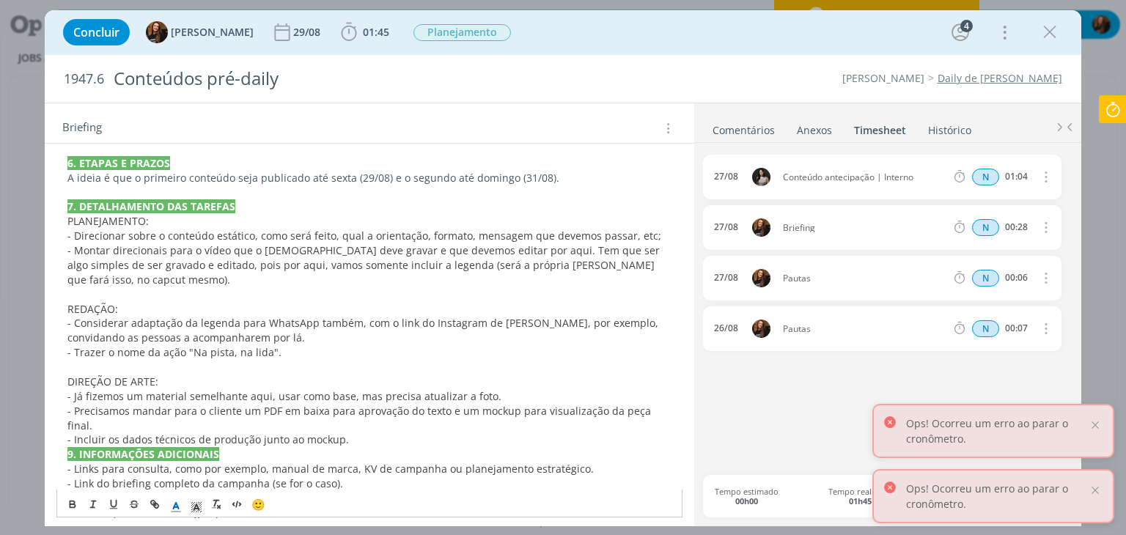
click at [312, 345] on p "- Trazer o nome da ação "Na pista, na lida"." at bounding box center [368, 352] width 603 height 15
click at [262, 316] on p "- Considerar adaptação da legenda para WhatsApp também, com o link do Instagram…" at bounding box center [368, 330] width 603 height 29
click at [569, 345] on p "- Trazer o nome da ação "Na pista, na lida" e a hashtag da nossa campanha #acel…" at bounding box center [368, 352] width 603 height 15
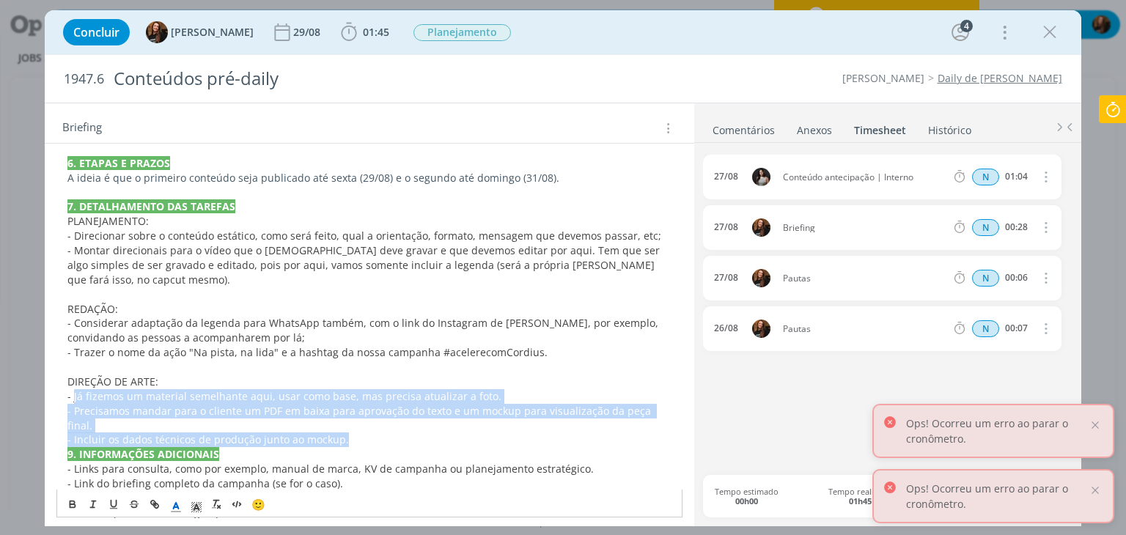
drag, startPoint x: 359, startPoint y: 393, endPoint x: 75, endPoint y: 367, distance: 285.6
click at [75, 367] on div "PASTA DO JOB INTRODUÇÃO (contexto do job + objetivos) Estamos trabalhando no pl…" at bounding box center [368, 134] width 625 height 841
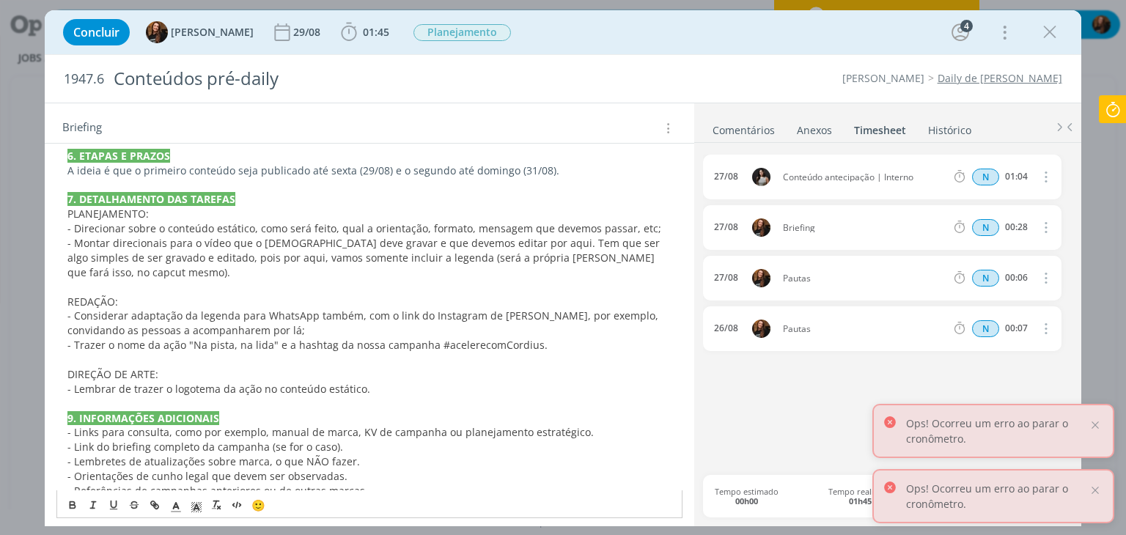
scroll to position [743, 0]
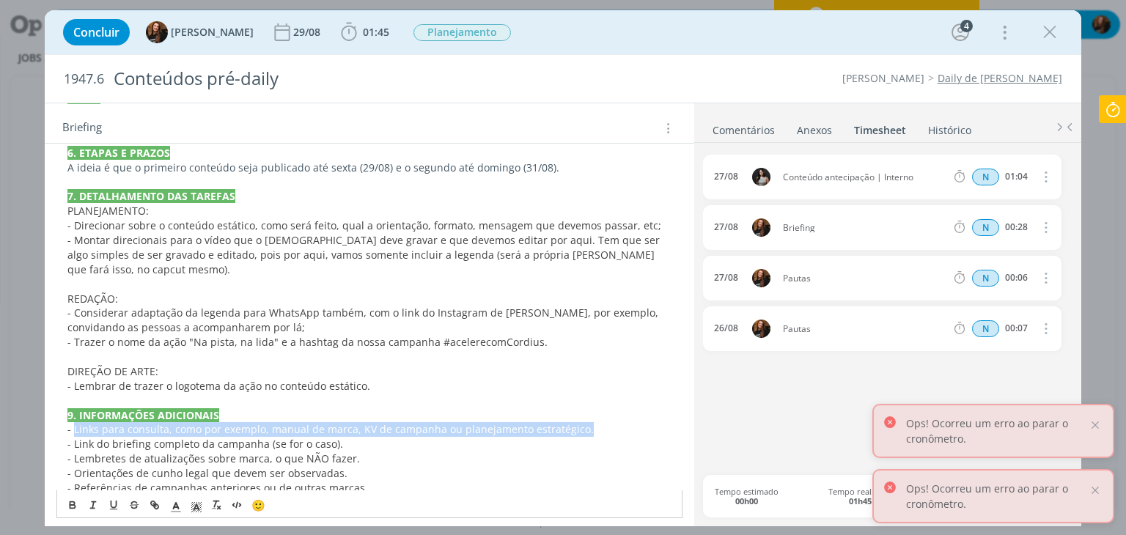
drag, startPoint x: 581, startPoint y: 396, endPoint x: 75, endPoint y: 403, distance: 505.8
click at [75, 422] on p "- Links para consulta, como por exemplo, manual de marca, KV de campanha ou pla…" at bounding box center [368, 429] width 603 height 15
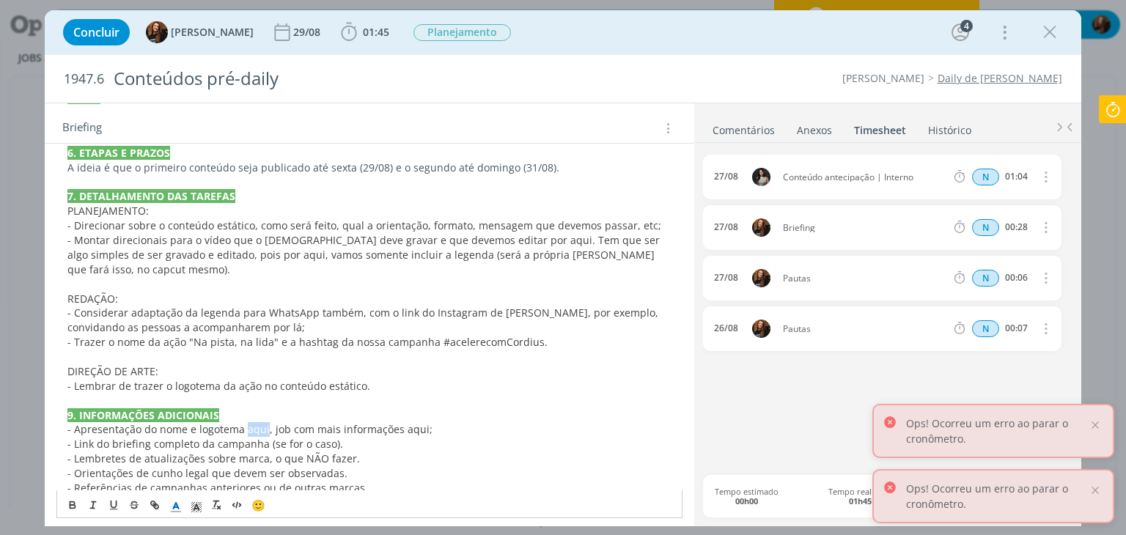
drag, startPoint x: 243, startPoint y: 399, endPoint x: 265, endPoint y: 400, distance: 21.3
click at [265, 422] on span "- Apresentação do nome e logotema aqui, job com mais informações aqui;" at bounding box center [249, 429] width 365 height 14
click at [161, 496] on button "dialog" at bounding box center [155, 505] width 21 height 18
paste input "https://sobeae.sharepoint.com/:f:/s/SOBEAE/Eltm1m-_hihEuMISW2gN14wBlYQqqGUO7K2T…"
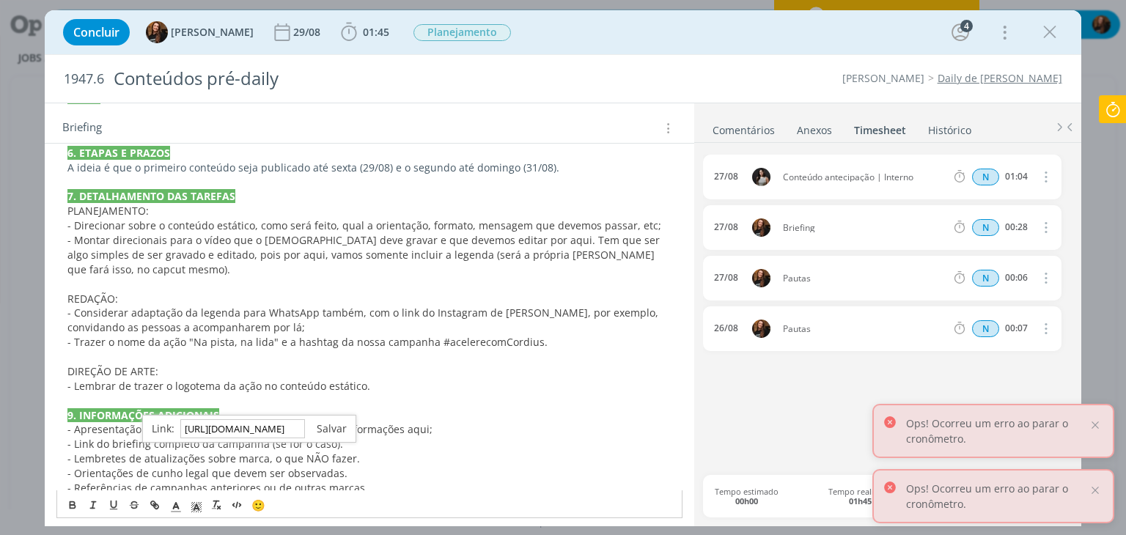
click at [324, 426] on link "dialog" at bounding box center [326, 428] width 42 height 14
click at [311, 466] on span "- Orientações de cunho legal que devem ser observadas." at bounding box center [207, 473] width 280 height 14
drag, startPoint x: 419, startPoint y: 398, endPoint x: 397, endPoint y: 397, distance: 22.0
click at [397, 422] on span ", job com mais informações aqui;" at bounding box center [348, 429] width 163 height 14
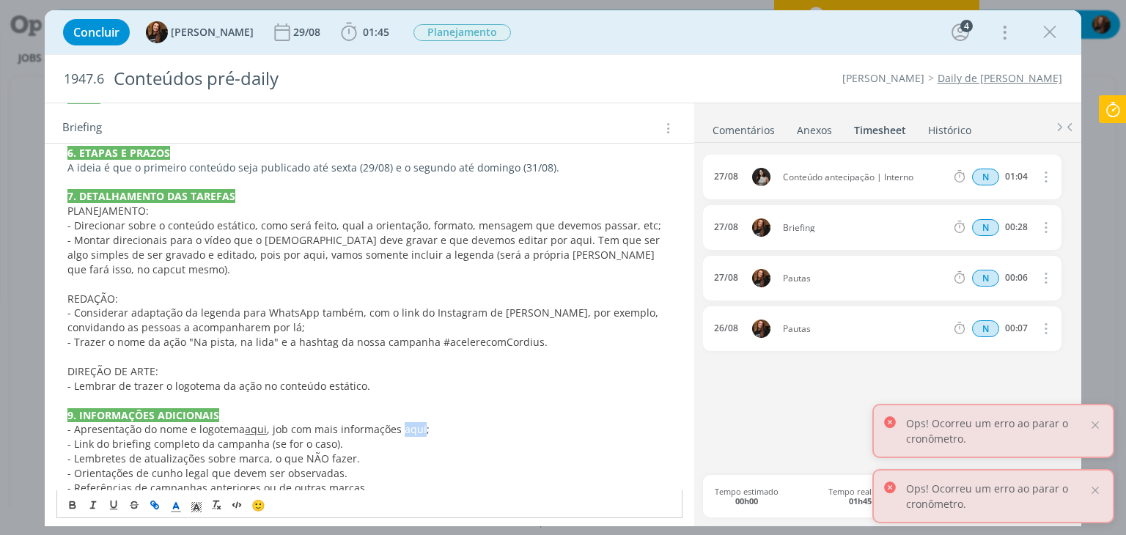
click at [151, 501] on icon "dialog" at bounding box center [155, 505] width 12 height 12
paste input "https://app4.operand.com.br/jobs/14583"
click at [496, 427] on link "dialog" at bounding box center [486, 428] width 42 height 14
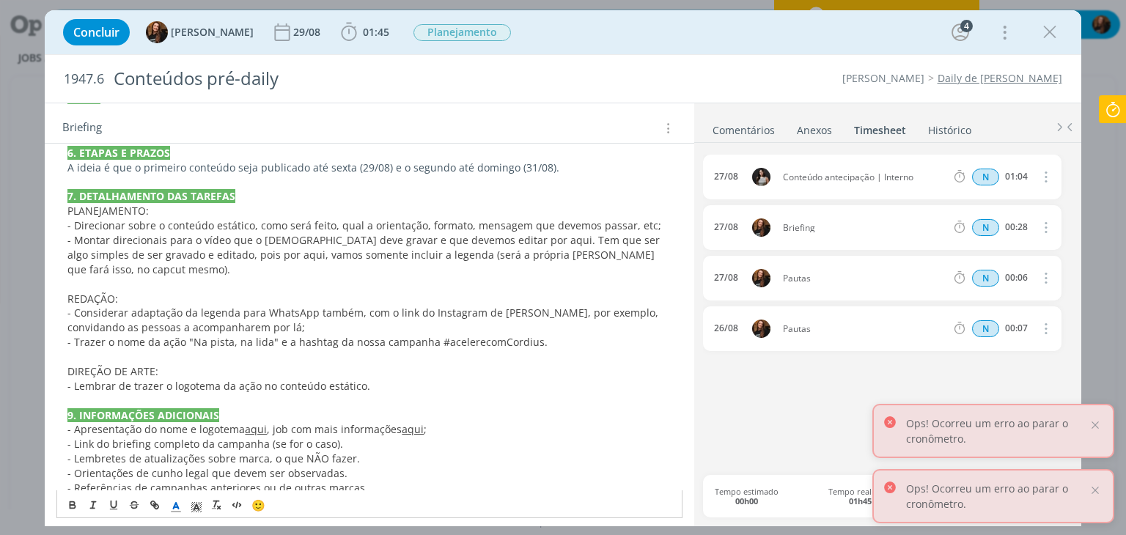
drag, startPoint x: 452, startPoint y: 441, endPoint x: 421, endPoint y: 421, distance: 36.6
click at [449, 466] on p "- Orientações de cunho legal que devem ser observadas." at bounding box center [368, 473] width 603 height 15
drag, startPoint x: 401, startPoint y: 395, endPoint x: 420, endPoint y: 402, distance: 20.2
click at [420, 422] on p "- Apresentação do nome e logotema aqui , job com mais informações aqui ;" at bounding box center [368, 429] width 603 height 15
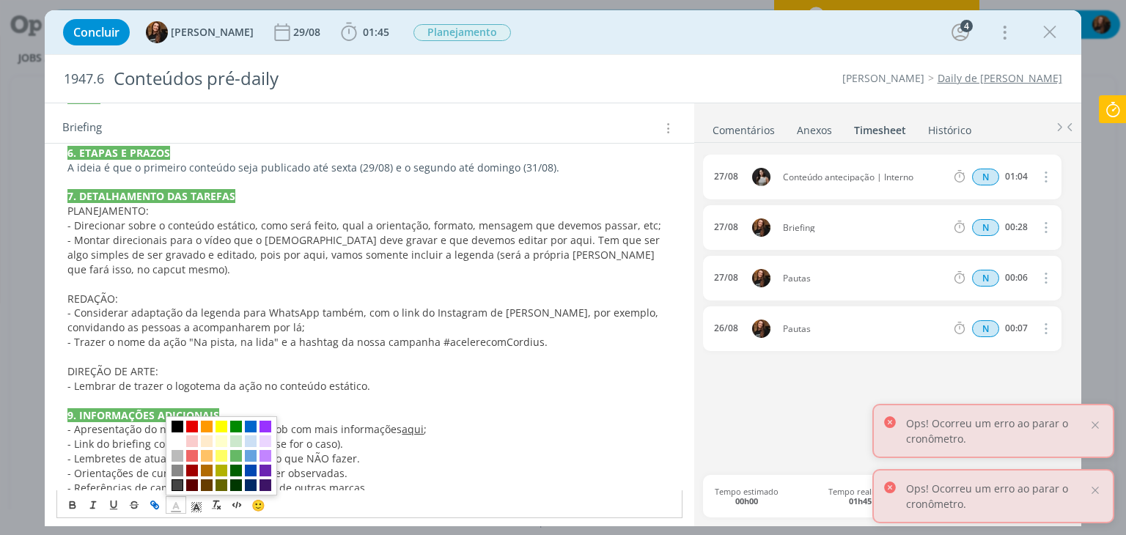
drag, startPoint x: 181, startPoint y: 501, endPoint x: 218, endPoint y: 485, distance: 40.7
click at [182, 501] on icon "dialog" at bounding box center [175, 507] width 13 height 13
click at [254, 423] on span "dialog" at bounding box center [251, 427] width 12 height 12
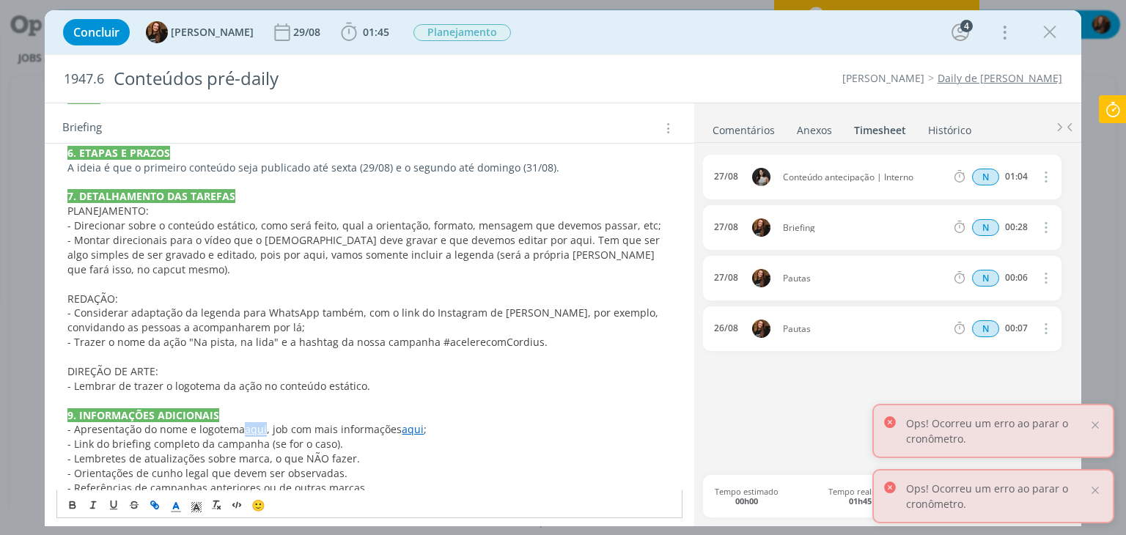
drag, startPoint x: 265, startPoint y: 399, endPoint x: 243, endPoint y: 402, distance: 22.2
click at [243, 422] on p "- Apresentação do nome e logotema aqui , job com mais informações aqui ;" at bounding box center [368, 429] width 603 height 15
click at [174, 501] on icon "dialog" at bounding box center [175, 507] width 13 height 13
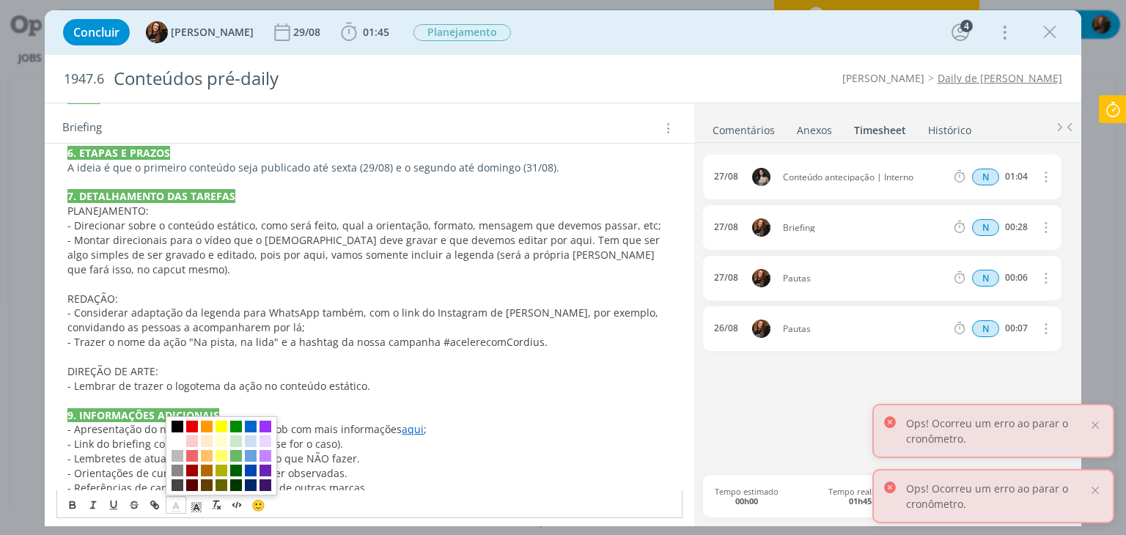
click at [252, 421] on span "dialog" at bounding box center [251, 427] width 12 height 12
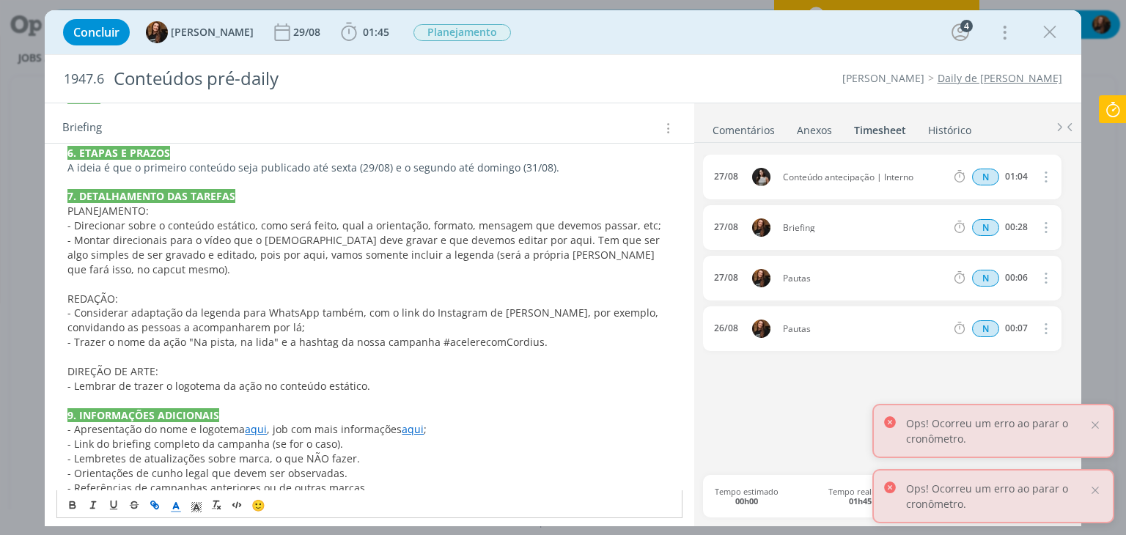
click at [210, 466] on span "- Orientações de cunho legal que devem ser observadas." at bounding box center [207, 473] width 280 height 14
drag, startPoint x: 354, startPoint y: 414, endPoint x: 76, endPoint y: 409, distance: 277.9
click at [76, 437] on p "- Link do briefing completo da campanha (se for o caso)." at bounding box center [368, 444] width 603 height 15
drag, startPoint x: 236, startPoint y: 413, endPoint x: 214, endPoint y: 417, distance: 22.3
click at [214, 437] on span "- Planejamento dos conteúdos aqui, job com mais informações sobre o plano aqui." at bounding box center [270, 444] width 407 height 14
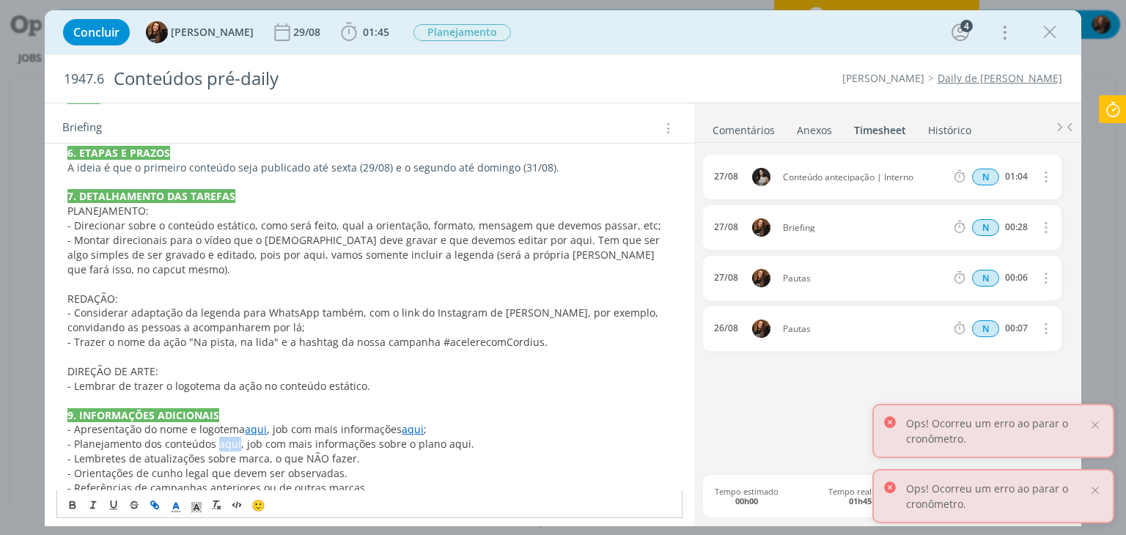
click at [155, 501] on icon "dialog" at bounding box center [153, 503] width 4 height 4
paste input "https://sobeae.sharepoint.com/:f:/s/SOBEAE/EsDwpeiC1s5OqgqGXjLkXNIBc1W41o2mddyO…"
click at [308, 438] on link "dialog" at bounding box center [304, 443] width 42 height 14
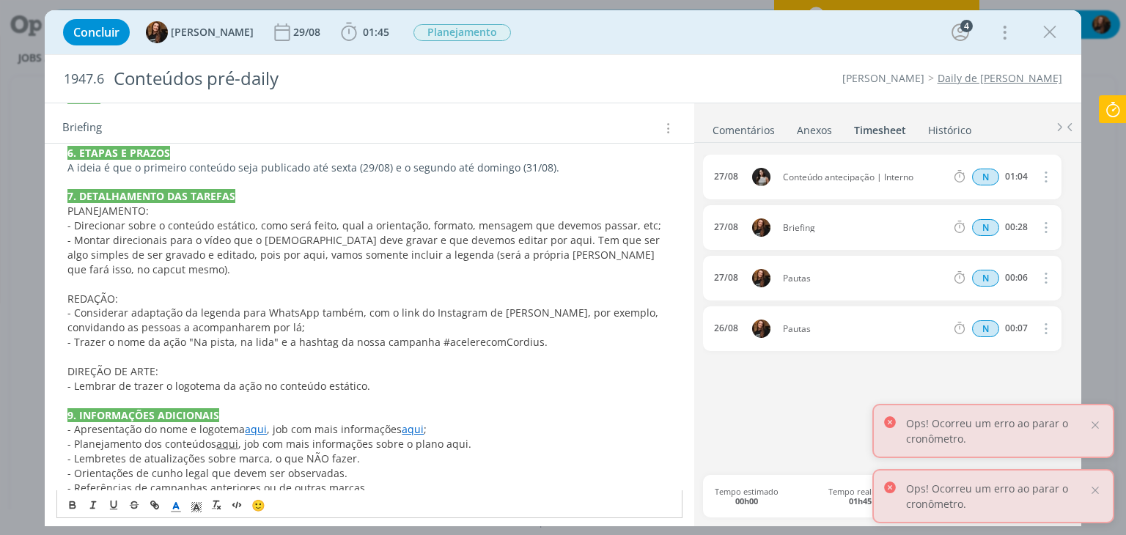
click at [242, 481] on span "- Referências de campanhas anteriores ou de outras marcas." at bounding box center [217, 488] width 301 height 14
drag, startPoint x: 235, startPoint y: 415, endPoint x: 217, endPoint y: 416, distance: 18.3
click at [217, 437] on link "aqui" at bounding box center [227, 444] width 22 height 14
click at [180, 501] on icon "dialog" at bounding box center [175, 507] width 13 height 13
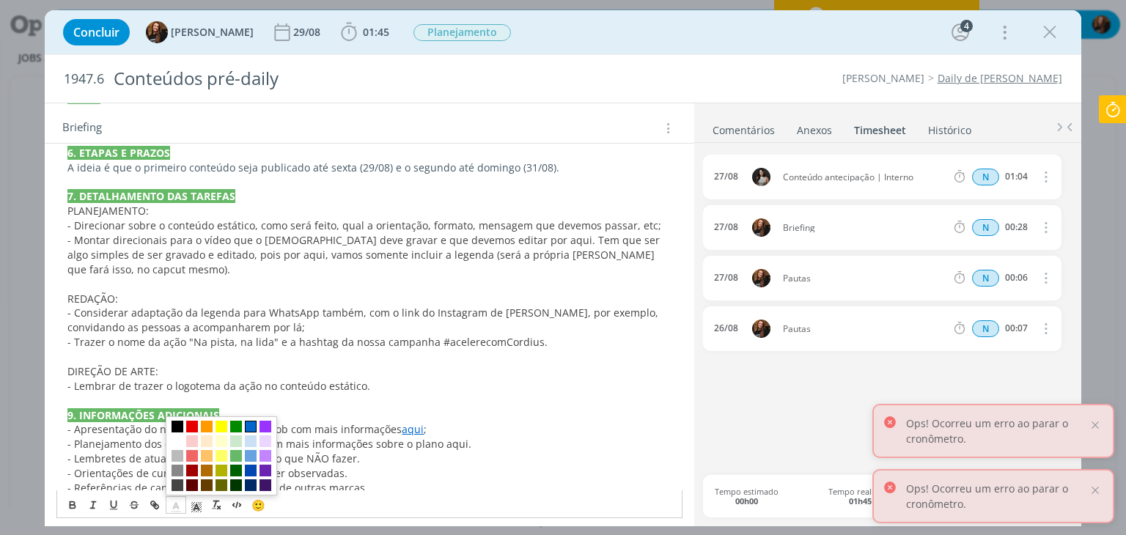
click at [250, 423] on span "dialog" at bounding box center [251, 427] width 12 height 12
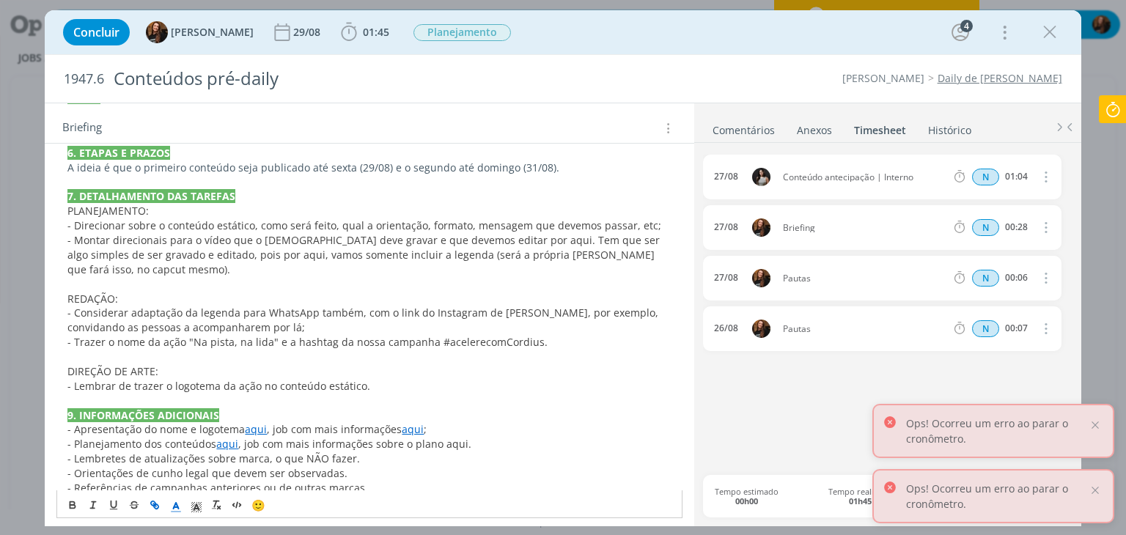
click at [214, 466] on span "- Orientações de cunho legal que devem ser observadas." at bounding box center [207, 473] width 280 height 14
drag, startPoint x: 460, startPoint y: 411, endPoint x: 438, endPoint y: 417, distance: 22.8
click at [438, 437] on span ", job com mais informações sobre o plano aqui." at bounding box center [354, 444] width 233 height 14
click at [158, 499] on icon "dialog" at bounding box center [155, 505] width 12 height 12
paste input "https://app4.operand.com.br/jobs/14555"
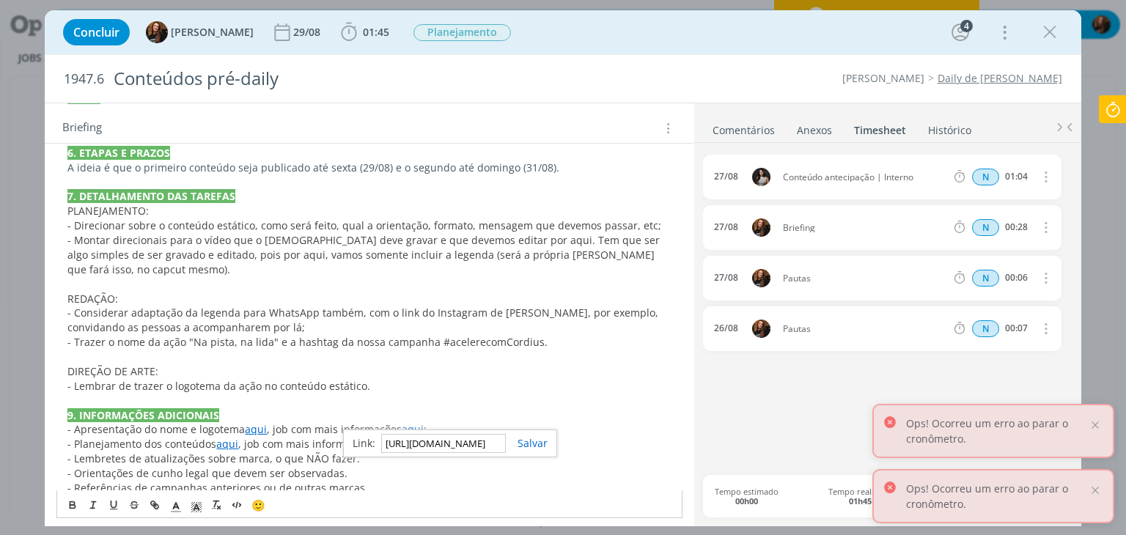
scroll to position [0, 65]
type input "https://app4.operand.com.br/jobs/14555"
click at [523, 440] on link "dialog" at bounding box center [527, 443] width 42 height 14
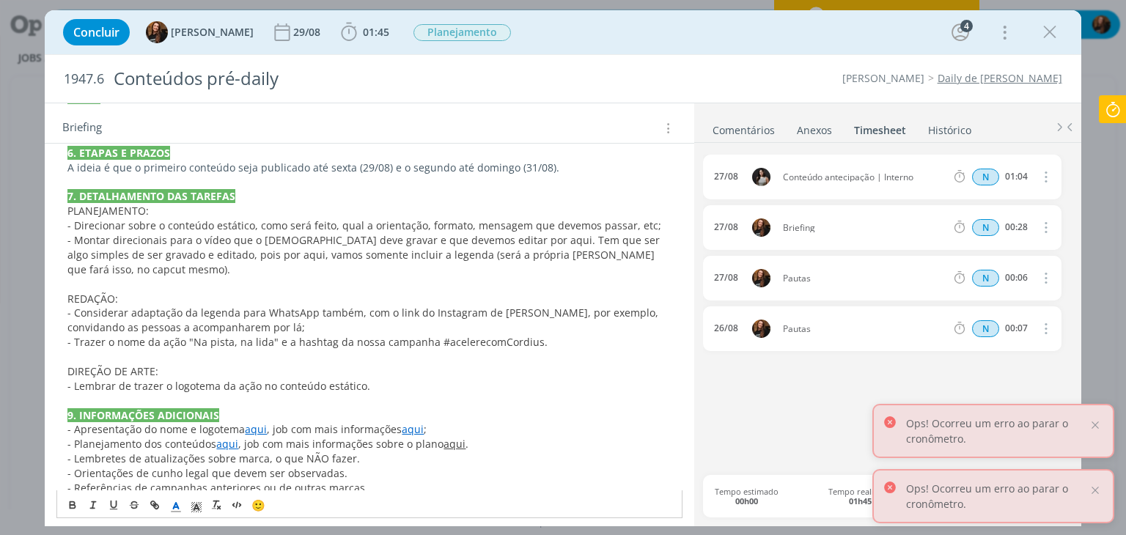
click at [478, 481] on p "- Referências de campanhas anteriores ou de outras marcas." at bounding box center [368, 488] width 603 height 15
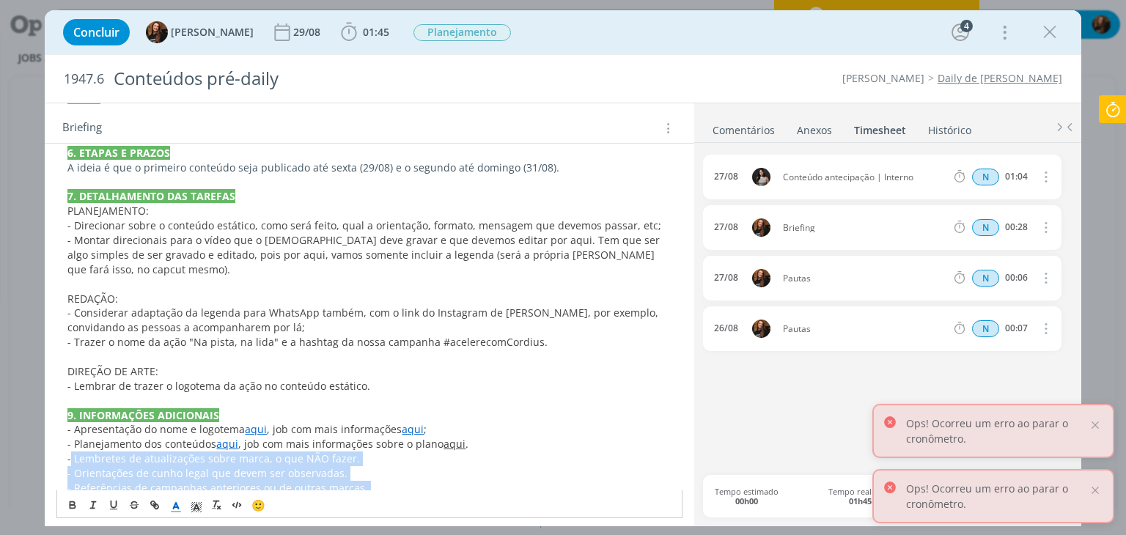
drag, startPoint x: 70, startPoint y: 429, endPoint x: 566, endPoint y: 485, distance: 499.4
click at [566, 485] on div "PASTA DO JOB INTRODUÇÃO (contexto do job + objetivos) Estamos trabalhando no pl…" at bounding box center [368, 123] width 625 height 839
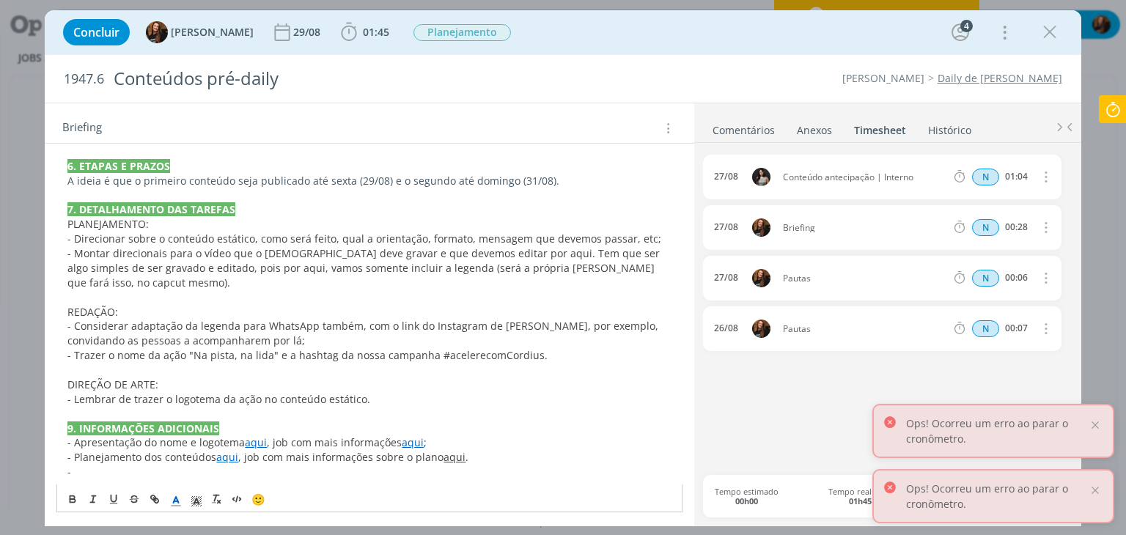
scroll to position [700, 0]
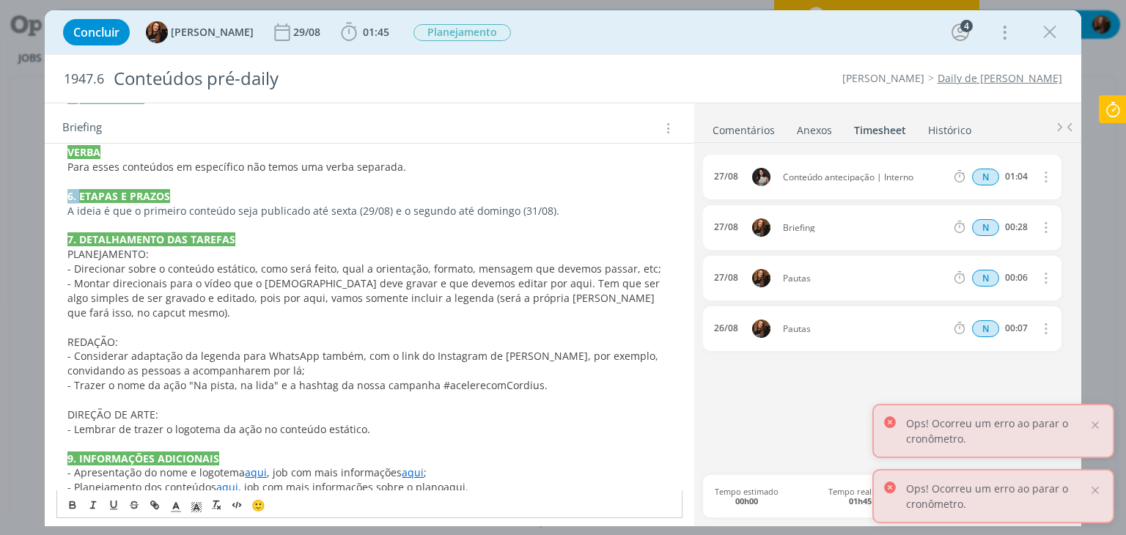
drag, startPoint x: 81, startPoint y: 183, endPoint x: 68, endPoint y: 179, distance: 13.0
click at [68, 189] on strong "6. ETAPAS E PRAZOS" at bounding box center [118, 196] width 103 height 14
drag, startPoint x: 81, startPoint y: 222, endPoint x: 64, endPoint y: 226, distance: 17.3
click at [64, 226] on div "PASTA DO JOB INTRODUÇÃO (contexto do job + objetivos) Estamos trabalhando no pl…" at bounding box center [368, 131] width 625 height 768
drag, startPoint x: 79, startPoint y: 429, endPoint x: 62, endPoint y: 425, distance: 17.3
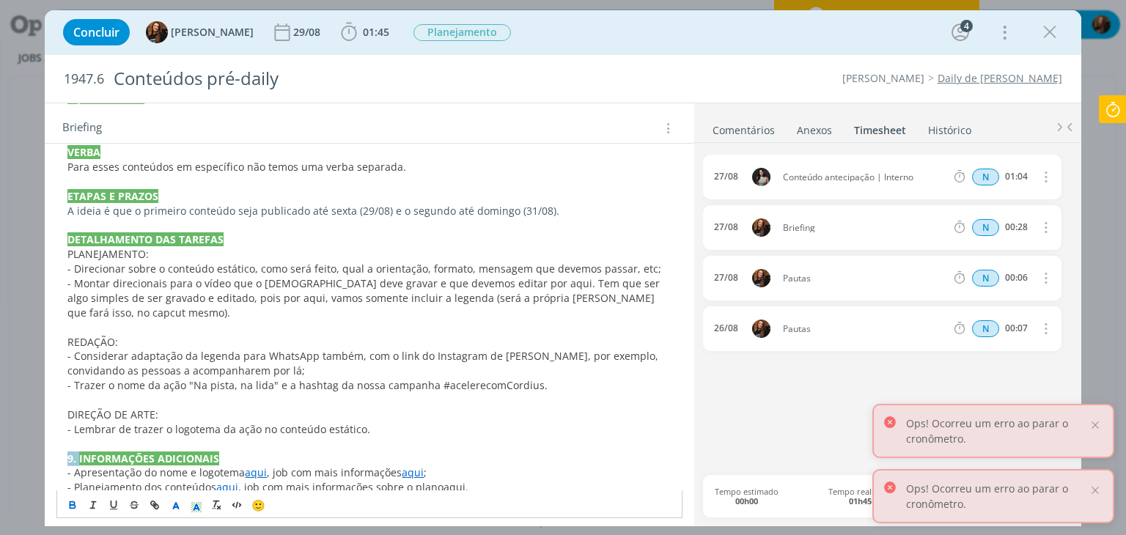
click at [62, 425] on div "PASTA DO JOB INTRODUÇÃO (contexto do job + objetivos) Estamos trabalhando no pl…" at bounding box center [368, 131] width 625 height 768
click at [350, 437] on p "dialog" at bounding box center [368, 444] width 603 height 15
drag, startPoint x: 460, startPoint y: 460, endPoint x: 439, endPoint y: 458, distance: 20.6
click at [439, 480] on p "- Planejamento dos conteúdos aqui , job com mais informações sobre o plano aqui…" at bounding box center [368, 487] width 603 height 15
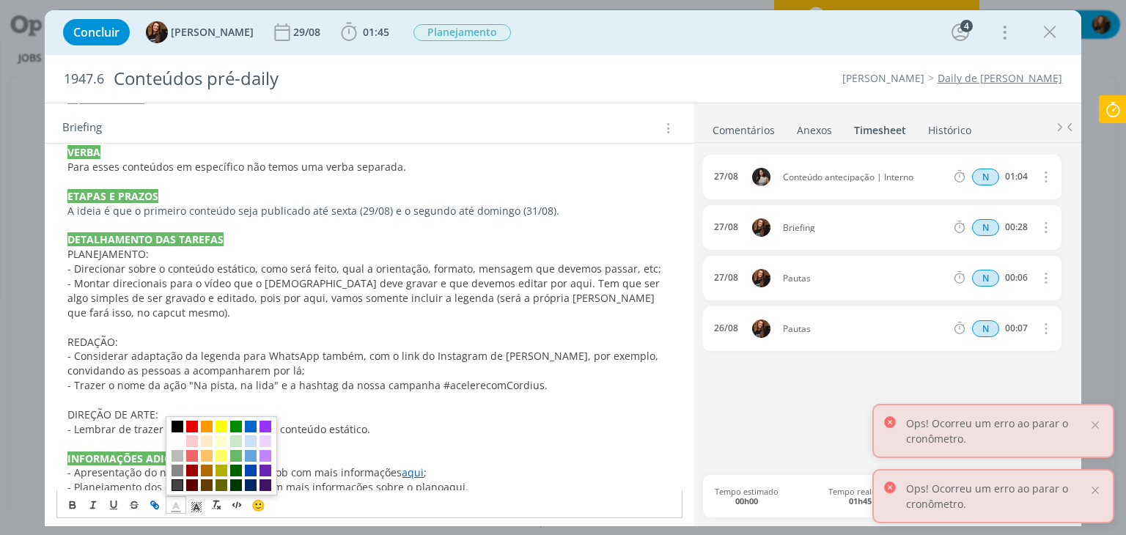
drag, startPoint x: 175, startPoint y: 496, endPoint x: 196, endPoint y: 487, distance: 22.3
click at [176, 503] on polyline "dialog" at bounding box center [176, 506] width 5 height 6
click at [255, 424] on span "dialog" at bounding box center [251, 427] width 12 height 12
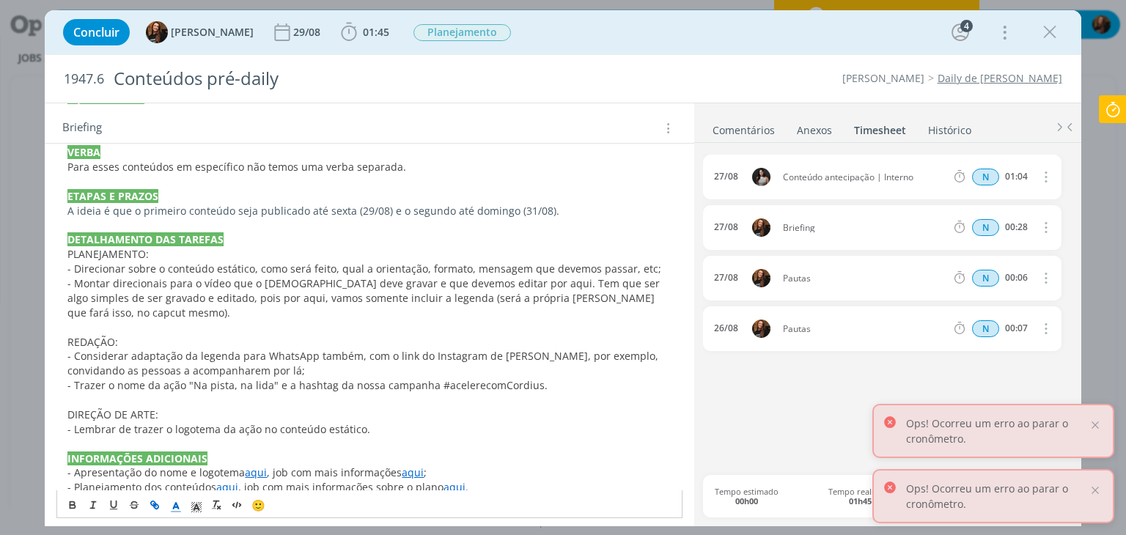
click at [461, 452] on p "INFORMAÇÕES ADICIONAIS" at bounding box center [368, 459] width 603 height 15
click at [447, 480] on link "aqui" at bounding box center [454, 487] width 22 height 14
click at [547, 408] on p "DIREÇÃO DE ARTE:" at bounding box center [368, 415] width 603 height 15
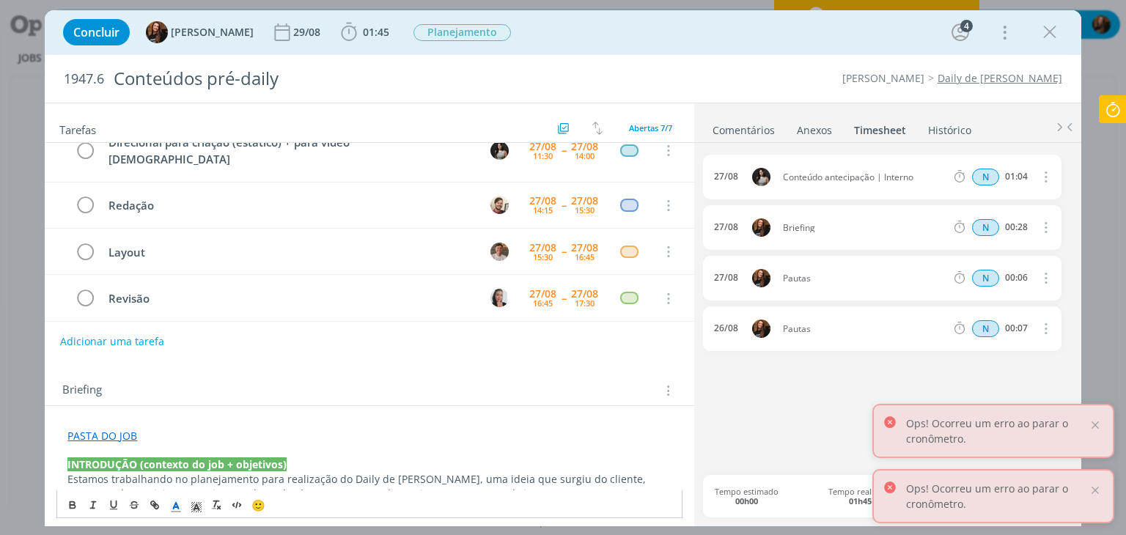
scroll to position [0, 0]
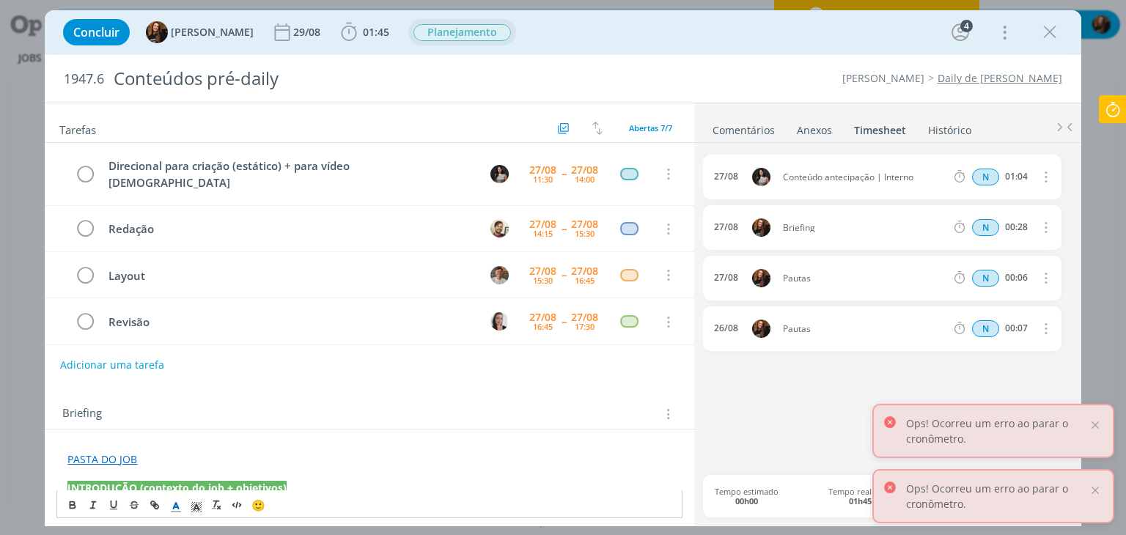
click at [465, 29] on span "Planejamento" at bounding box center [461, 32] width 97 height 17
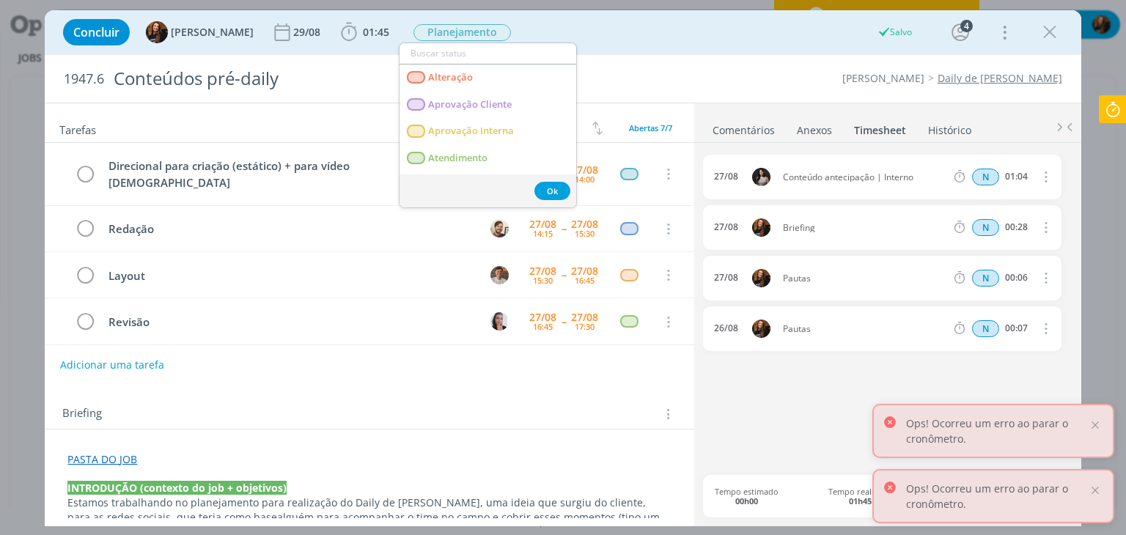
drag, startPoint x: 656, startPoint y: 42, endPoint x: 694, endPoint y: 56, distance: 40.8
click at [658, 42] on div "Concluir Tayná Morsch 29/08 01:45 Iniciar Apontar Data * 27/08/2025 Horas * 00:…" at bounding box center [563, 32] width 1014 height 35
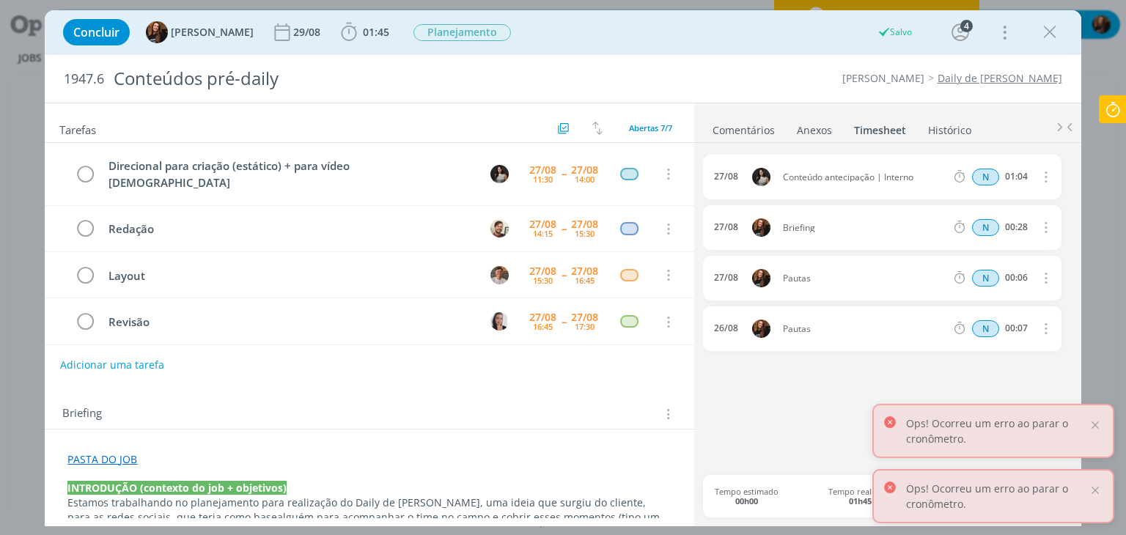
click at [752, 132] on link "Comentários" at bounding box center [744, 127] width 64 height 21
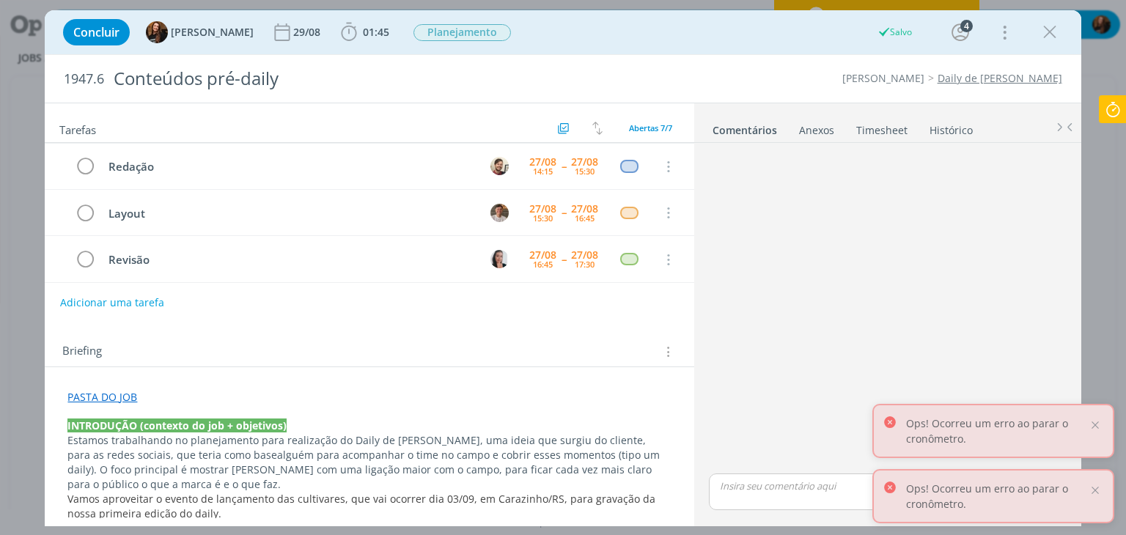
scroll to position [147, 0]
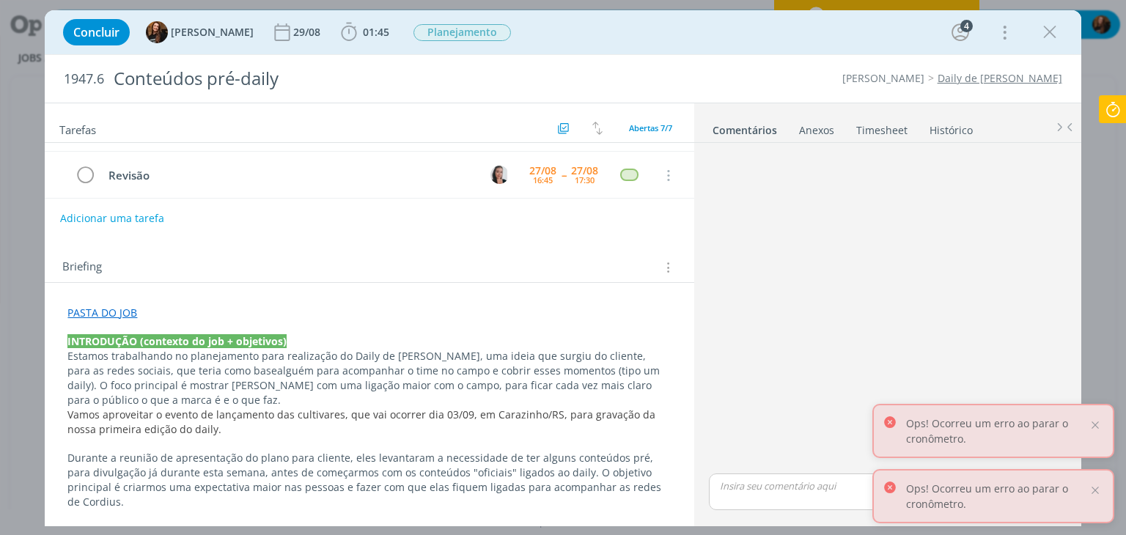
click at [113, 309] on link "PASTA DO JOB" at bounding box center [102, 313] width 70 height 14
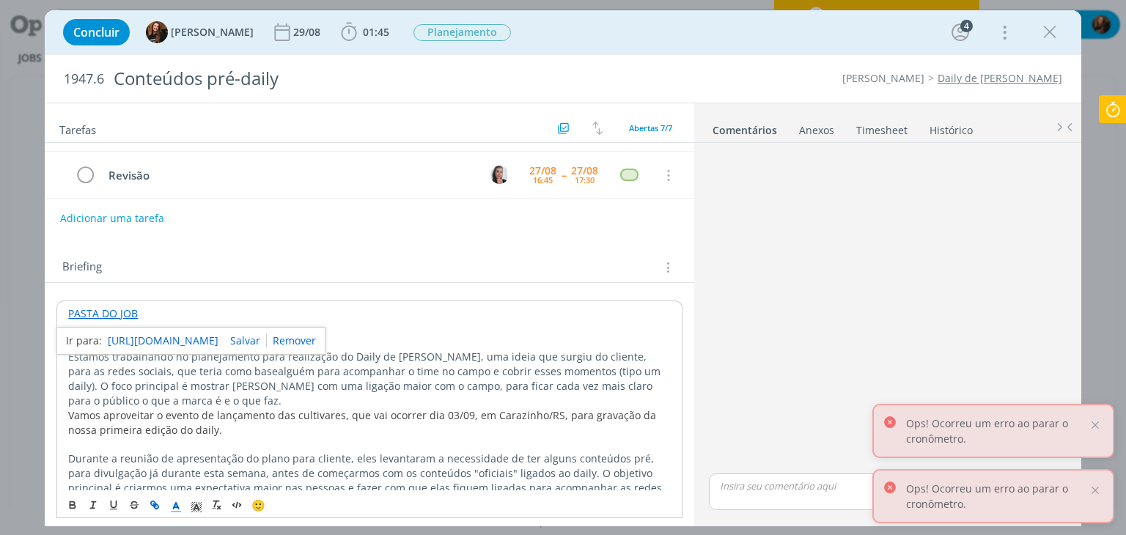
click at [147, 339] on link "https://sobeae.sharepoint.com/:f:/s/SOBEAE/EkETI1RYzC9Li6aeybNWxg8BgAbxEGJgtOM4…" at bounding box center [163, 340] width 111 height 19
click at [556, 427] on p "Vamos aproveitar o evento de lançamento das cultivares, que vai ocorrer dia 03/…" at bounding box center [369, 422] width 602 height 29
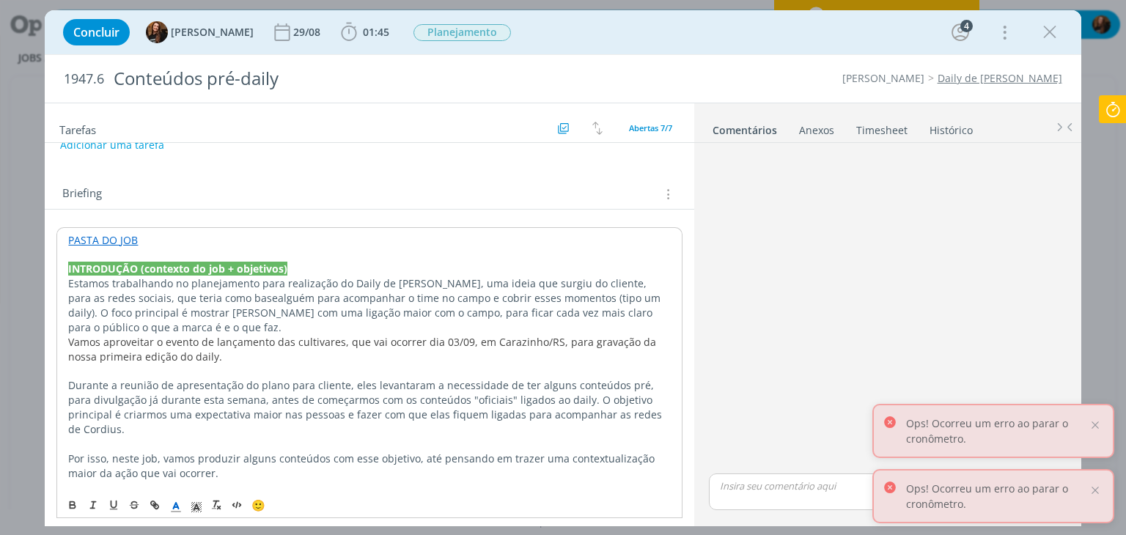
scroll to position [0, 0]
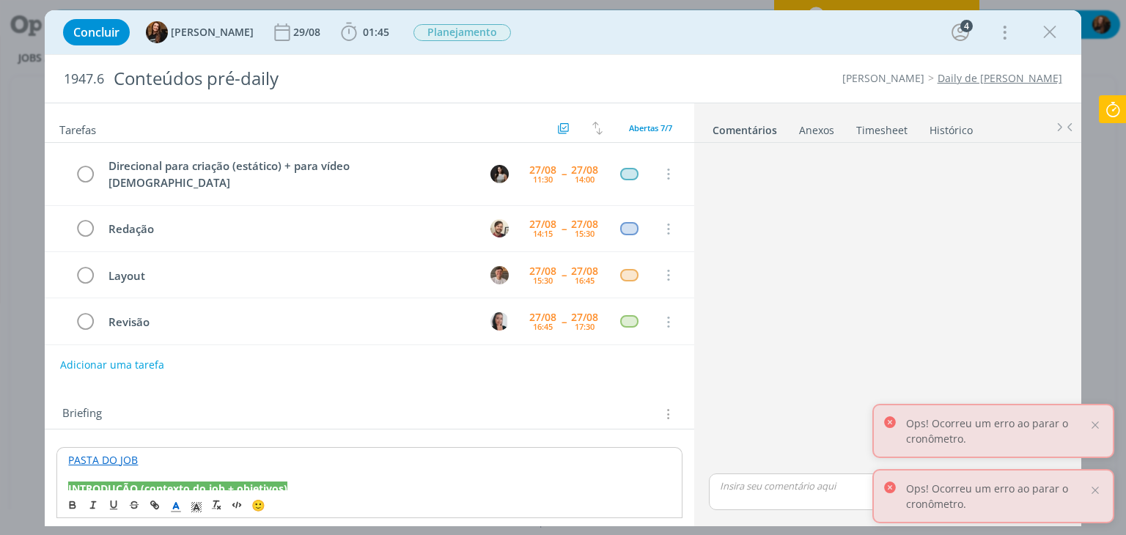
click at [886, 130] on link "Timesheet" at bounding box center [881, 127] width 53 height 21
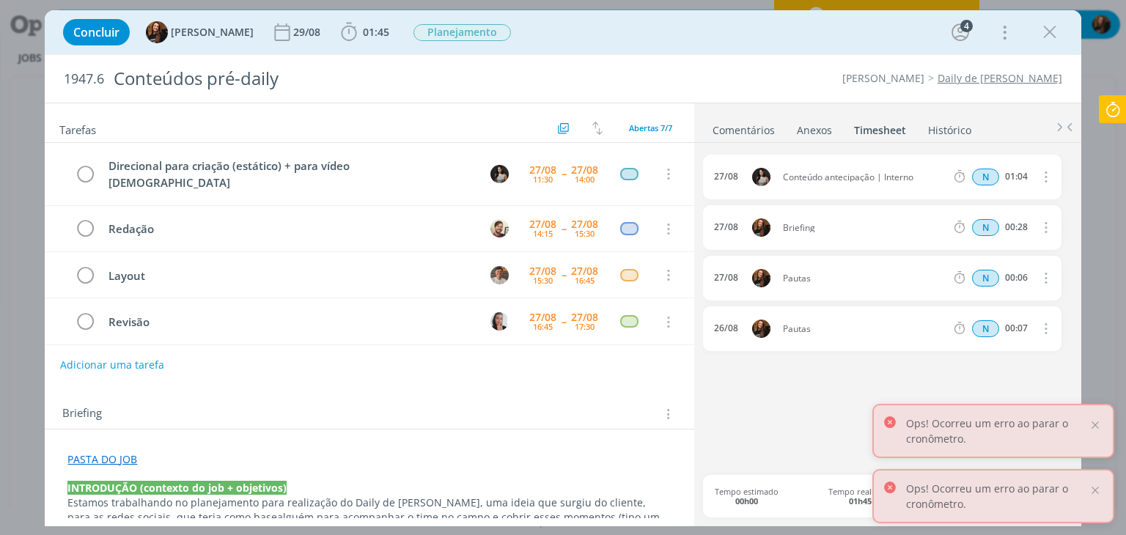
drag, startPoint x: 763, startPoint y: 127, endPoint x: 874, endPoint y: 141, distance: 111.6
click at [764, 127] on link "Comentários" at bounding box center [744, 127] width 64 height 21
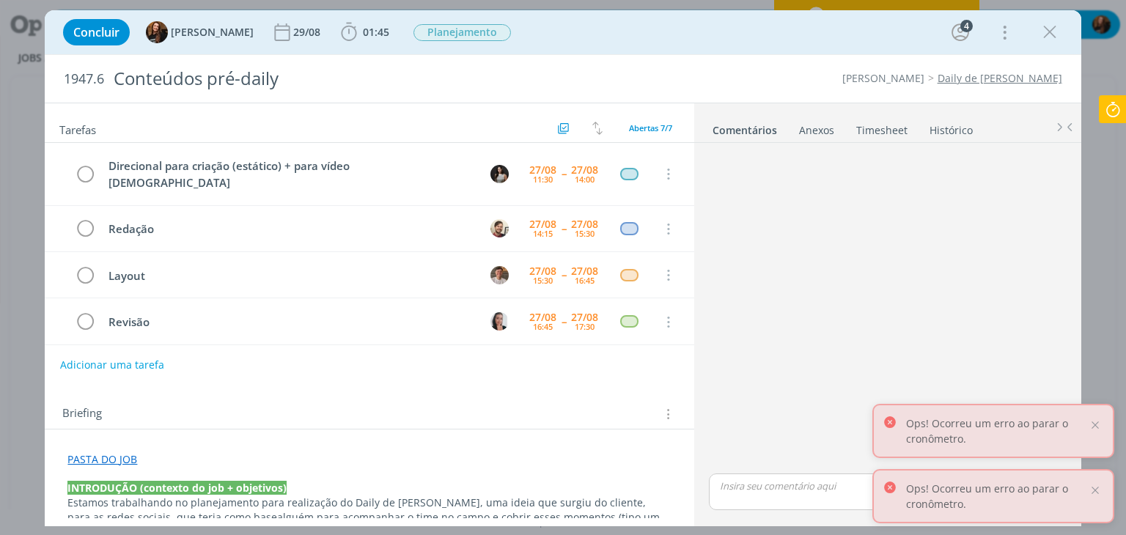
click at [1114, 108] on icon at bounding box center [1113, 109] width 26 height 29
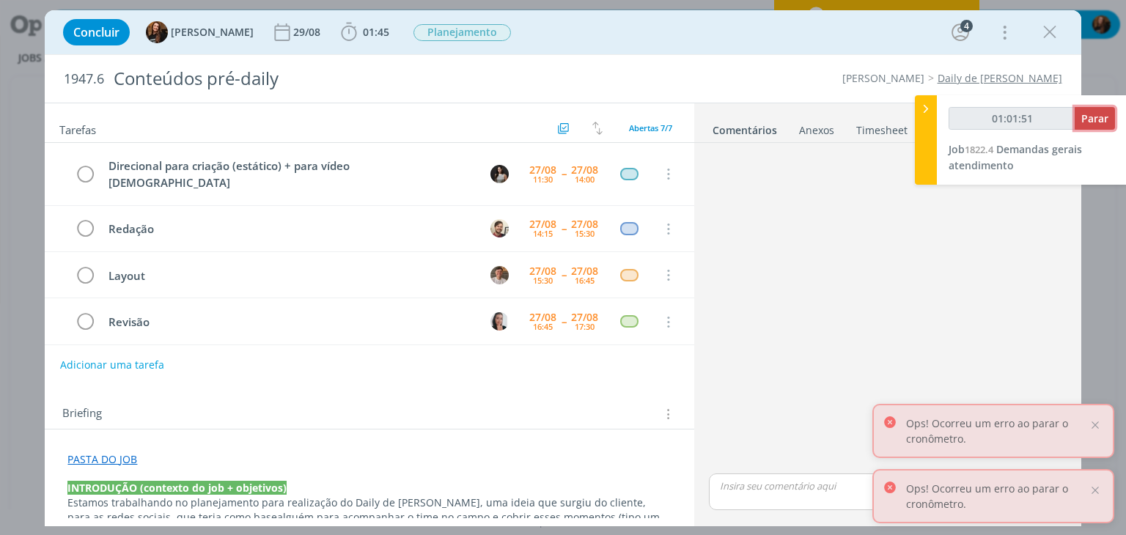
click at [1095, 115] on span "Parar" at bounding box center [1094, 118] width 27 height 14
type input "01:02:00"
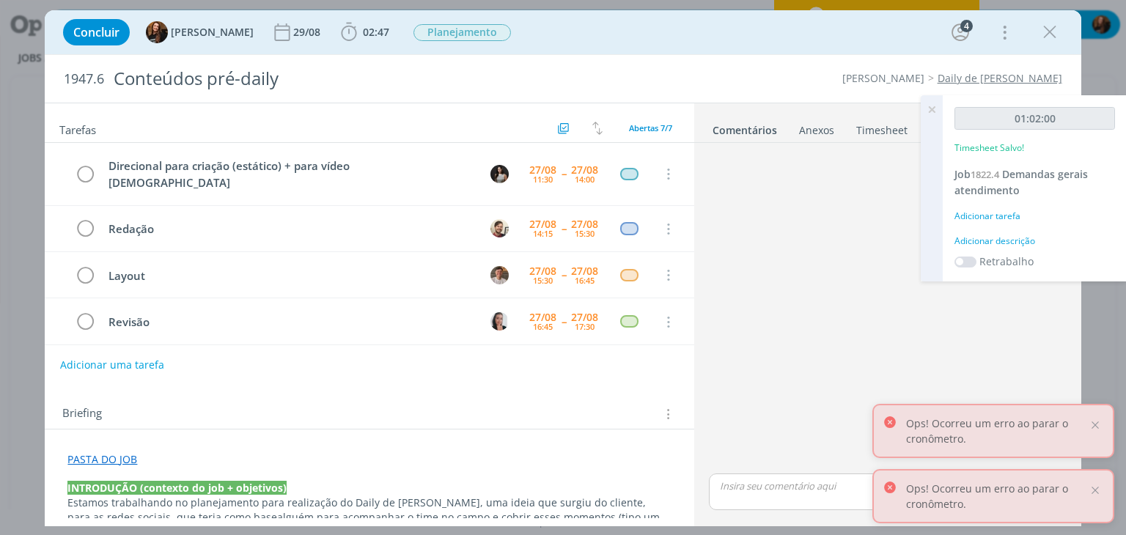
click at [1012, 236] on div "Adicionar descrição" at bounding box center [1034, 241] width 161 height 13
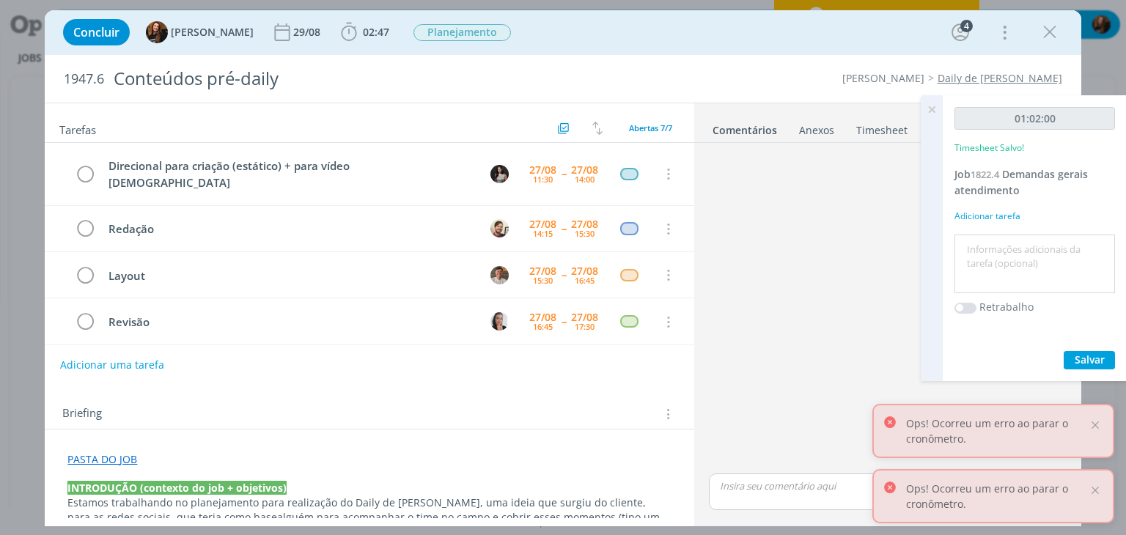
click at [997, 250] on textarea at bounding box center [1034, 264] width 153 height 52
type textarea "Pautas, e-mails, retornos para equipe e para cliente"
click at [1108, 359] on button "Salvar" at bounding box center [1089, 360] width 51 height 18
click at [932, 109] on icon at bounding box center [931, 109] width 26 height 29
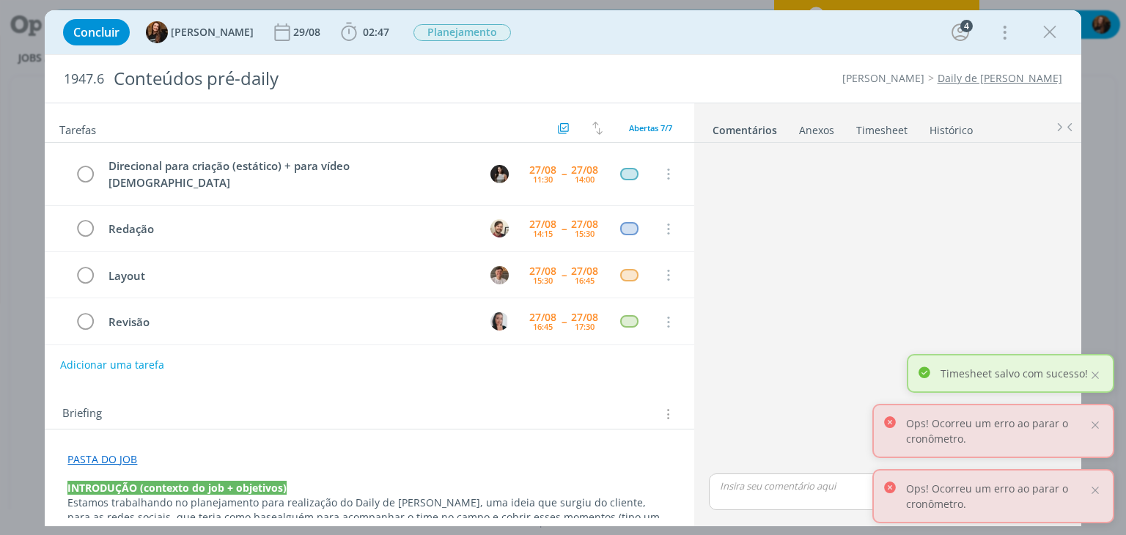
click at [891, 129] on link "Timesheet" at bounding box center [881, 127] width 53 height 21
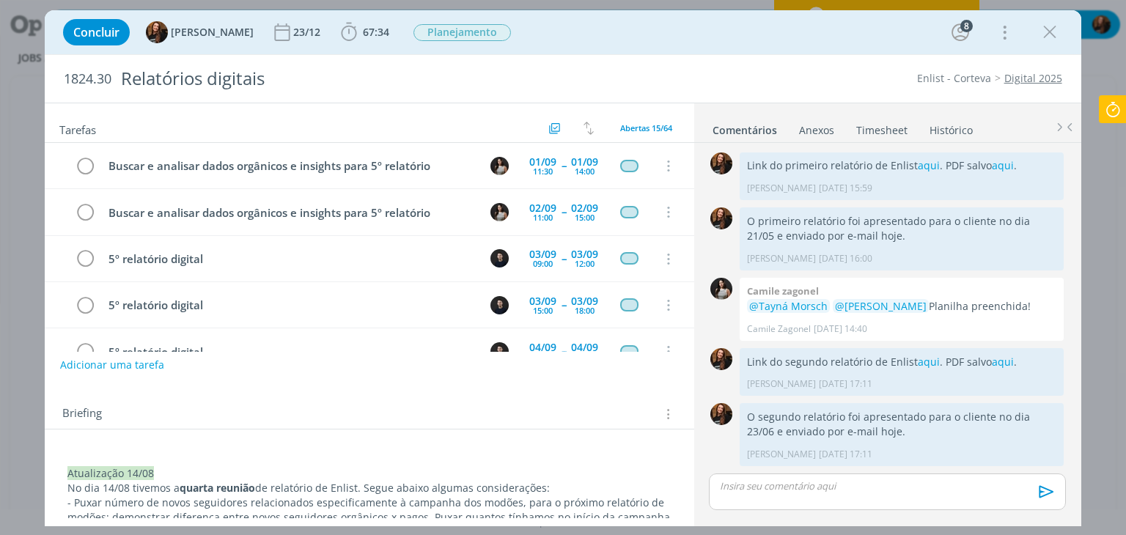
scroll to position [1038, 0]
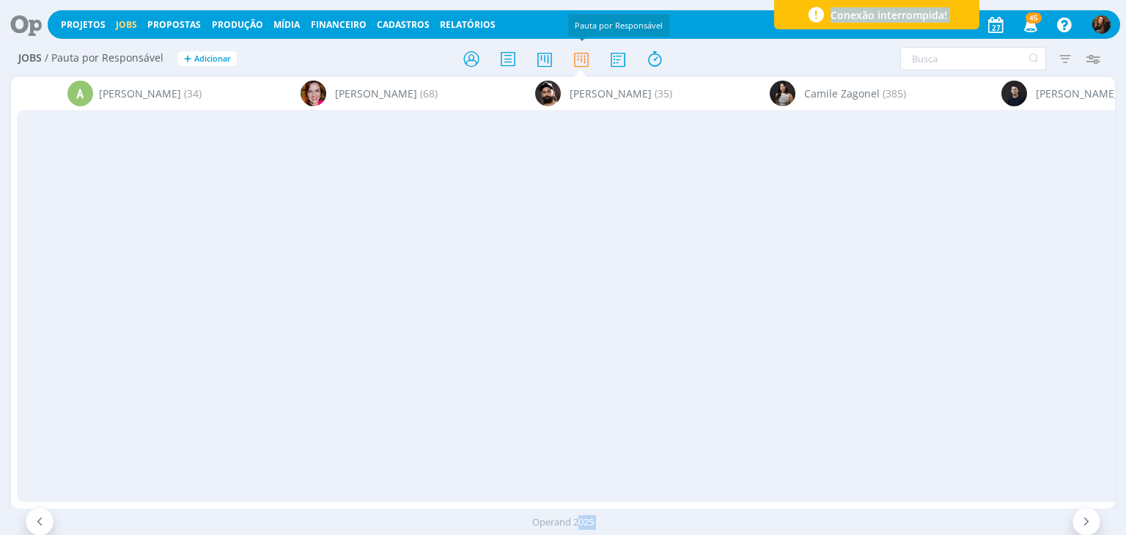
scroll to position [1173, 0]
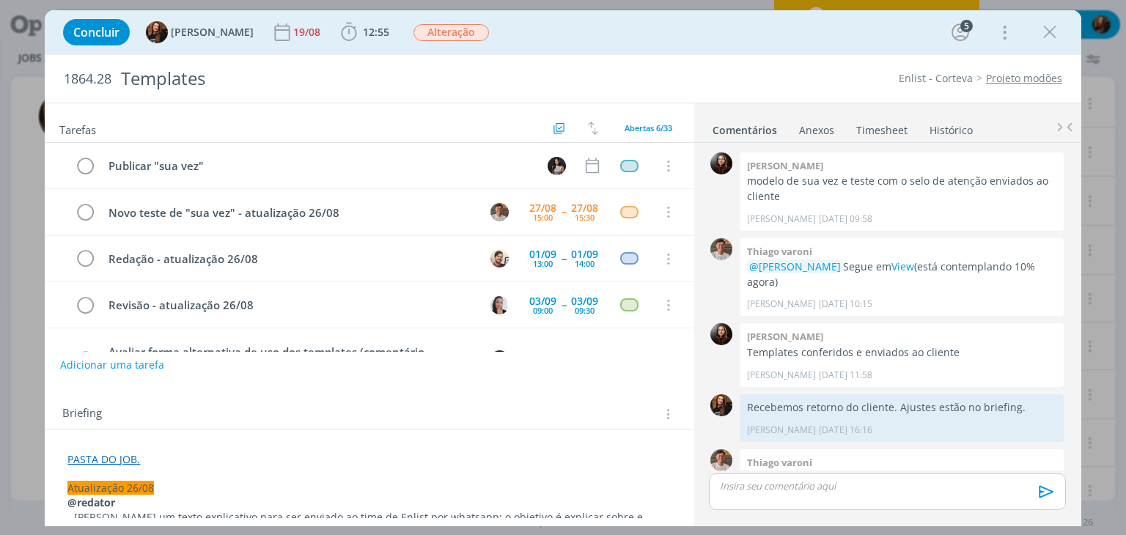
scroll to position [1642, 0]
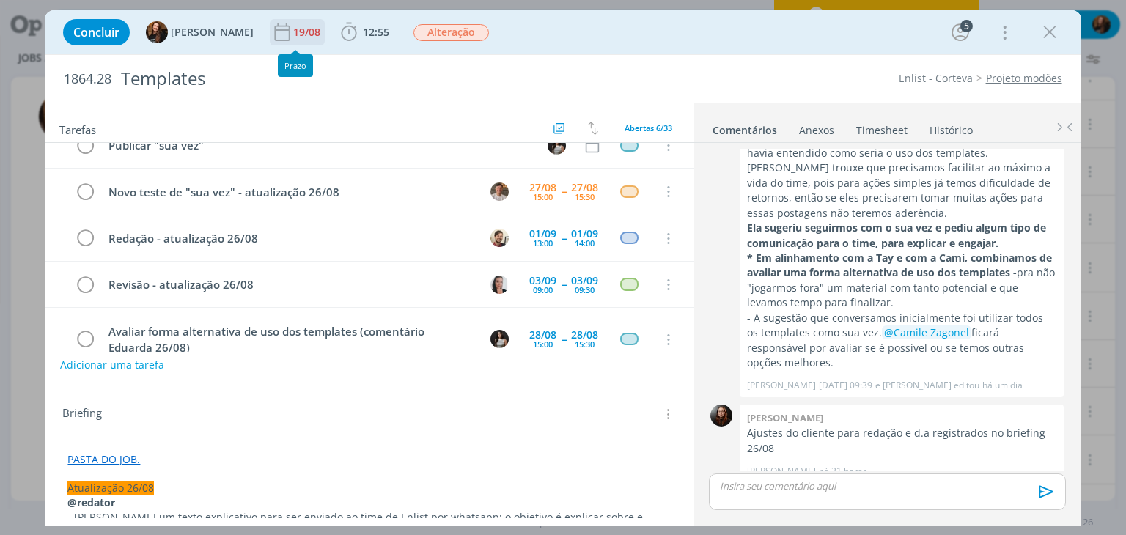
click at [298, 32] on div "19/08" at bounding box center [308, 32] width 30 height 10
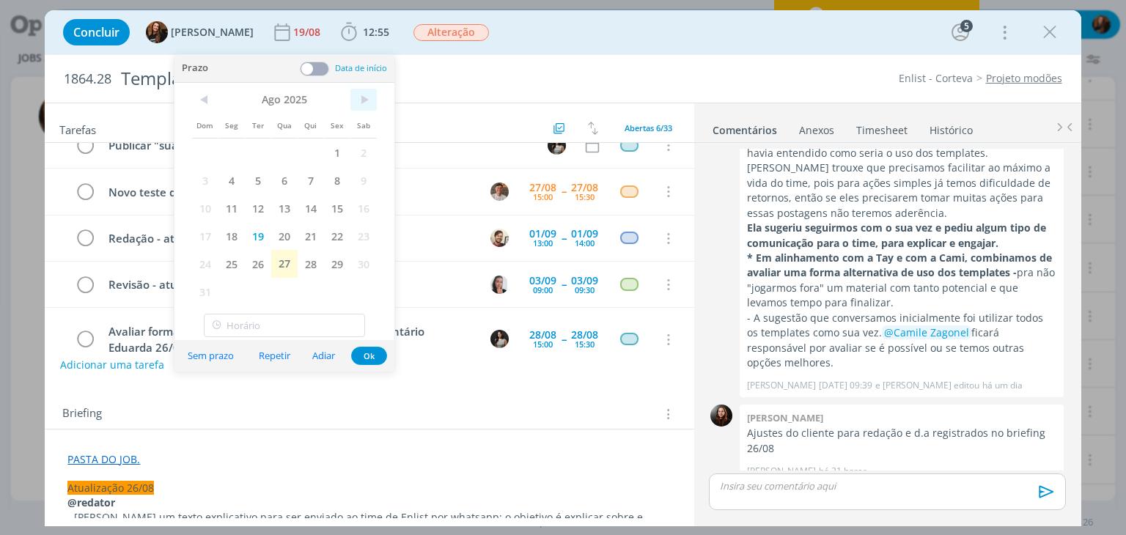
click at [375, 89] on span ">" at bounding box center [363, 100] width 26 height 22
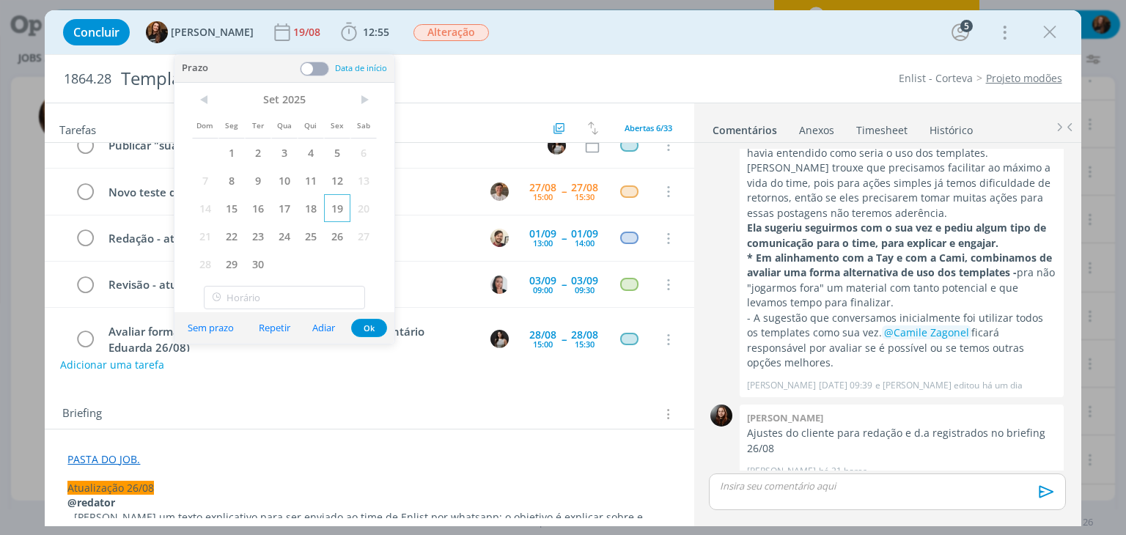
drag, startPoint x: 290, startPoint y: 152, endPoint x: 325, endPoint y: 210, distance: 68.0
click at [290, 151] on span "3" at bounding box center [284, 153] width 26 height 28
click at [368, 325] on button "Ok" at bounding box center [369, 328] width 36 height 18
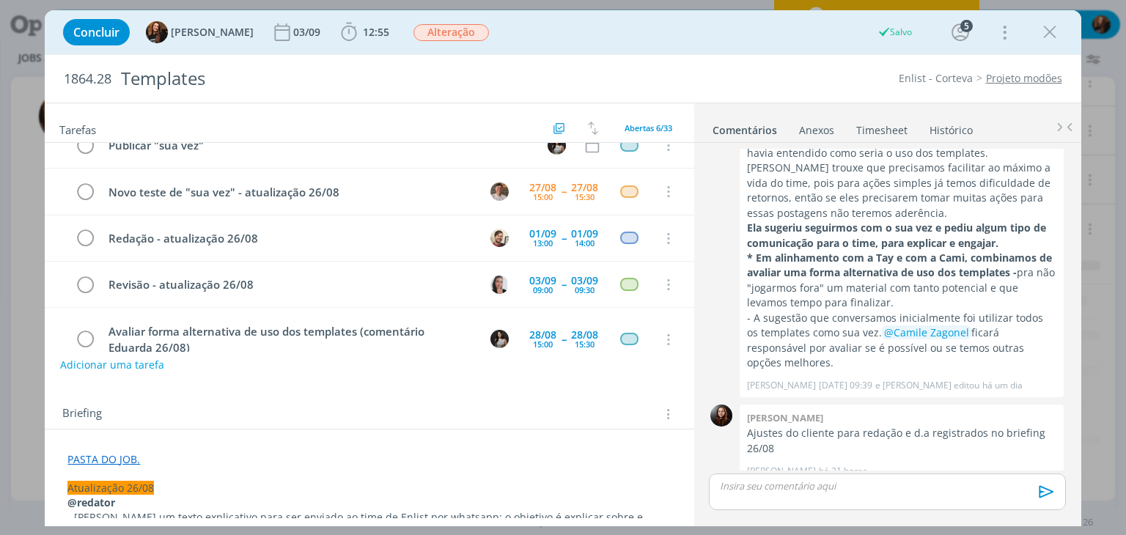
scroll to position [0, 0]
click at [1048, 36] on icon "dialog" at bounding box center [1050, 32] width 22 height 22
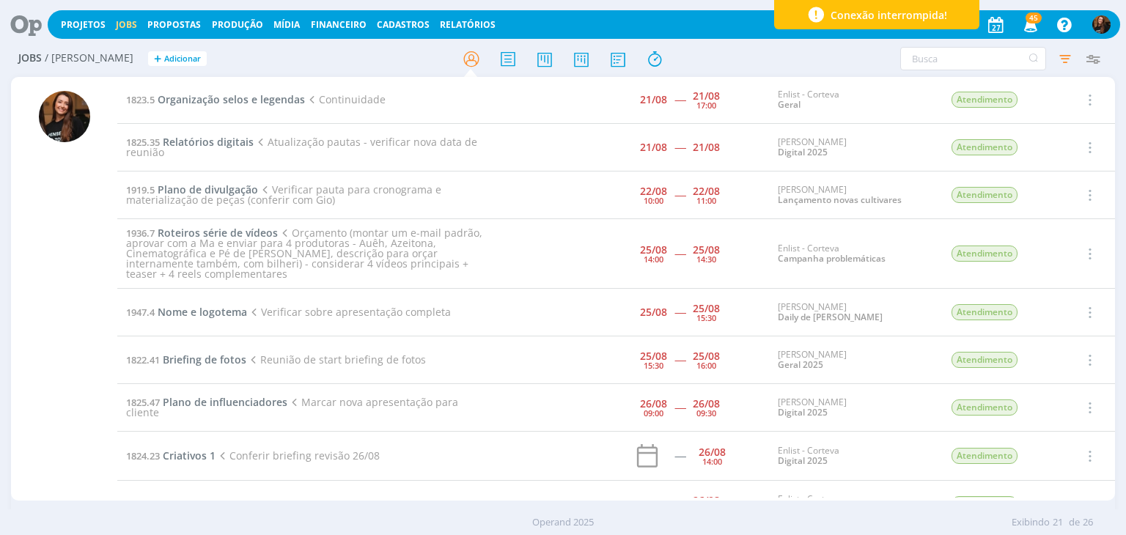
scroll to position [601, 0]
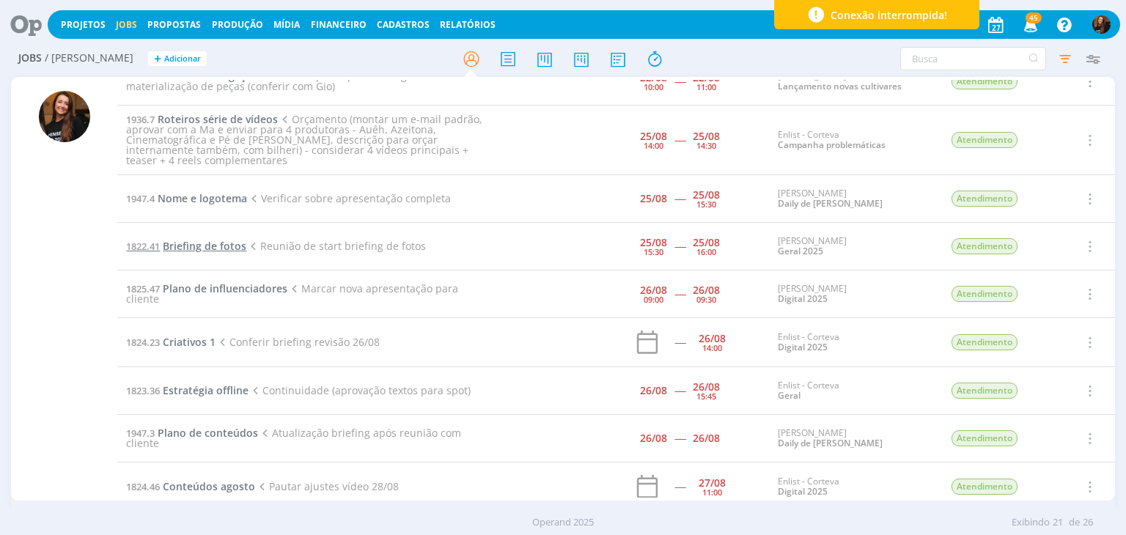
click at [223, 239] on span "Briefing de fotos" at bounding box center [205, 246] width 84 height 14
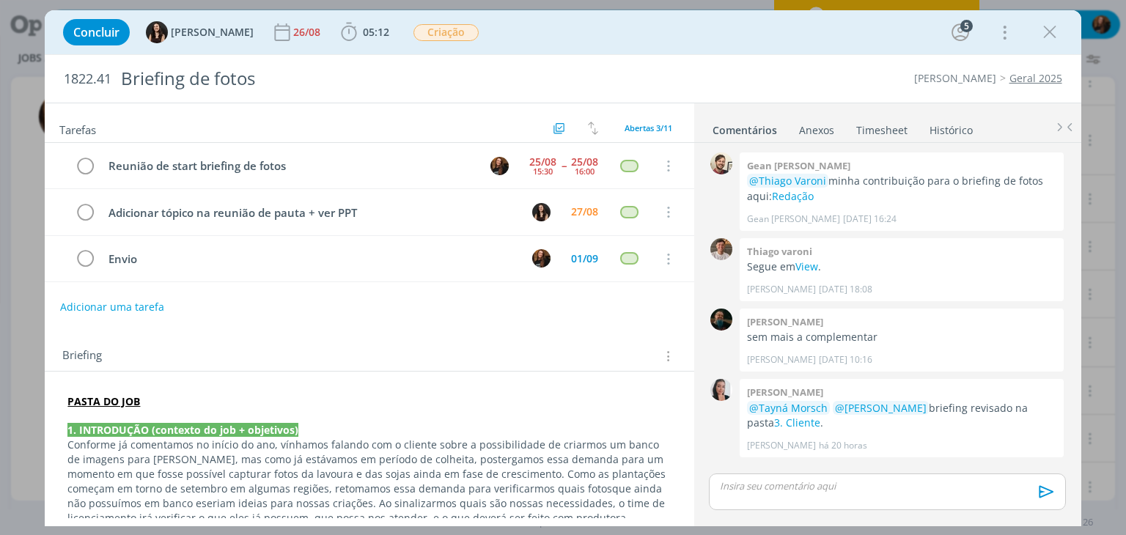
click at [880, 128] on link "Timesheet" at bounding box center [881, 127] width 53 height 21
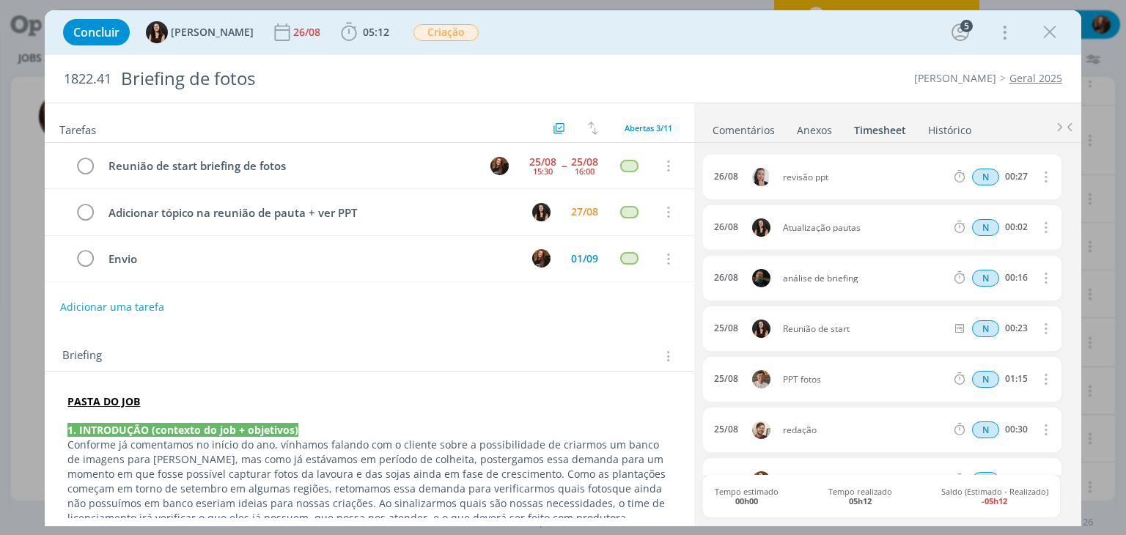
scroll to position [73, 0]
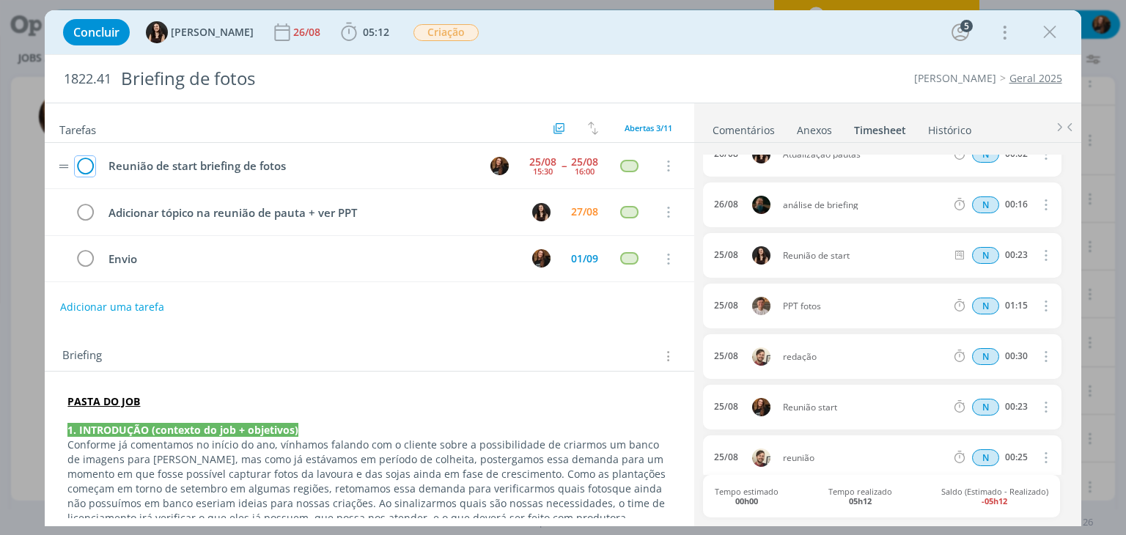
click at [90, 168] on icon "dialog" at bounding box center [85, 166] width 21 height 22
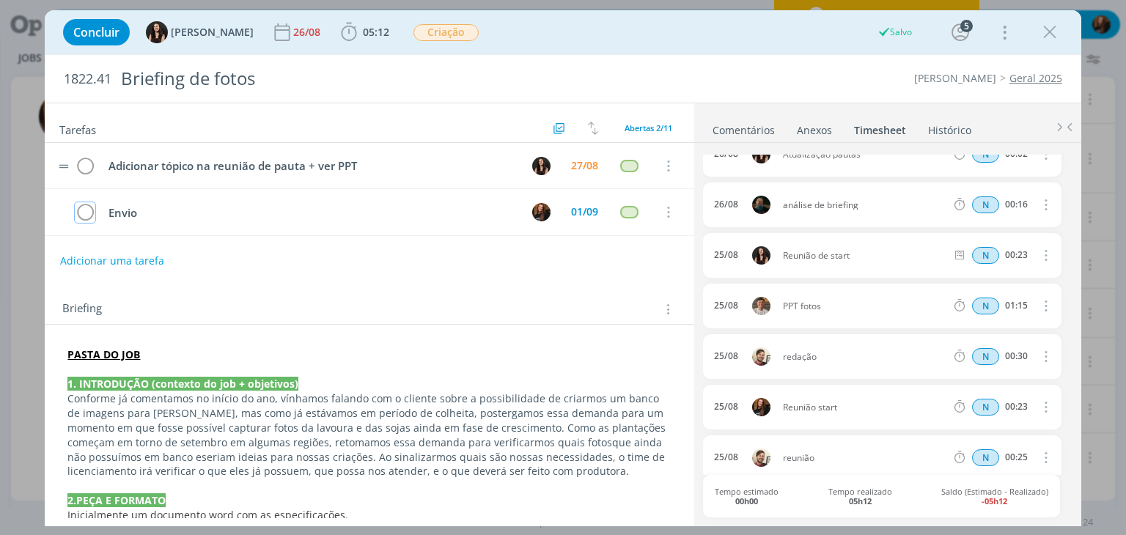
scroll to position [762, 0]
click at [755, 130] on link "Comentários" at bounding box center [744, 127] width 64 height 21
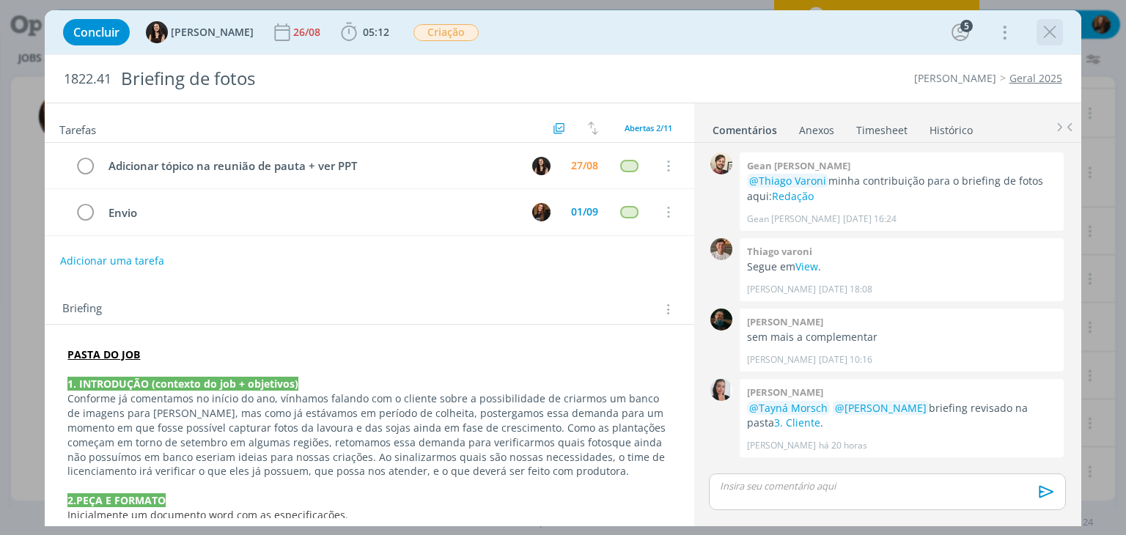
click at [1056, 31] on icon "dialog" at bounding box center [1050, 32] width 22 height 22
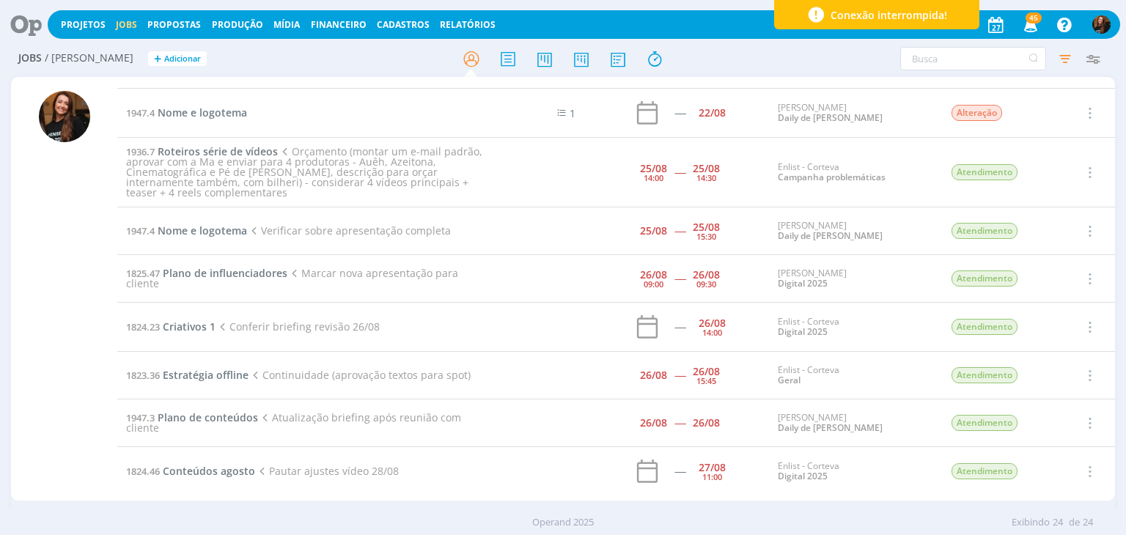
scroll to position [762, 0]
click at [229, 464] on span "Conteúdos agosto" at bounding box center [209, 471] width 92 height 14
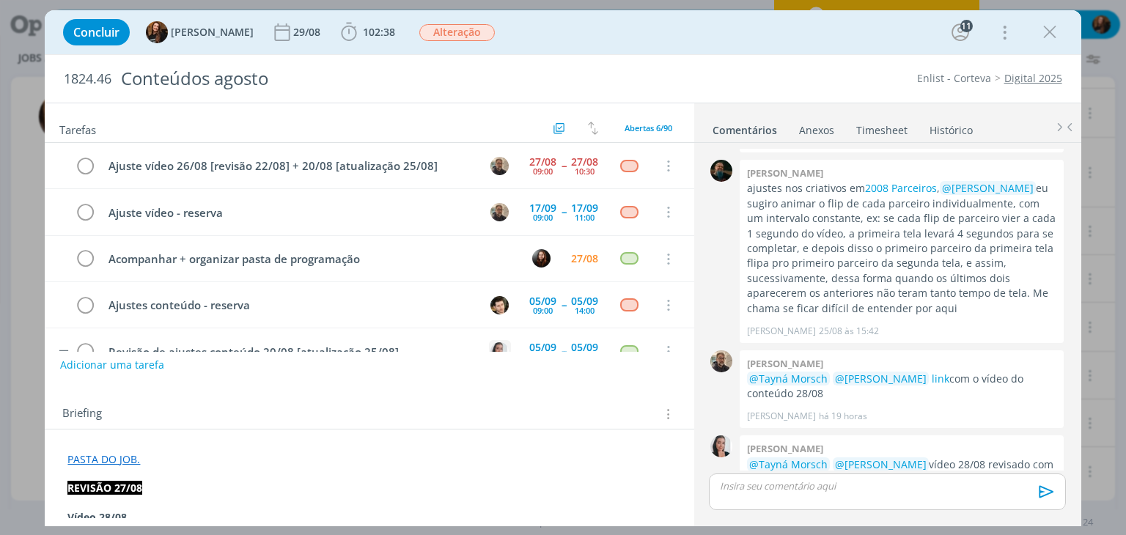
scroll to position [78, 0]
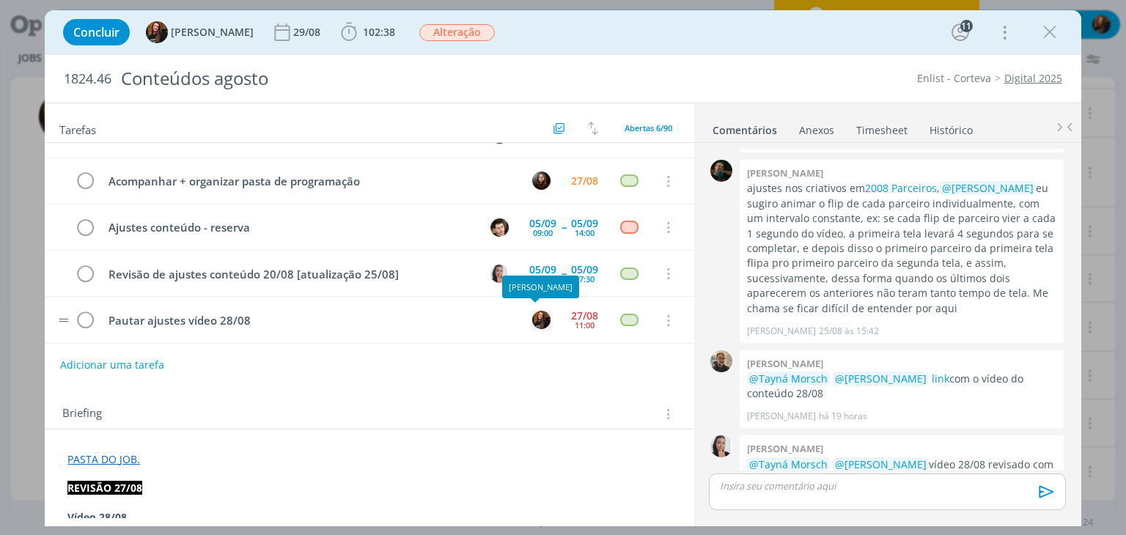
click at [532, 315] on img "dialog" at bounding box center [541, 320] width 18 height 18
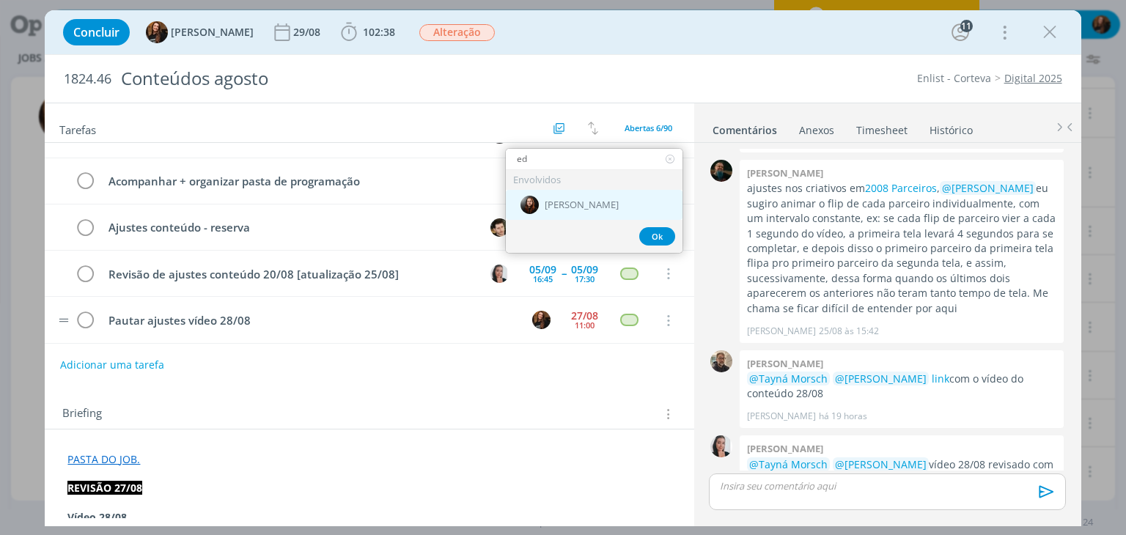
type input "ed"
click at [589, 209] on span "[PERSON_NAME]" at bounding box center [582, 205] width 74 height 12
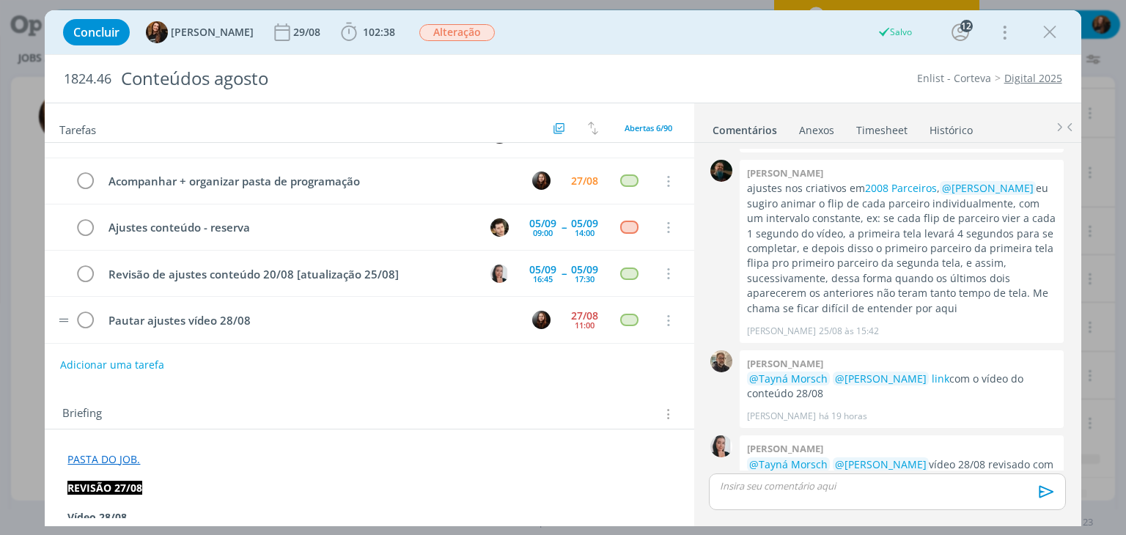
click at [1050, 30] on icon "dialog" at bounding box center [1050, 32] width 22 height 22
